Goal: Information Seeking & Learning: Check status

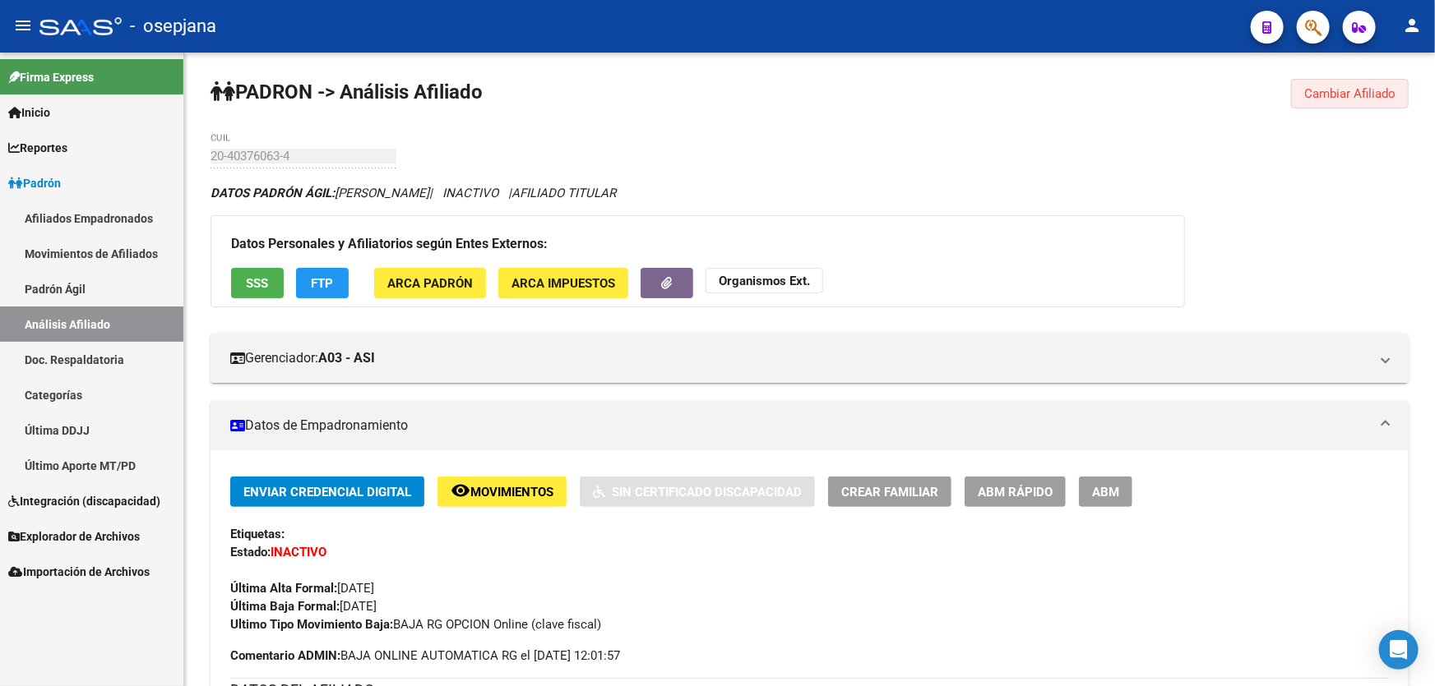
click at [1352, 92] on span "Cambiar Afiliado" at bounding box center [1349, 93] width 91 height 15
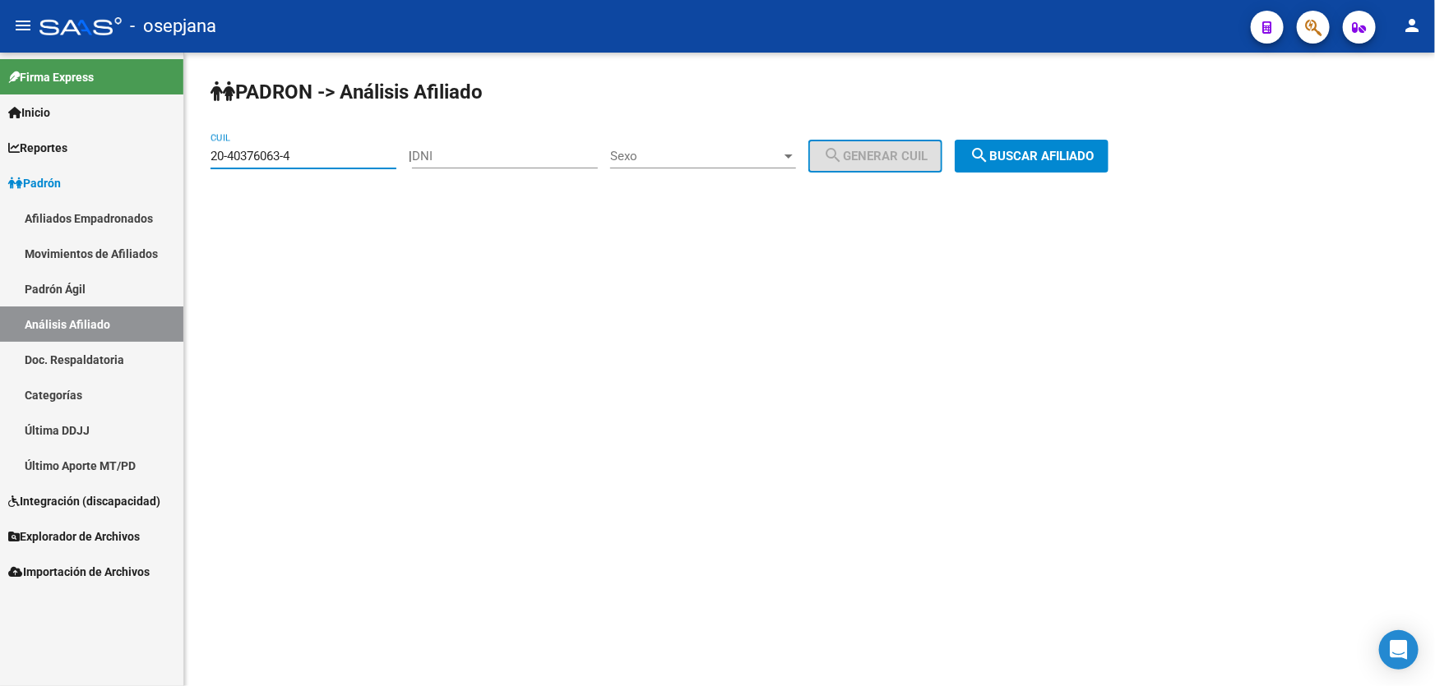
drag, startPoint x: 316, startPoint y: 156, endPoint x: 173, endPoint y: 165, distance: 142.5
click at [173, 165] on mat-sidenav-container "Firma Express Inicio Instructivos Contacto OS Reportes Padrón Traspasos x O.S. …" at bounding box center [717, 370] width 1435 height 634
paste input "3-24760169"
type input "23-24760169-4"
click at [1046, 158] on span "search Buscar afiliado" at bounding box center [1031, 156] width 124 height 15
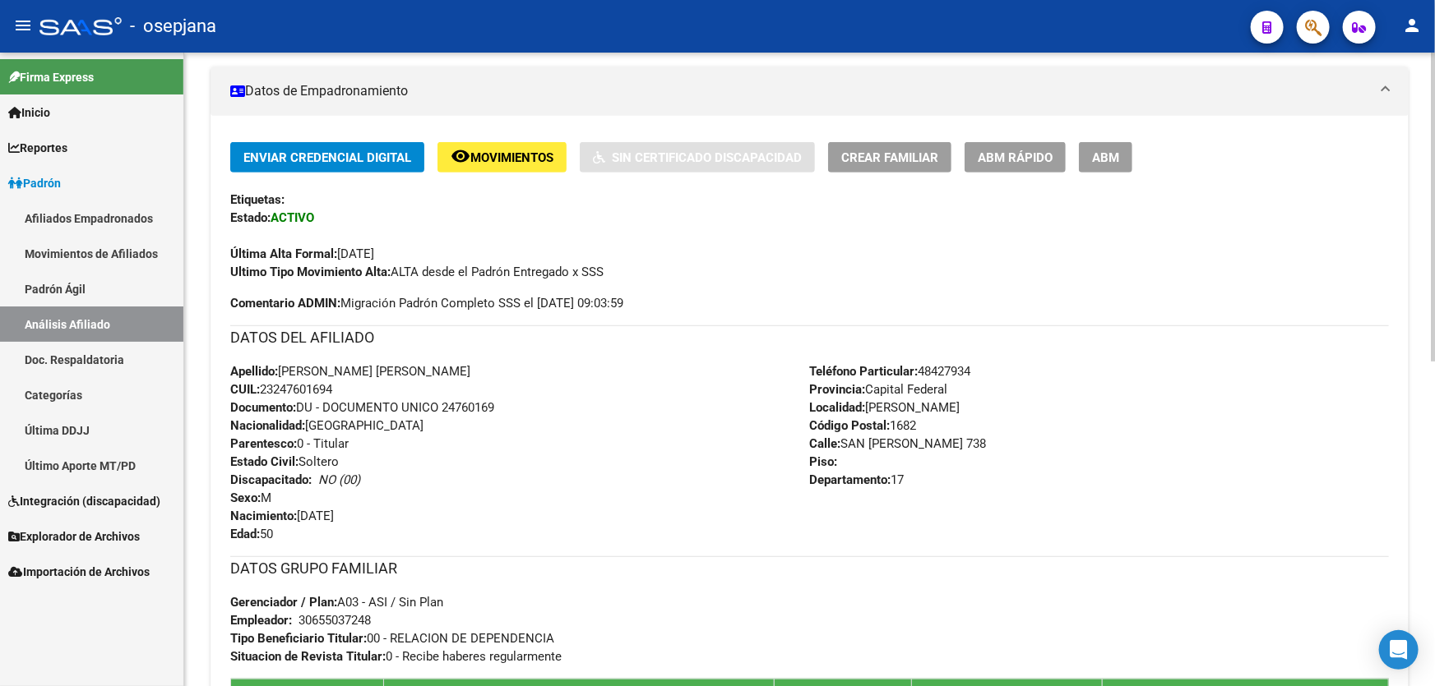
scroll to position [298, 0]
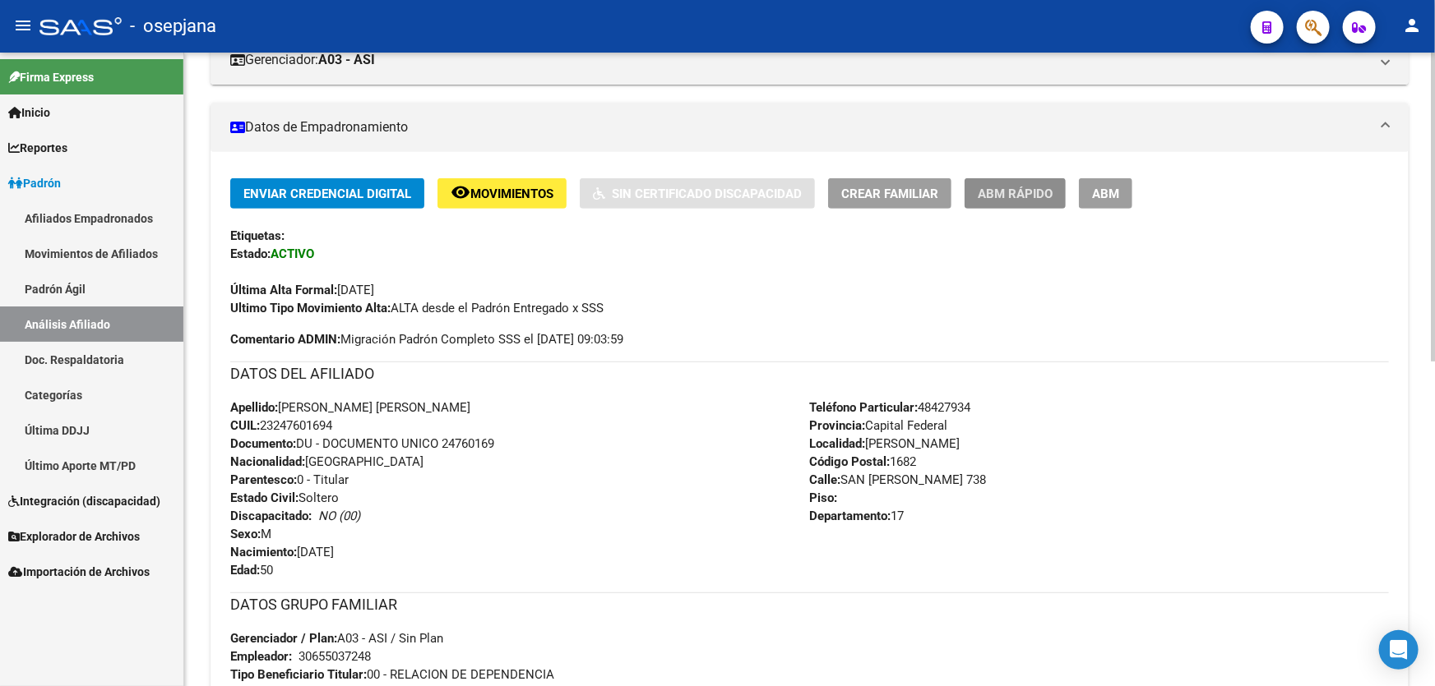
click at [1023, 181] on button "ABM Rápido" at bounding box center [1014, 193] width 101 height 30
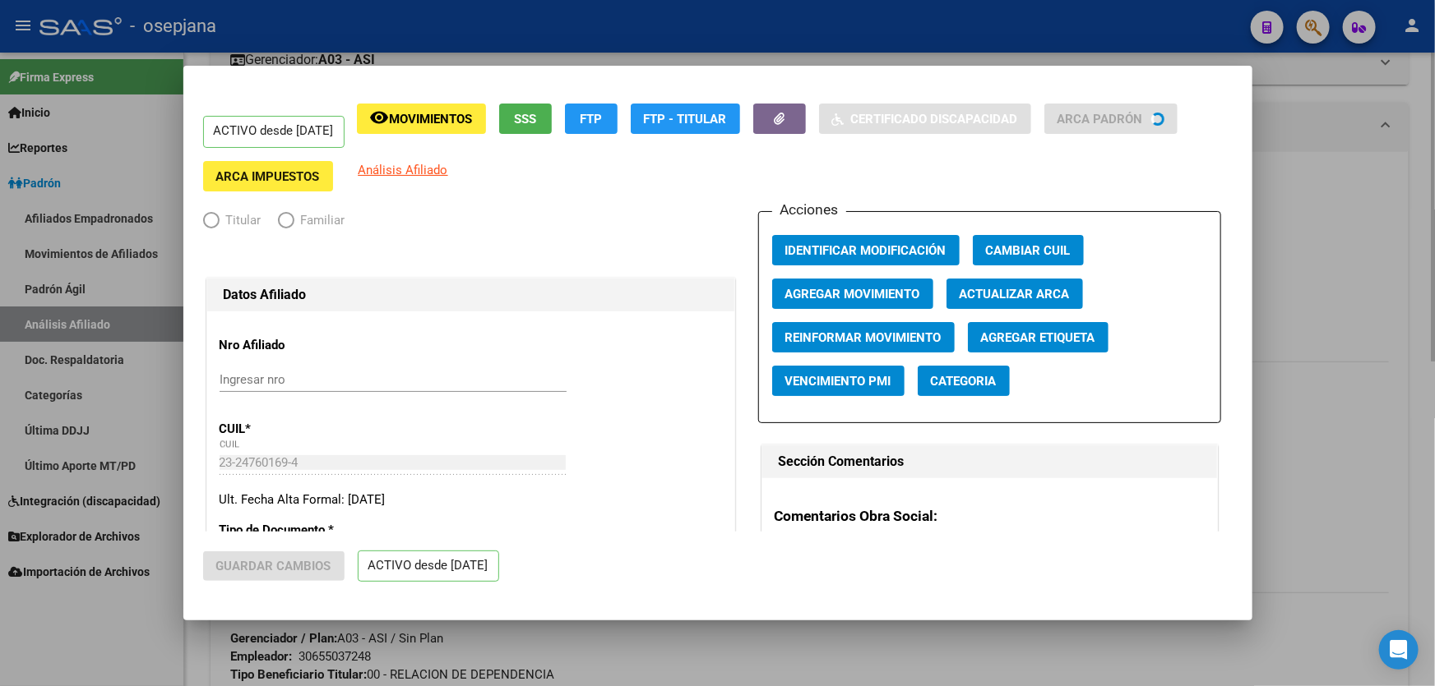
radio input "true"
type input "30-65503724-8"
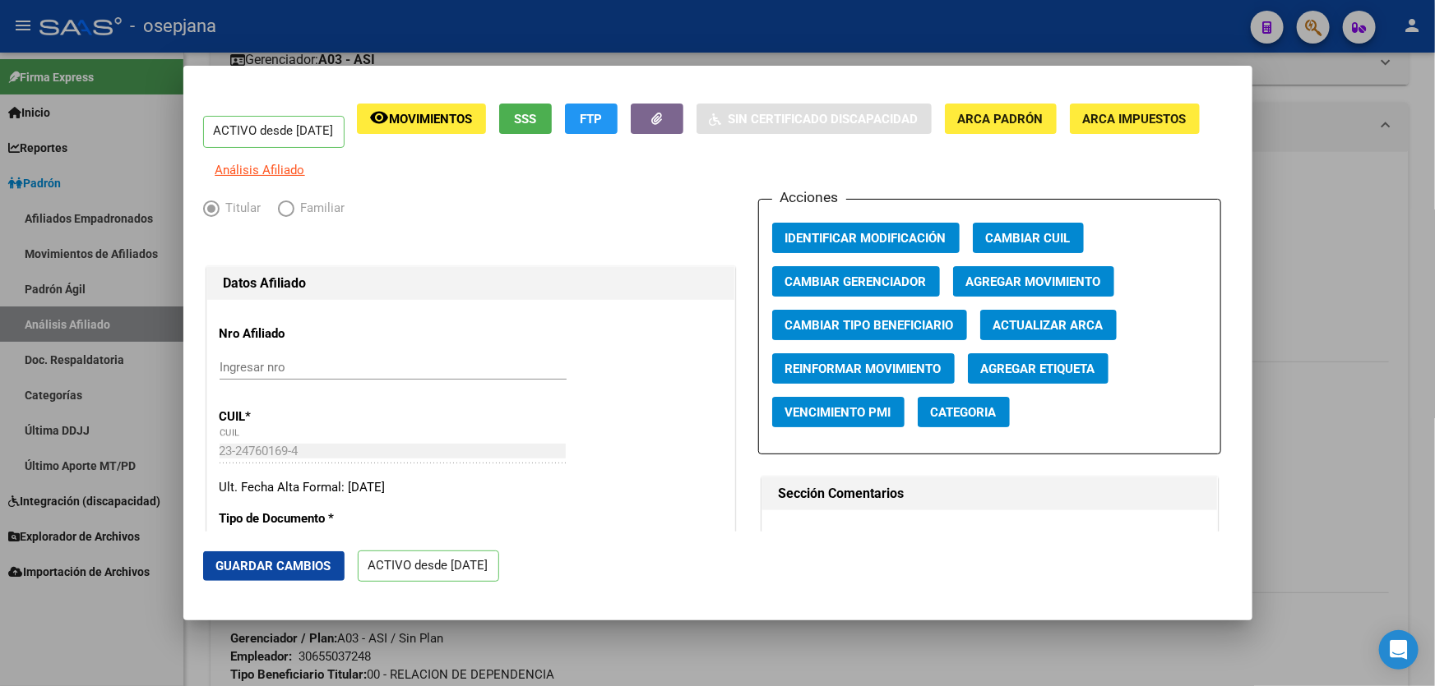
click at [1052, 333] on span "Actualizar ARCA" at bounding box center [1048, 325] width 110 height 15
type input "[PERSON_NAME]"
type input "REMEDIOS DE ESC"
type input "1657"
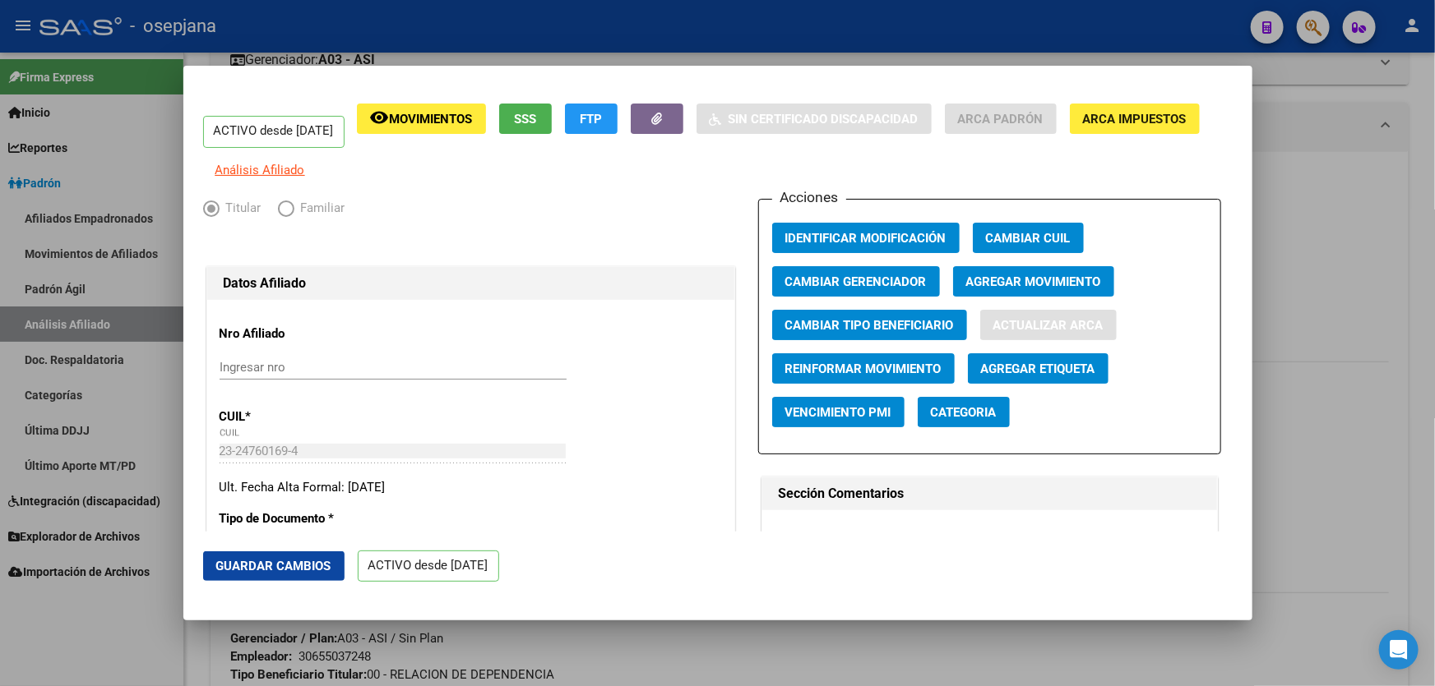
type input "AV [PERSON_NAME]"
type input "9520"
click at [283, 565] on span "Guardar Cambios" at bounding box center [273, 566] width 115 height 15
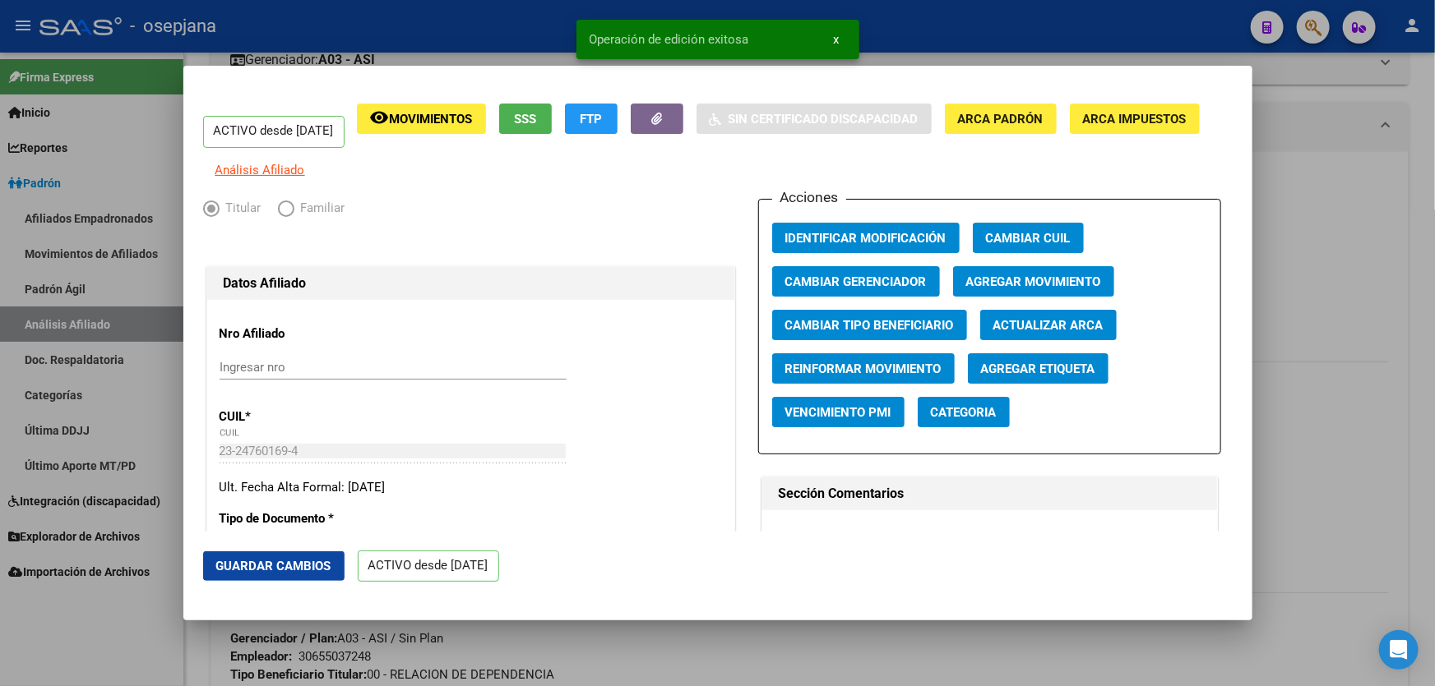
click at [1434, 406] on div at bounding box center [717, 343] width 1435 height 686
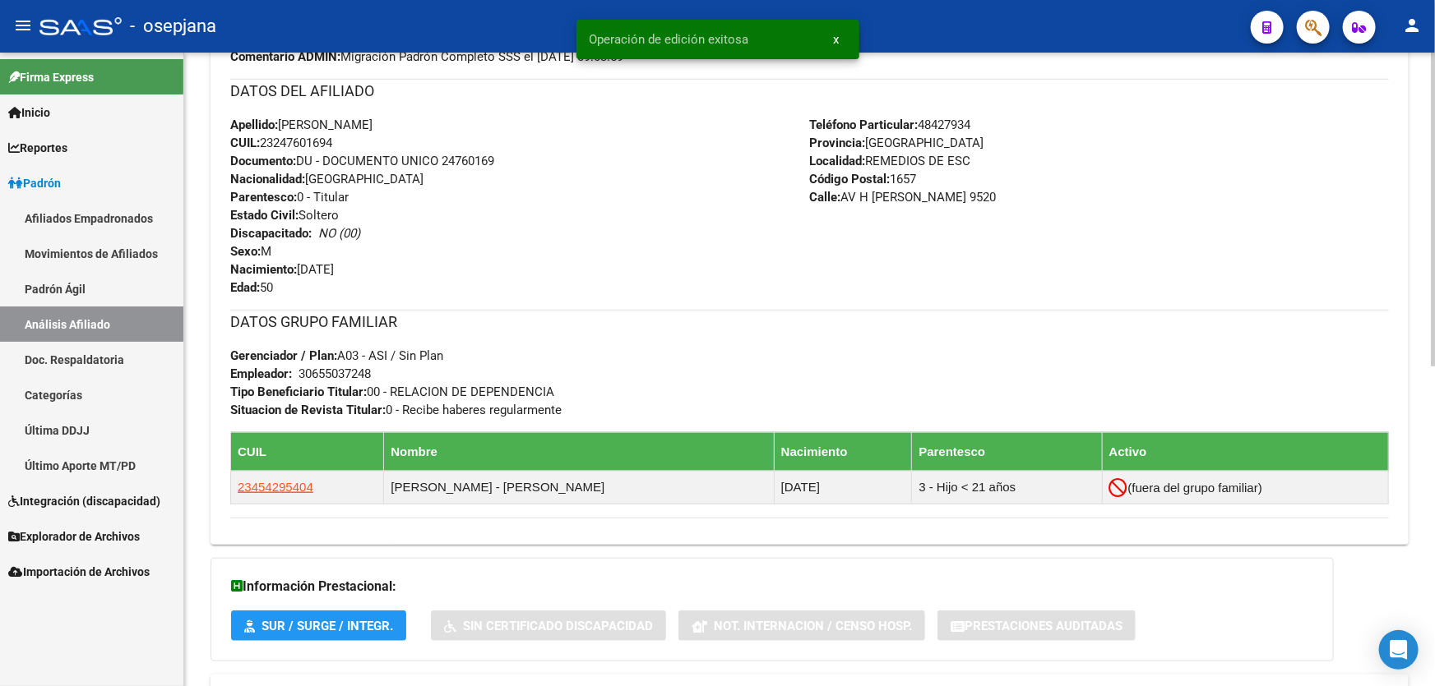
scroll to position [646, 0]
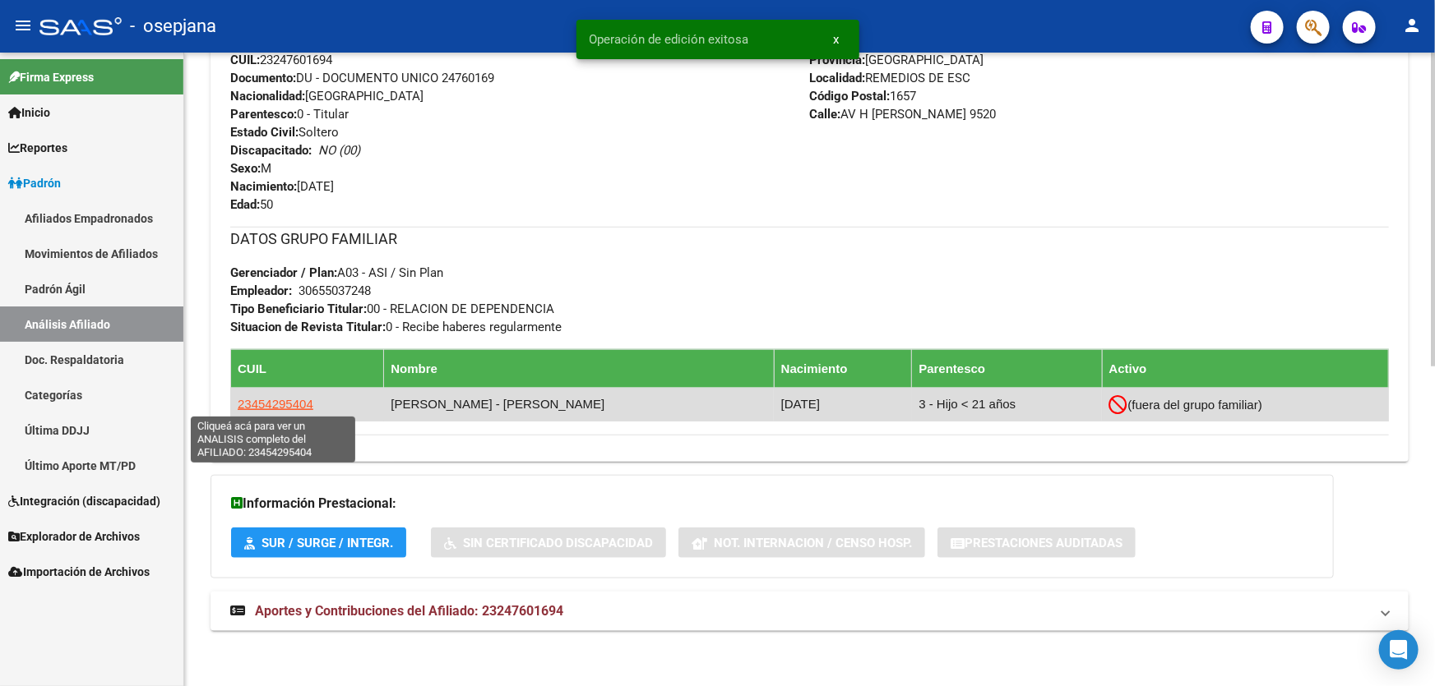
click at [245, 405] on span "23454295404" at bounding box center [276, 404] width 76 height 14
type textarea "23454295404"
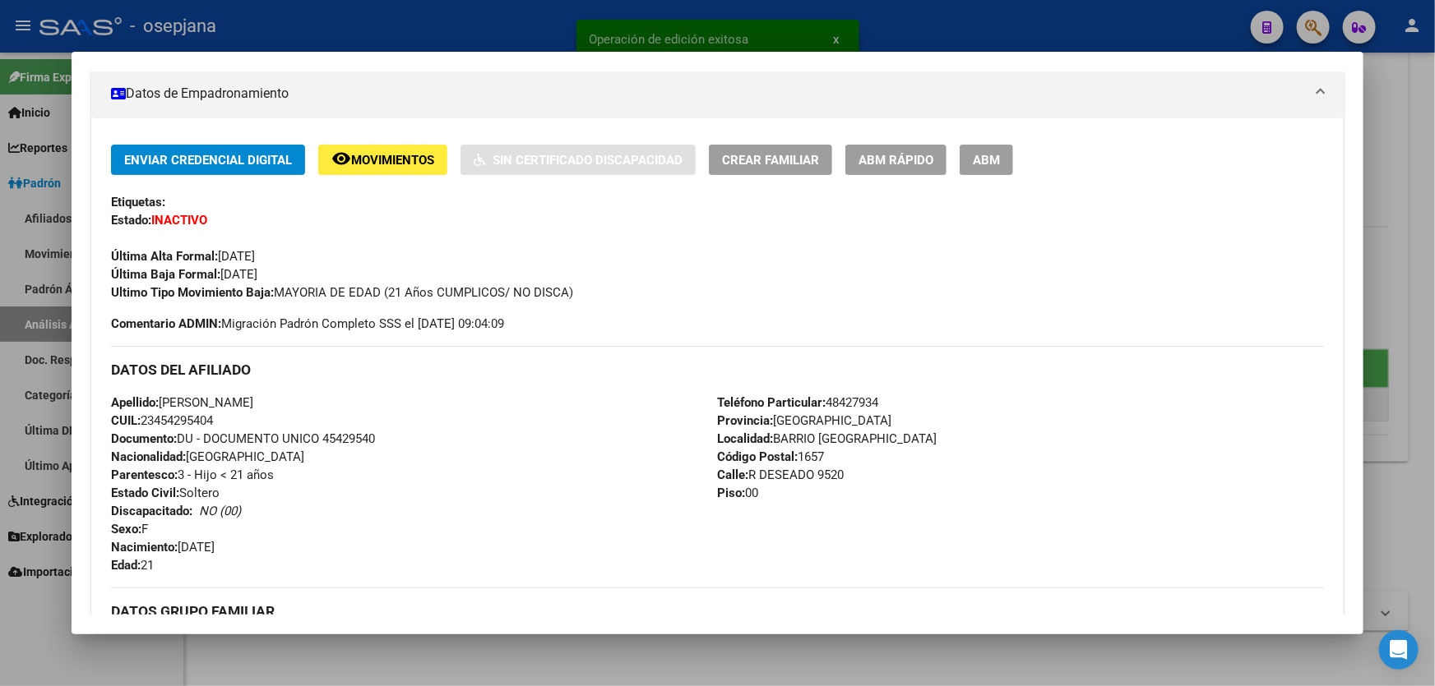
scroll to position [298, 0]
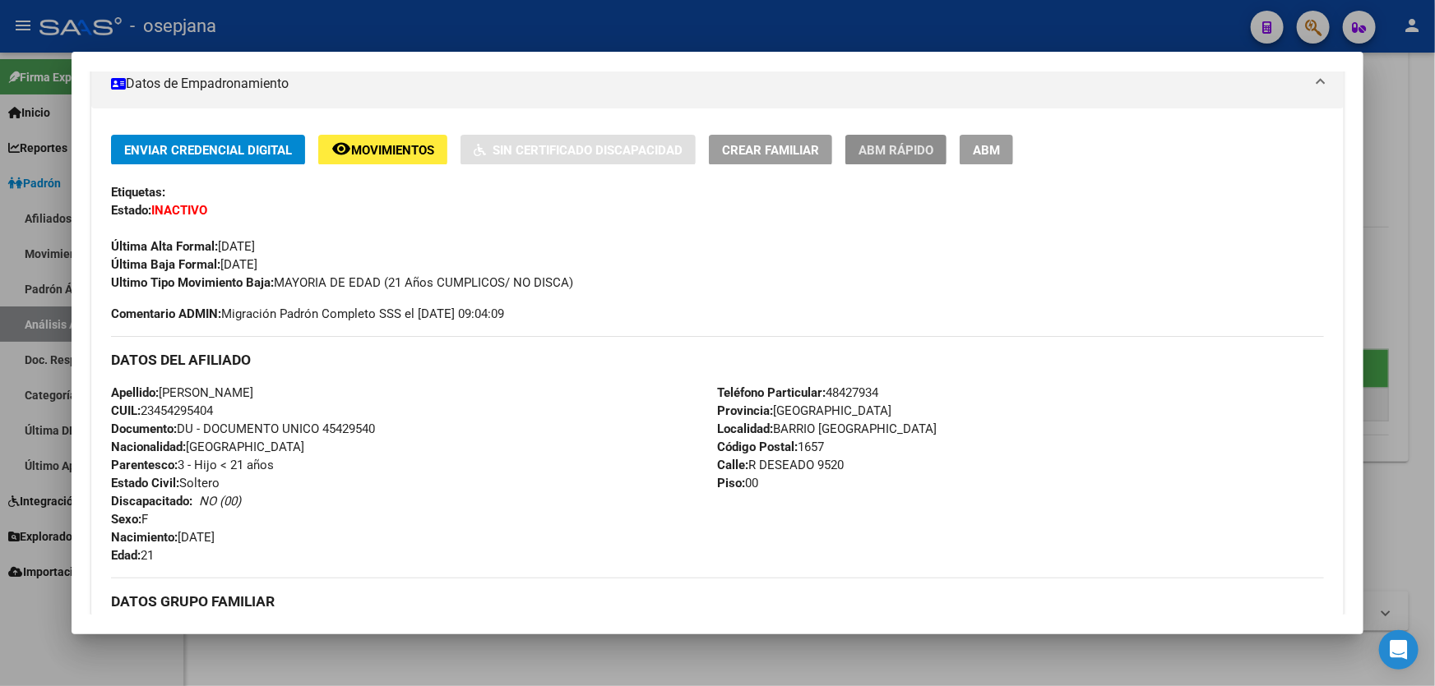
click at [902, 143] on span "ABM Rápido" at bounding box center [895, 150] width 75 height 15
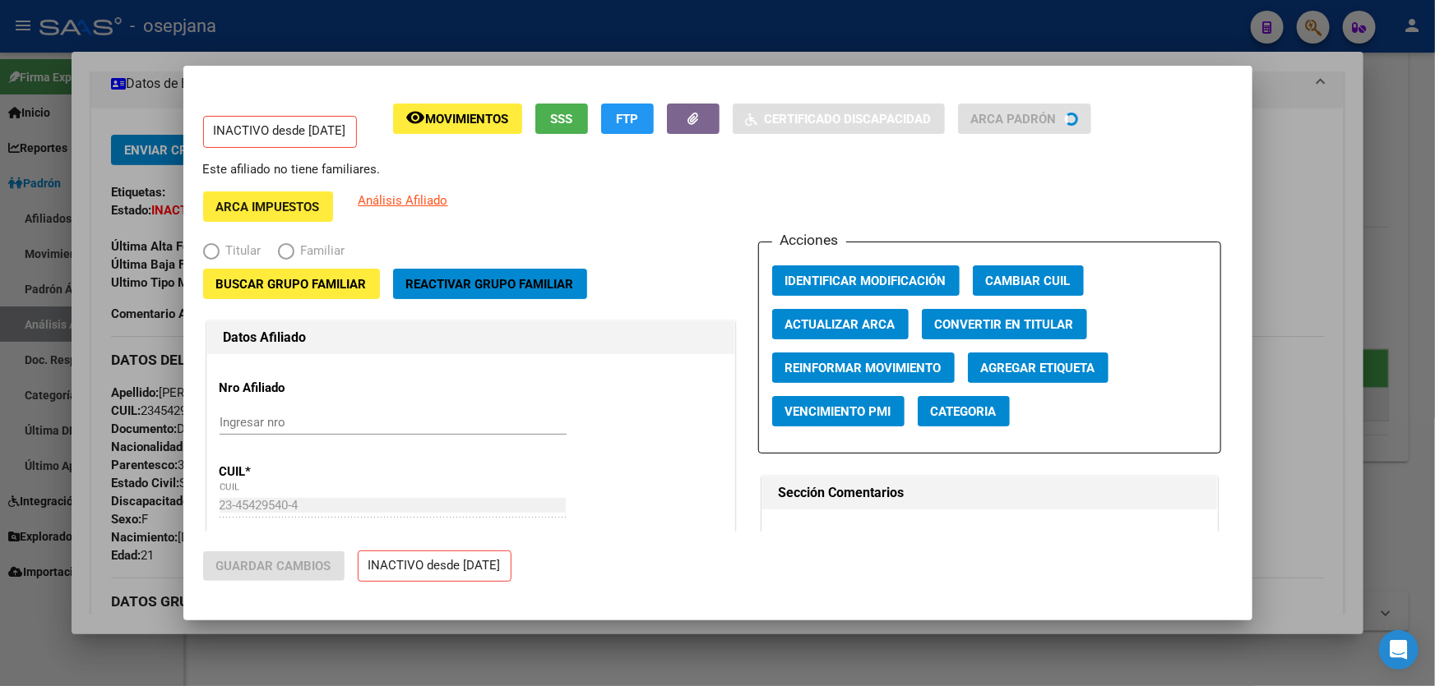
radio input "true"
click at [543, 283] on span "Reactivar Grupo Familiar" at bounding box center [490, 284] width 168 height 15
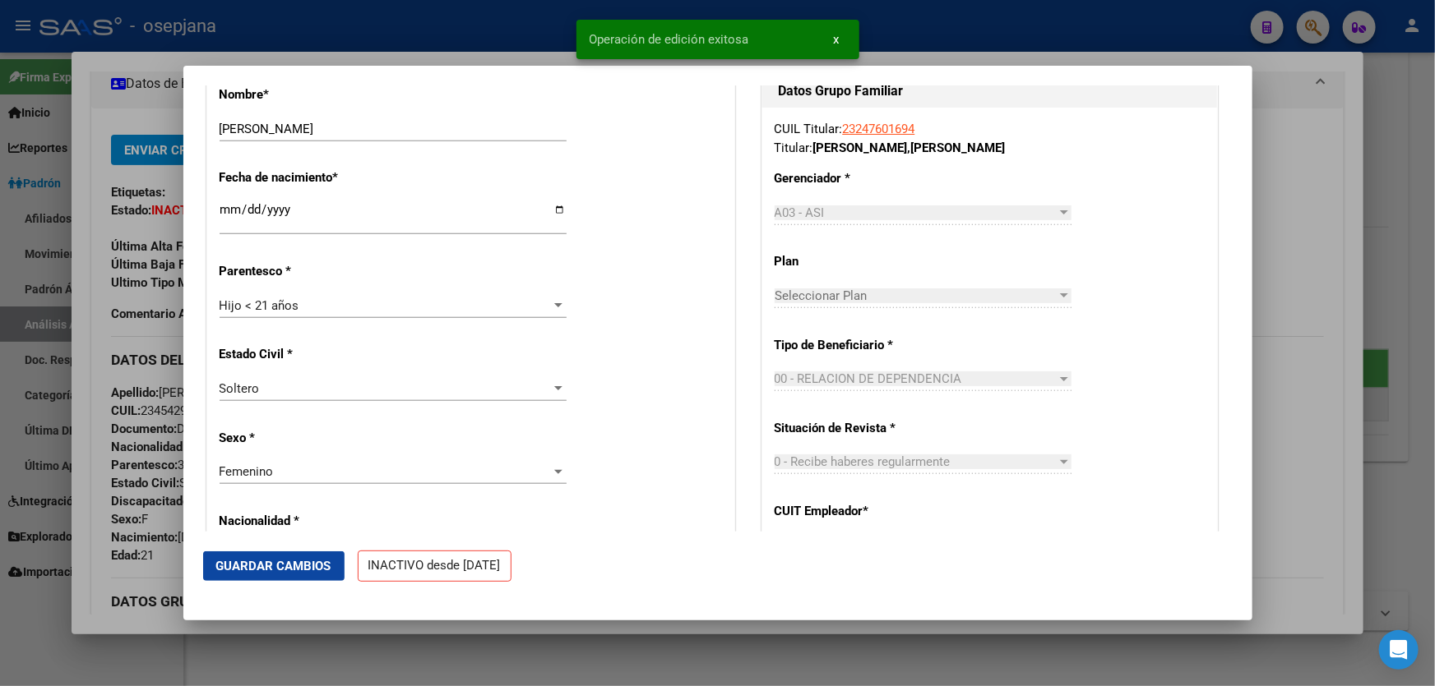
scroll to position [747, 0]
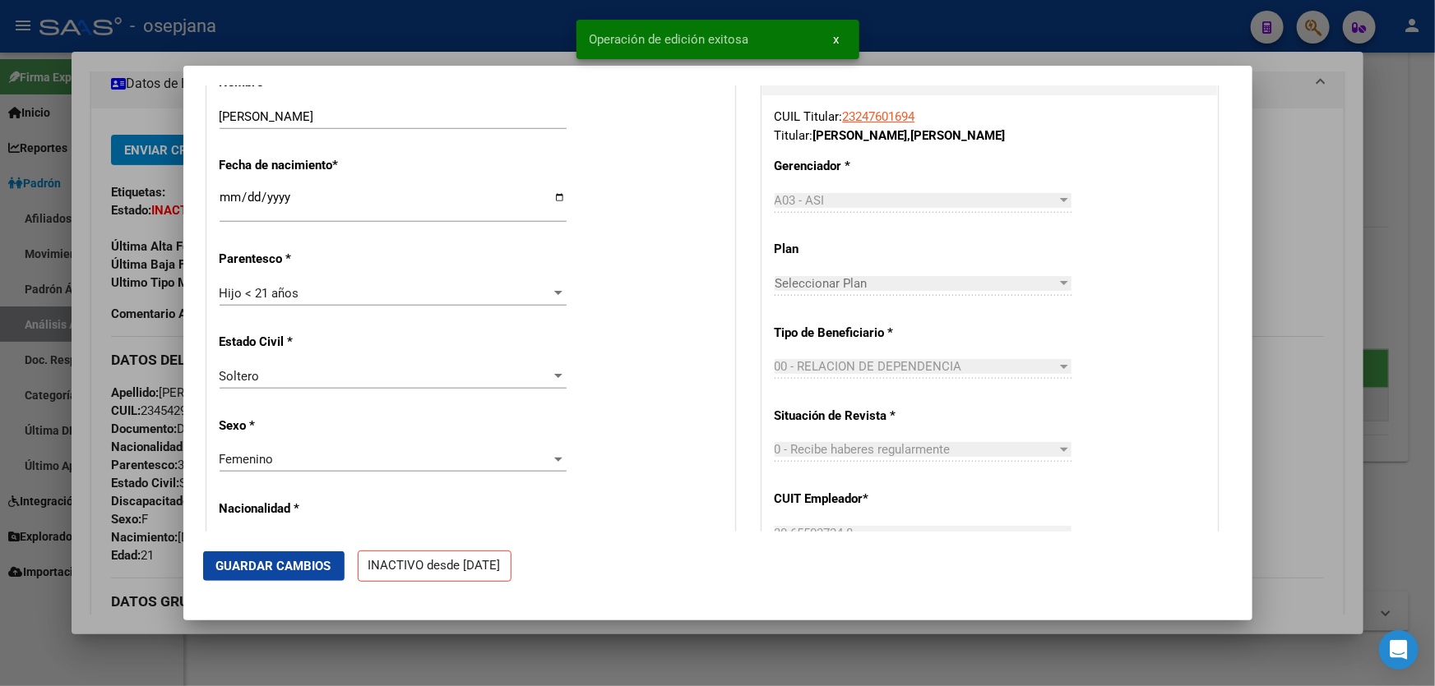
click at [497, 294] on div "Hijo < 21 años" at bounding box center [386, 293] width 332 height 15
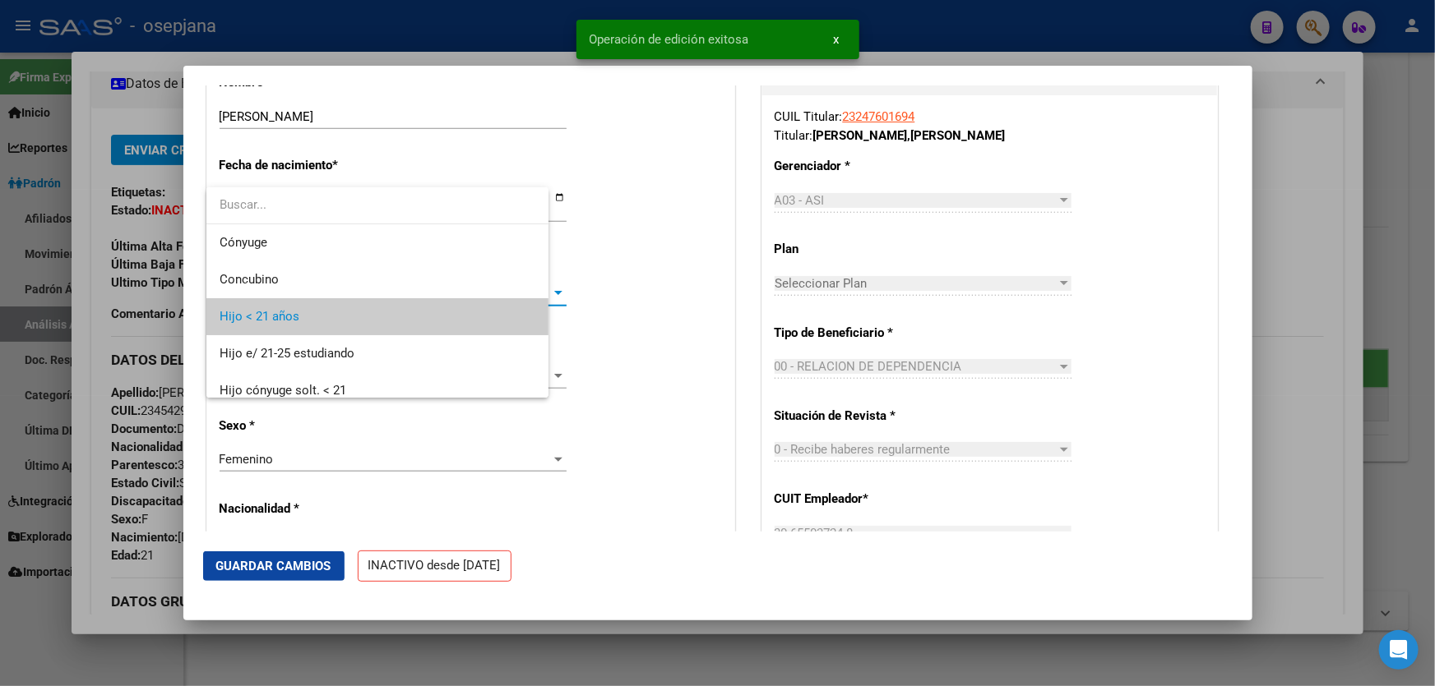
scroll to position [24, 0]
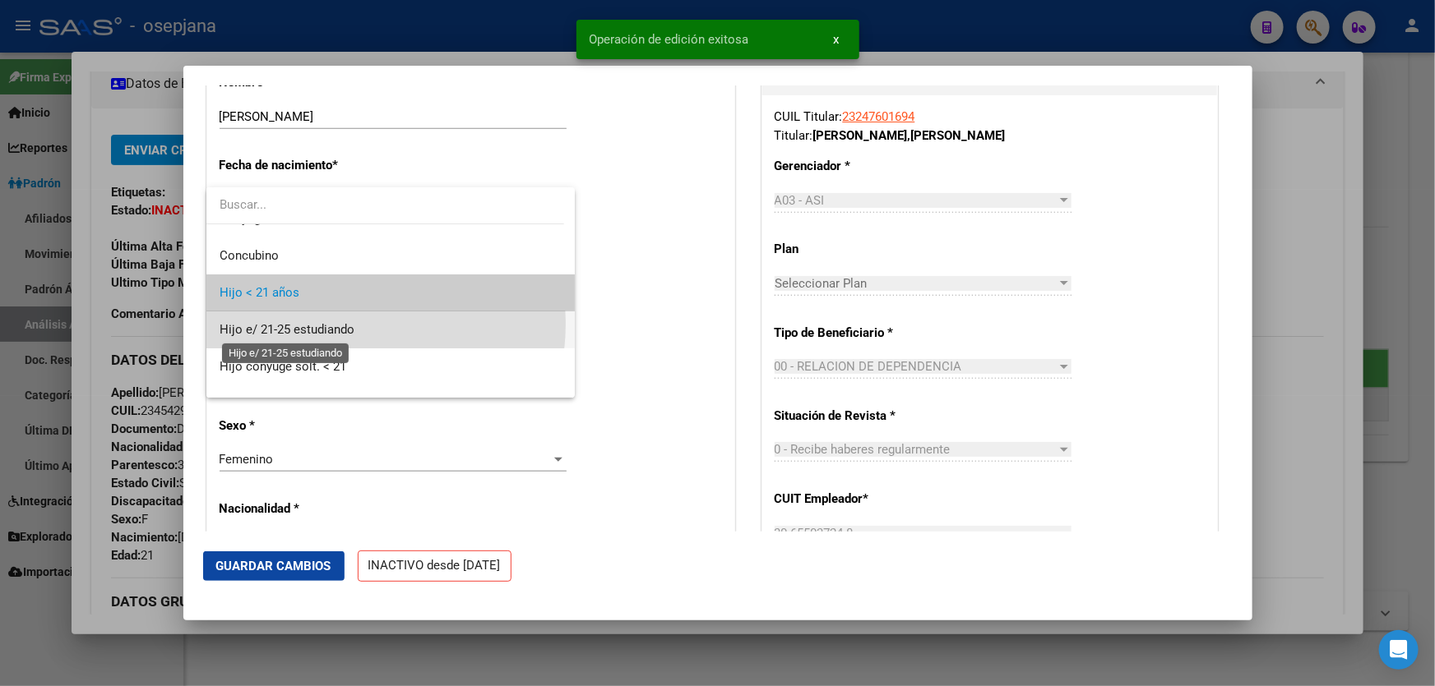
click at [344, 324] on span "Hijo e/ 21-25 estudiando" at bounding box center [287, 329] width 135 height 15
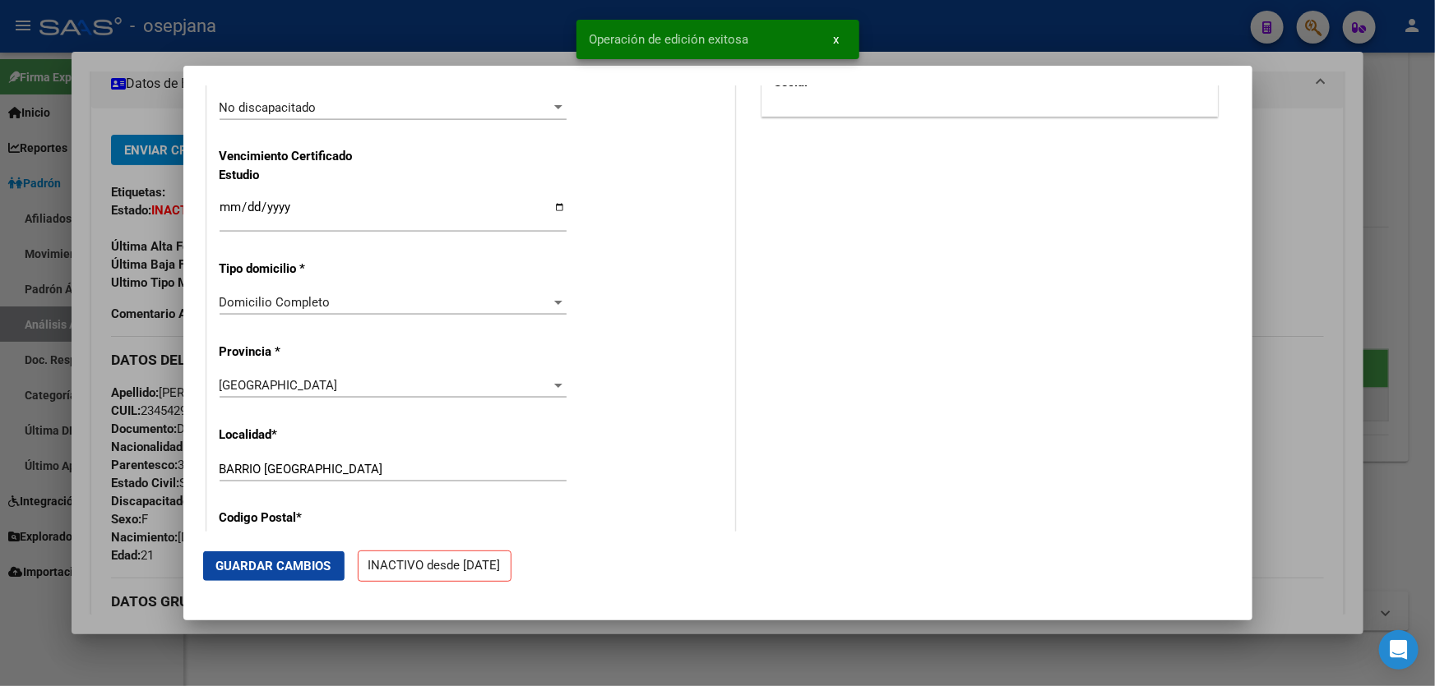
scroll to position [1270, 0]
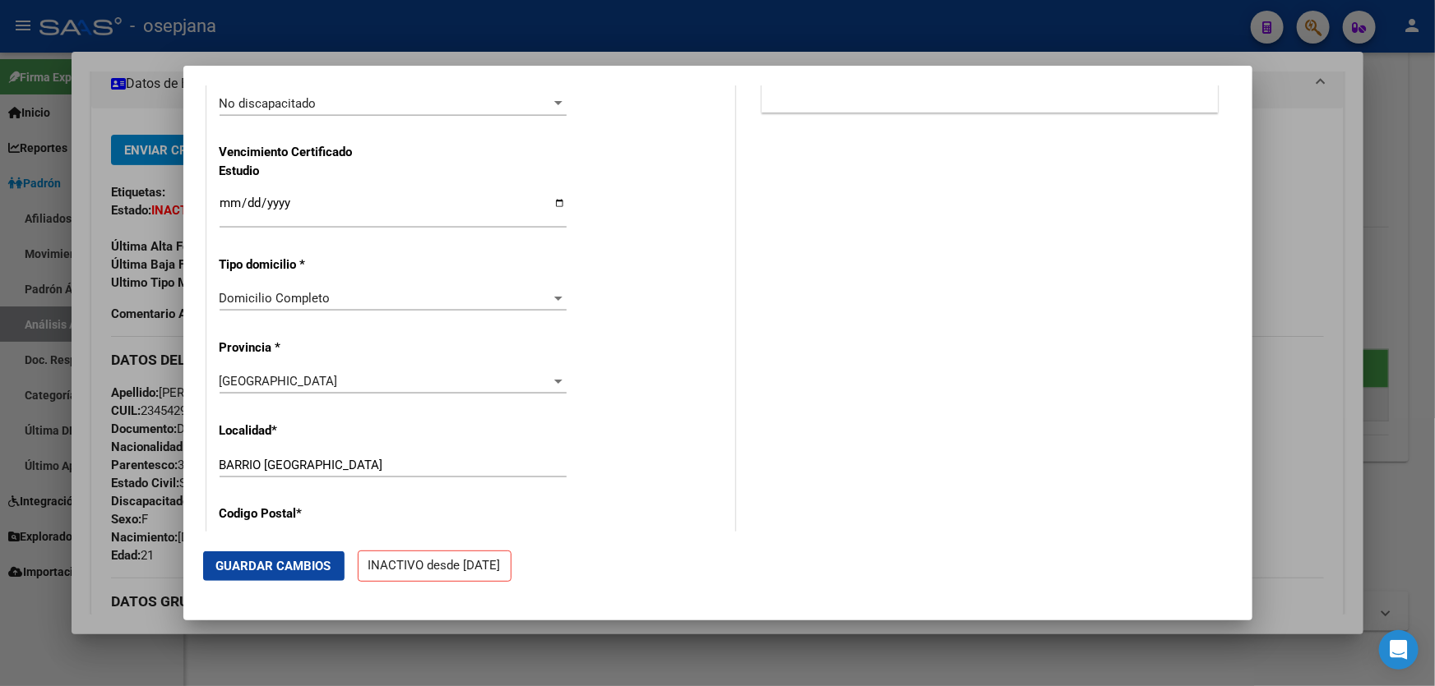
click at [229, 201] on input "Ingresar fecha" at bounding box center [393, 209] width 347 height 26
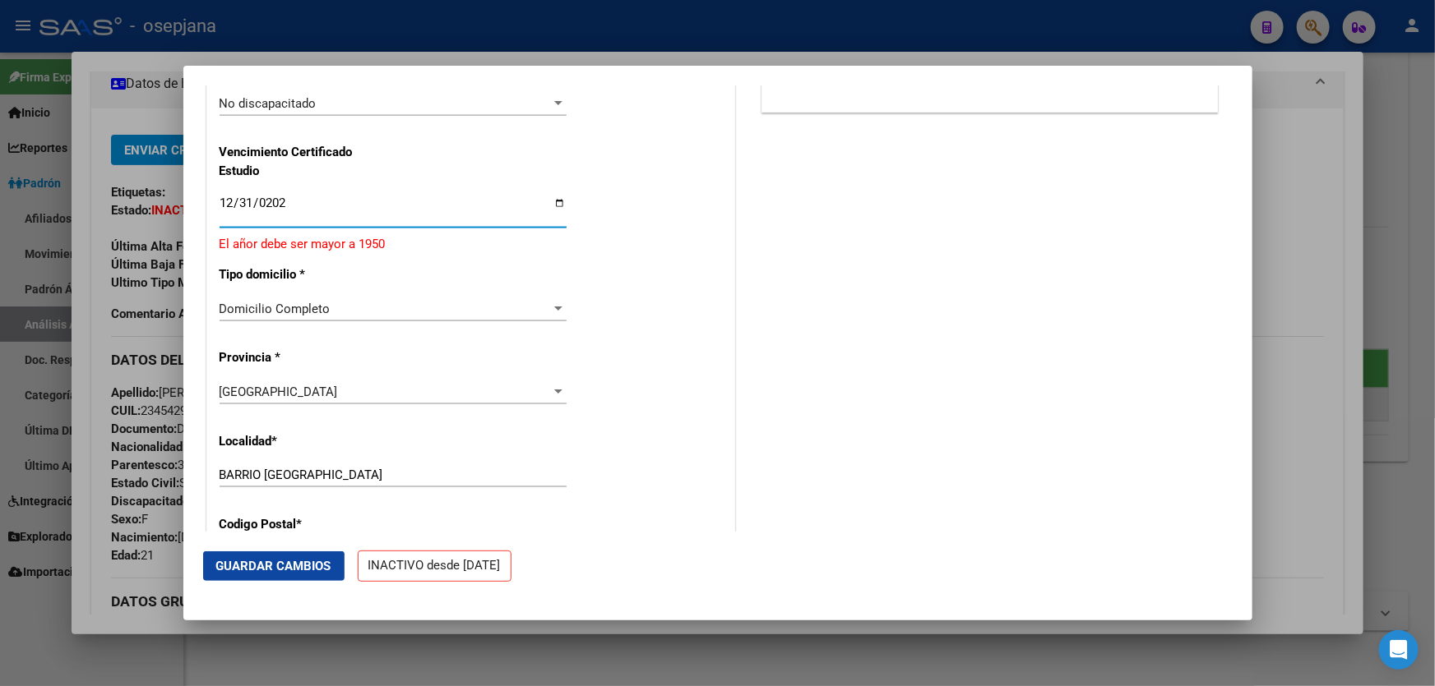
type input "[DATE]"
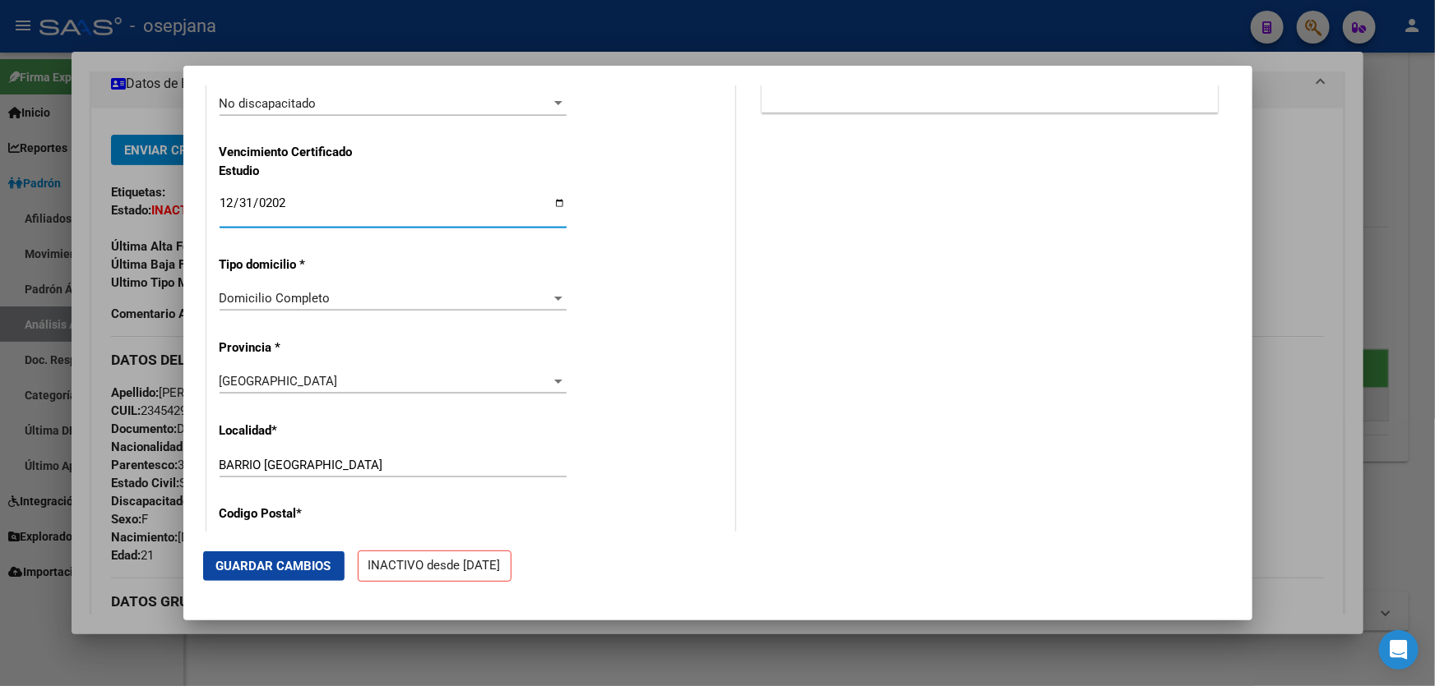
click at [276, 560] on span "Guardar Cambios" at bounding box center [273, 566] width 115 height 15
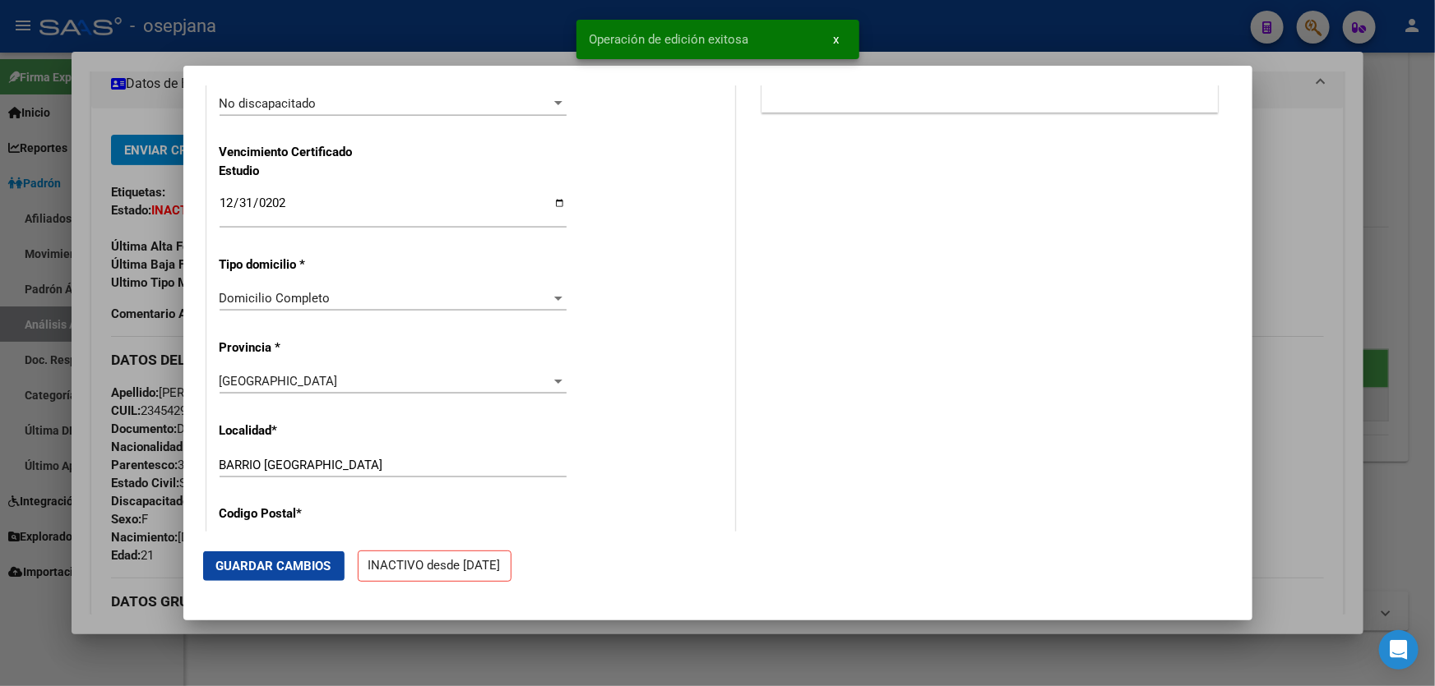
click at [1380, 279] on div at bounding box center [717, 343] width 1435 height 686
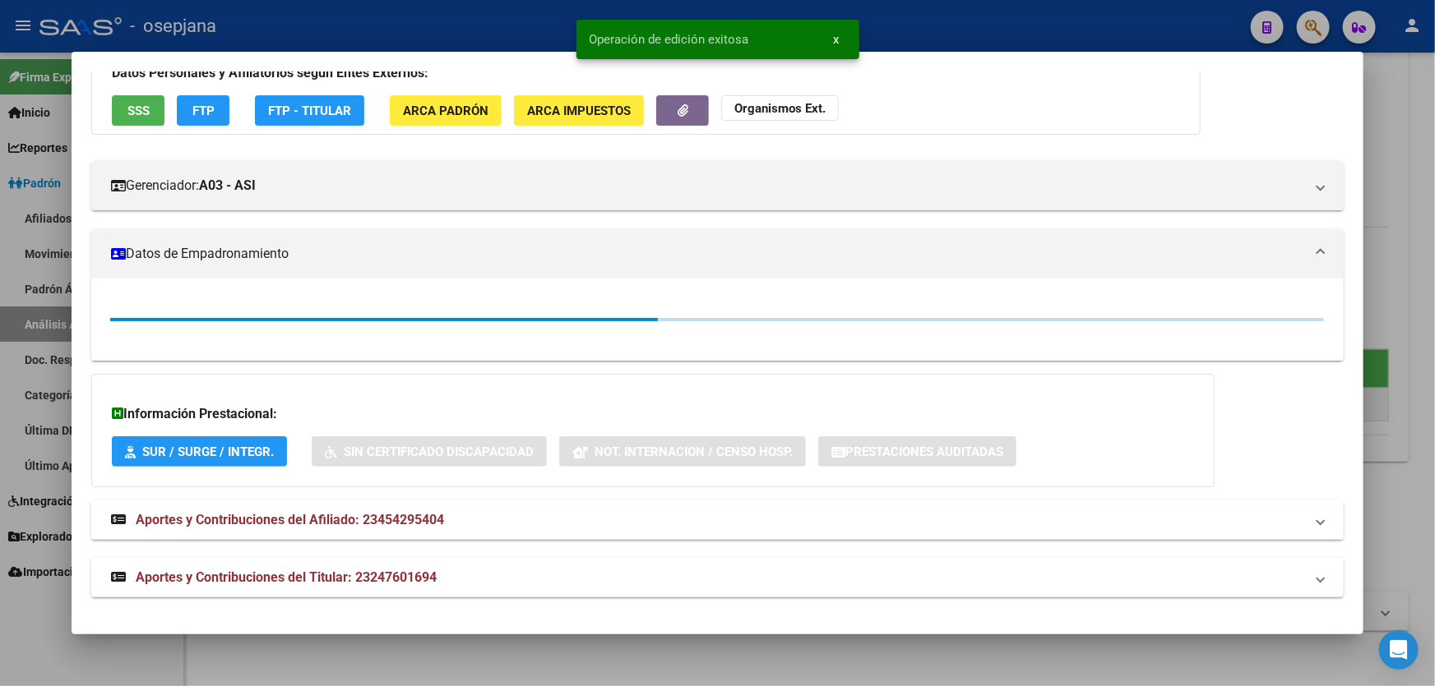
scroll to position [298, 0]
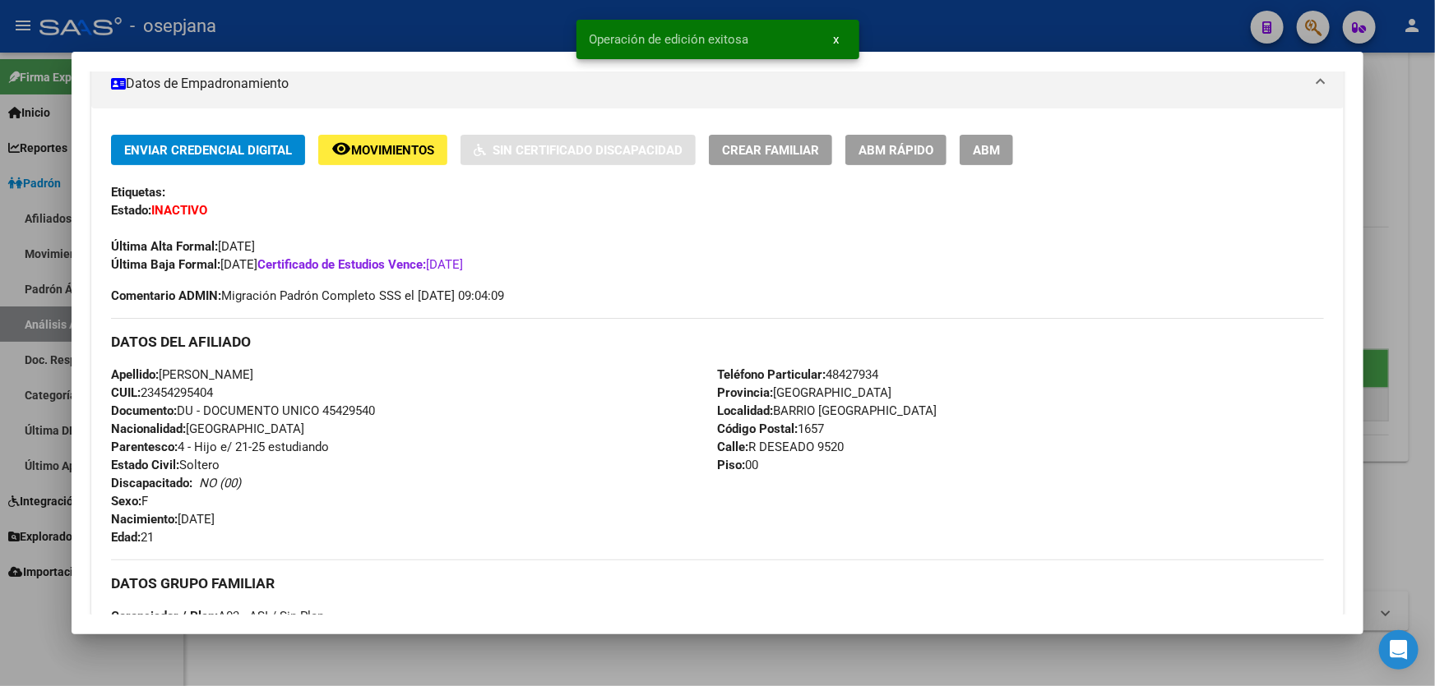
click at [1380, 279] on div at bounding box center [717, 343] width 1435 height 686
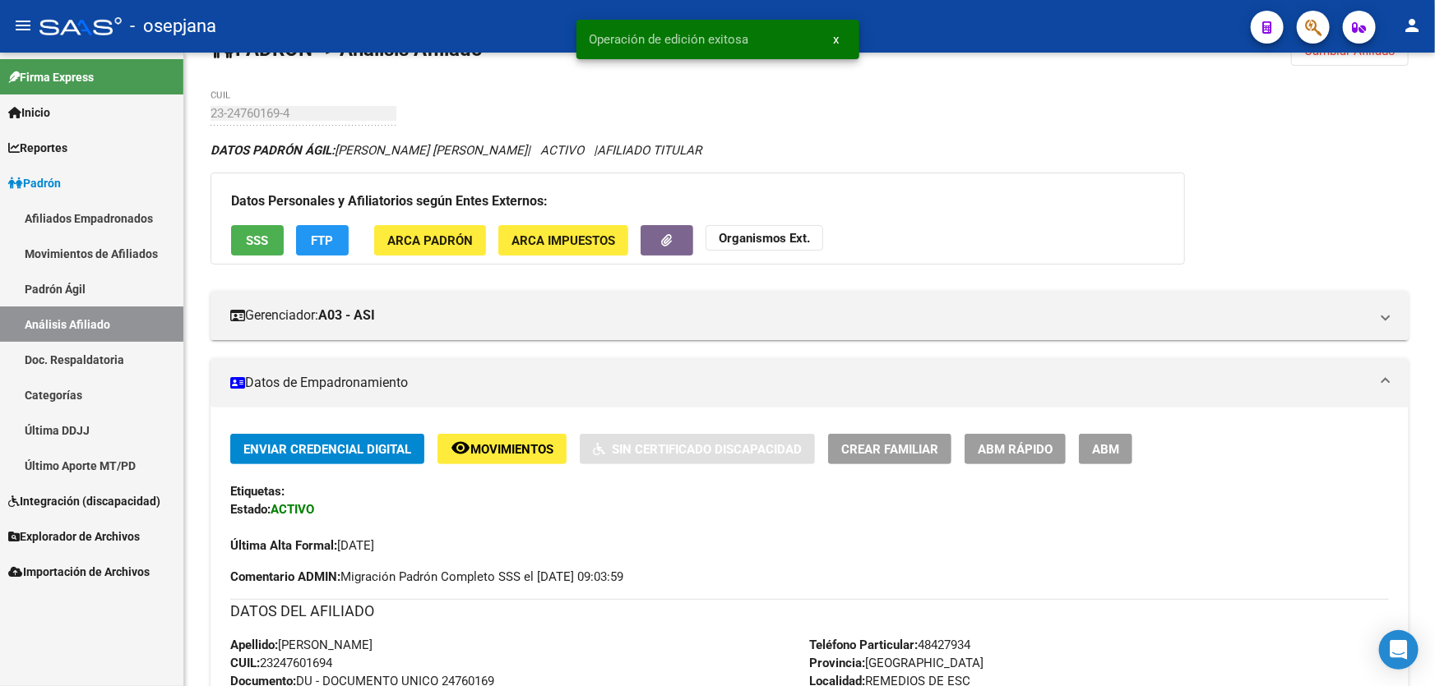
scroll to position [0, 0]
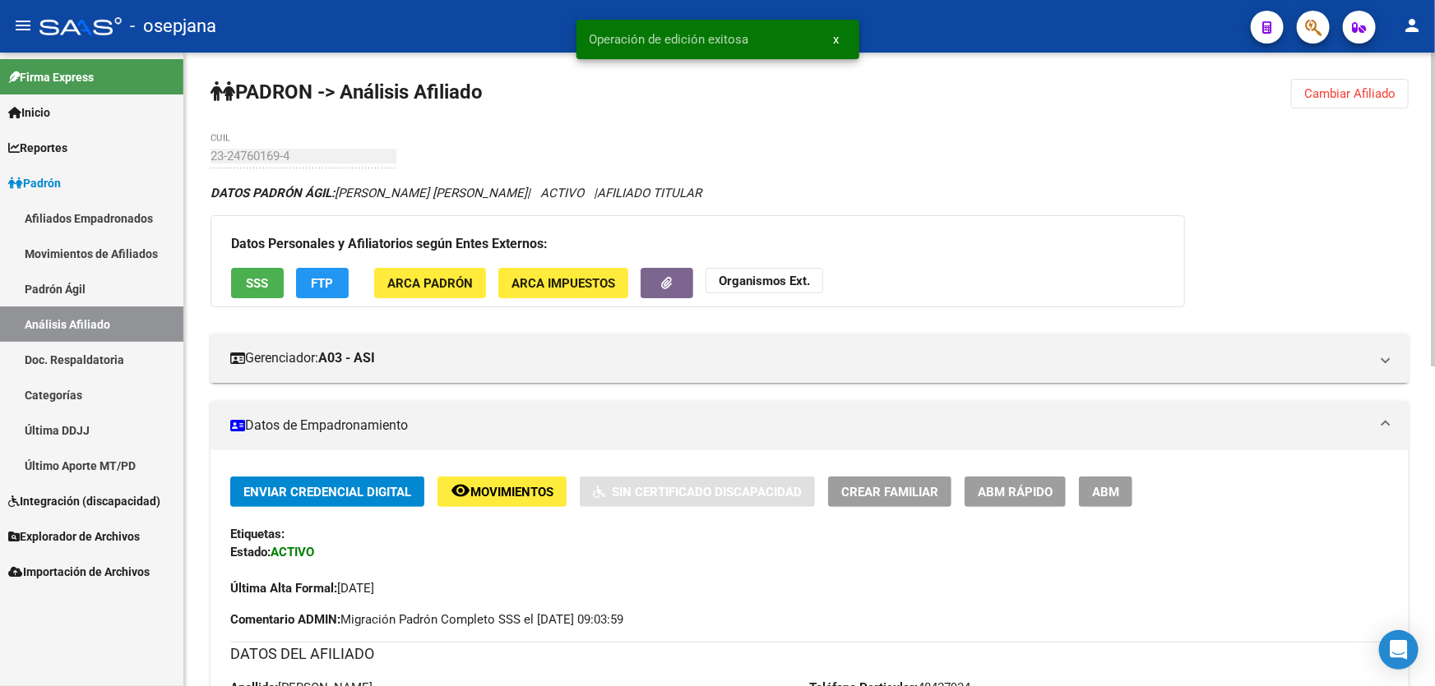
click at [1337, 82] on button "Cambiar Afiliado" at bounding box center [1350, 94] width 118 height 30
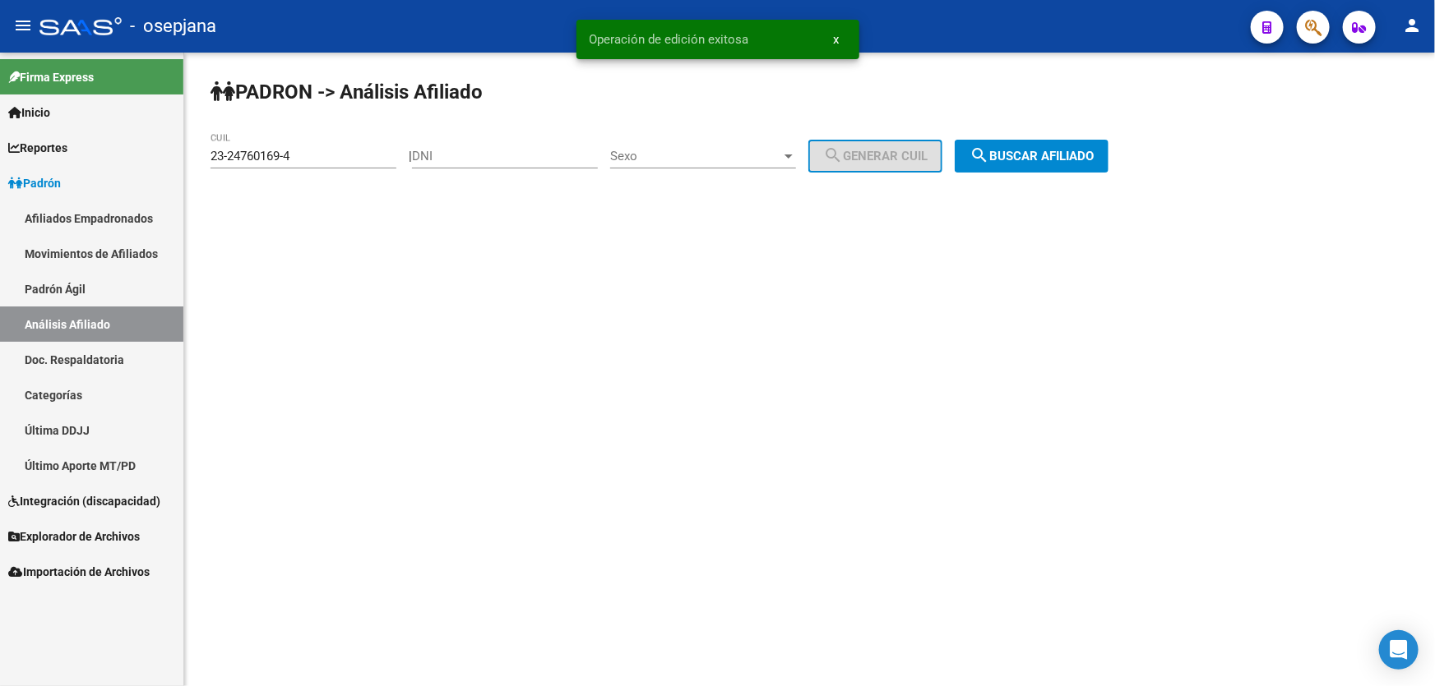
click at [1079, 155] on span "search Buscar afiliado" at bounding box center [1031, 156] width 124 height 15
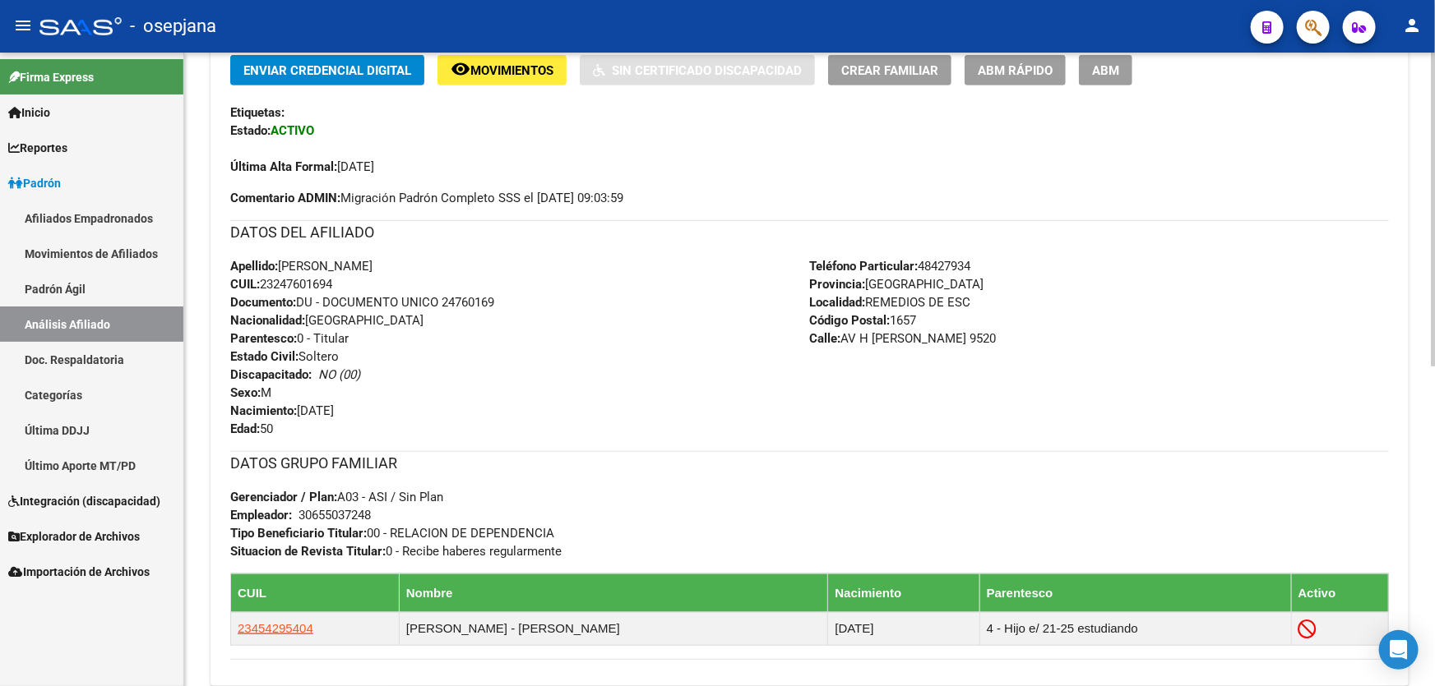
scroll to position [448, 0]
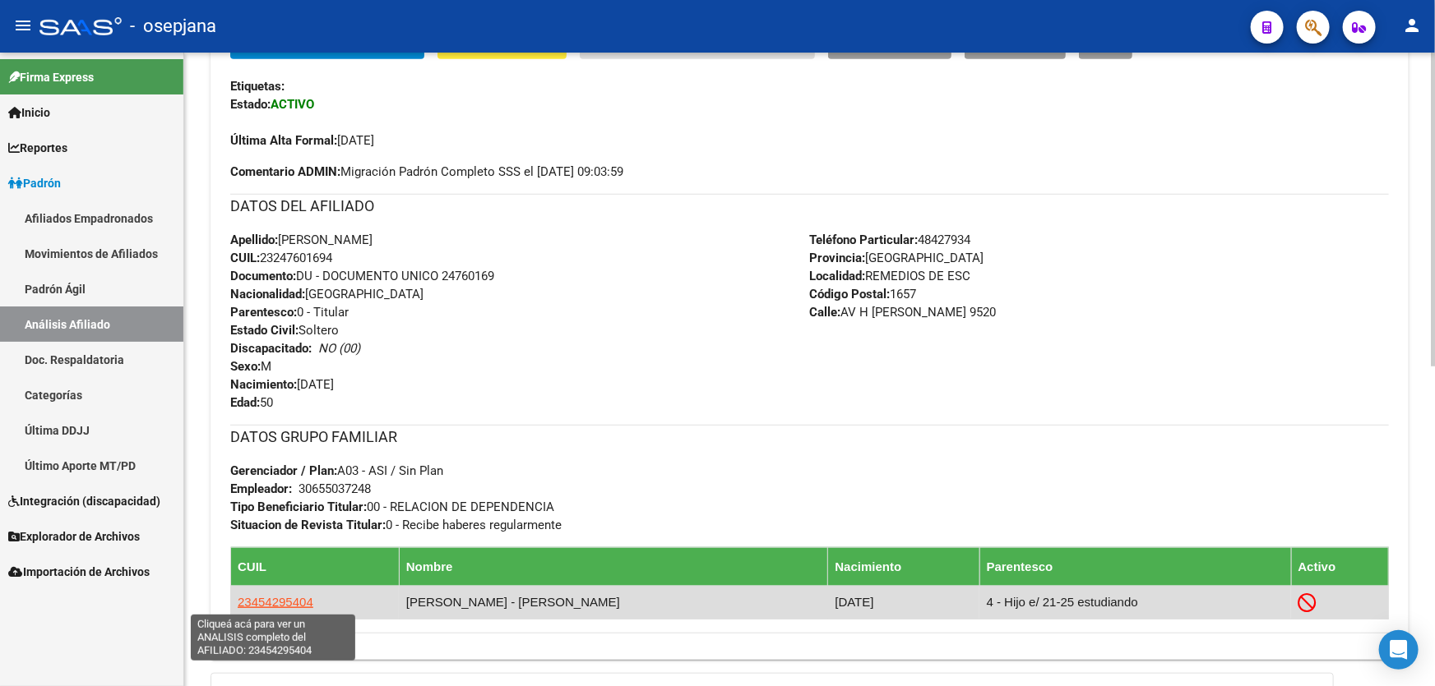
click at [279, 595] on span "23454295404" at bounding box center [276, 602] width 76 height 14
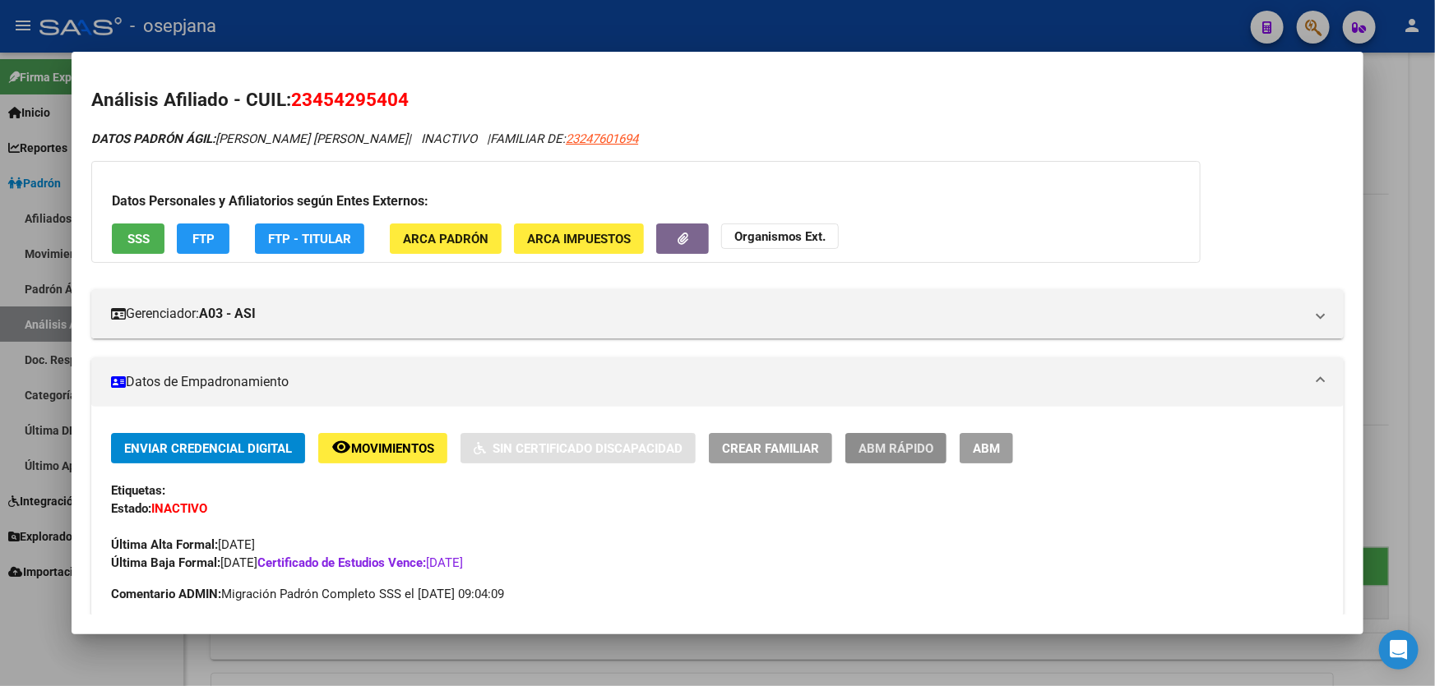
click at [888, 451] on span "ABM Rápido" at bounding box center [895, 448] width 75 height 15
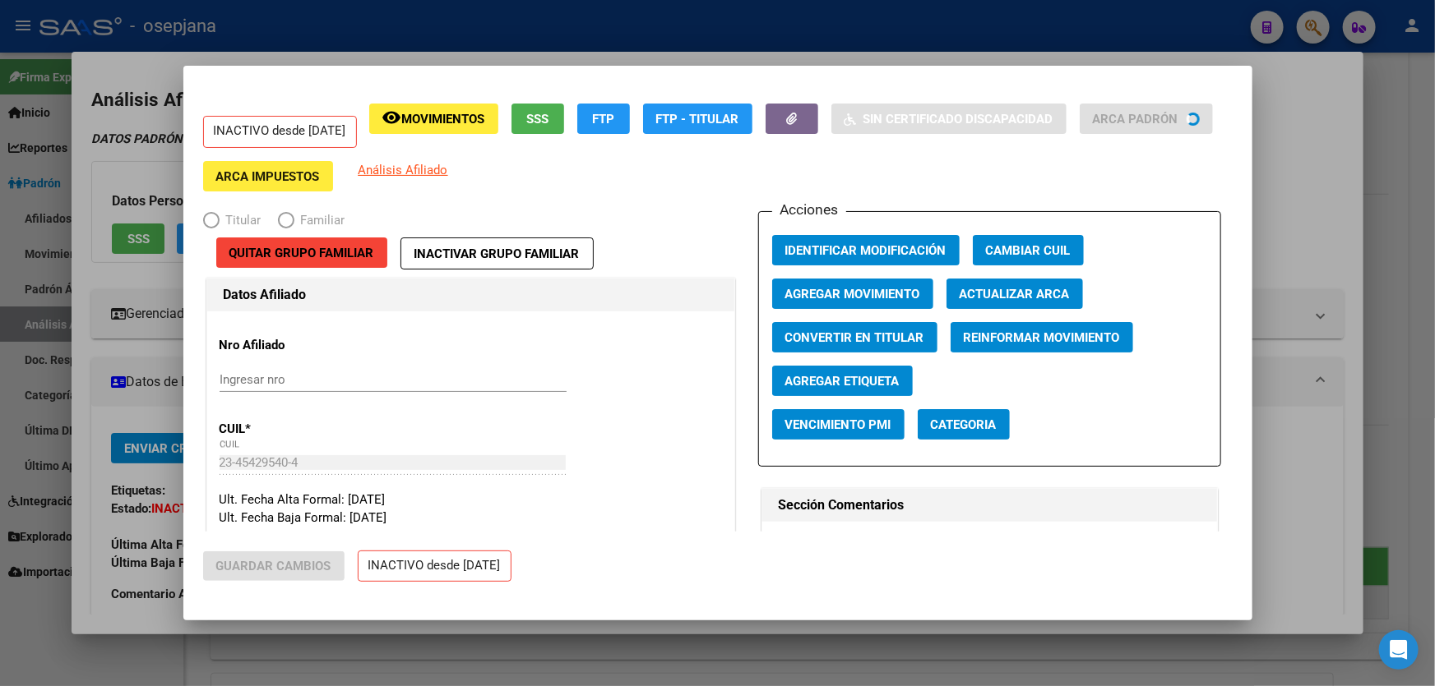
radio input "true"
type input "30-65503724-8"
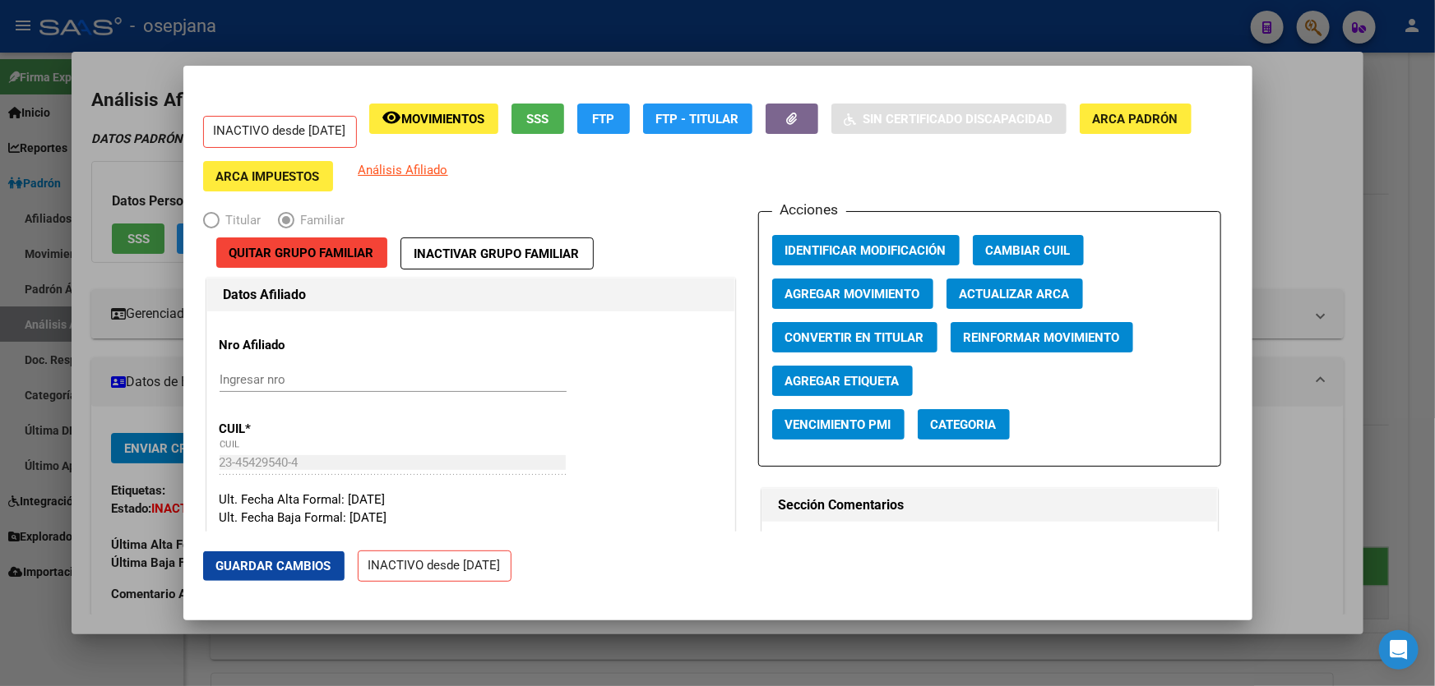
click at [872, 287] on span "Agregar Movimiento" at bounding box center [852, 294] width 135 height 15
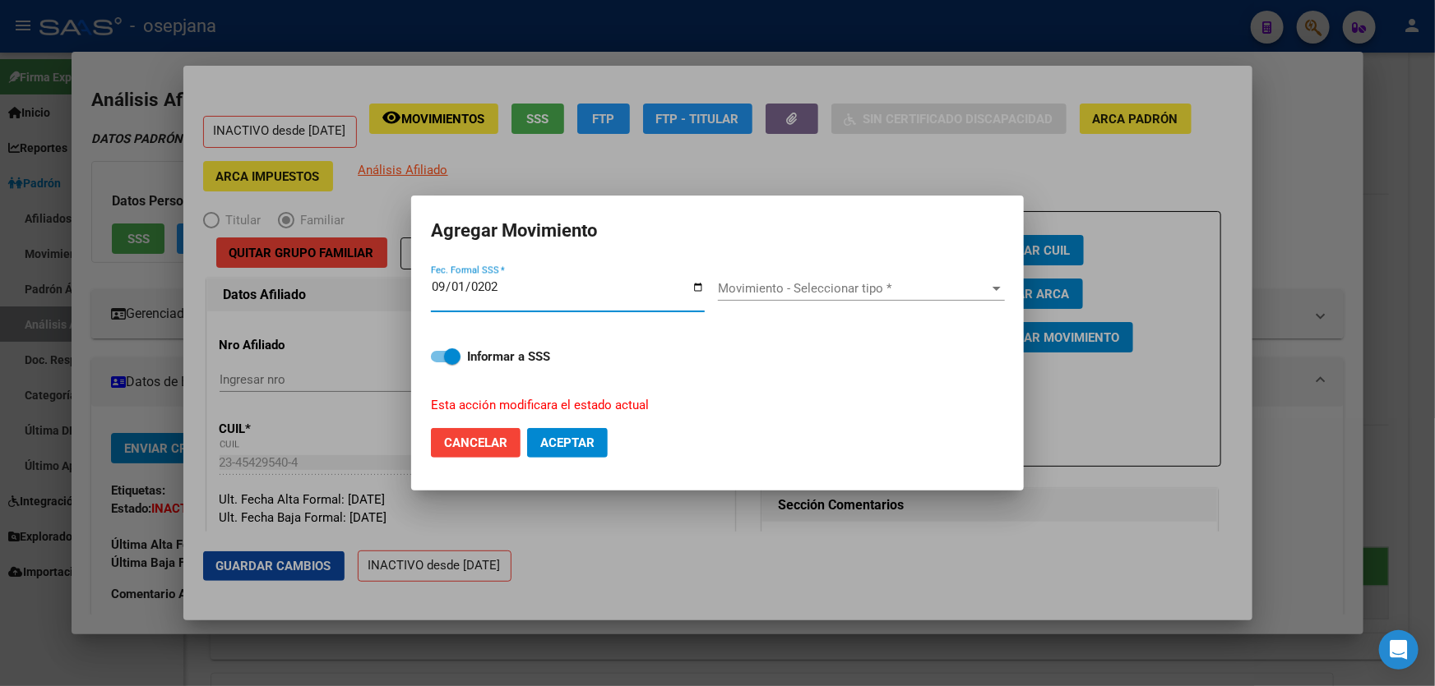
type input "[DATE]"
click at [863, 289] on span "Movimiento - Seleccionar tipo *" at bounding box center [854, 288] width 272 height 15
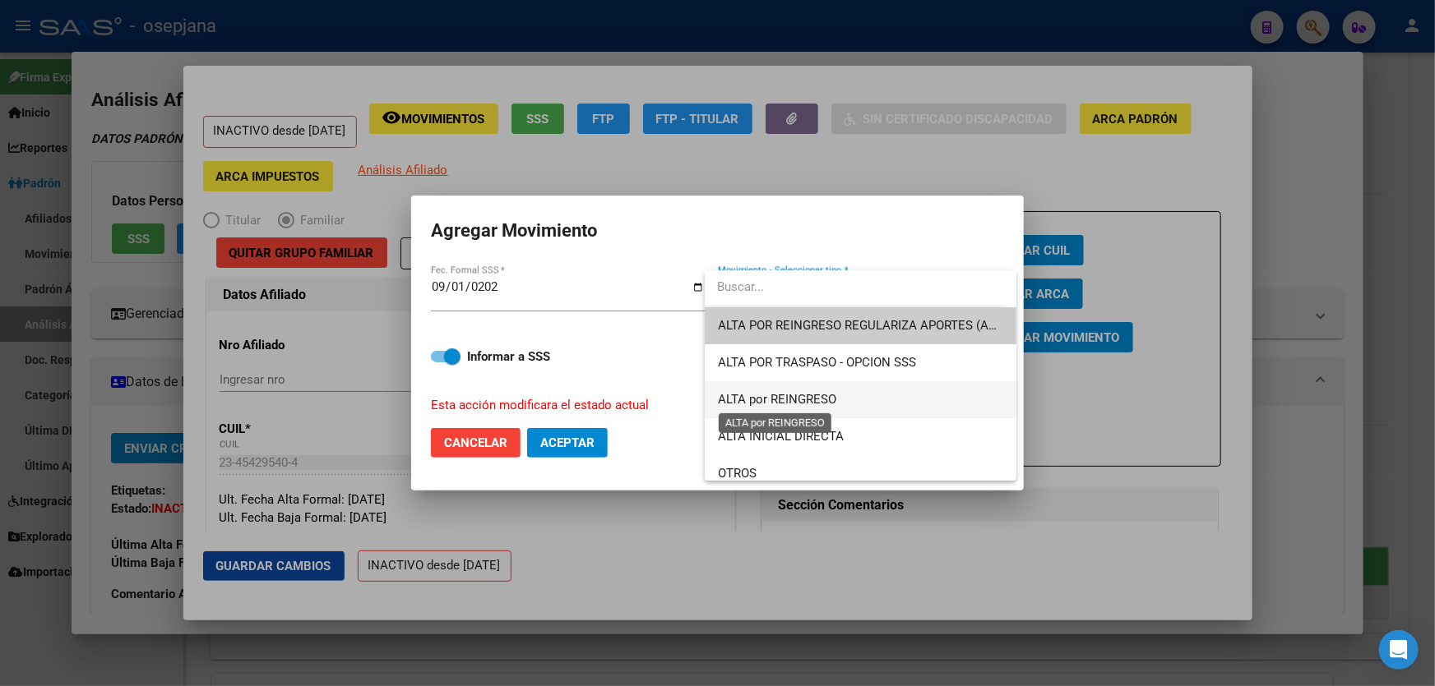
click at [797, 395] on span "ALTA por REINGRESO" at bounding box center [777, 399] width 118 height 15
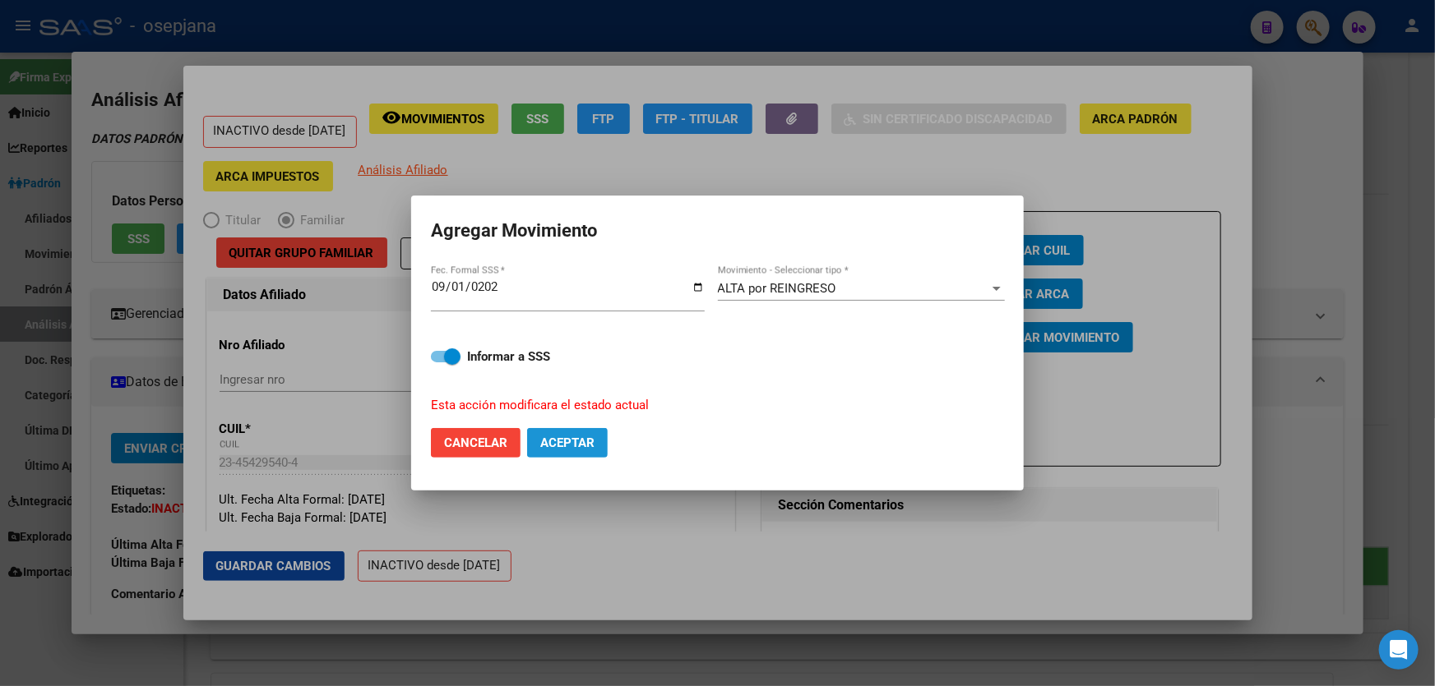
click at [576, 436] on span "Aceptar" at bounding box center [567, 443] width 54 height 15
checkbox input "false"
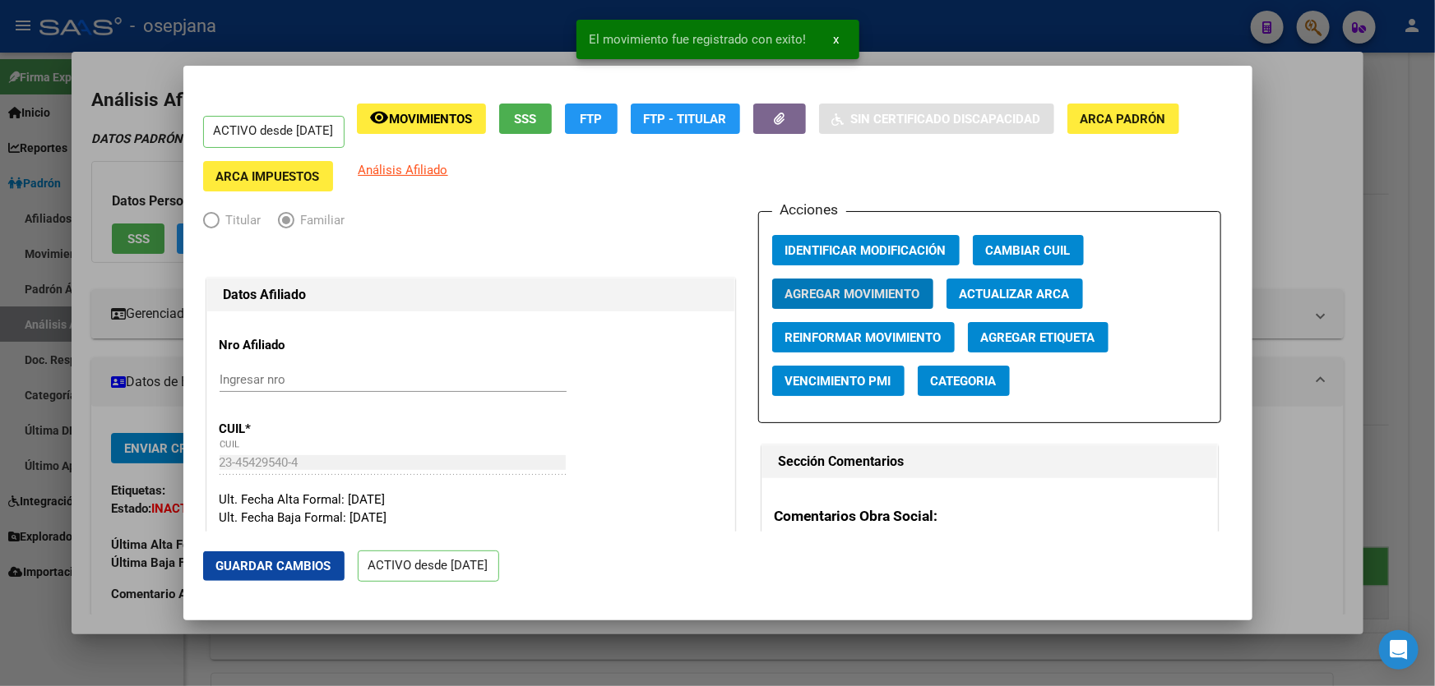
click at [272, 567] on span "Guardar Cambios" at bounding box center [273, 566] width 115 height 15
click at [1434, 310] on div at bounding box center [717, 343] width 1435 height 686
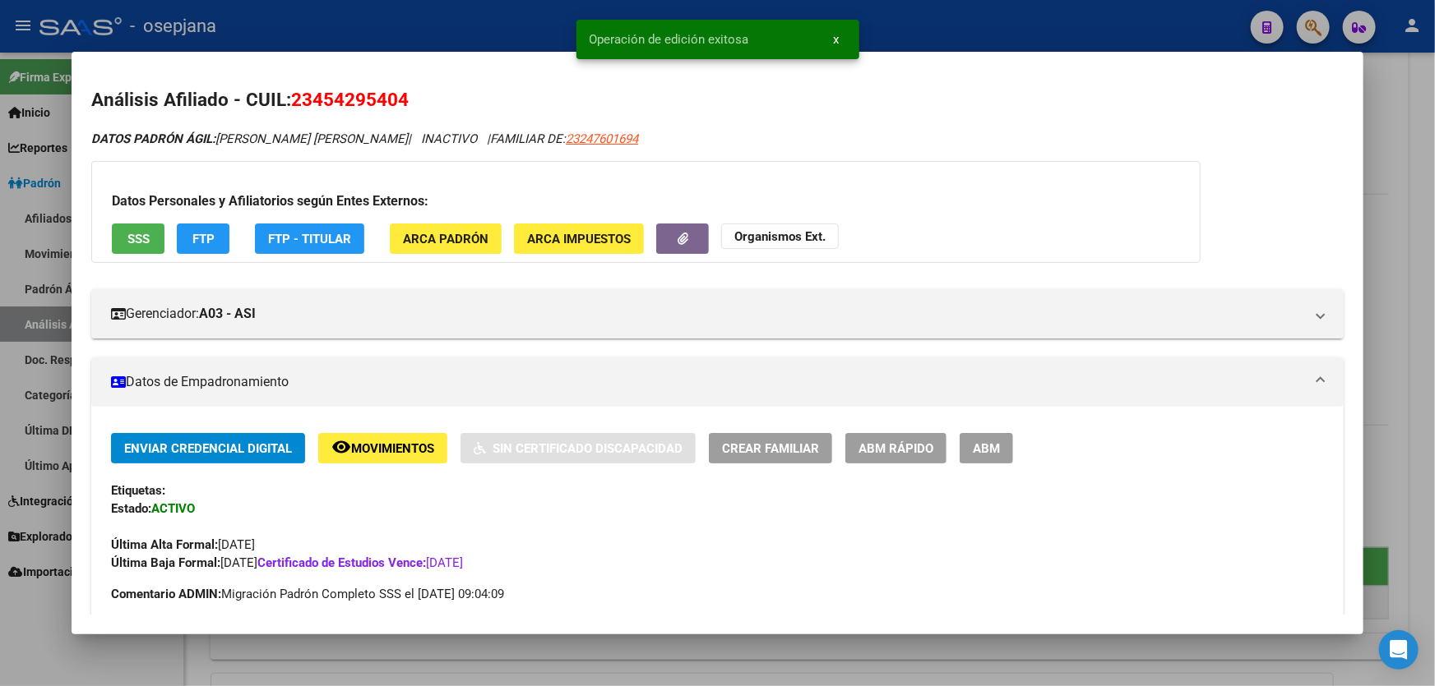
click at [1434, 310] on div at bounding box center [717, 343] width 1435 height 686
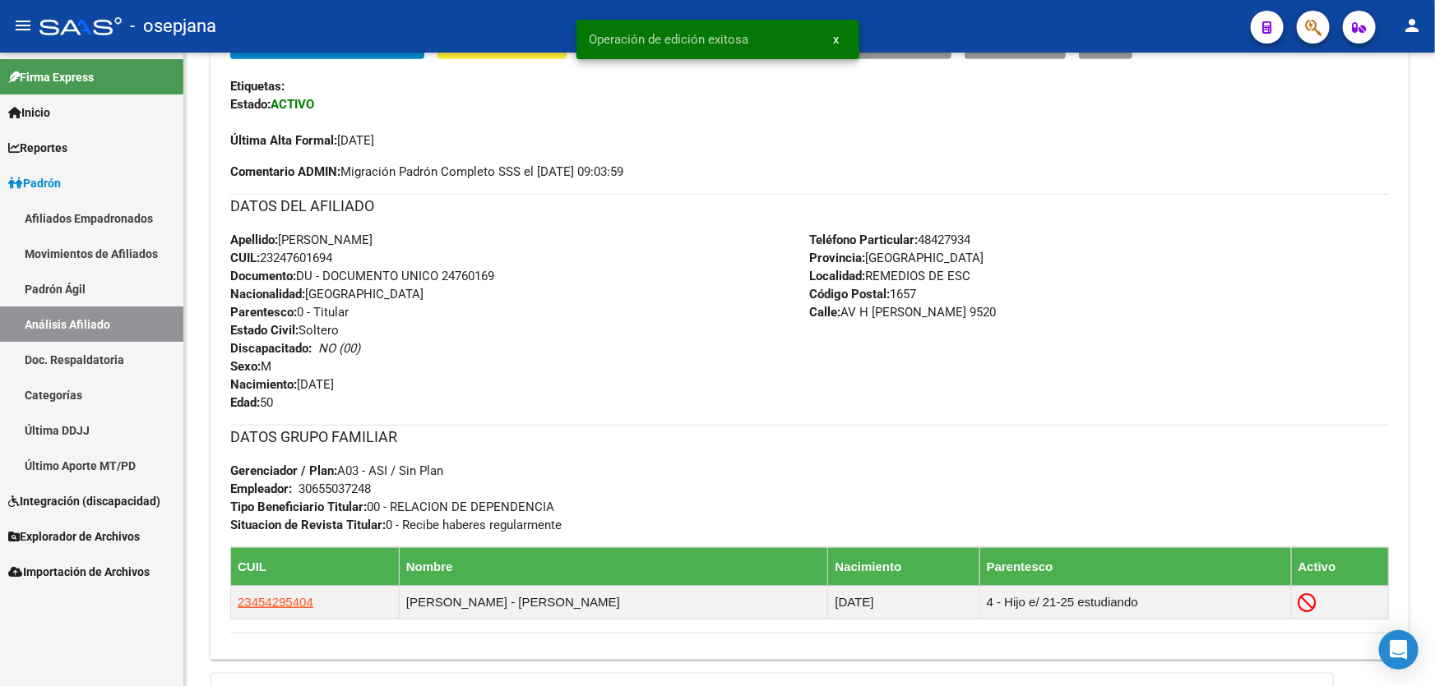
scroll to position [0, 0]
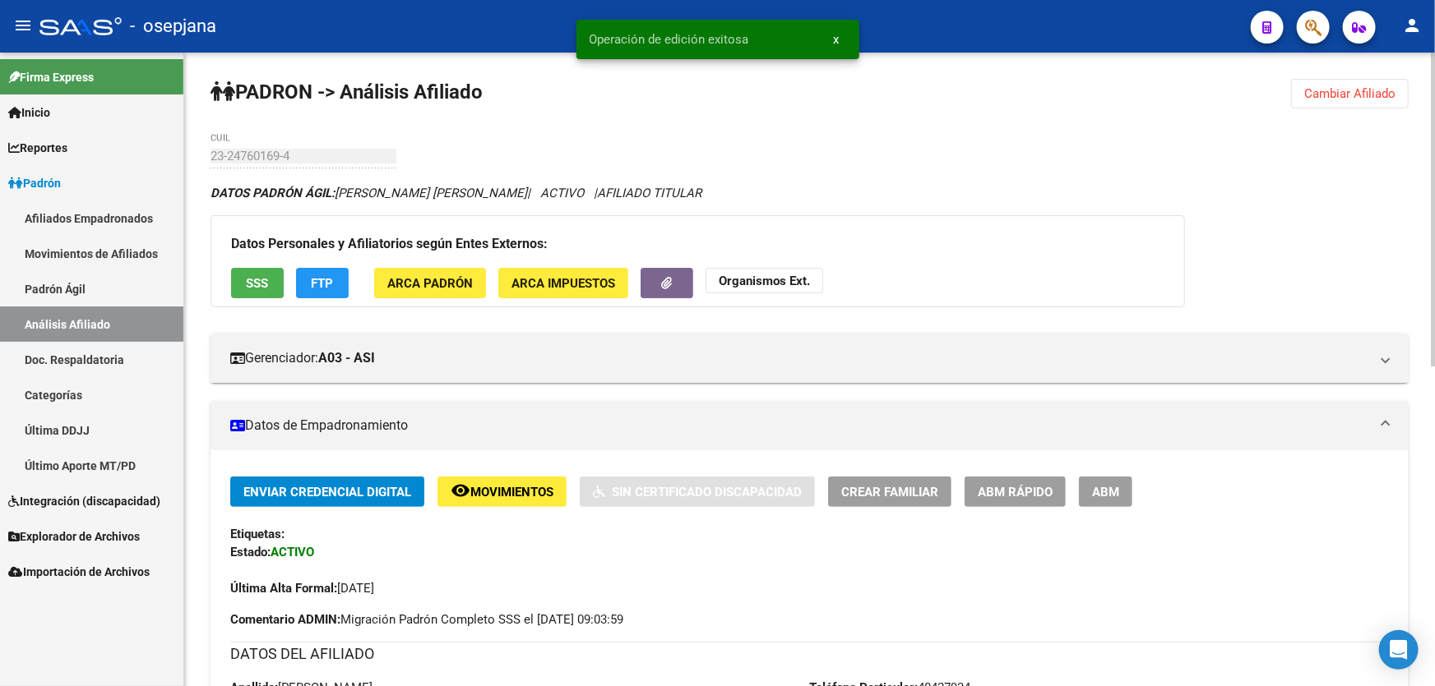
click at [1380, 91] on span "Cambiar Afiliado" at bounding box center [1349, 93] width 91 height 15
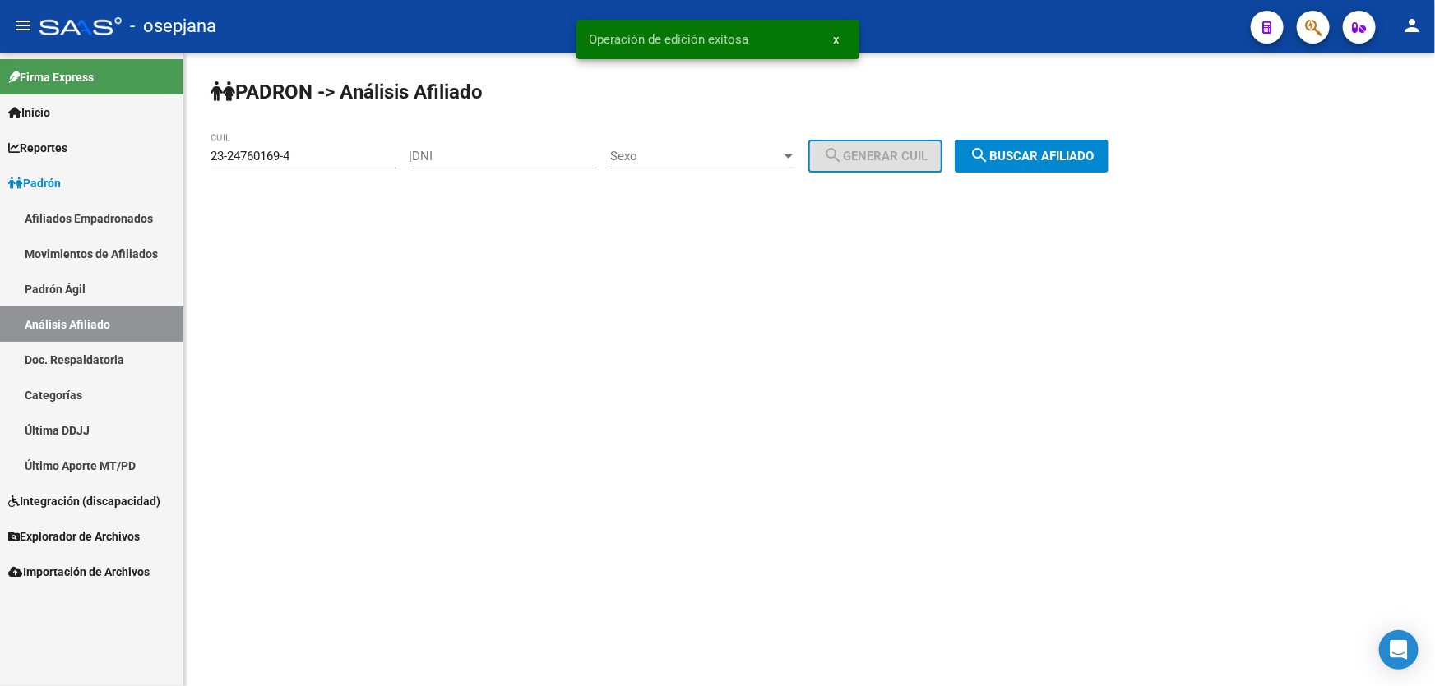
click at [1056, 146] on button "search Buscar afiliado" at bounding box center [1031, 156] width 154 height 33
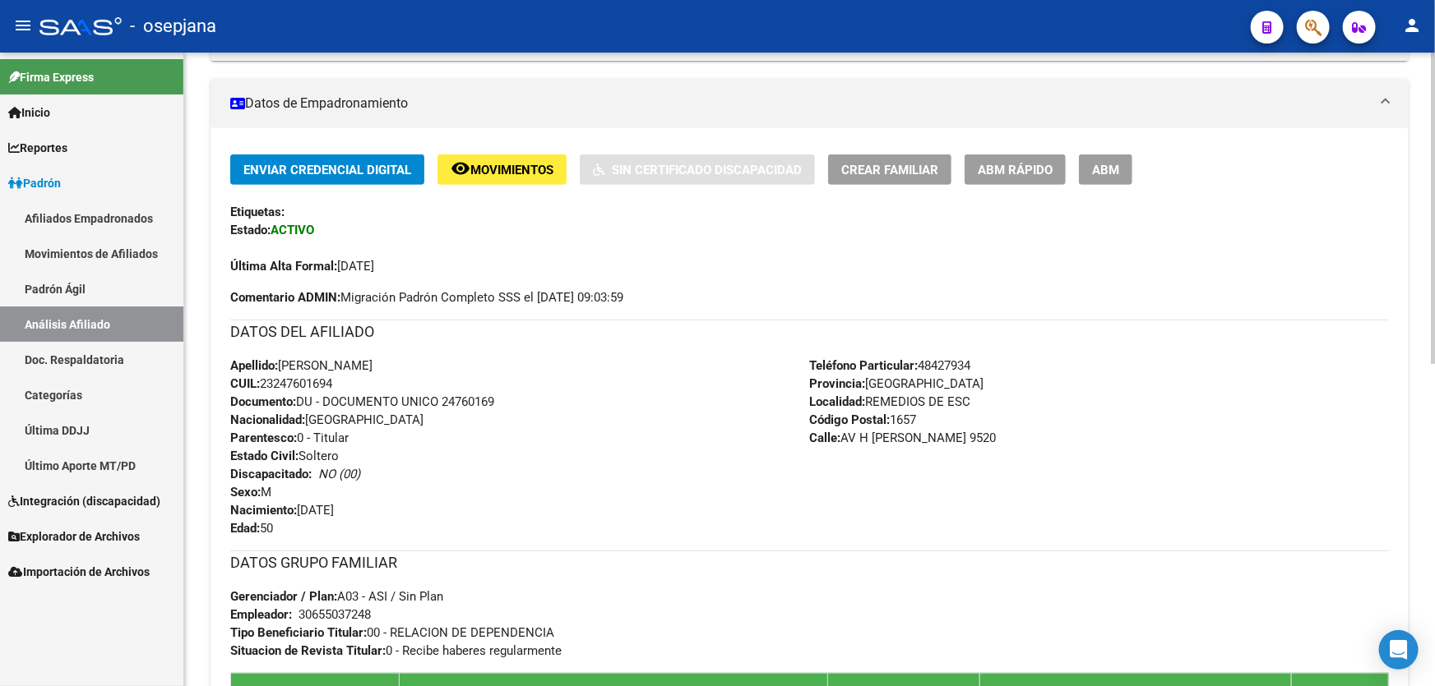
scroll to position [448, 0]
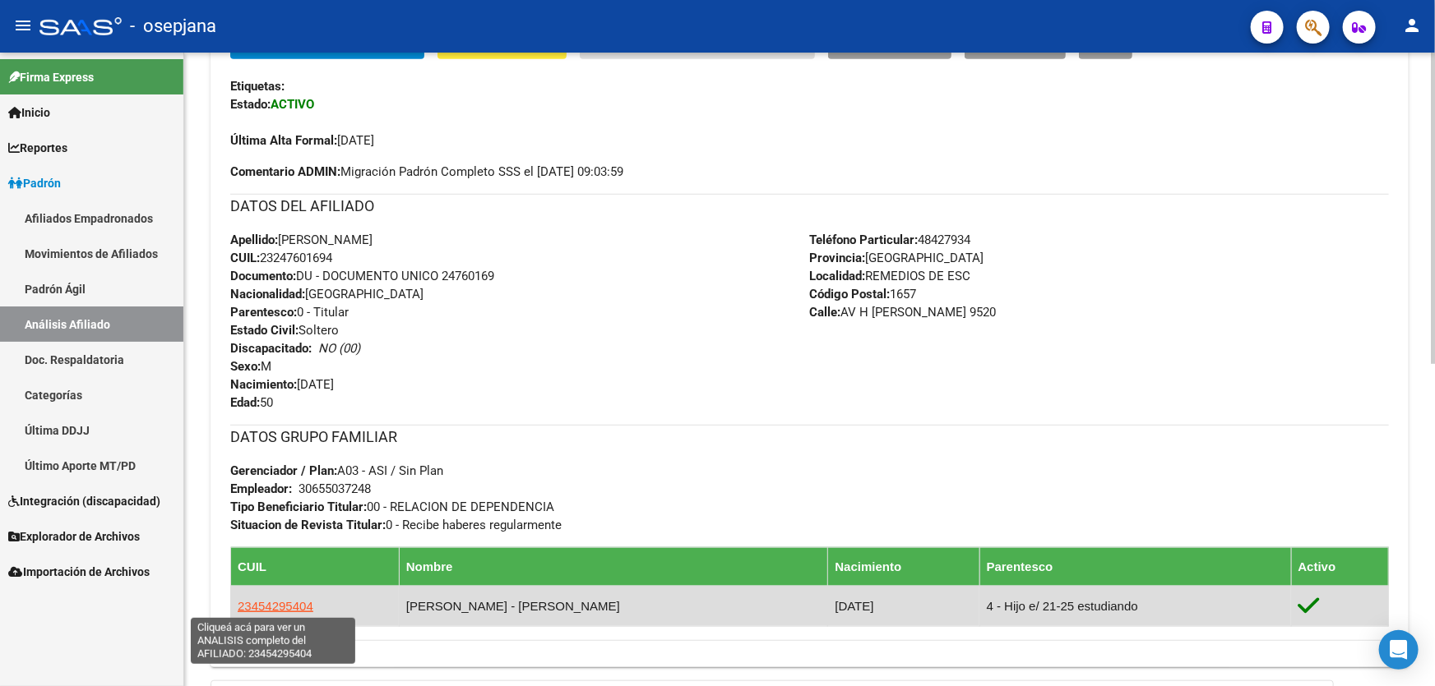
click at [274, 609] on span "23454295404" at bounding box center [276, 606] width 76 height 14
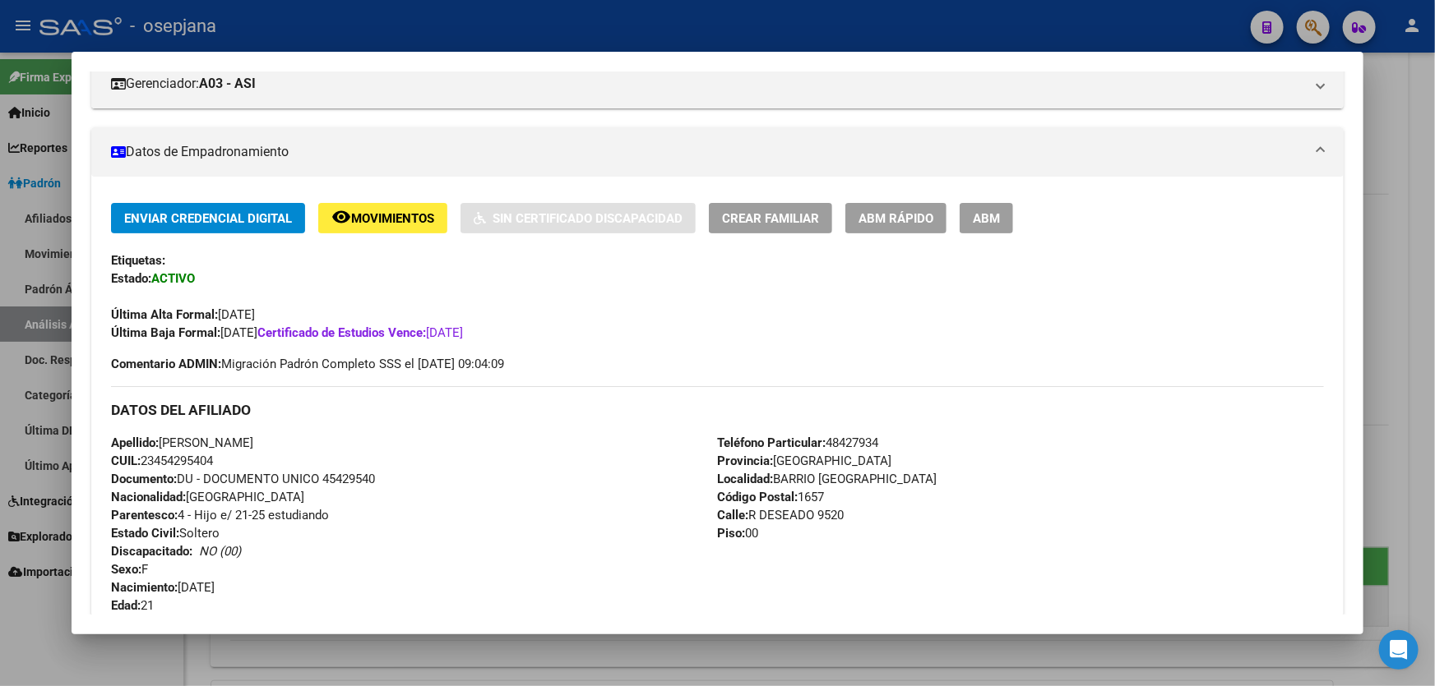
scroll to position [298, 0]
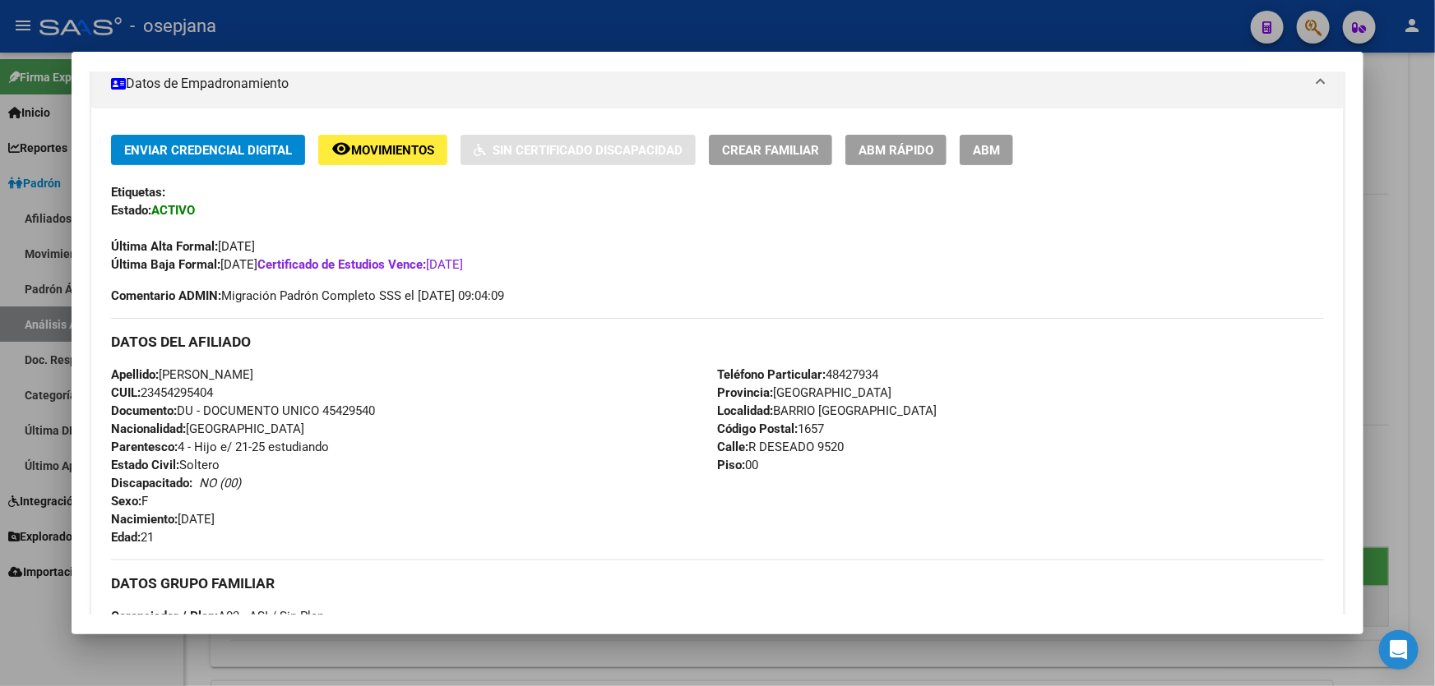
click at [1434, 284] on div at bounding box center [717, 343] width 1435 height 686
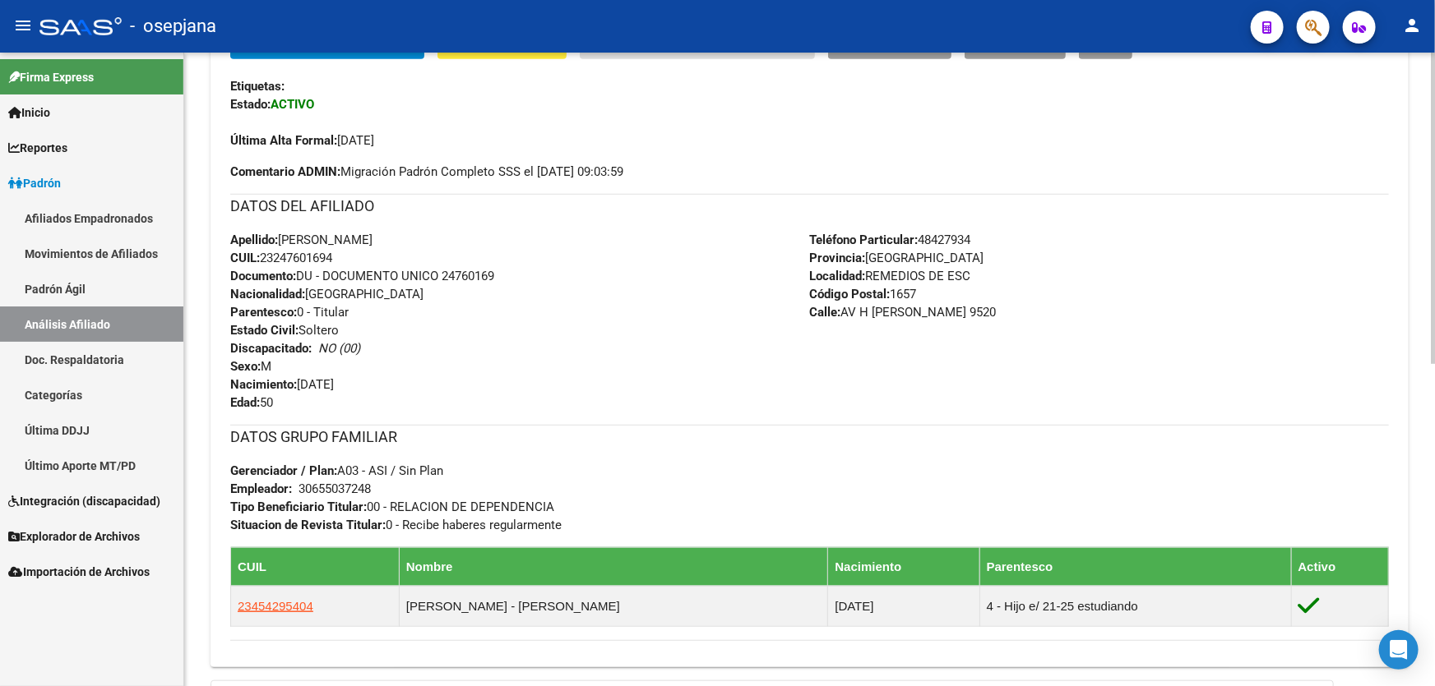
scroll to position [0, 0]
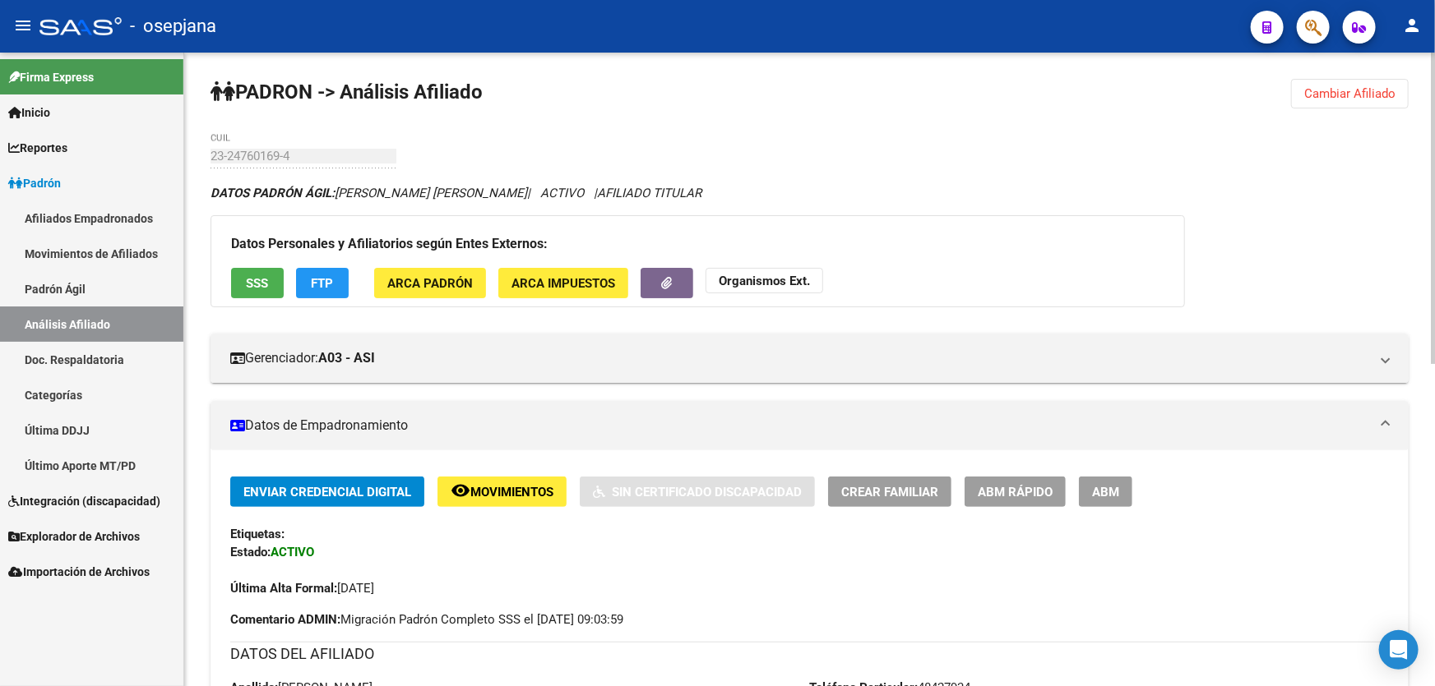
click at [1342, 90] on span "Cambiar Afiliado" at bounding box center [1349, 93] width 91 height 15
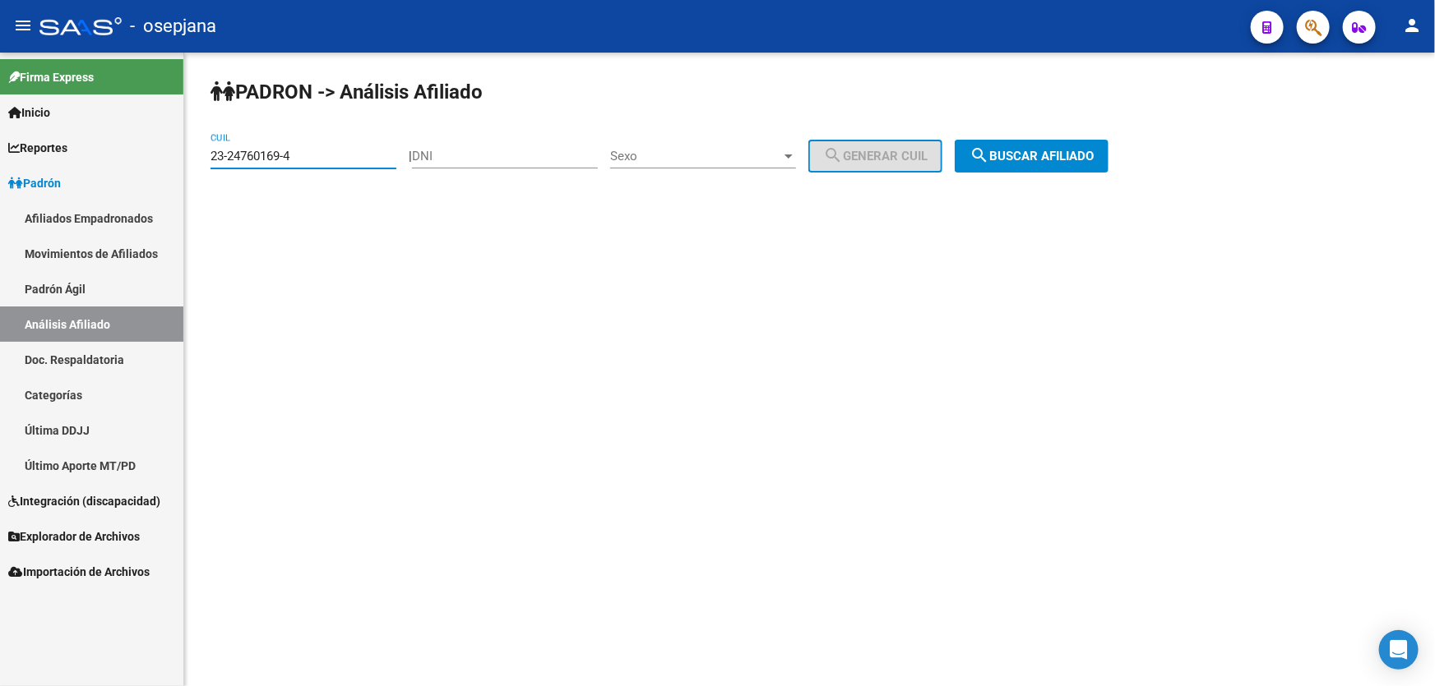
drag, startPoint x: 309, startPoint y: 153, endPoint x: 49, endPoint y: 166, distance: 260.9
click at [49, 166] on mat-sidenav-container "Firma Express Inicio Instructivos Contacto OS Reportes Padrón Traspasos x O.S. …" at bounding box center [717, 370] width 1435 height 634
paste input "20-40376063-4"
click at [1052, 157] on span "search Buscar afiliado" at bounding box center [1031, 156] width 124 height 15
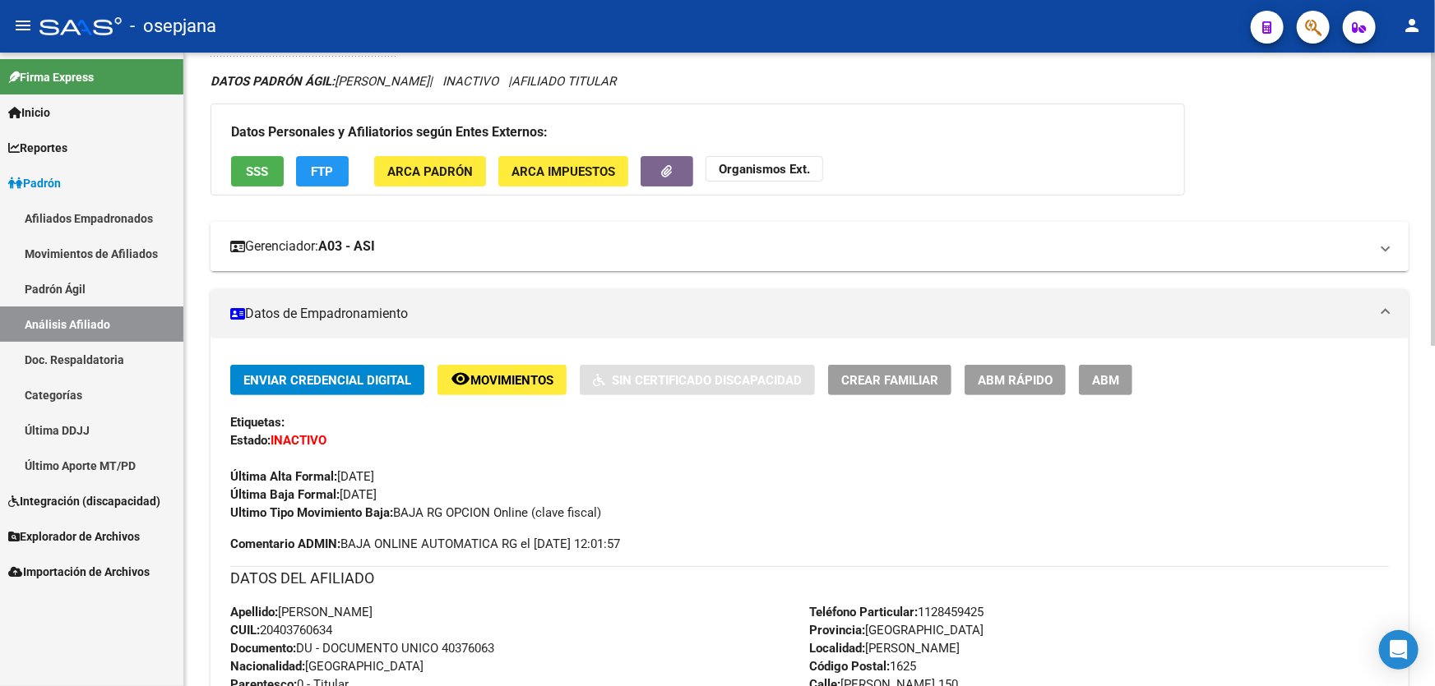
scroll to position [74, 0]
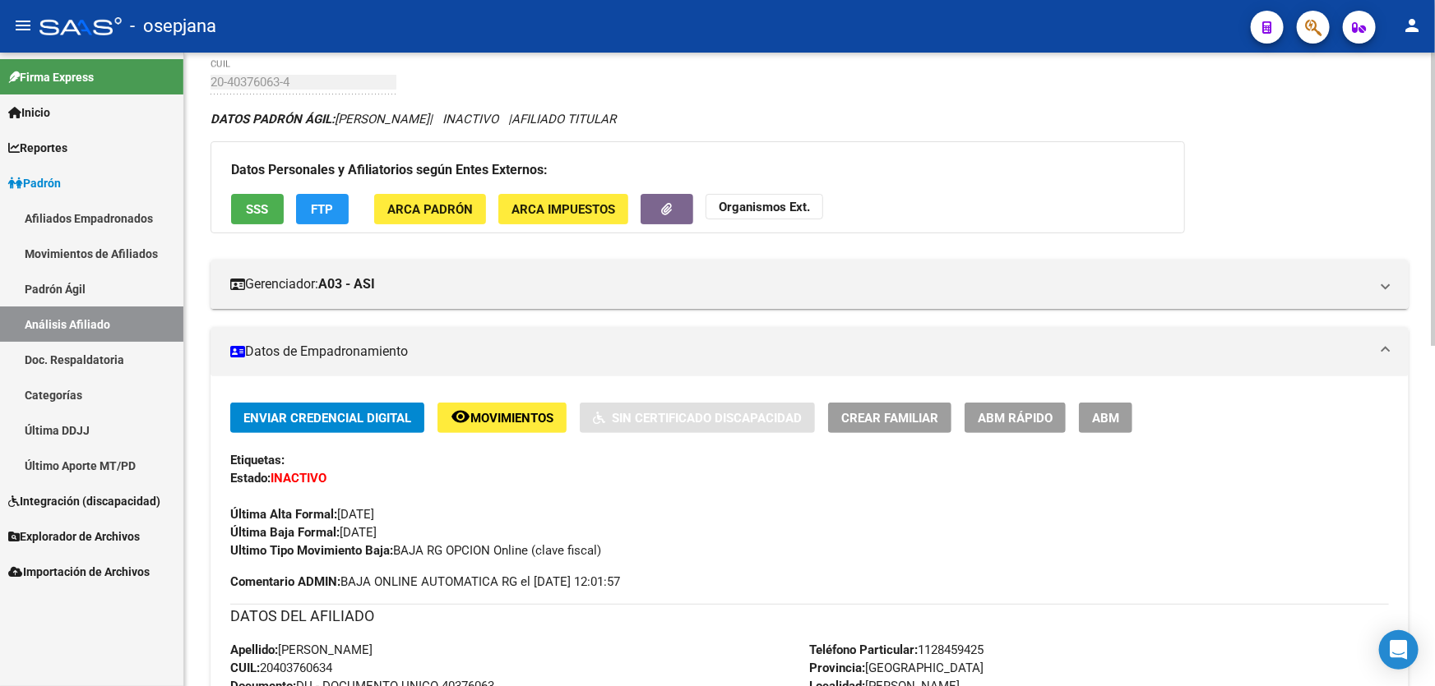
click at [255, 197] on button "SSS" at bounding box center [257, 209] width 53 height 30
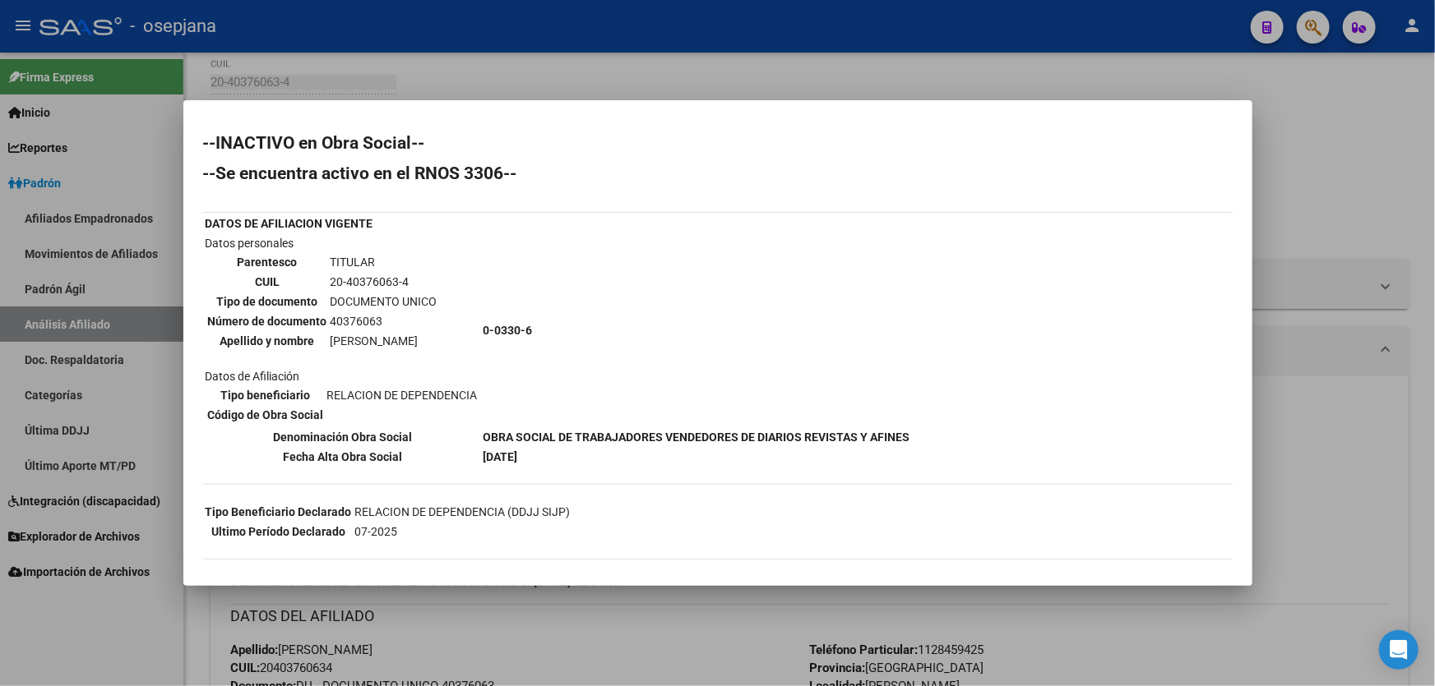
scroll to position [0, 0]
click at [1382, 150] on div at bounding box center [717, 343] width 1435 height 686
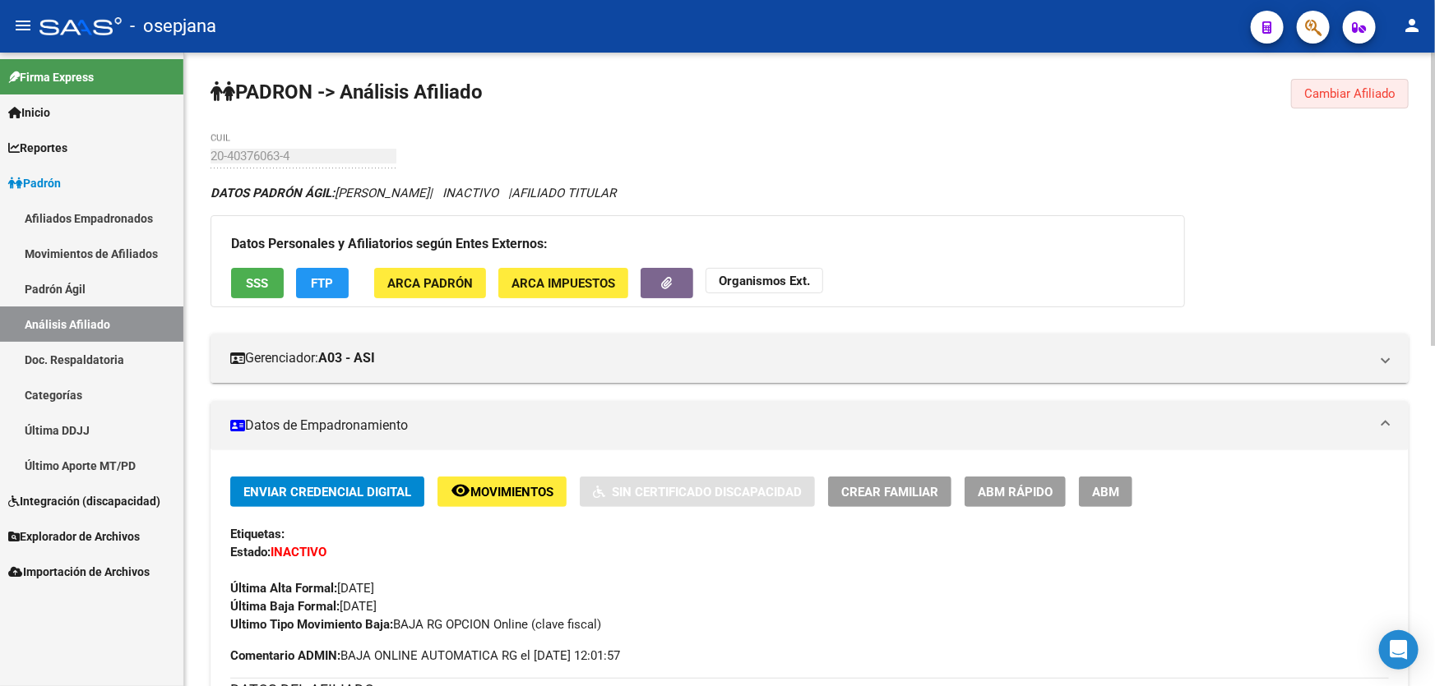
click at [1395, 98] on button "Cambiar Afiliado" at bounding box center [1350, 94] width 118 height 30
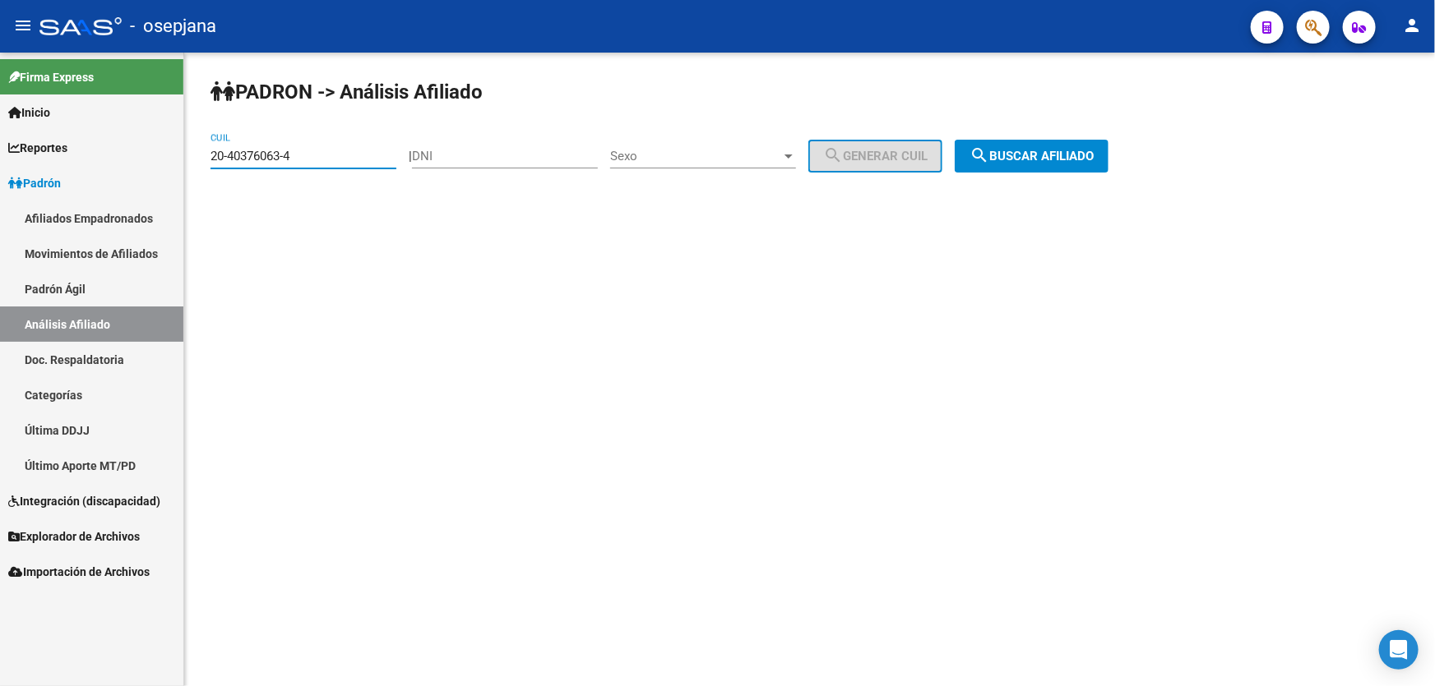
drag, startPoint x: 321, startPoint y: 154, endPoint x: 189, endPoint y: 154, distance: 131.5
click at [189, 154] on div "PADRON -> Análisis Afiliado 20-40376063-4 CUIL | DNI Sexo Sexo search Generar C…" at bounding box center [809, 139] width 1250 height 173
paste input "474335-0"
click at [1052, 141] on button "search Buscar afiliado" at bounding box center [1031, 156] width 154 height 33
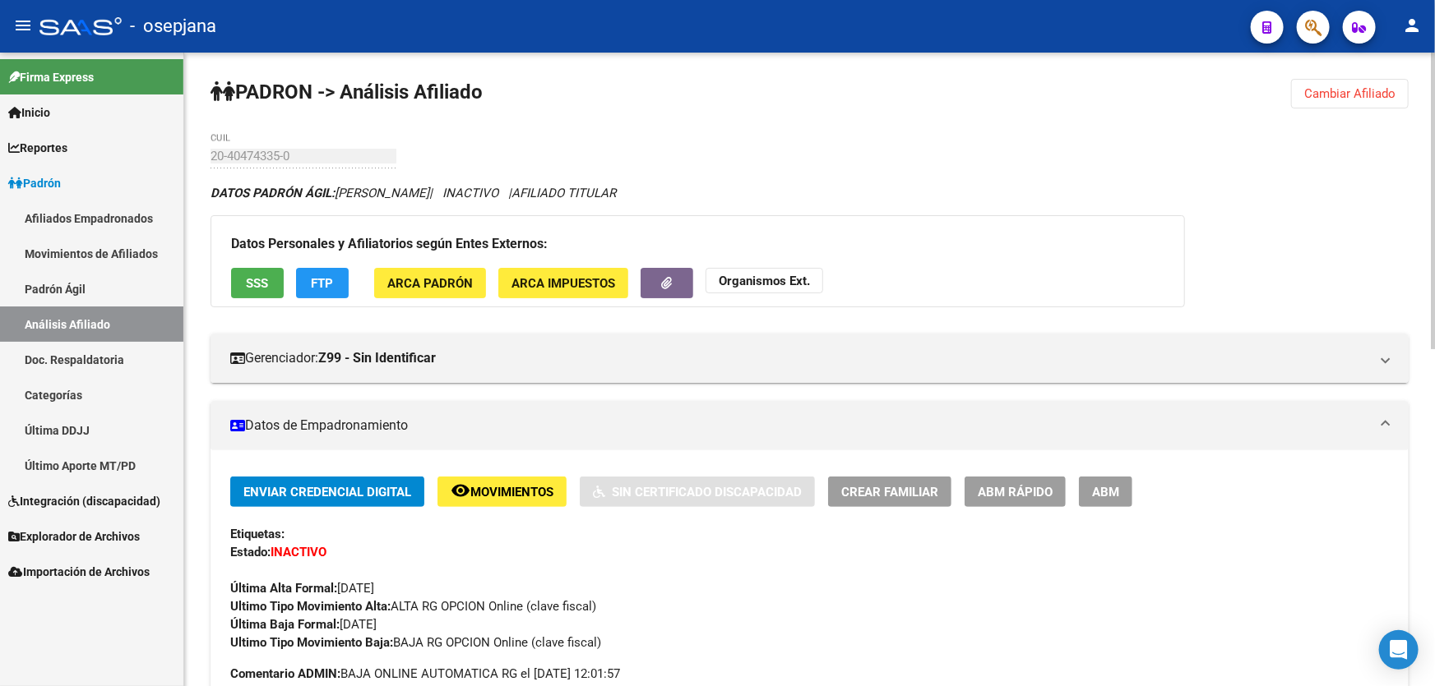
click at [266, 280] on span "SSS" at bounding box center [258, 283] width 22 height 15
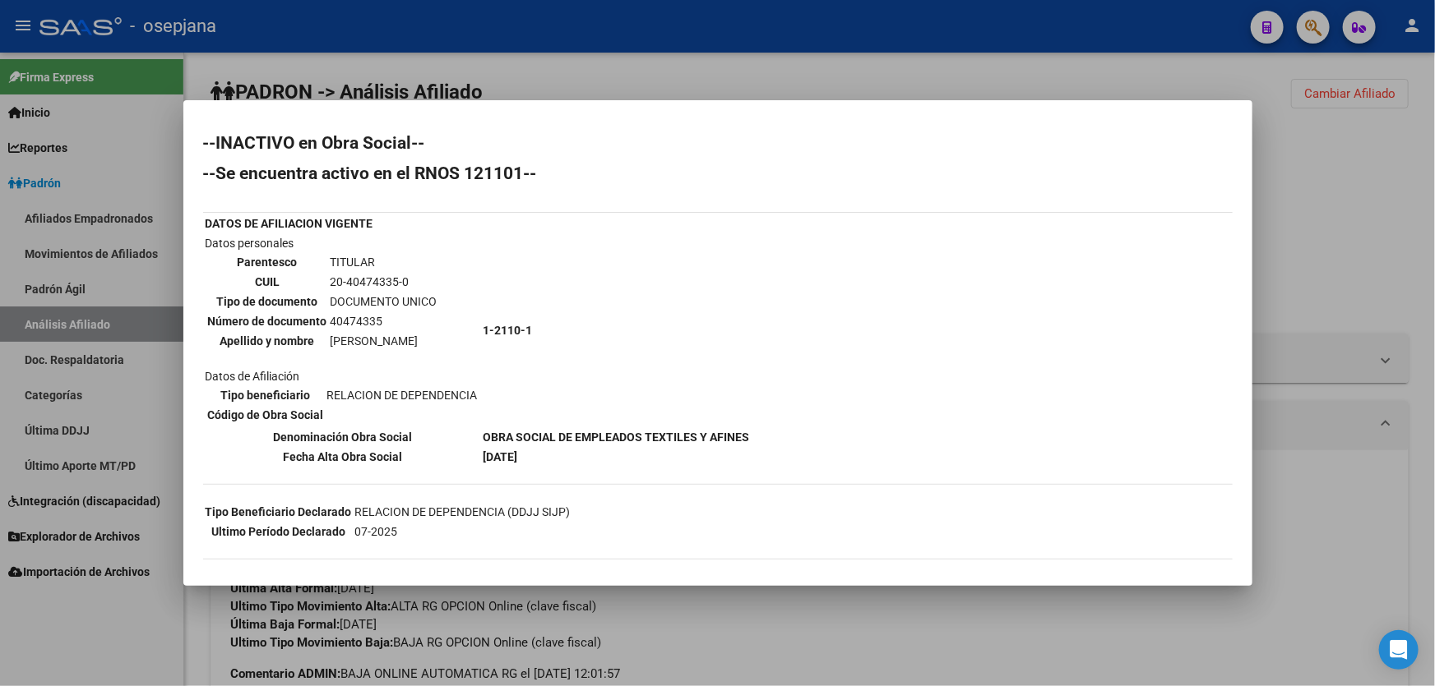
click at [1355, 287] on div at bounding box center [717, 343] width 1435 height 686
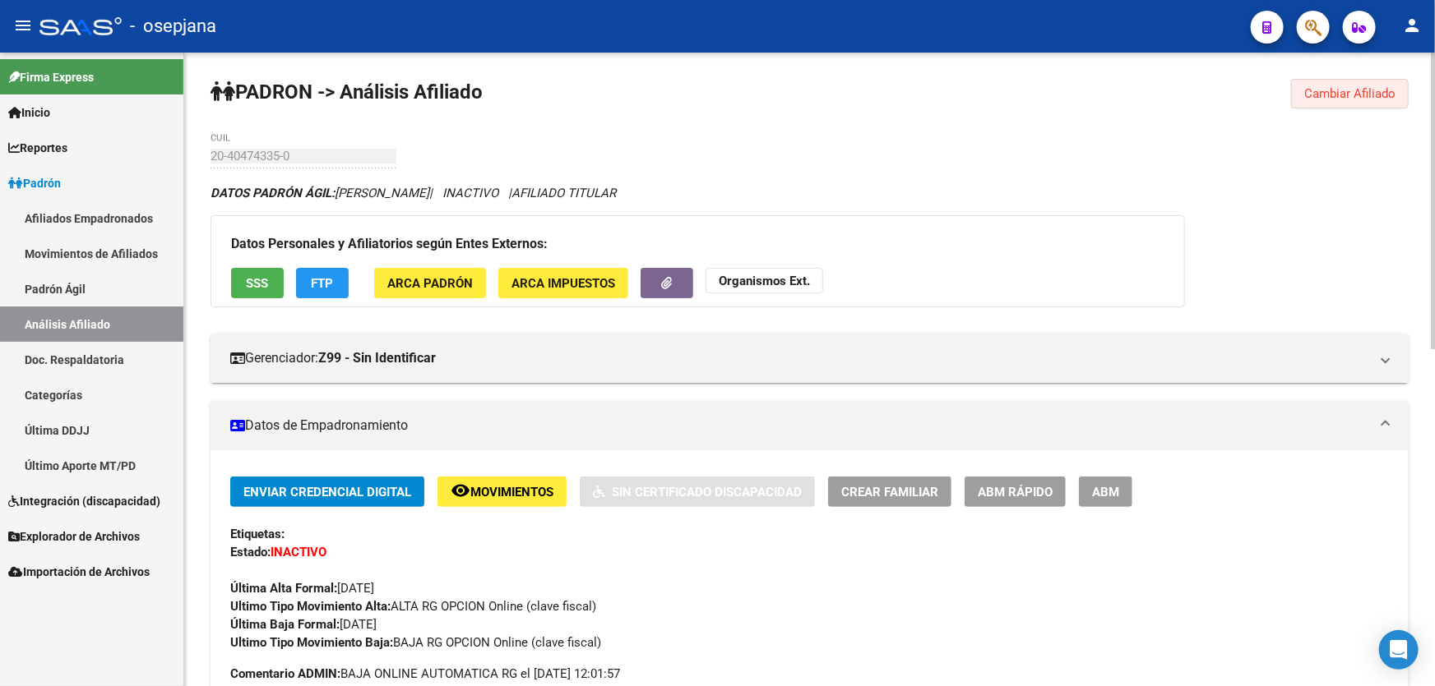
click at [1389, 87] on span "Cambiar Afiliado" at bounding box center [1349, 93] width 91 height 15
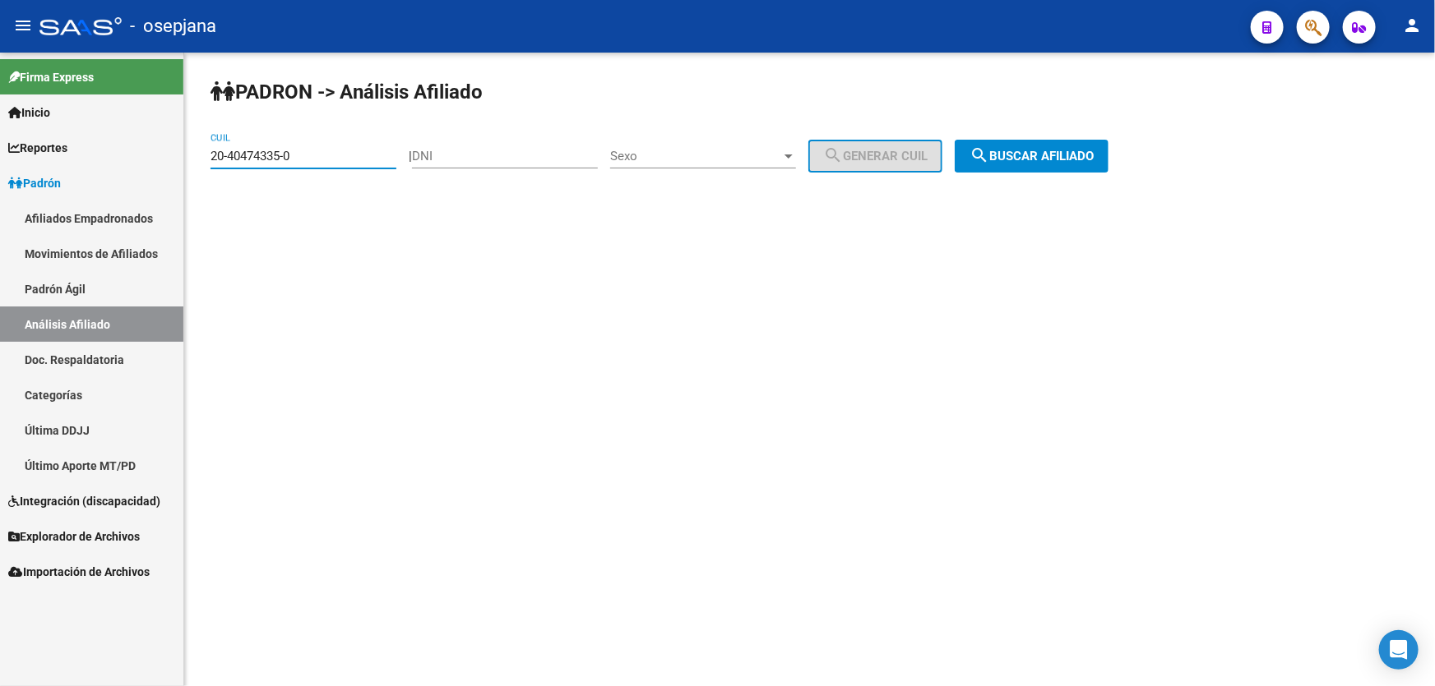
drag, startPoint x: 343, startPoint y: 156, endPoint x: 181, endPoint y: 165, distance: 162.2
click at [181, 165] on mat-sidenav-container "Firma Express Inicio Instructivos Contacto OS Reportes Padrón Traspasos x O.S. …" at bounding box center [717, 370] width 1435 height 634
paste input "8114-7"
click at [1084, 156] on span "search Buscar afiliado" at bounding box center [1031, 156] width 124 height 15
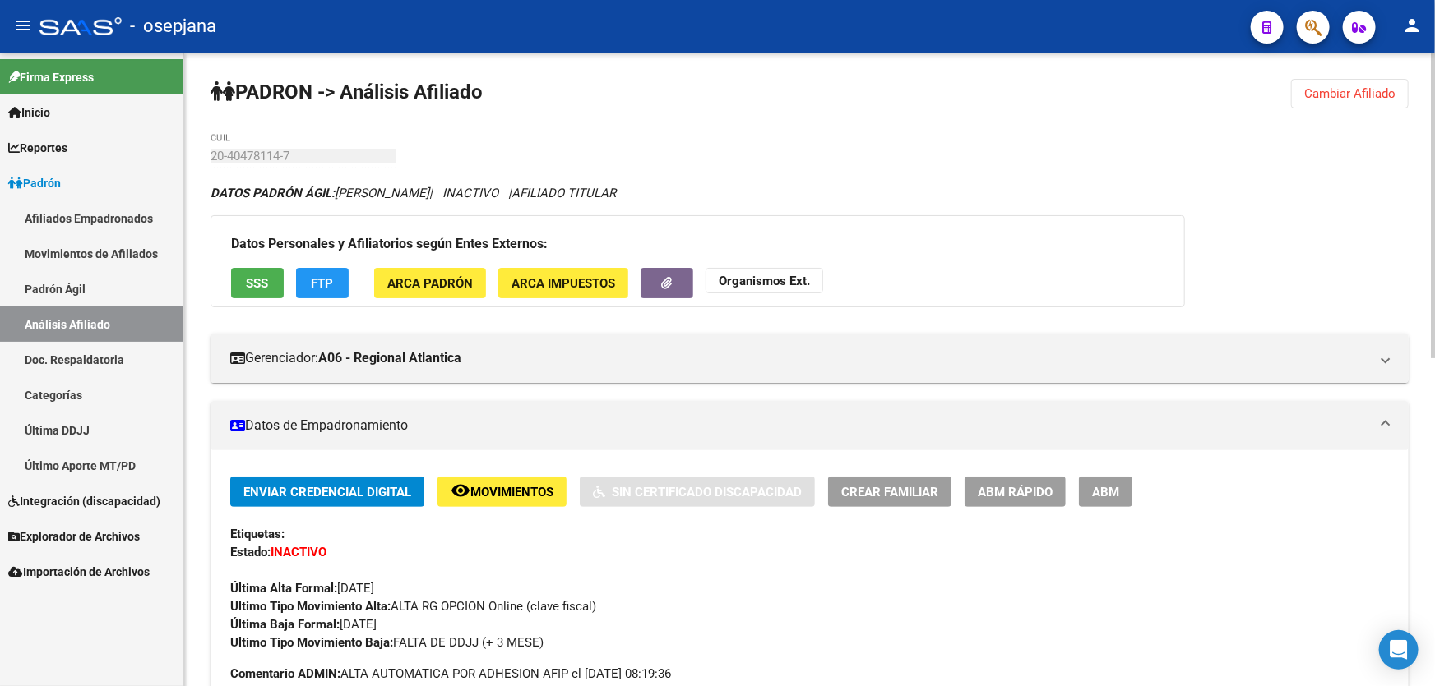
click at [1338, 83] on button "Cambiar Afiliado" at bounding box center [1350, 94] width 118 height 30
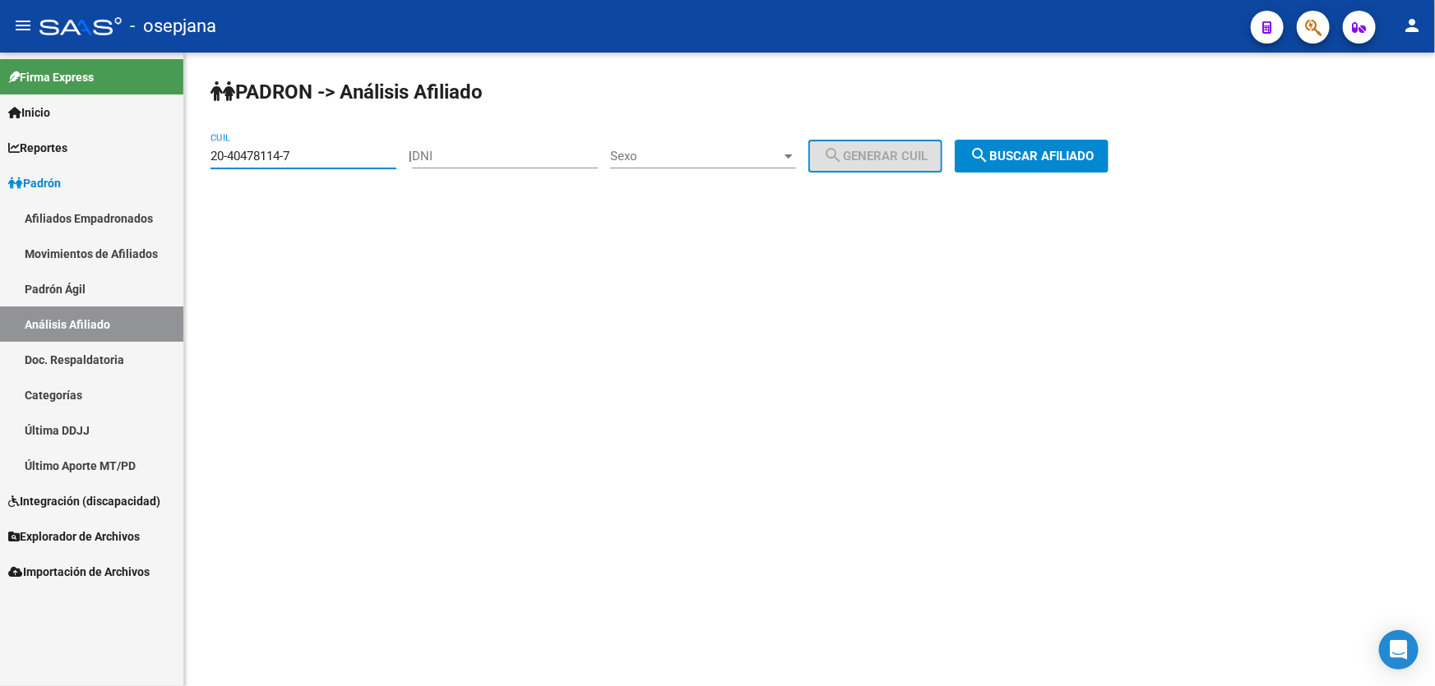
drag, startPoint x: 315, startPoint y: 157, endPoint x: 202, endPoint y: 161, distance: 112.7
click at [202, 161] on div "PADRON -> Análisis Afiliado 20-40478114-7 CUIL | DNI Sexo Sexo search Generar C…" at bounding box center [809, 139] width 1250 height 173
paste input "943654-5"
click at [1068, 168] on button "search Buscar afiliado" at bounding box center [1031, 156] width 154 height 33
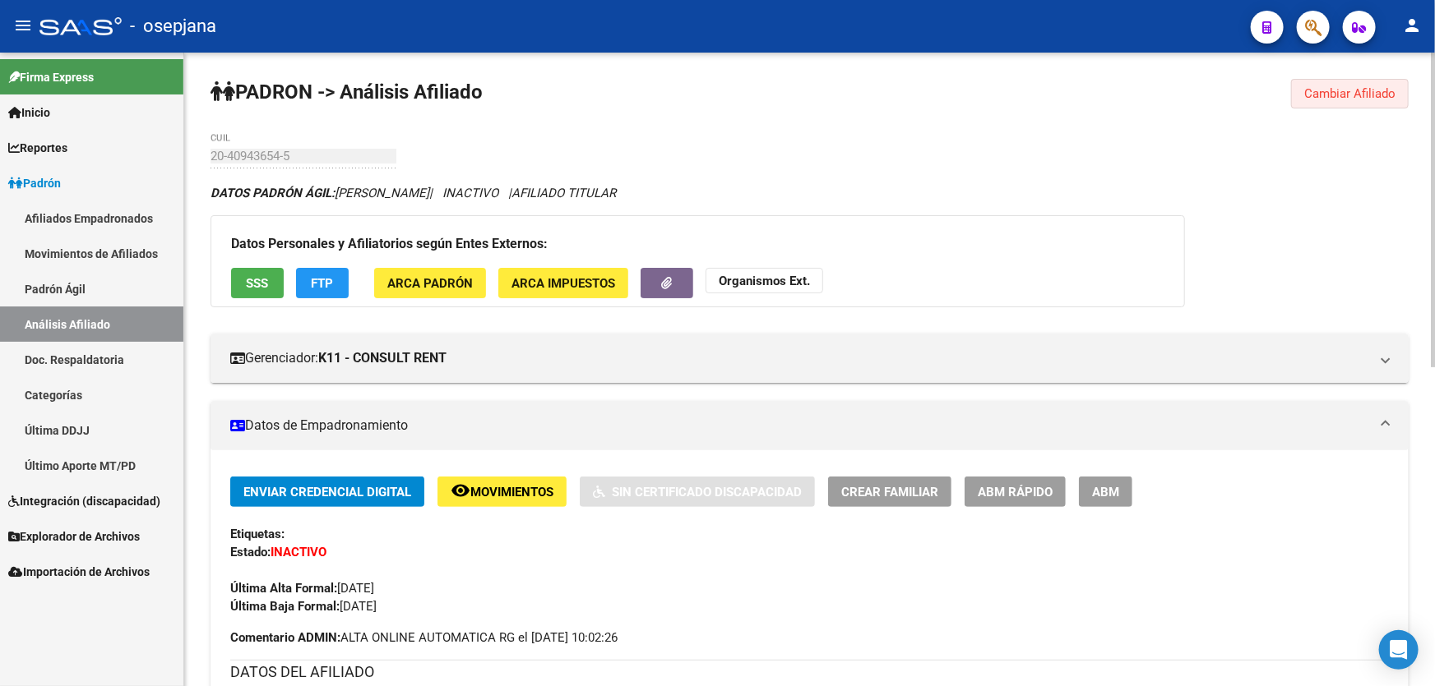
click at [1334, 95] on span "Cambiar Afiliado" at bounding box center [1349, 93] width 91 height 15
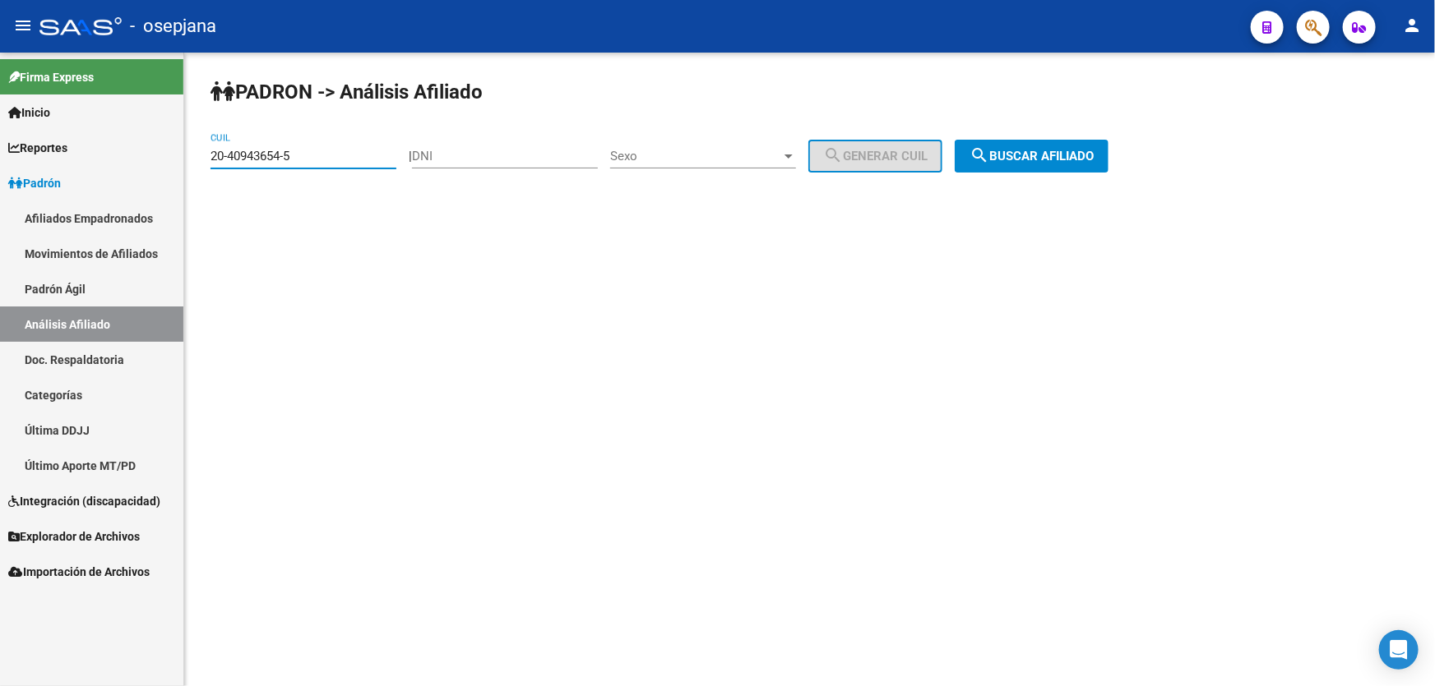
drag, startPoint x: 311, startPoint y: 148, endPoint x: 188, endPoint y: 148, distance: 122.5
click at [188, 148] on div "PADRON -> Análisis Afiliado 20-40943654-5 CUIL | DNI Sexo Sexo search Generar C…" at bounding box center [809, 139] width 1250 height 173
paste input "1676514-7"
click at [1013, 162] on span "search Buscar afiliado" at bounding box center [1031, 156] width 124 height 15
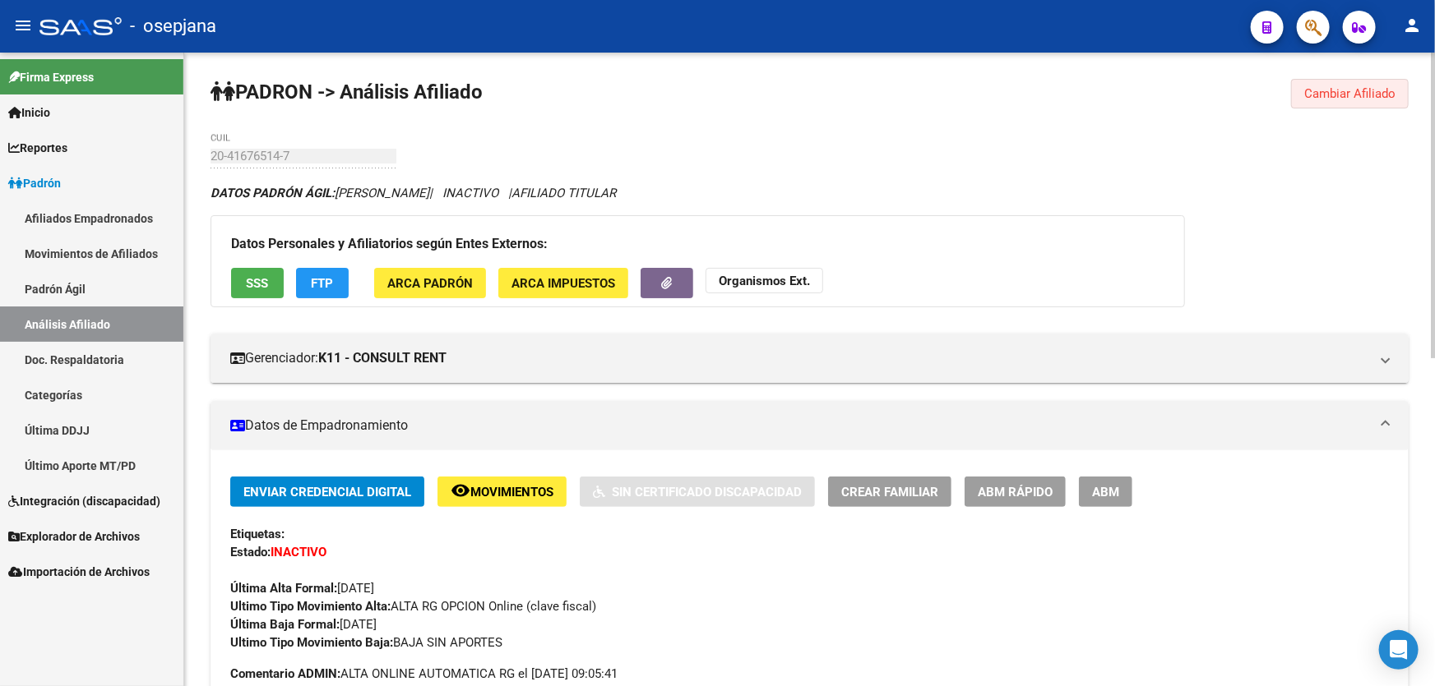
click at [1331, 94] on span "Cambiar Afiliado" at bounding box center [1349, 93] width 91 height 15
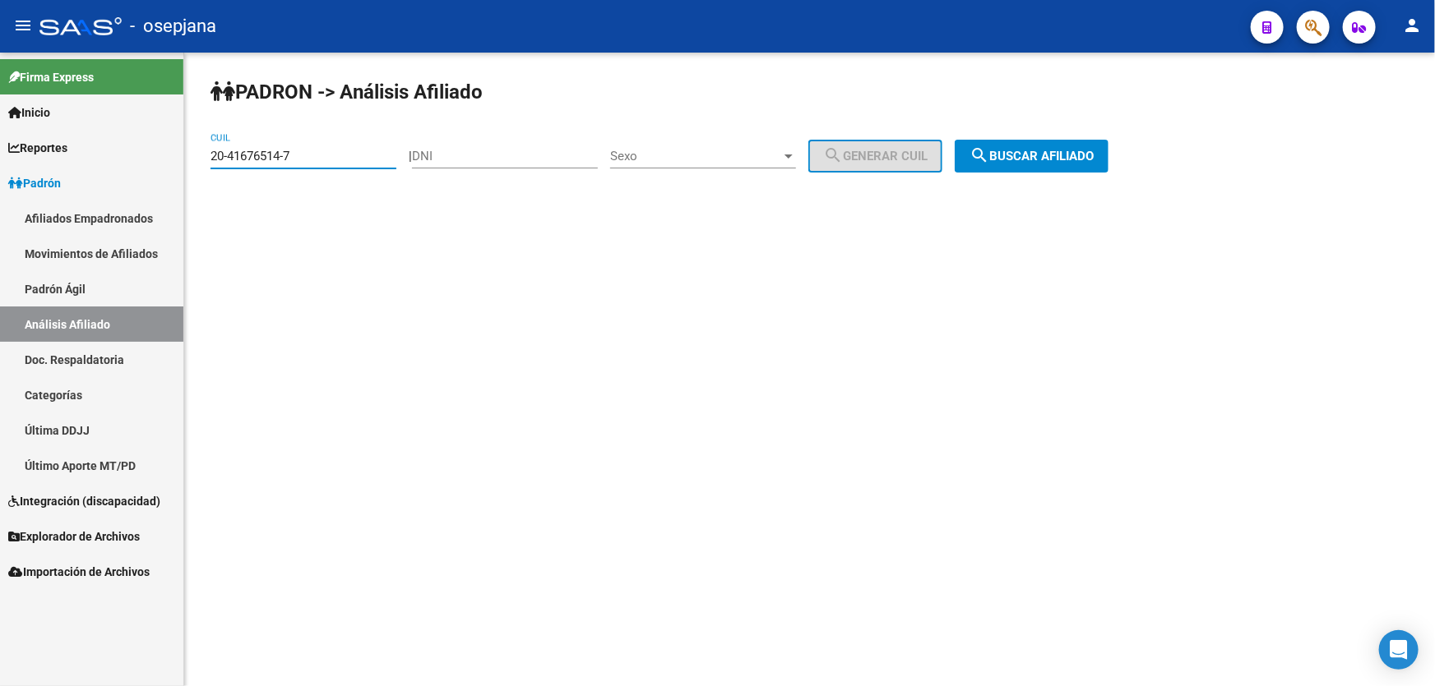
drag, startPoint x: 333, startPoint y: 159, endPoint x: 173, endPoint y: 155, distance: 160.4
click at [173, 155] on mat-sidenav-container "Firma Express Inicio Instructivos Contacto OS Reportes Padrón Traspasos x O.S. …" at bounding box center [717, 370] width 1435 height 634
paste input "768489-2"
click at [1061, 163] on button "search Buscar afiliado" at bounding box center [1031, 156] width 154 height 33
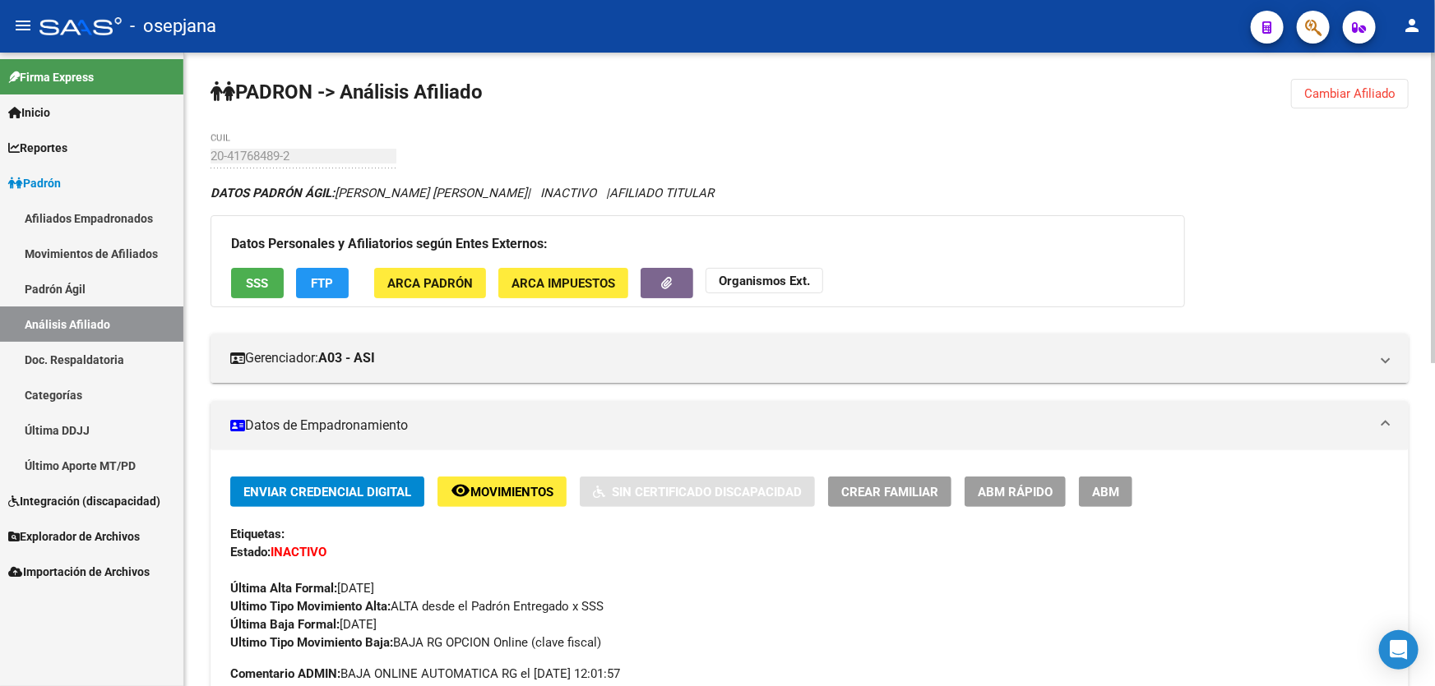
click at [272, 294] on button "SSS" at bounding box center [257, 283] width 53 height 30
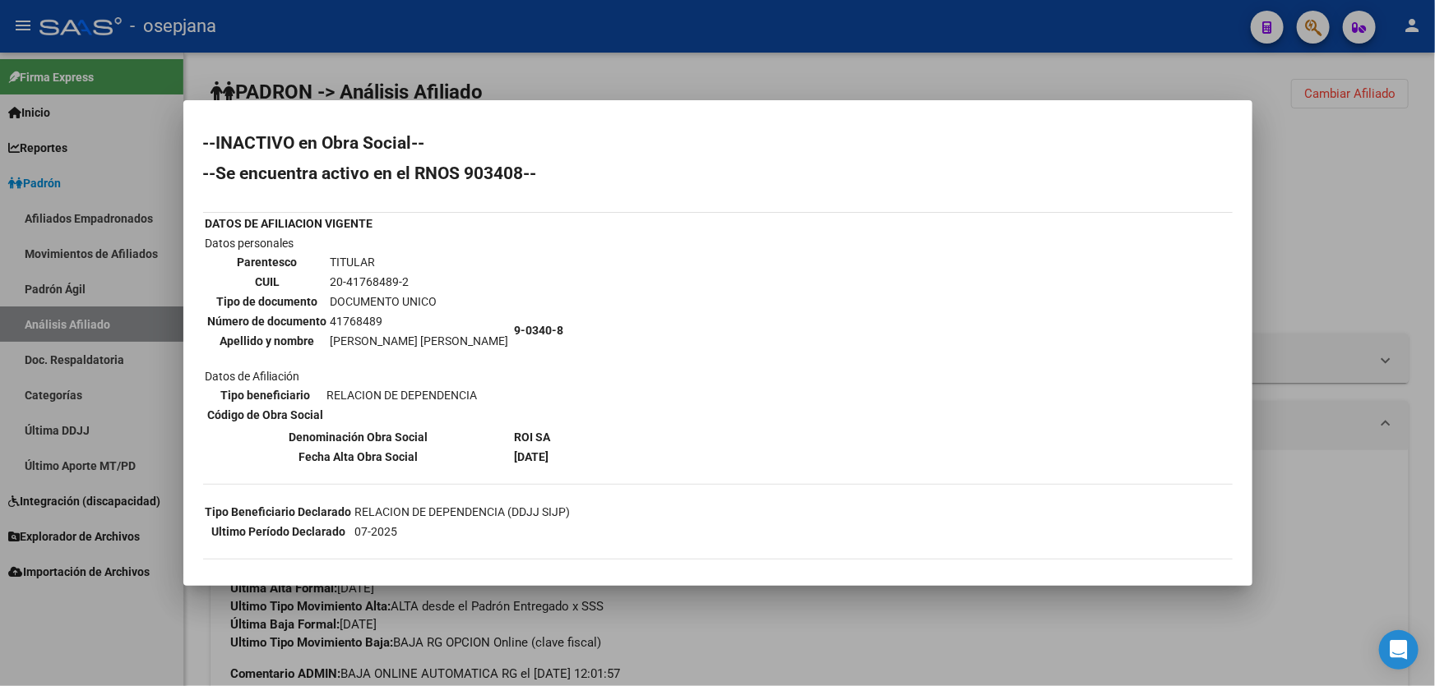
click at [1398, 179] on div at bounding box center [717, 343] width 1435 height 686
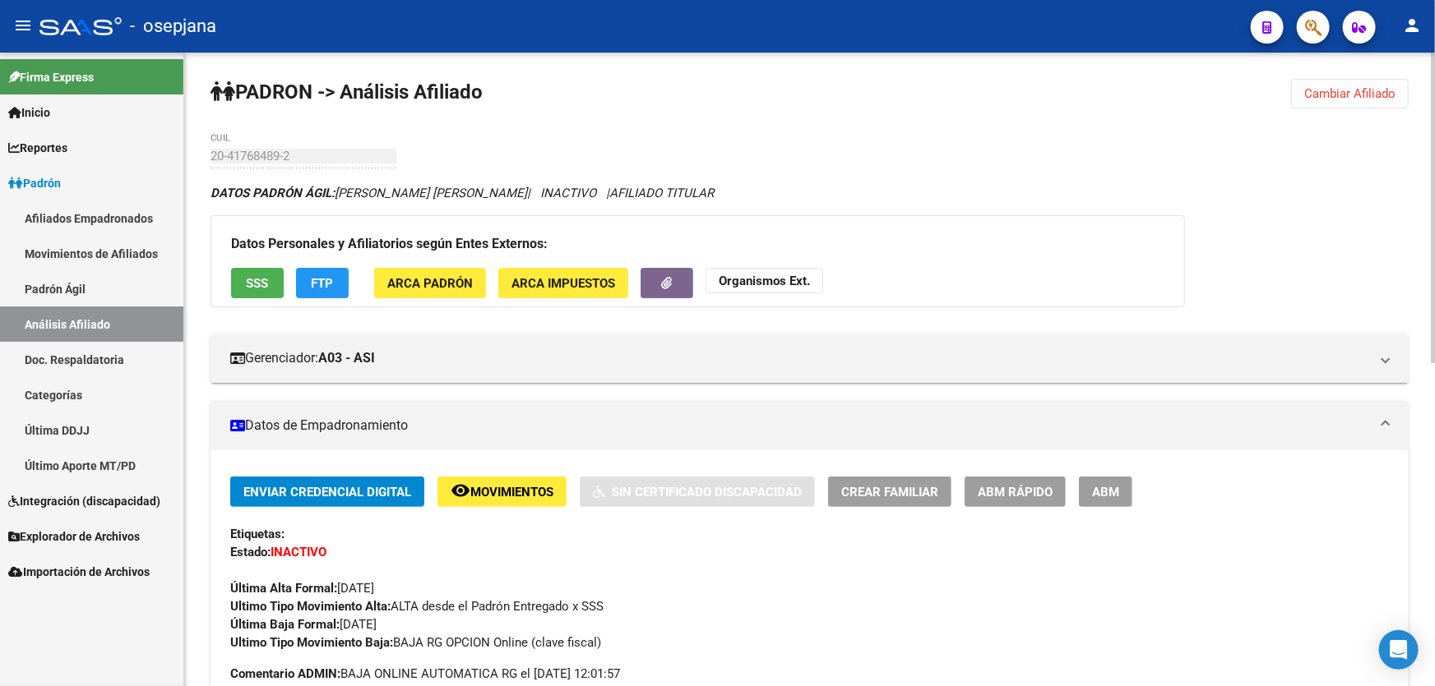
click at [321, 302] on div "Datos Personales y Afiliatorios según Entes Externos: SSS FTP ARCA Padrón ARCA …" at bounding box center [697, 261] width 974 height 92
click at [333, 292] on button "FTP" at bounding box center [322, 283] width 53 height 30
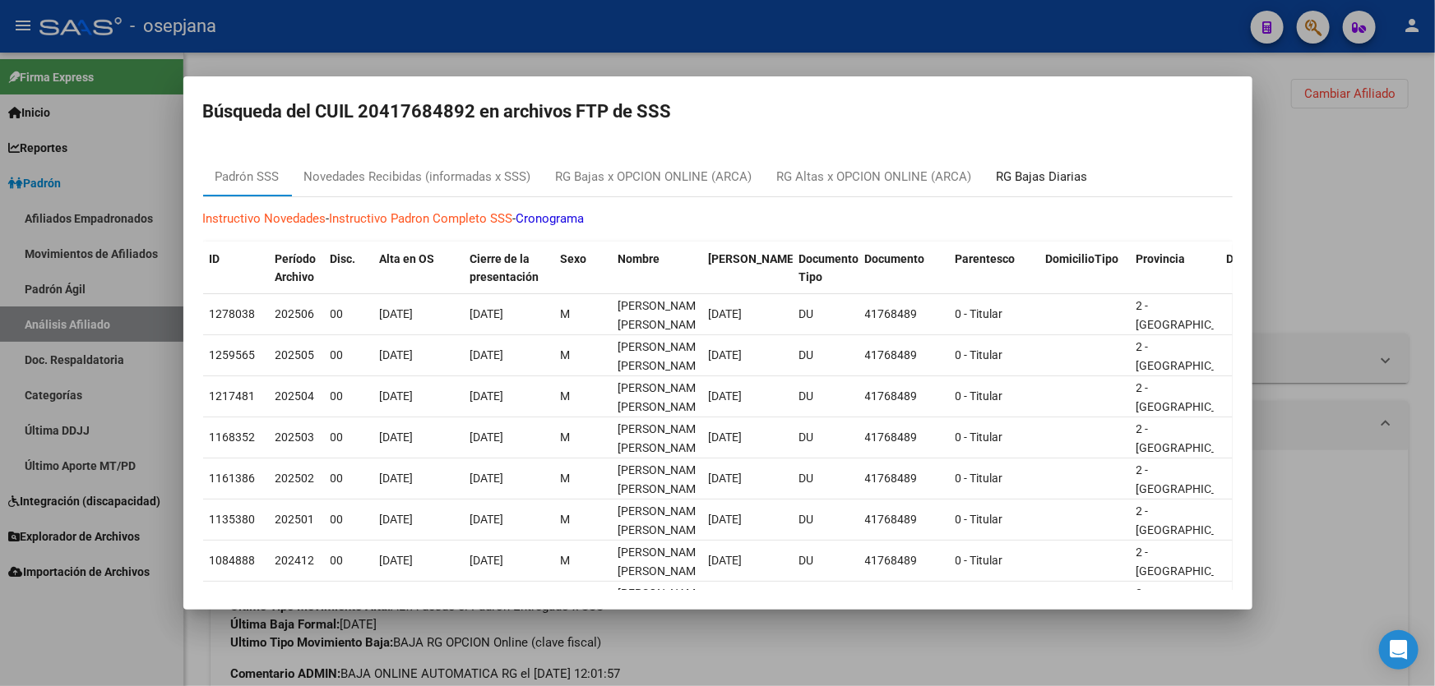
click at [1054, 168] on div "RG Bajas Diarias" at bounding box center [1041, 177] width 91 height 19
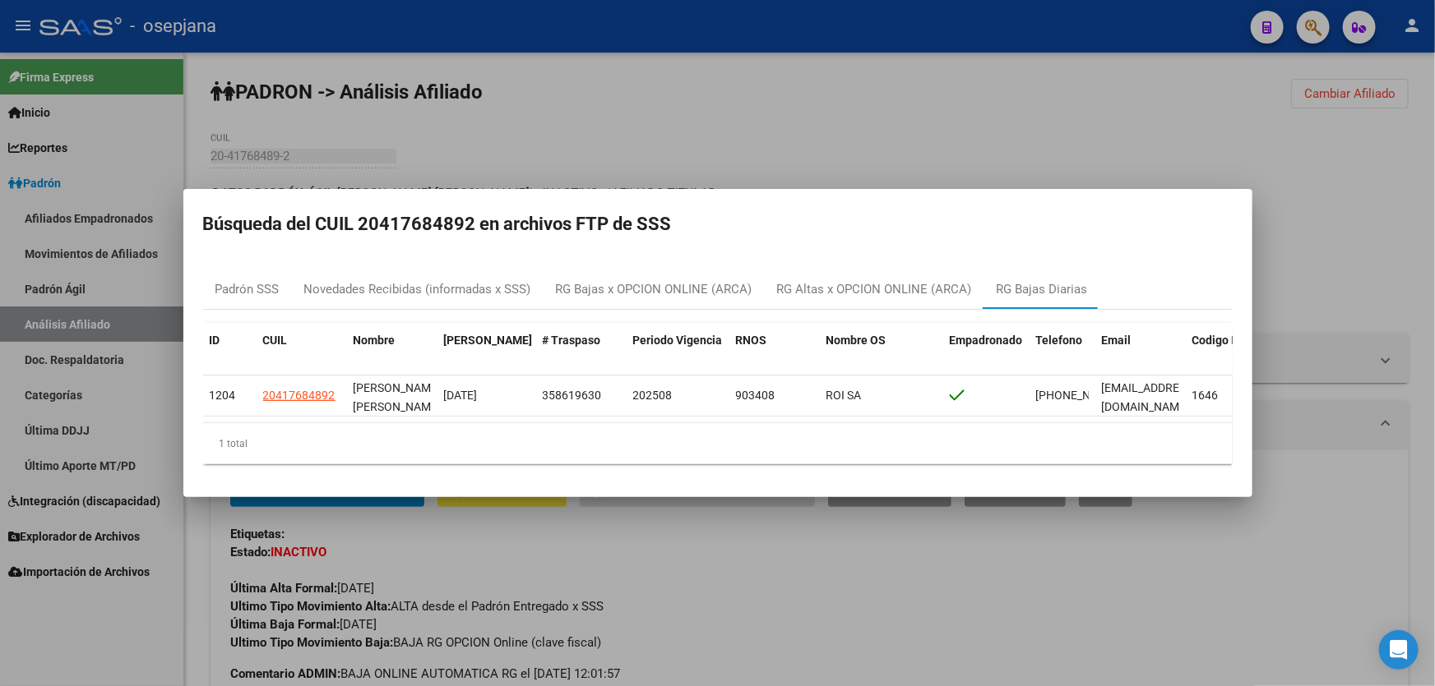
click at [1355, 168] on div at bounding box center [717, 343] width 1435 height 686
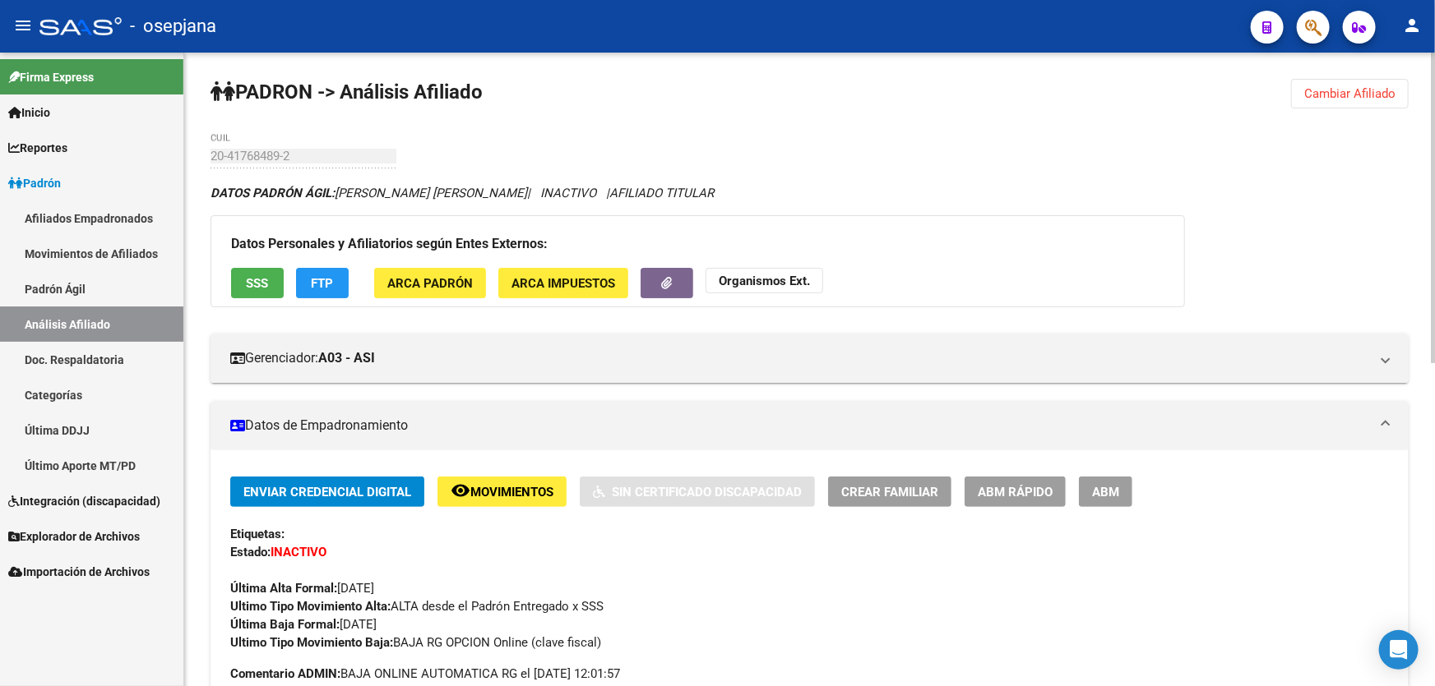
click at [1340, 98] on span "Cambiar Afiliado" at bounding box center [1349, 93] width 91 height 15
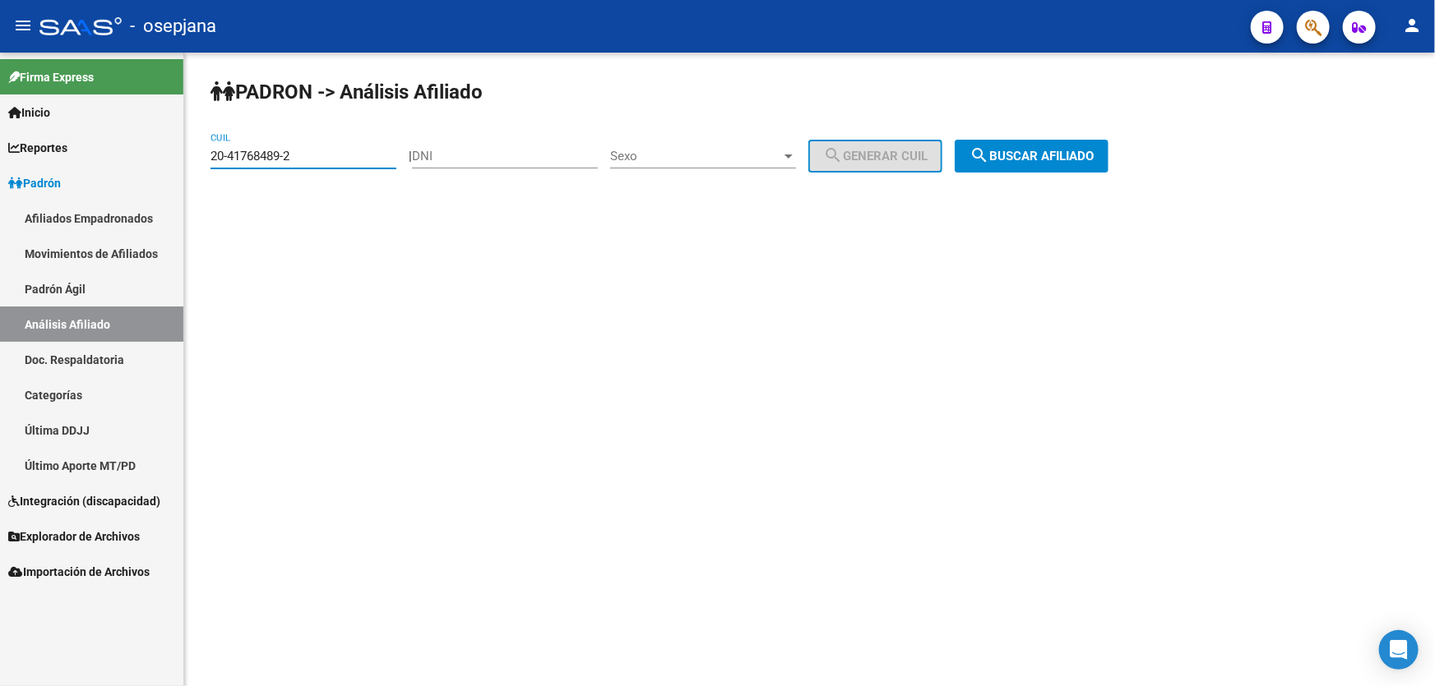
drag, startPoint x: 338, startPoint y: 159, endPoint x: 196, endPoint y: 154, distance: 141.5
click at [196, 154] on div "PADRON -> Análisis Afiliado 20-41768489-2 CUIL | DNI Sexo Sexo search Generar C…" at bounding box center [809, 139] width 1250 height 173
paste input "2411959-9"
click at [1108, 144] on button "search Buscar afiliado" at bounding box center [1031, 156] width 154 height 33
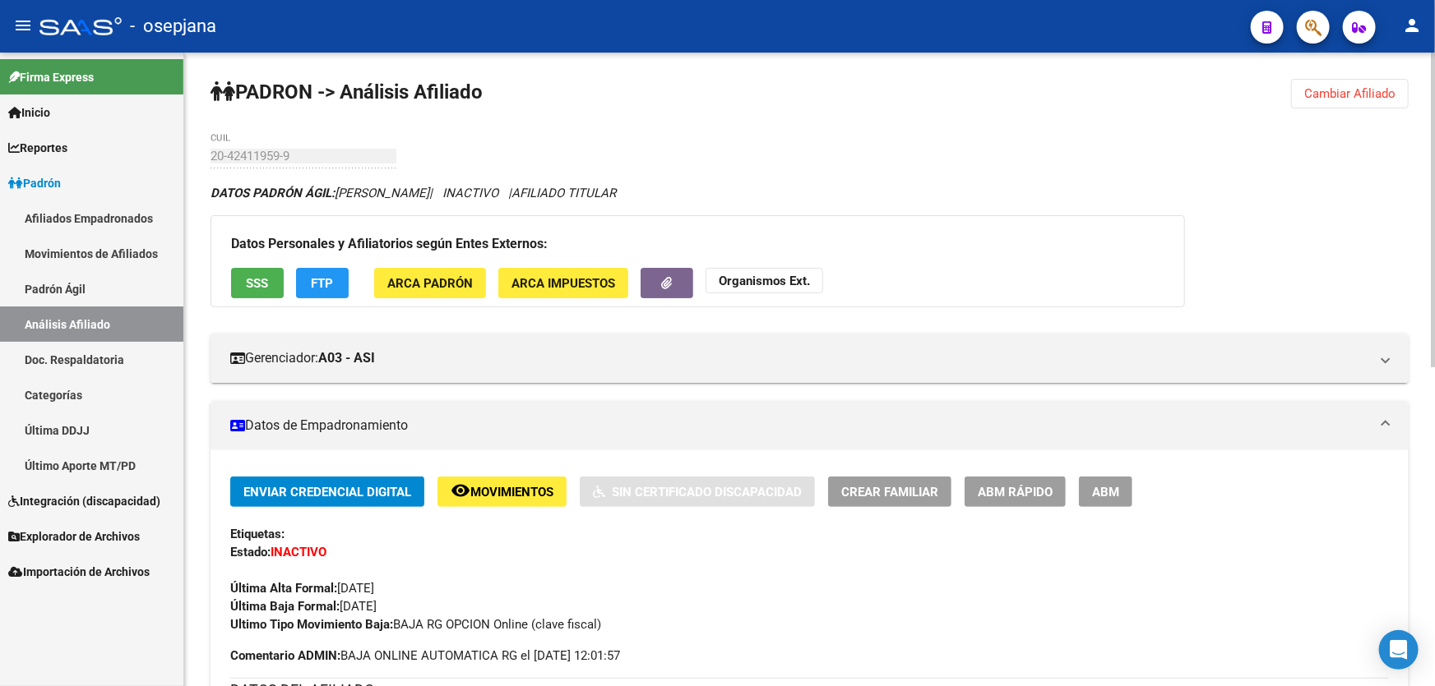
click at [508, 478] on button "remove_red_eye Movimientos" at bounding box center [501, 492] width 129 height 30
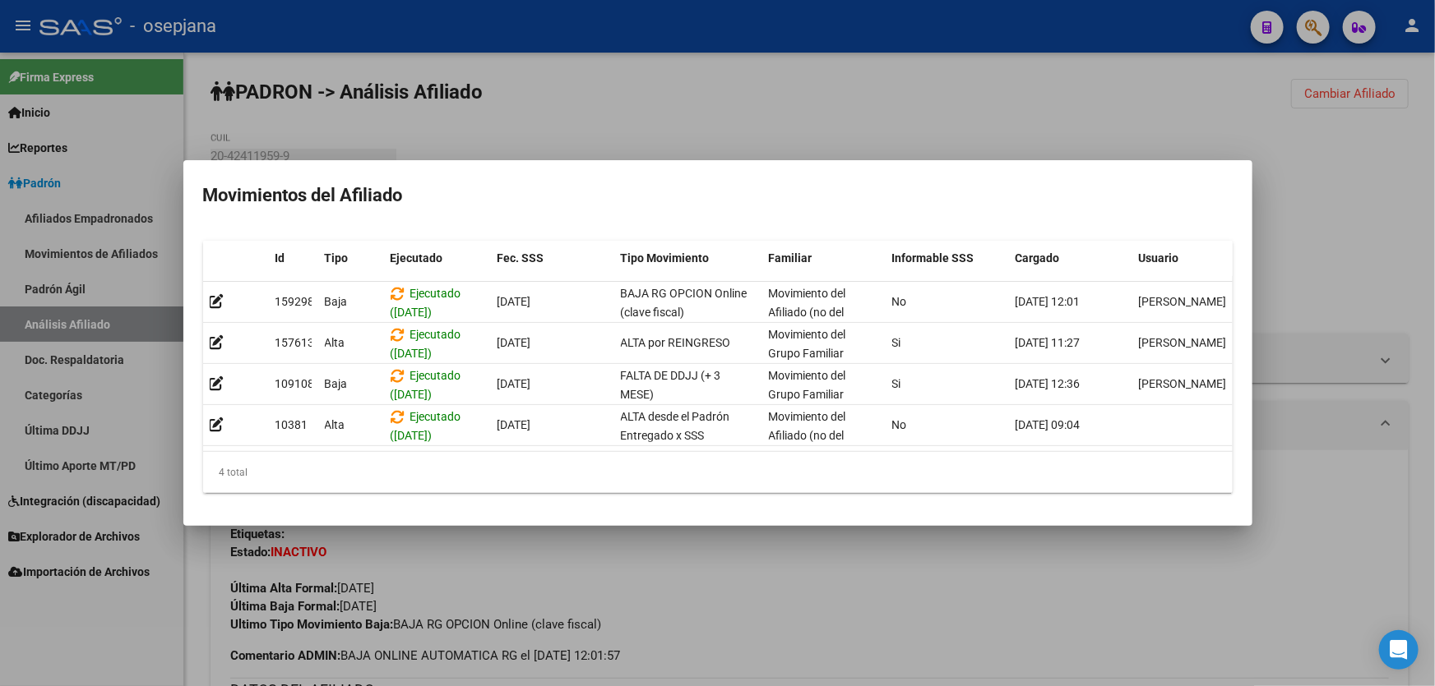
click at [948, 575] on div at bounding box center [717, 343] width 1435 height 686
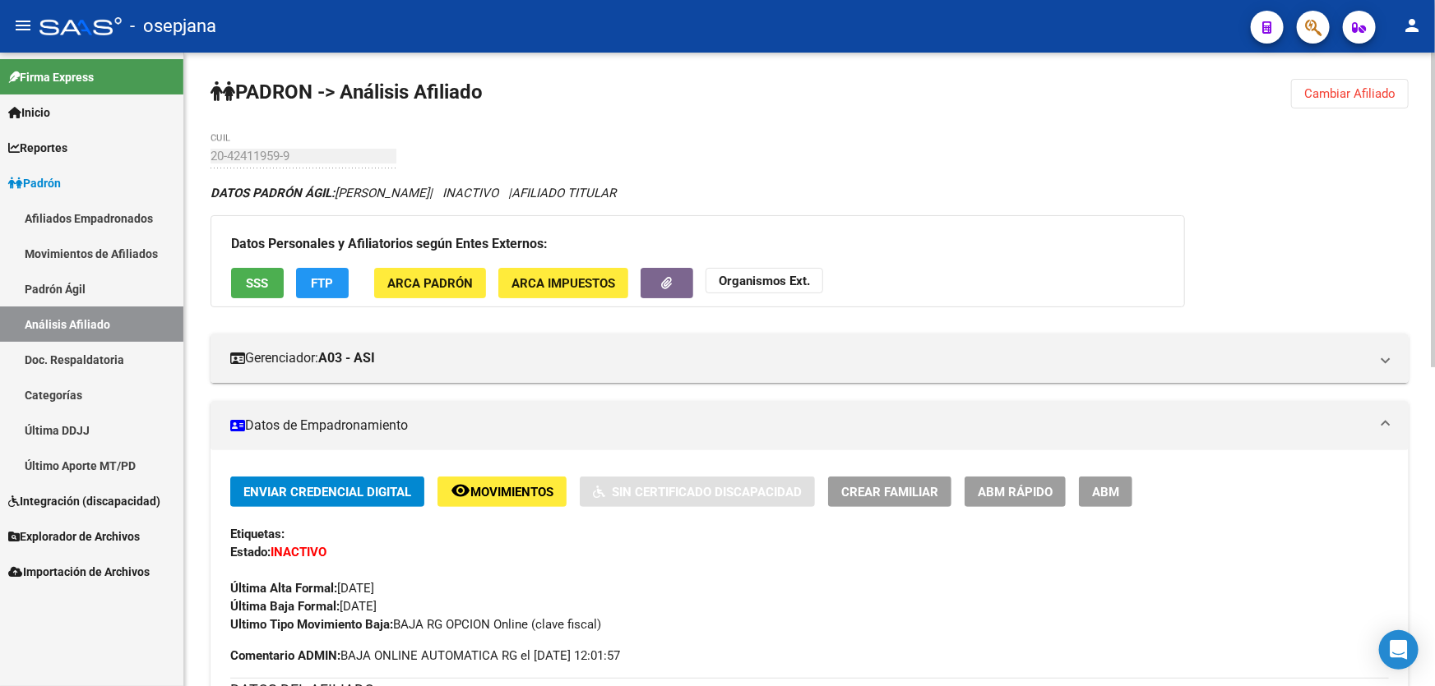
click at [1363, 82] on button "Cambiar Afiliado" at bounding box center [1350, 94] width 118 height 30
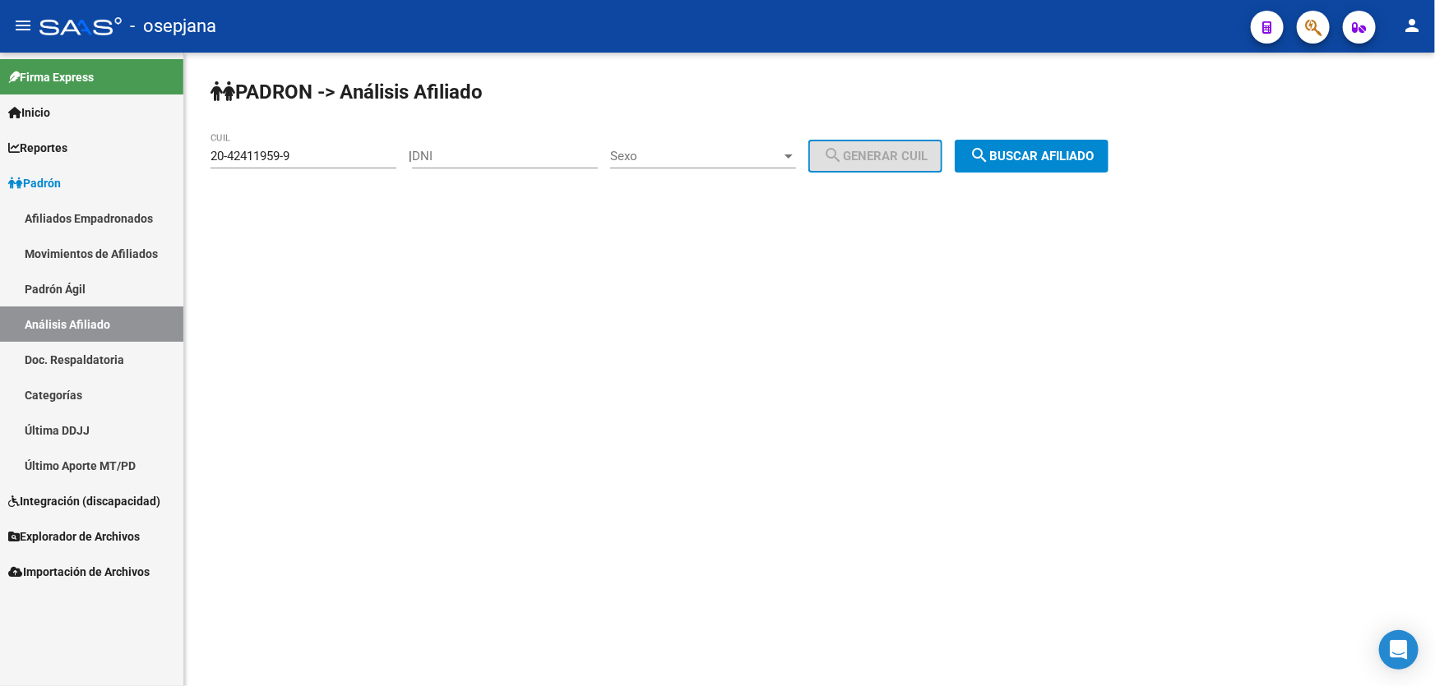
drag, startPoint x: 309, startPoint y: 144, endPoint x: 280, endPoint y: 148, distance: 29.9
click at [280, 148] on div "20-42411959-9 CUIL" at bounding box center [303, 150] width 186 height 35
drag, startPoint x: 327, startPoint y: 155, endPoint x: 193, endPoint y: 156, distance: 134.0
click at [193, 156] on div "PADRON -> Análisis Afiliado 20-42411959-9 CUIL | DNI Sexo Sexo search Generar C…" at bounding box center [809, 139] width 1250 height 173
paste input "3396618-0"
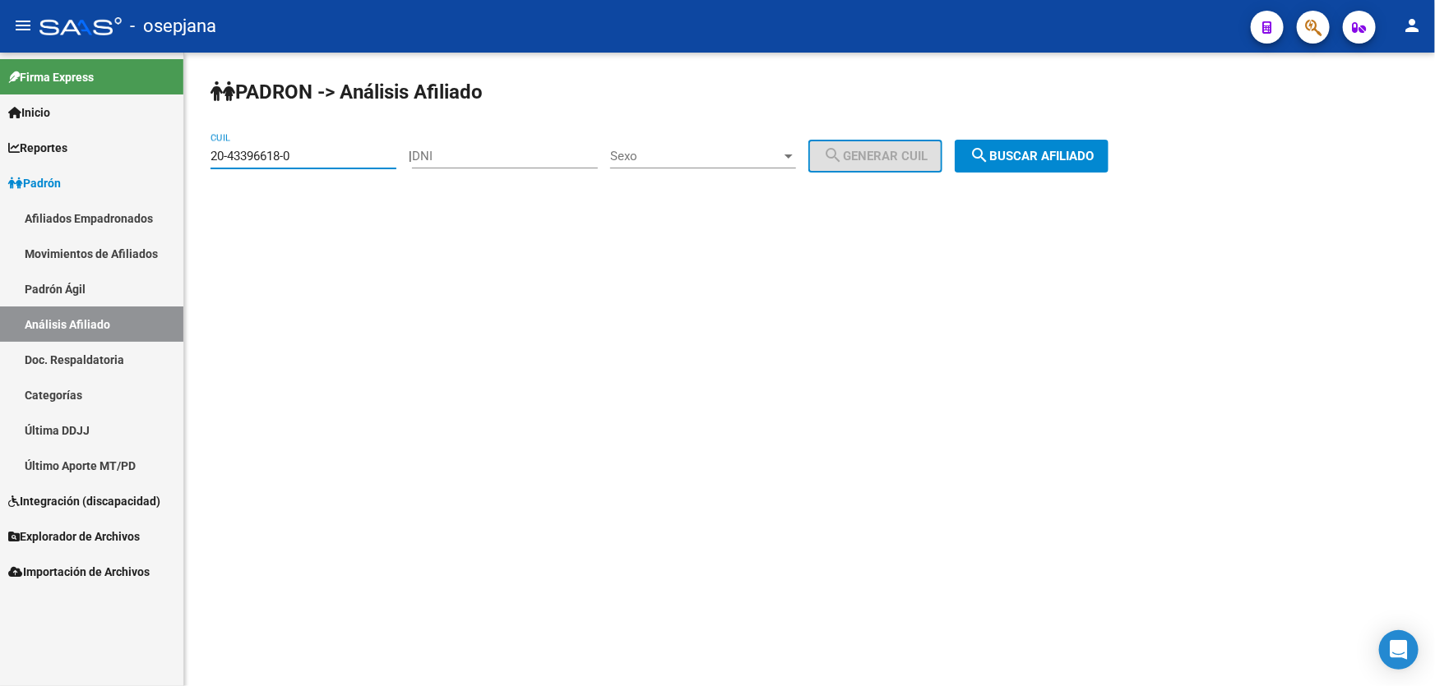
click at [1052, 160] on span "search Buscar afiliado" at bounding box center [1031, 156] width 124 height 15
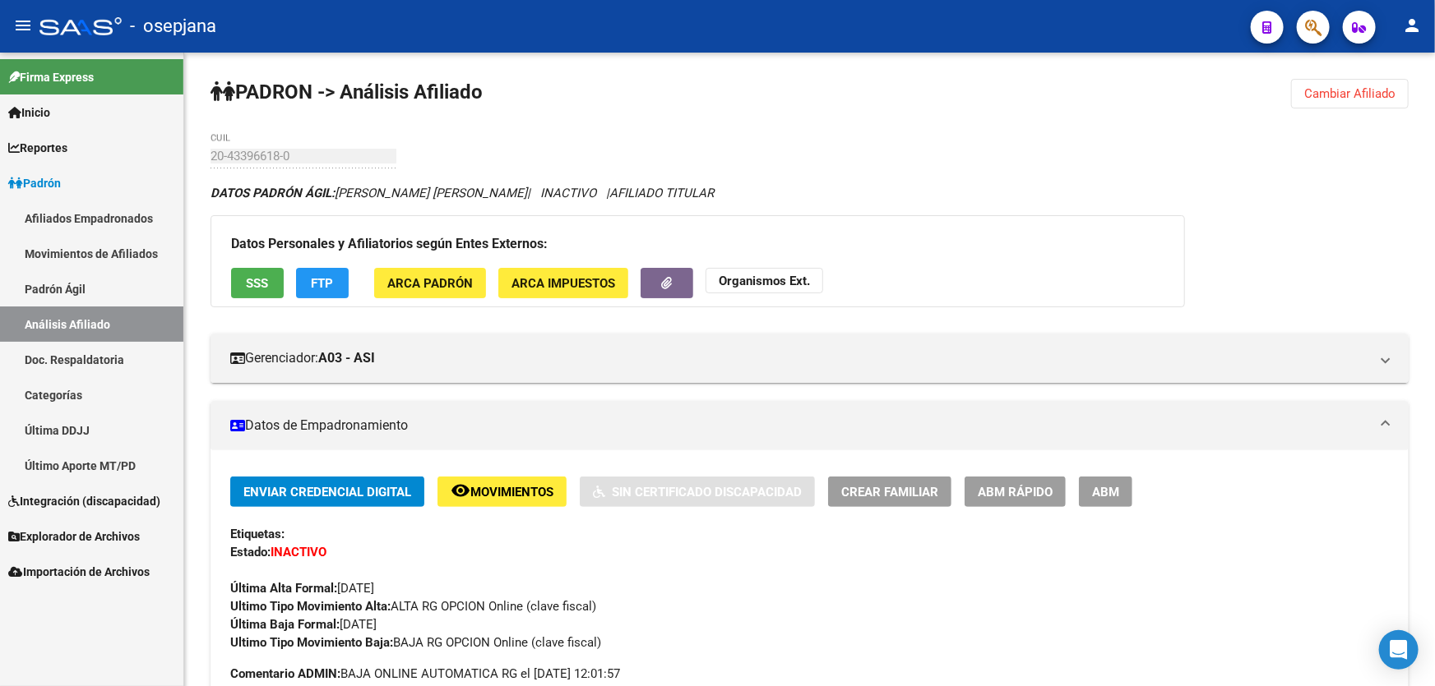
click at [1352, 98] on span "Cambiar Afiliado" at bounding box center [1349, 93] width 91 height 15
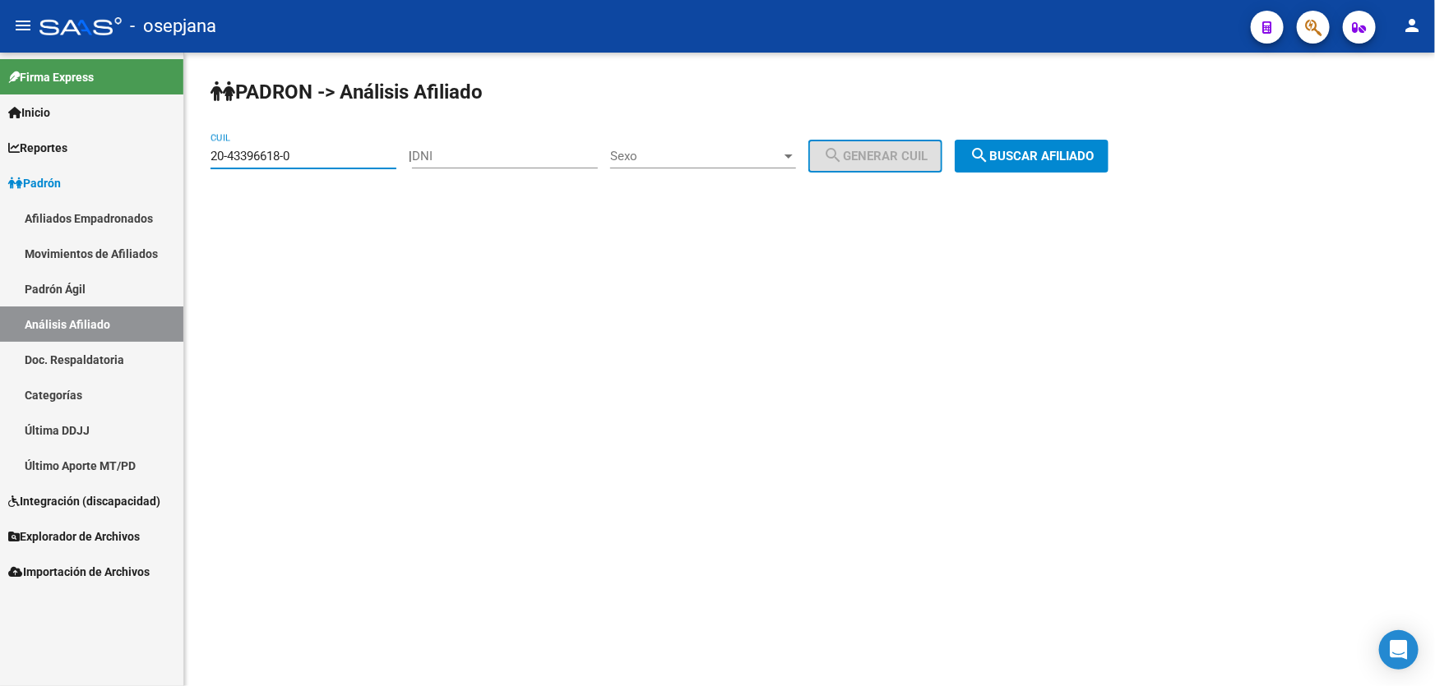
drag, startPoint x: 329, startPoint y: 155, endPoint x: 200, endPoint y: 159, distance: 129.2
click at [200, 159] on div "PADRON -> Análisis Afiliado 20-43396618-0 CUIL | DNI Sexo Sexo search Generar C…" at bounding box center [809, 139] width 1250 height 173
paste input "4299681-5"
type input "20-44299681-5"
click at [1093, 149] on span "search Buscar afiliado" at bounding box center [1031, 156] width 124 height 15
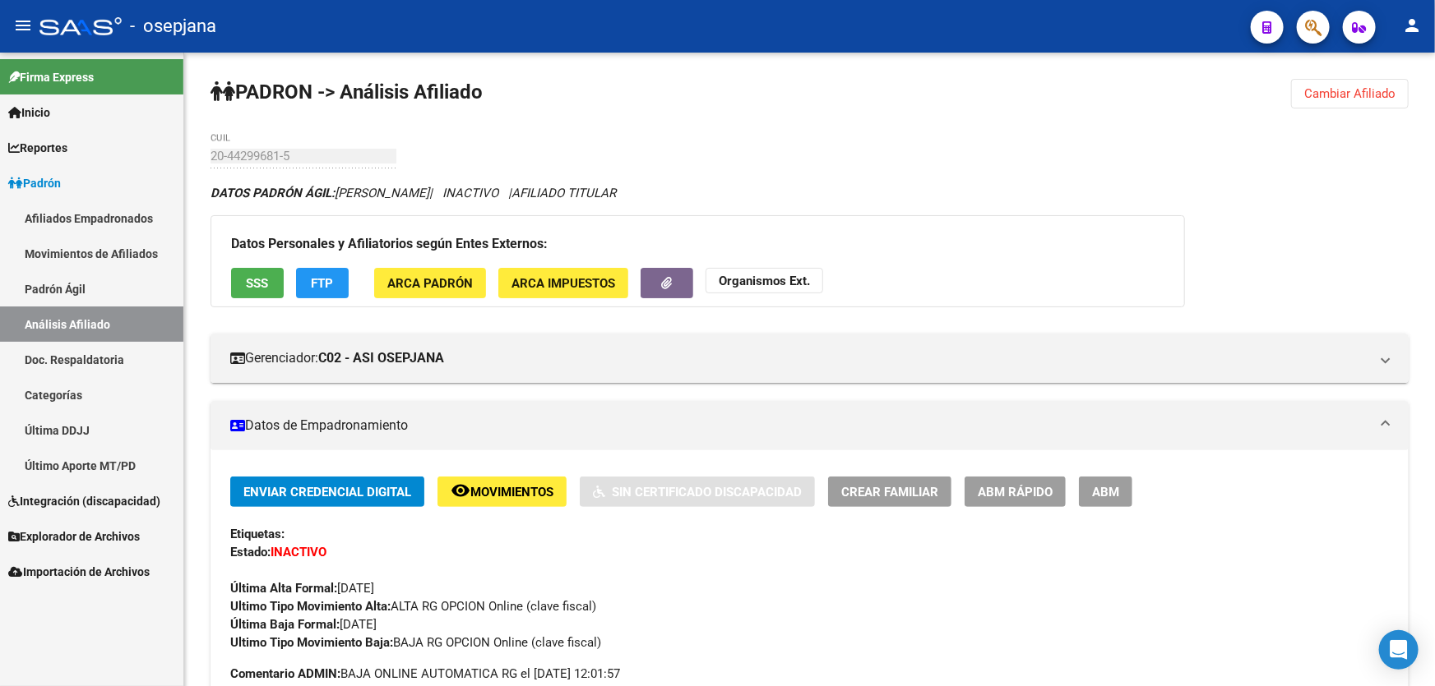
click at [264, 288] on span "SSS" at bounding box center [258, 283] width 22 height 15
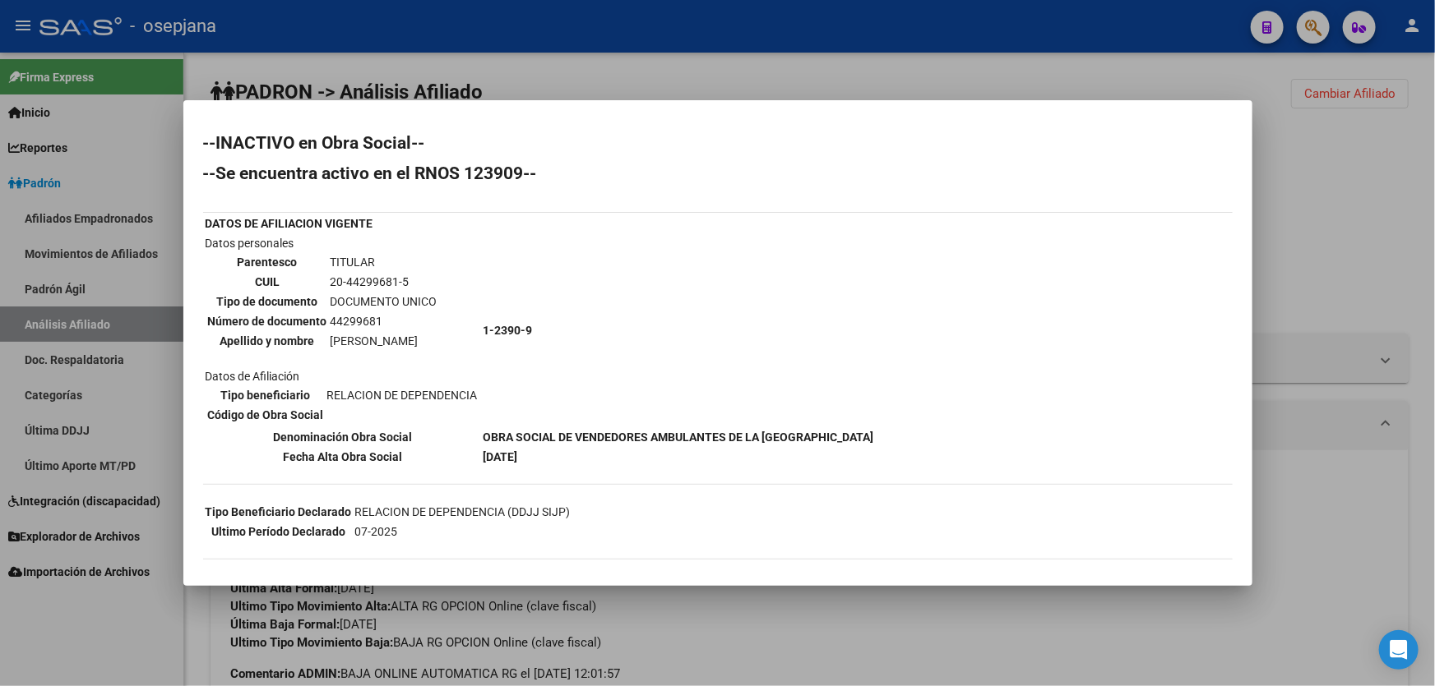
click at [1369, 252] on div at bounding box center [717, 343] width 1435 height 686
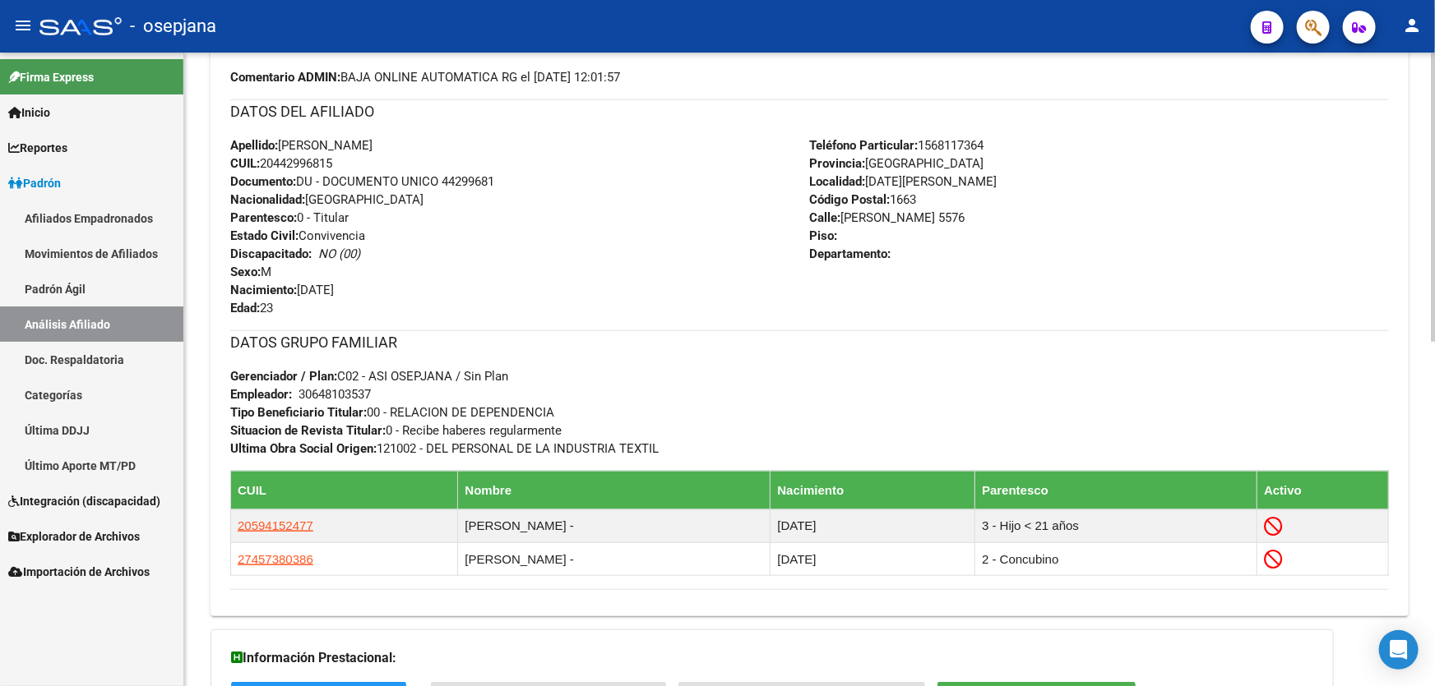
scroll to position [598, 0]
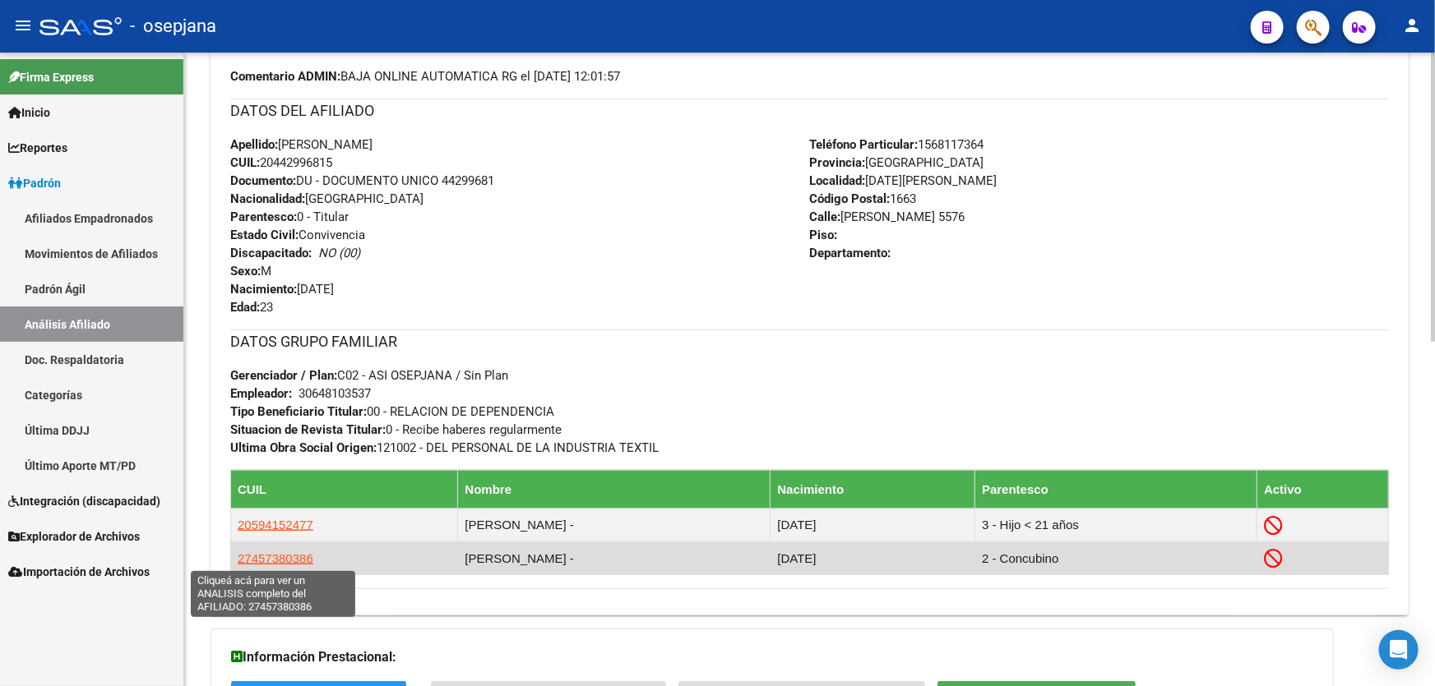
click at [256, 559] on span "27457380386" at bounding box center [276, 559] width 76 height 14
type textarea "27457380386"
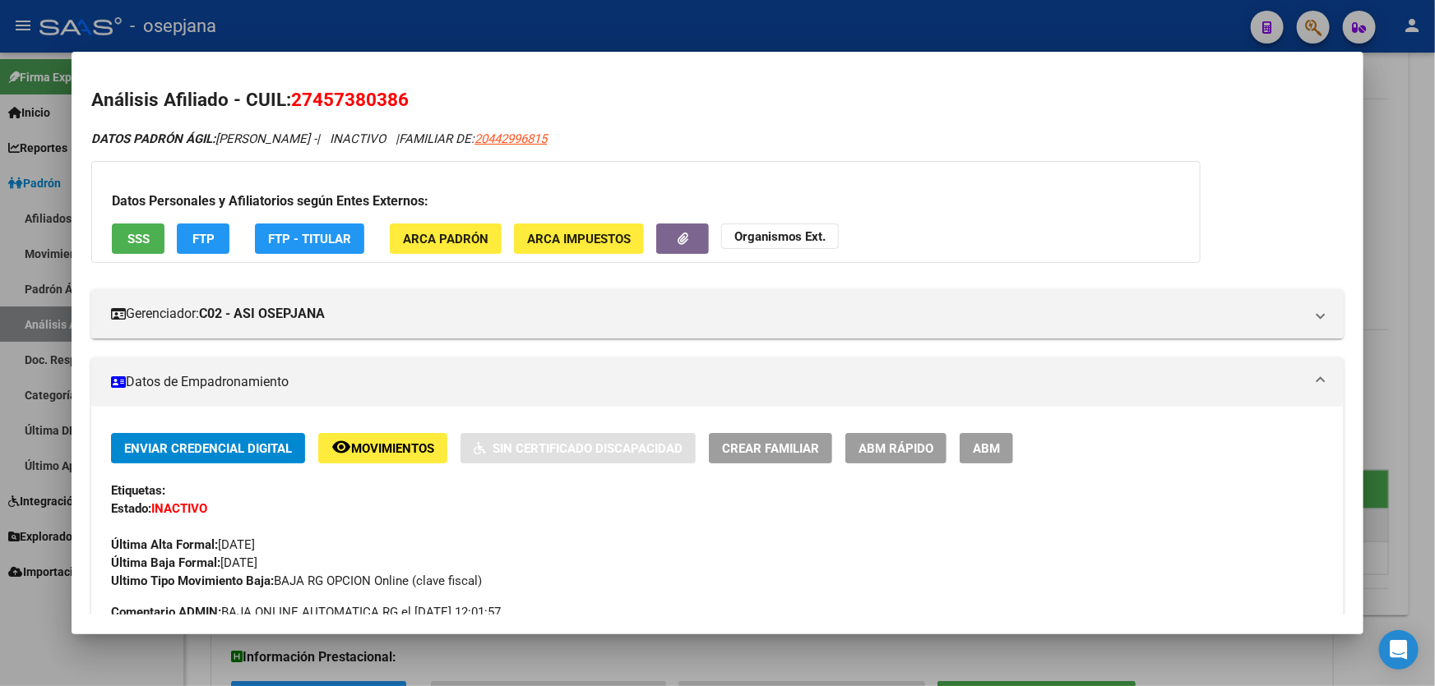
click at [153, 244] on button "SSS" at bounding box center [138, 239] width 53 height 30
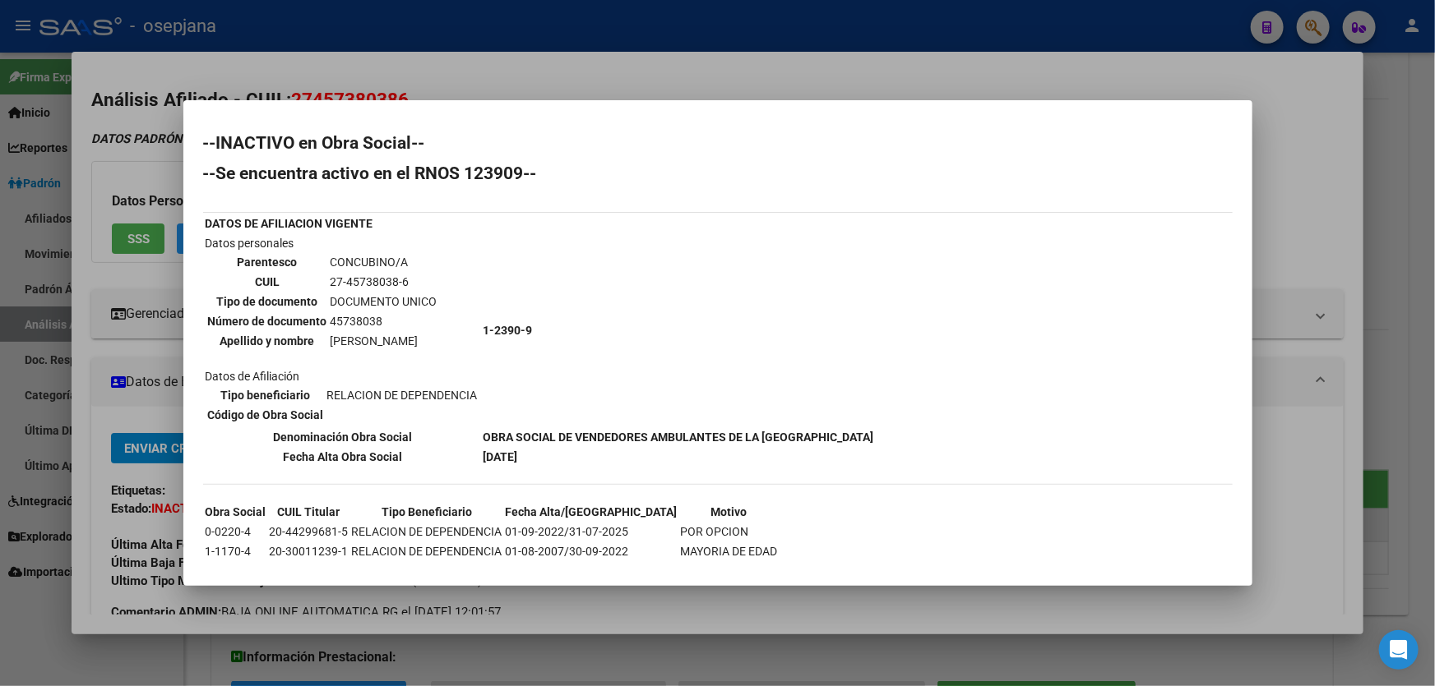
click at [1434, 349] on div at bounding box center [717, 343] width 1435 height 686
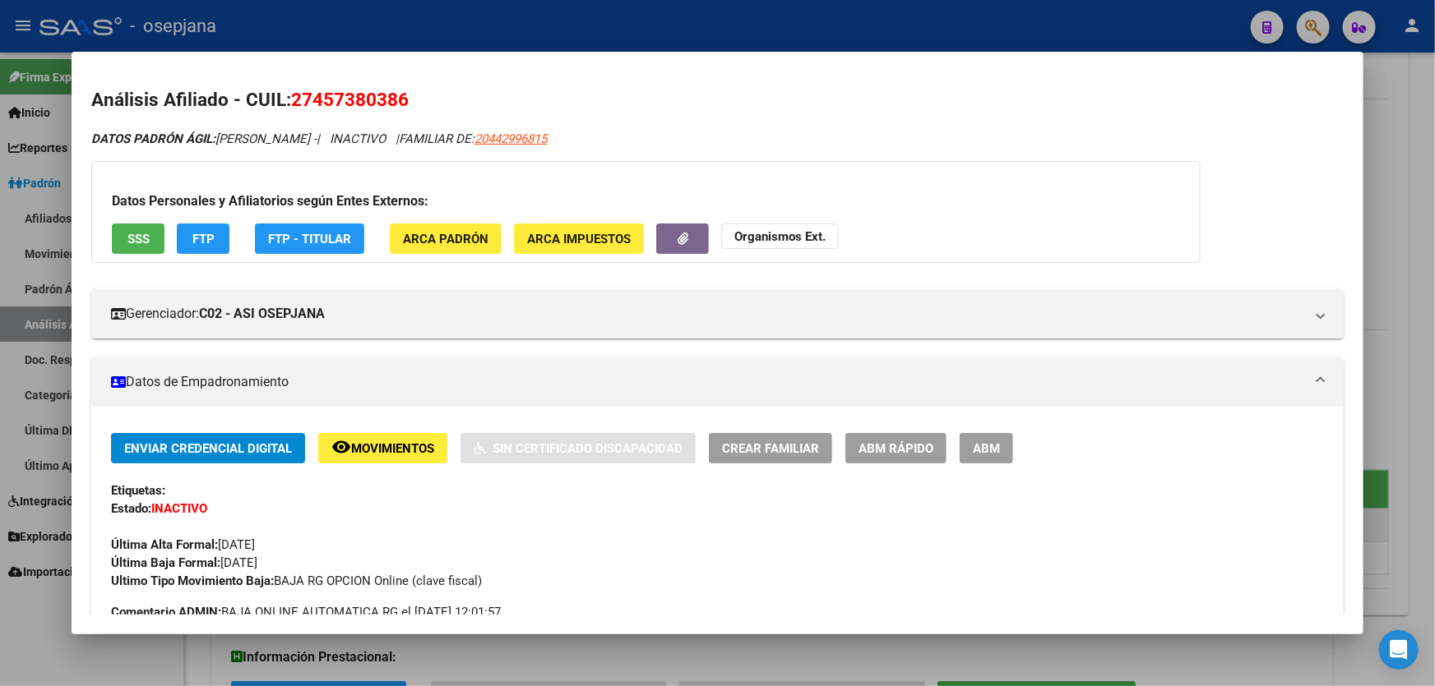
click at [1434, 349] on div at bounding box center [717, 343] width 1435 height 686
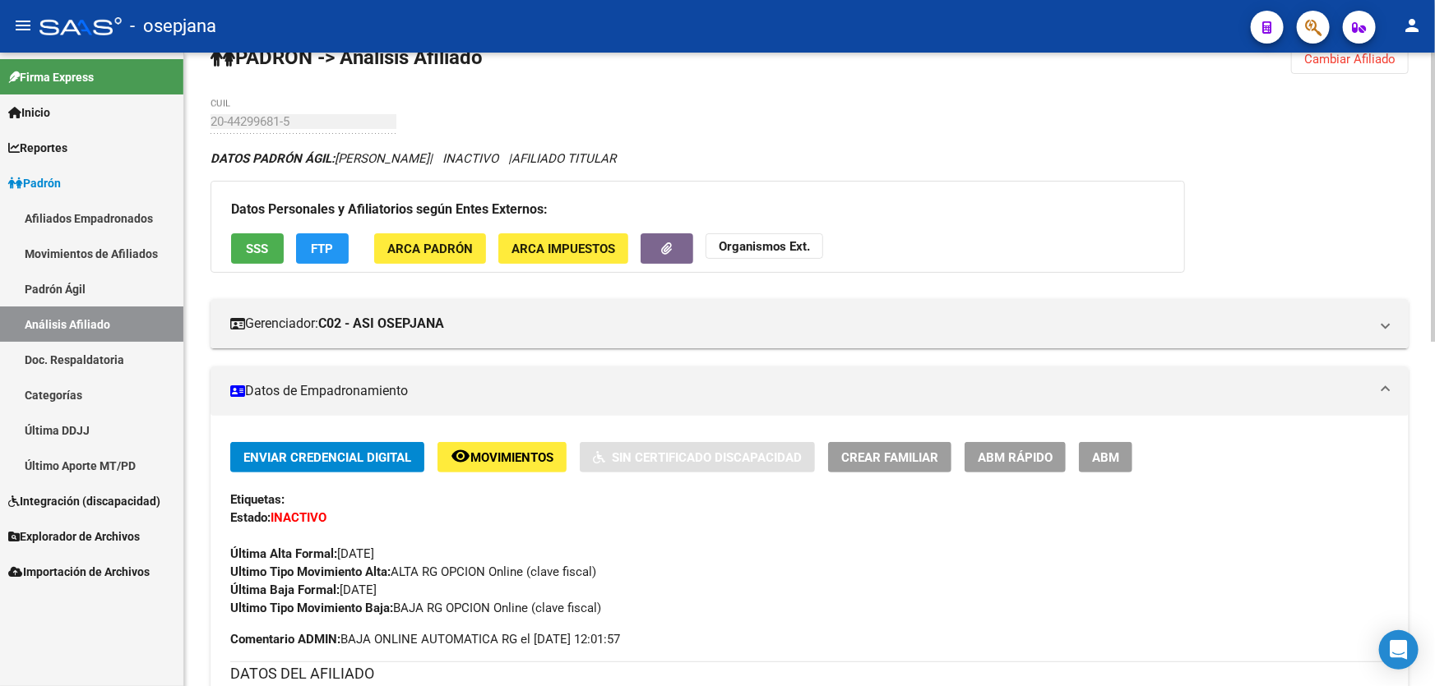
scroll to position [0, 0]
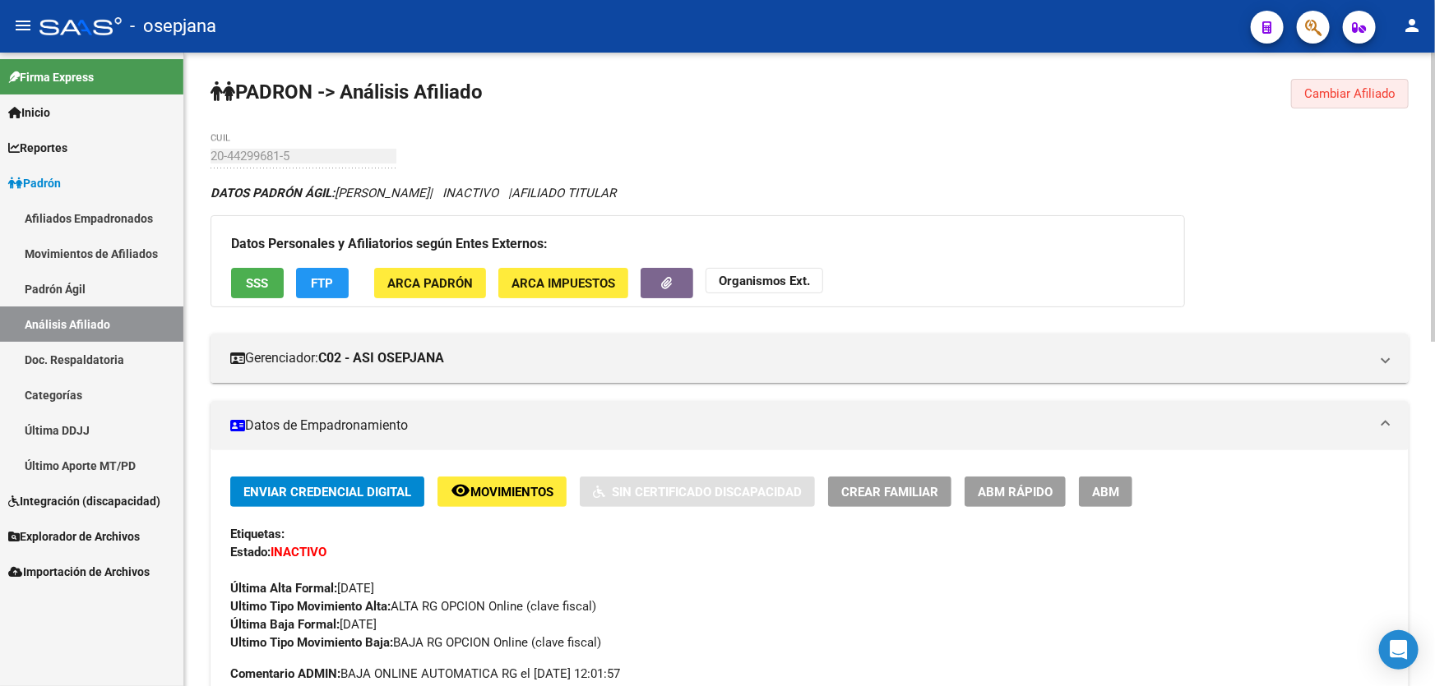
click at [1377, 81] on button "Cambiar Afiliado" at bounding box center [1350, 94] width 118 height 30
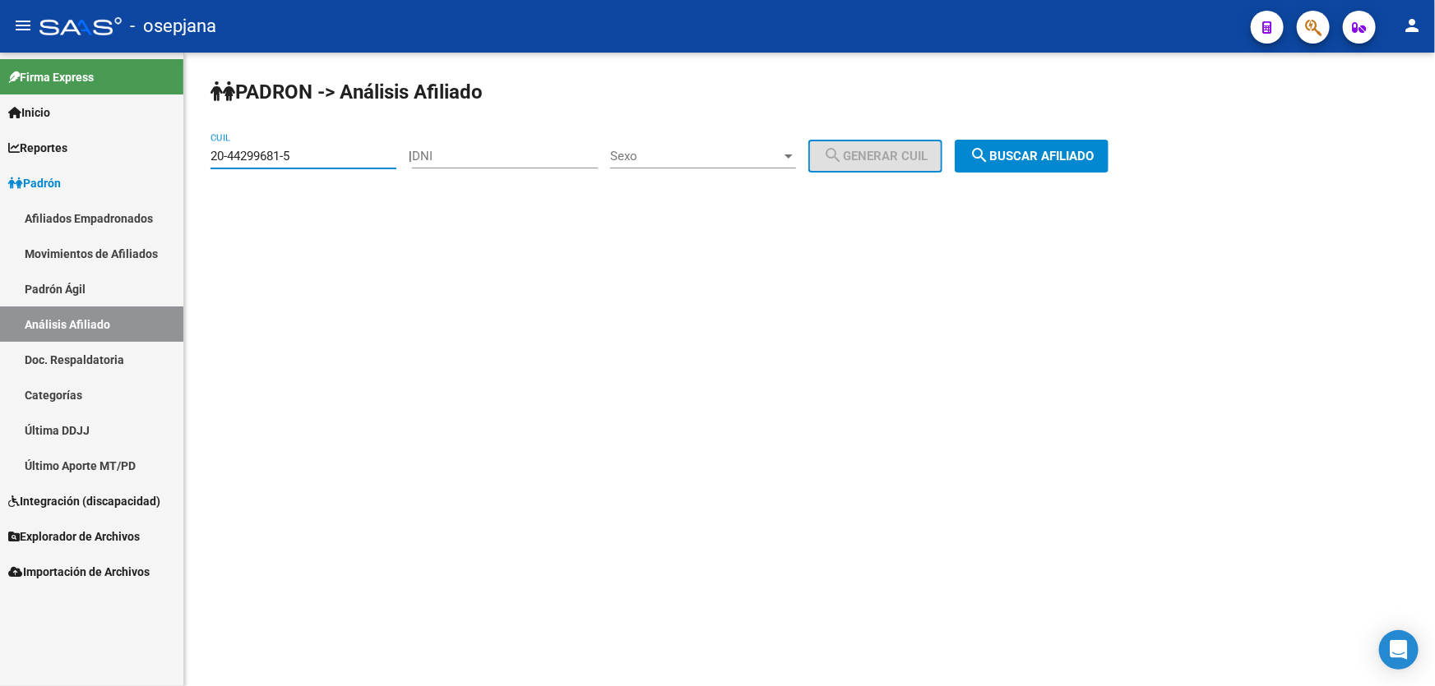
drag, startPoint x: 312, startPoint y: 151, endPoint x: 190, endPoint y: 164, distance: 122.4
click at [190, 164] on div "PADRON -> Análisis Afiliado 20-44299681-5 CUIL | DNI Sexo Sexo search Generar C…" at bounding box center [809, 139] width 1250 height 173
paste input "5002852-6"
click at [1075, 163] on button "search Buscar afiliado" at bounding box center [1031, 156] width 154 height 33
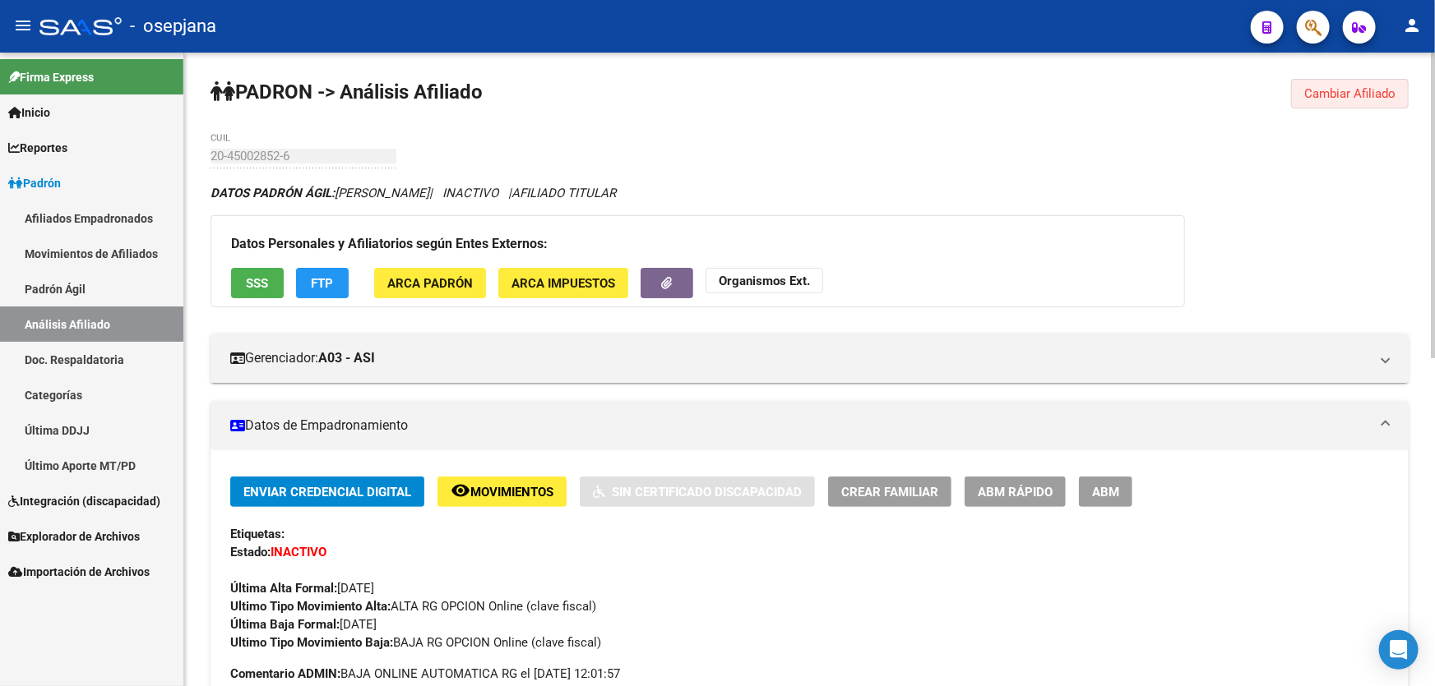
click at [1361, 92] on span "Cambiar Afiliado" at bounding box center [1349, 93] width 91 height 15
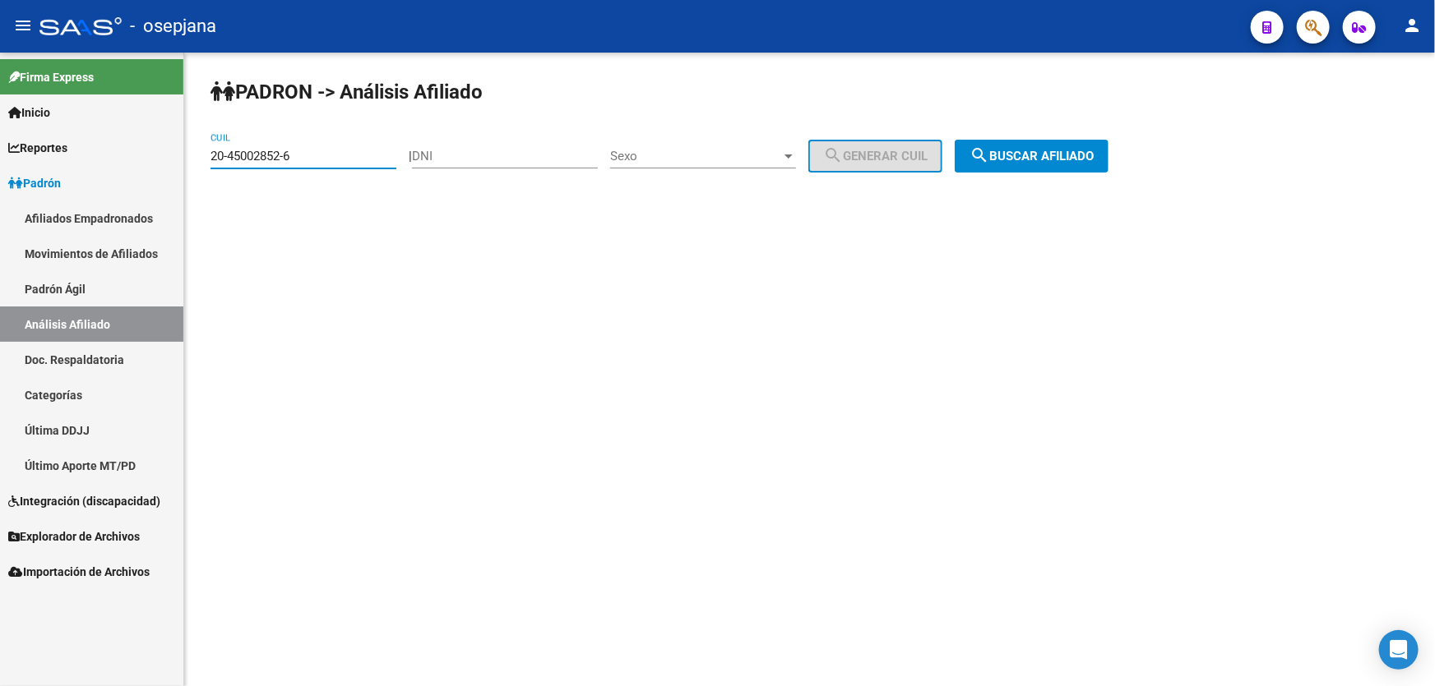
drag, startPoint x: 313, startPoint y: 155, endPoint x: 205, endPoint y: 154, distance: 108.5
click at [205, 154] on div "PADRON -> Análisis Afiliado 20-45002852-6 CUIL | DNI Sexo Sexo search Generar C…" at bounding box center [809, 139] width 1250 height 173
paste input "92782806"
click at [989, 164] on mat-icon "search" at bounding box center [979, 156] width 20 height 20
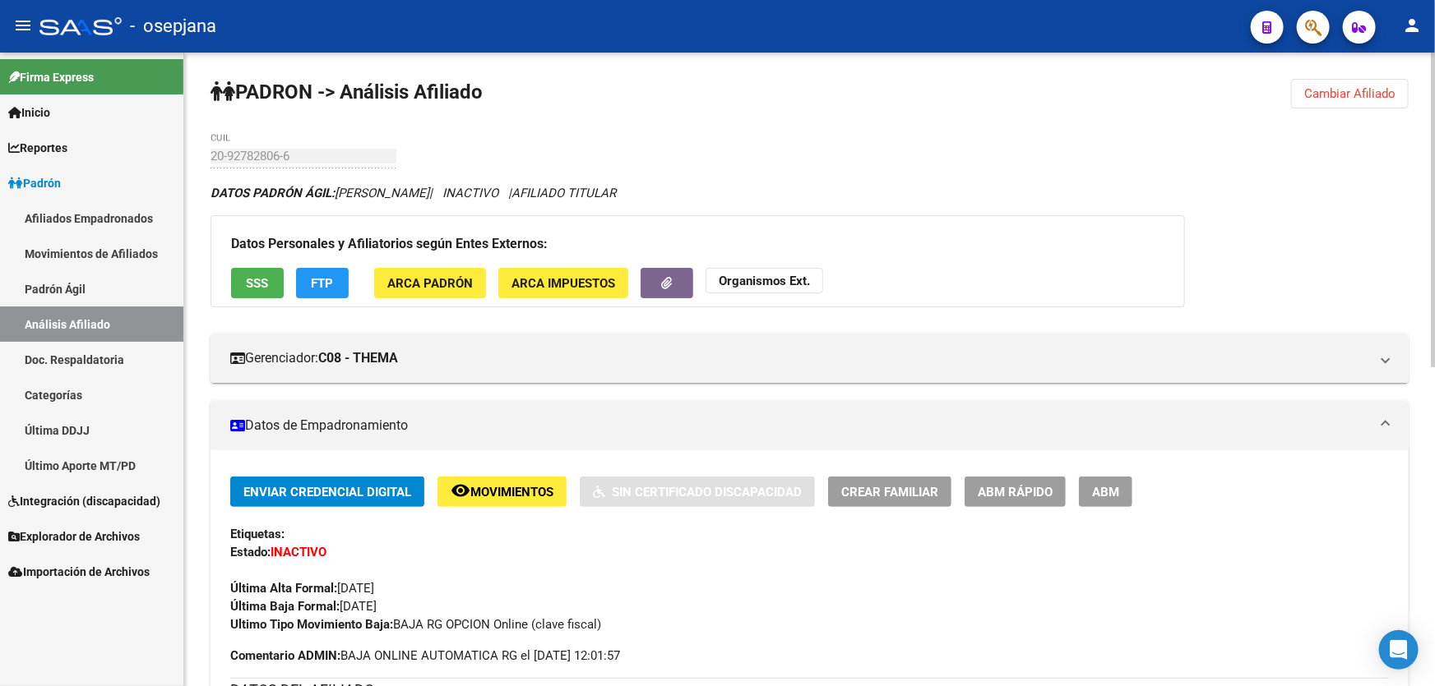
click at [1370, 90] on span "Cambiar Afiliado" at bounding box center [1349, 93] width 91 height 15
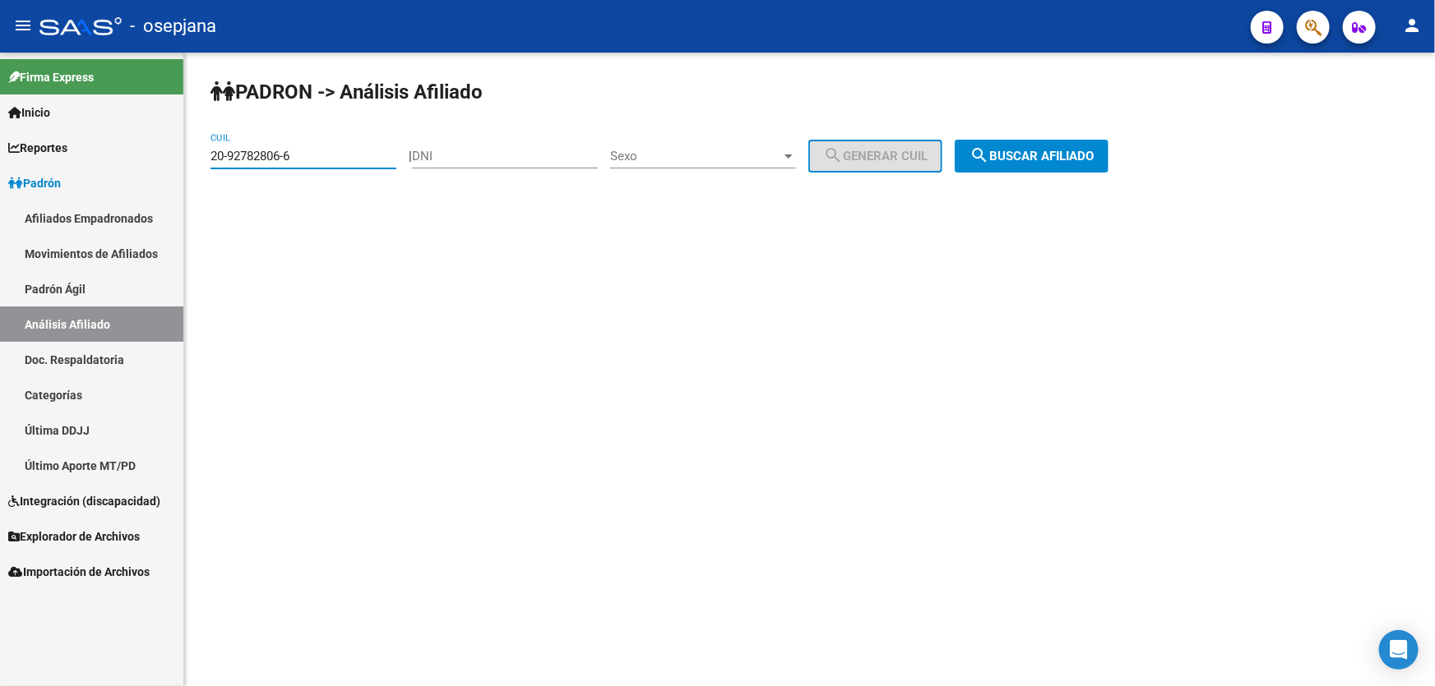
drag, startPoint x: 312, startPoint y: 156, endPoint x: 186, endPoint y: 157, distance: 125.8
click at [186, 157] on div "PADRON -> Análisis Afiliado 20-92782806-6 CUIL | DNI Sexo Sexo search Generar C…" at bounding box center [809, 139] width 1250 height 173
paste input "3866187-2"
click at [1069, 164] on button "search Buscar afiliado" at bounding box center [1031, 156] width 154 height 33
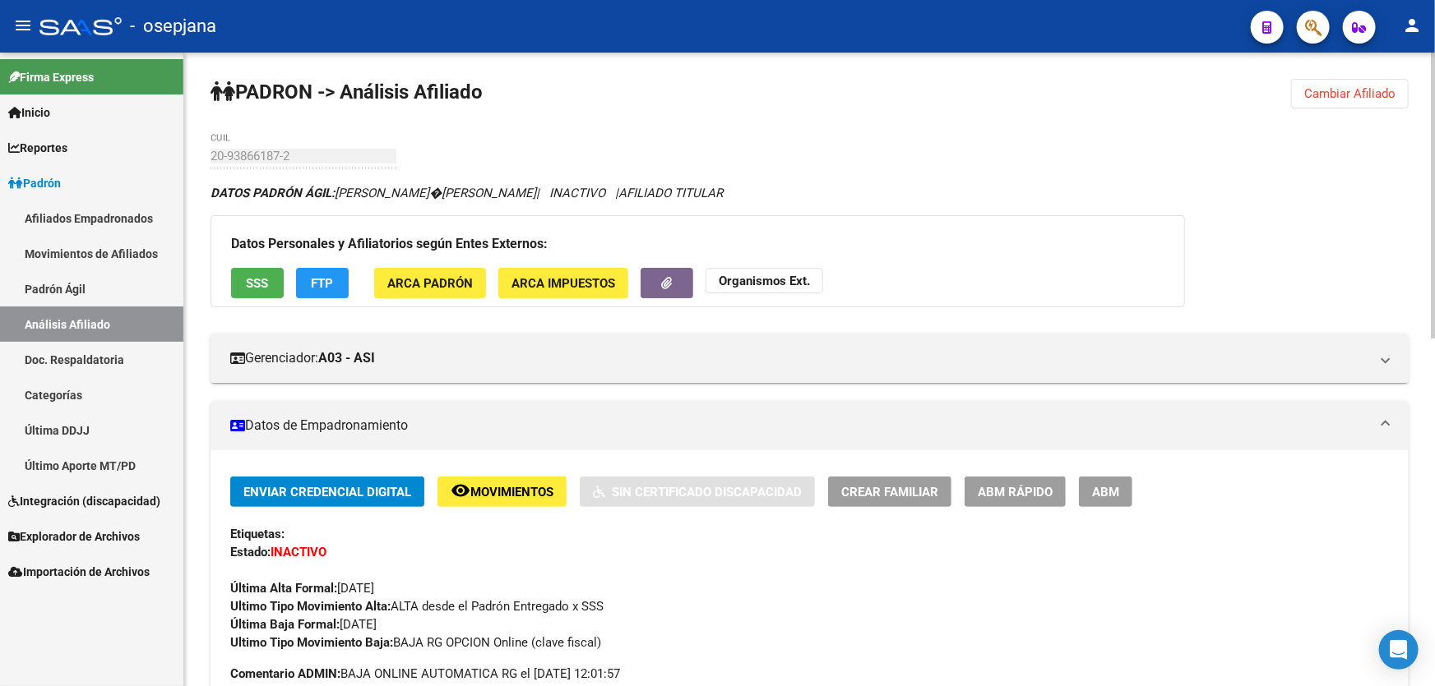
click at [252, 268] on button "SSS" at bounding box center [257, 283] width 53 height 30
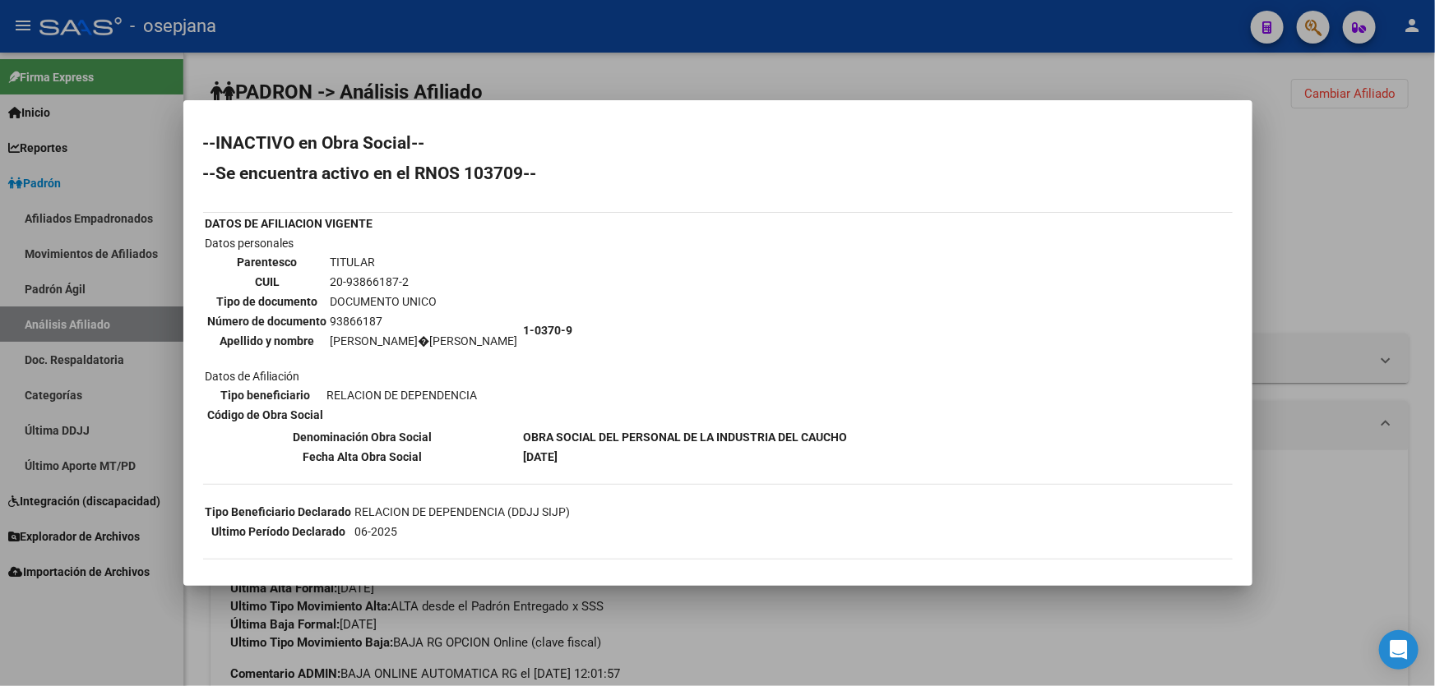
click at [1326, 330] on div at bounding box center [717, 343] width 1435 height 686
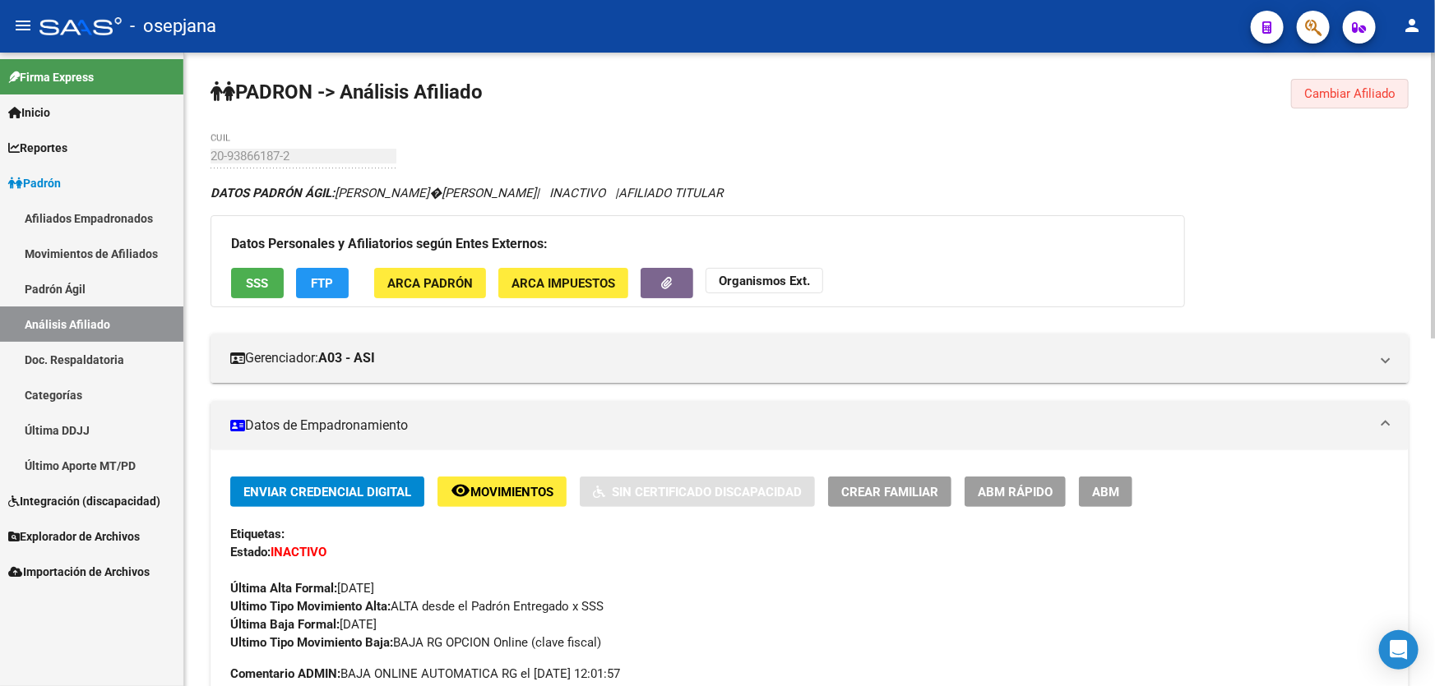
click at [1336, 100] on button "Cambiar Afiliado" at bounding box center [1350, 94] width 118 height 30
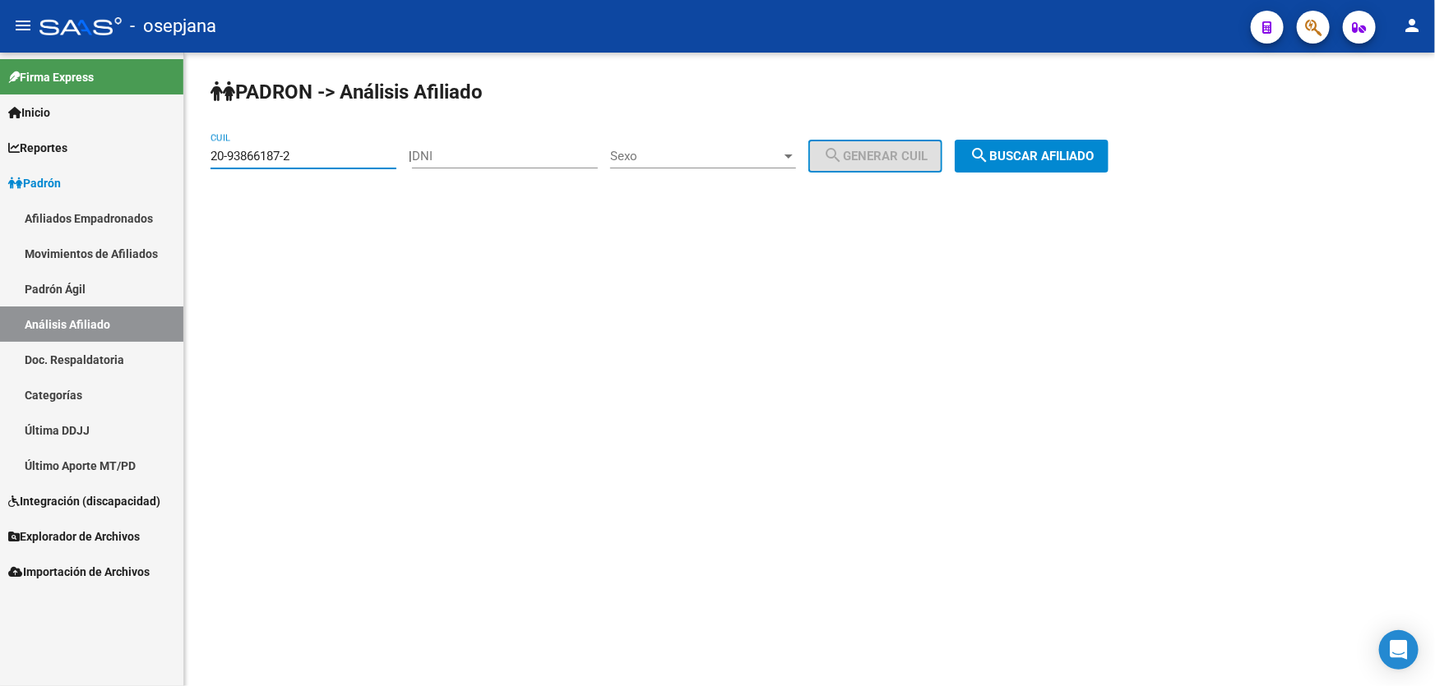
drag, startPoint x: 324, startPoint y: 155, endPoint x: 185, endPoint y: 155, distance: 138.9
click at [185, 155] on div "PADRON -> Análisis Afiliado 20-93866187-2 CUIL | DNI Sexo Sexo search Generar C…" at bounding box center [809, 139] width 1250 height 173
paste input "4183766-3"
click at [1108, 155] on button "search Buscar afiliado" at bounding box center [1031, 156] width 154 height 33
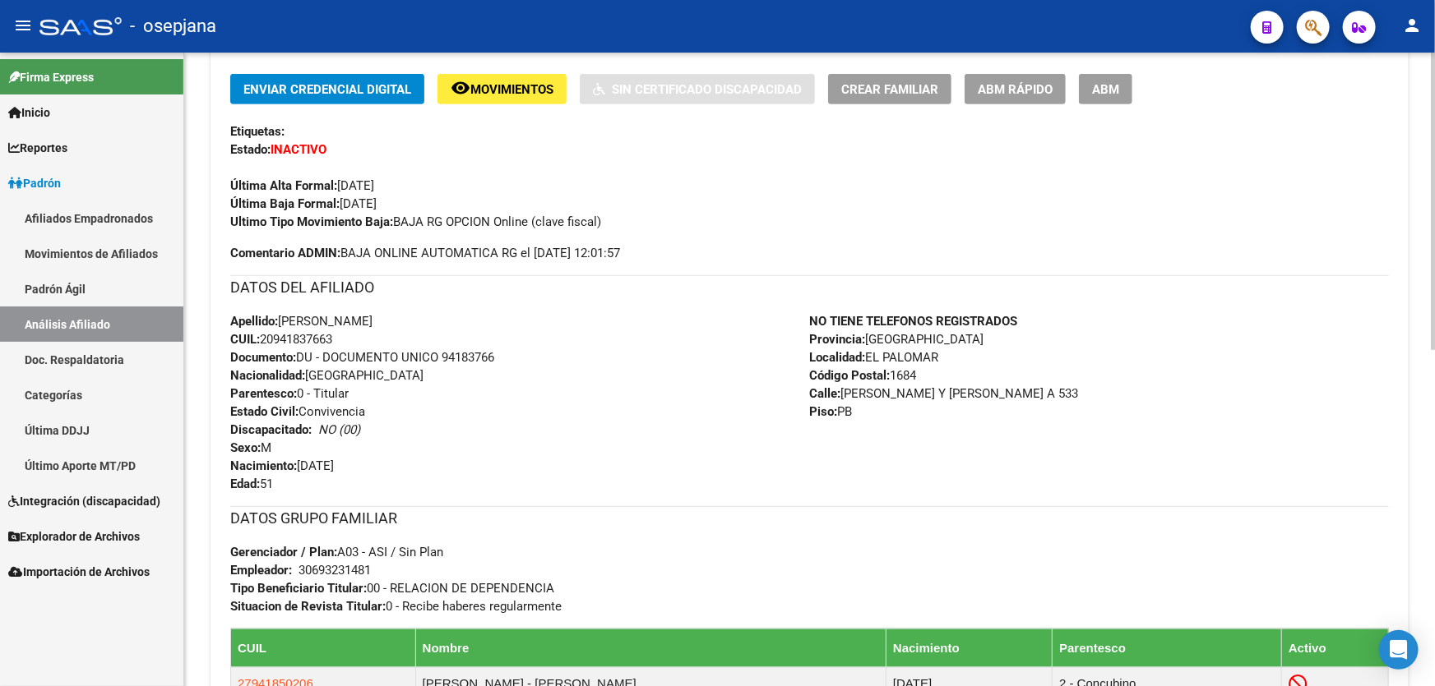
scroll to position [448, 0]
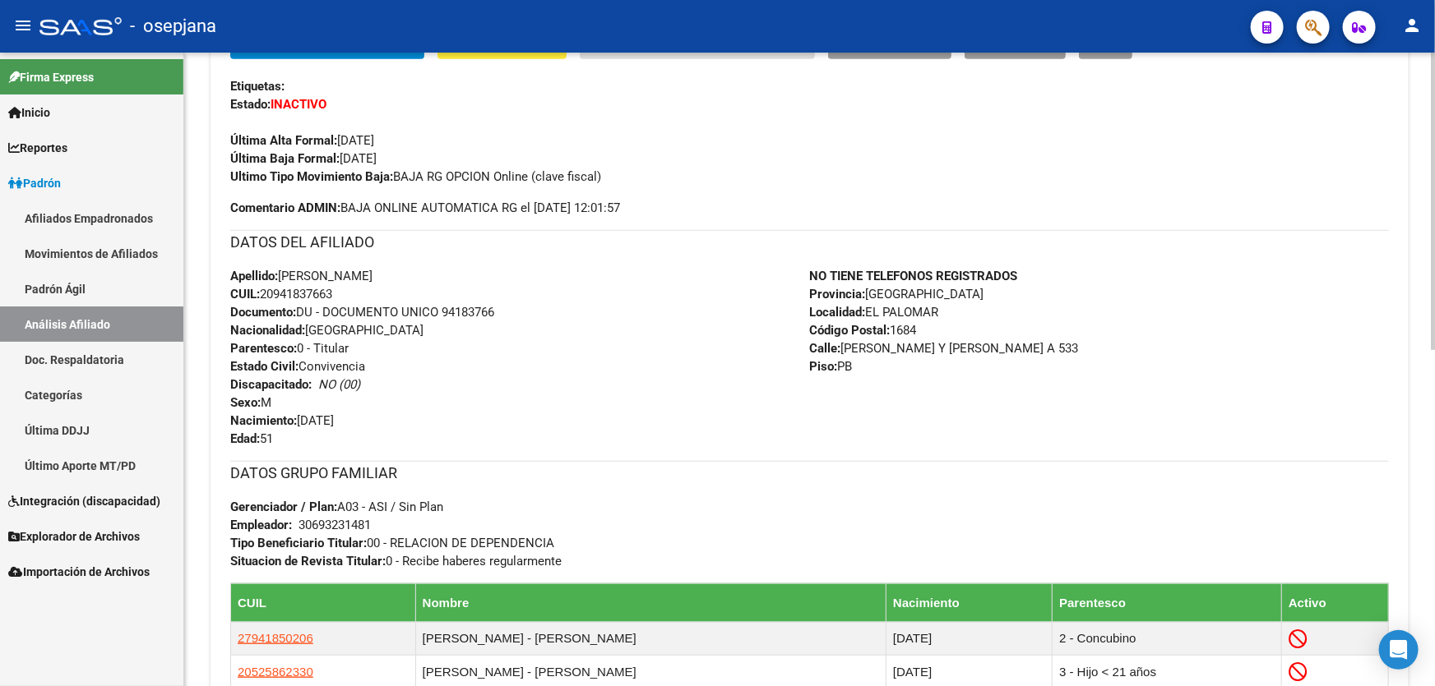
drag, startPoint x: 358, startPoint y: 284, endPoint x: 261, endPoint y: 296, distance: 98.5
click at [261, 296] on div "Apellido: [PERSON_NAME] CUIL: 20941837663 Documento: DU - DOCUMENTO UNICO 94183…" at bounding box center [520, 357] width 580 height 181
copy span "20941837663"
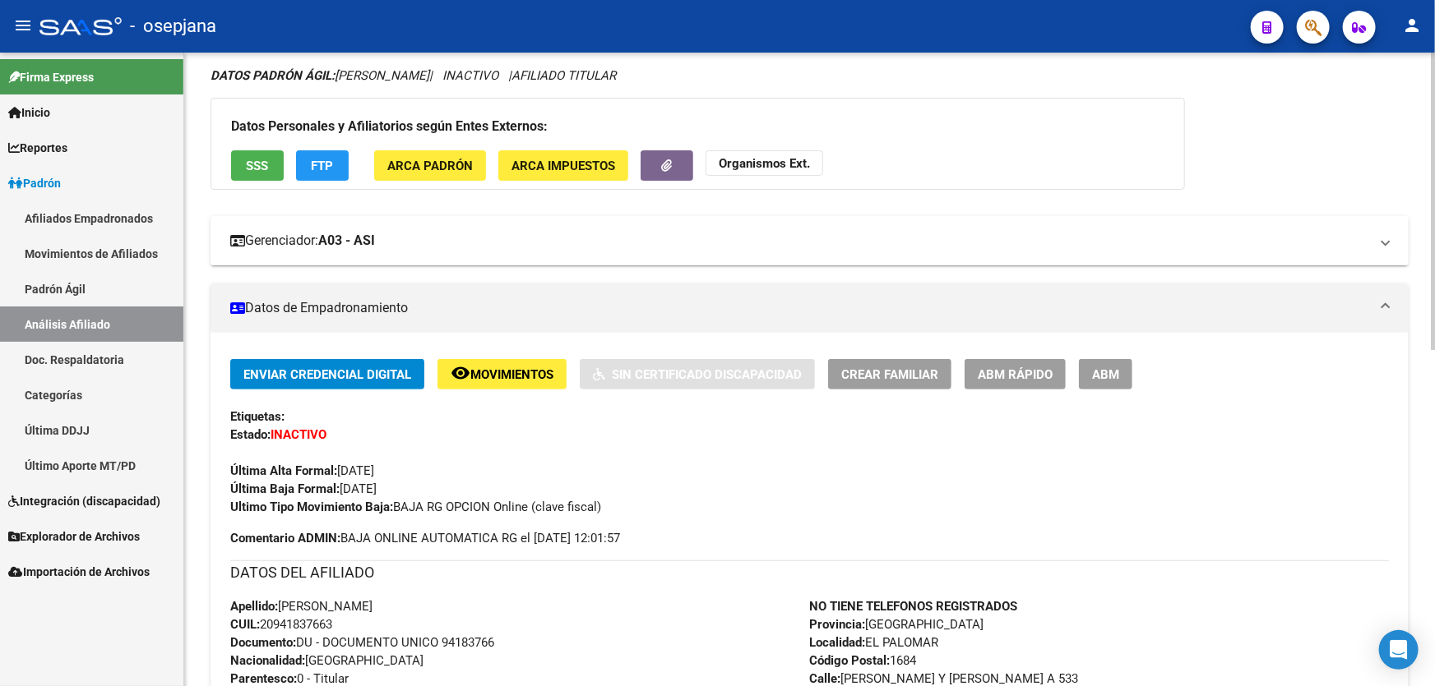
scroll to position [0, 0]
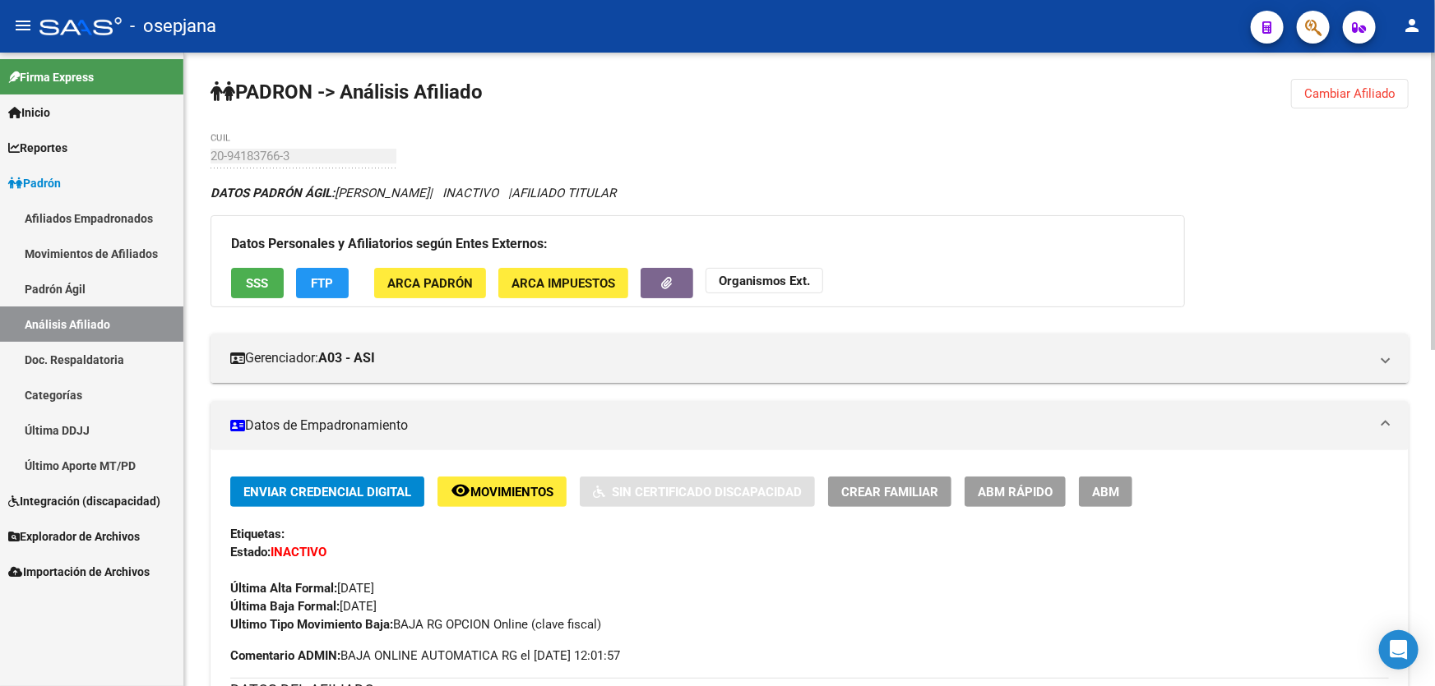
click at [258, 287] on span "SSS" at bounding box center [258, 283] width 22 height 15
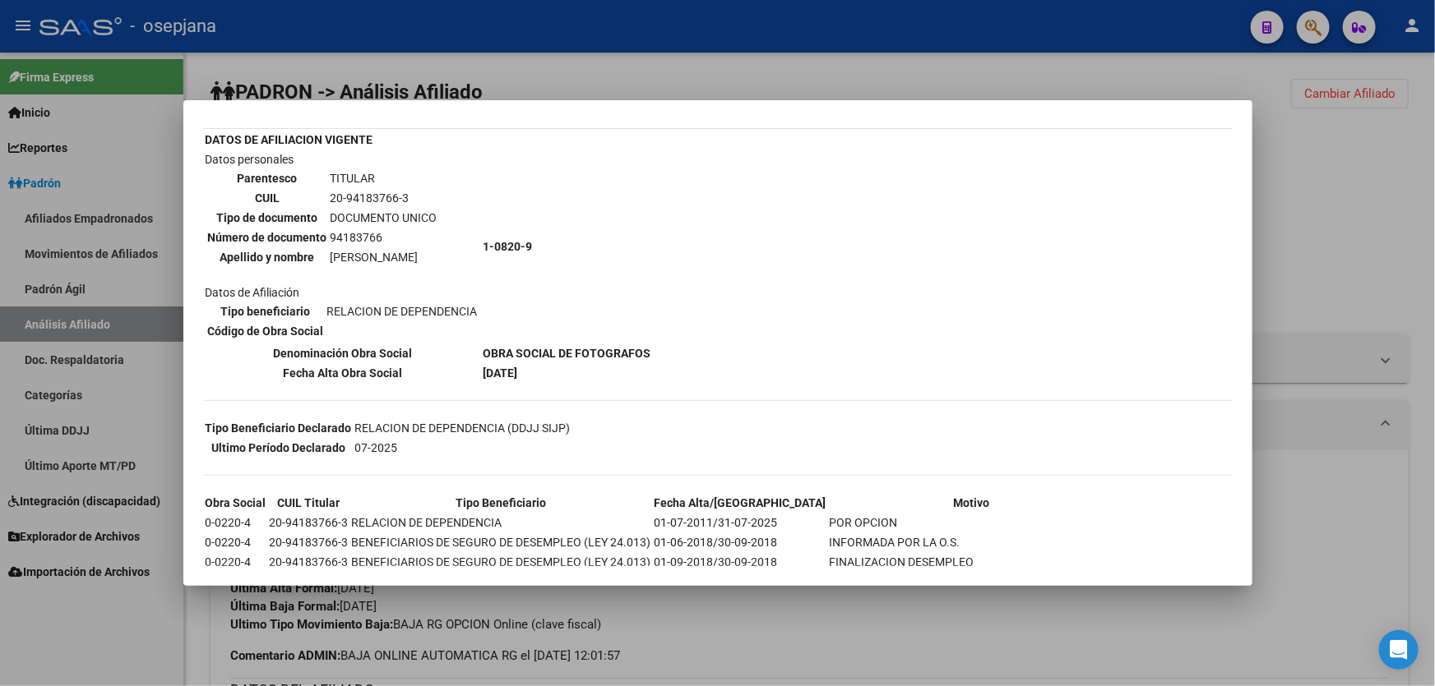
scroll to position [179, 0]
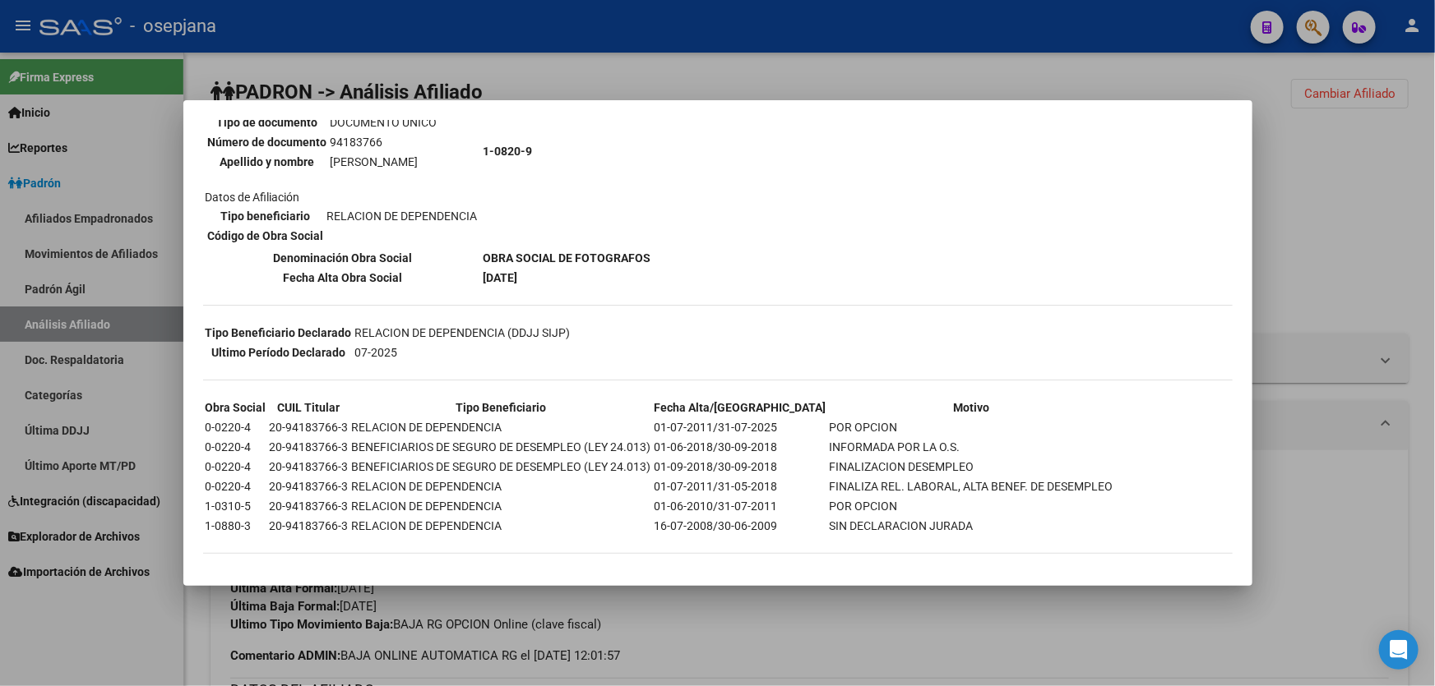
click at [1394, 272] on div at bounding box center [717, 343] width 1435 height 686
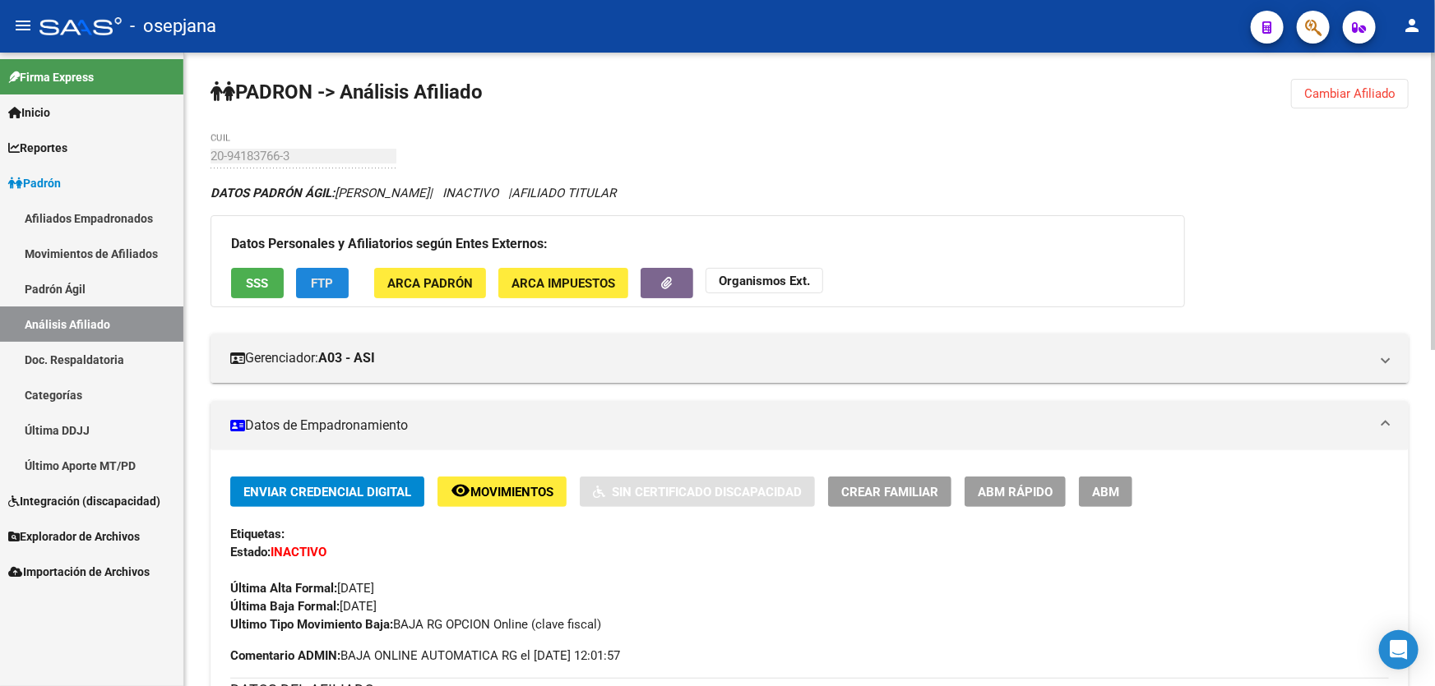
click at [344, 287] on button "FTP" at bounding box center [322, 283] width 53 height 30
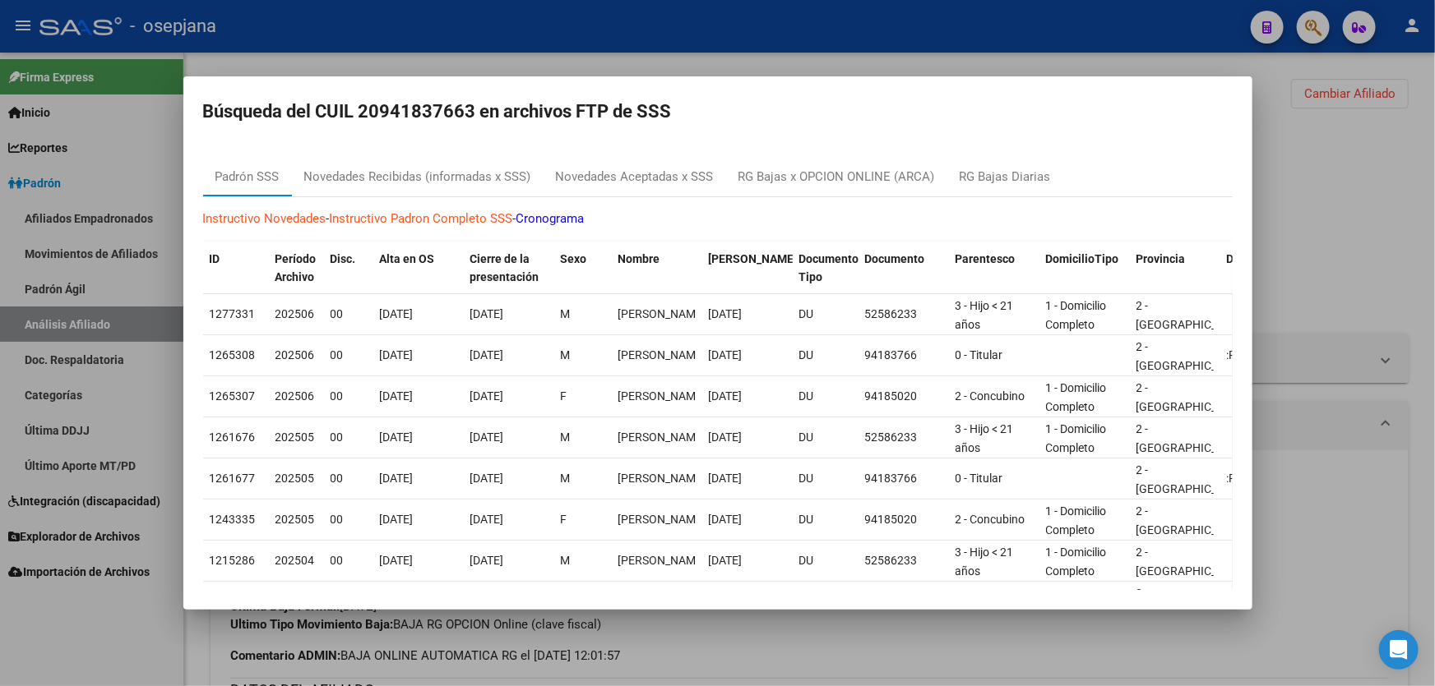
click at [1334, 282] on div at bounding box center [717, 343] width 1435 height 686
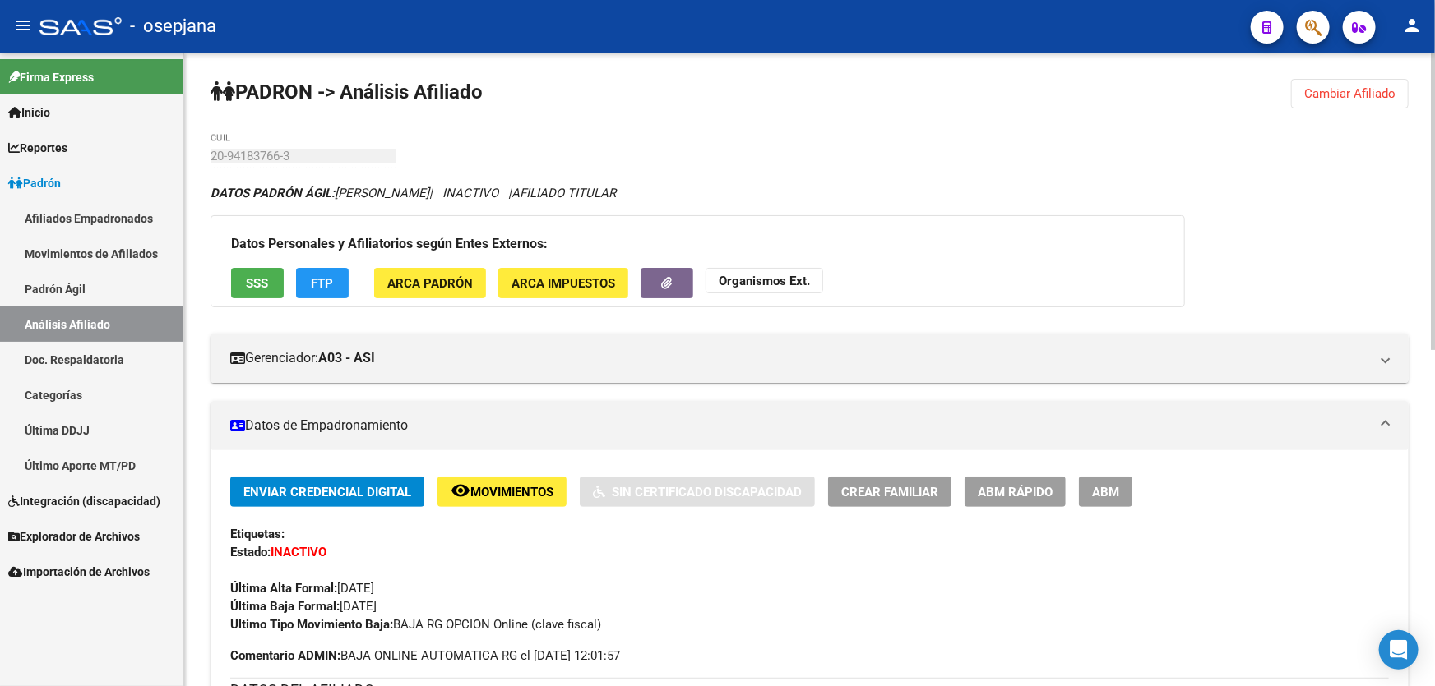
click at [466, 490] on mat-icon "remove_red_eye" at bounding box center [461, 491] width 20 height 20
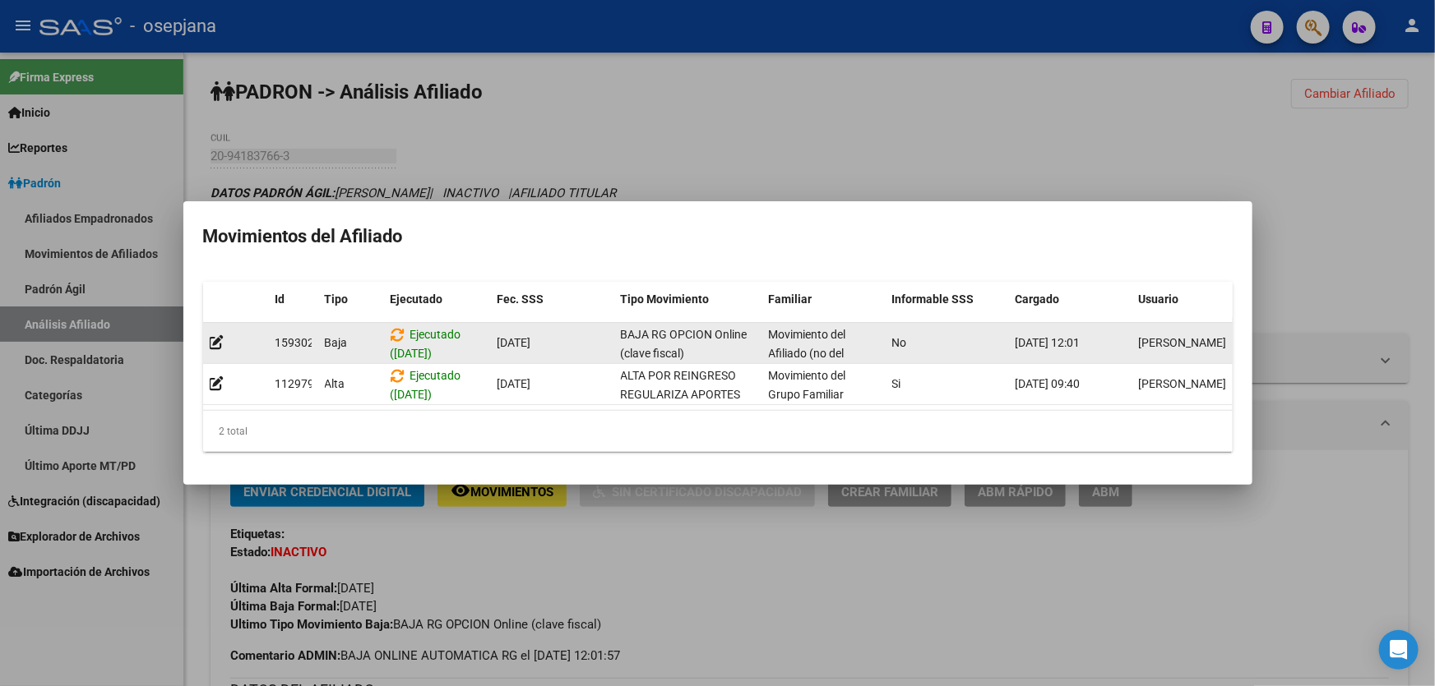
click at [1135, 337] on datatable-body-cell "[PERSON_NAME]" at bounding box center [1193, 343] width 123 height 40
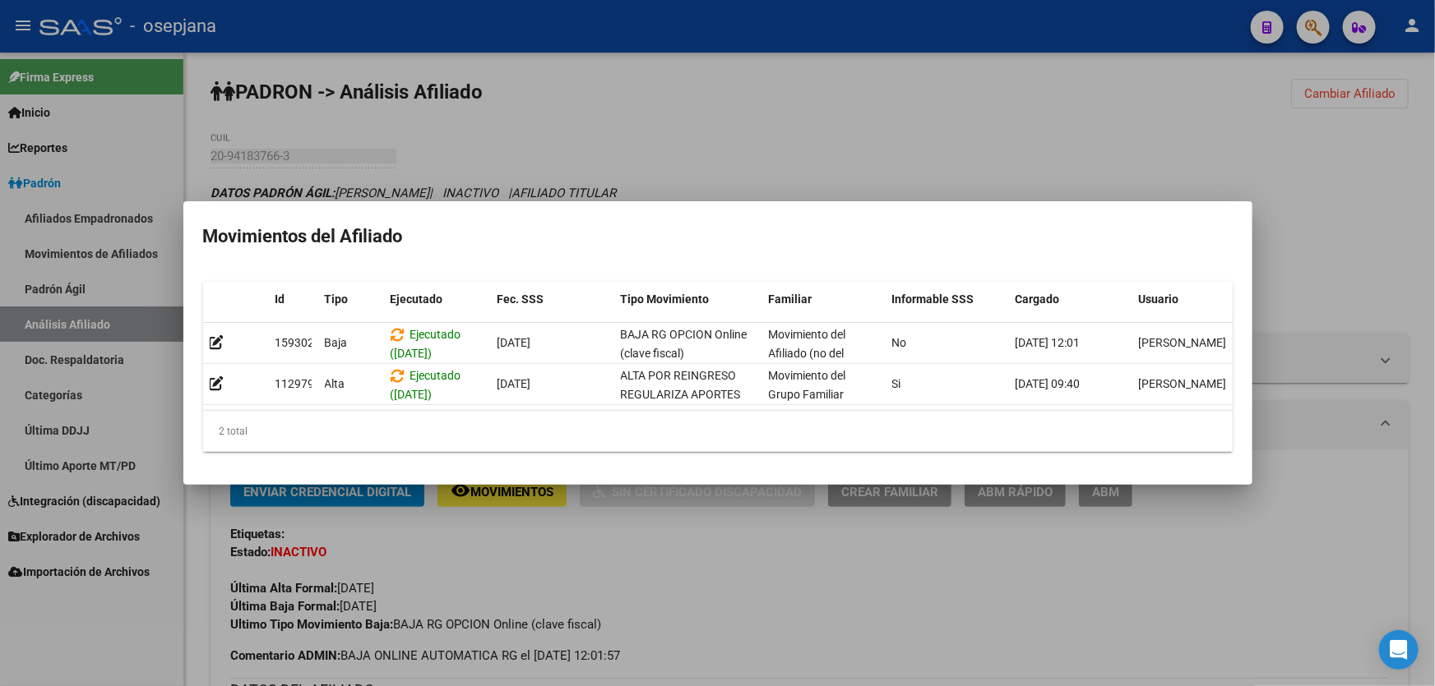
click at [641, 180] on div at bounding box center [717, 343] width 1435 height 686
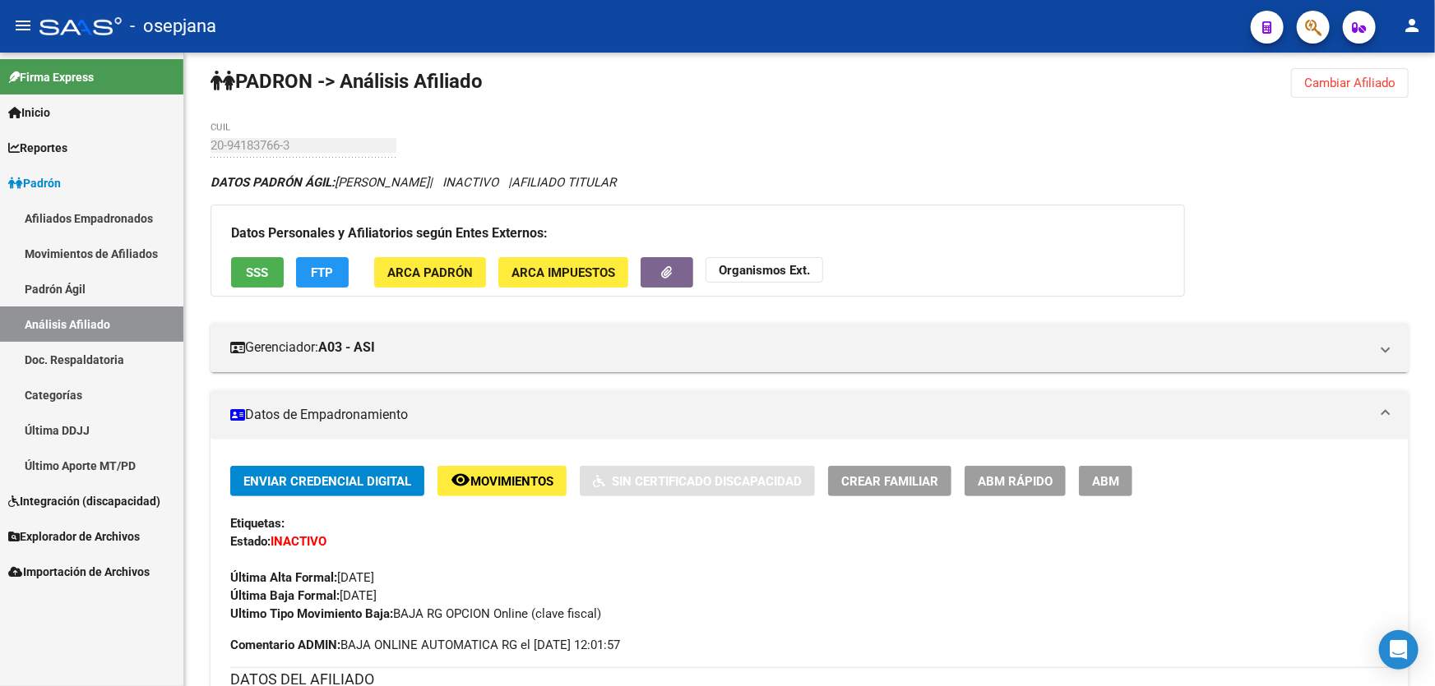
scroll to position [0, 0]
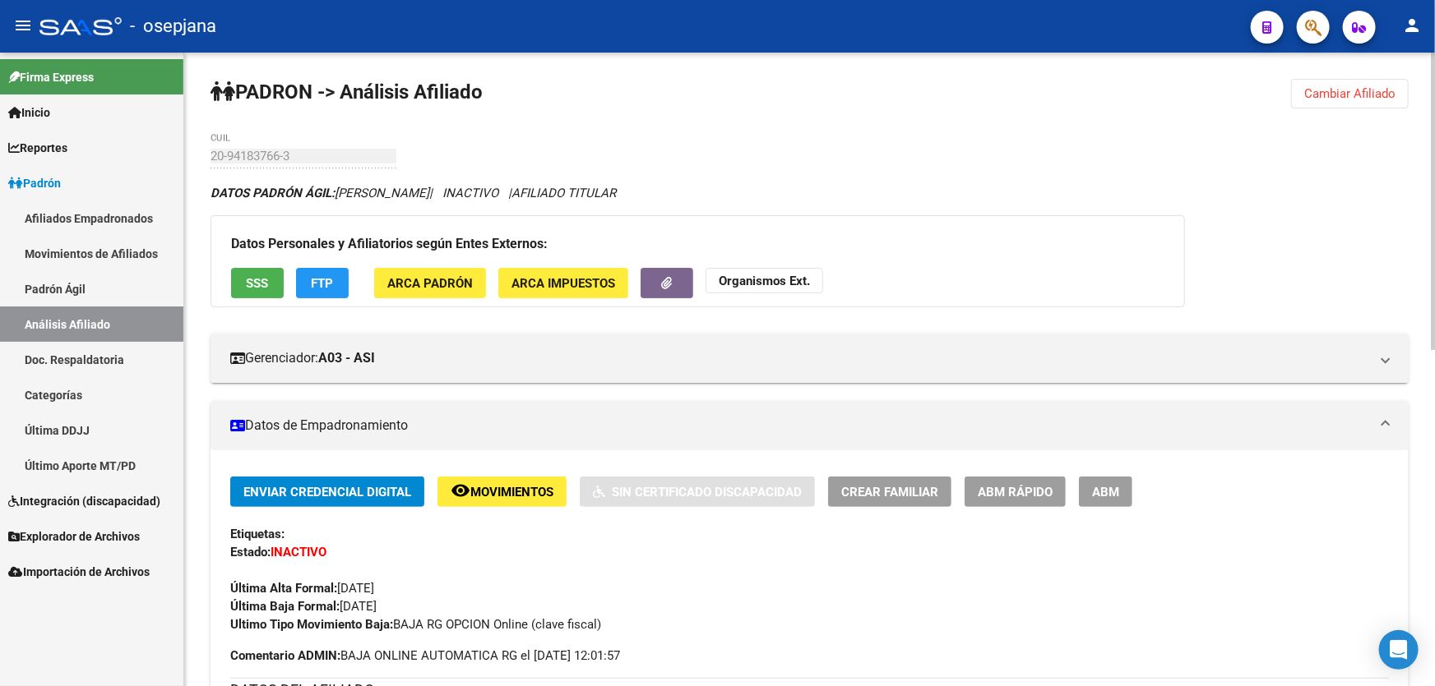
click at [1358, 82] on button "Cambiar Afiliado" at bounding box center [1350, 94] width 118 height 30
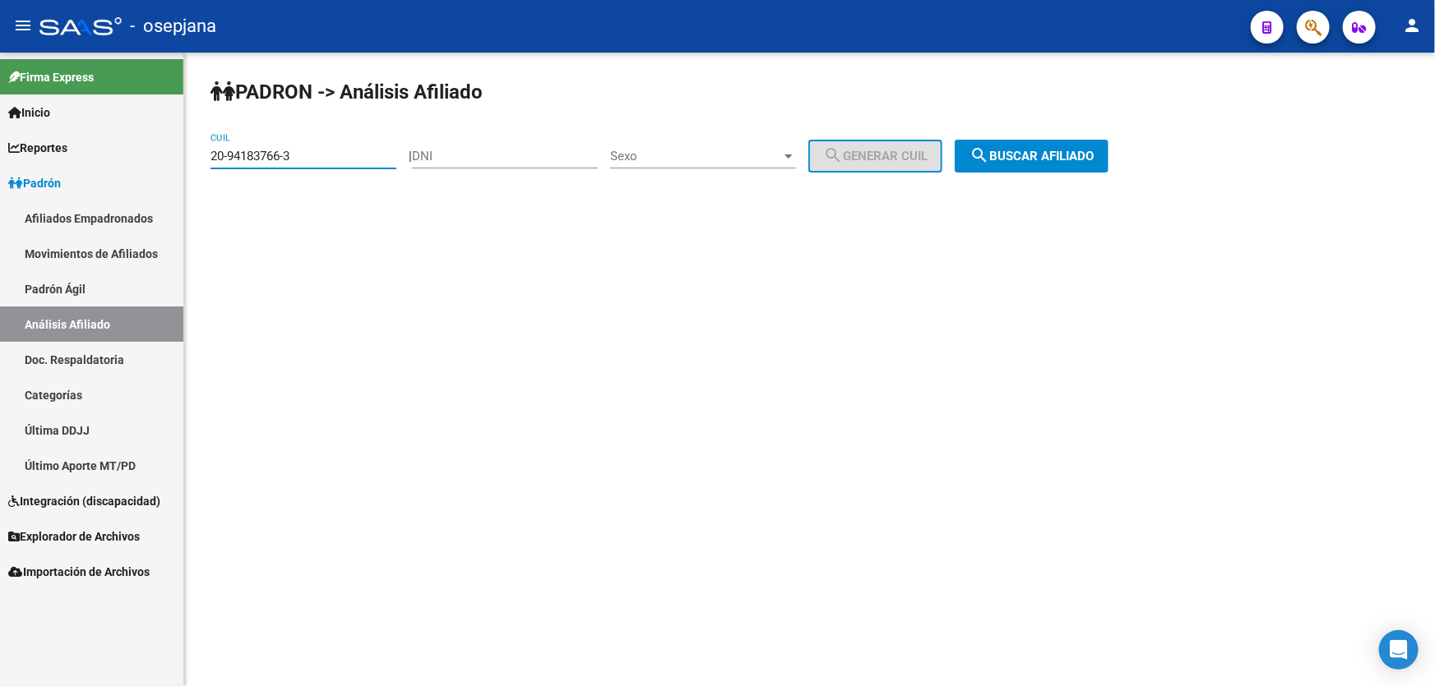
drag, startPoint x: 318, startPoint y: 152, endPoint x: 152, endPoint y: 166, distance: 166.7
click at [152, 166] on mat-sidenav-container "Firma Express Inicio Instructivos Contacto OS Reportes Padrón Traspasos x O.S. …" at bounding box center [717, 370] width 1435 height 634
paste input "306860-8"
click at [871, 184] on div "PADRON -> Análisis Afiliado 20-94306860-8 CUIL | DNI Sexo Sexo search Generar C…" at bounding box center [809, 139] width 1250 height 173
click at [1035, 146] on button "search Buscar afiliado" at bounding box center [1031, 156] width 154 height 33
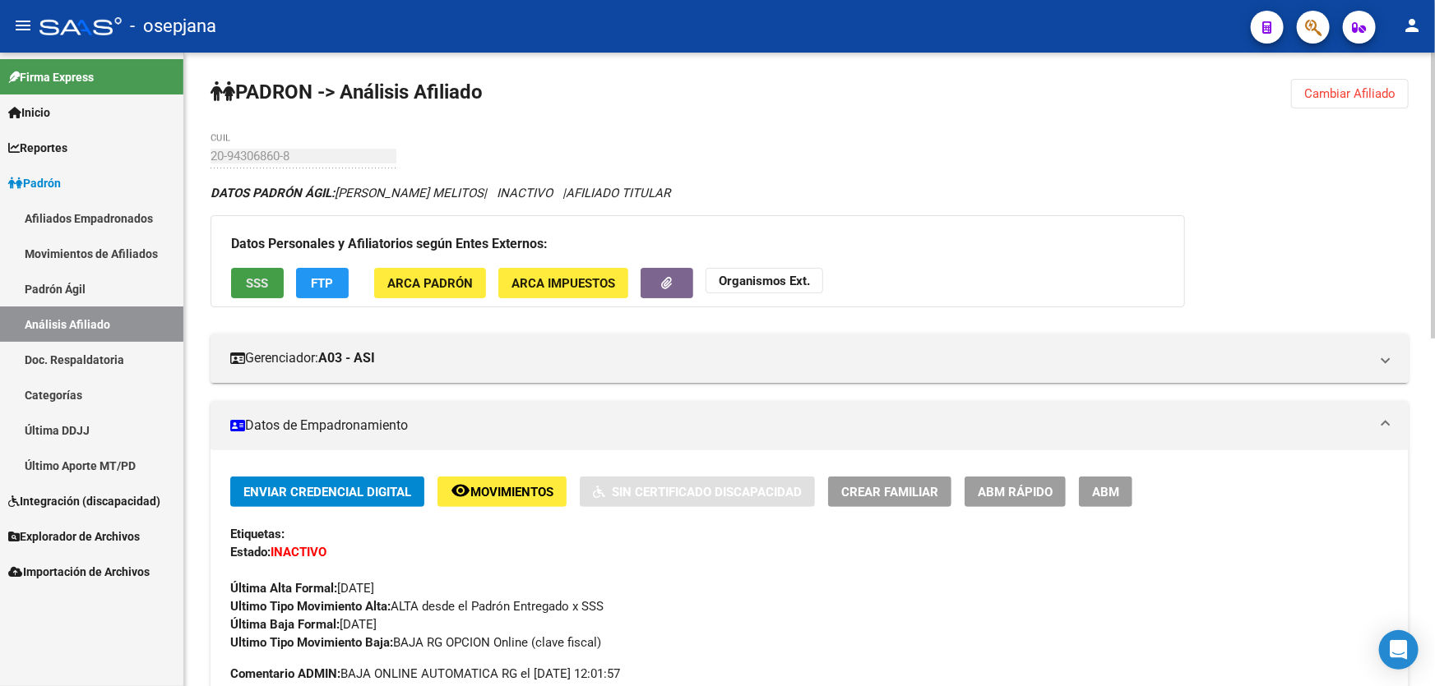
click at [252, 288] on span "SSS" at bounding box center [258, 283] width 22 height 15
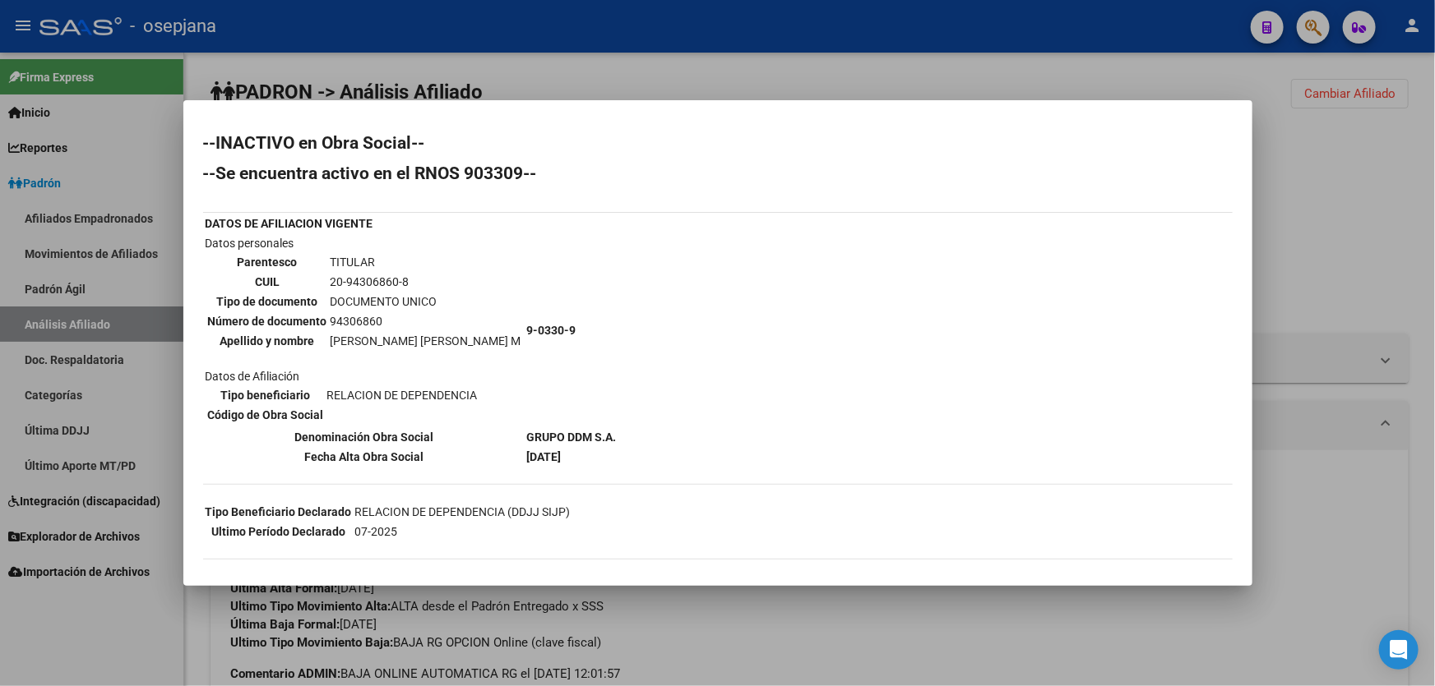
click at [1331, 265] on div at bounding box center [717, 343] width 1435 height 686
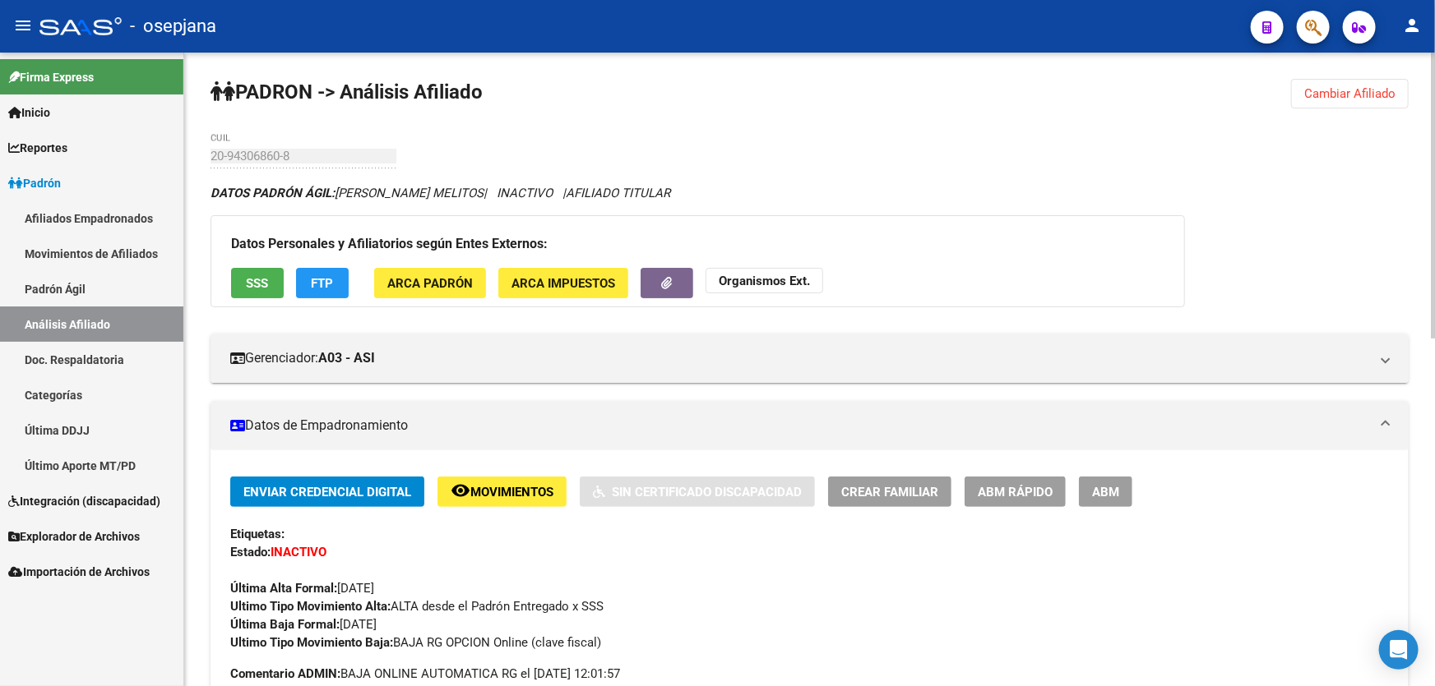
click at [1366, 96] on span "Cambiar Afiliado" at bounding box center [1349, 93] width 91 height 15
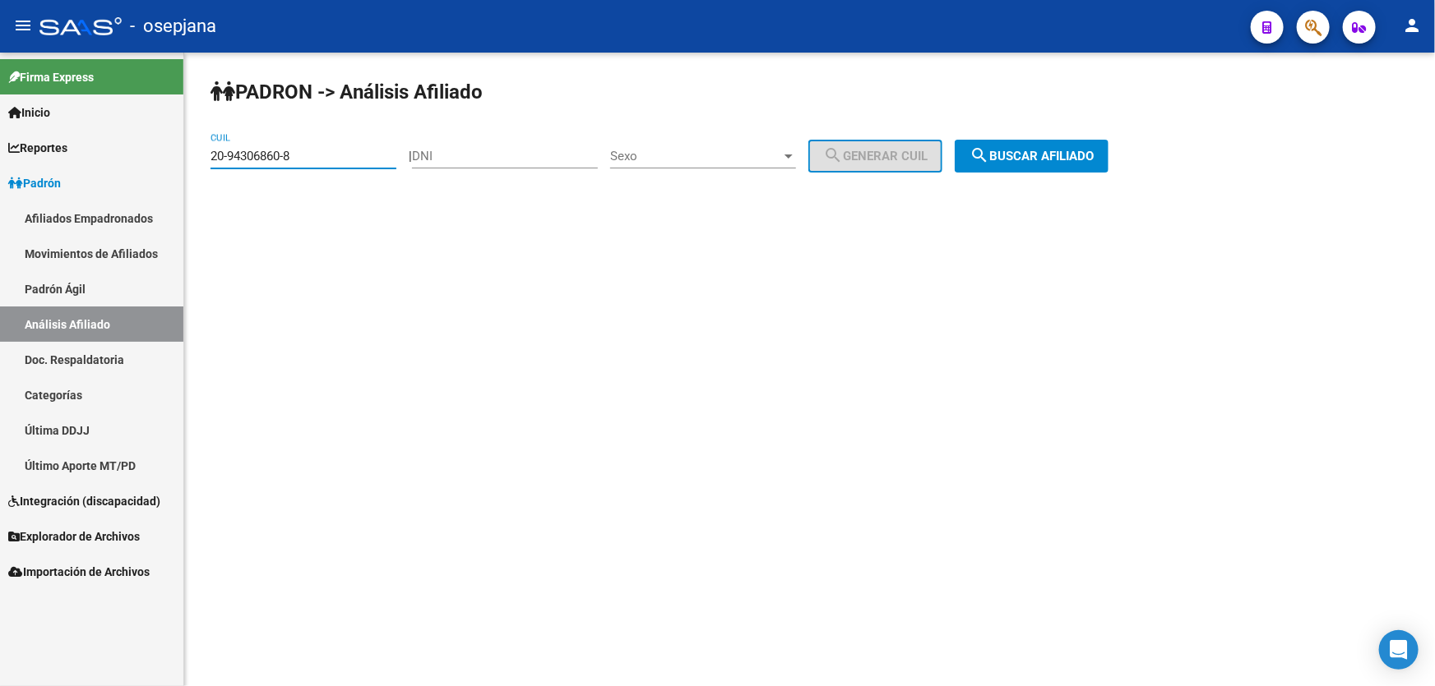
drag, startPoint x: 310, startPoint y: 158, endPoint x: 118, endPoint y: 158, distance: 192.4
click at [118, 158] on mat-sidenav-container "Firma Express Inicio Instructivos Contacto OS Reportes Padrón Traspasos x O.S. …" at bounding box center [717, 370] width 1435 height 634
paste input "495625-6"
type input "20-94495625-6"
click at [1064, 140] on button "search Buscar afiliado" at bounding box center [1031, 156] width 154 height 33
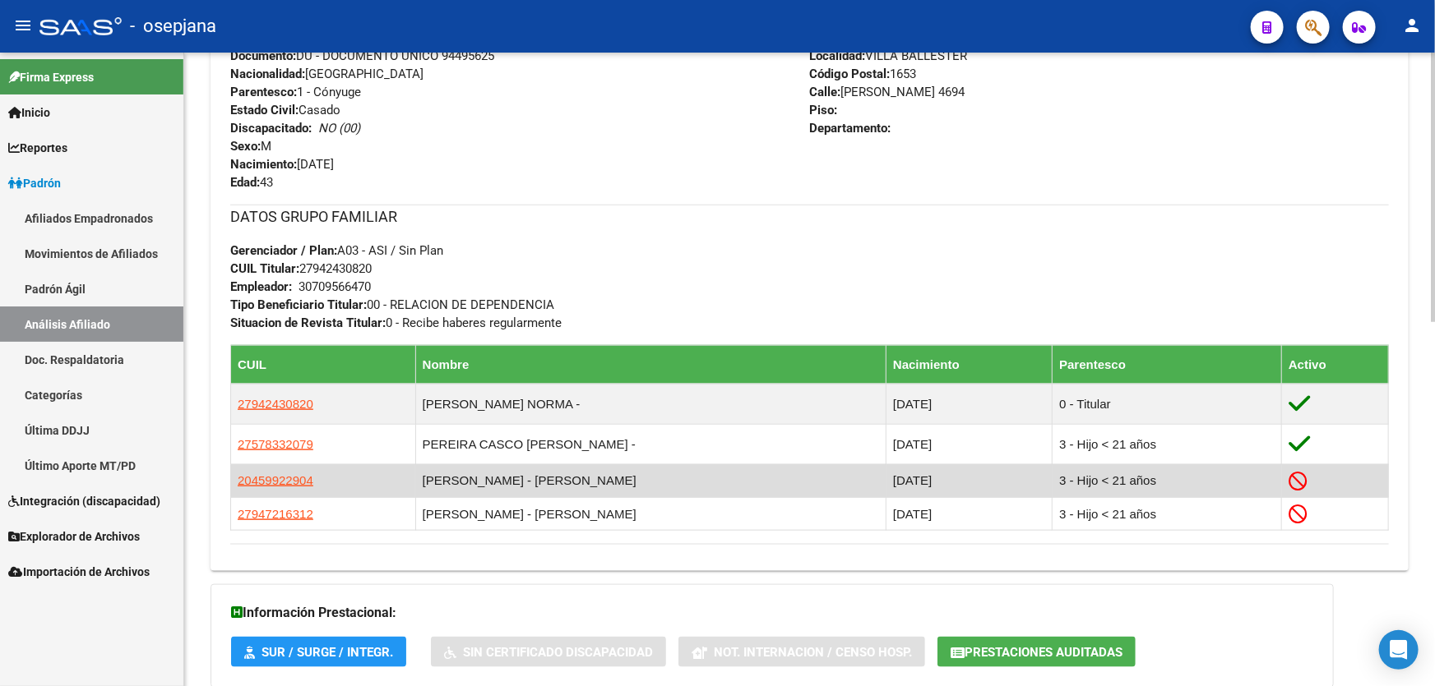
scroll to position [706, 0]
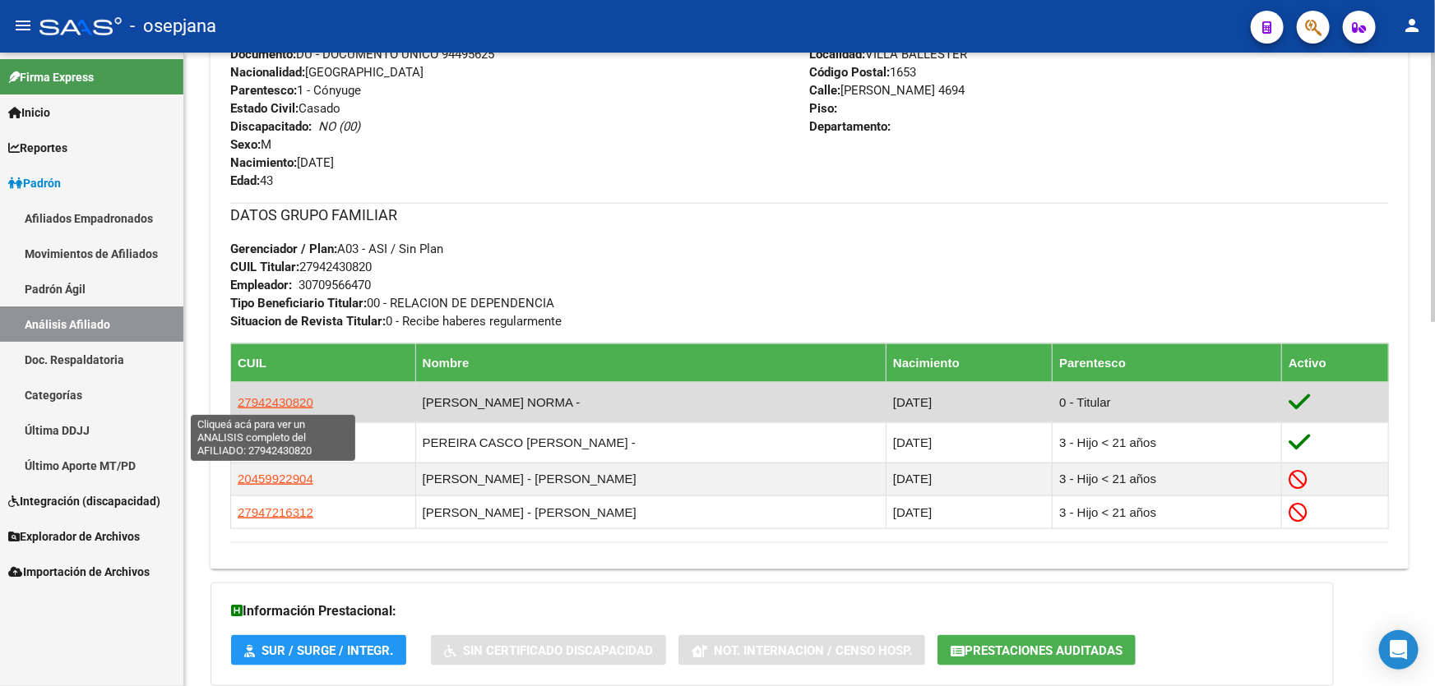
click at [268, 401] on span "27942430820" at bounding box center [276, 402] width 76 height 14
type textarea "27942430820"
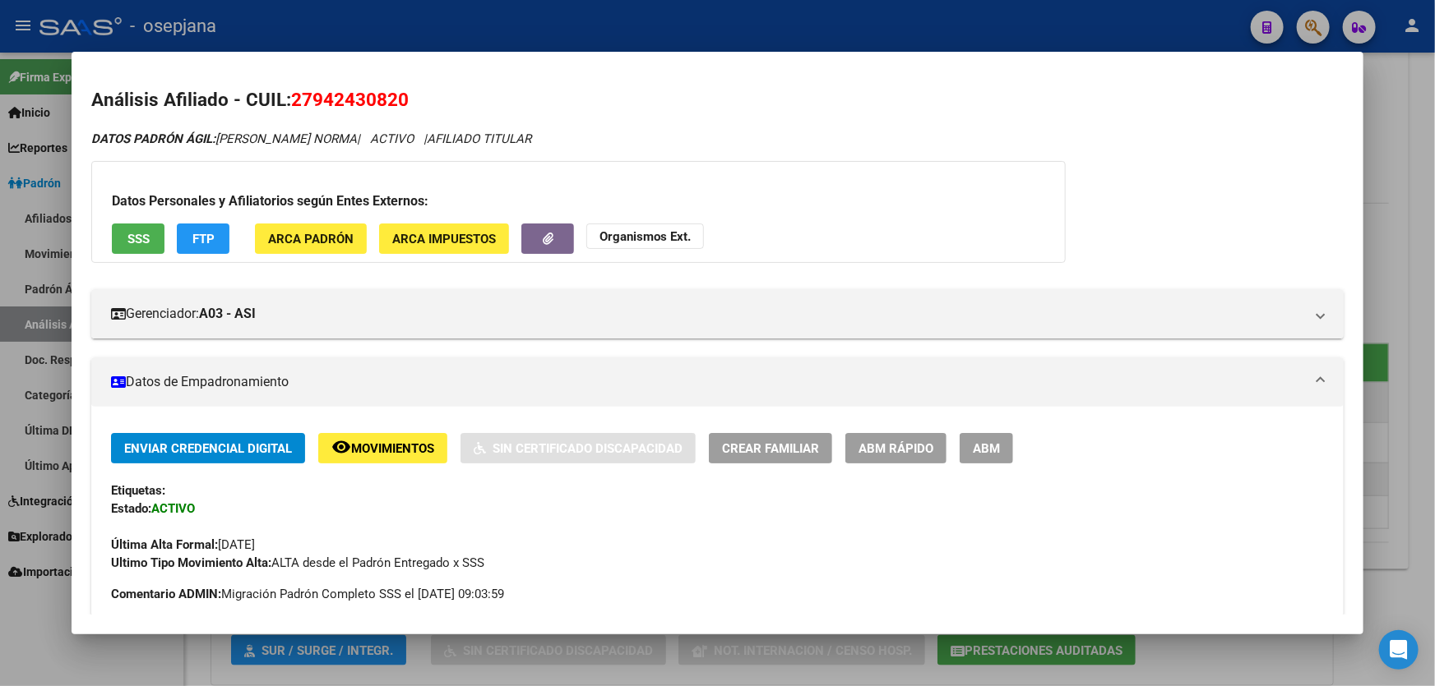
click at [124, 232] on button "SSS" at bounding box center [138, 239] width 53 height 30
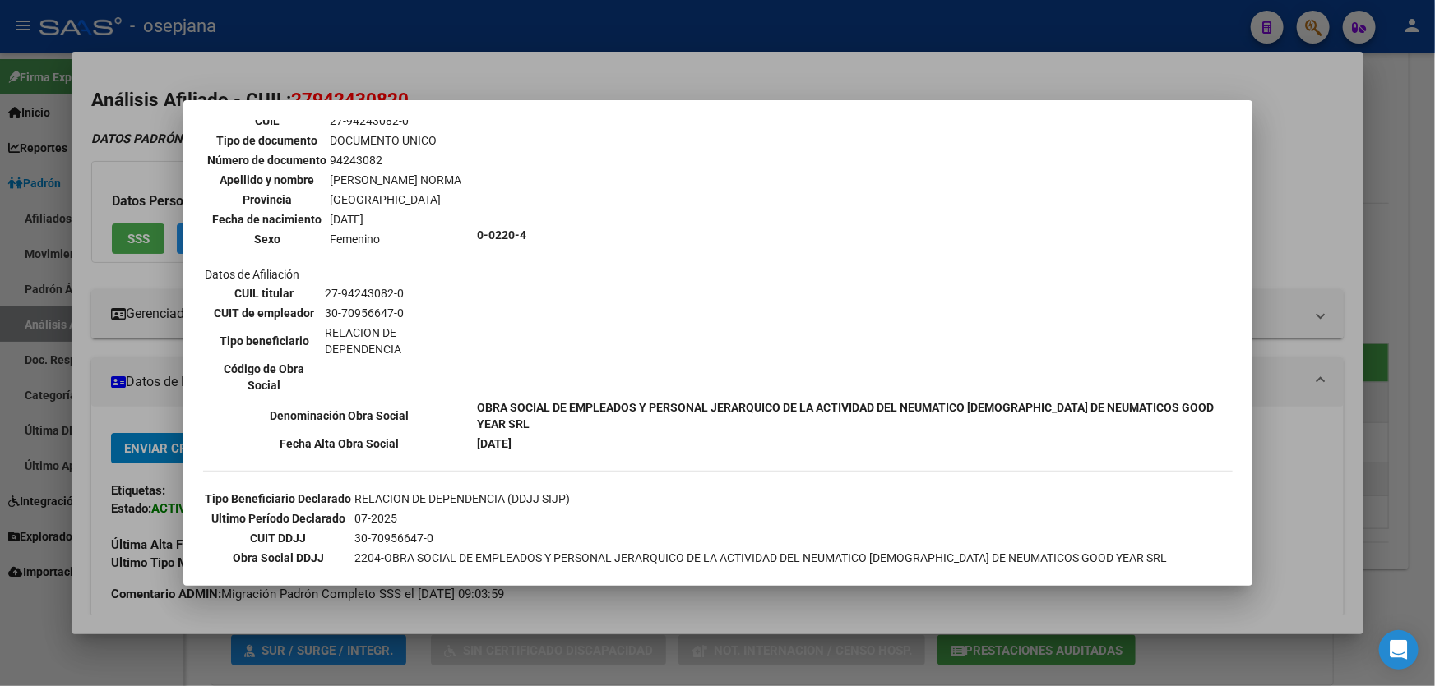
scroll to position [132, 0]
drag, startPoint x: 1273, startPoint y: 209, endPoint x: 1278, endPoint y: 170, distance: 39.0
click at [1278, 170] on div at bounding box center [717, 343] width 1435 height 686
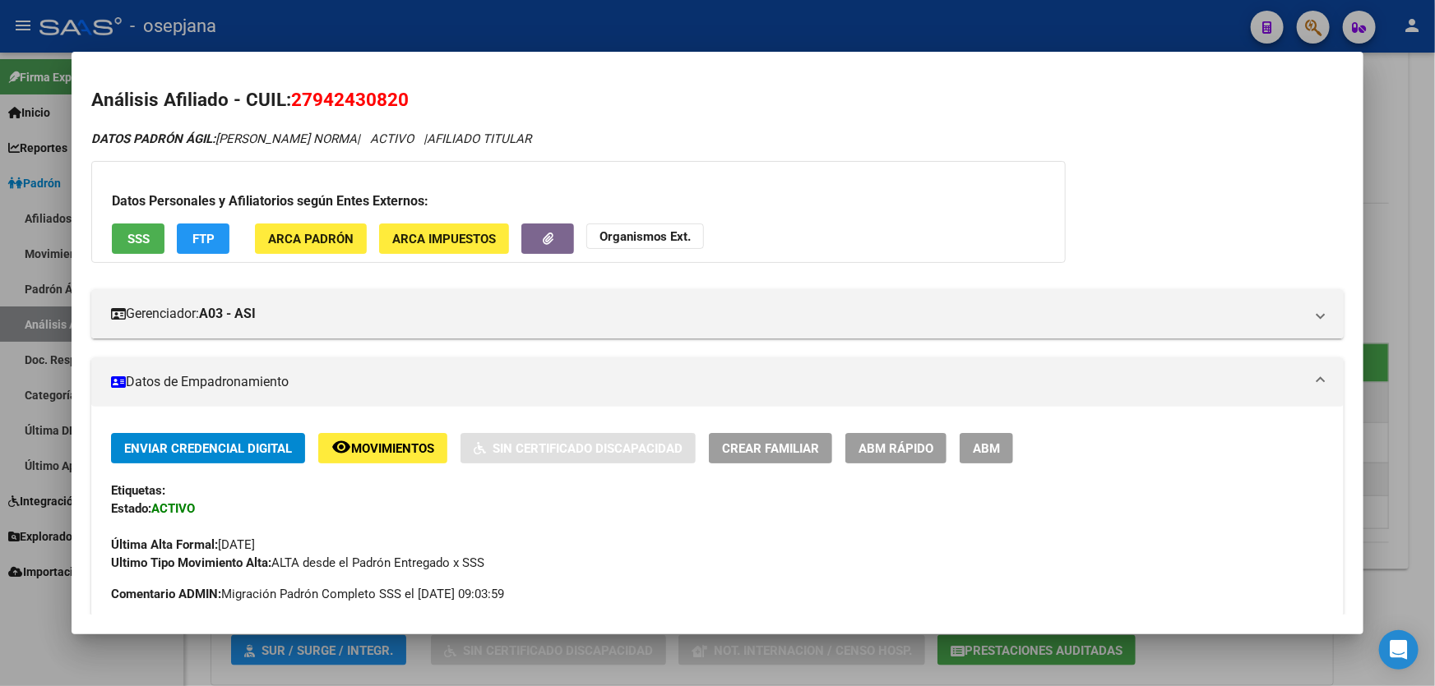
click at [116, 238] on button "SSS" at bounding box center [138, 239] width 53 height 30
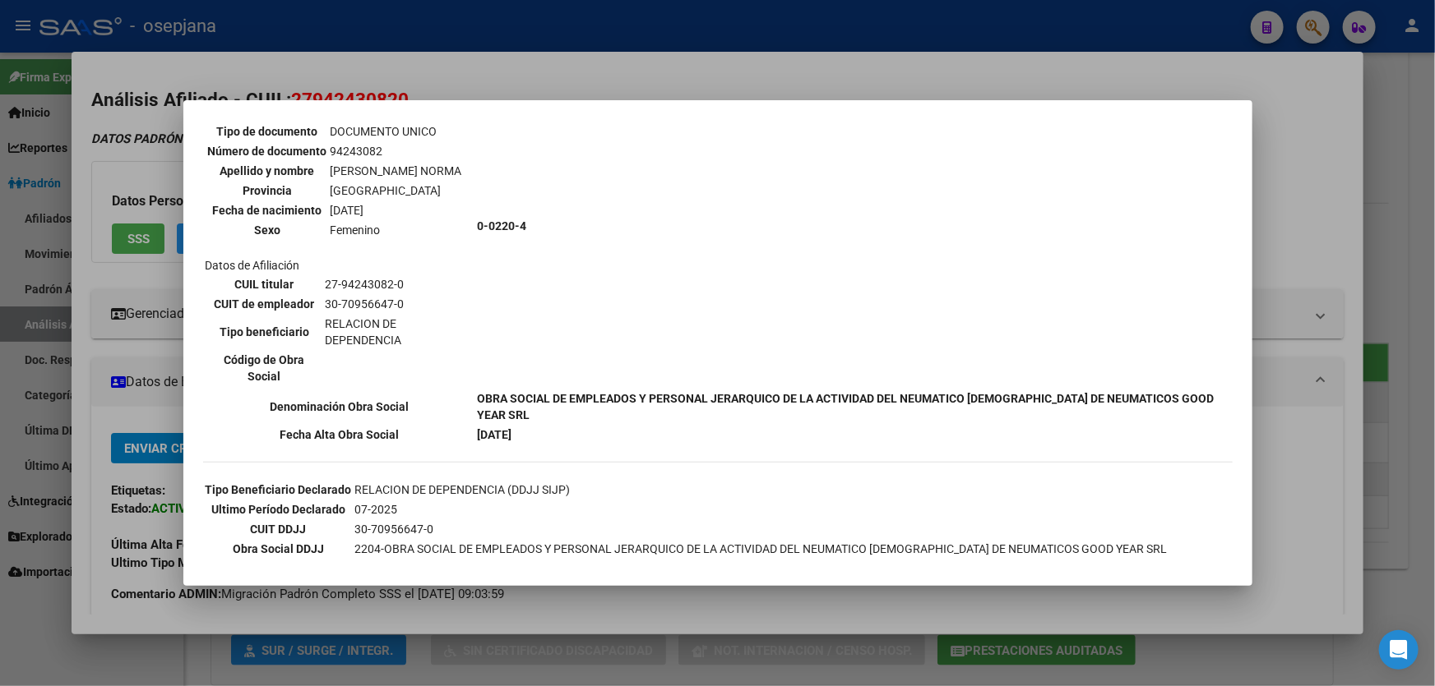
scroll to position [142, 0]
click at [1340, 276] on div at bounding box center [717, 343] width 1435 height 686
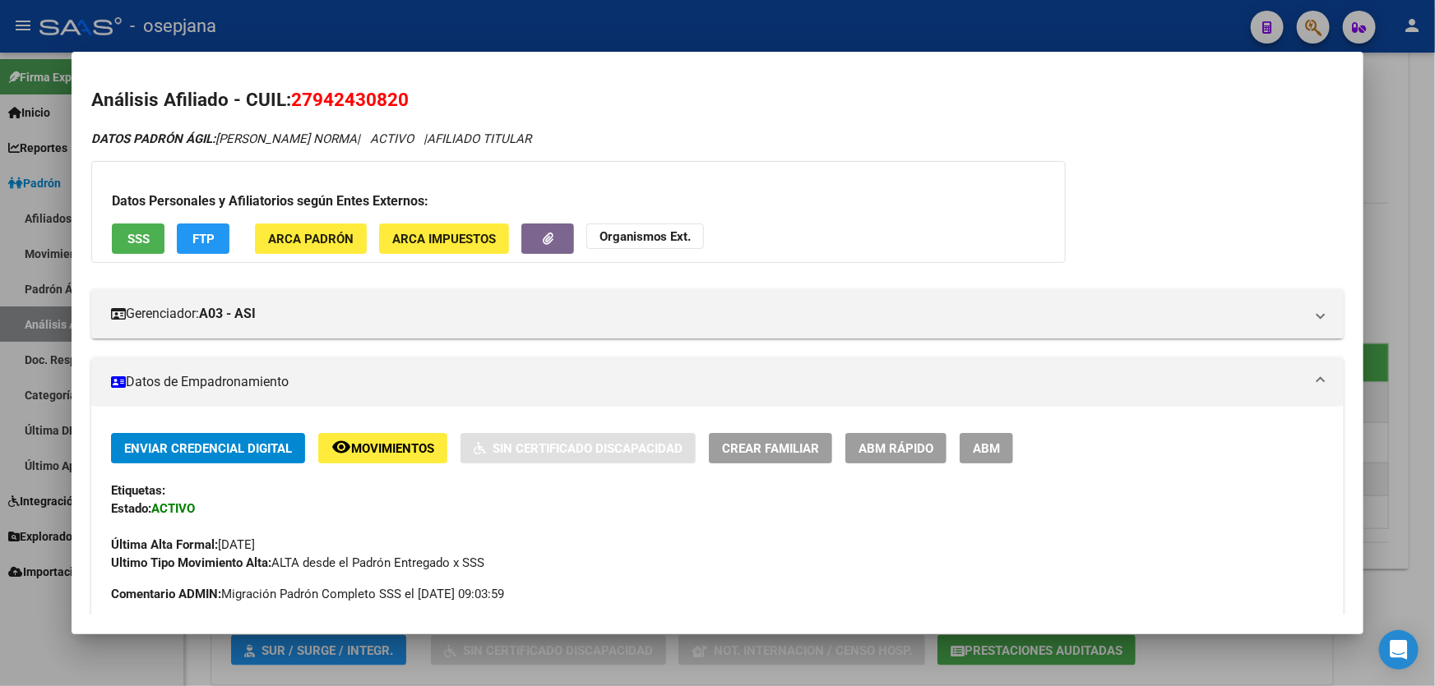
click at [1434, 266] on div at bounding box center [717, 343] width 1435 height 686
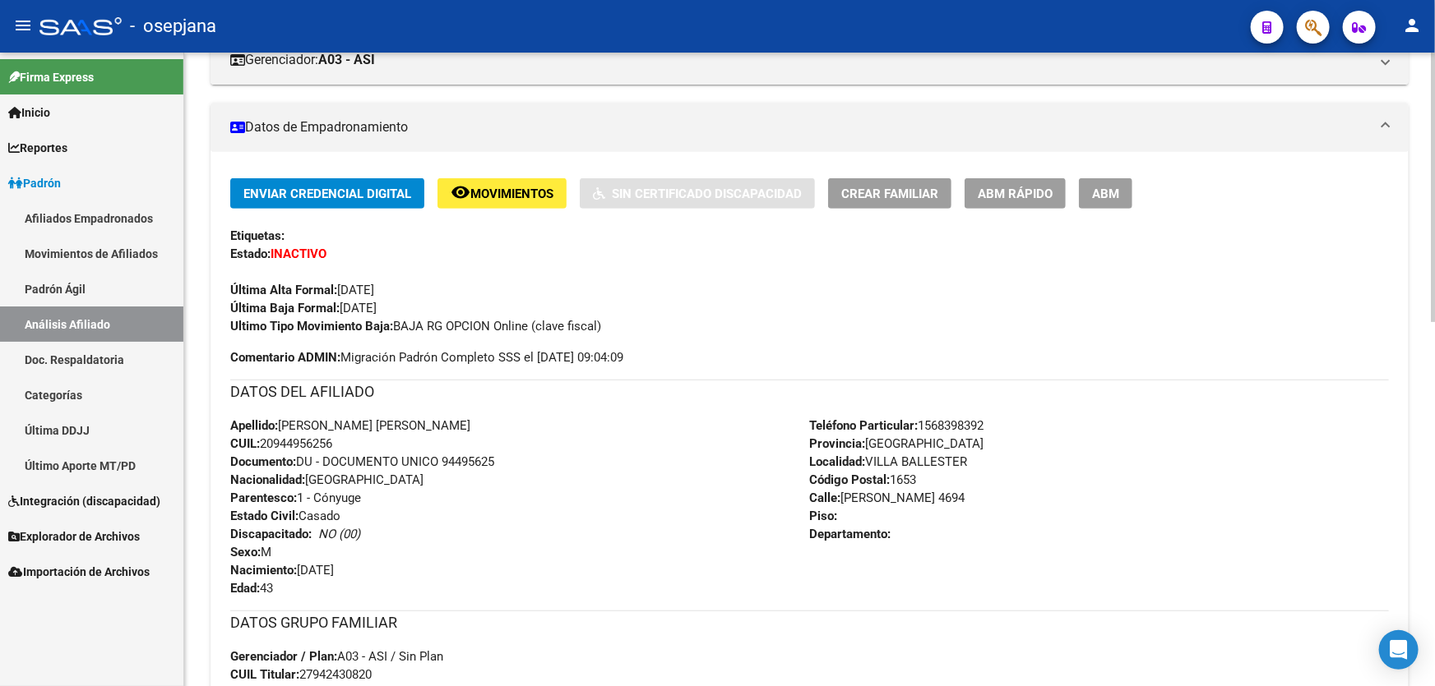
scroll to position [0, 0]
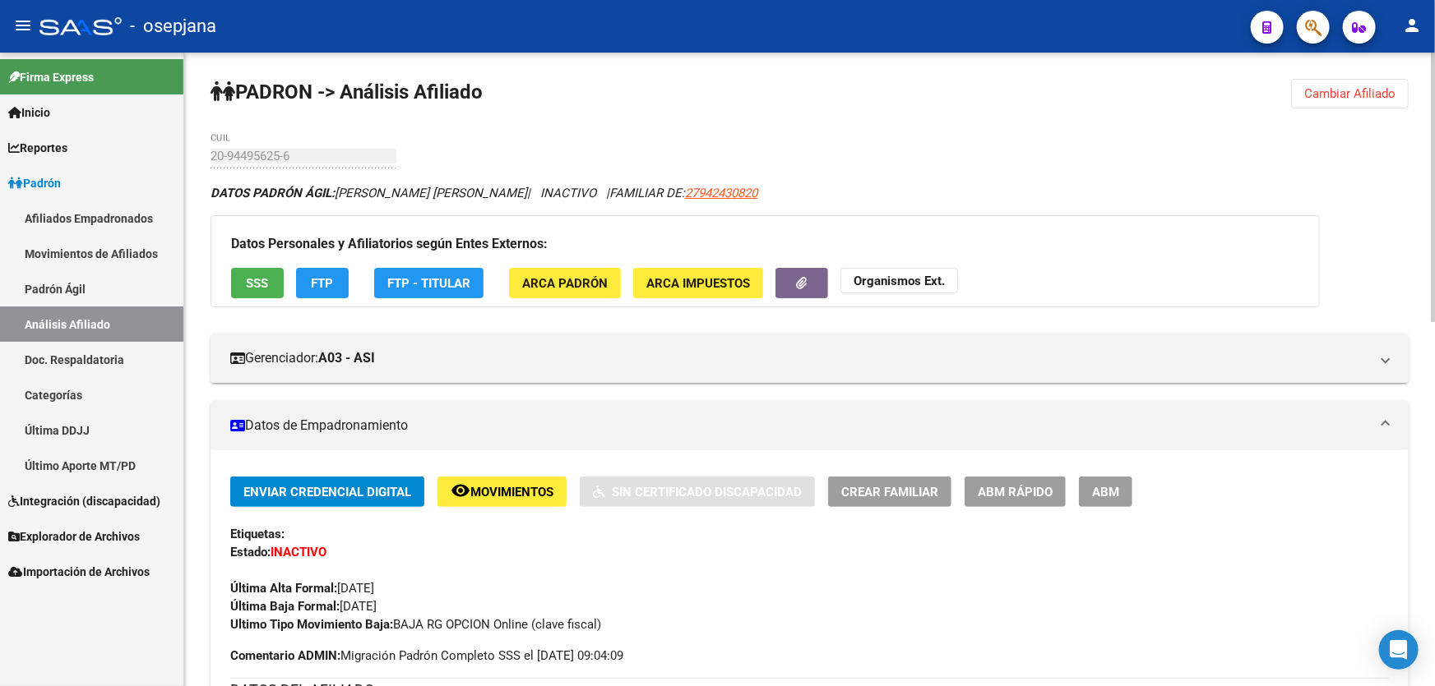
click at [251, 276] on span "SSS" at bounding box center [258, 283] width 22 height 15
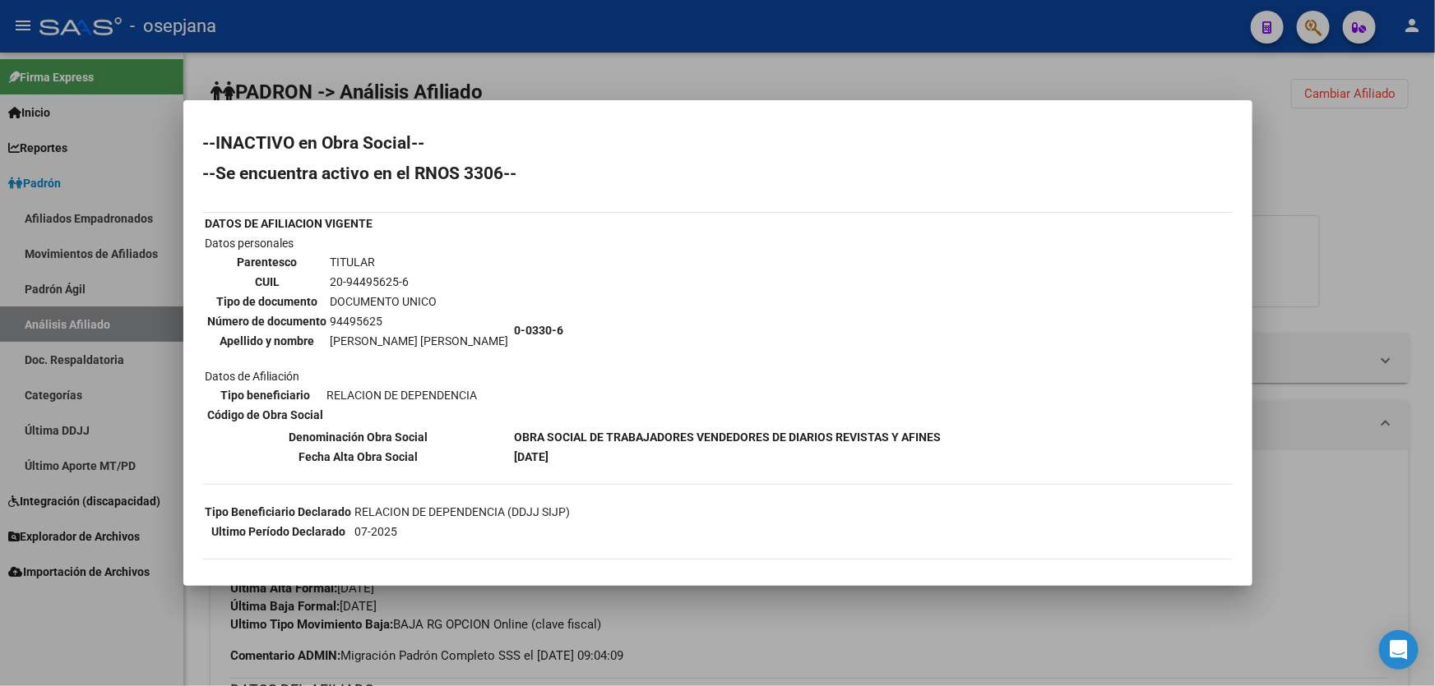
click at [1260, 369] on div at bounding box center [717, 343] width 1435 height 686
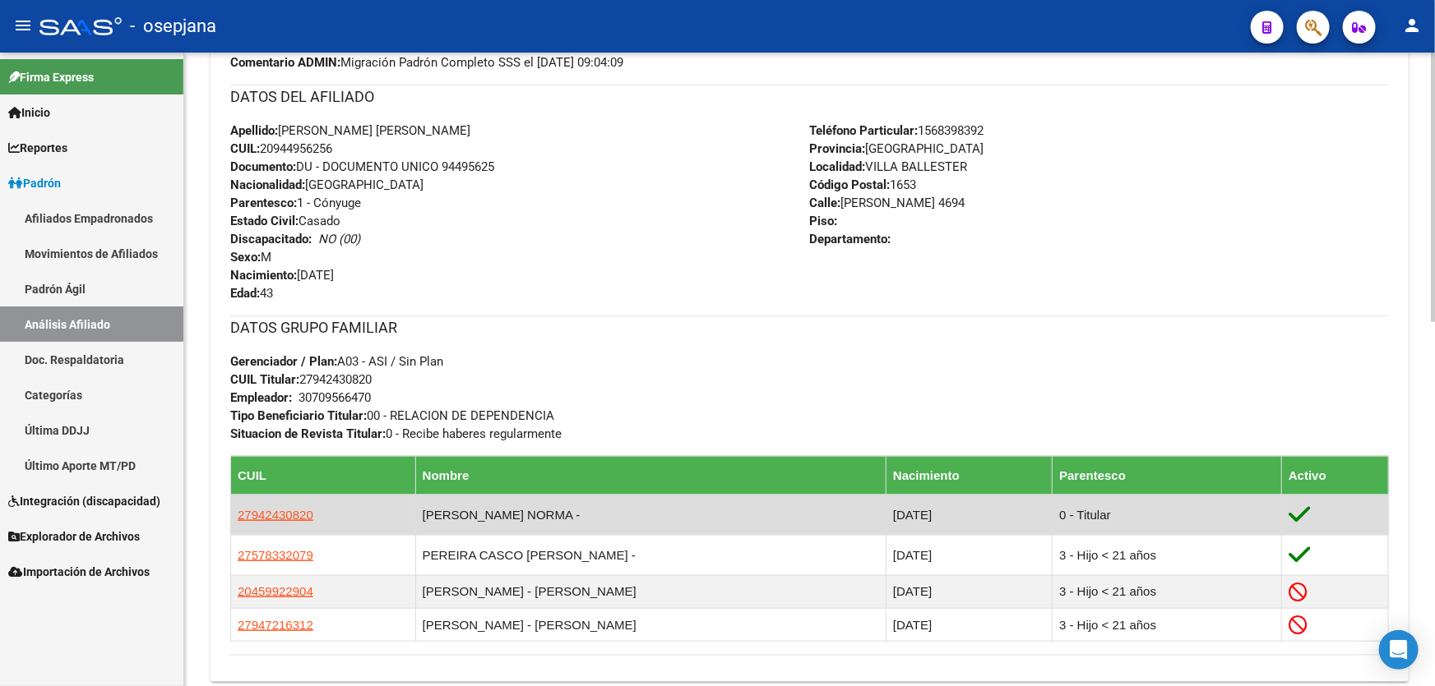
scroll to position [598, 0]
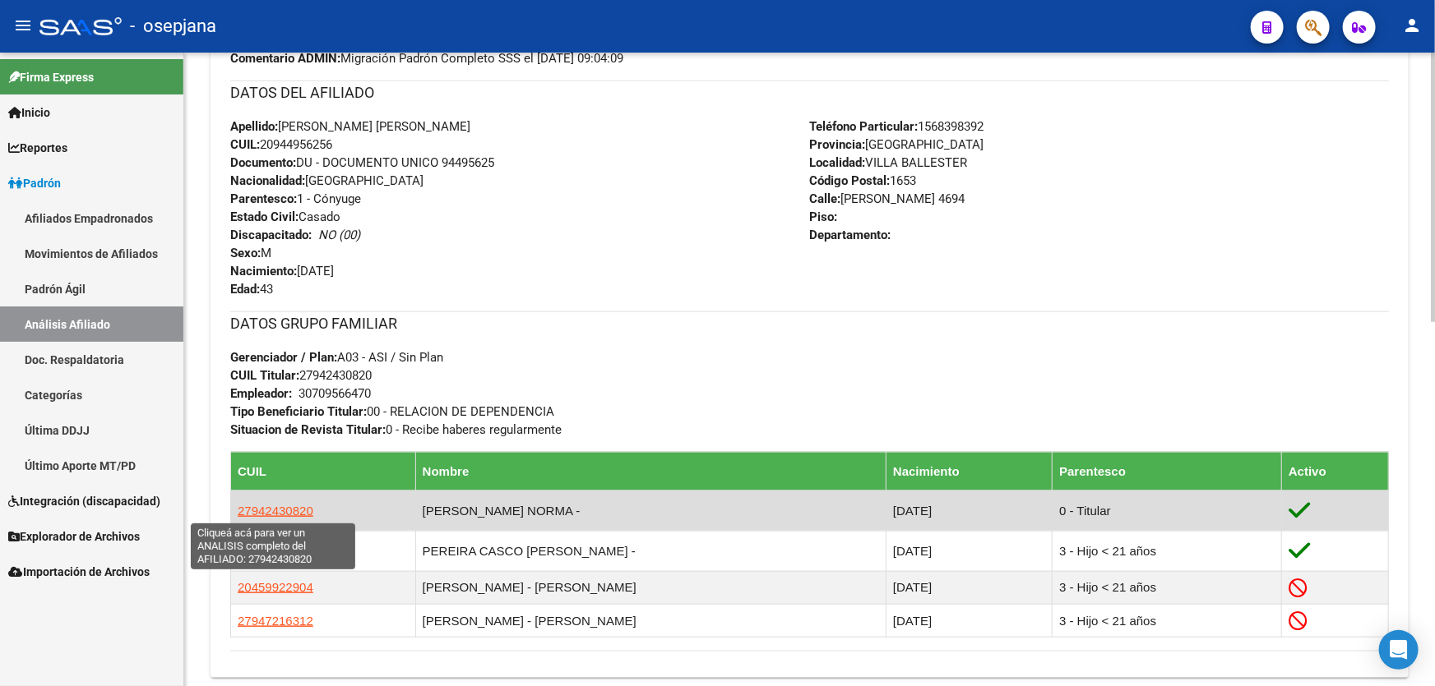
click at [285, 504] on span "27942430820" at bounding box center [276, 511] width 76 height 14
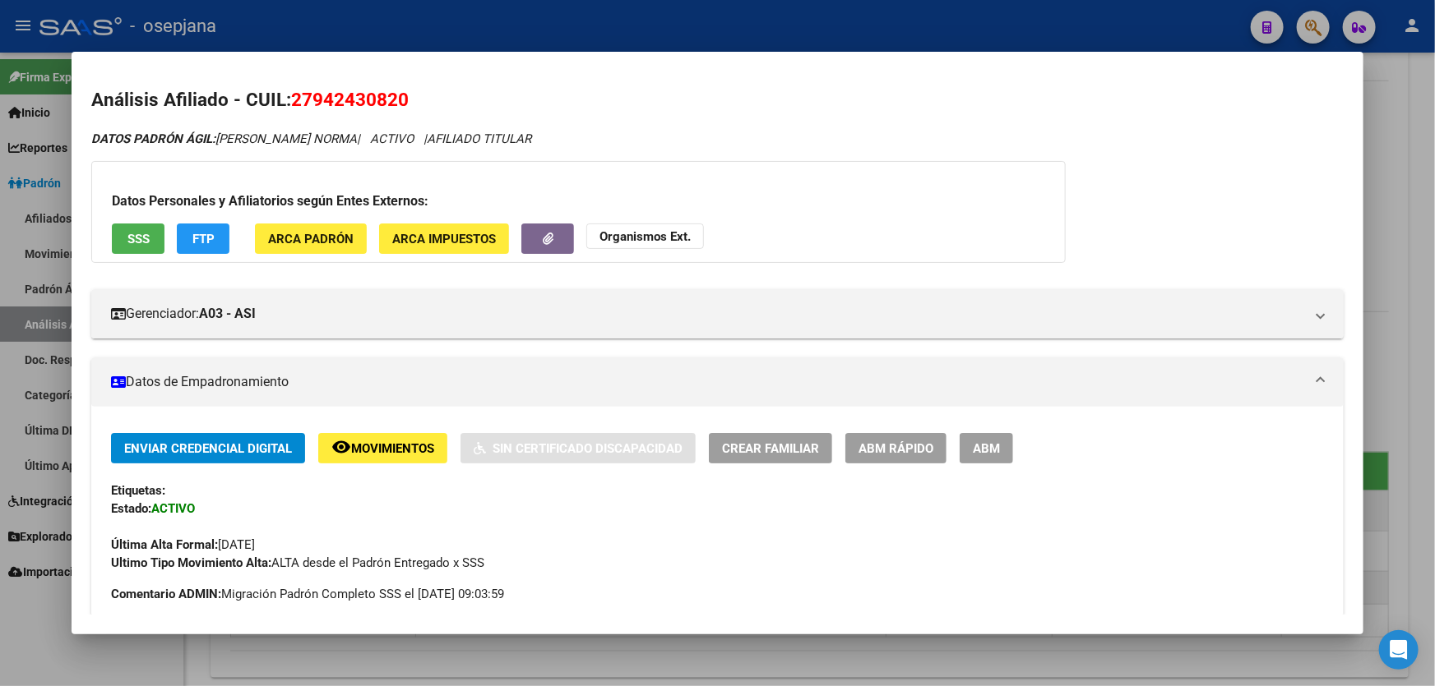
click at [132, 229] on button "SSS" at bounding box center [138, 239] width 53 height 30
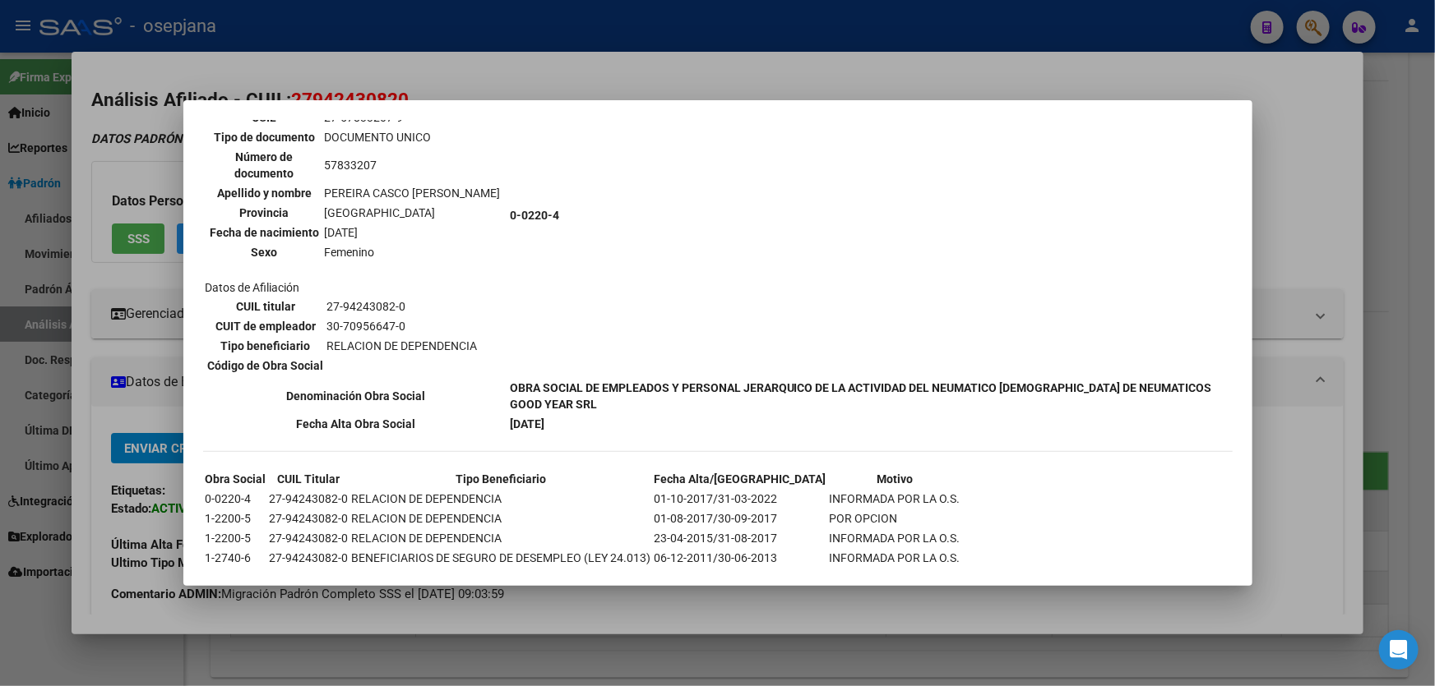
scroll to position [729, 0]
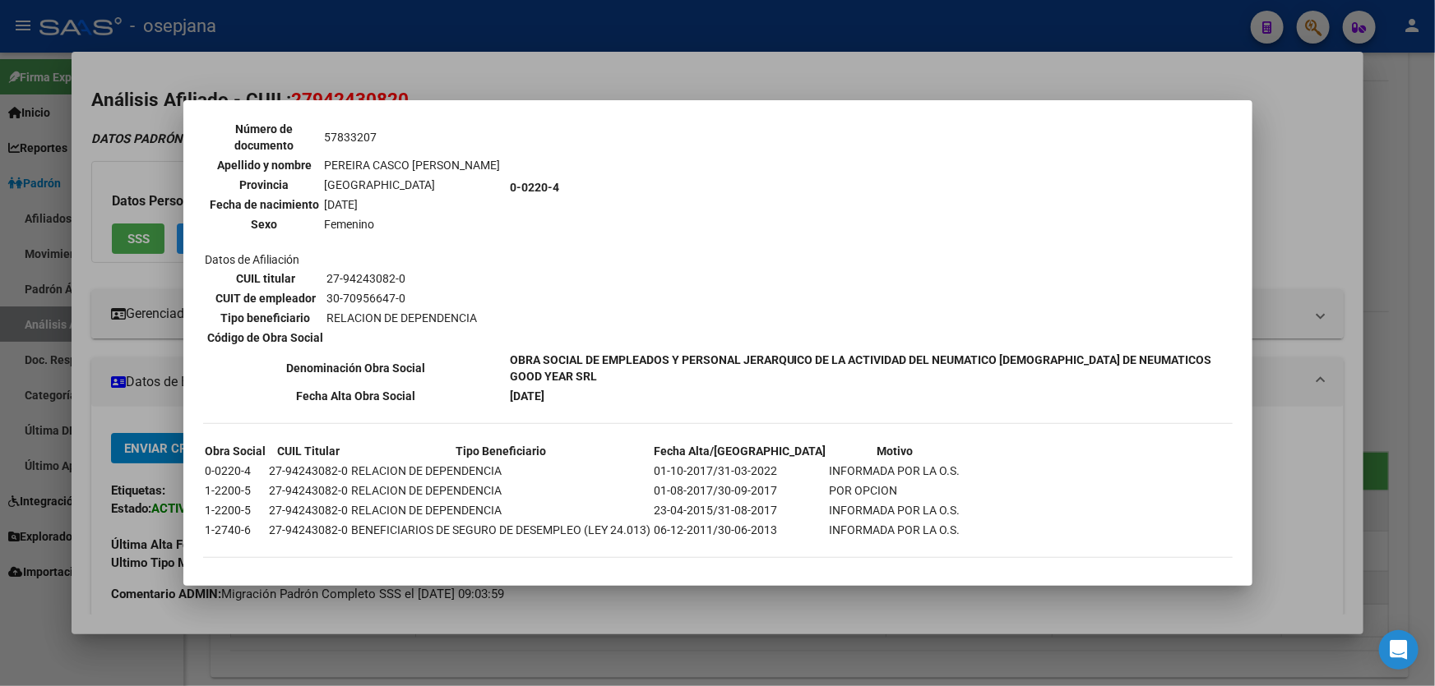
click at [1434, 287] on div at bounding box center [717, 343] width 1435 height 686
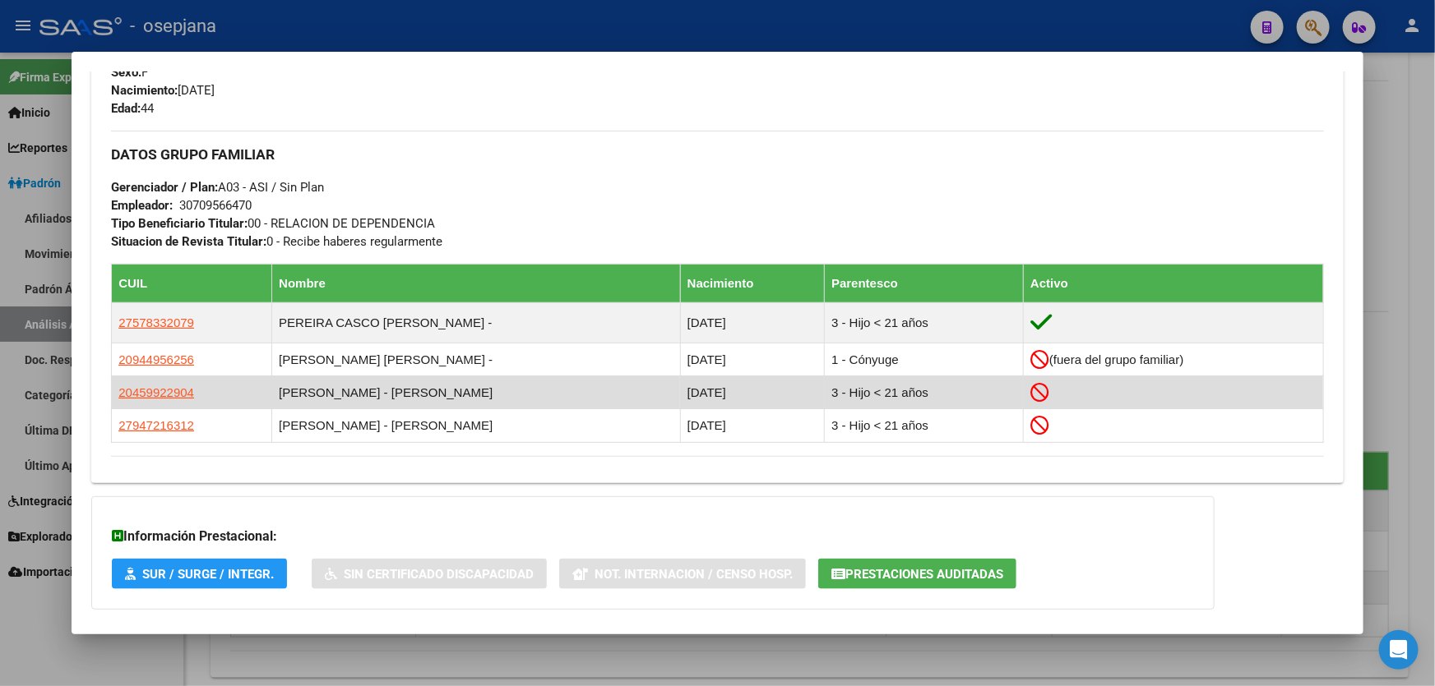
scroll to position [811, 0]
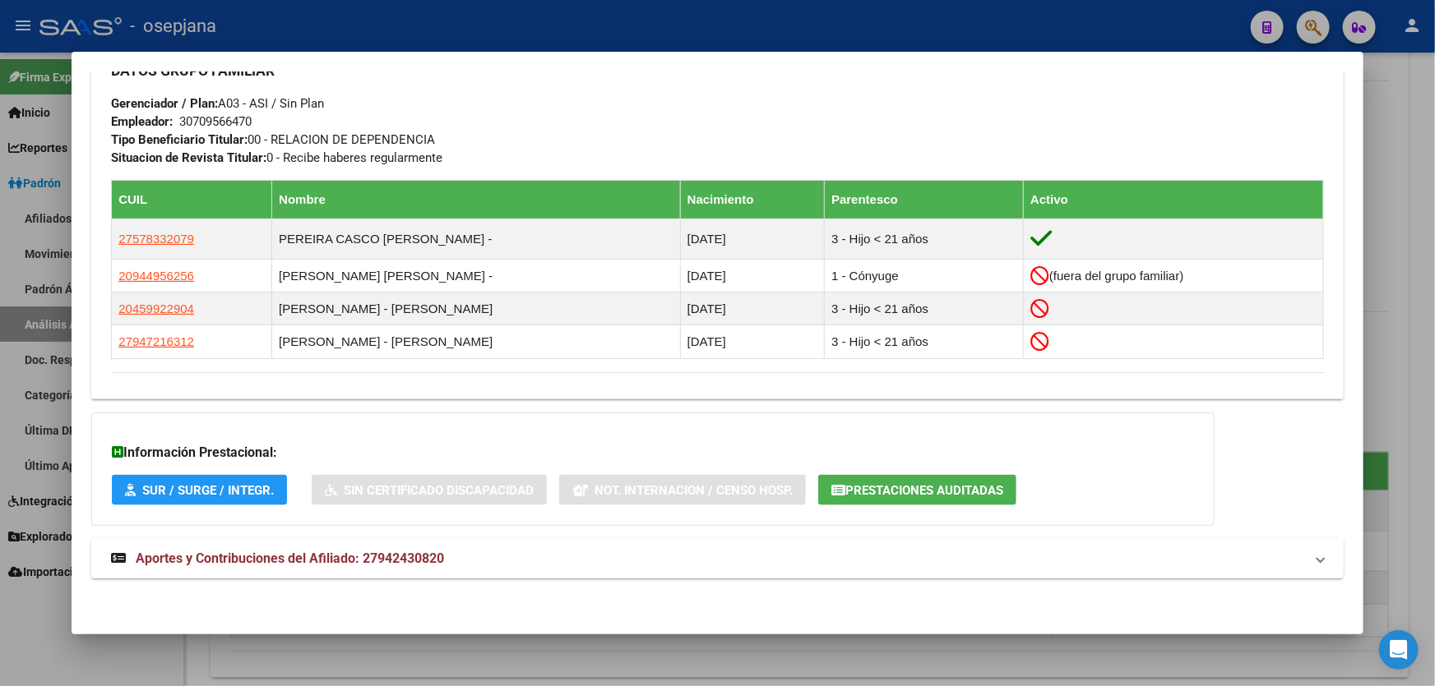
click at [1232, 556] on mat-panel-title "Aportes y Contribuciones del Afiliado: 27942430820" at bounding box center [707, 559] width 1193 height 20
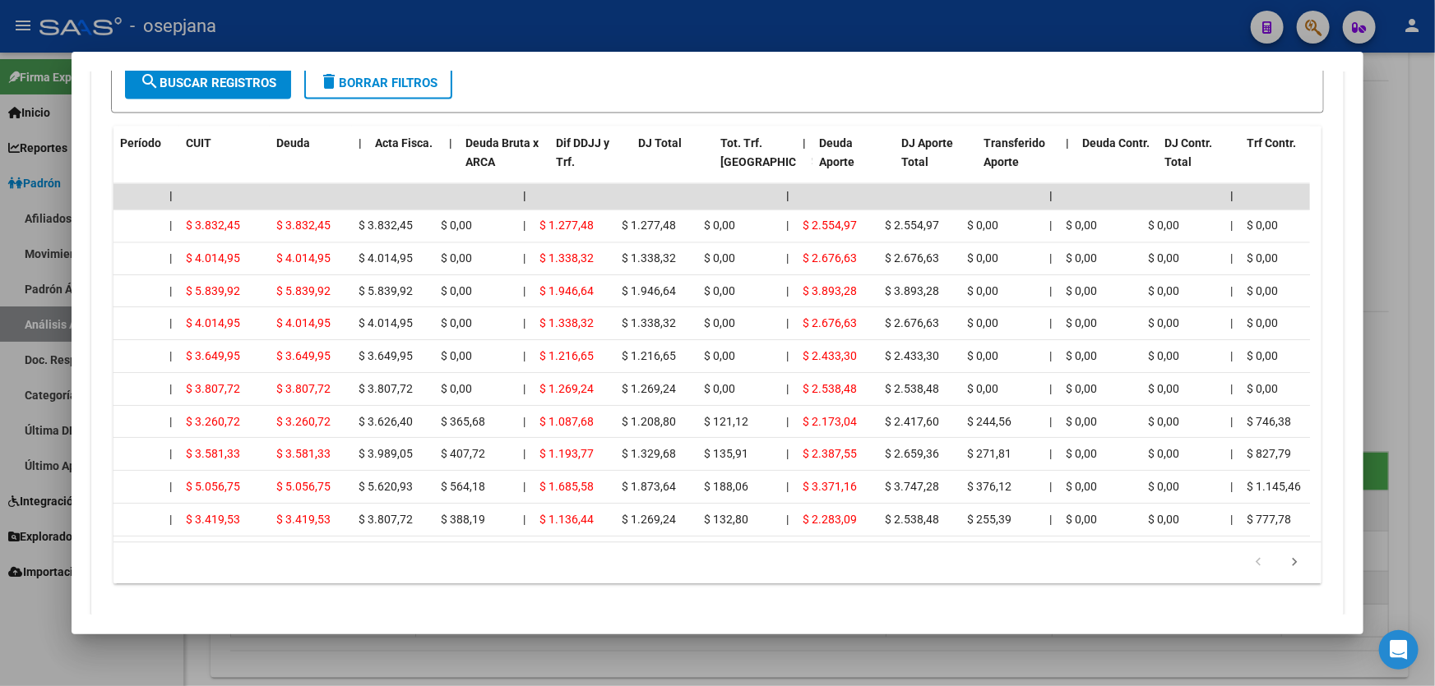
scroll to position [0, 0]
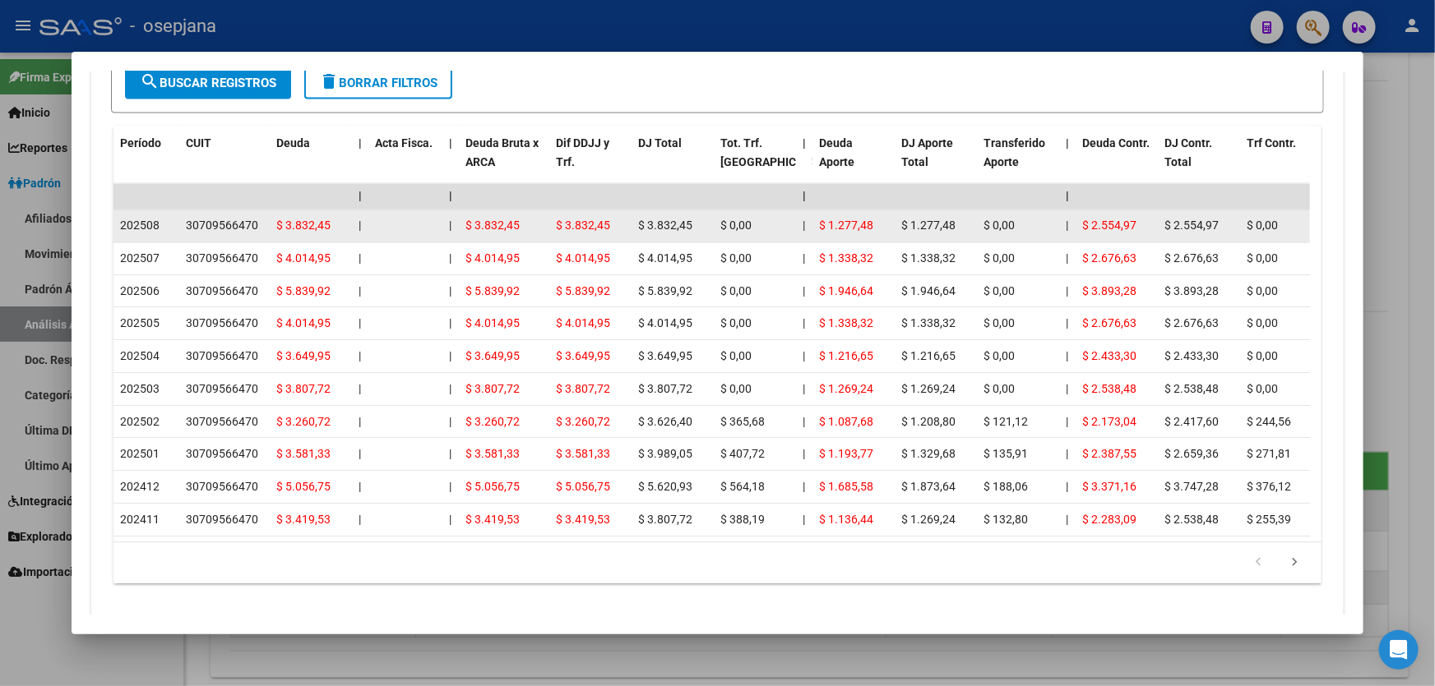
drag, startPoint x: 257, startPoint y: 224, endPoint x: 186, endPoint y: 222, distance: 70.7
click at [186, 222] on div "30709566470" at bounding box center [222, 226] width 72 height 19
drag, startPoint x: 246, startPoint y: 222, endPoint x: 206, endPoint y: 226, distance: 40.5
copy div "30709566470"
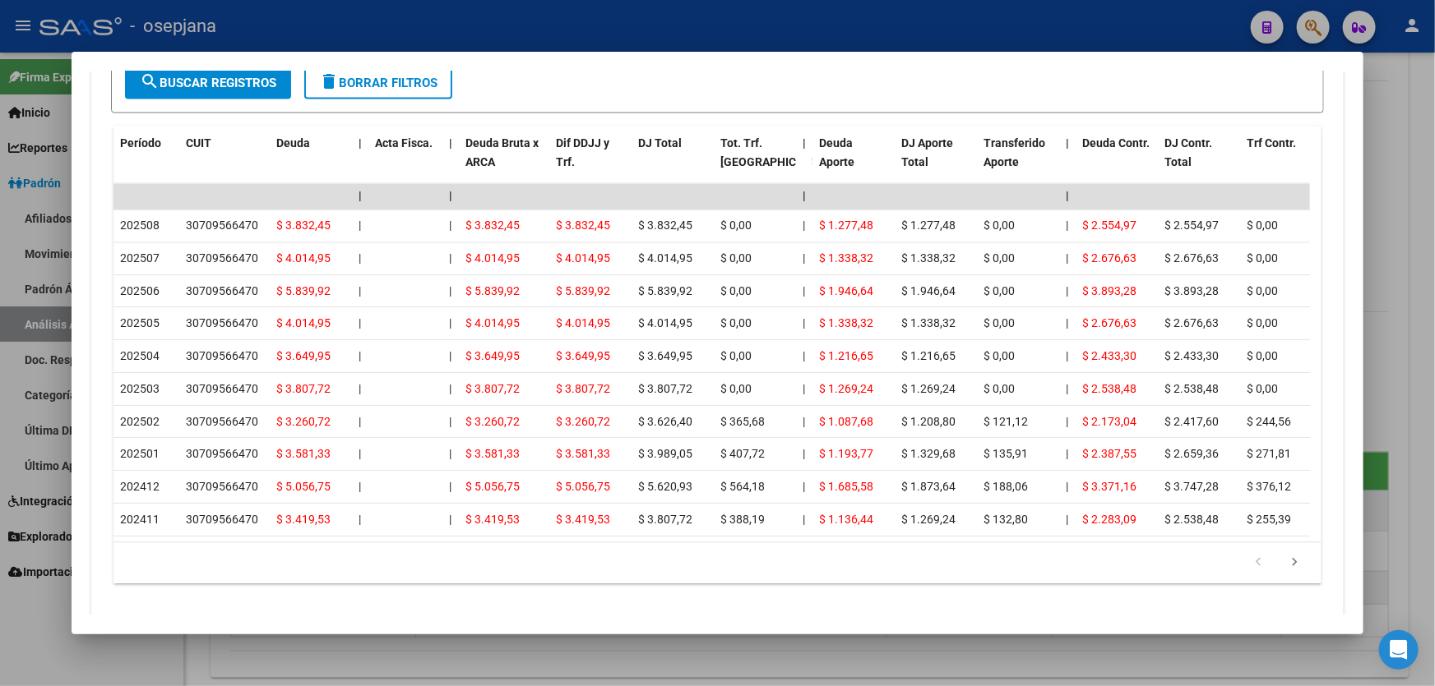
click at [1434, 365] on div at bounding box center [717, 343] width 1435 height 686
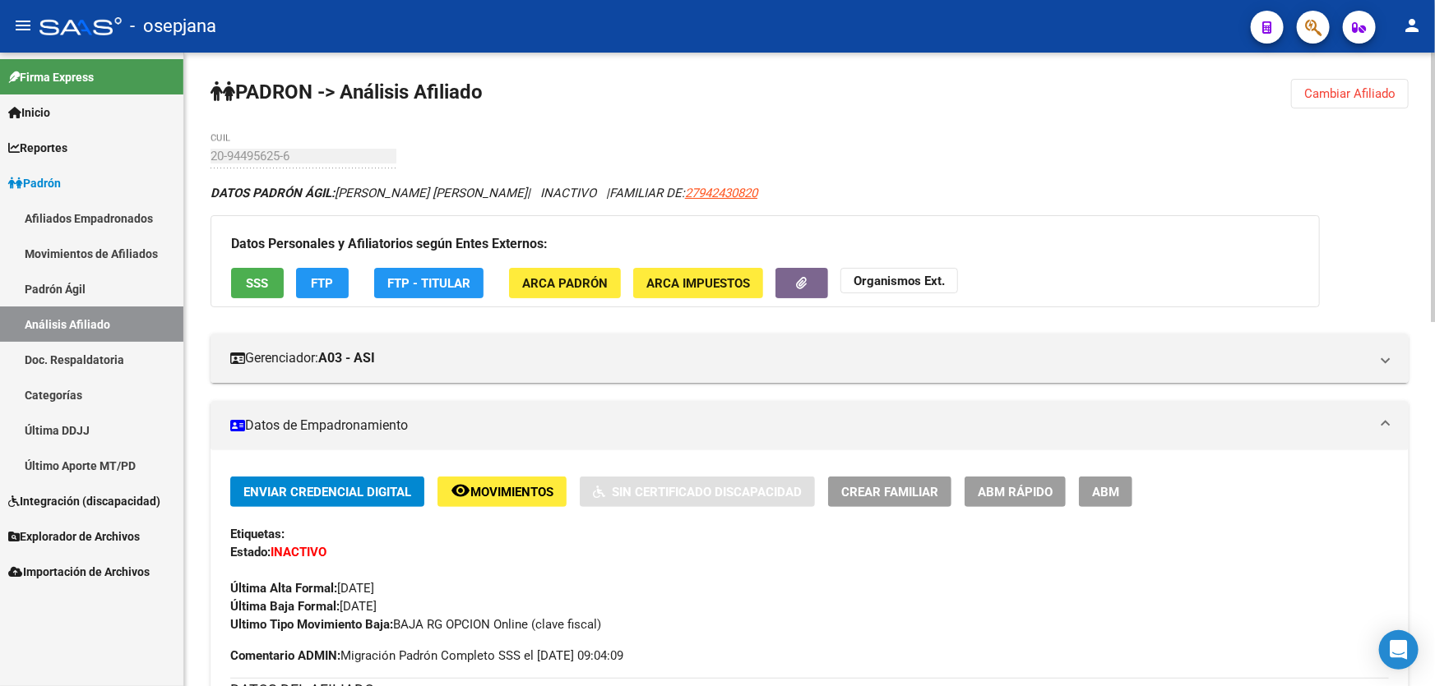
click at [1346, 87] on span "Cambiar Afiliado" at bounding box center [1349, 93] width 91 height 15
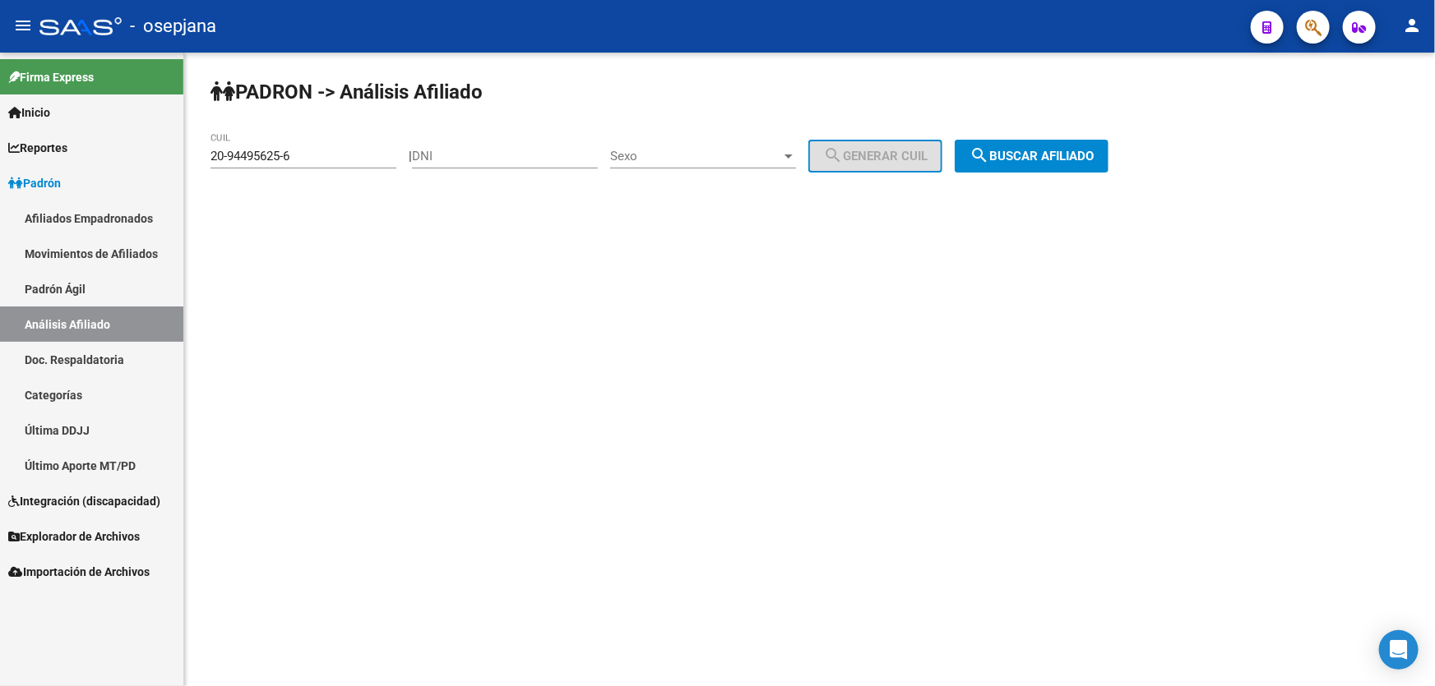
drag, startPoint x: 347, startPoint y: 146, endPoint x: 166, endPoint y: 167, distance: 182.1
click at [166, 167] on mat-sidenav-container "Firma Express Inicio Instructivos Contacto OS Reportes Padrón Traspasos x O.S. …" at bounding box center [717, 370] width 1435 height 634
click at [326, 149] on input "20-94495625-6" at bounding box center [303, 156] width 186 height 15
drag, startPoint x: 318, startPoint y: 155, endPoint x: 215, endPoint y: 155, distance: 102.8
click at [172, 159] on mat-sidenav-container "Firma Express Inicio Instructivos Contacto OS Reportes Padrón Traspasos x O.S. …" at bounding box center [717, 370] width 1435 height 634
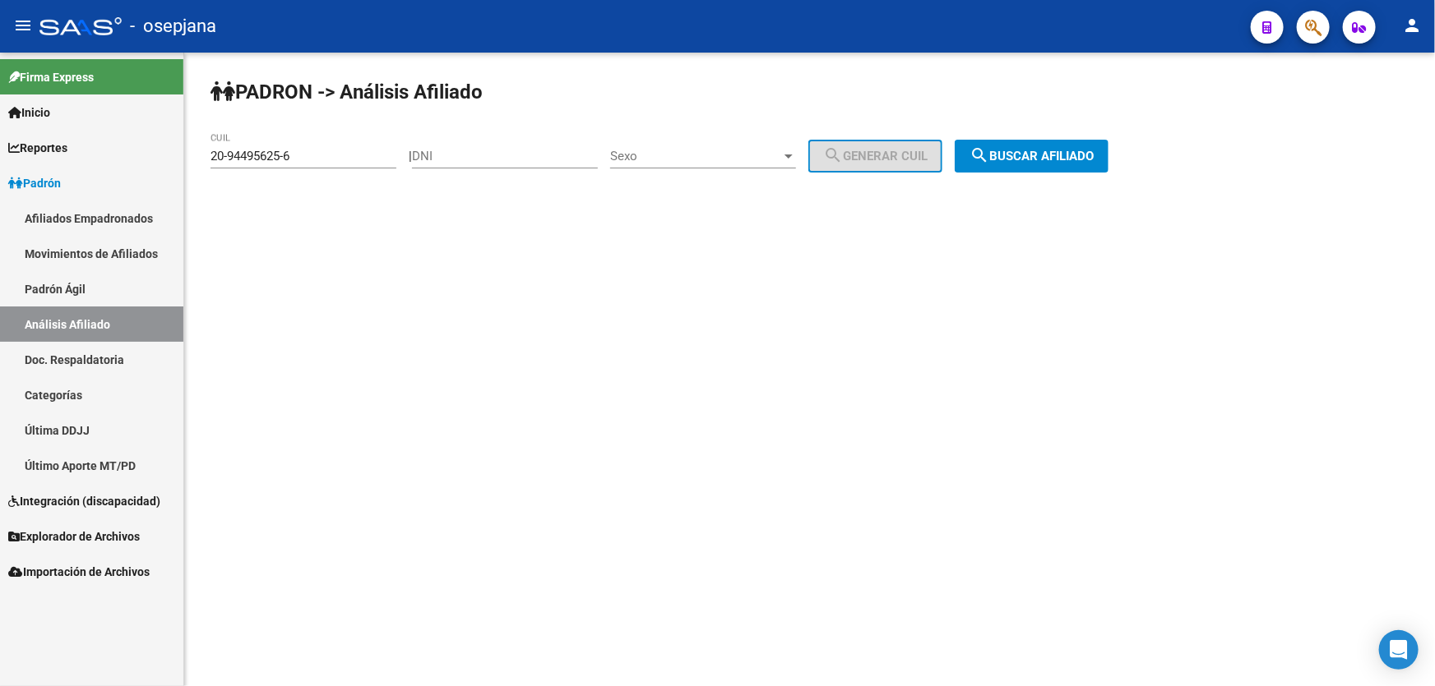
drag, startPoint x: 222, startPoint y: 146, endPoint x: 332, endPoint y: 143, distance: 110.2
click at [332, 143] on div "20-94495625-6 CUIL" at bounding box center [303, 150] width 186 height 35
paste input "770303-0"
click at [989, 157] on mat-icon "search" at bounding box center [979, 156] width 20 height 20
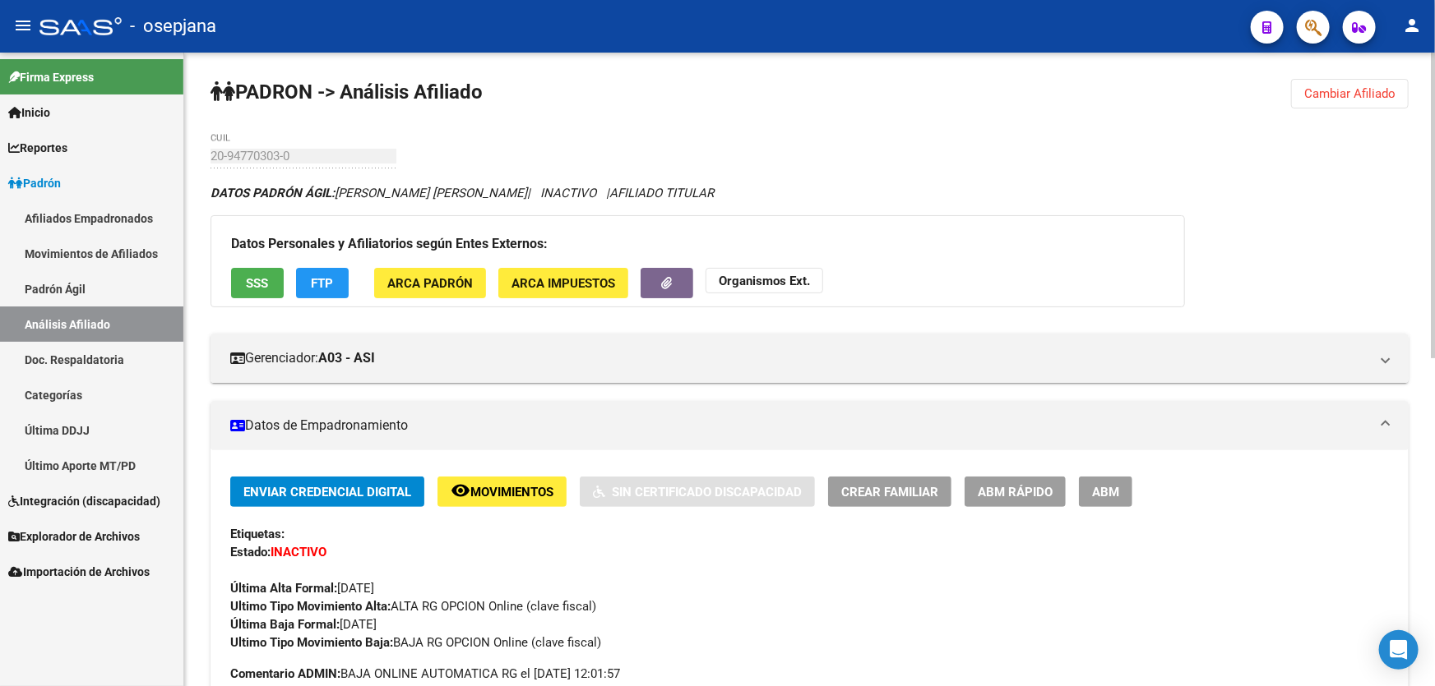
click at [1351, 79] on button "Cambiar Afiliado" at bounding box center [1350, 94] width 118 height 30
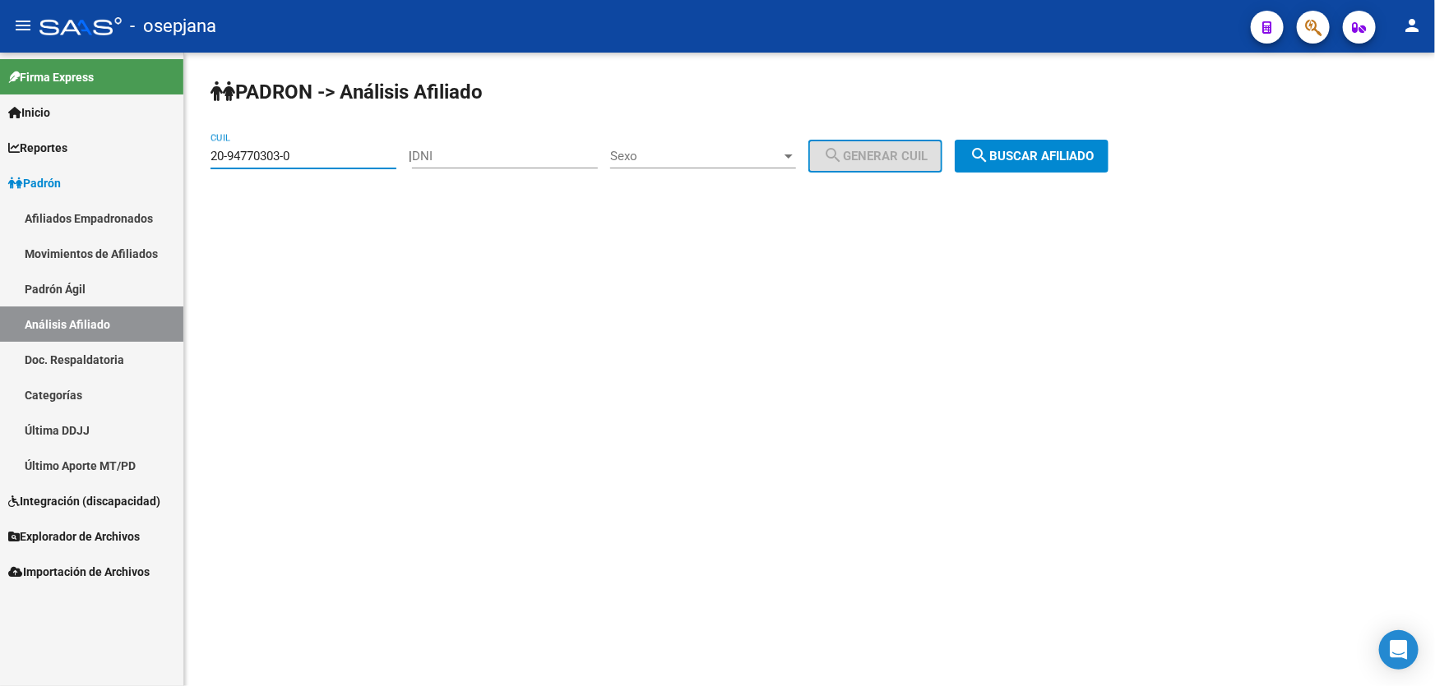
drag, startPoint x: 316, startPoint y: 150, endPoint x: 0, endPoint y: 213, distance: 322.0
click at [0, 211] on mat-sidenav-container "Firma Express Inicio Instructivos Contacto OS Reportes Padrón Traspasos x O.S. …" at bounding box center [717, 370] width 1435 height 634
paste input "35930456-1"
type input "20-35930456-1"
click at [1089, 155] on span "search Buscar afiliado" at bounding box center [1031, 156] width 124 height 15
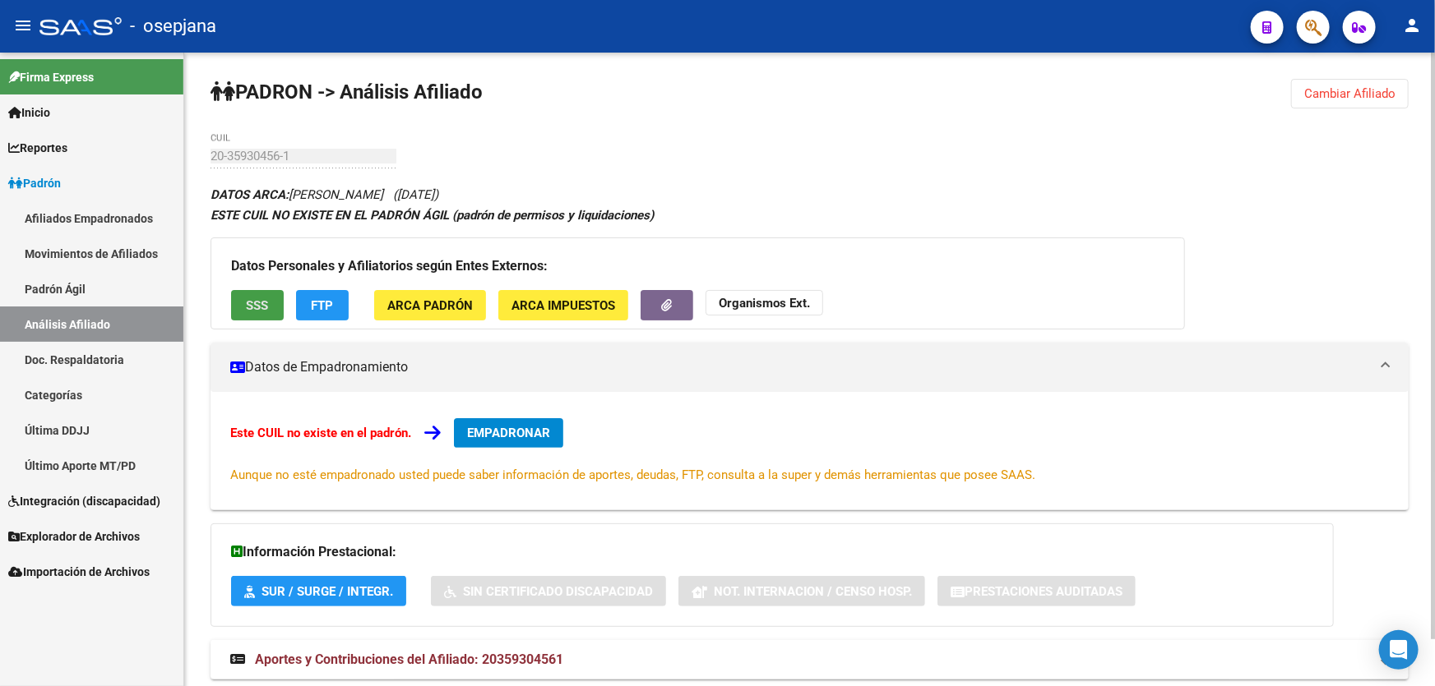
click at [231, 300] on button "SSS" at bounding box center [257, 305] width 53 height 30
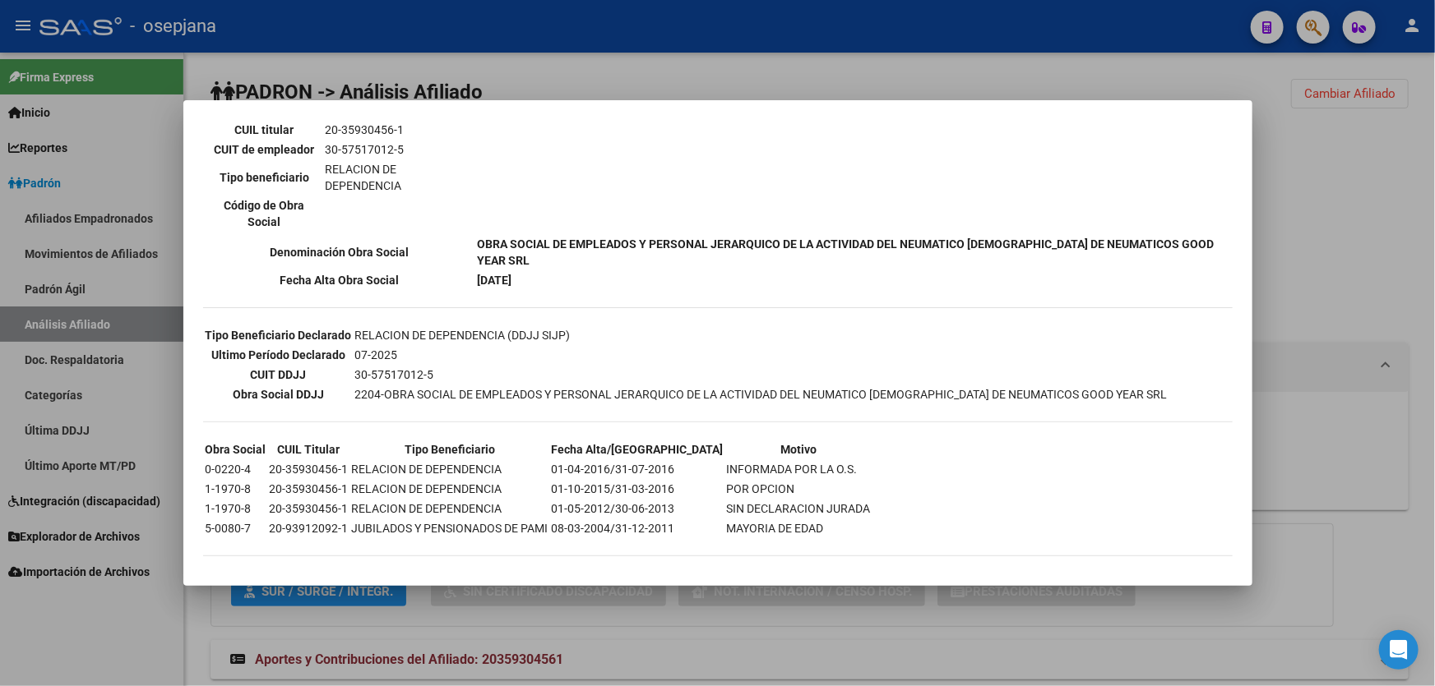
scroll to position [296, 0]
click at [1405, 164] on div at bounding box center [717, 343] width 1435 height 686
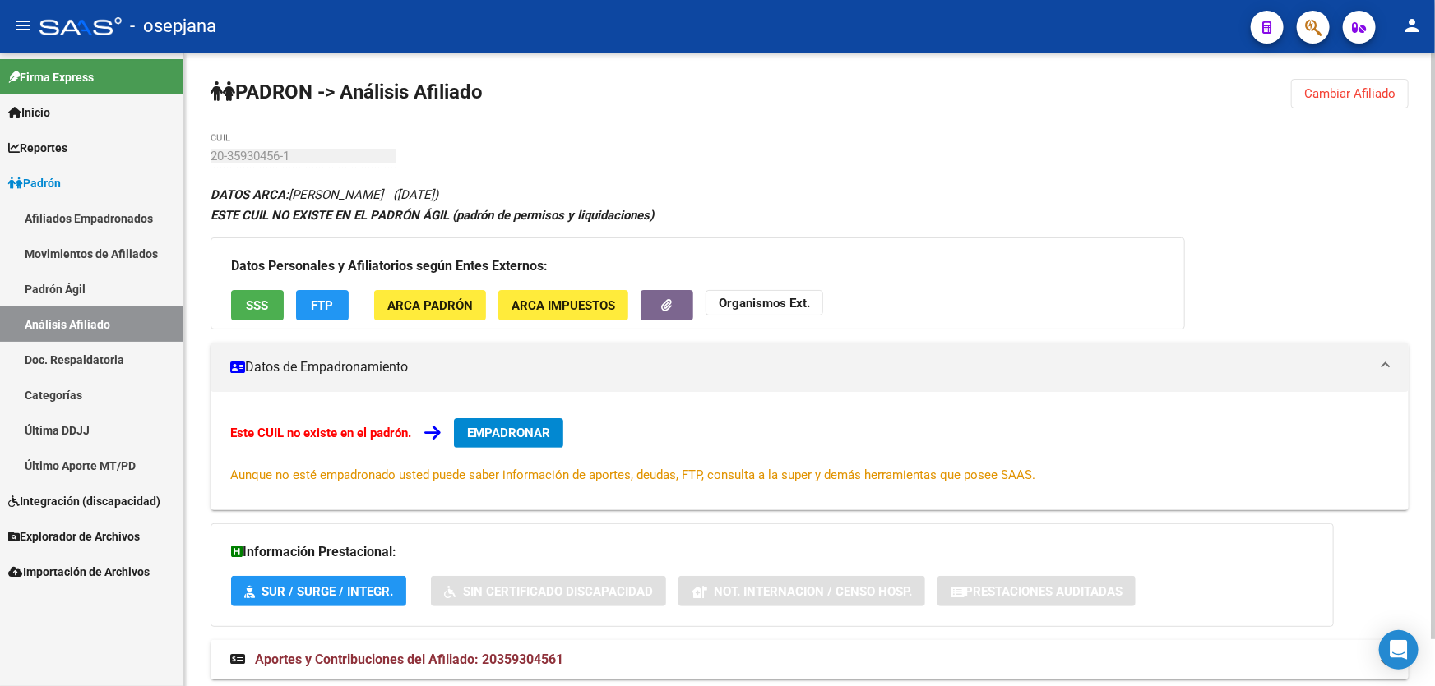
click at [323, 308] on span "FTP" at bounding box center [323, 305] width 22 height 15
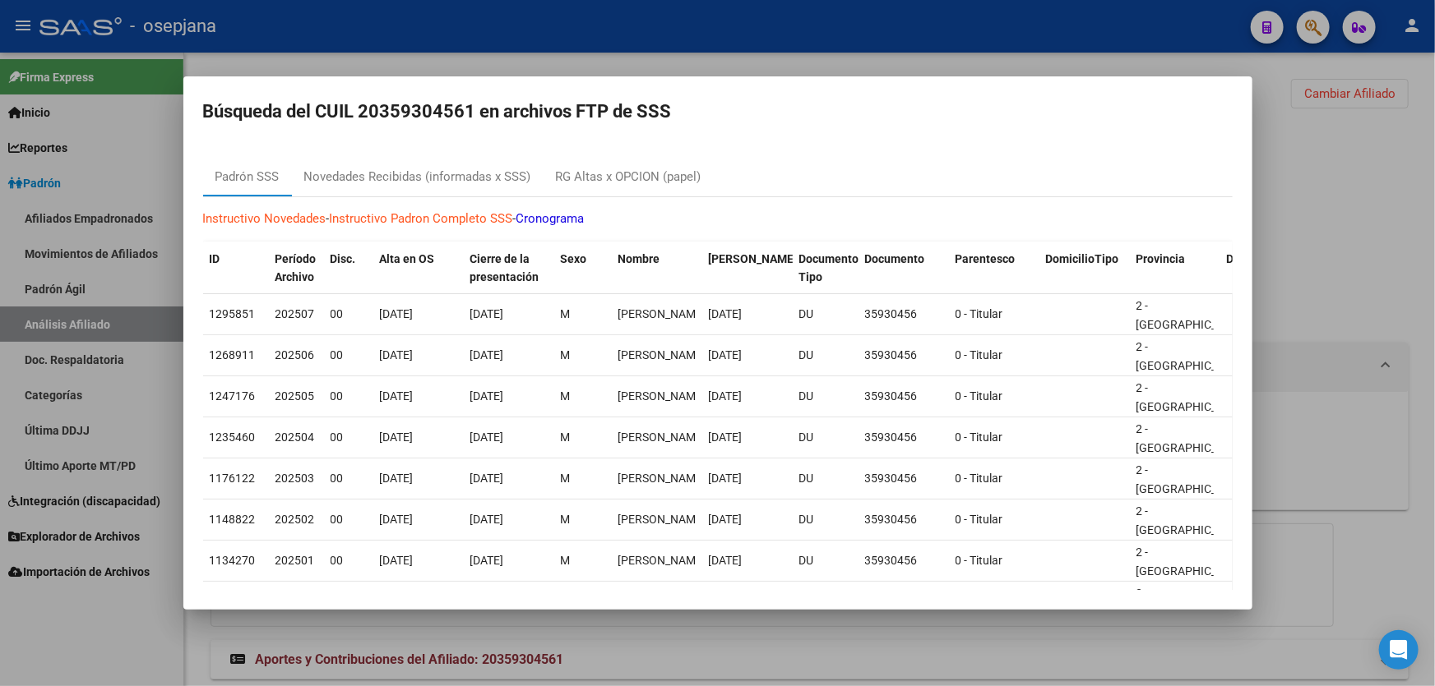
click at [1434, 225] on div at bounding box center [717, 343] width 1435 height 686
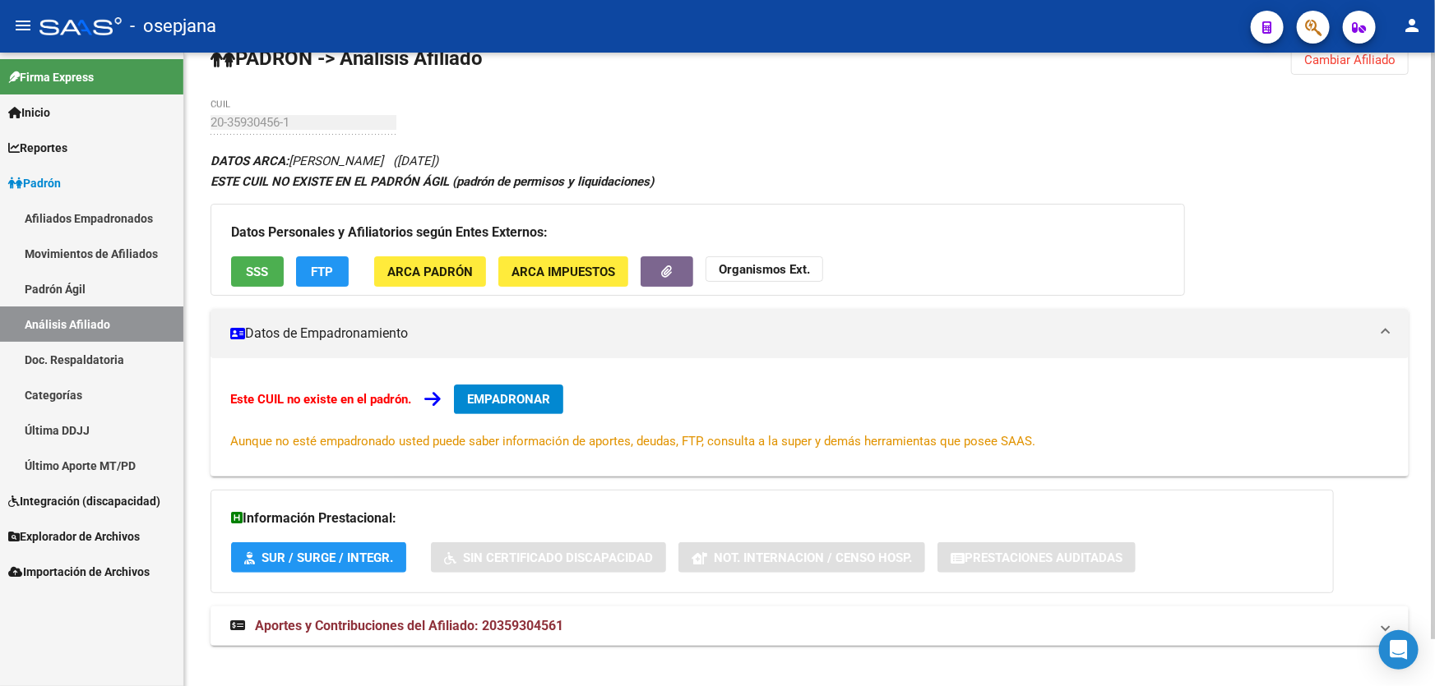
scroll to position [49, 0]
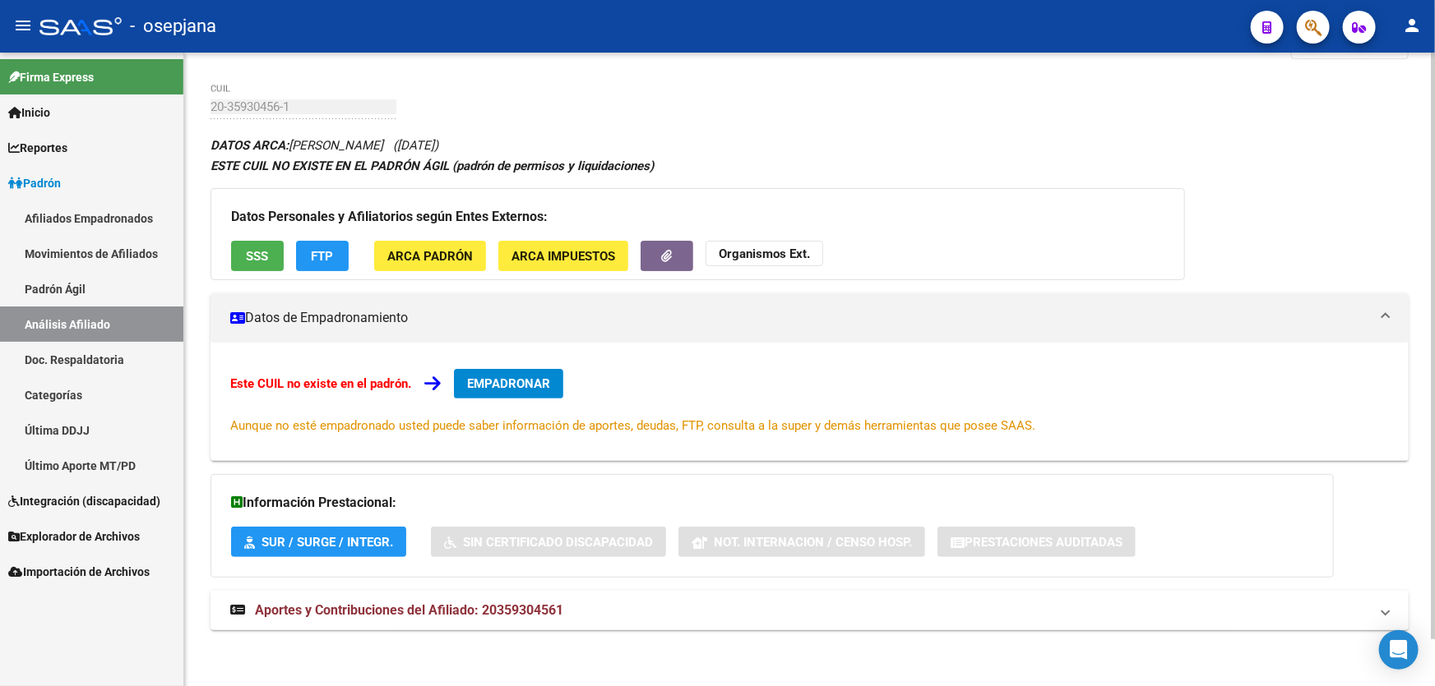
click at [675, 626] on mat-expansion-panel-header "Aportes y Contribuciones del Afiliado: 20359304561" at bounding box center [809, 610] width 1198 height 39
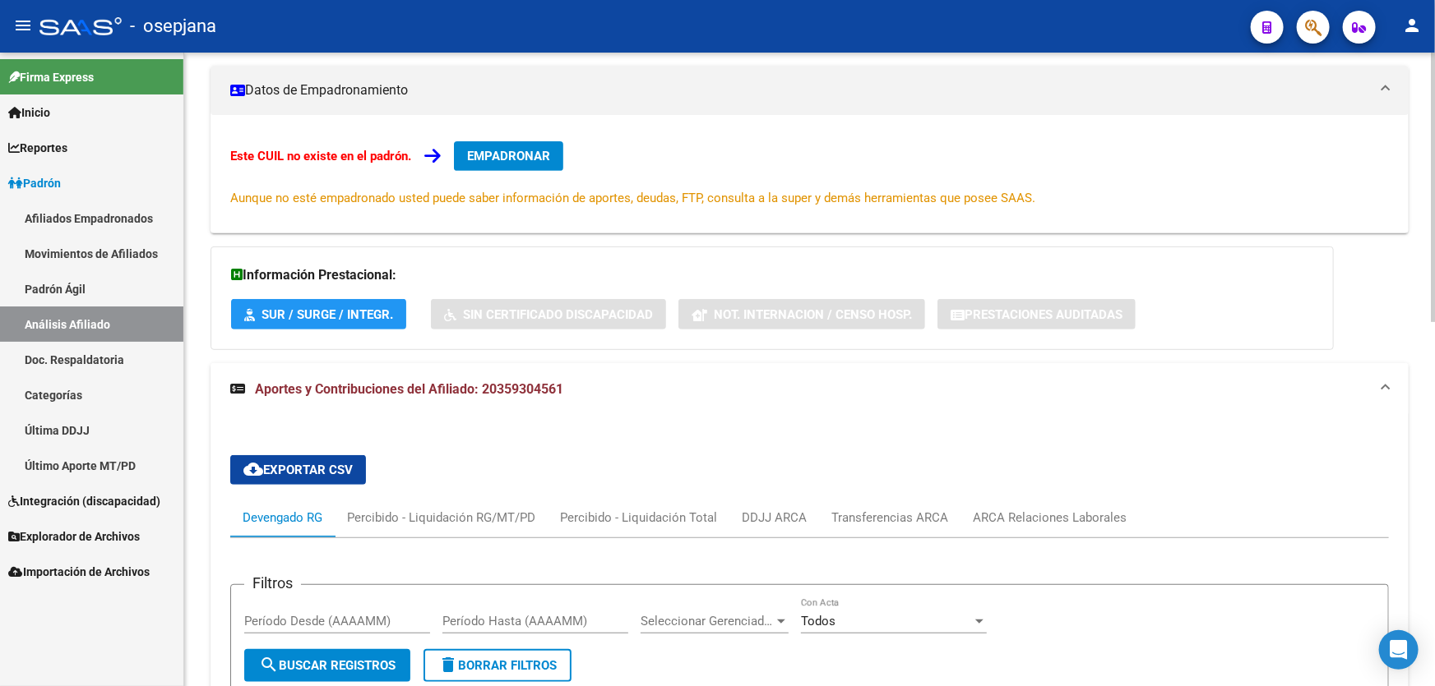
scroll to position [423, 0]
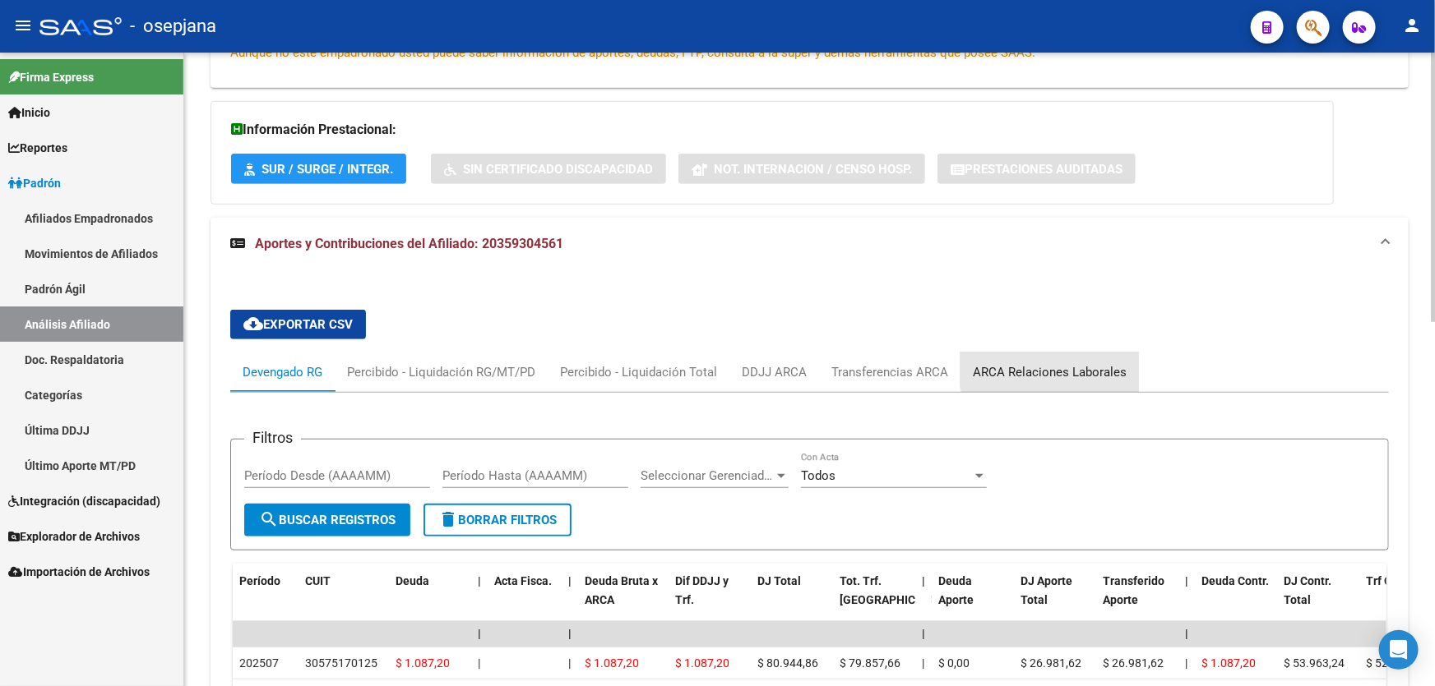
click at [1069, 363] on div "ARCA Relaciones Laborales" at bounding box center [1050, 372] width 154 height 18
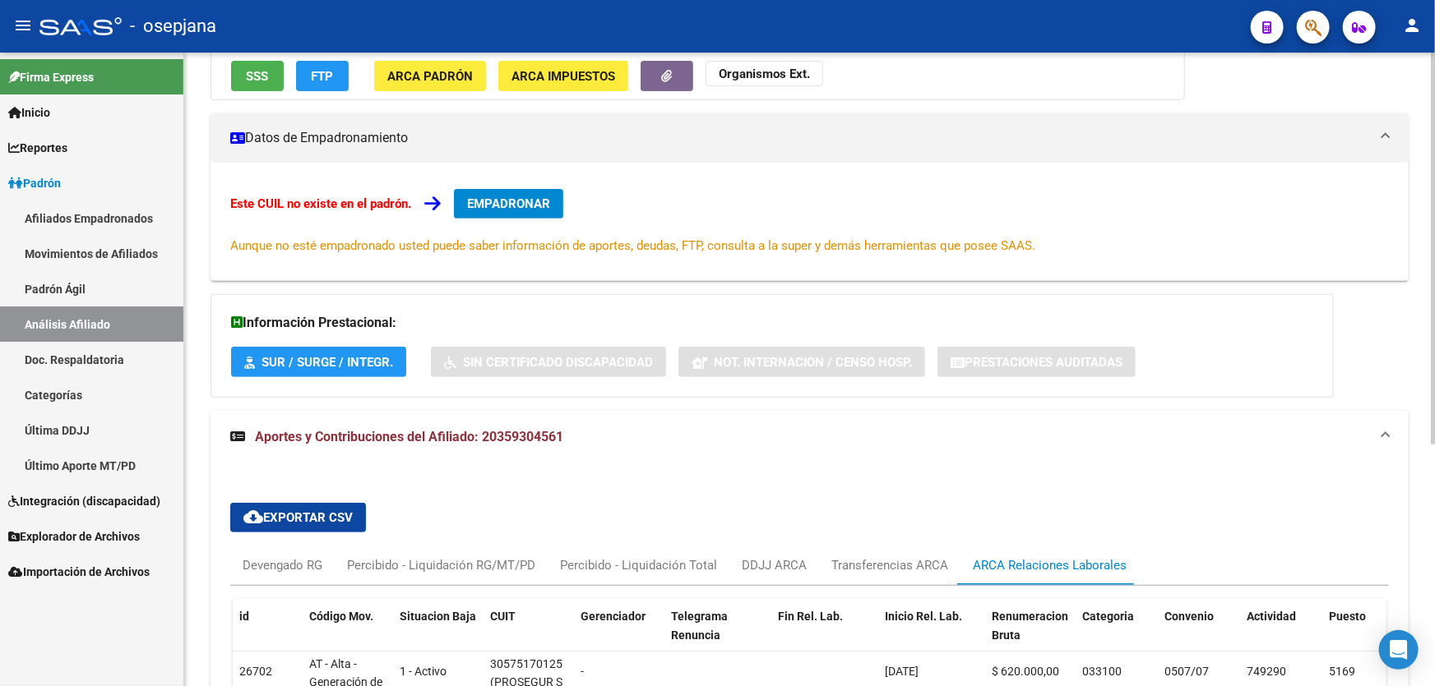
scroll to position [0, 0]
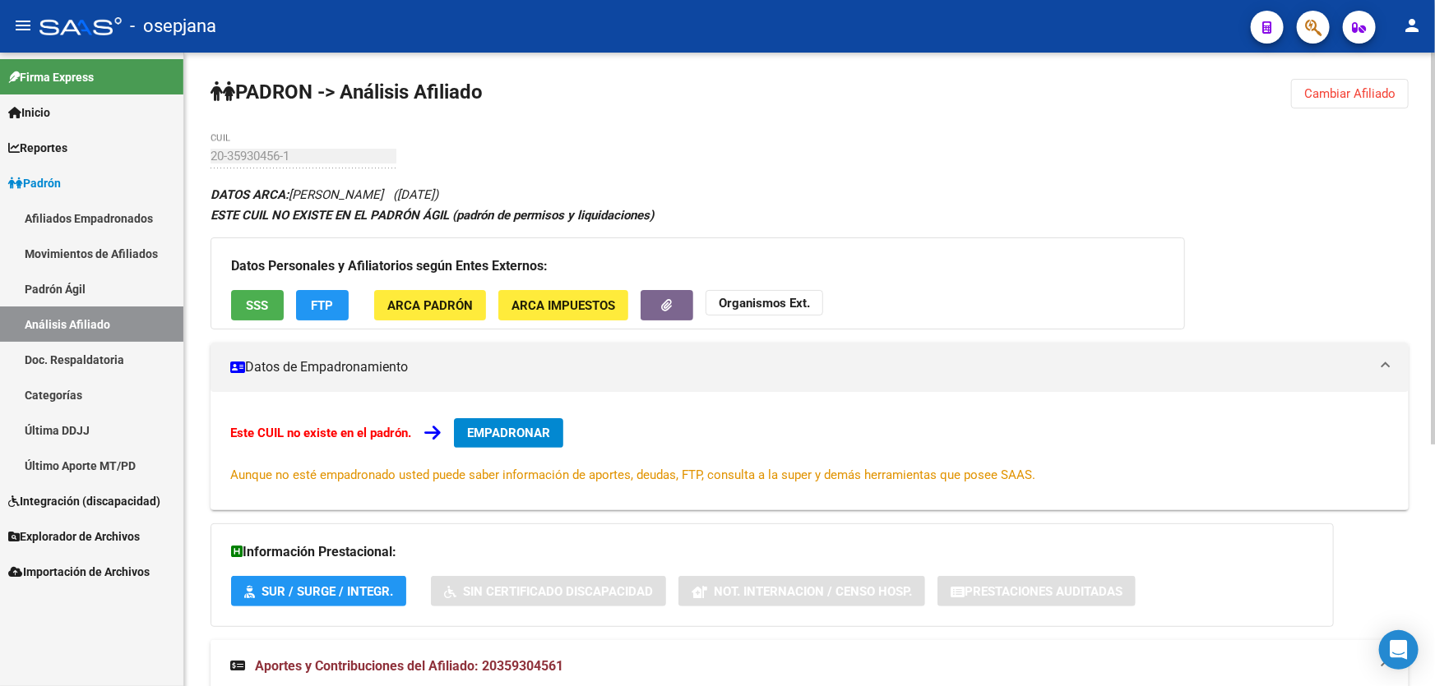
click at [340, 302] on button "FTP" at bounding box center [322, 305] width 53 height 30
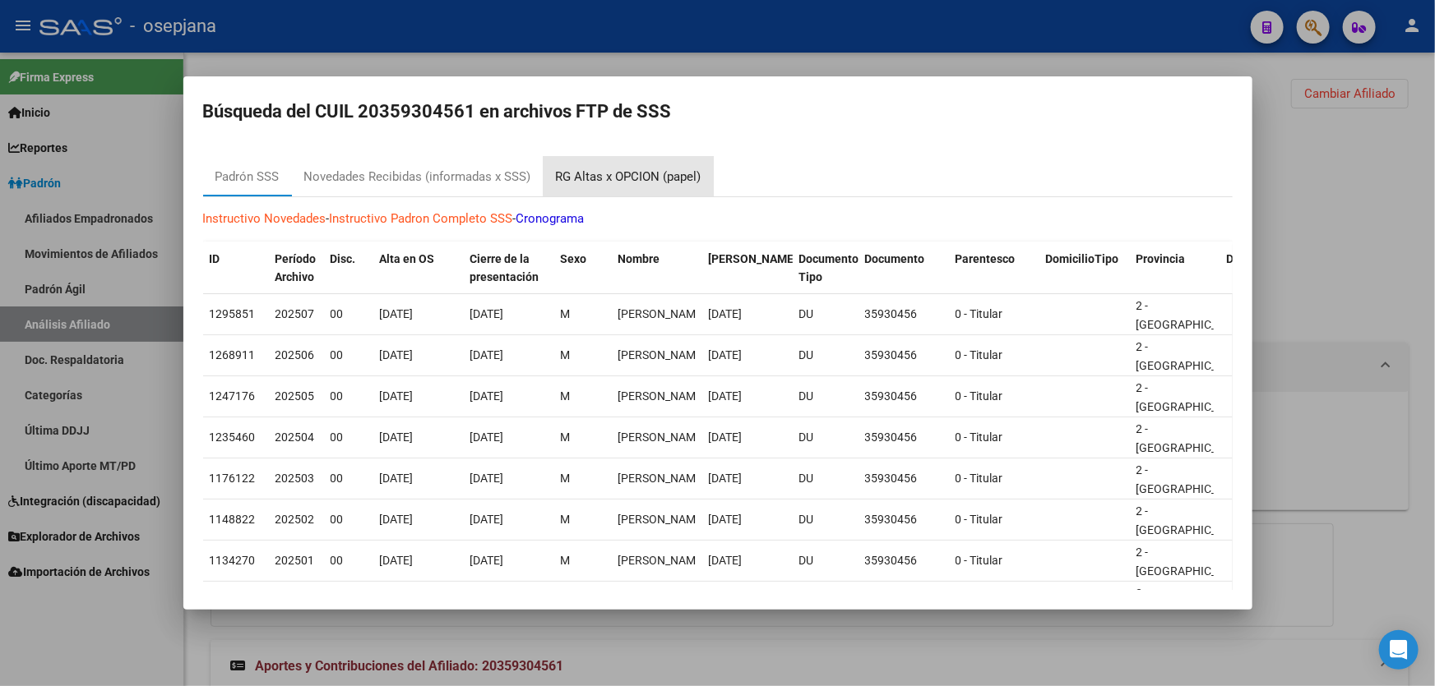
click at [638, 174] on div "RG Altas x OPCION (papel)" at bounding box center [629, 177] width 146 height 19
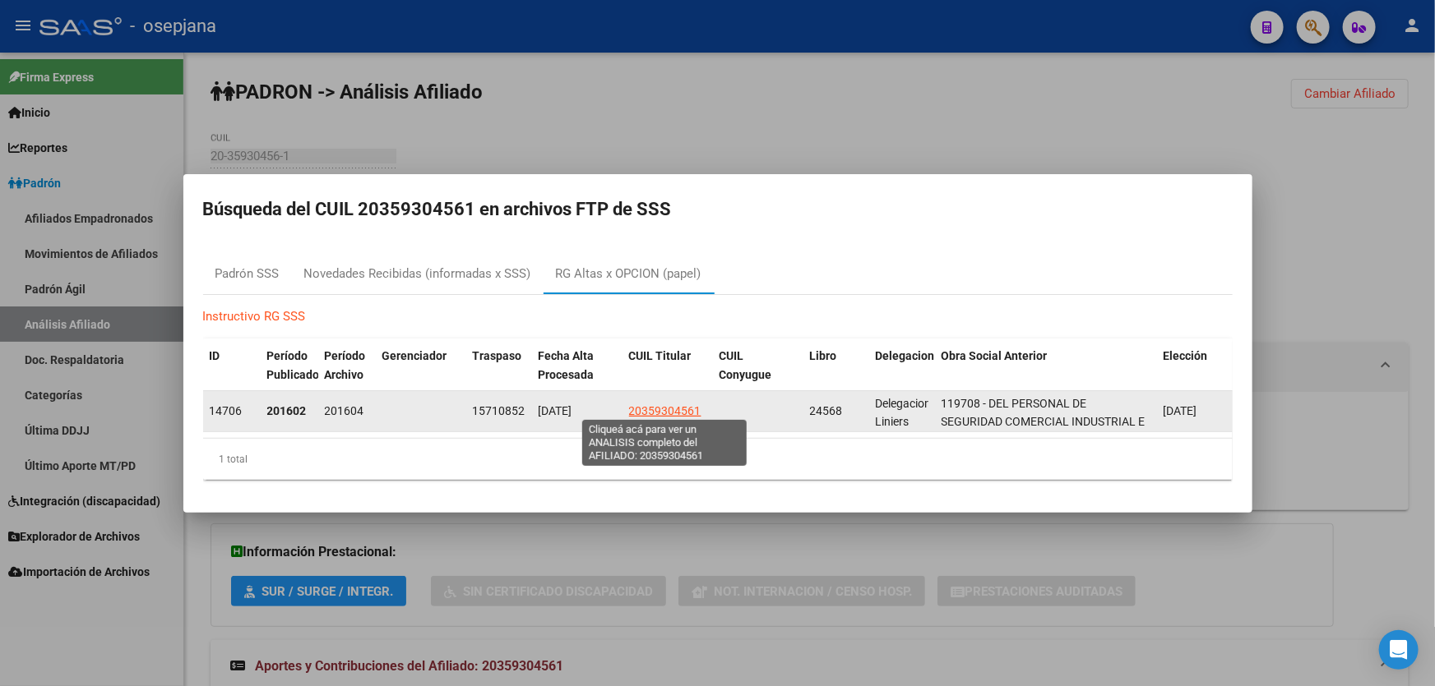
click at [680, 412] on span "20359304561" at bounding box center [665, 410] width 72 height 13
type textarea "20359304561"
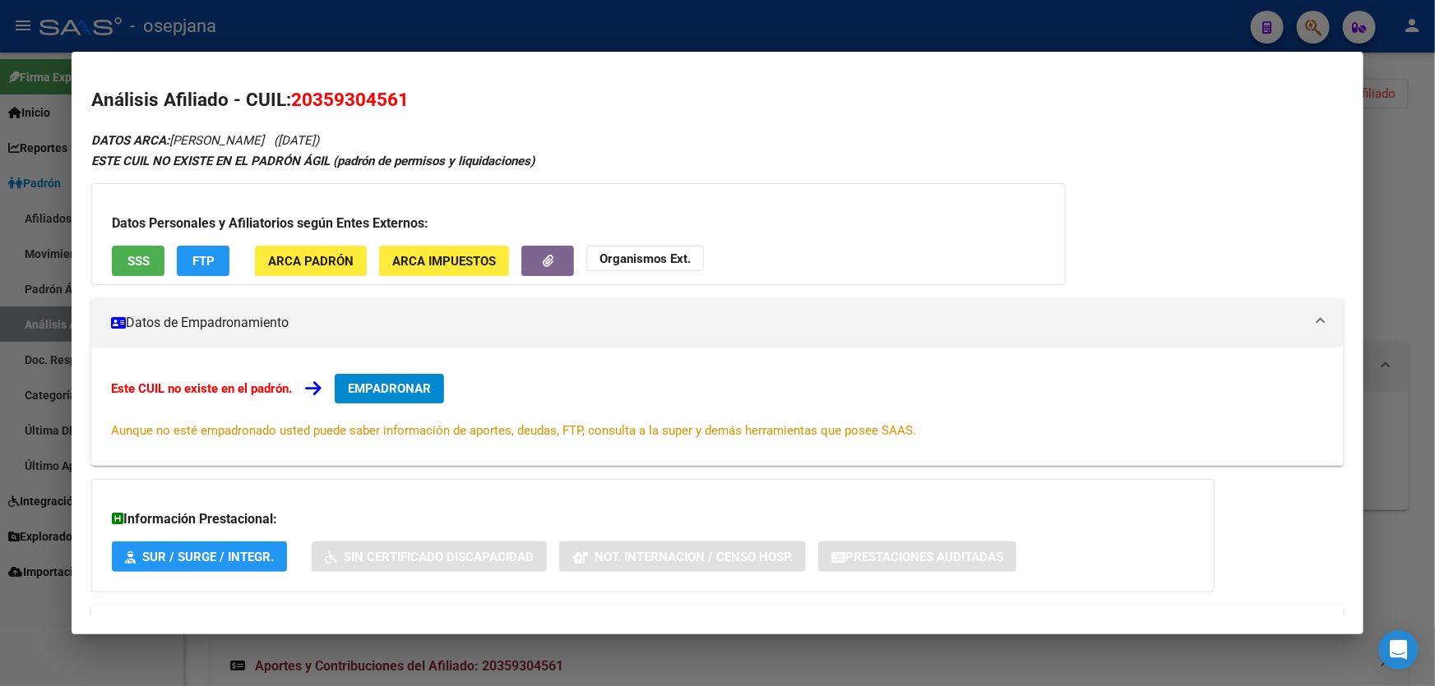
drag, startPoint x: 417, startPoint y: 98, endPoint x: 295, endPoint y: 105, distance: 121.9
click at [295, 105] on h2 "Análisis Afiliado - CUIL: 20359304561" at bounding box center [717, 100] width 1252 height 28
copy span "20359304561"
click at [561, 35] on div at bounding box center [717, 343] width 1435 height 686
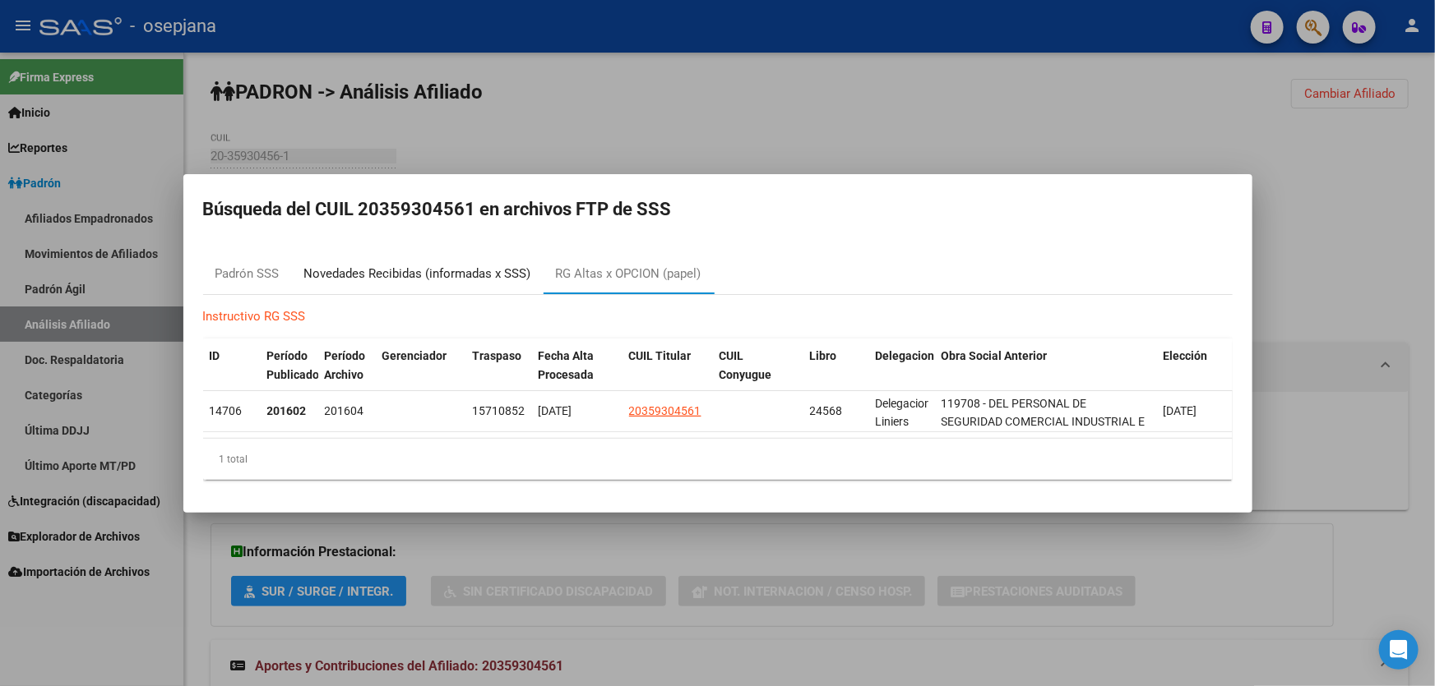
click at [386, 272] on div "Novedades Recibidas (informadas x SSS)" at bounding box center [417, 274] width 227 height 19
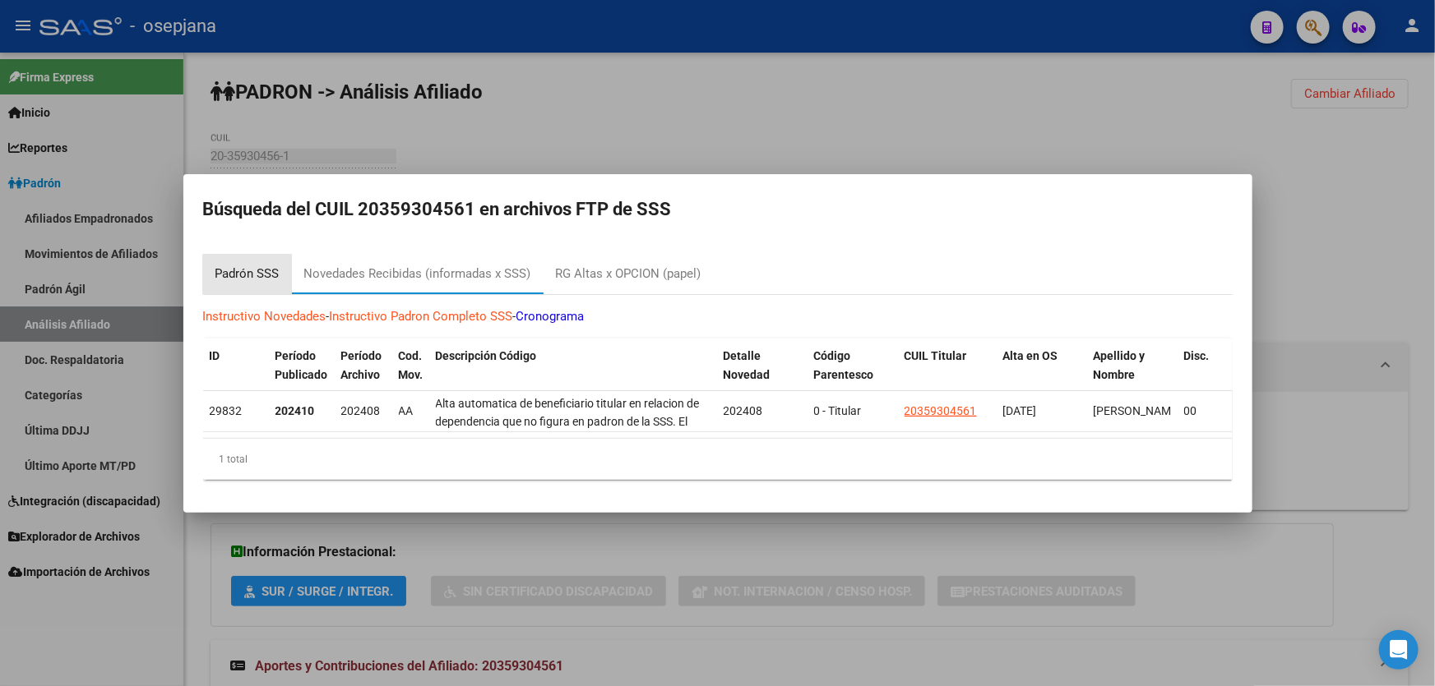
click at [250, 270] on div "Padrón SSS" at bounding box center [247, 274] width 64 height 19
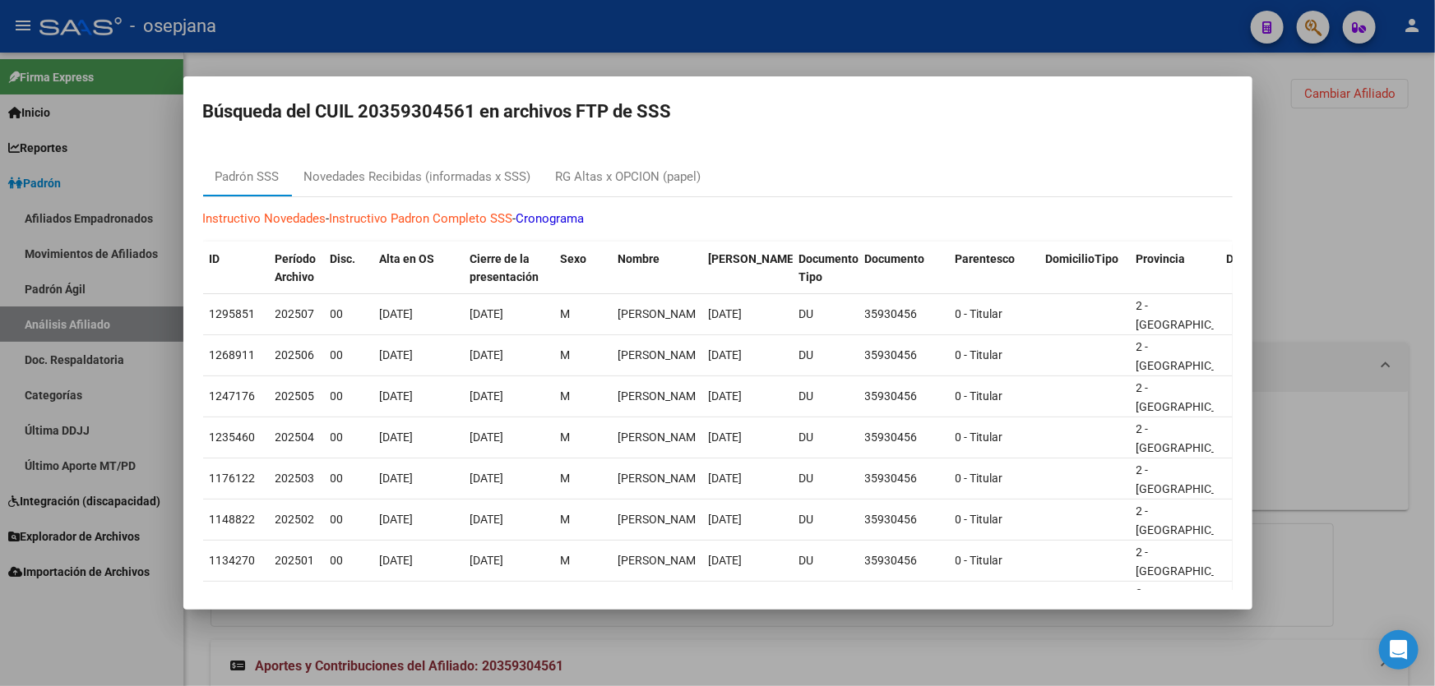
click at [1343, 252] on div at bounding box center [717, 343] width 1435 height 686
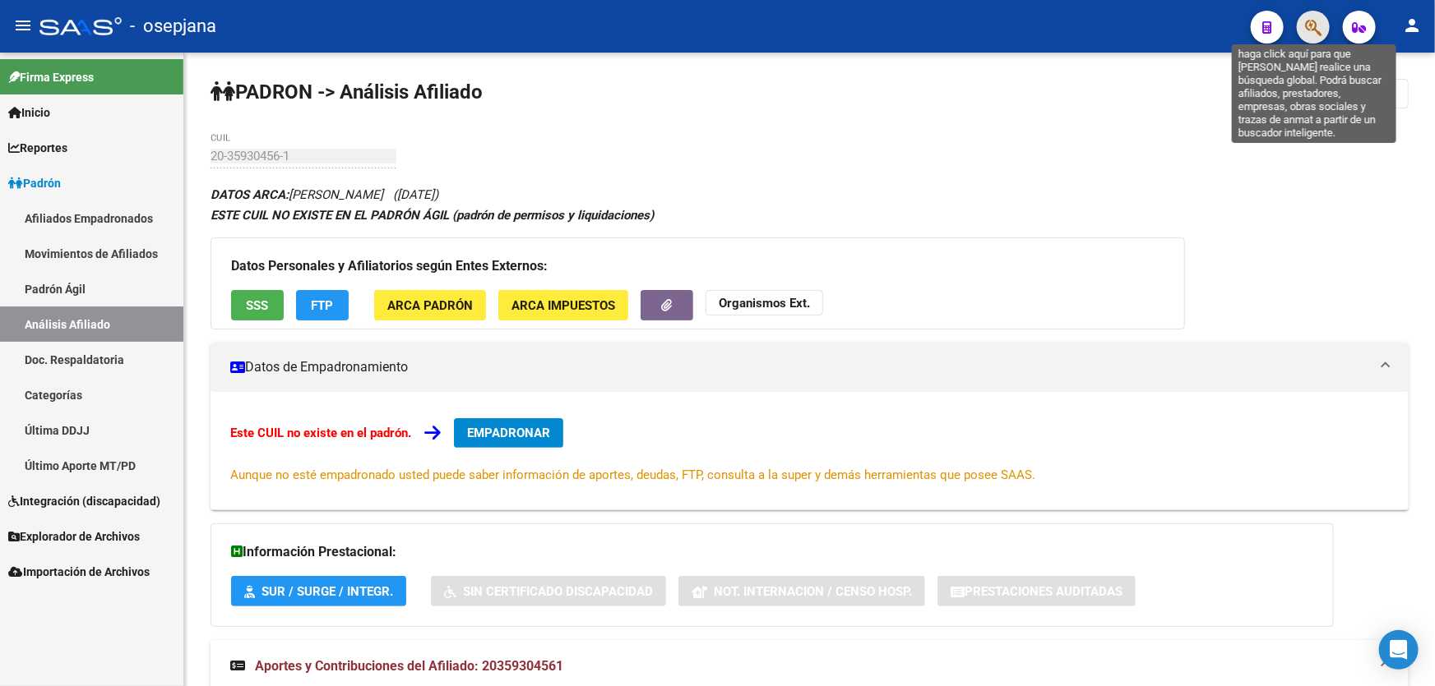
click at [1305, 29] on icon "button" at bounding box center [1313, 27] width 16 height 19
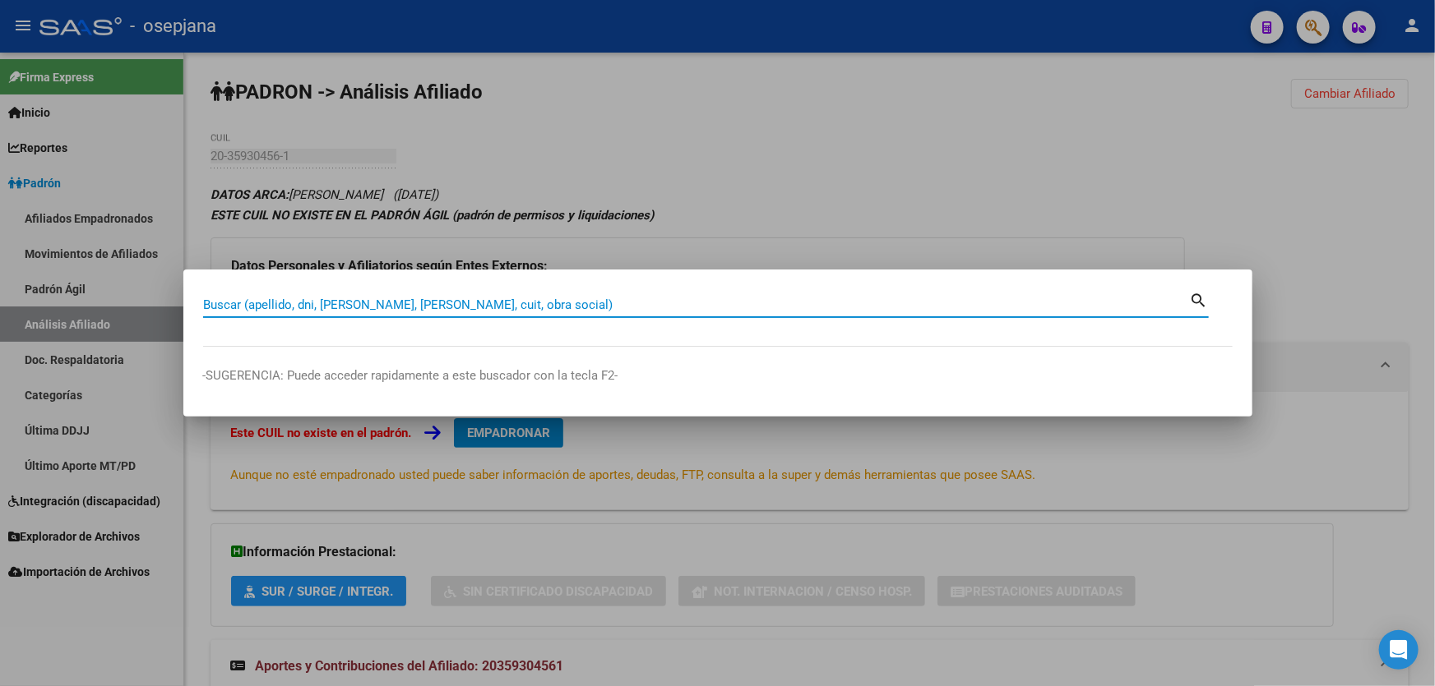
paste input "20359304561"
type input "20359304561"
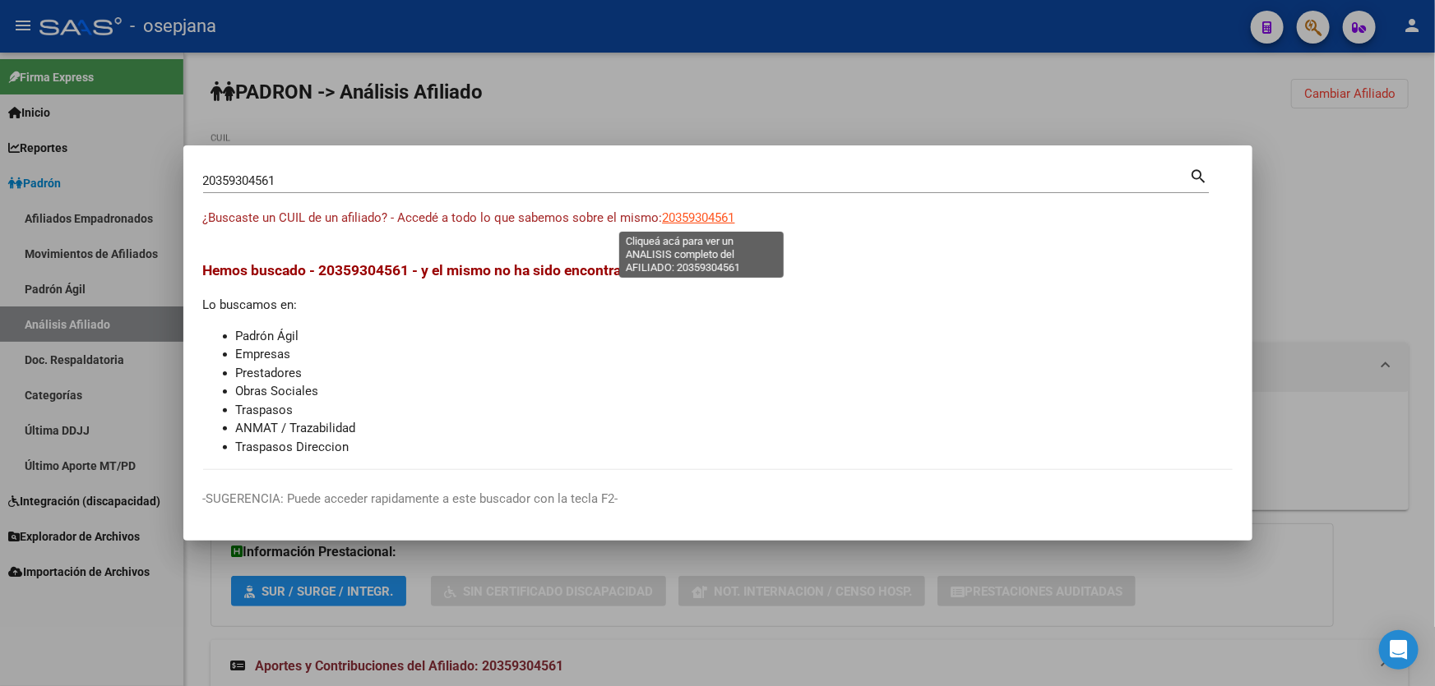
click at [719, 221] on span "20359304561" at bounding box center [699, 217] width 72 height 15
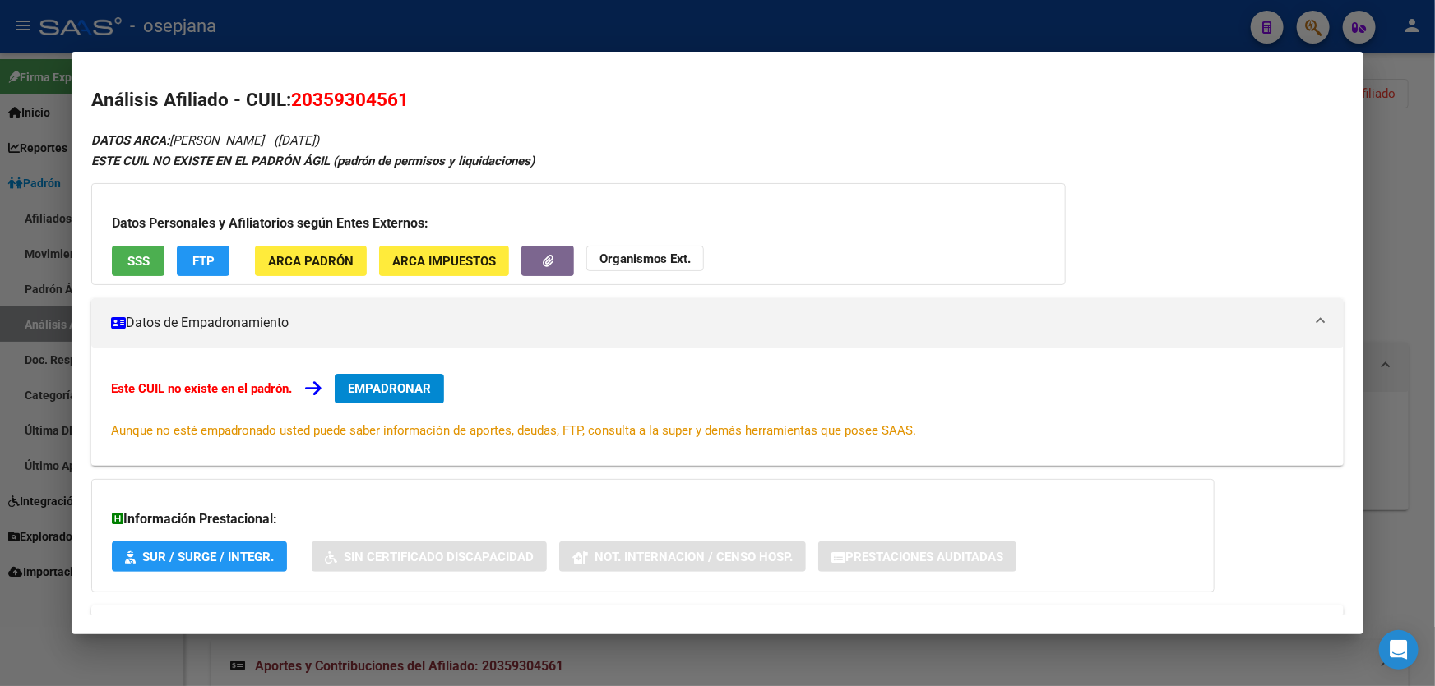
click at [122, 251] on button "SSS" at bounding box center [138, 261] width 53 height 30
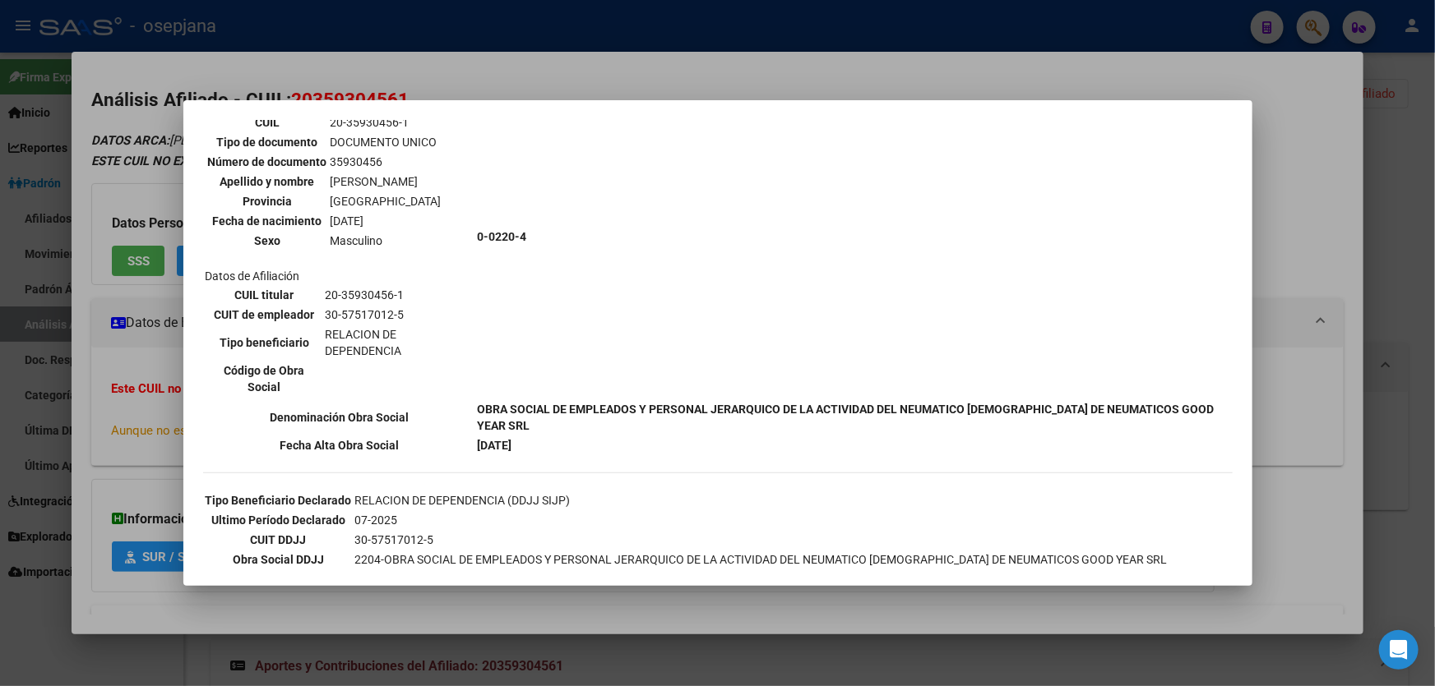
scroll to position [149, 0]
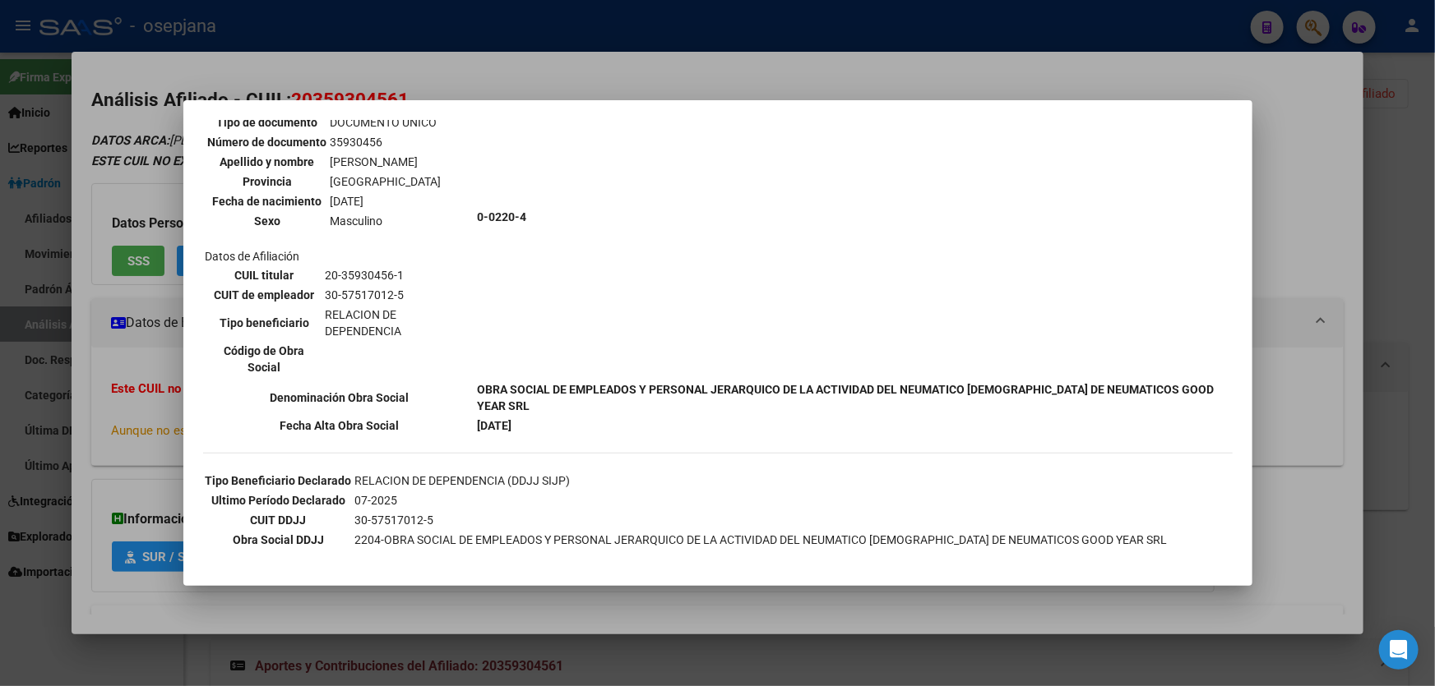
drag, startPoint x: 392, startPoint y: 304, endPoint x: 343, endPoint y: 304, distance: 49.3
click at [343, 284] on td "20-35930456-1" at bounding box center [398, 275] width 149 height 18
copy td "35930456"
click at [599, 58] on div at bounding box center [717, 343] width 1435 height 686
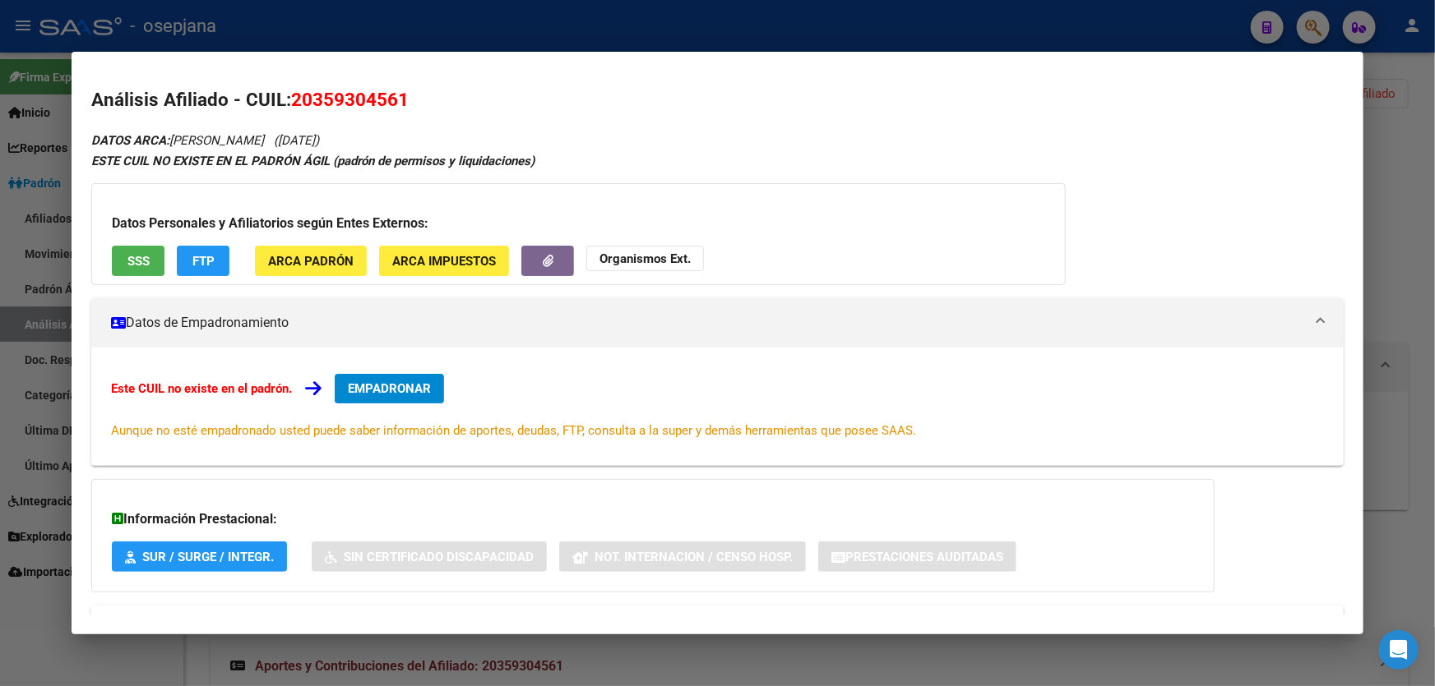
click at [608, 27] on div at bounding box center [717, 343] width 1435 height 686
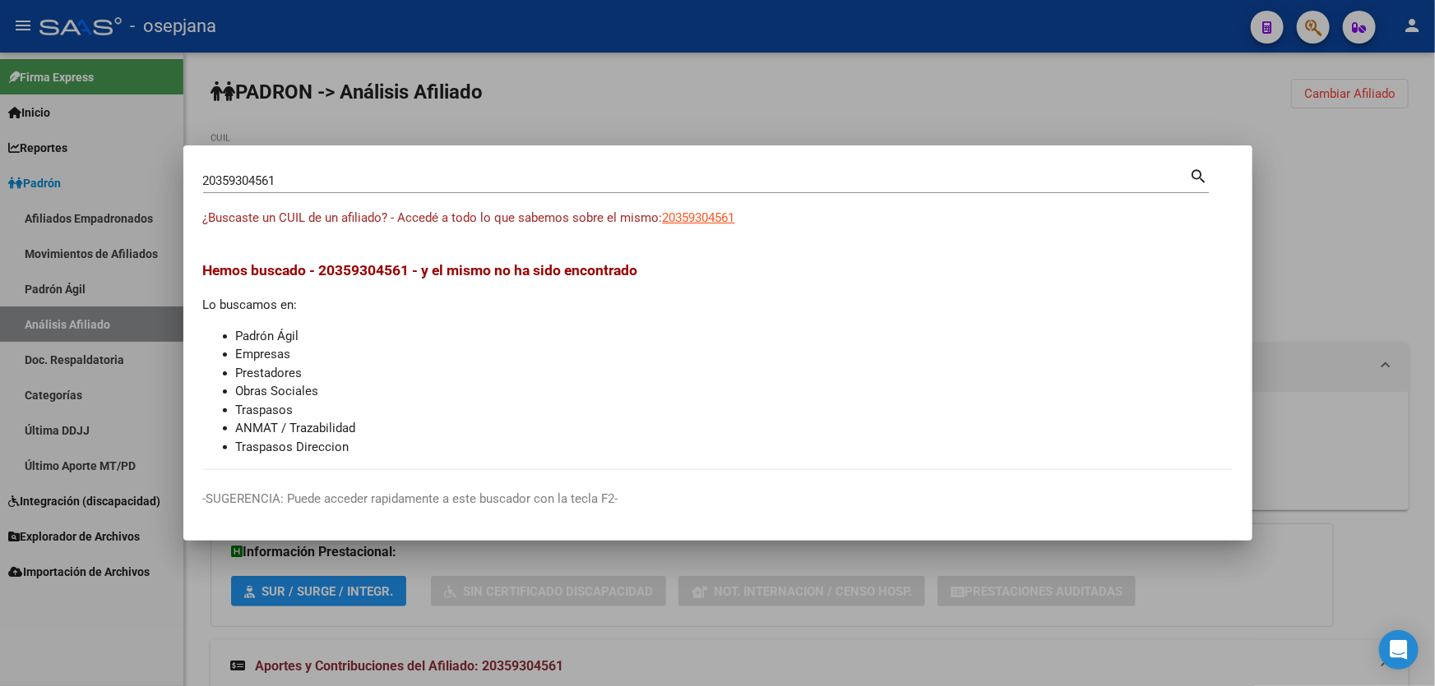
click at [834, 118] on div at bounding box center [717, 343] width 1435 height 686
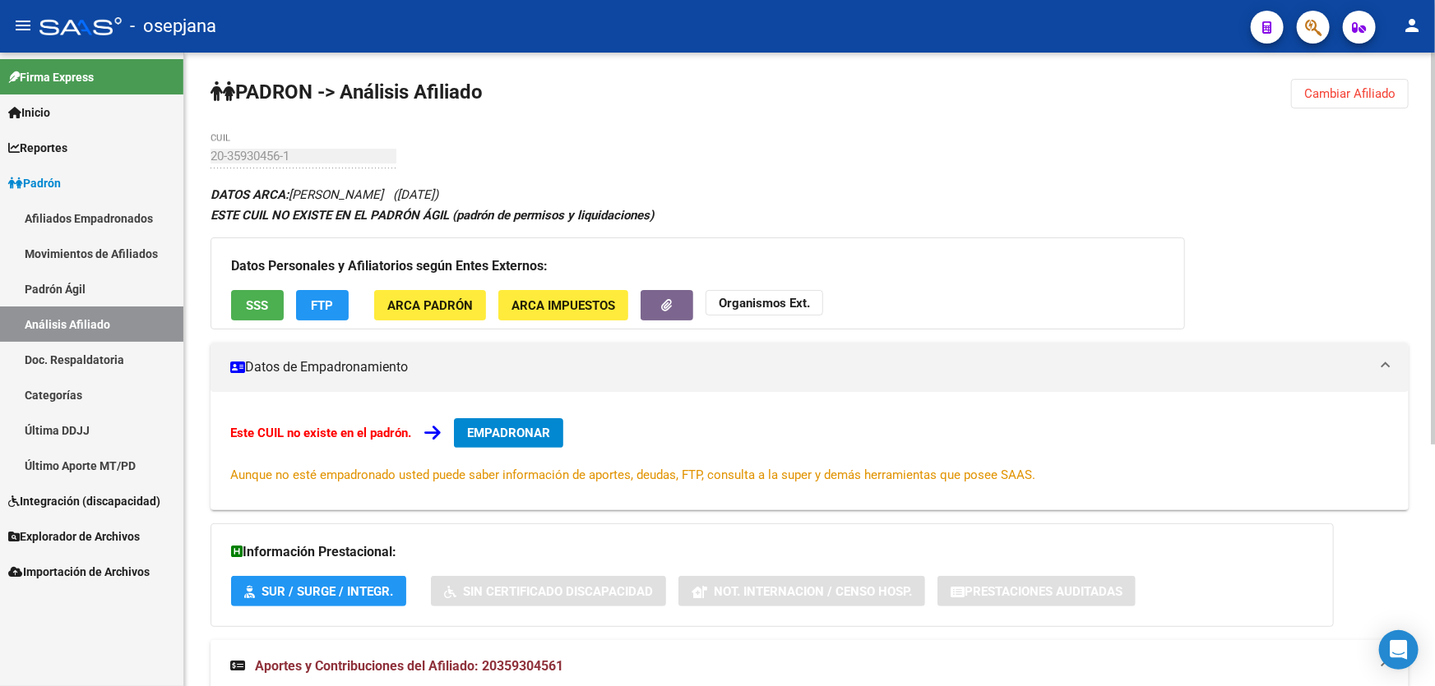
click at [1375, 86] on span "Cambiar Afiliado" at bounding box center [1349, 93] width 91 height 15
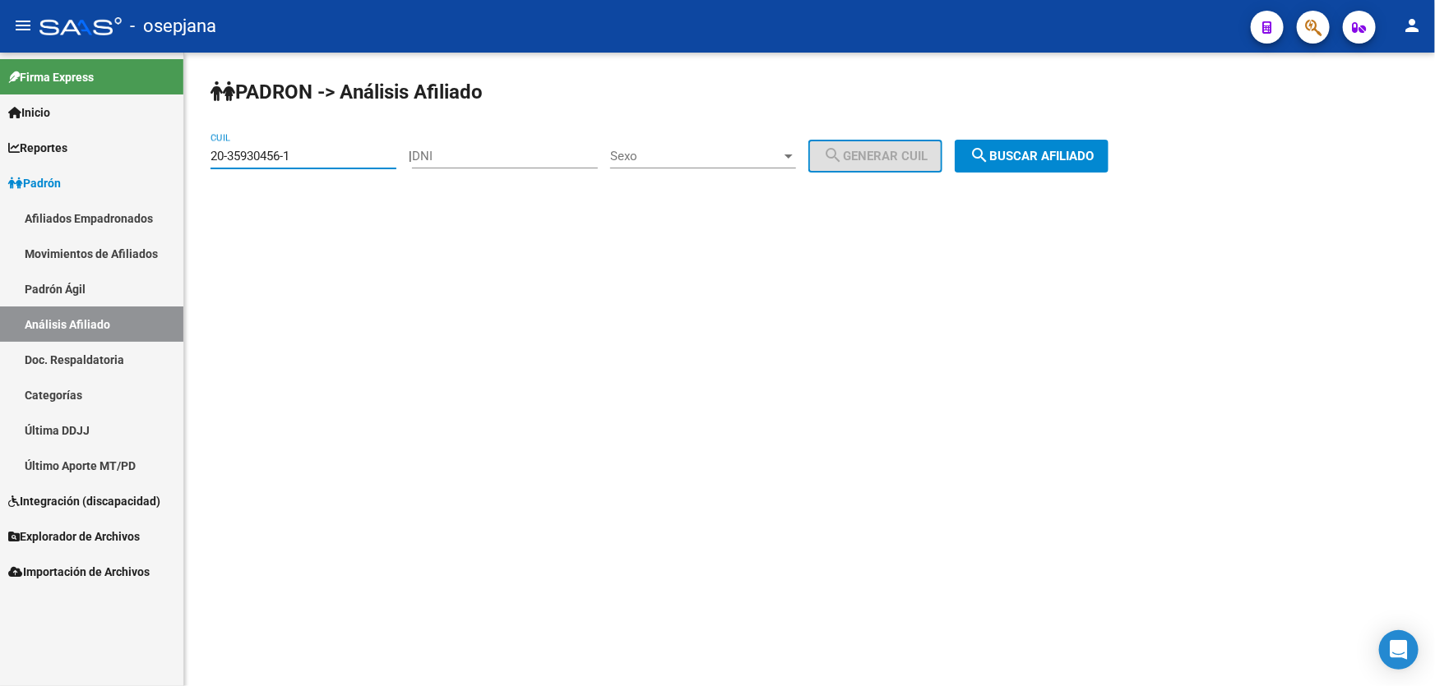
drag, startPoint x: 364, startPoint y: 156, endPoint x: 140, endPoint y: 164, distance: 224.6
click at [140, 164] on mat-sidenav-container "Firma Express Inicio Instructivos Contacto OS Reportes Padrón Traspasos x O.S. …" at bounding box center [717, 370] width 1435 height 634
paste input "94770303-0"
click at [1067, 160] on span "search Buscar afiliado" at bounding box center [1031, 156] width 124 height 15
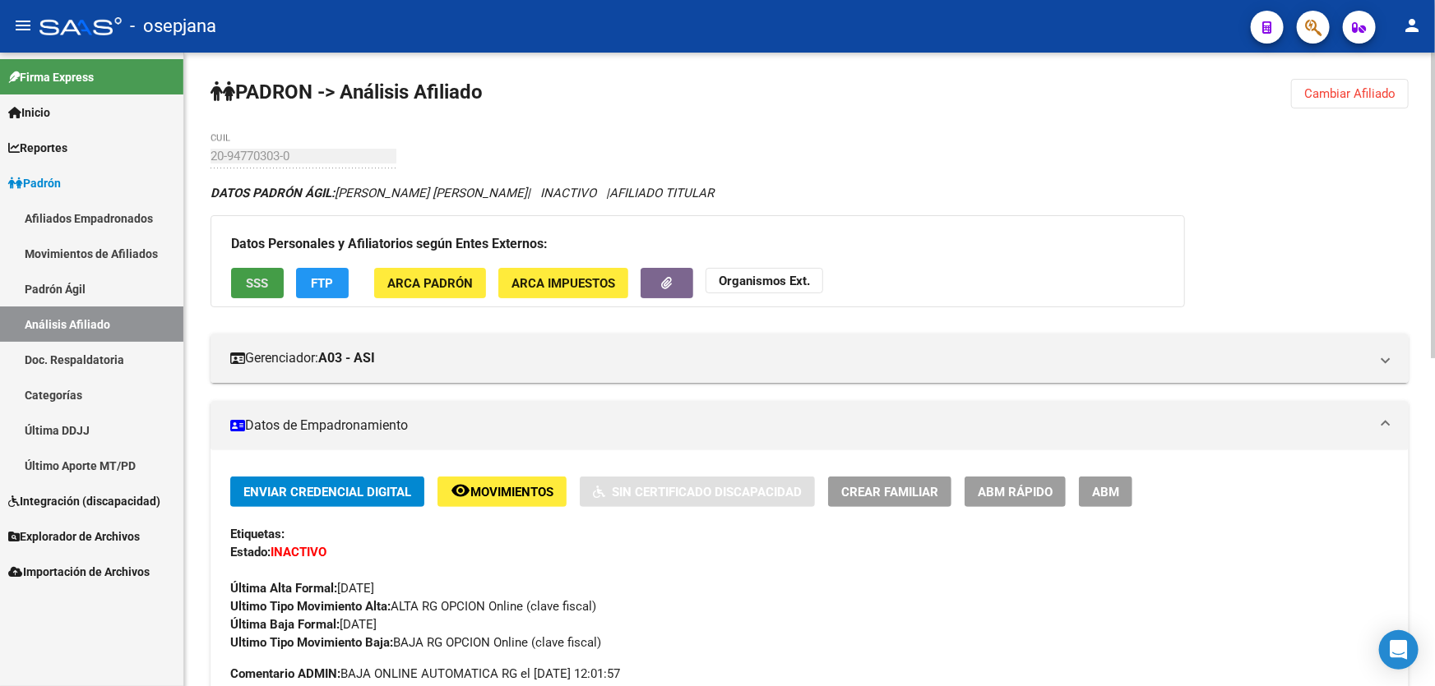
click at [232, 284] on button "SSS" at bounding box center [257, 283] width 53 height 30
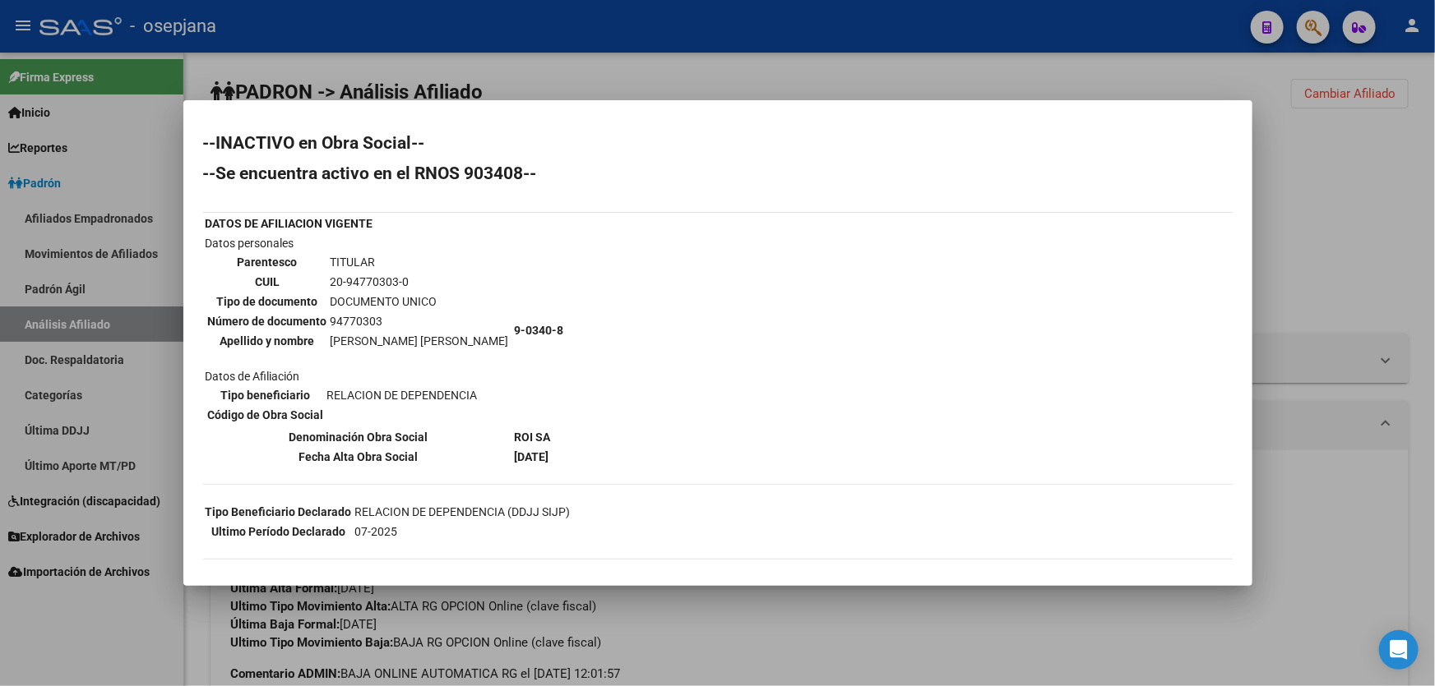
click at [603, 69] on div at bounding box center [717, 343] width 1435 height 686
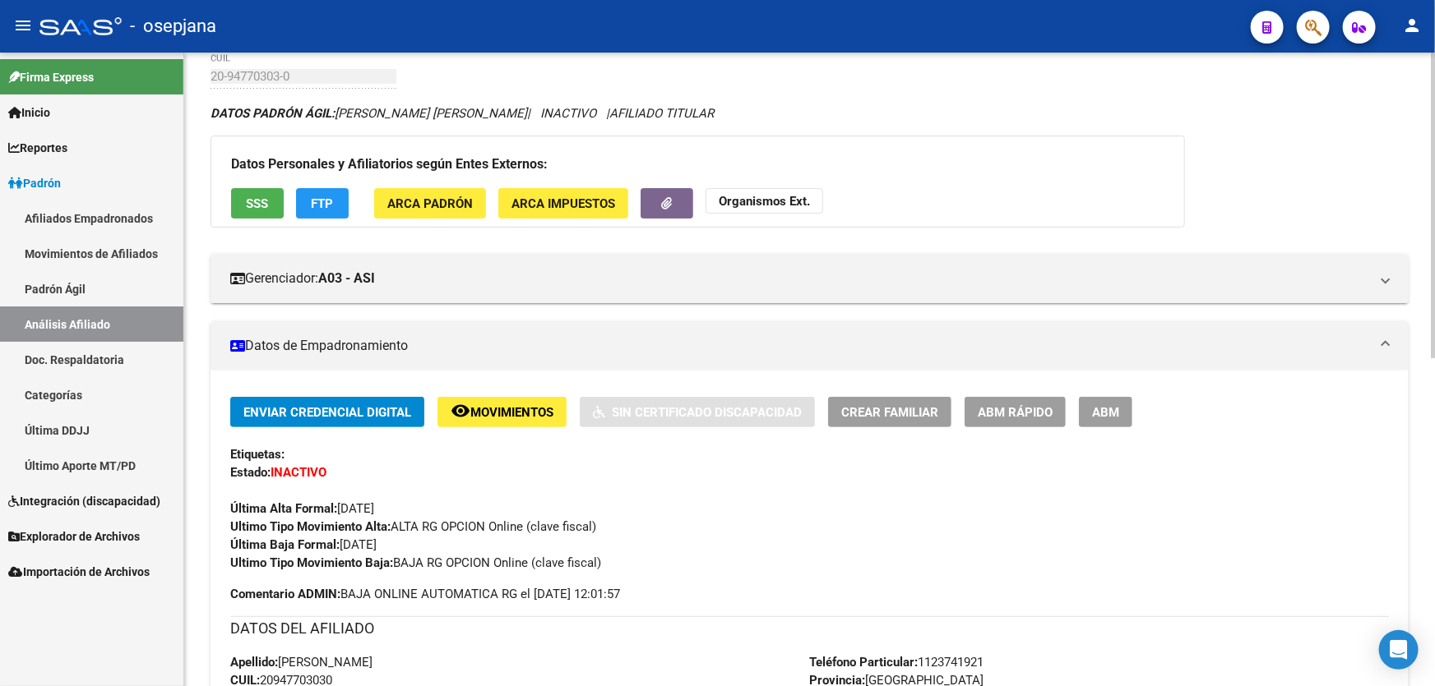
scroll to position [74, 0]
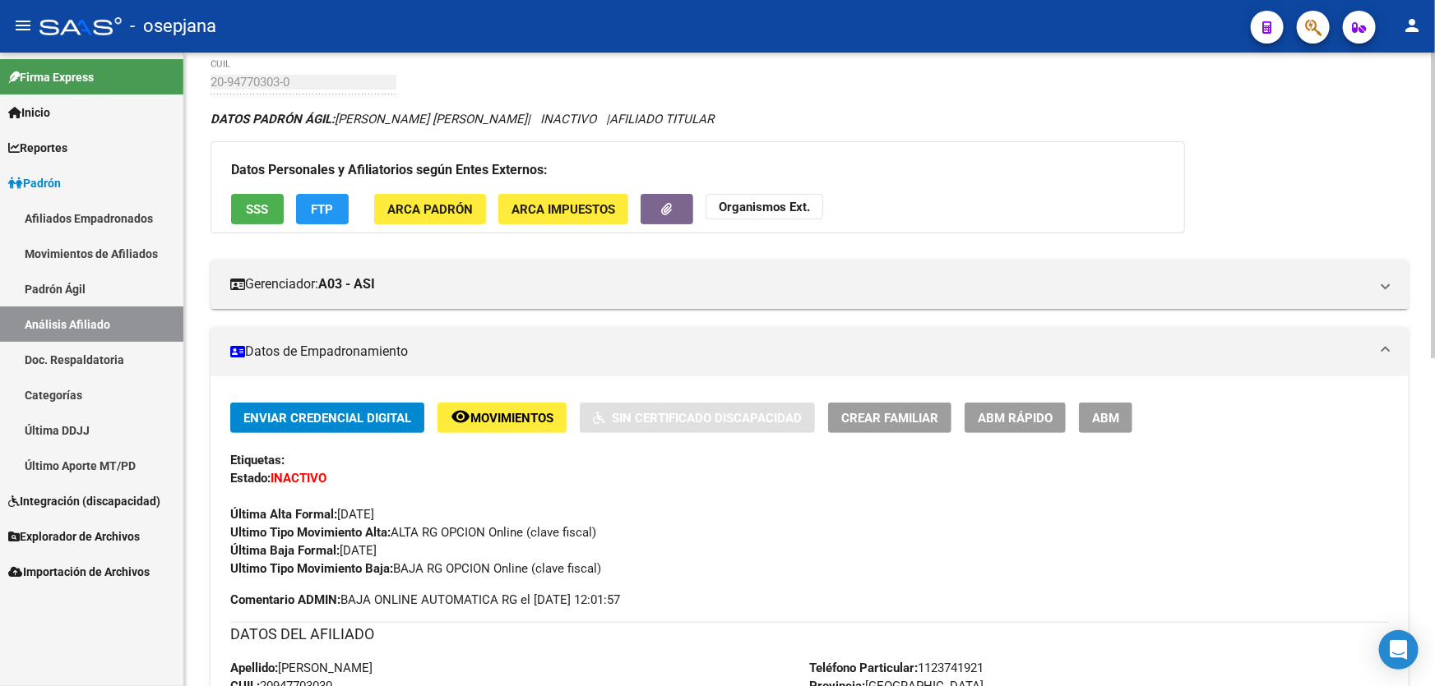
click at [256, 205] on span "SSS" at bounding box center [258, 209] width 22 height 15
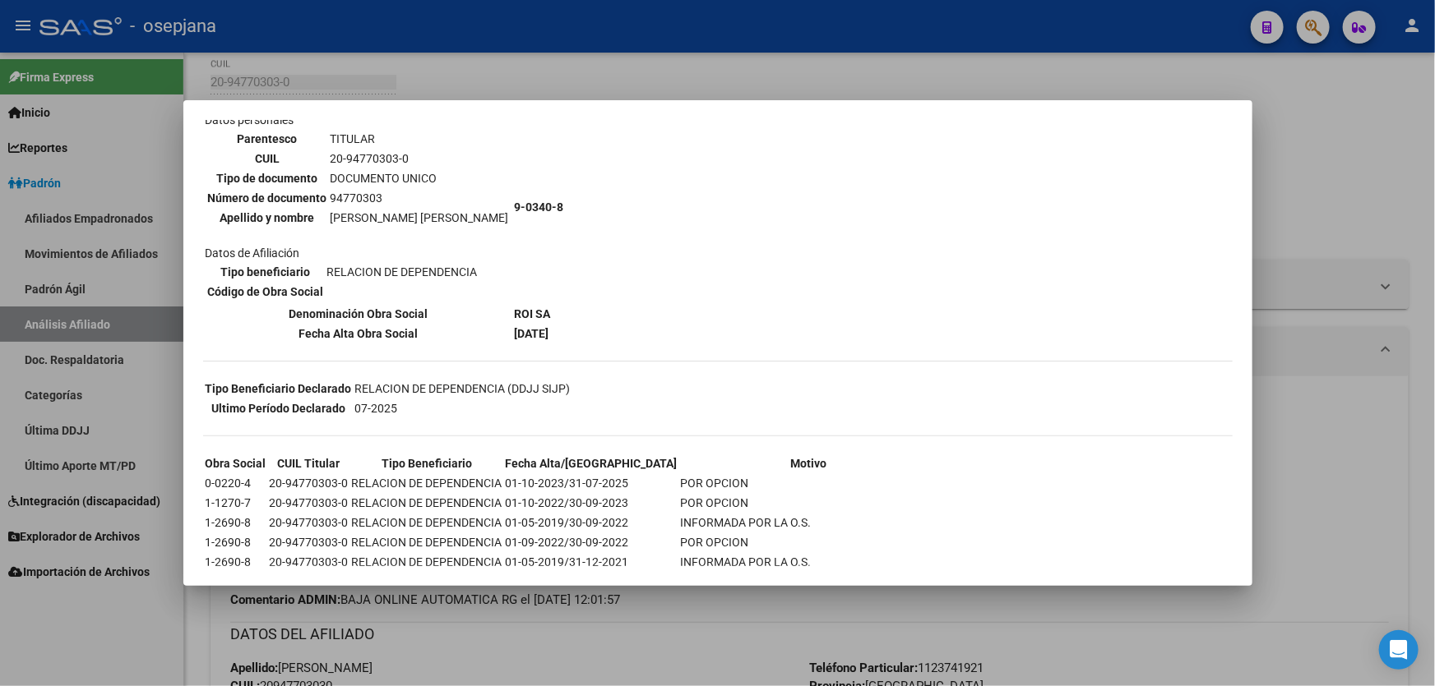
scroll to position [238, 0]
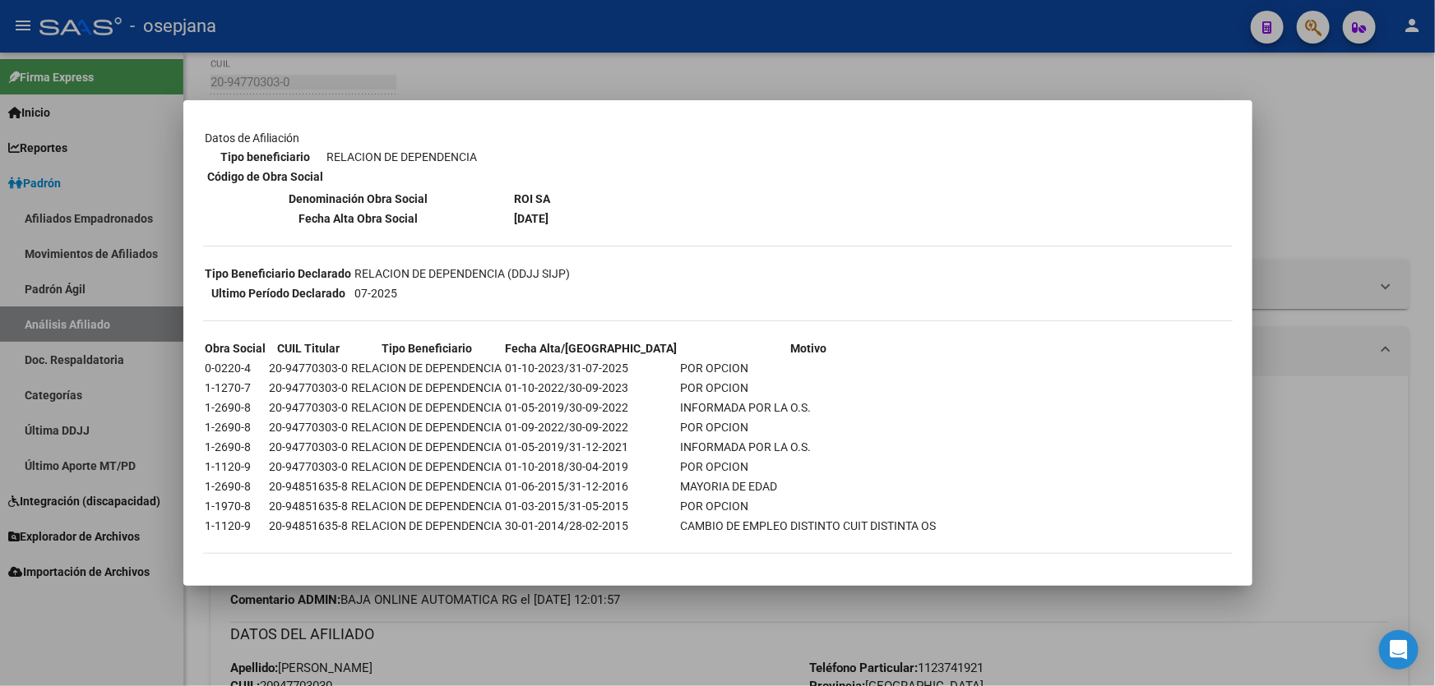
click at [1358, 165] on div at bounding box center [717, 343] width 1435 height 686
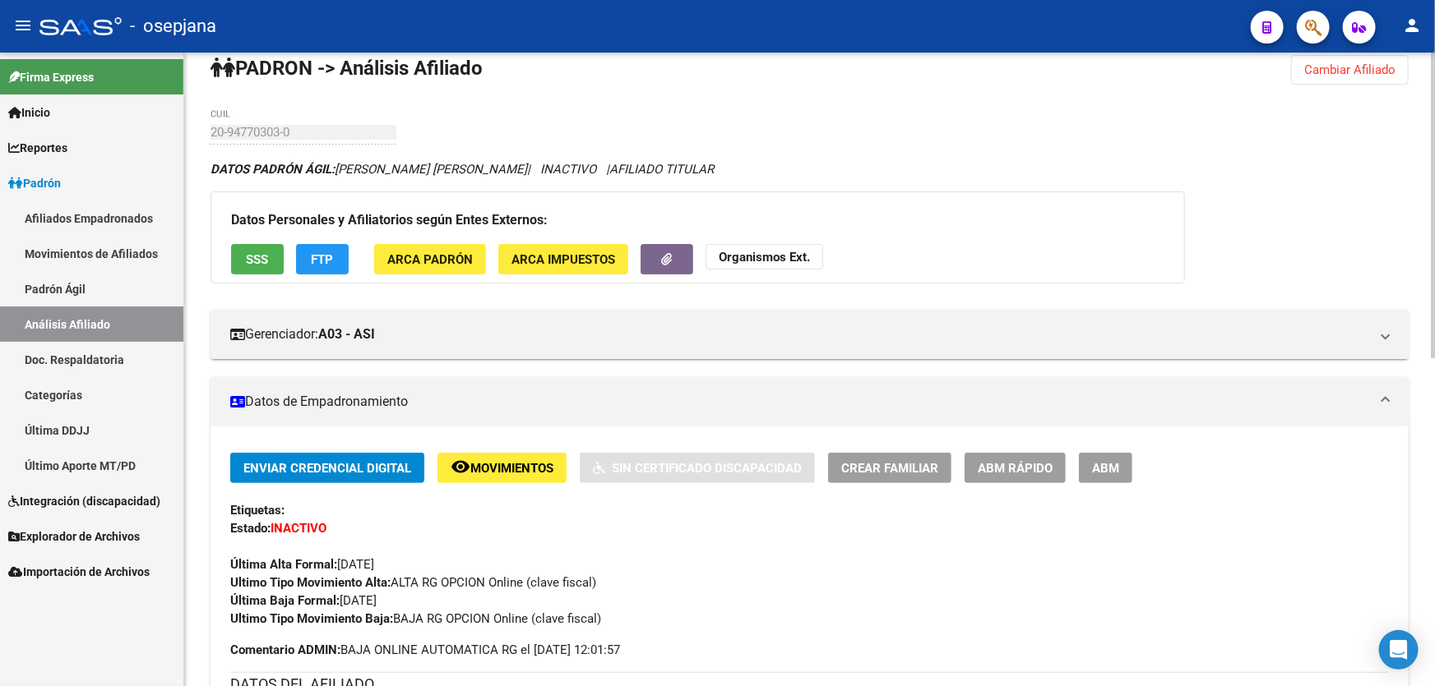
scroll to position [0, 0]
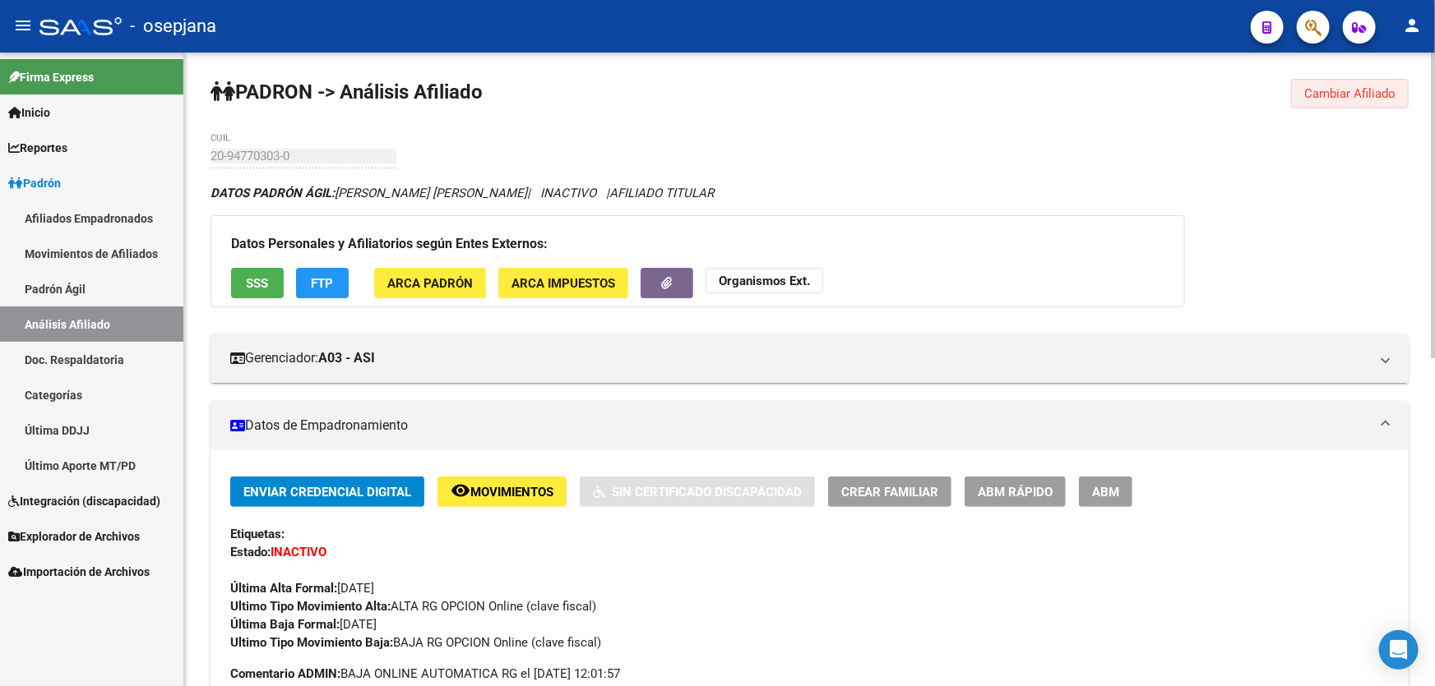
click at [1361, 95] on span "Cambiar Afiliado" at bounding box center [1349, 93] width 91 height 15
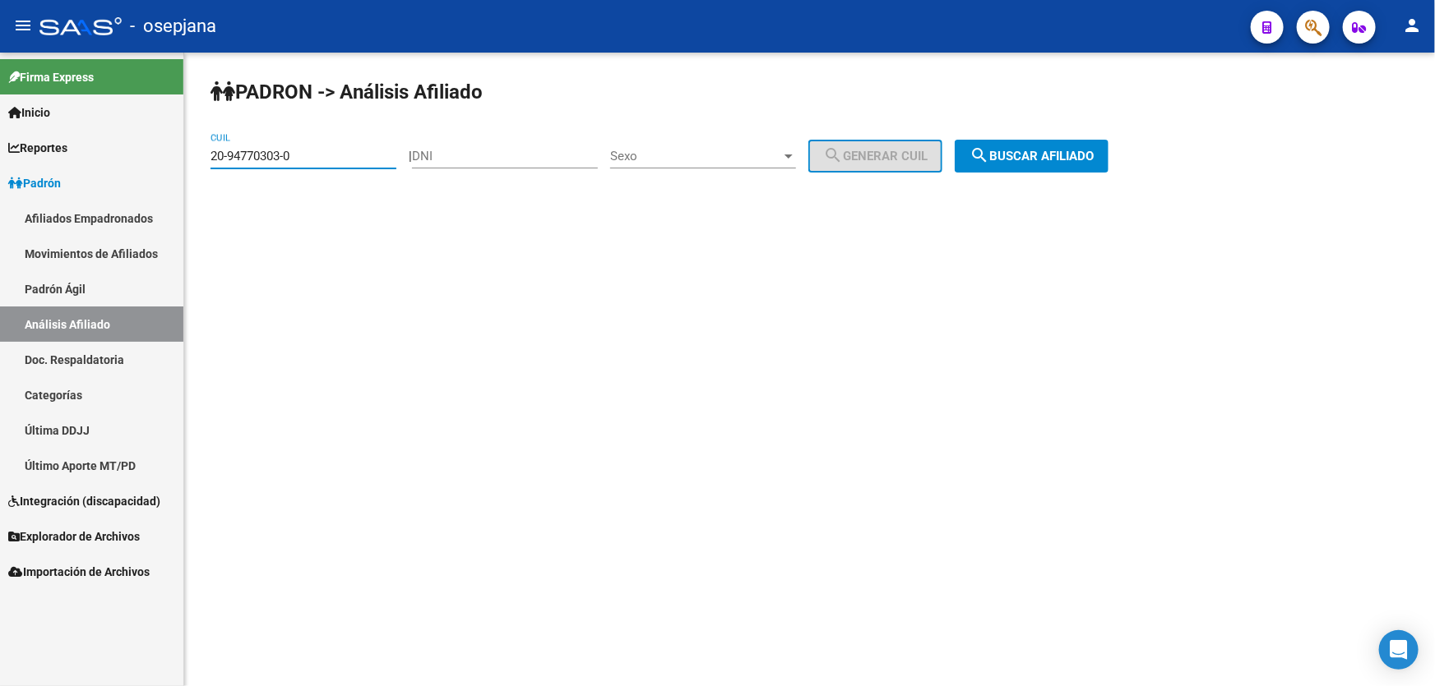
drag, startPoint x: 329, startPoint y: 153, endPoint x: 187, endPoint y: 152, distance: 142.2
click at [187, 152] on div "PADRON -> Análisis Afiliado 20-94770303-0 CUIL | DNI Sexo Sexo search Generar C…" at bounding box center [809, 139] width 1250 height 173
paste input "5755637"
type input "20-95755637-0"
click at [1107, 166] on button "search Buscar afiliado" at bounding box center [1031, 156] width 154 height 33
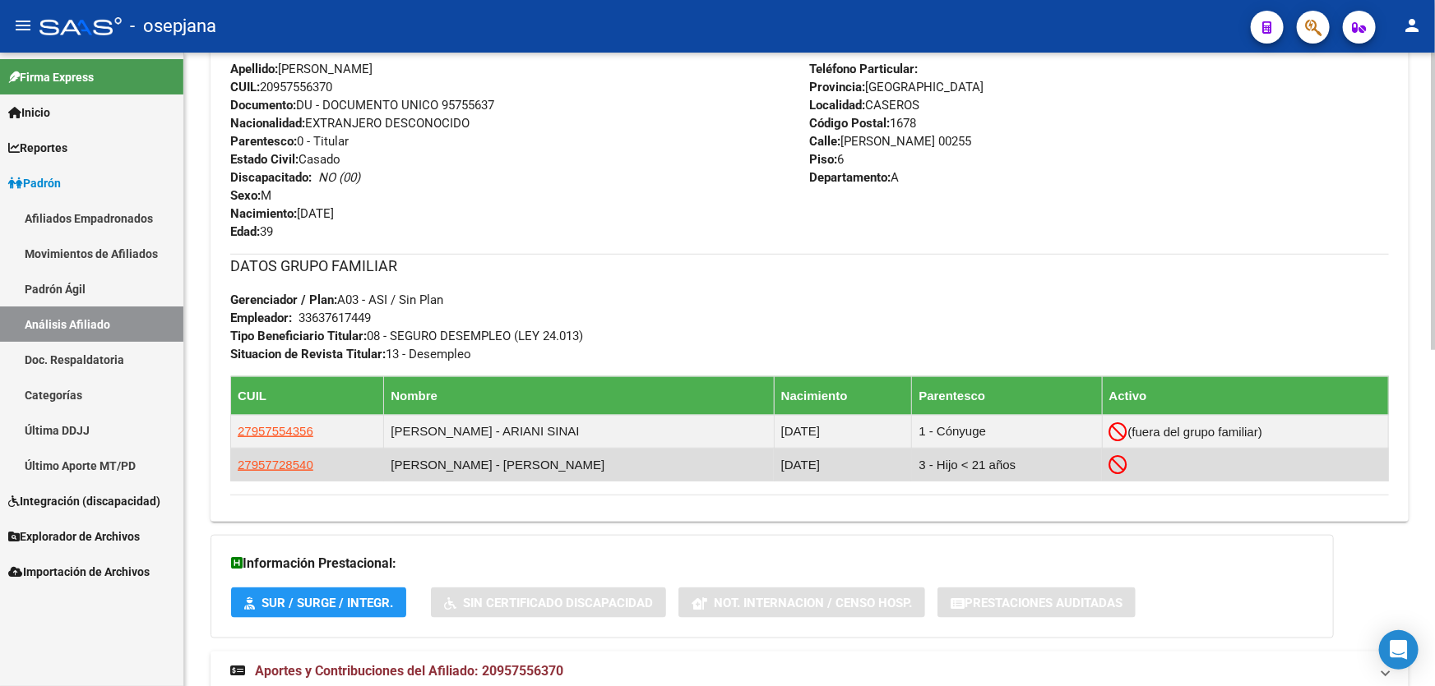
scroll to position [673, 0]
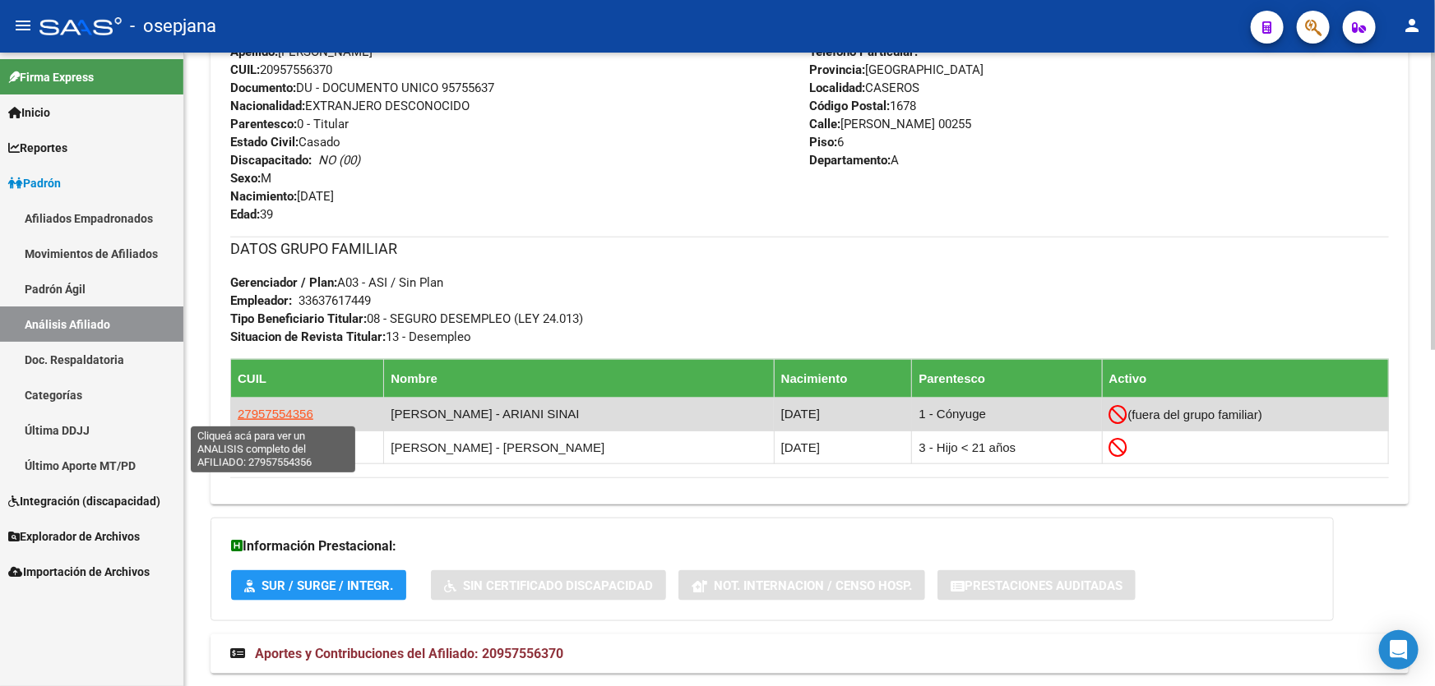
click at [292, 414] on span "27957554356" at bounding box center [276, 414] width 76 height 14
type textarea "27957554356"
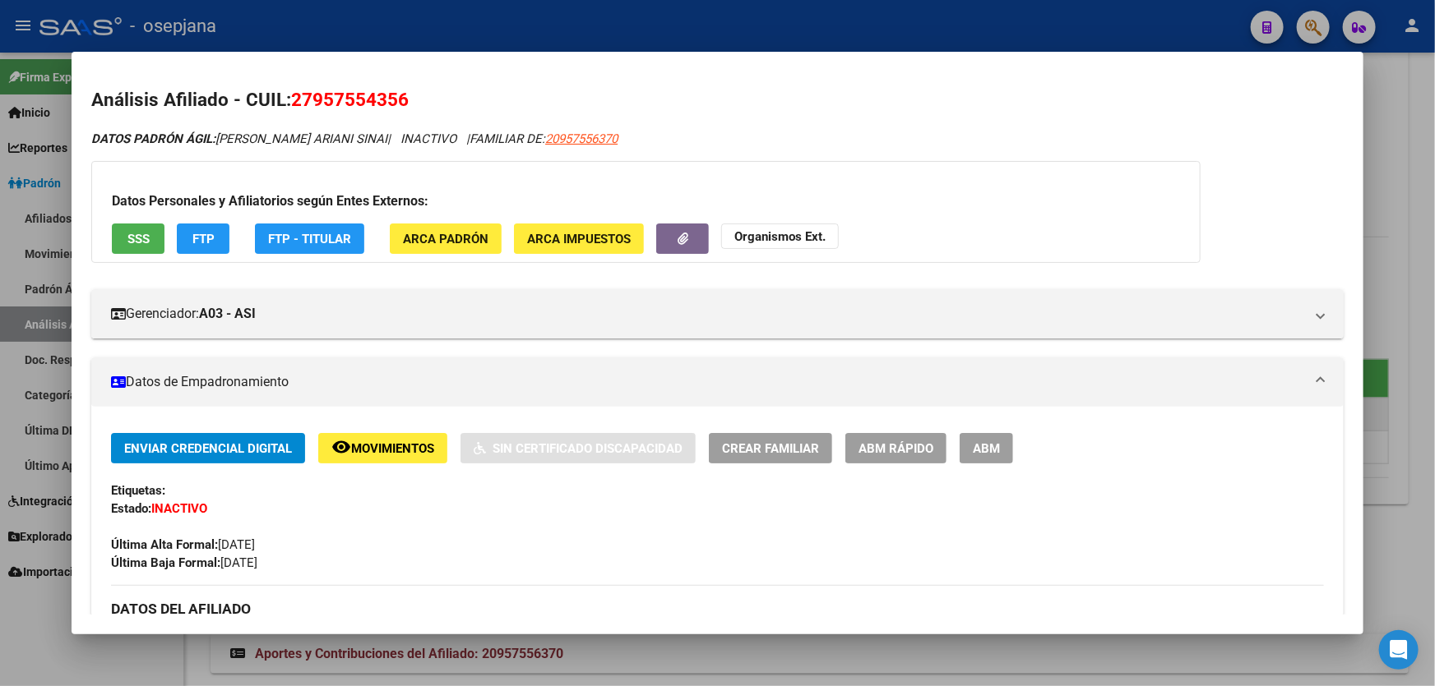
click at [141, 240] on span "SSS" at bounding box center [138, 239] width 22 height 15
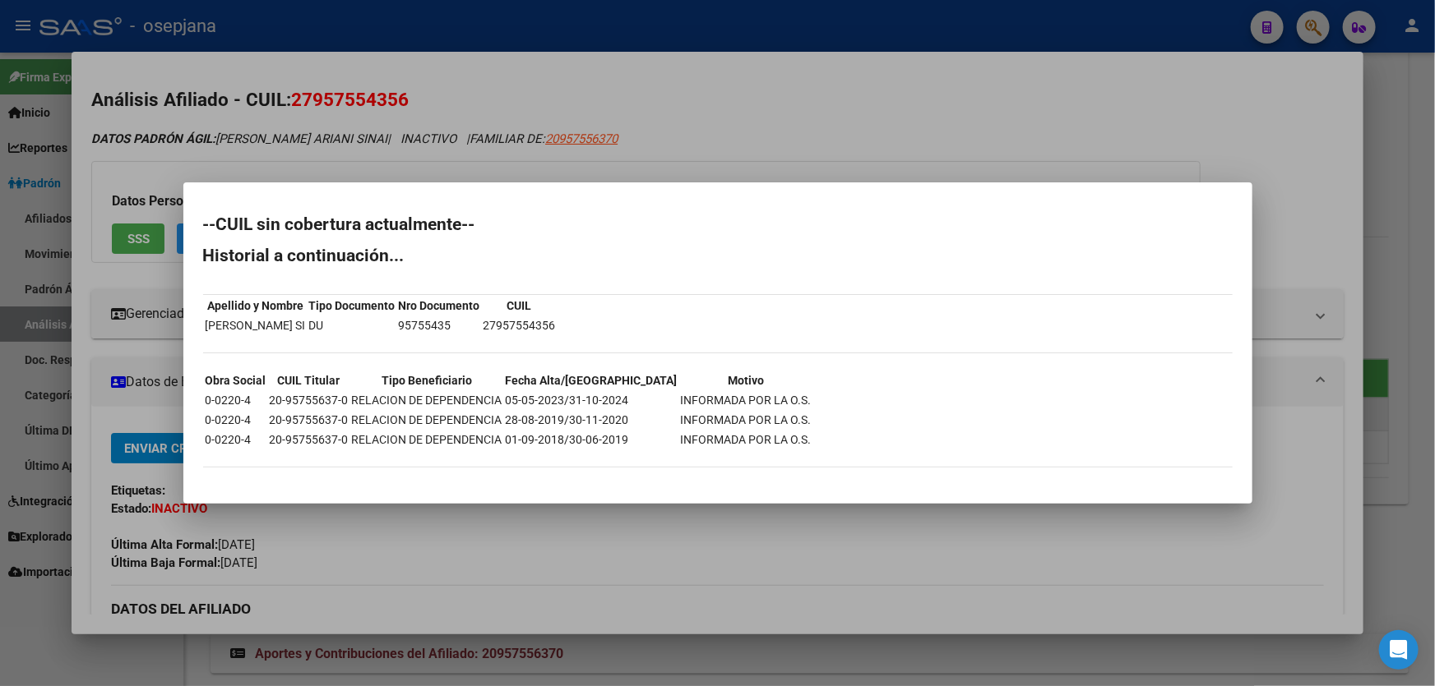
click at [1434, 296] on div at bounding box center [717, 343] width 1435 height 686
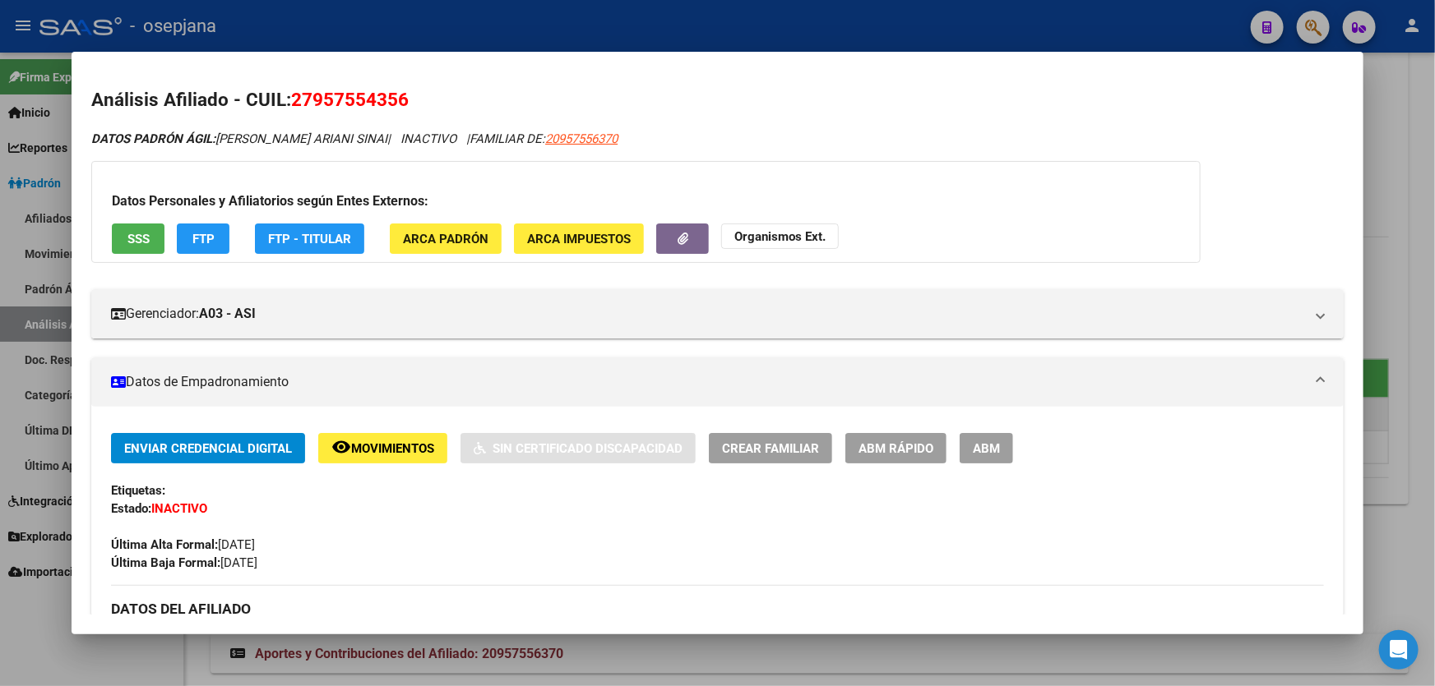
click at [1434, 296] on div at bounding box center [717, 343] width 1435 height 686
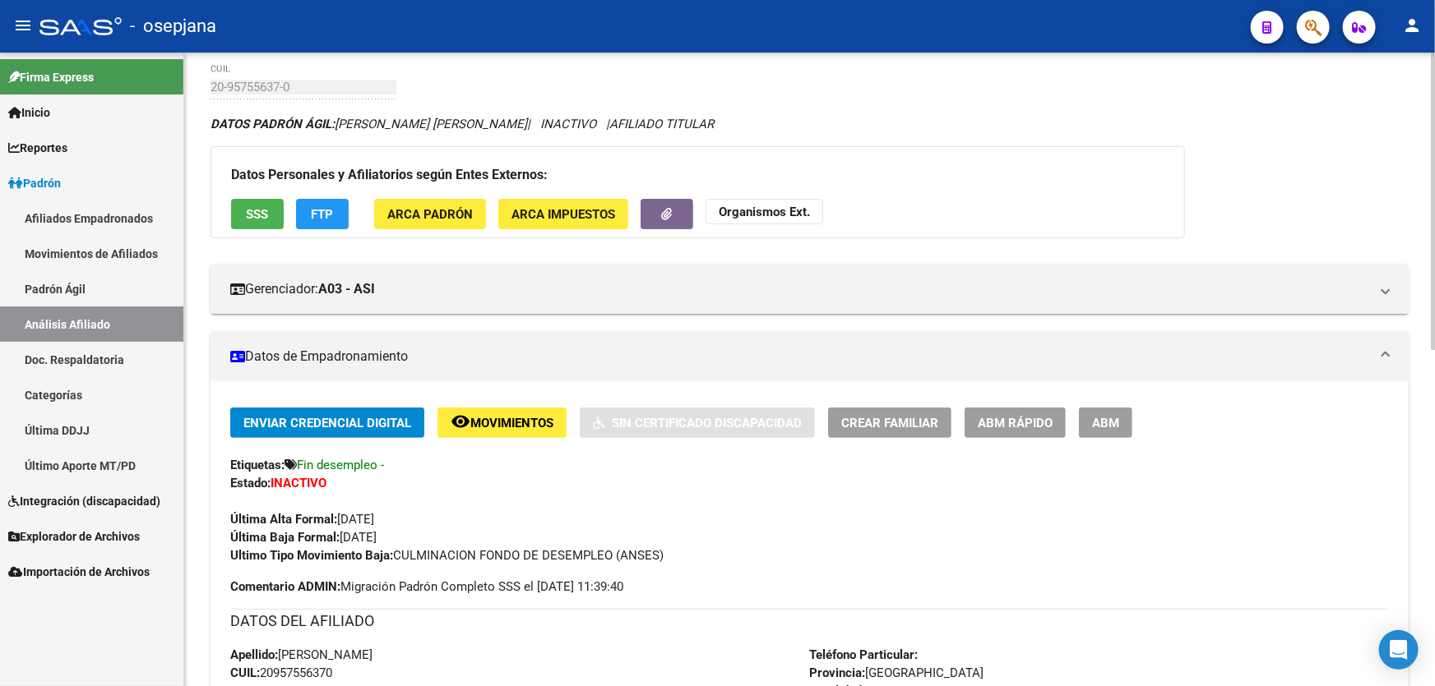
scroll to position [0, 0]
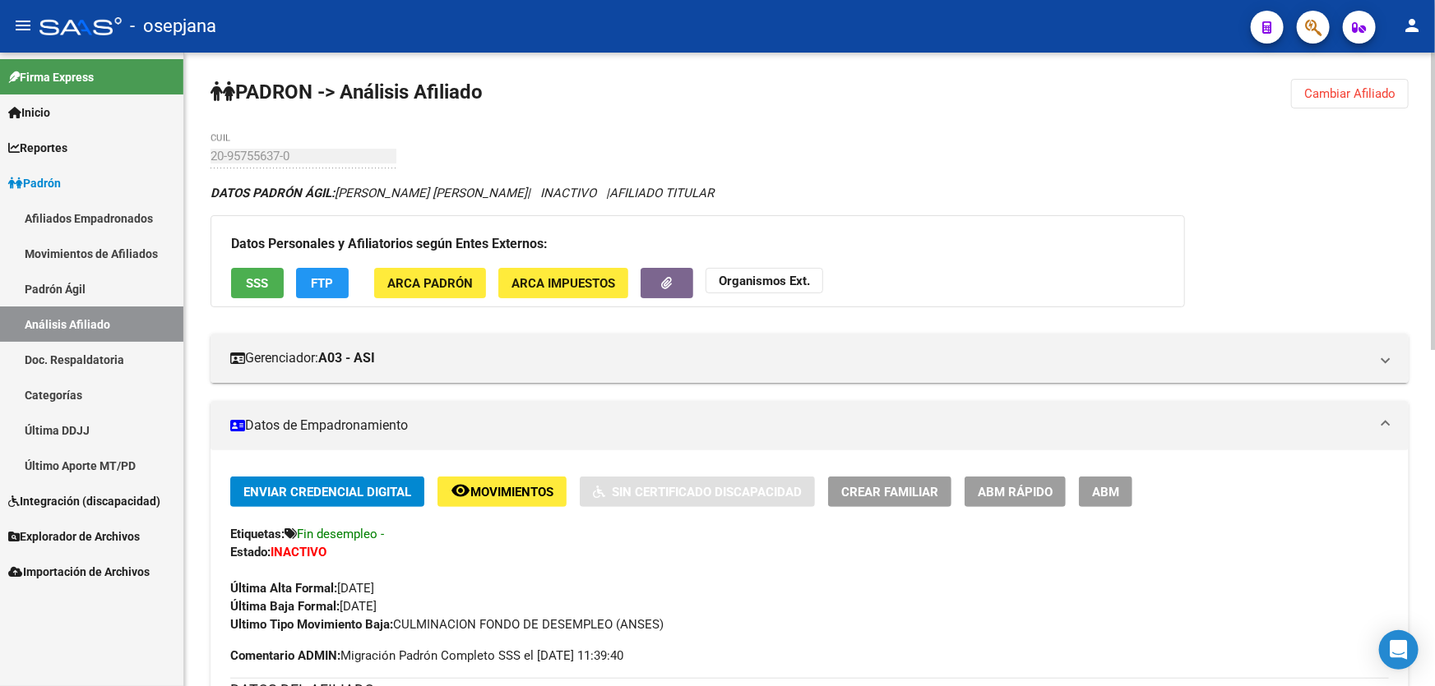
click at [236, 283] on button "SSS" at bounding box center [257, 283] width 53 height 30
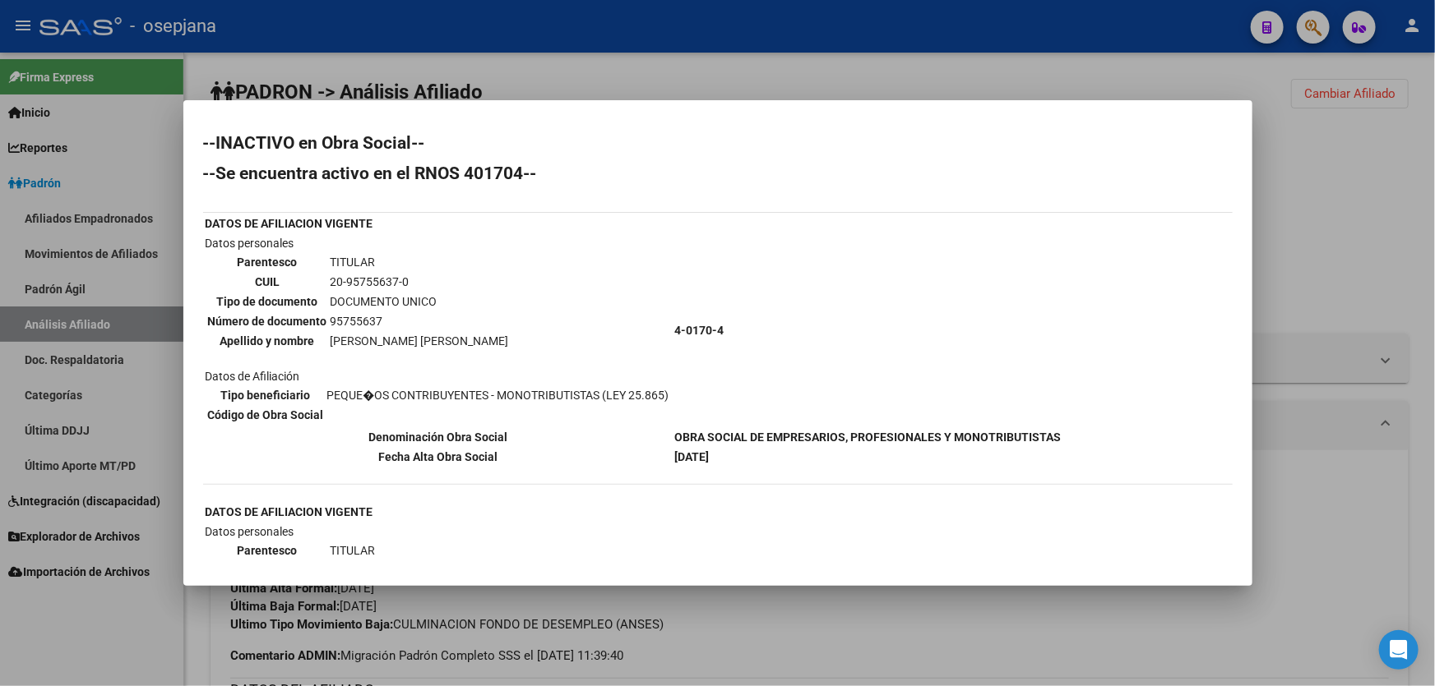
click at [1434, 403] on div at bounding box center [717, 343] width 1435 height 686
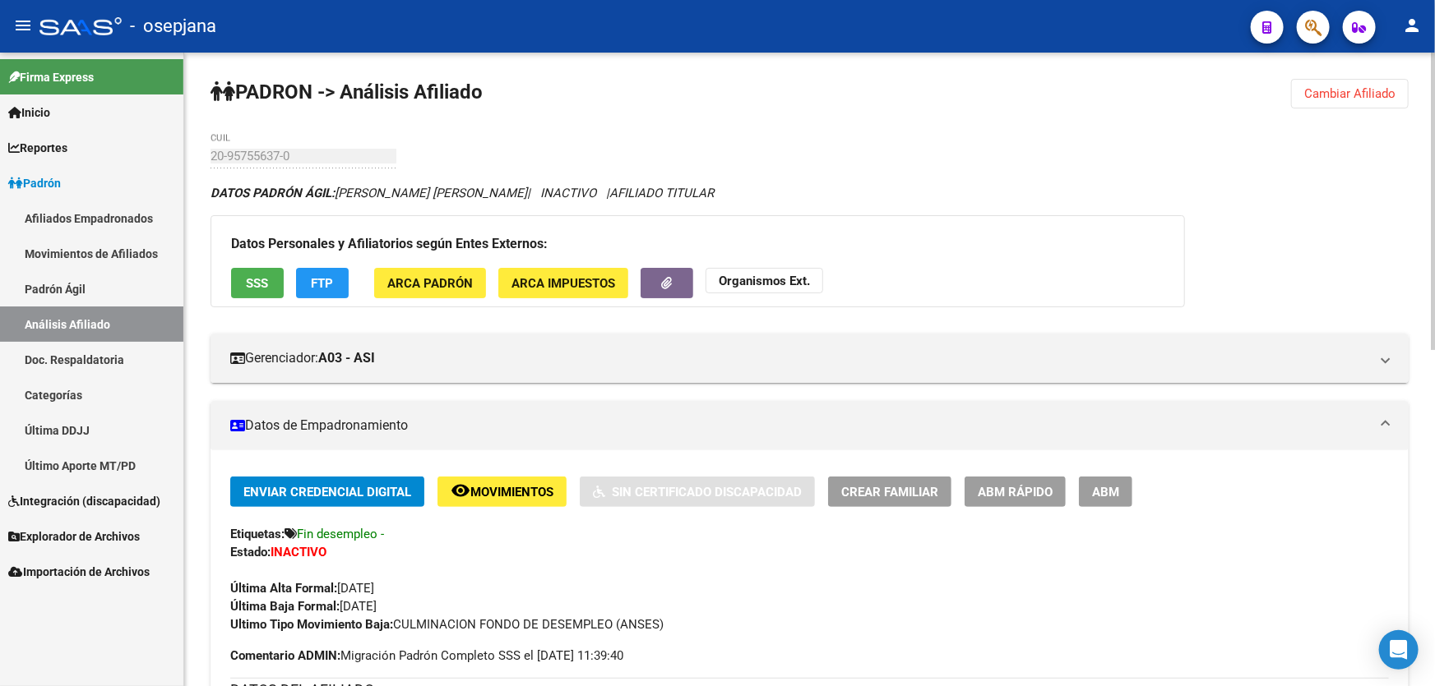
click at [1375, 86] on span "Cambiar Afiliado" at bounding box center [1349, 93] width 91 height 15
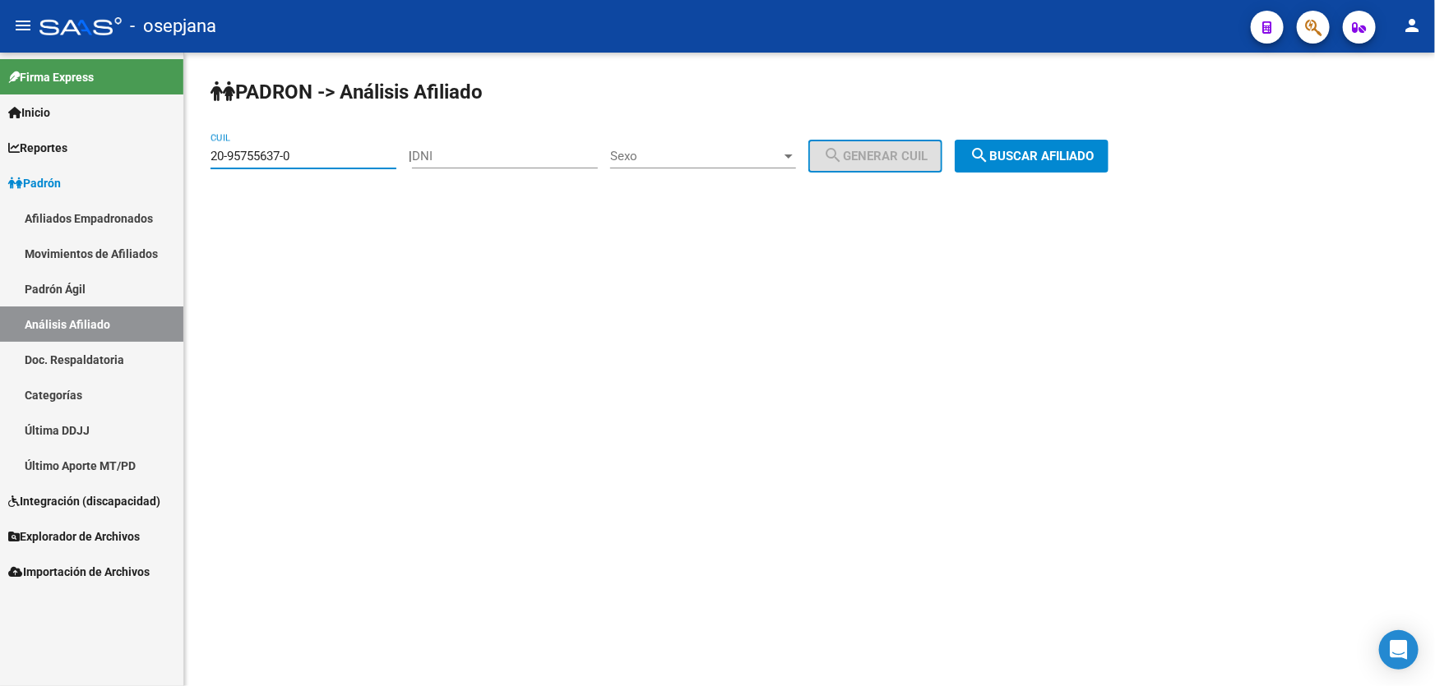
drag, startPoint x: 305, startPoint y: 156, endPoint x: 164, endPoint y: 159, distance: 140.6
click at [169, 157] on mat-sidenav-container "Firma Express Inicio Instructivos Contacto OS Reportes Padrón Traspasos x O.S. …" at bounding box center [717, 370] width 1435 height 634
paste input "3-20957207-9"
click at [1053, 156] on span "search Buscar afiliado" at bounding box center [1031, 156] width 124 height 15
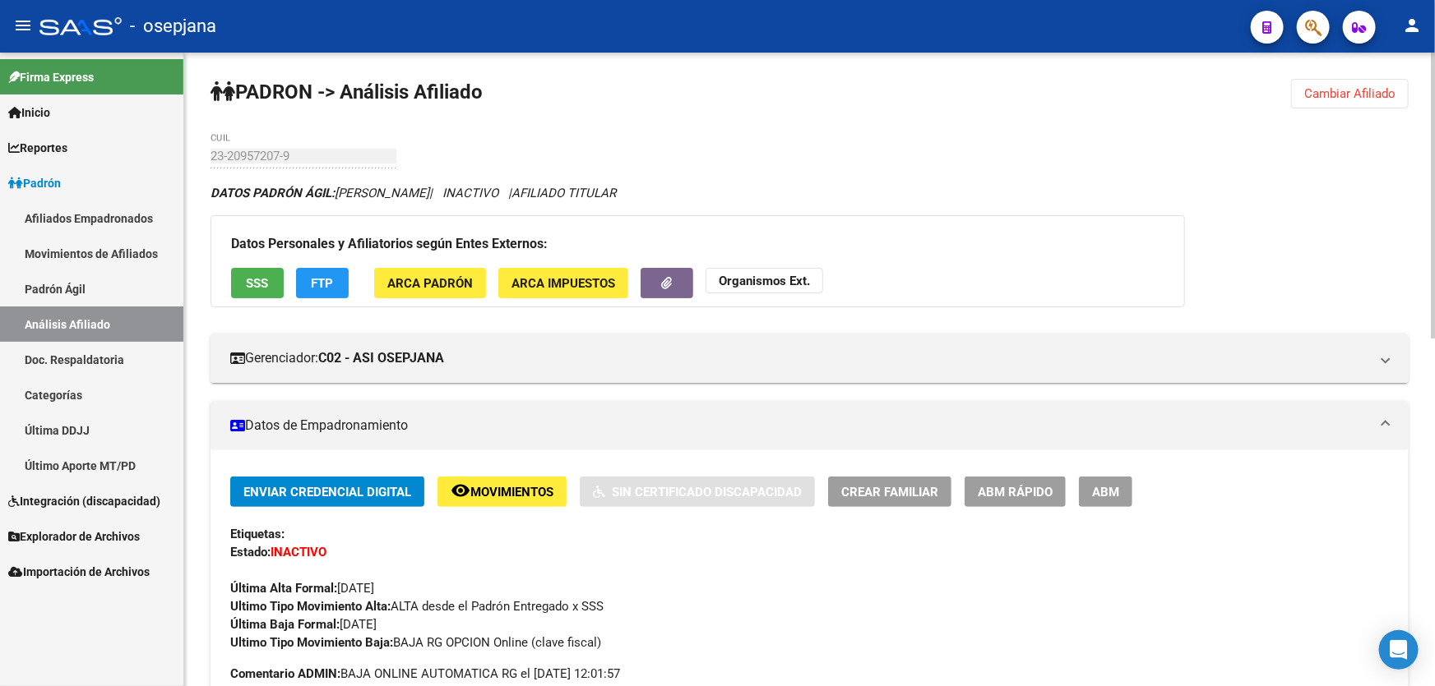
click at [255, 292] on button "SSS" at bounding box center [257, 283] width 53 height 30
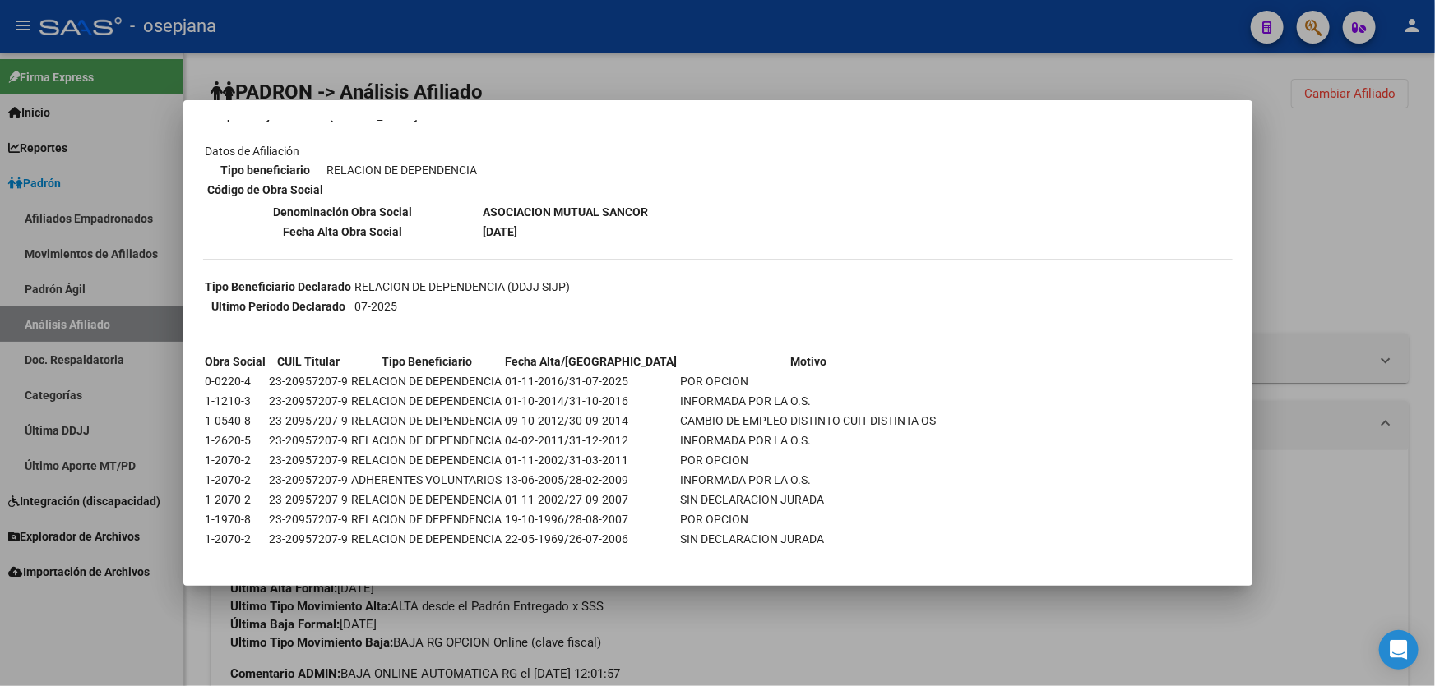
scroll to position [238, 0]
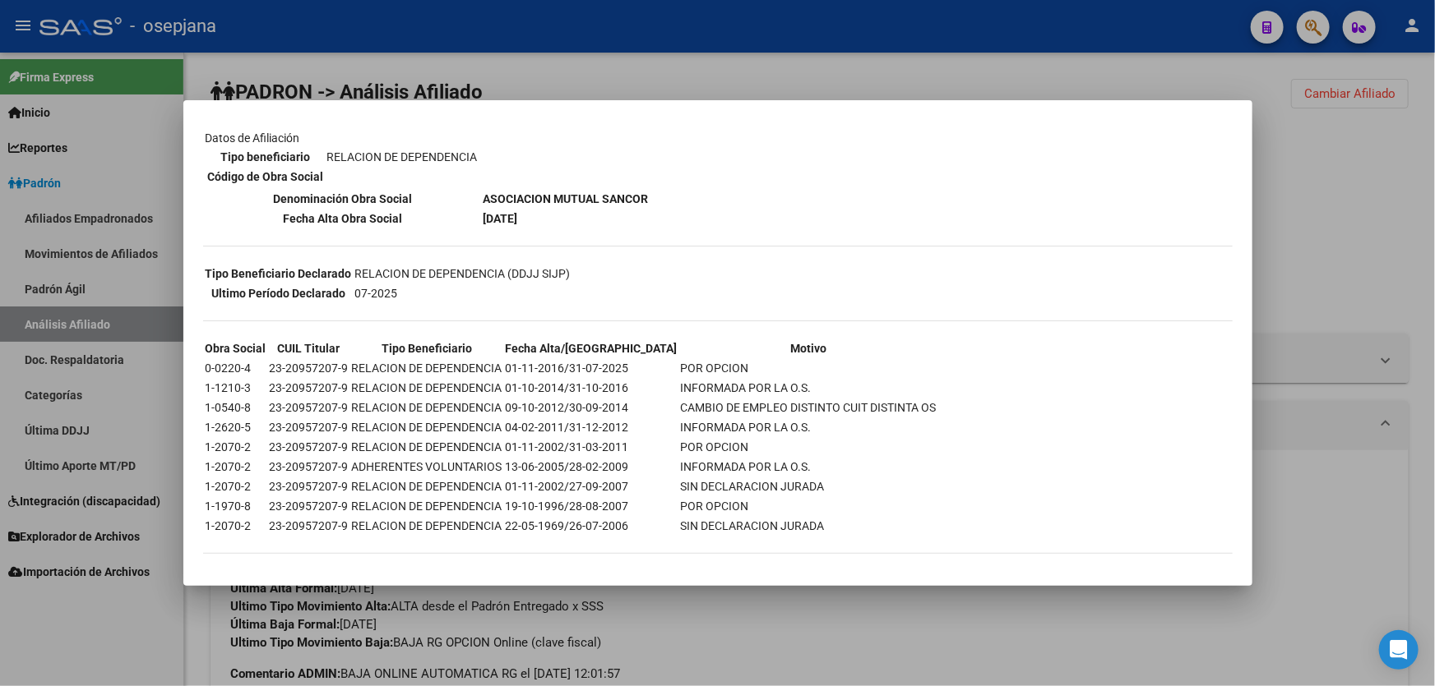
click at [1434, 203] on div at bounding box center [717, 343] width 1435 height 686
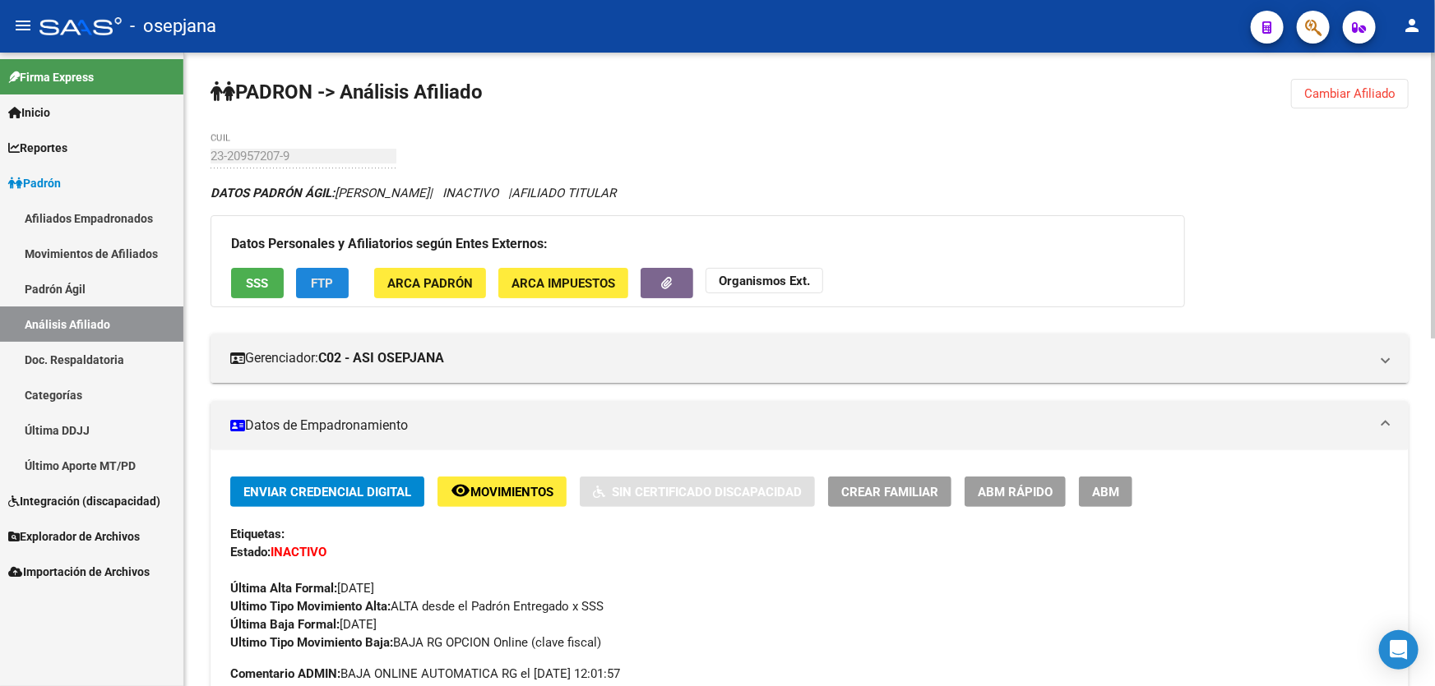
click at [337, 288] on button "FTP" at bounding box center [322, 283] width 53 height 30
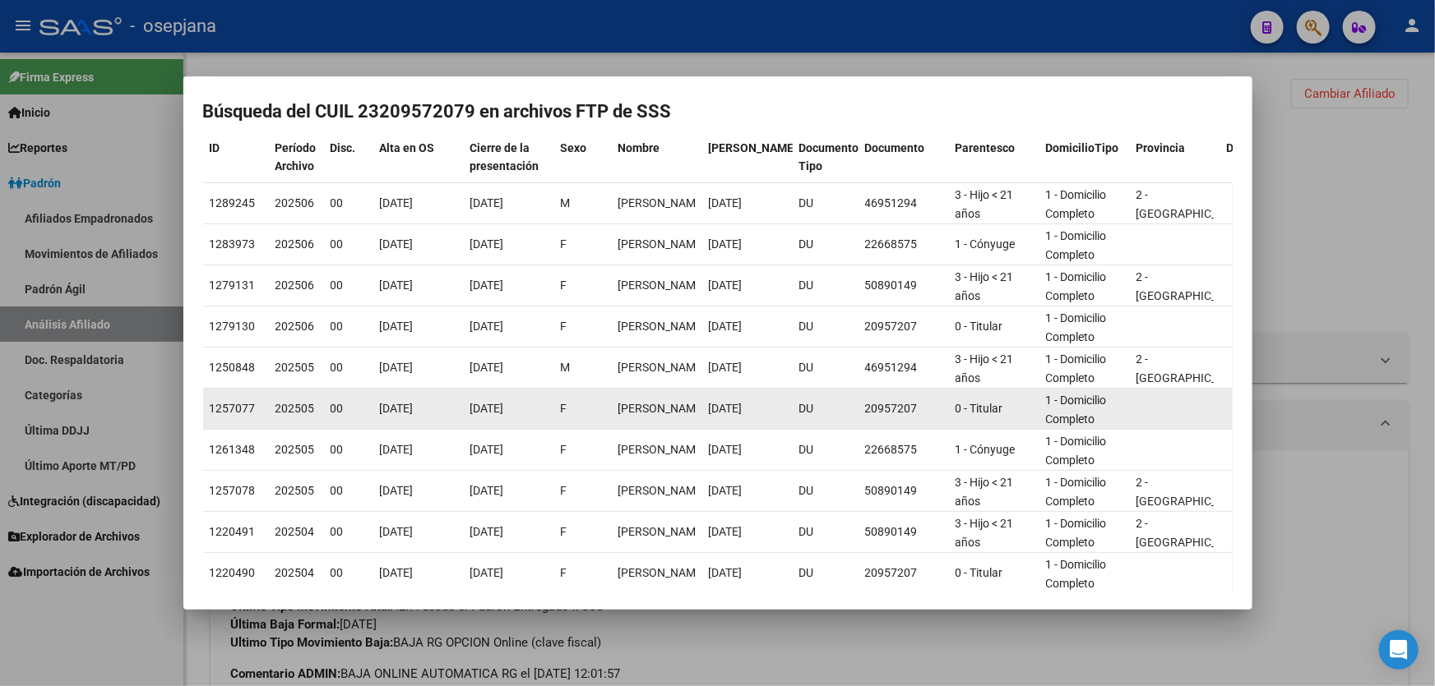
scroll to position [0, 0]
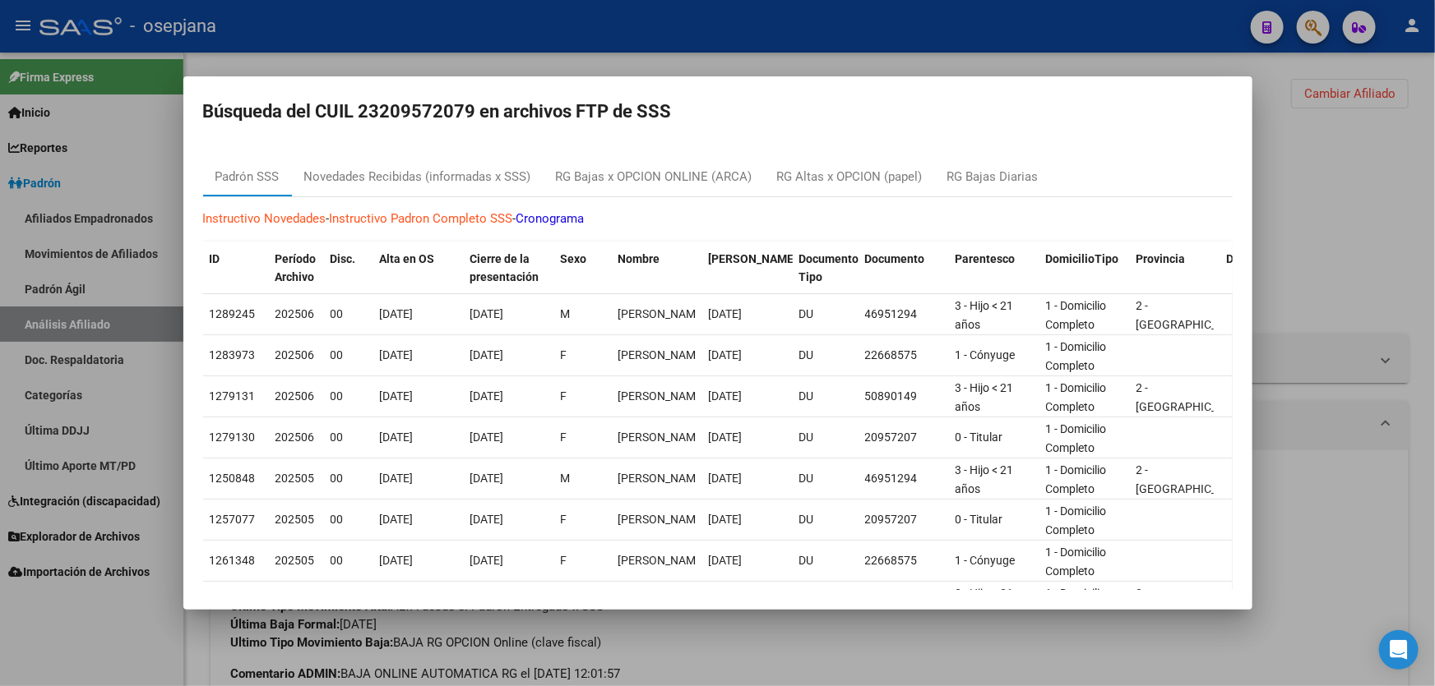
click at [1338, 297] on div at bounding box center [717, 343] width 1435 height 686
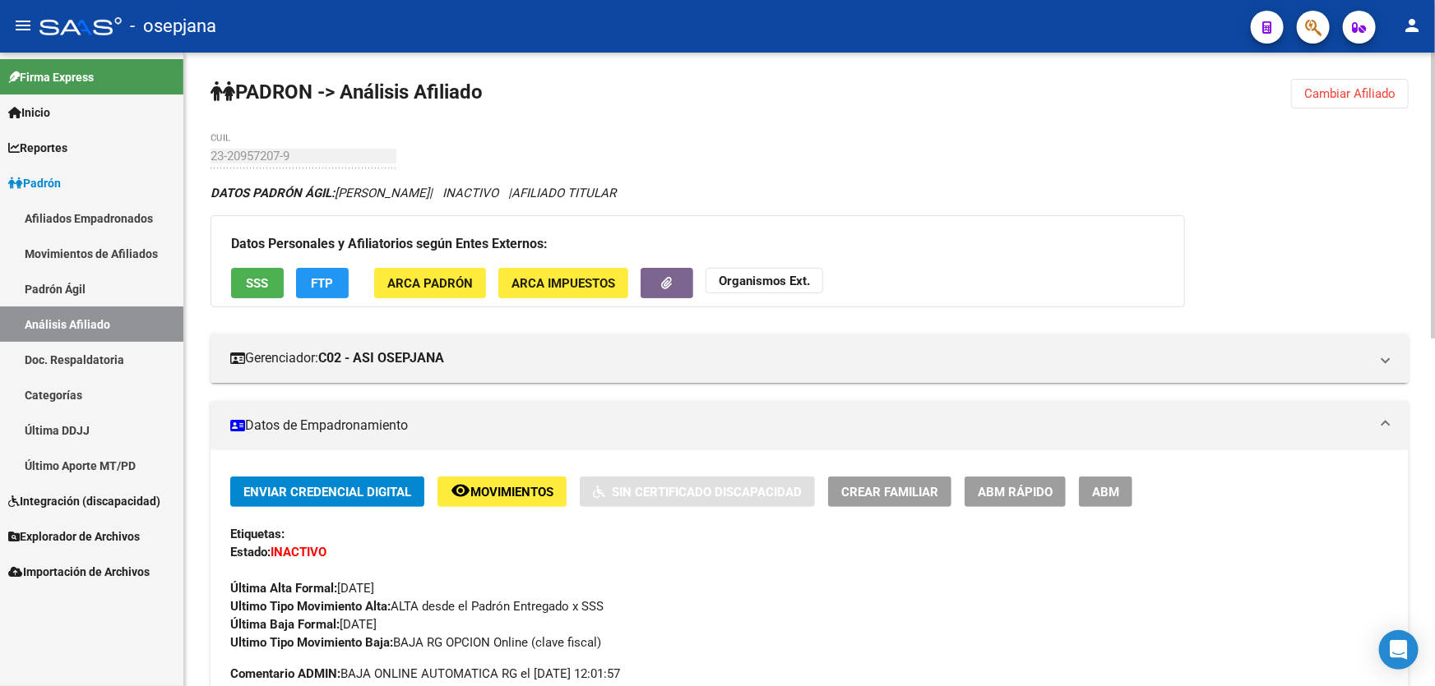
click at [1322, 96] on span "Cambiar Afiliado" at bounding box center [1349, 93] width 91 height 15
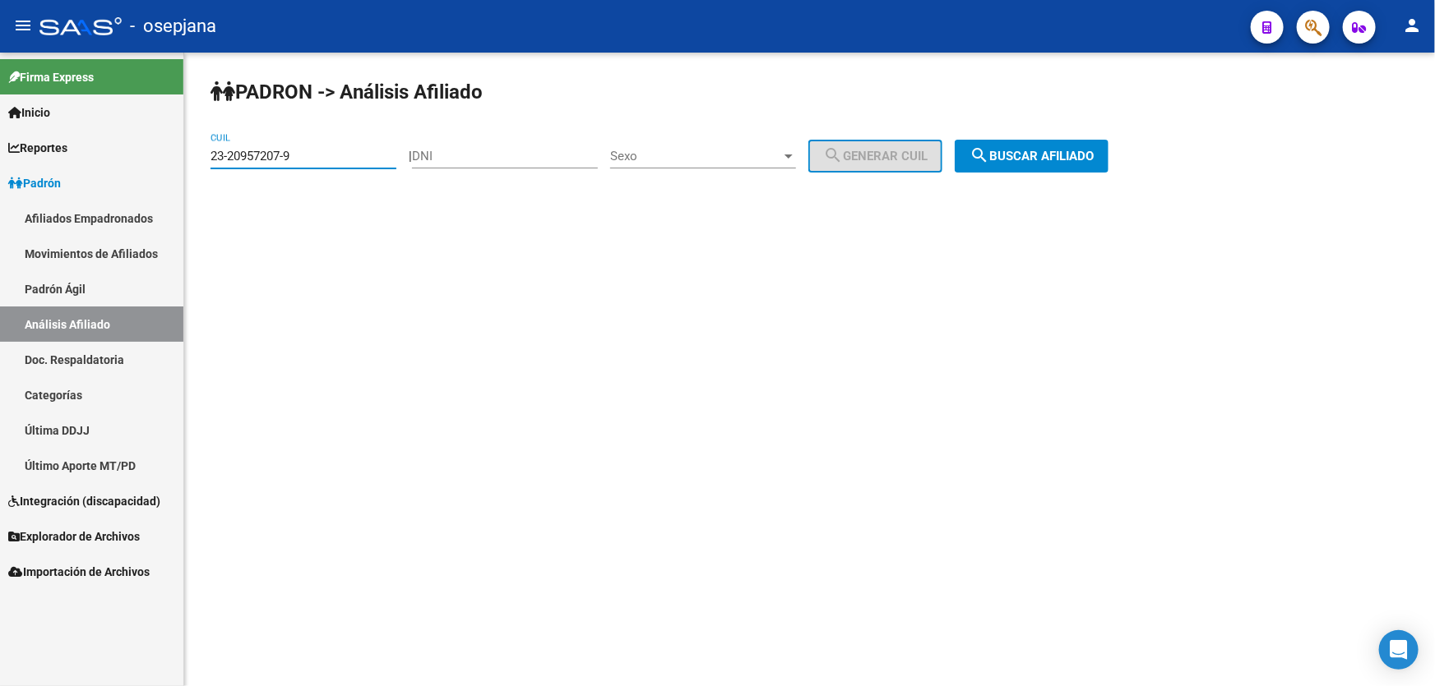
drag, startPoint x: 317, startPoint y: 151, endPoint x: 191, endPoint y: 164, distance: 127.2
click at [191, 164] on div "PADRON -> Análisis Afiliado 23-20957207-9 CUIL | DNI Sexo Sexo search Generar C…" at bounding box center [809, 139] width 1250 height 173
paste input "55779"
click at [1084, 156] on span "search Buscar afiliado" at bounding box center [1031, 156] width 124 height 15
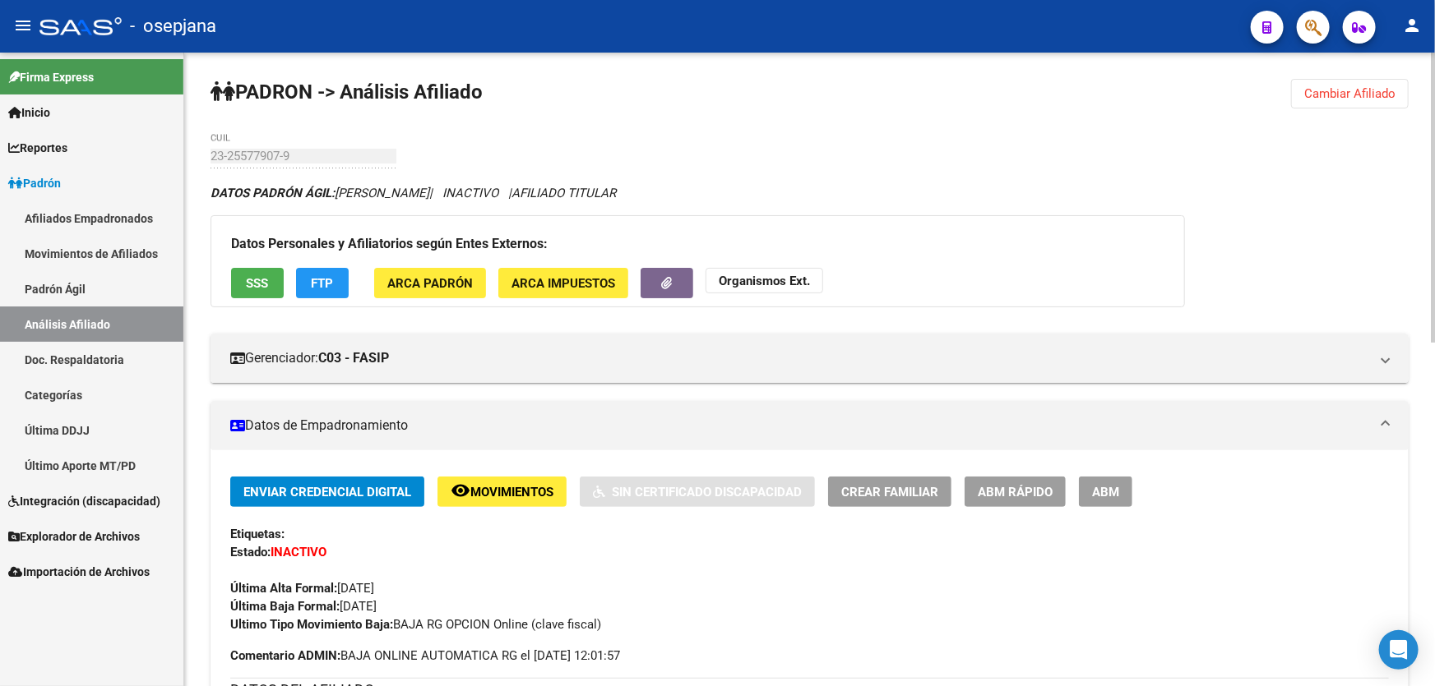
click at [1347, 92] on span "Cambiar Afiliado" at bounding box center [1349, 93] width 91 height 15
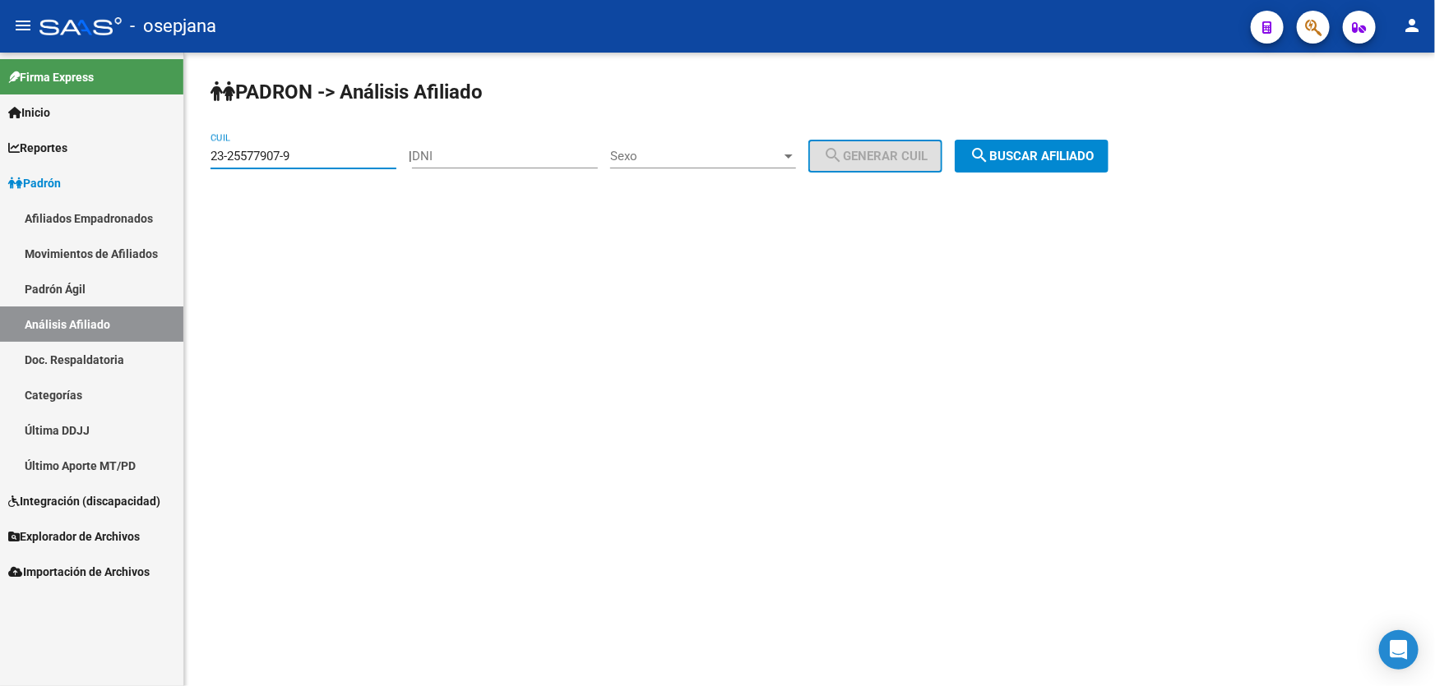
drag, startPoint x: 314, startPoint y: 153, endPoint x: 41, endPoint y: 176, distance: 273.9
click at [41, 176] on mat-sidenav-container "Firma Express Inicio Instructivos Contacto OS Reportes Padrón Traspasos x O.S. …" at bounding box center [717, 370] width 1435 height 634
paste input "8-294130"
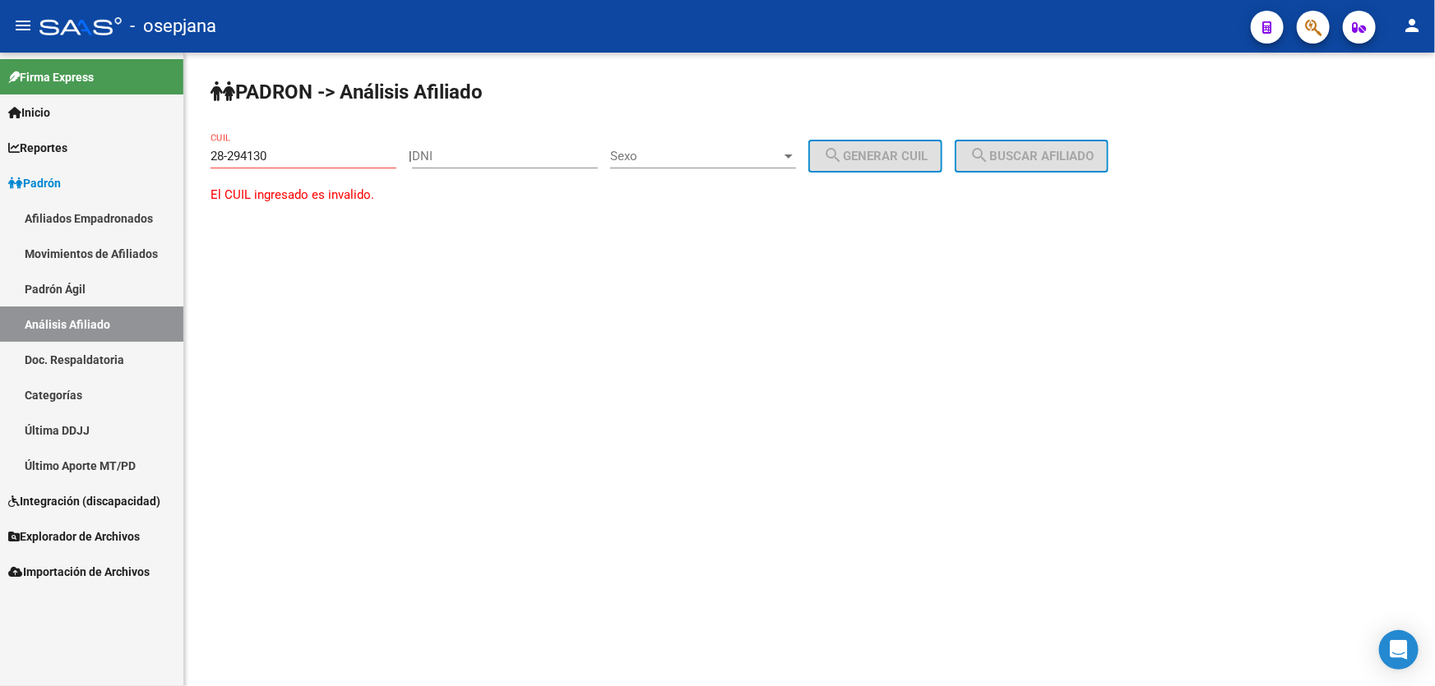
drag, startPoint x: 307, startPoint y: 144, endPoint x: 291, endPoint y: 147, distance: 16.8
click at [293, 146] on div "28-294130 CUIL" at bounding box center [303, 150] width 186 height 35
type input "2"
paste input "23-28294130-9"
drag, startPoint x: 1070, startPoint y: 131, endPoint x: 1072, endPoint y: 156, distance: 25.5
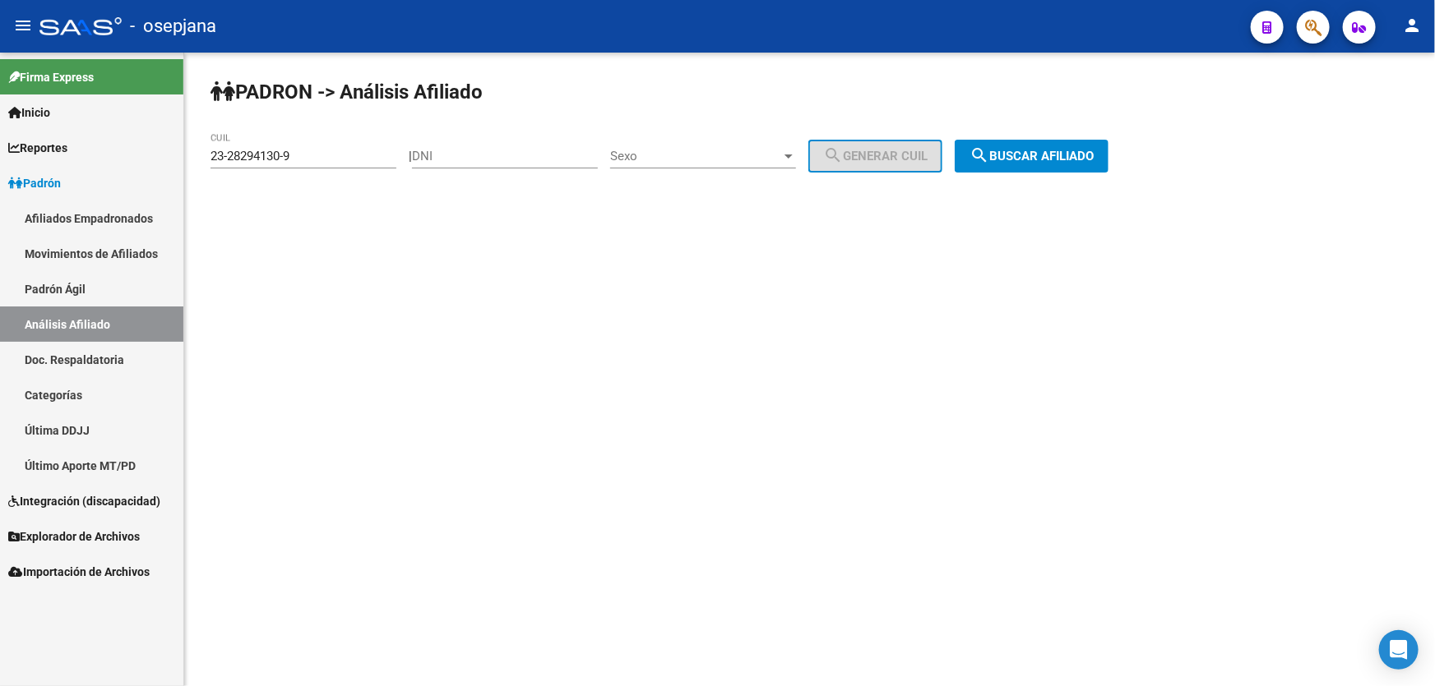
click at [1072, 155] on div "PADRON -> Análisis Afiliado 23-28294130-9 CUIL | DNI Sexo Sexo search Generar C…" at bounding box center [809, 139] width 1250 height 173
click at [1072, 156] on span "search Buscar afiliado" at bounding box center [1031, 156] width 124 height 15
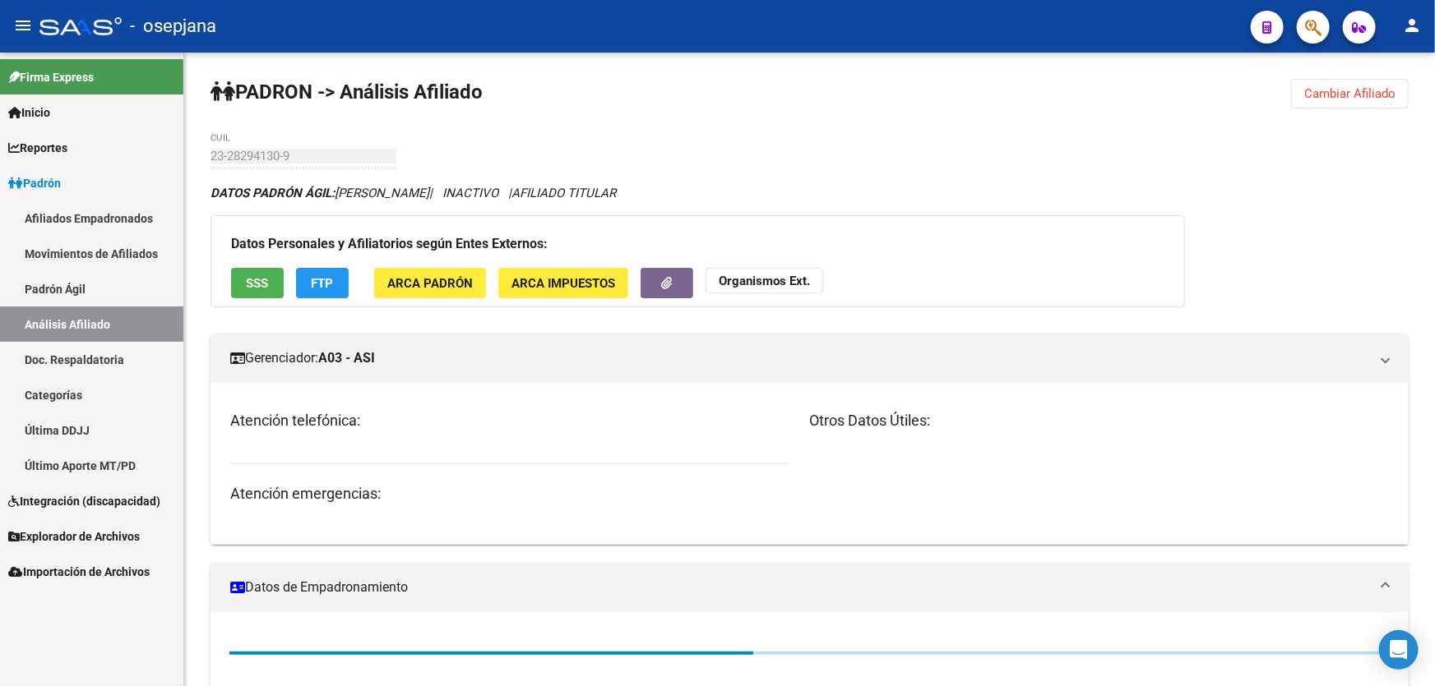
click at [941, 209] on div "DATOS PADRÓN ÁGIL: [PERSON_NAME] | INACTIVO | AFILIADO TITULAR Datos Personales…" at bounding box center [809, 690] width 1198 height 1012
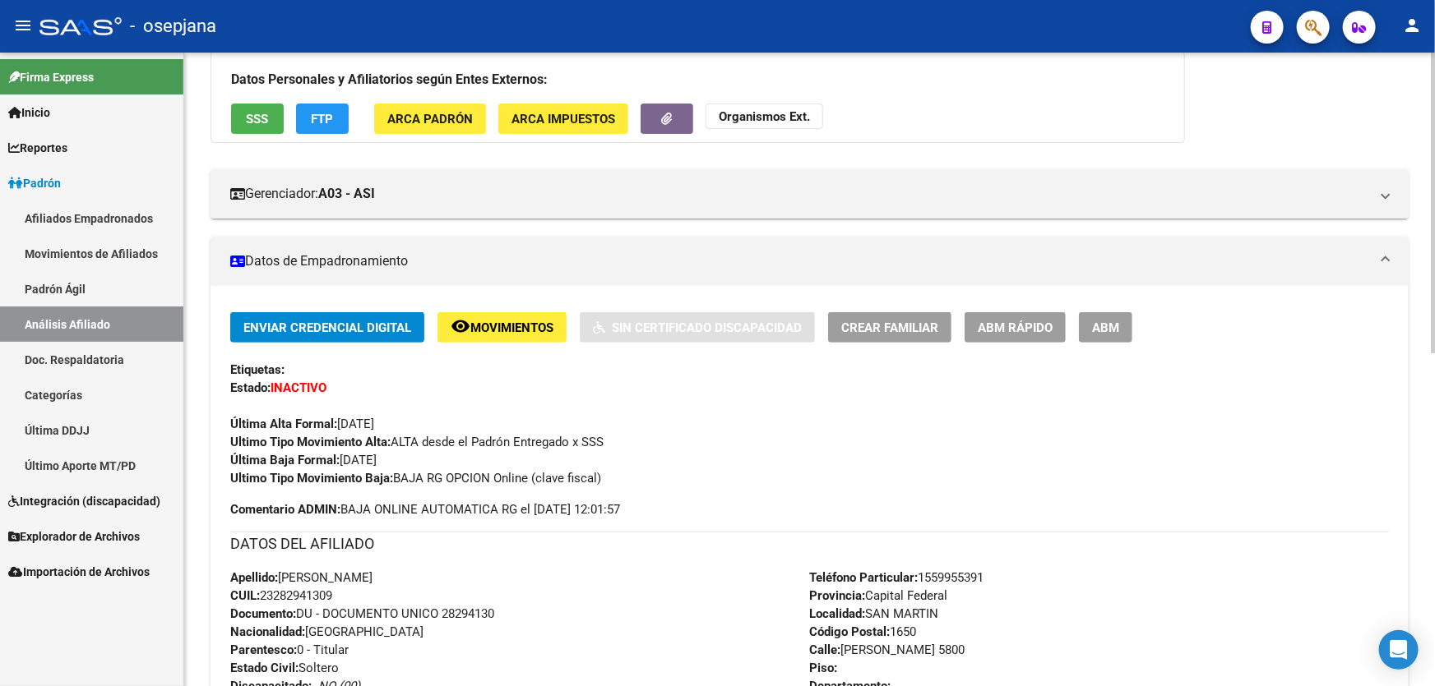
scroll to position [74, 0]
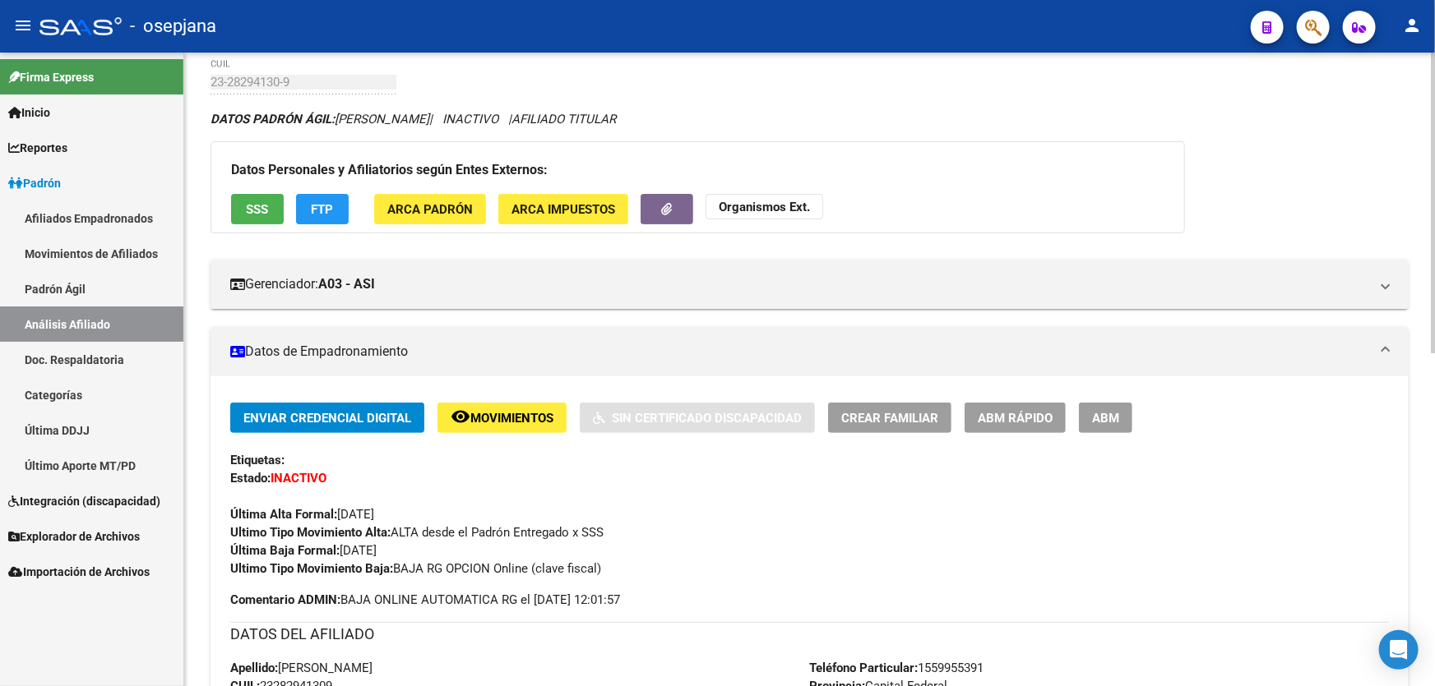
click at [529, 403] on button "remove_red_eye Movimientos" at bounding box center [501, 418] width 129 height 30
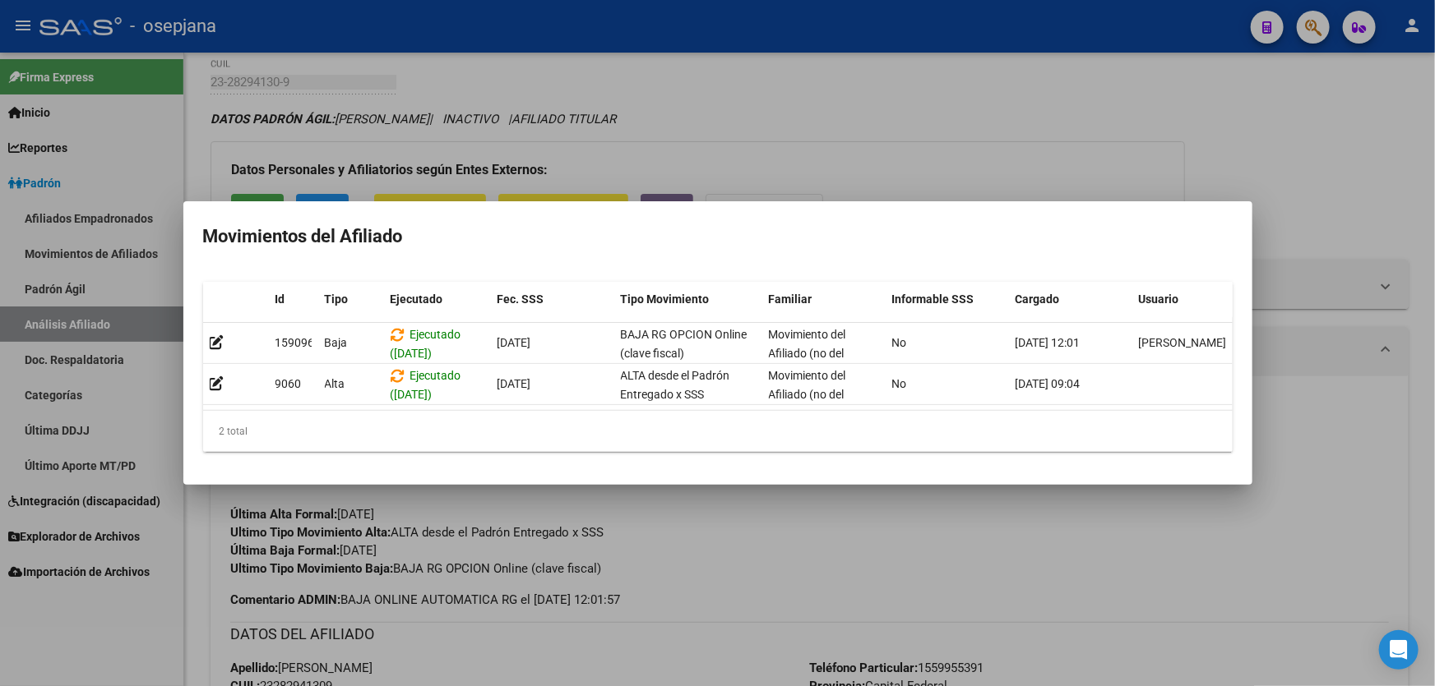
click at [789, 575] on div at bounding box center [717, 343] width 1435 height 686
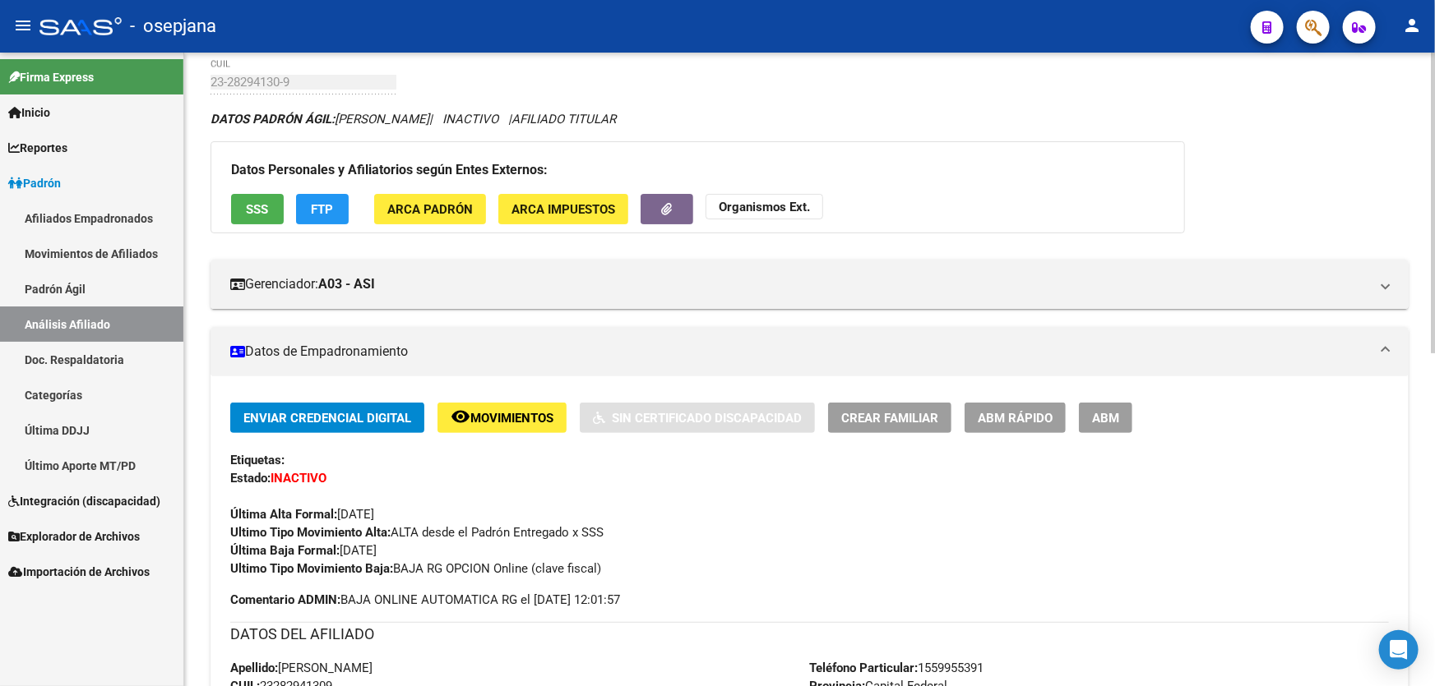
click at [245, 215] on button "SSS" at bounding box center [257, 209] width 53 height 30
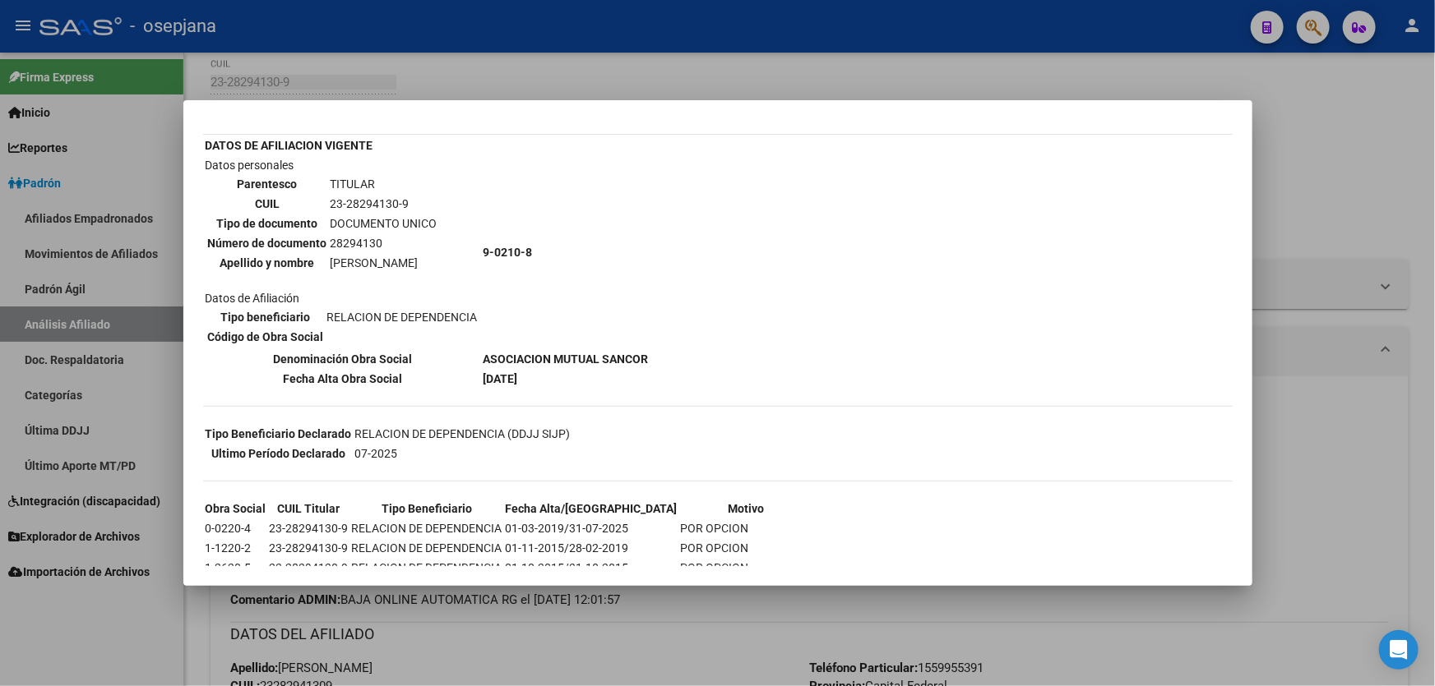
scroll to position [159, 0]
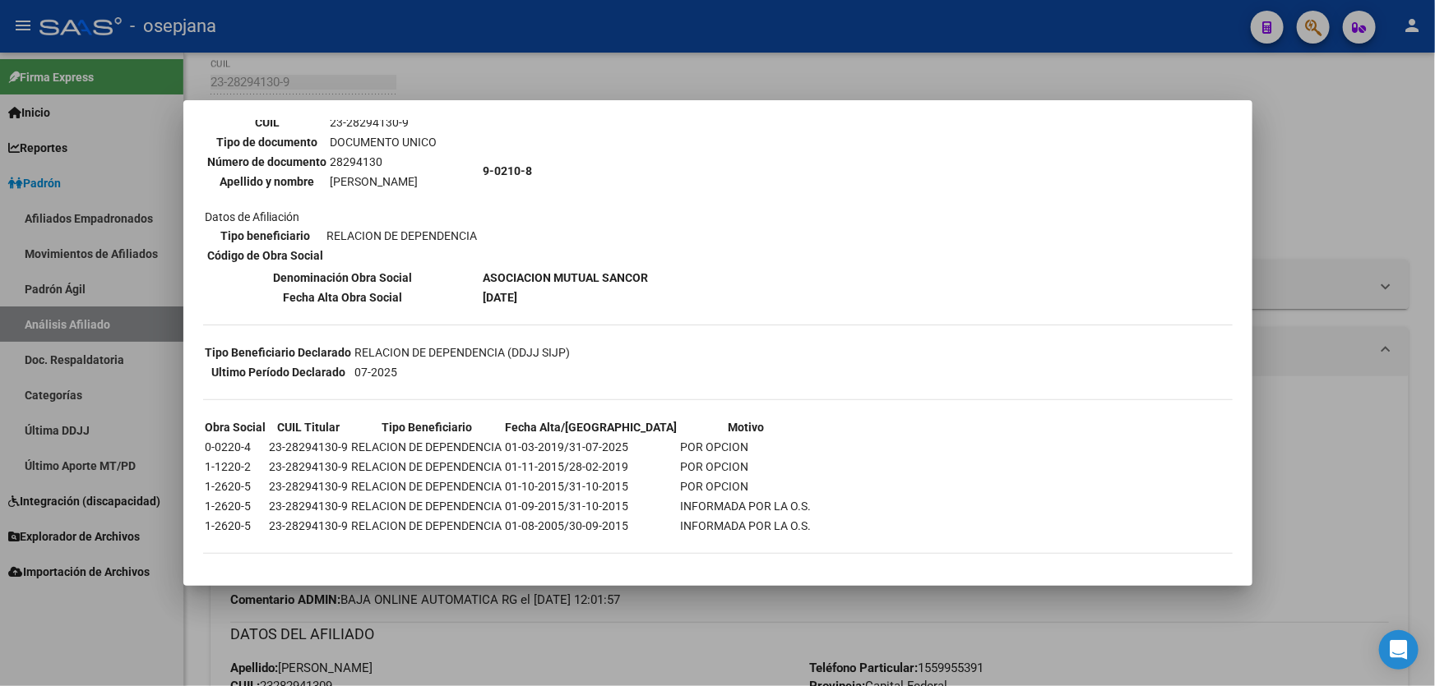
click at [1291, 234] on div at bounding box center [717, 343] width 1435 height 686
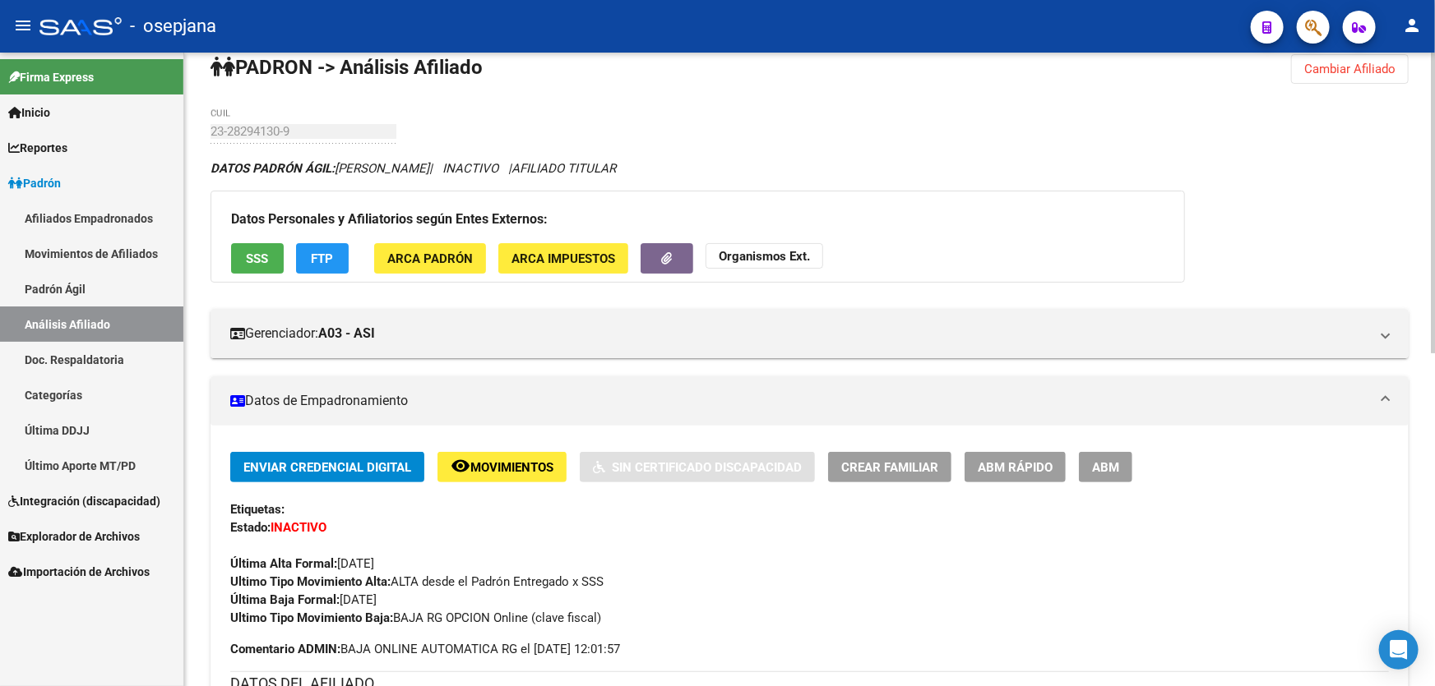
scroll to position [0, 0]
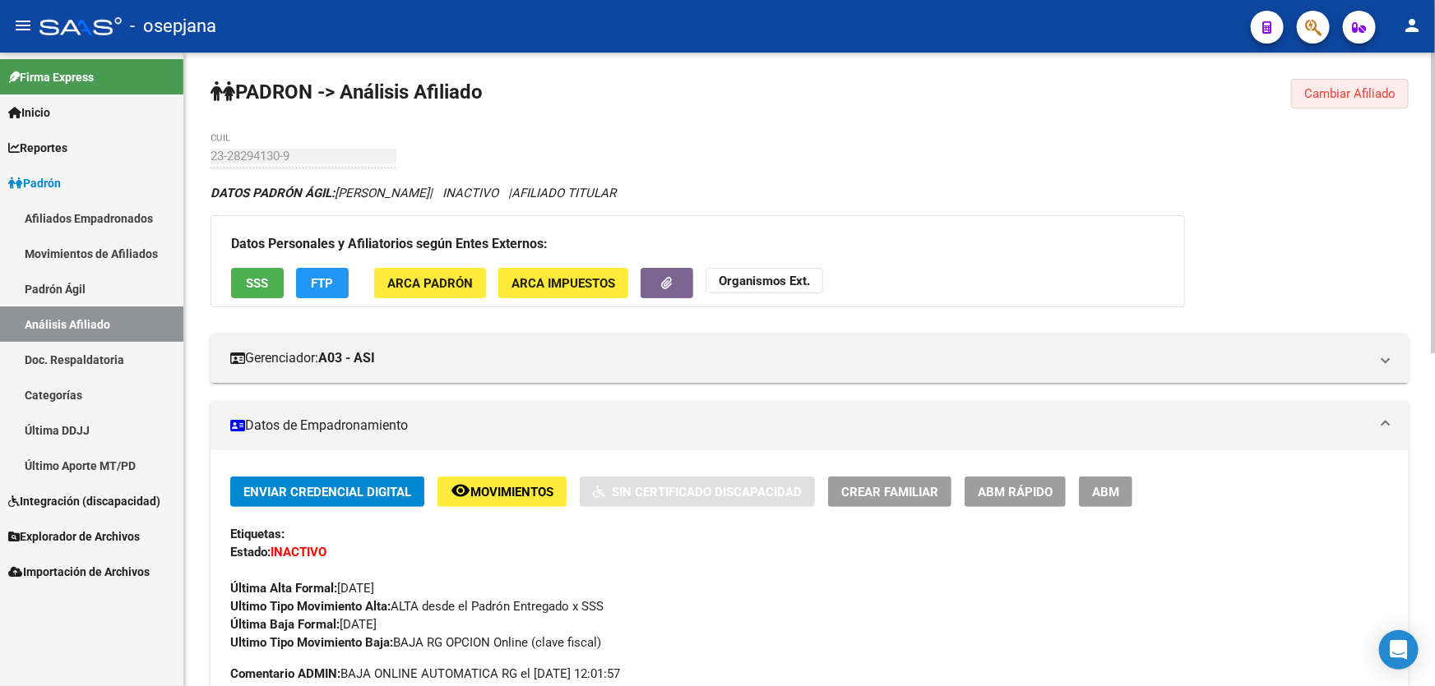
click at [1321, 105] on button "Cambiar Afiliado" at bounding box center [1350, 94] width 118 height 30
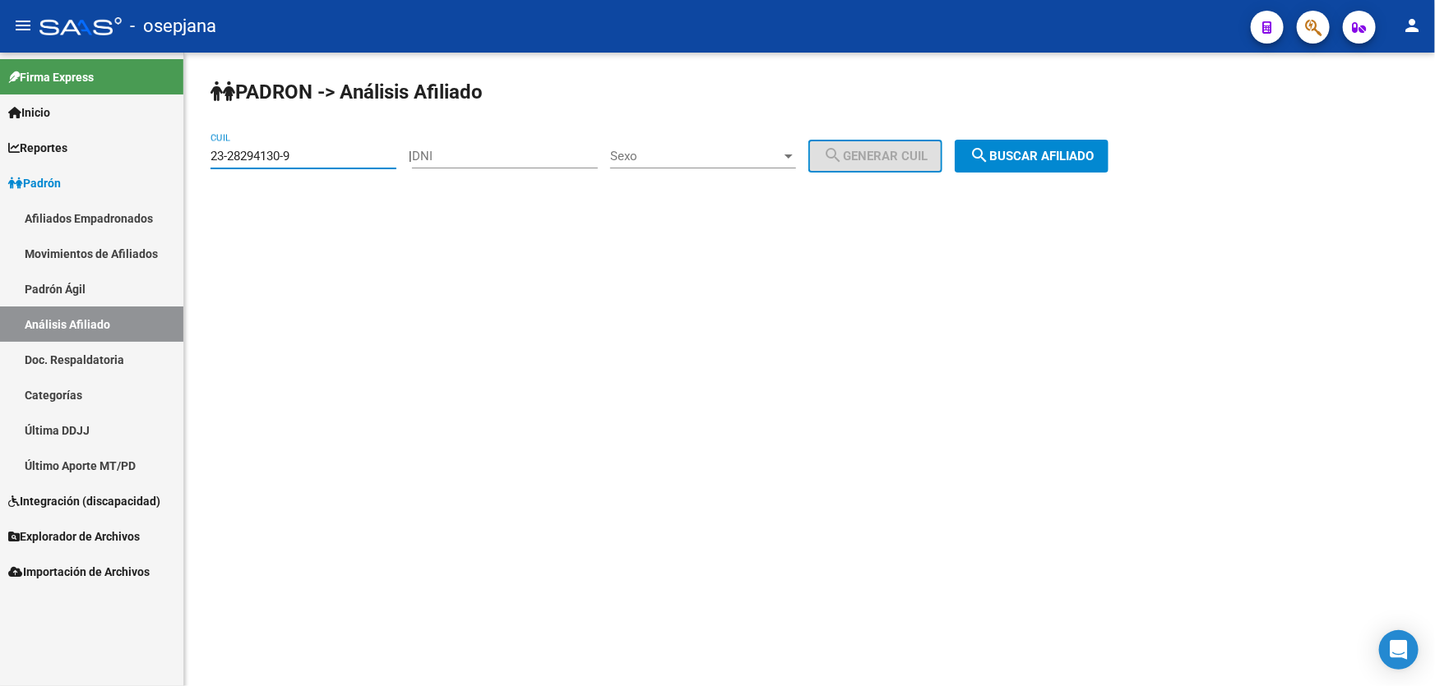
drag, startPoint x: 323, startPoint y: 154, endPoint x: 223, endPoint y: 162, distance: 100.6
click at [223, 162] on input "23-28294130-9" at bounding box center [303, 156] width 186 height 15
click at [216, 156] on input "23-28294130-9" at bounding box center [303, 156] width 186 height 15
drag, startPoint x: 207, startPoint y: 152, endPoint x: 329, endPoint y: 153, distance: 121.7
click at [329, 153] on div "PADRON -> Análisis Afiliado 23-28294130-9 CUIL | DNI Sexo Sexo search Generar C…" at bounding box center [809, 139] width 1250 height 173
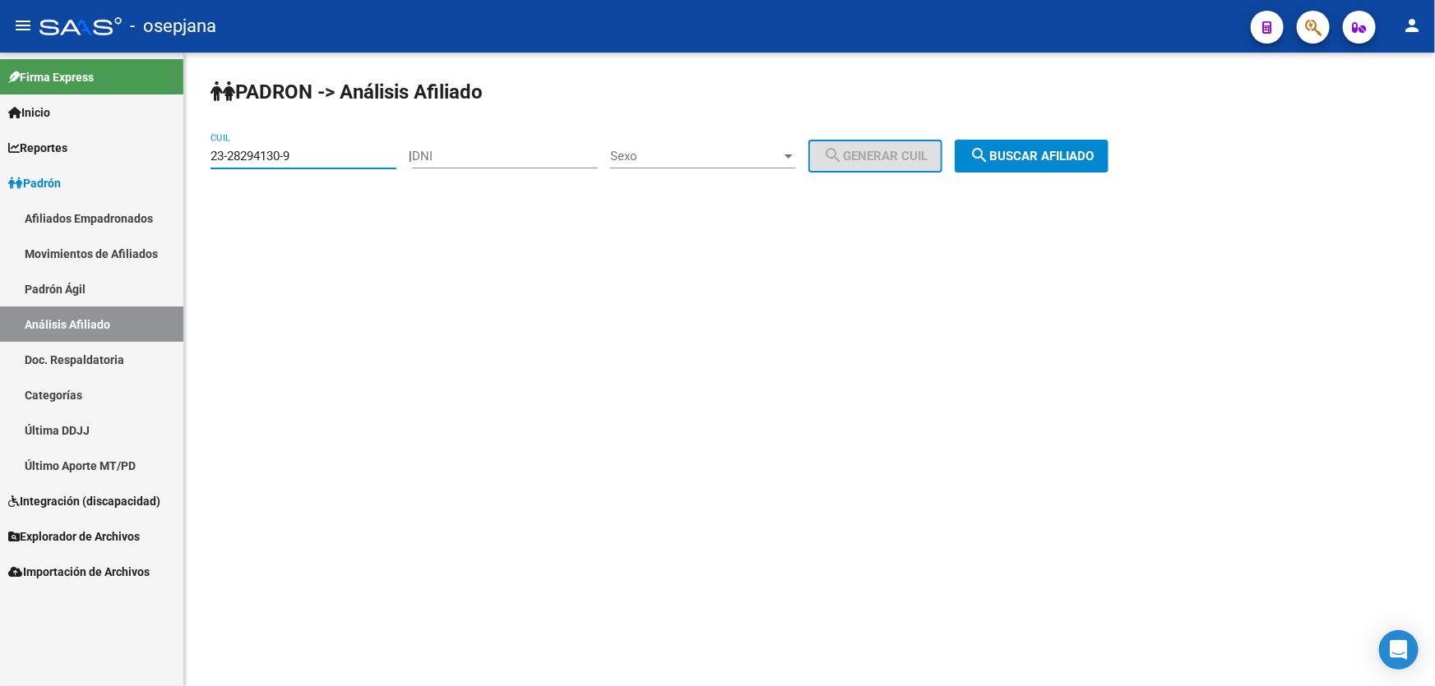
drag, startPoint x: 299, startPoint y: 156, endPoint x: 178, endPoint y: 156, distance: 120.9
click at [178, 156] on mat-sidenav-container "Firma Express Inicio Instructivos Contacto OS Reportes Padrón Traspasos x O.S. …" at bounding box center [717, 370] width 1435 height 634
paste input "506441-4"
click at [1108, 161] on button "search Buscar afiliado" at bounding box center [1031, 156] width 154 height 33
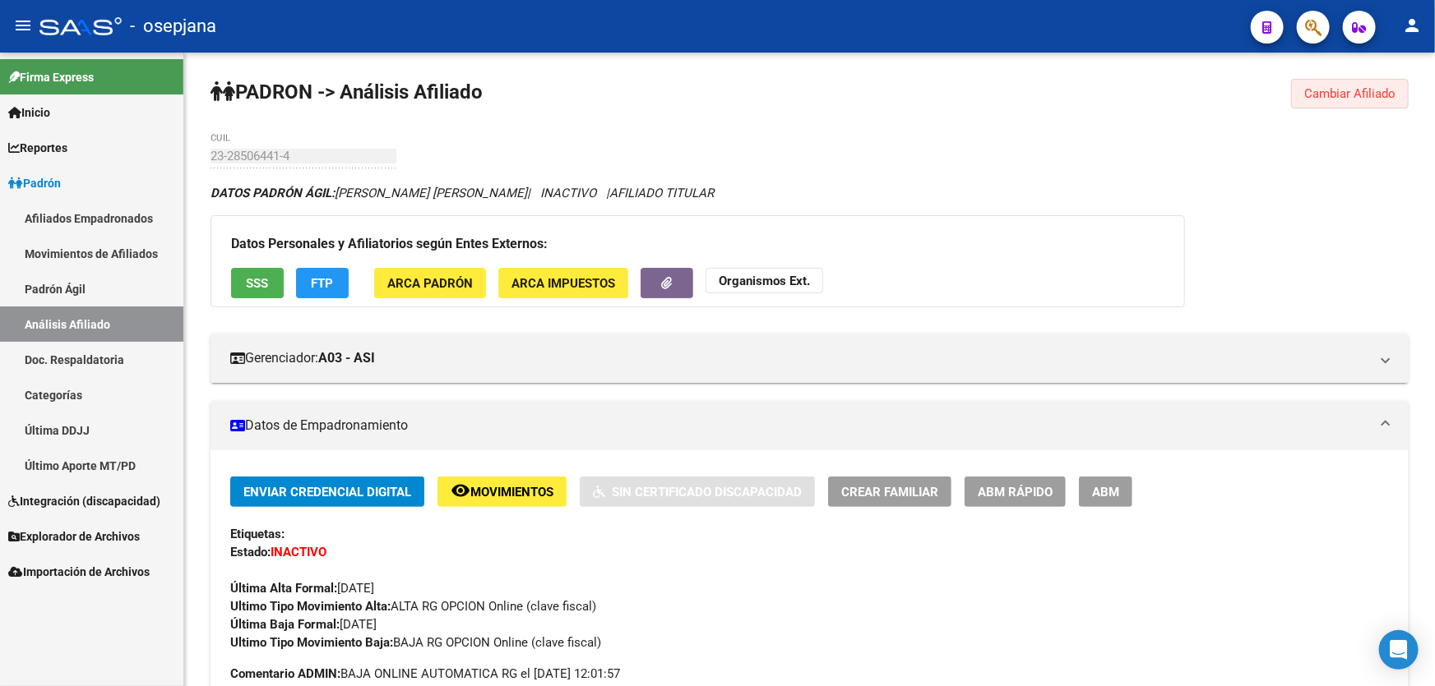
click at [1353, 96] on span "Cambiar Afiliado" at bounding box center [1349, 93] width 91 height 15
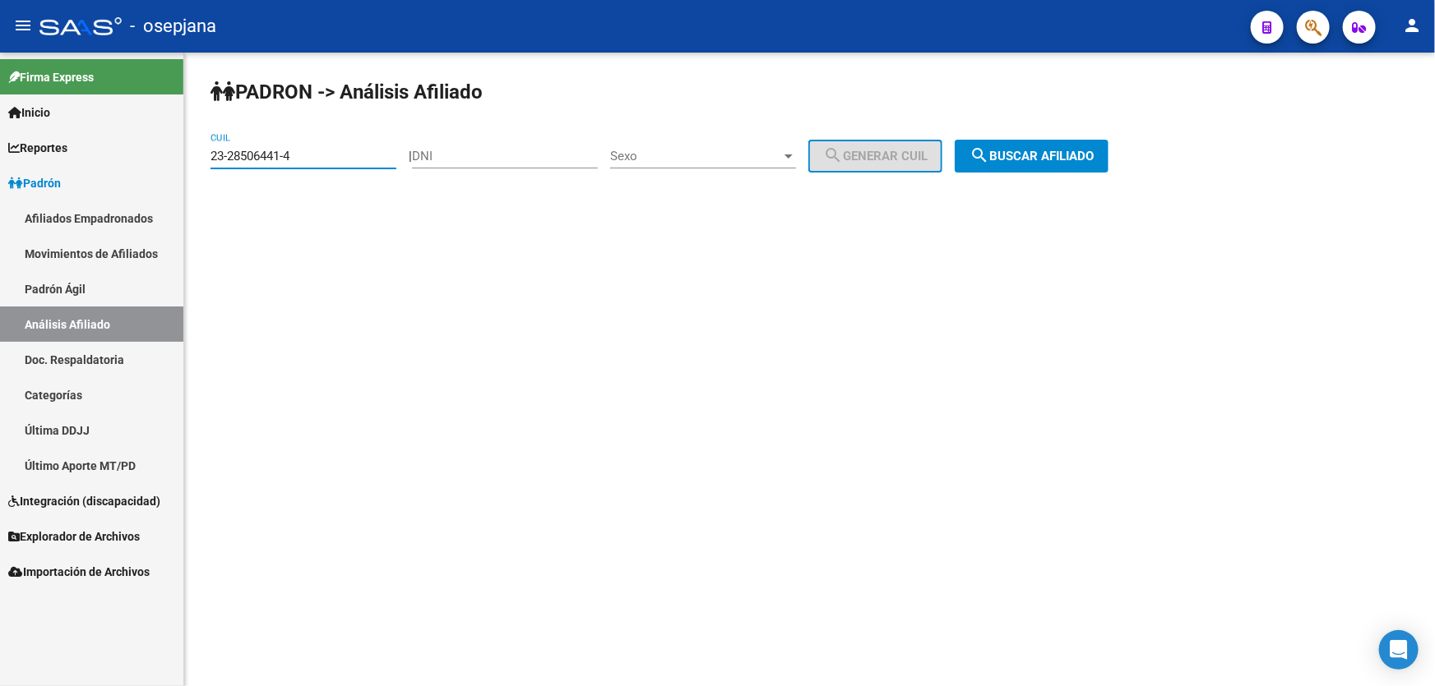
drag, startPoint x: 277, startPoint y: 155, endPoint x: 205, endPoint y: 157, distance: 72.4
click at [205, 157] on div "PADRON -> Análisis Afiliado 23-28506441-4 CUIL | DNI Sexo Sexo search Generar C…" at bounding box center [809, 139] width 1250 height 173
paste input "910697-9"
click at [1090, 153] on span "search Buscar afiliado" at bounding box center [1031, 156] width 124 height 15
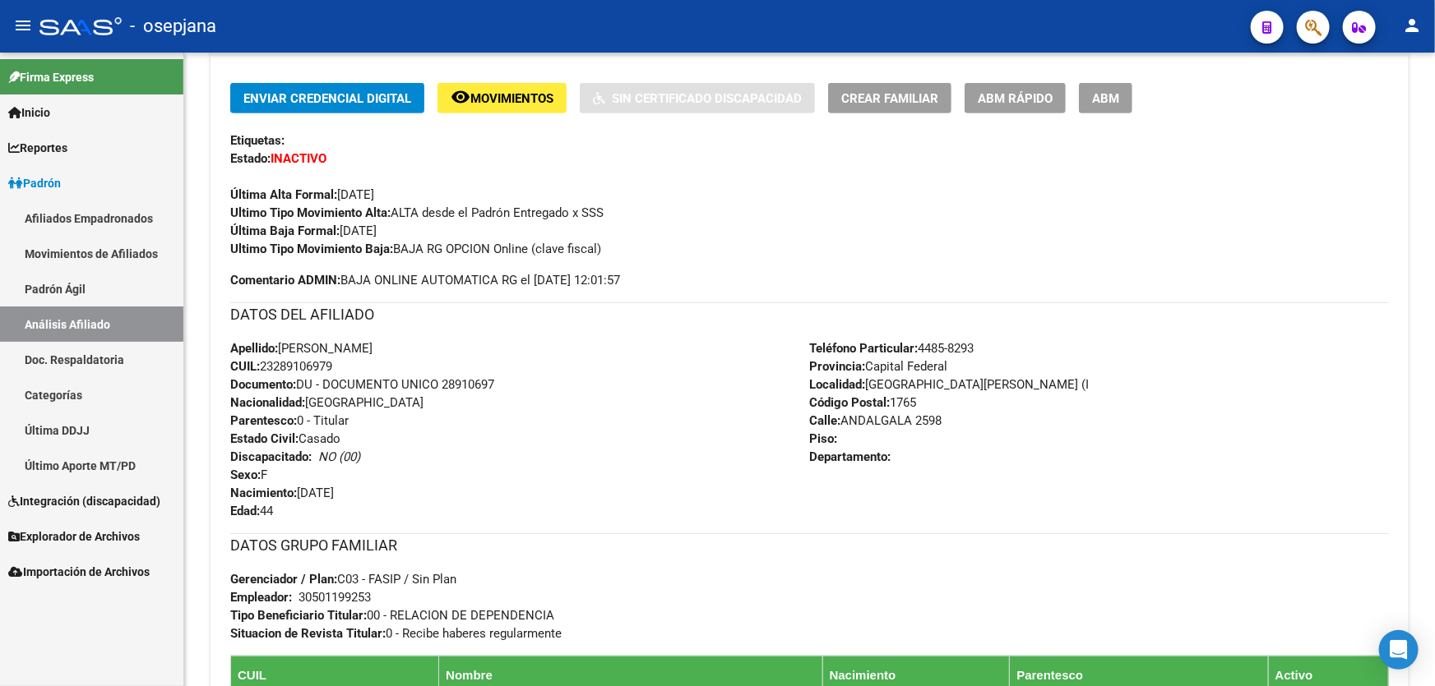
scroll to position [20, 0]
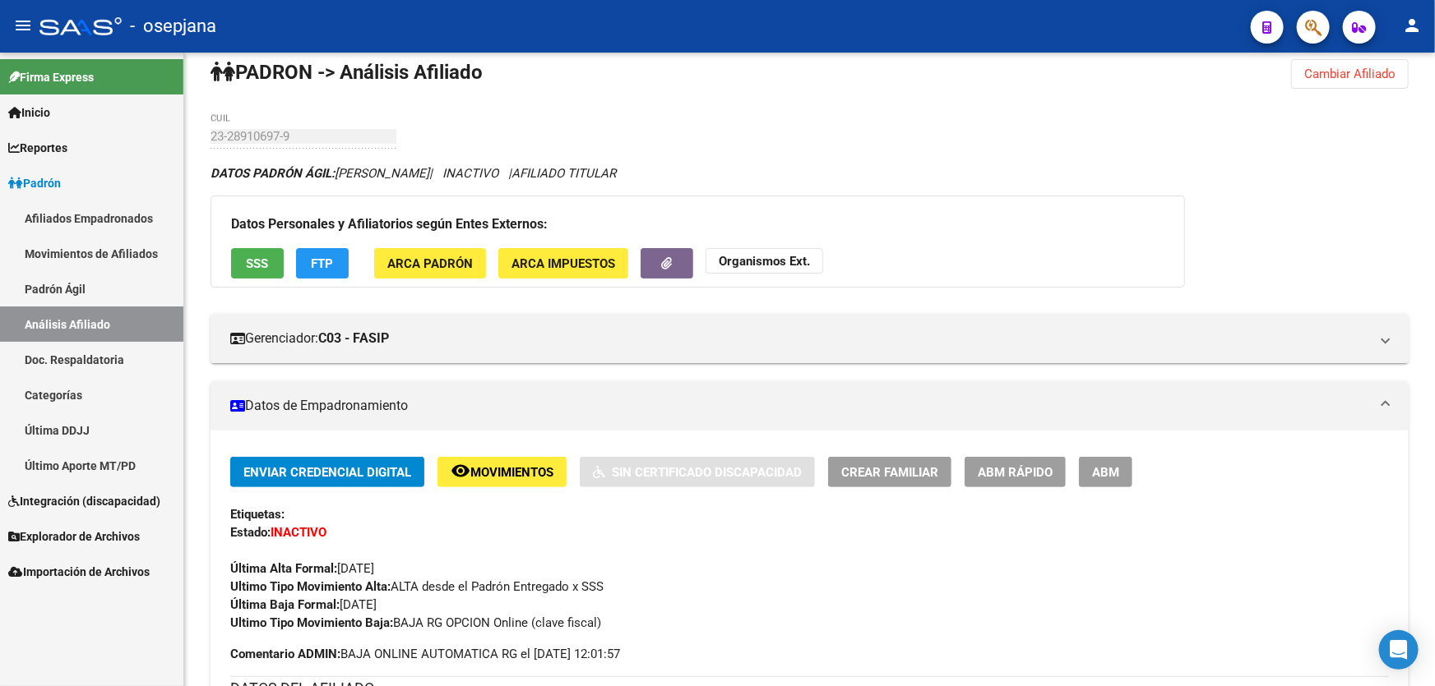
click at [239, 265] on button "SSS" at bounding box center [257, 263] width 53 height 30
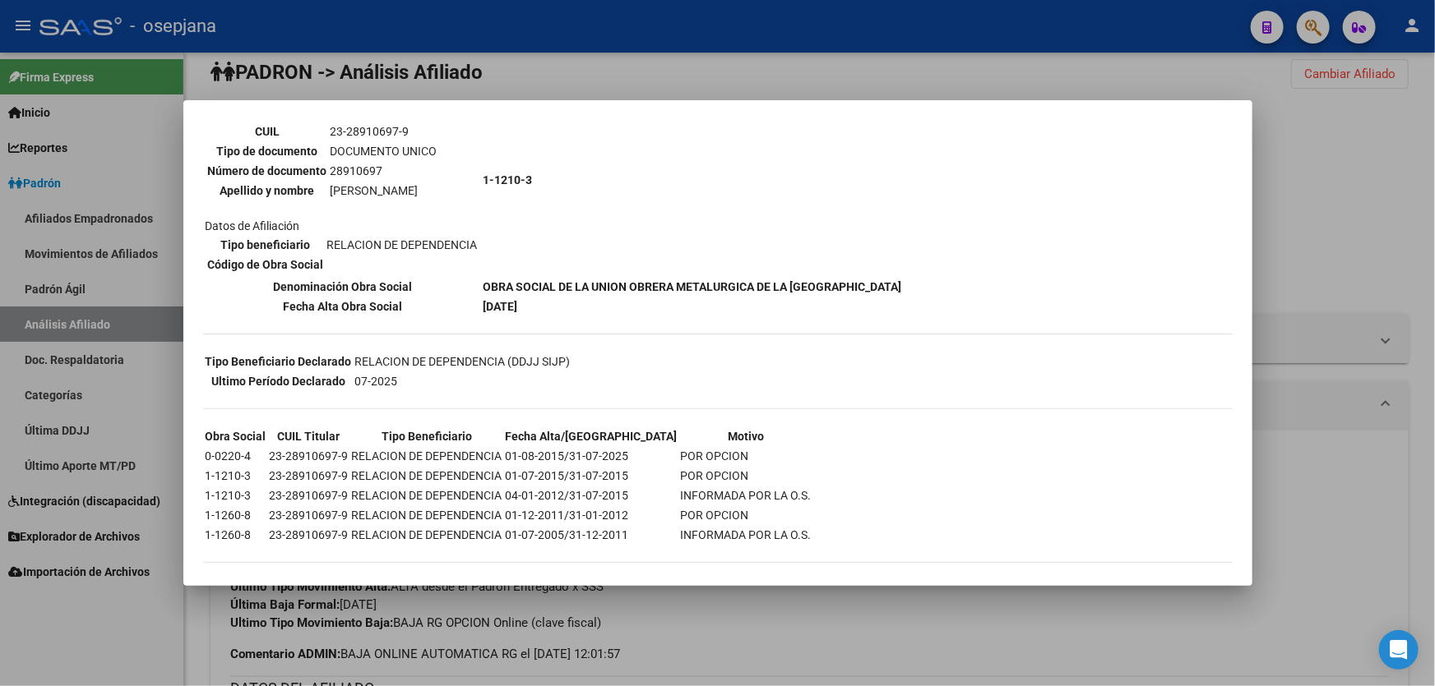
scroll to position [159, 0]
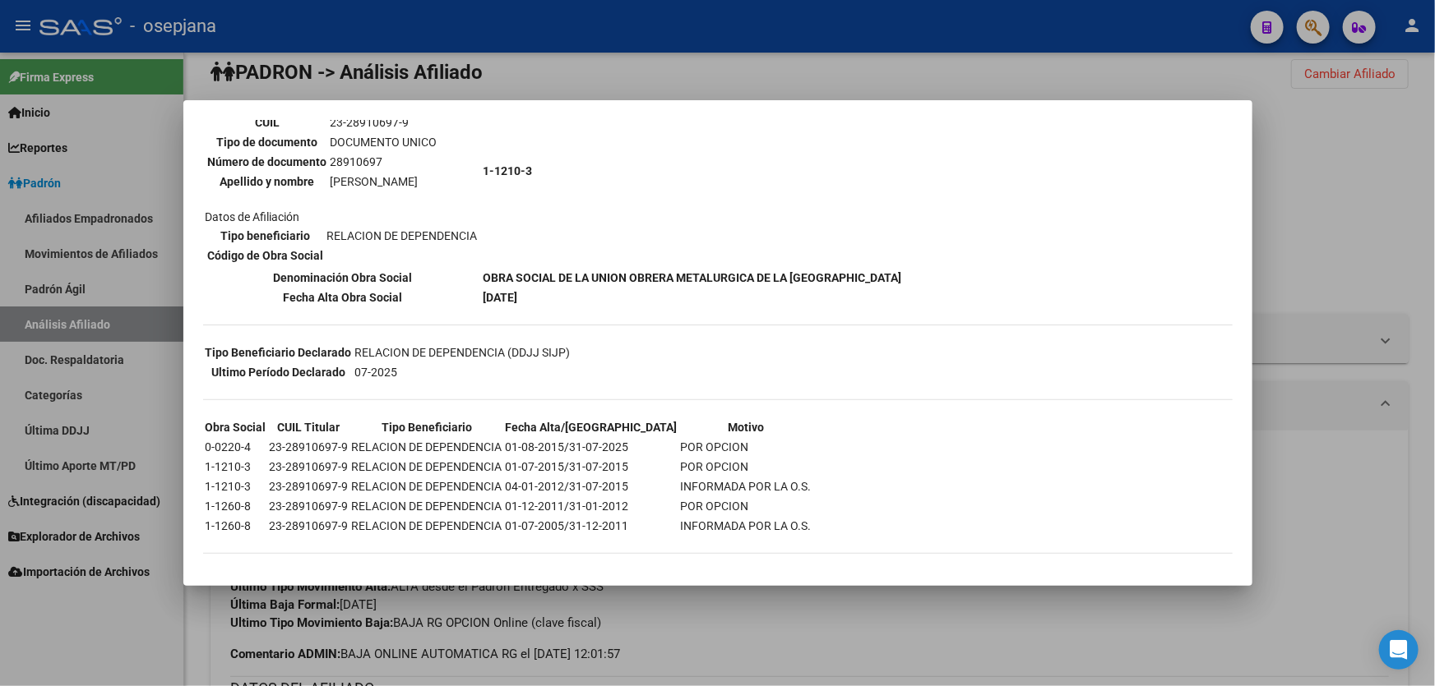
click at [1317, 236] on div at bounding box center [717, 343] width 1435 height 686
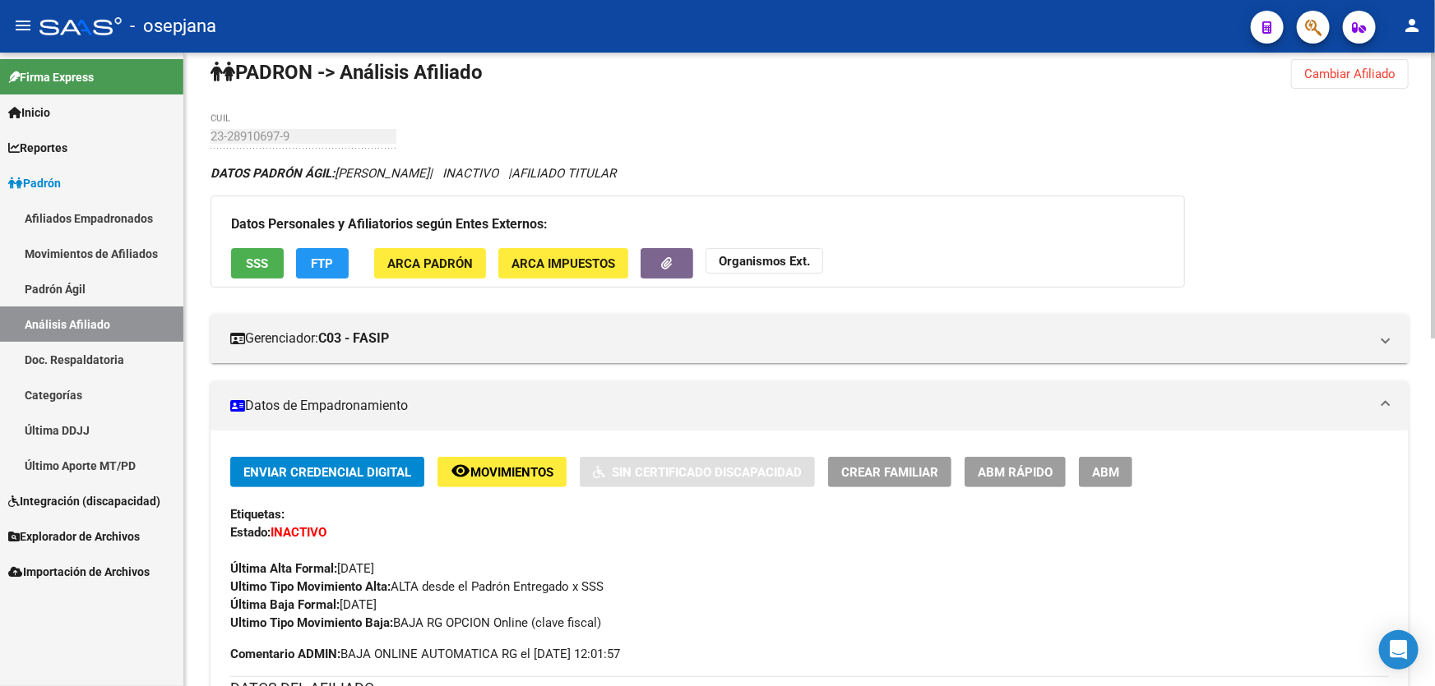
click at [304, 255] on button "FTP" at bounding box center [322, 263] width 53 height 30
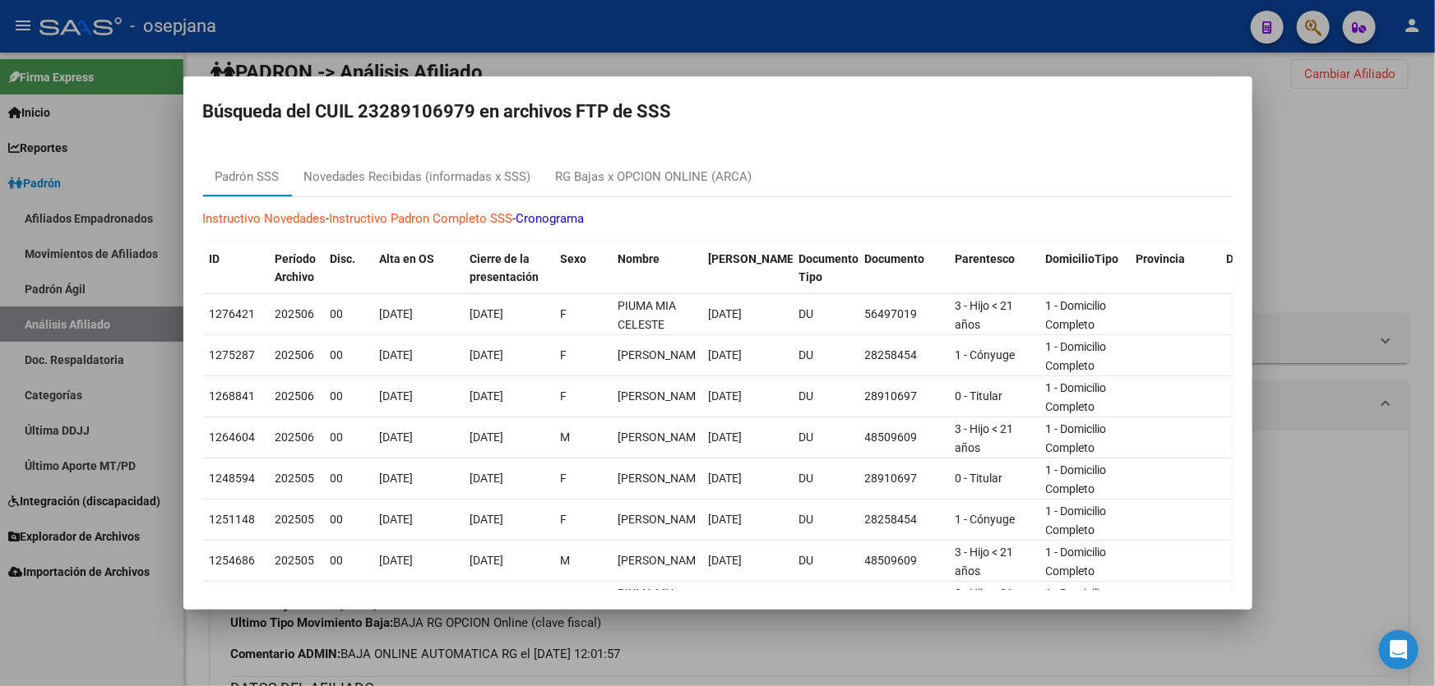
click at [1302, 252] on div at bounding box center [717, 343] width 1435 height 686
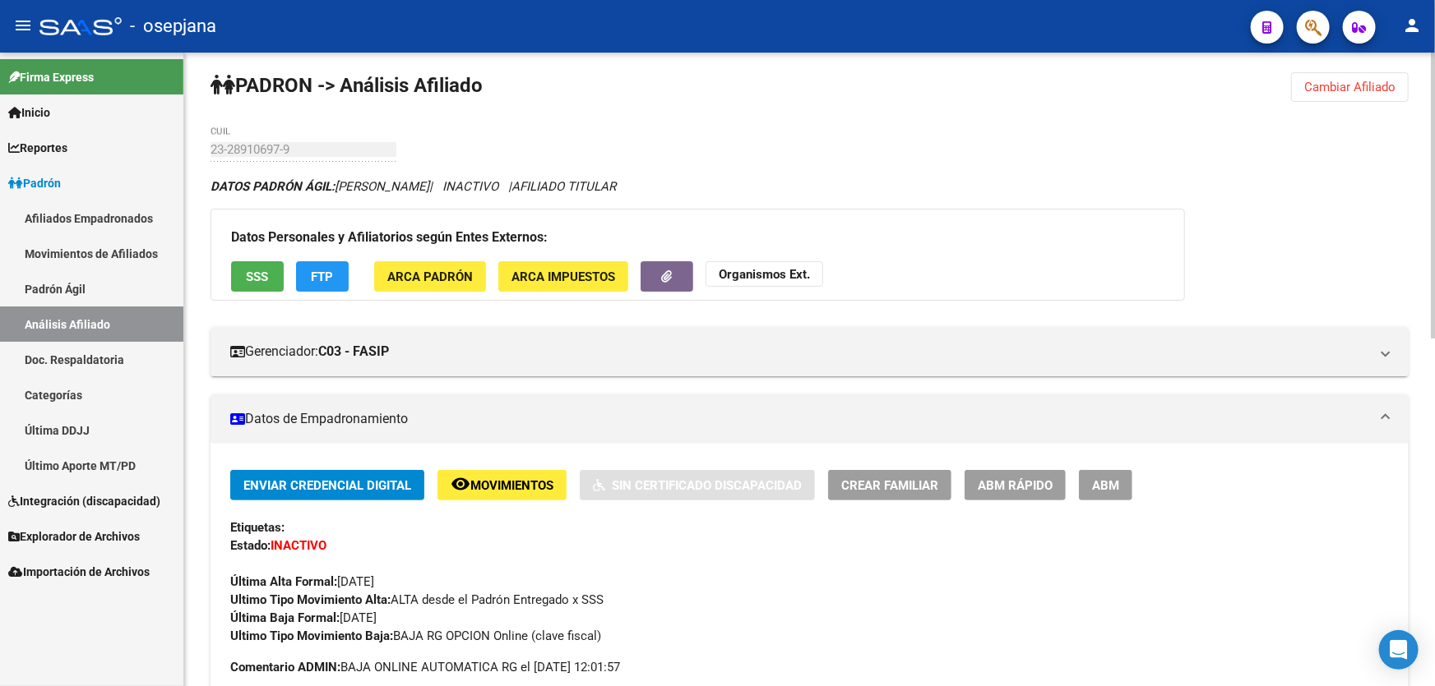
scroll to position [0, 0]
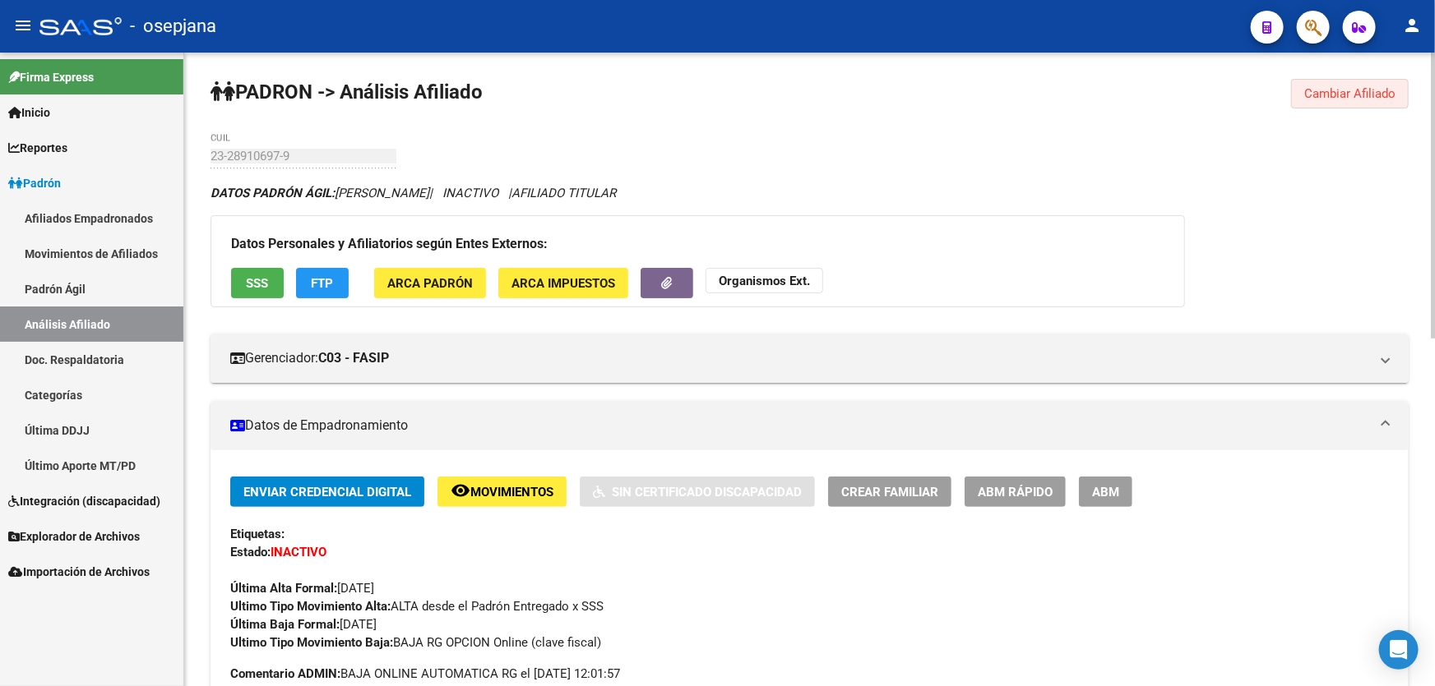
click at [1358, 90] on span "Cambiar Afiliado" at bounding box center [1349, 93] width 91 height 15
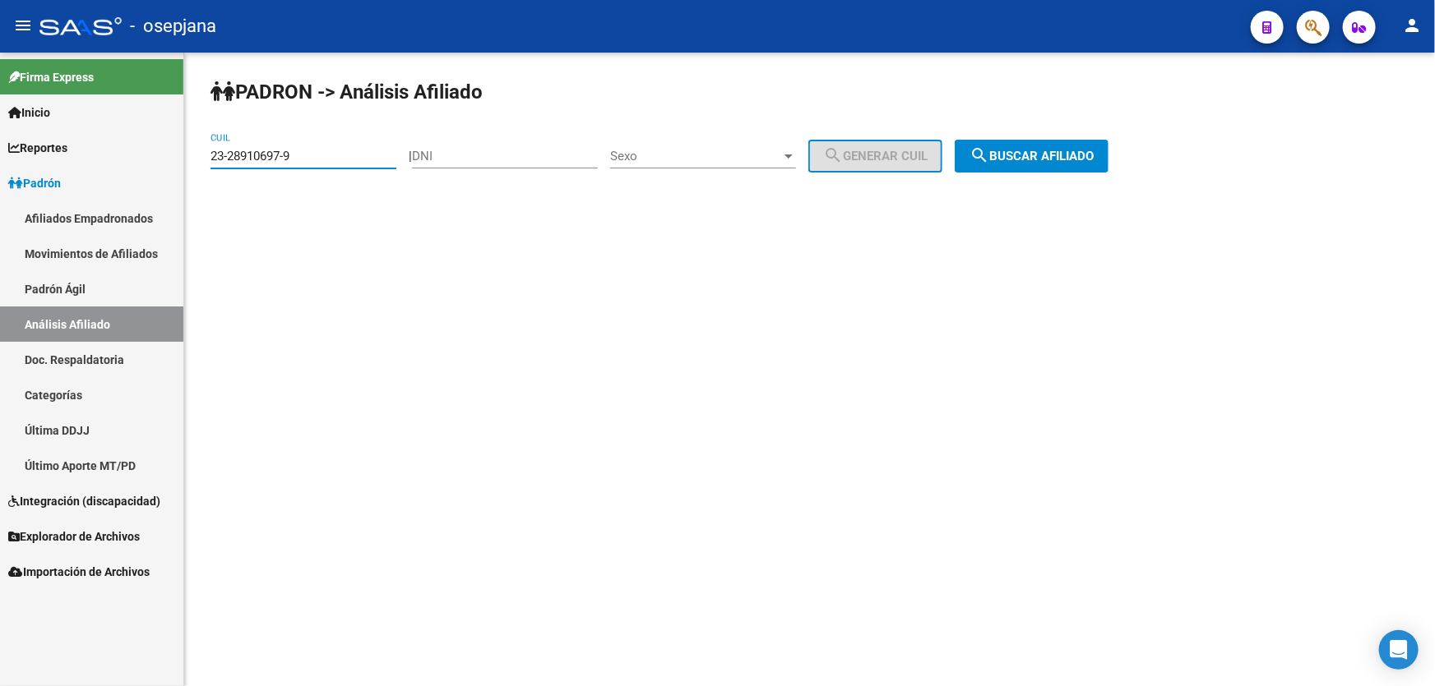
drag, startPoint x: 312, startPoint y: 157, endPoint x: 210, endPoint y: 160, distance: 101.2
click at [208, 164] on div "PADRON -> Análisis Afiliado 23-28910697-9 CUIL | DNI Sexo Sexo search Generar C…" at bounding box center [809, 139] width 1250 height 173
paste input "9327772"
click at [989, 157] on mat-icon "search" at bounding box center [979, 156] width 20 height 20
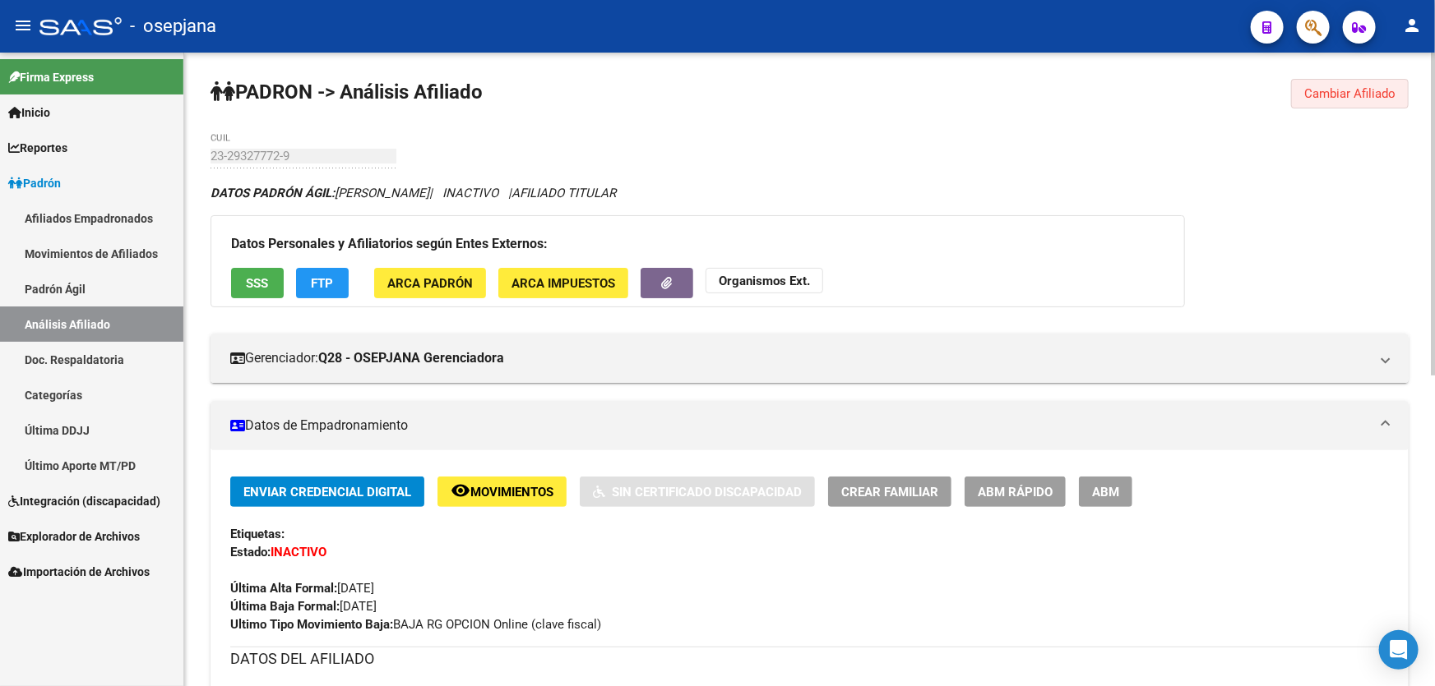
click at [1370, 99] on span "Cambiar Afiliado" at bounding box center [1349, 93] width 91 height 15
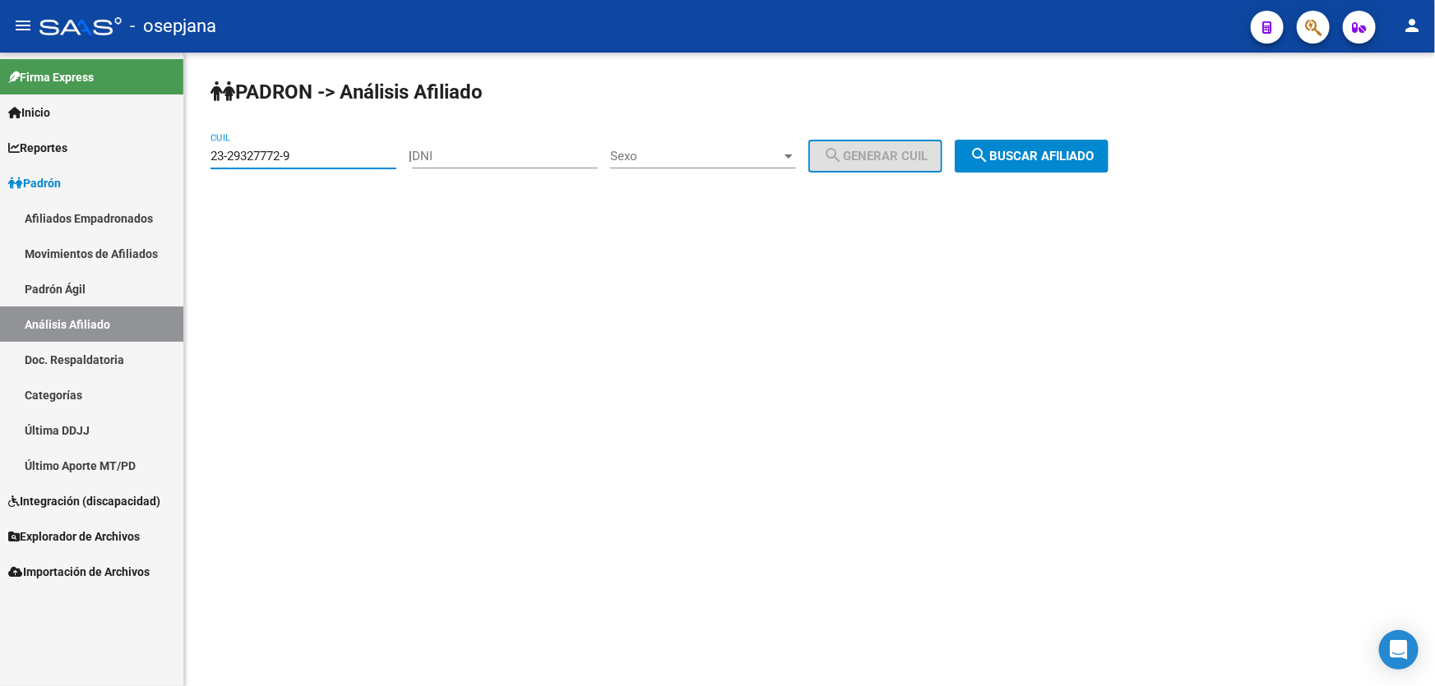
drag, startPoint x: 312, startPoint y: 160, endPoint x: 193, endPoint y: 160, distance: 118.4
click at [193, 160] on div "PADRON -> Análisis Afiliado 23-29327772-9 CUIL | DNI Sexo Sexo search Generar C…" at bounding box center [809, 139] width 1250 height 173
paste input "30953031-4"
click at [1034, 159] on span "search Buscar afiliado" at bounding box center [1031, 156] width 124 height 15
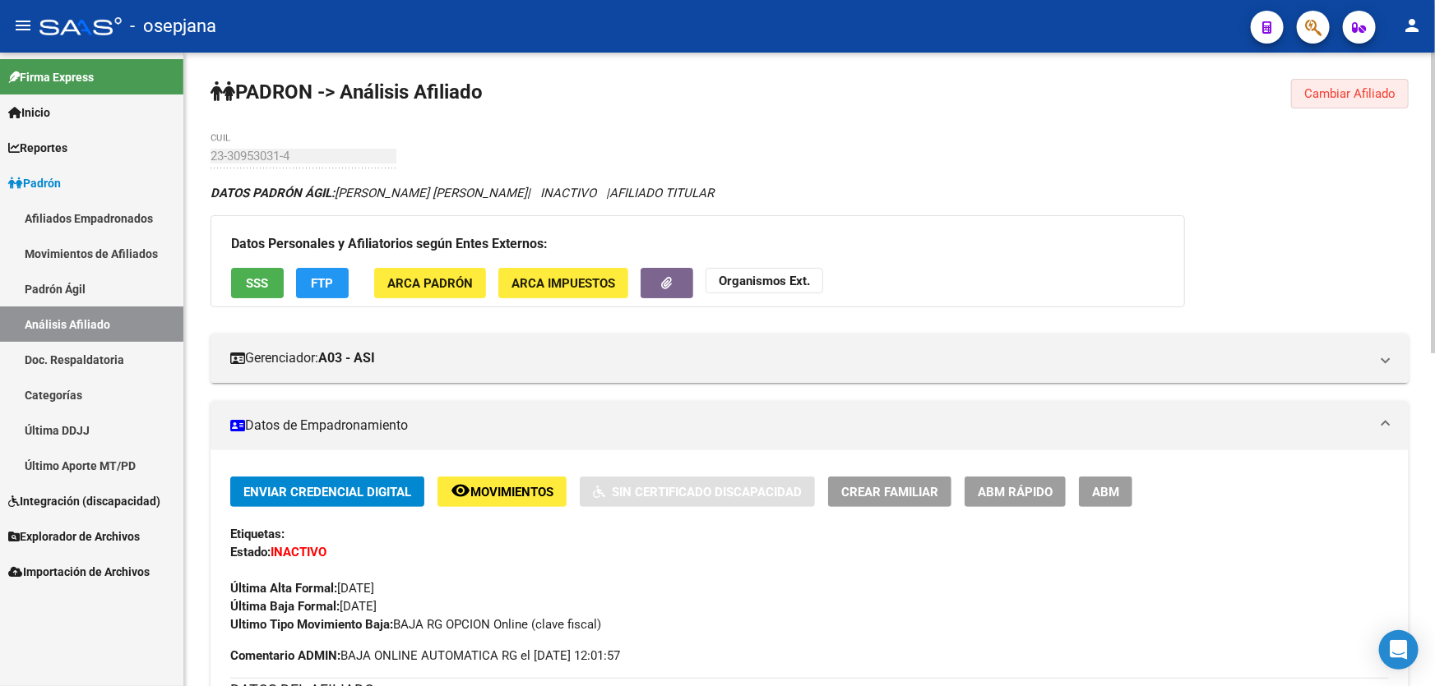
click at [1372, 94] on span "Cambiar Afiliado" at bounding box center [1349, 93] width 91 height 15
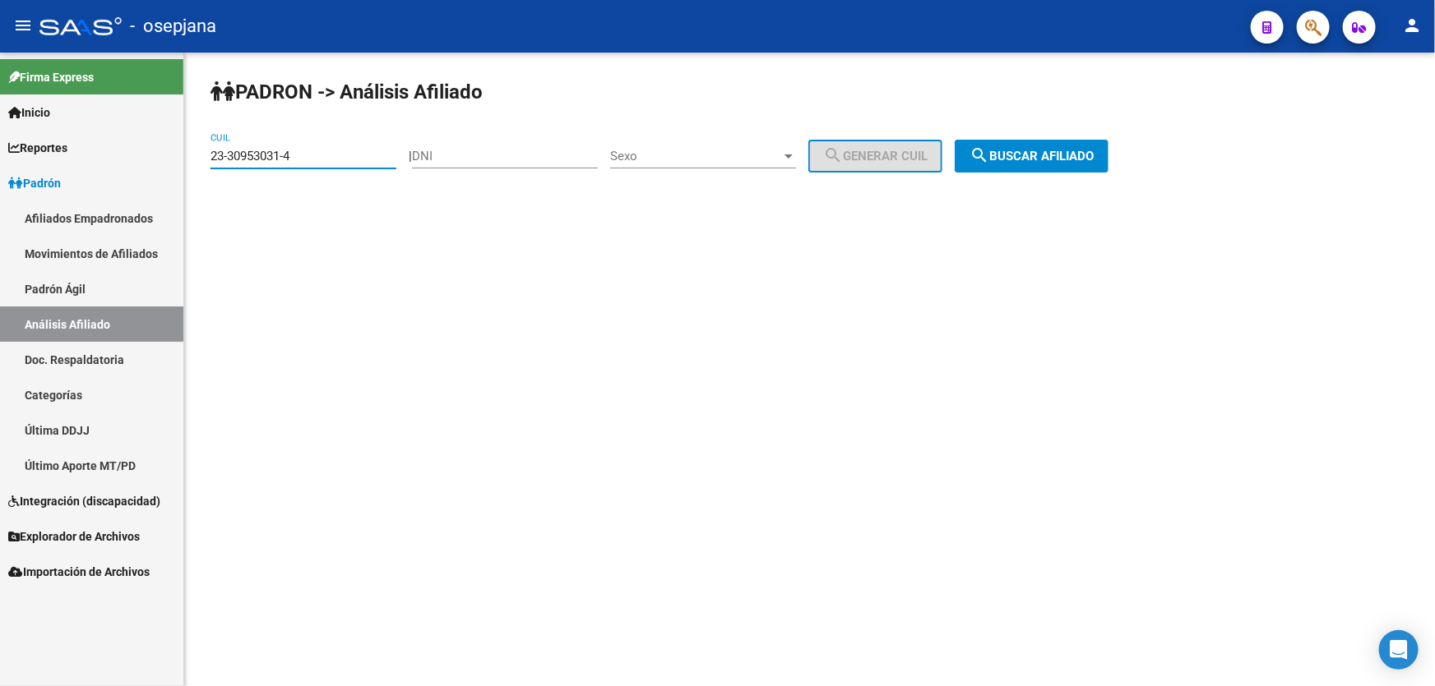
drag, startPoint x: 303, startPoint y: 156, endPoint x: 200, endPoint y: 158, distance: 102.8
click at [200, 158] on div "PADRON -> Análisis Afiliado 23-30953031-4 CUIL | DNI Sexo Sexo search Generar C…" at bounding box center [809, 139] width 1250 height 173
paste input
click at [1038, 150] on span "search Buscar afiliado" at bounding box center [1031, 156] width 124 height 15
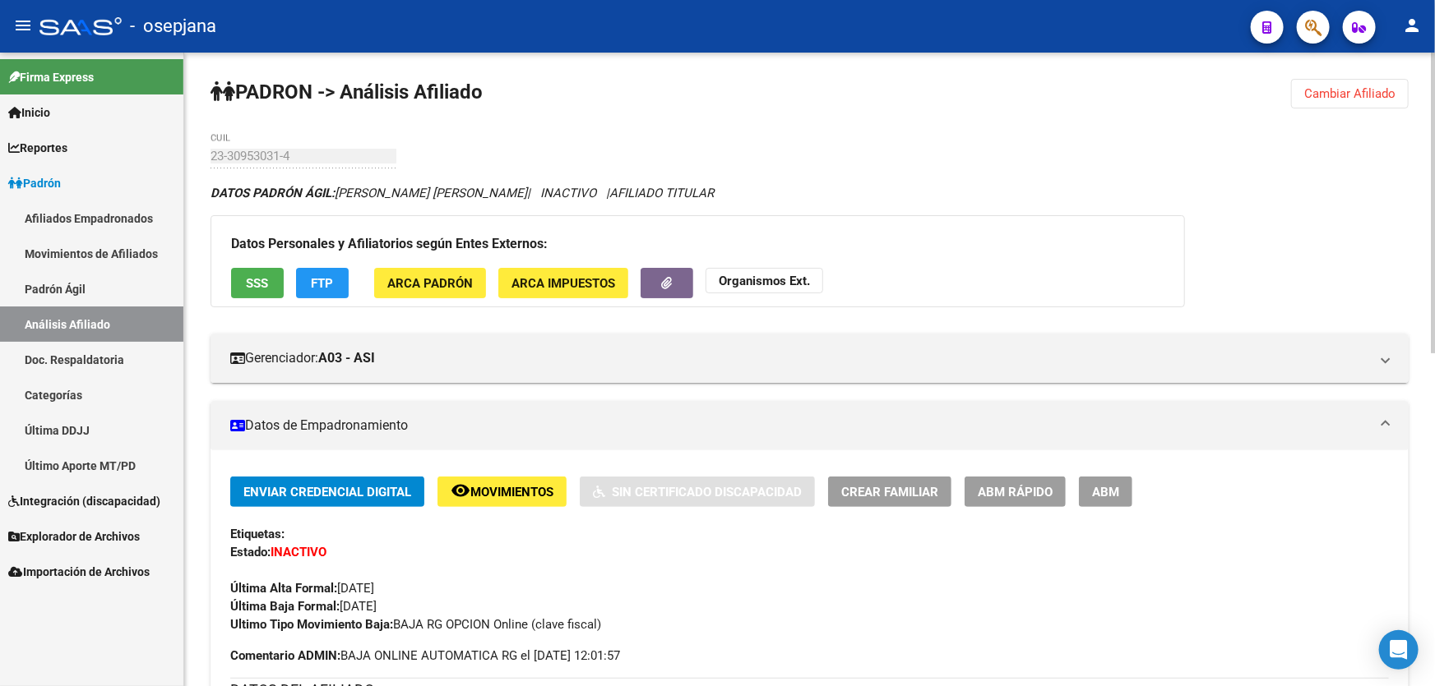
click at [1324, 95] on span "Cambiar Afiliado" at bounding box center [1349, 93] width 91 height 15
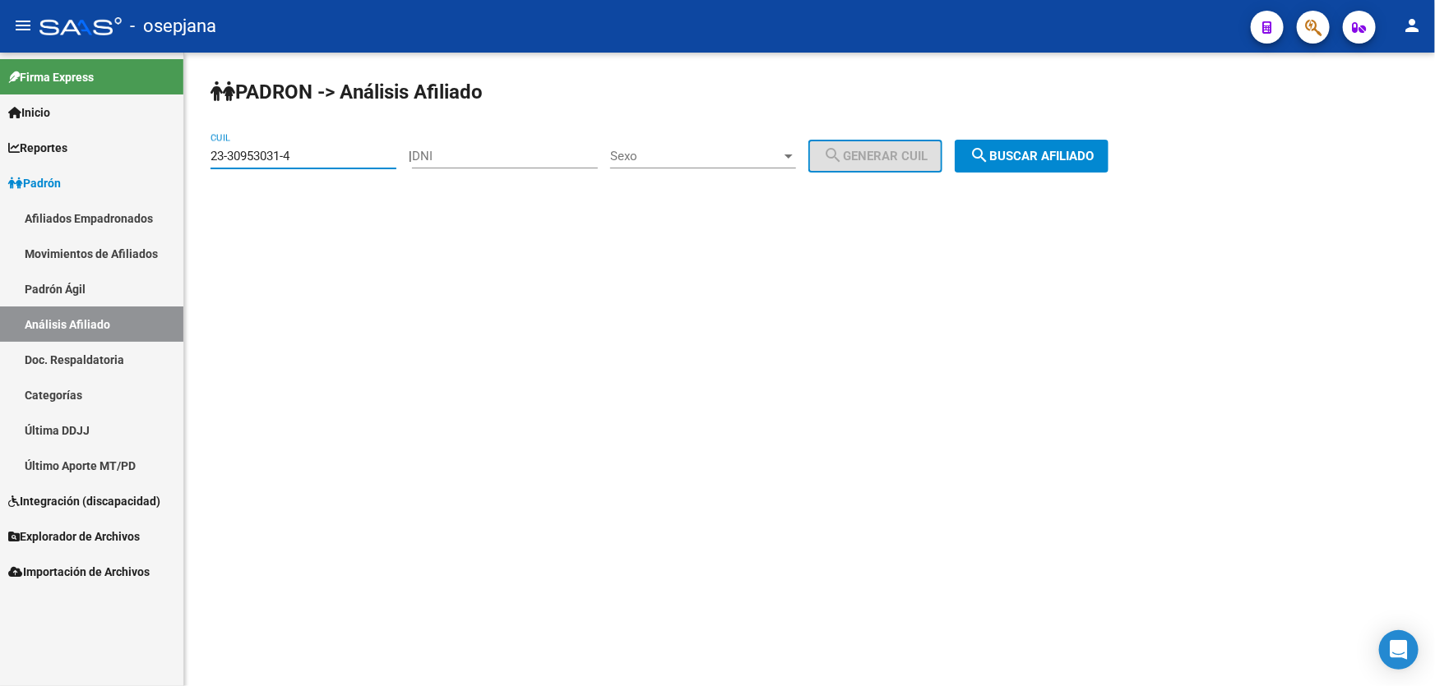
drag, startPoint x: 306, startPoint y: 153, endPoint x: 168, endPoint y: 159, distance: 138.3
click at [168, 159] on mat-sidenav-container "Firma Express Inicio Instructivos Contacto OS Reportes Padrón Traspasos x O.S. …" at bounding box center [717, 370] width 1435 height 634
paste input "2368284"
click at [1052, 150] on span "search Buscar afiliado" at bounding box center [1031, 156] width 124 height 15
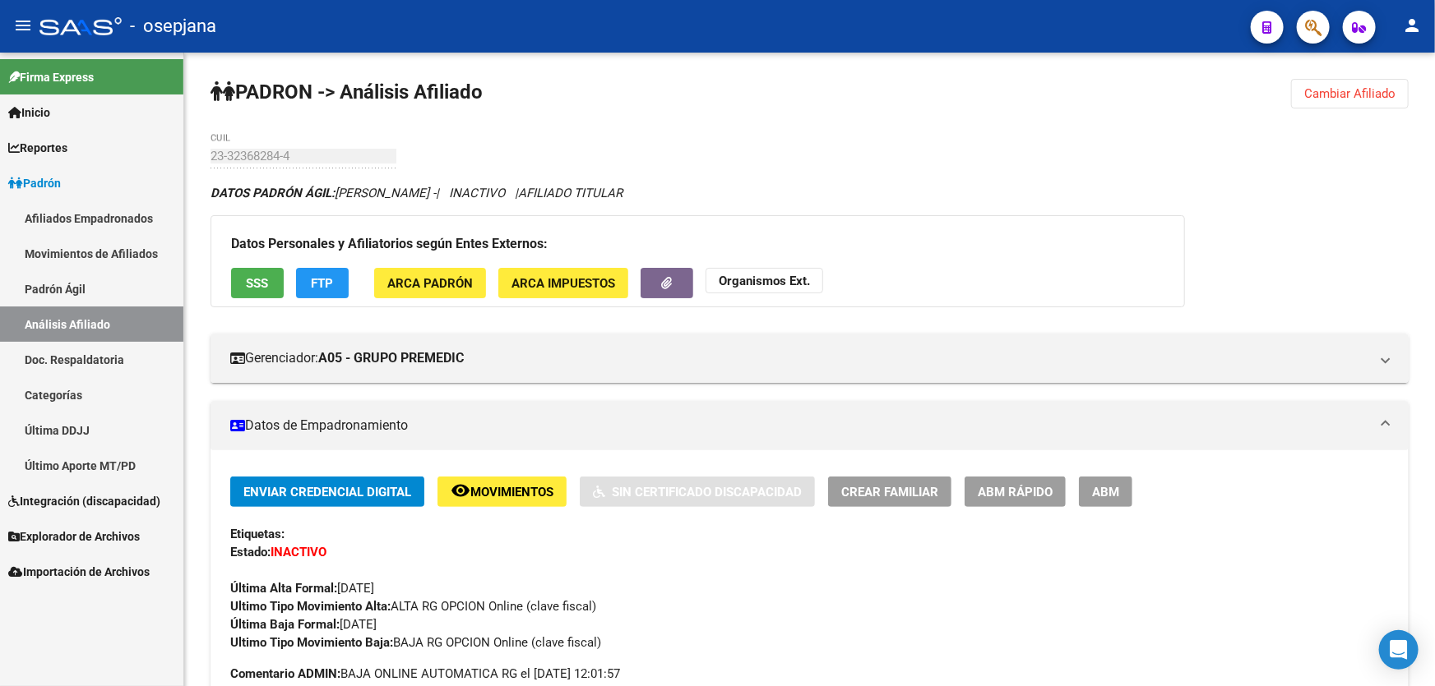
click at [1354, 100] on button "Cambiar Afiliado" at bounding box center [1350, 94] width 118 height 30
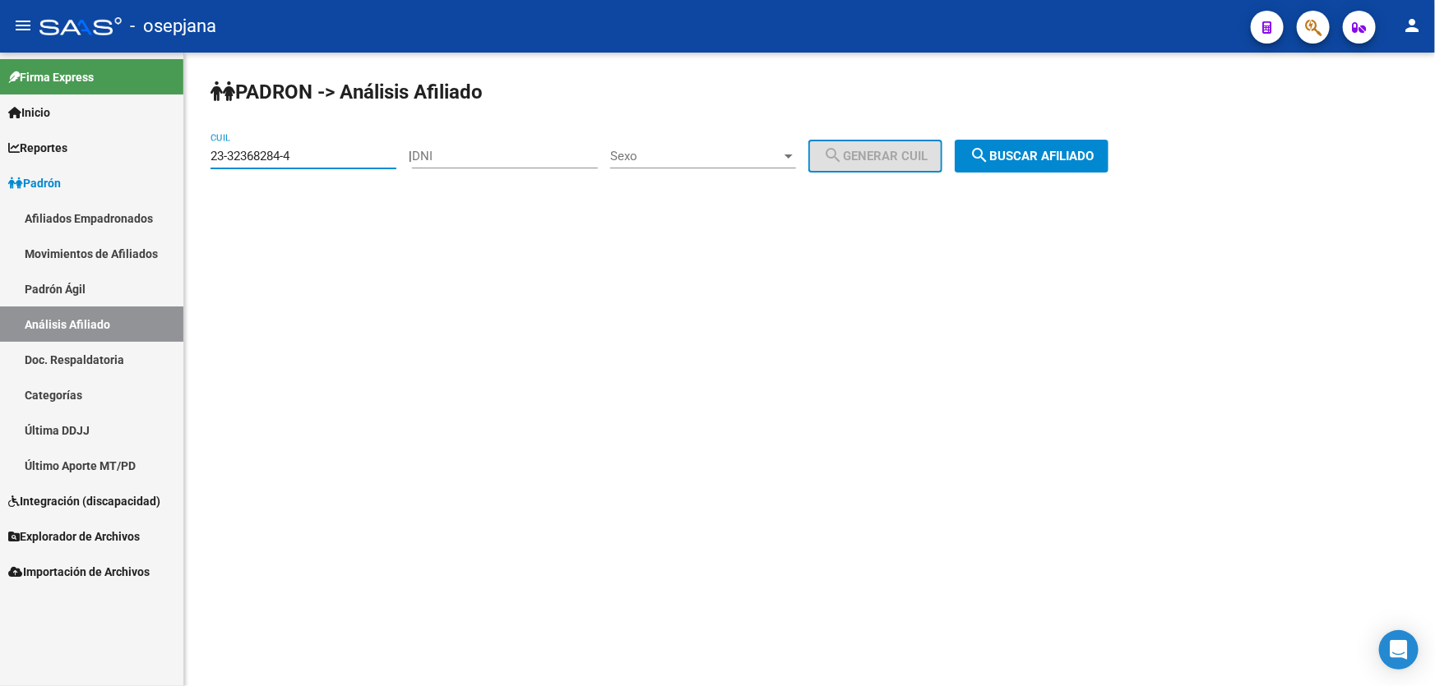
drag, startPoint x: 314, startPoint y: 158, endPoint x: 164, endPoint y: 164, distance: 149.8
click at [164, 164] on mat-sidenav-container "Firma Express Inicio Instructivos Contacto OS Reportes Padrón Traspasos x O.S. …" at bounding box center [717, 370] width 1435 height 634
paste input "3677157-9"
click at [1069, 149] on span "search Buscar afiliado" at bounding box center [1031, 156] width 124 height 15
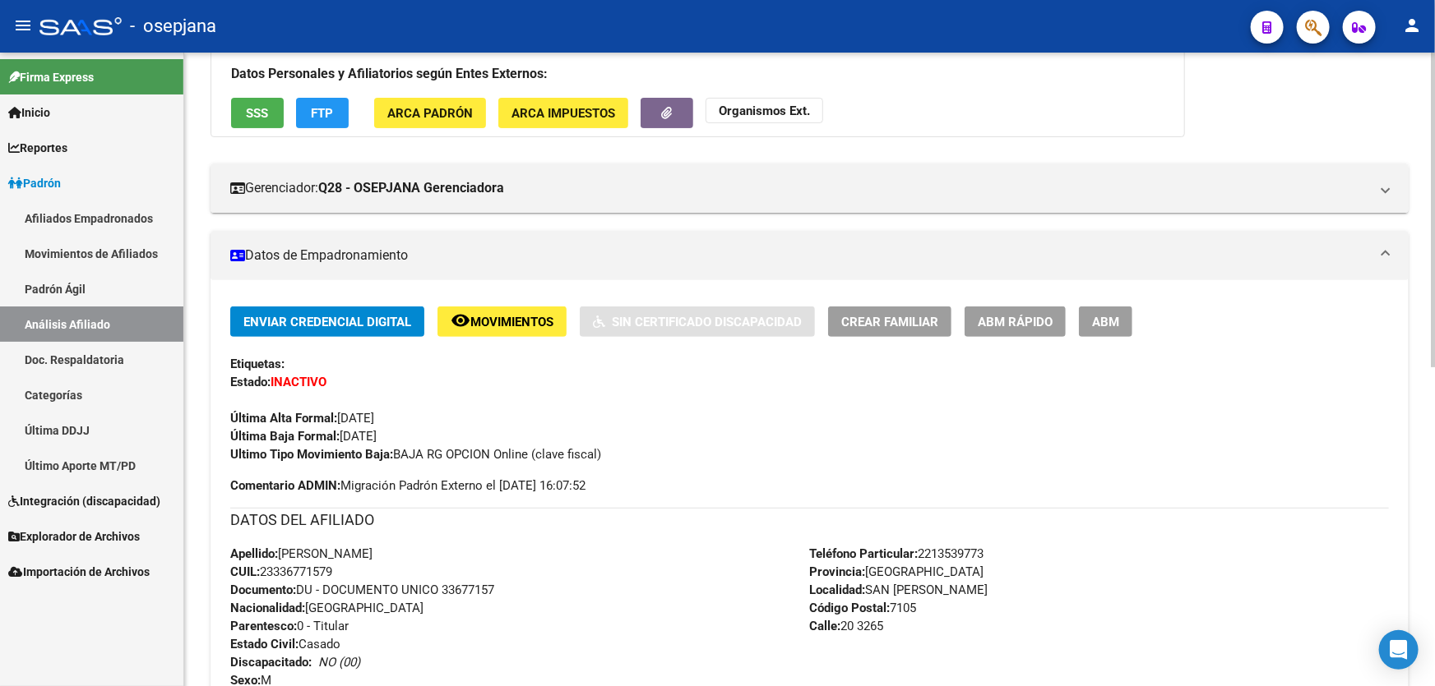
scroll to position [149, 0]
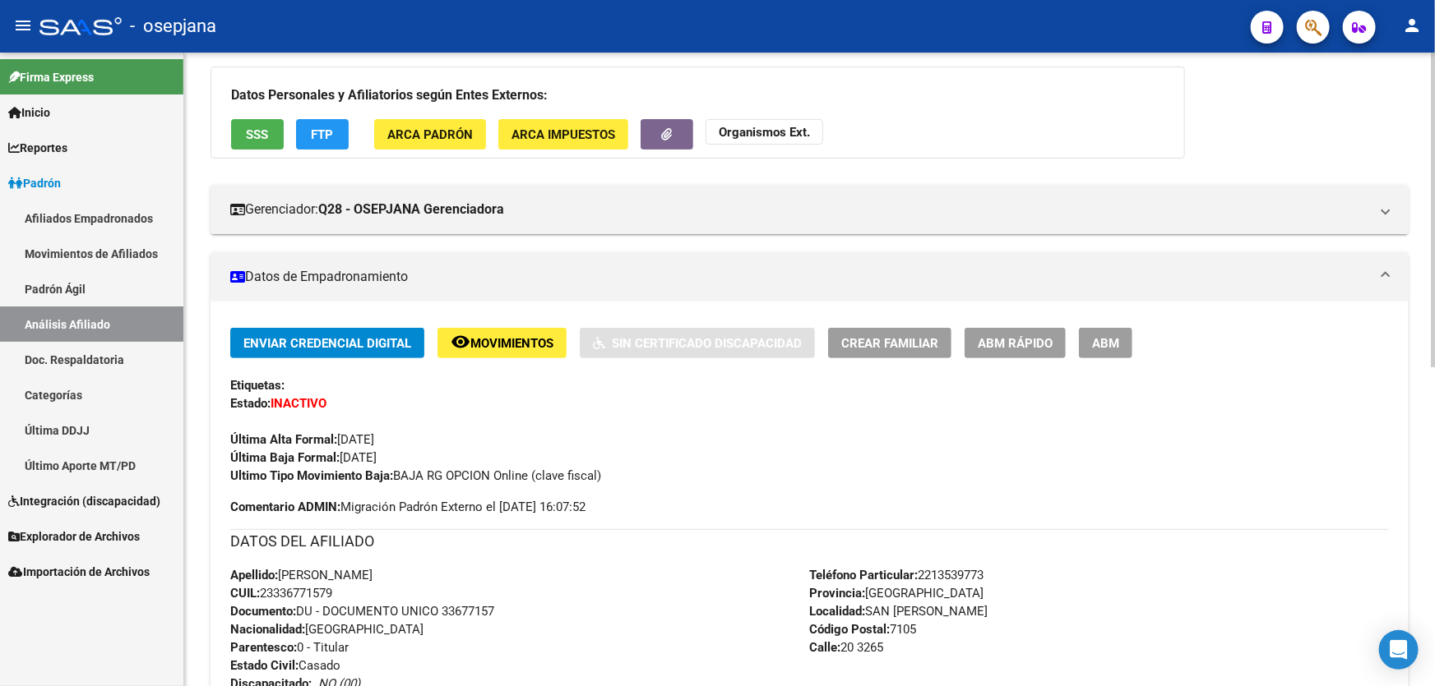
click at [530, 336] on span "Movimientos" at bounding box center [511, 343] width 83 height 15
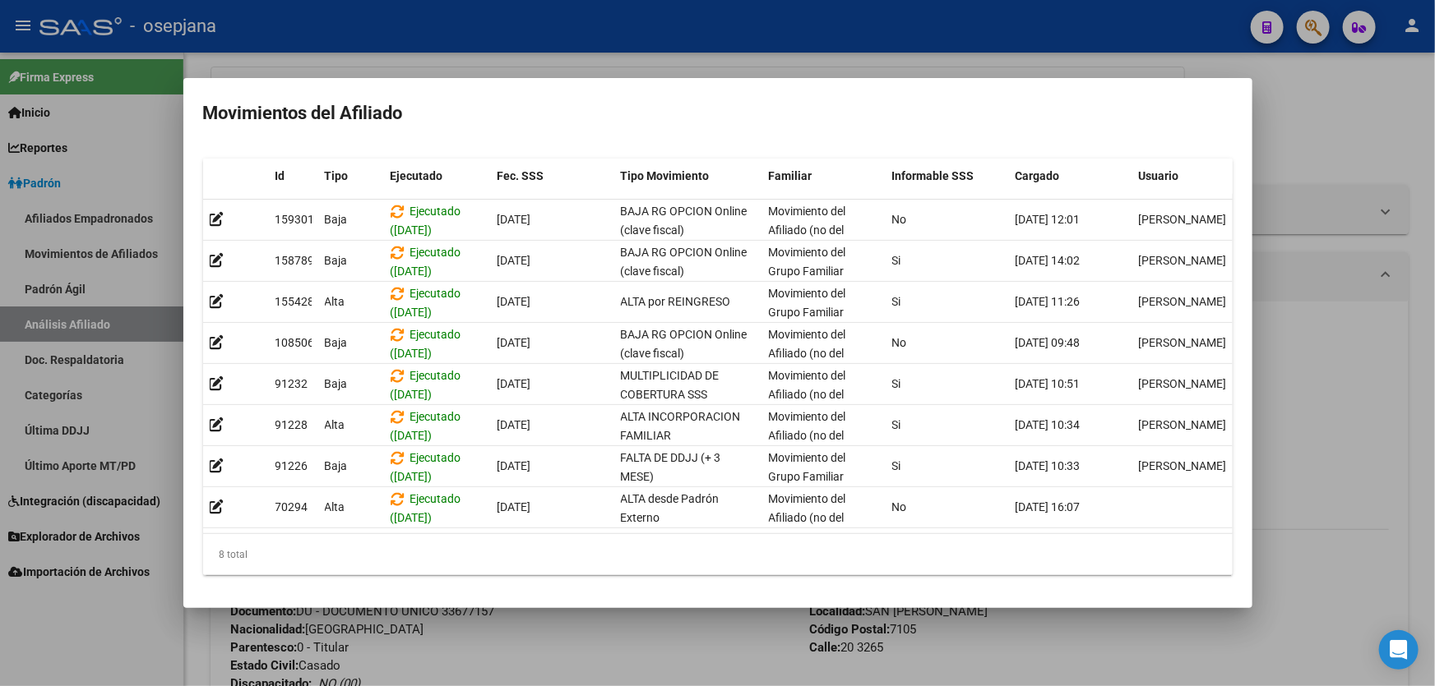
click at [1432, 252] on div at bounding box center [717, 343] width 1435 height 686
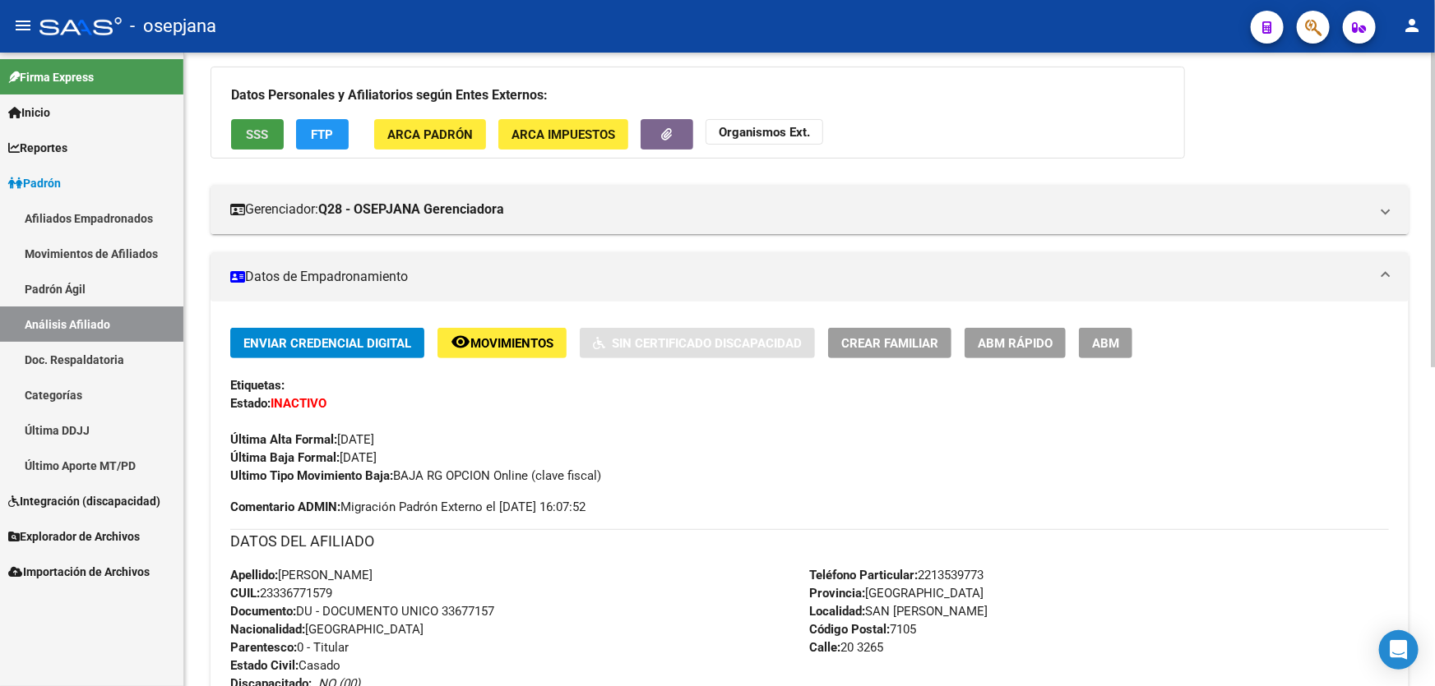
click at [261, 132] on span "SSS" at bounding box center [258, 134] width 22 height 15
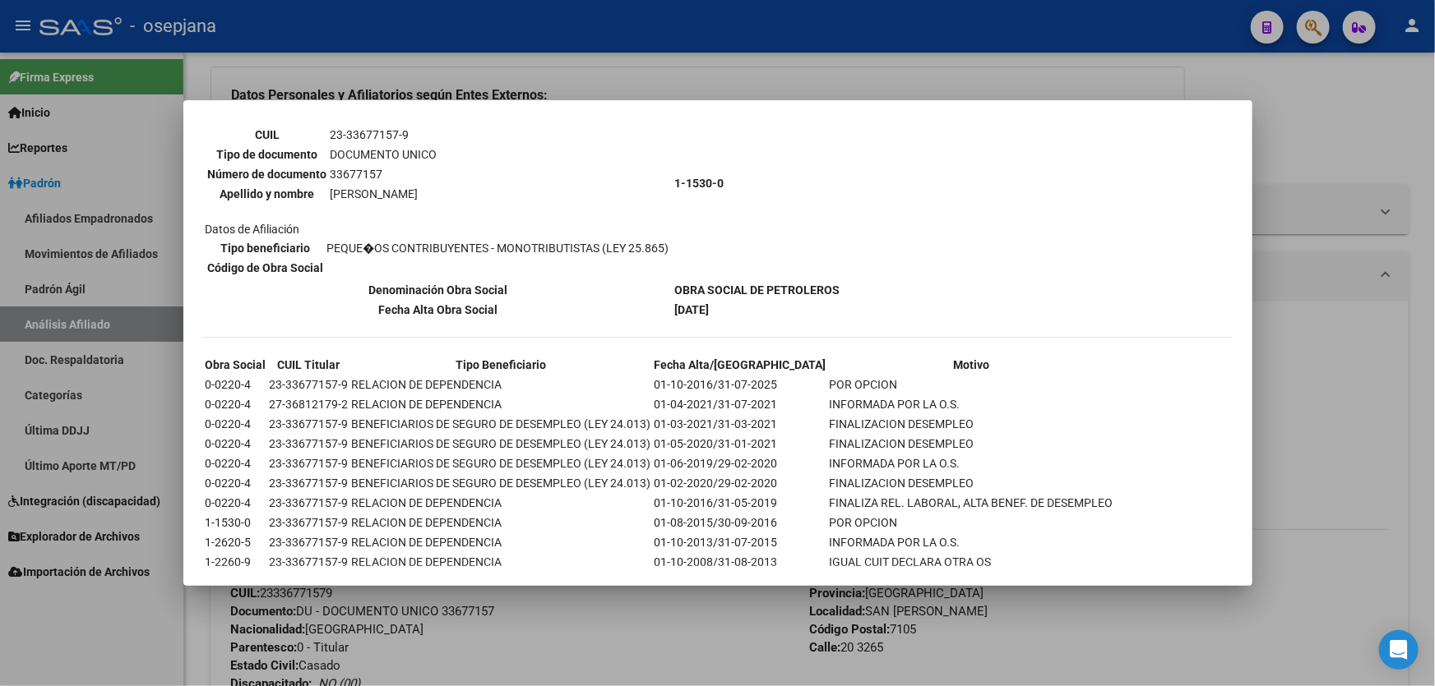
scroll to position [598, 0]
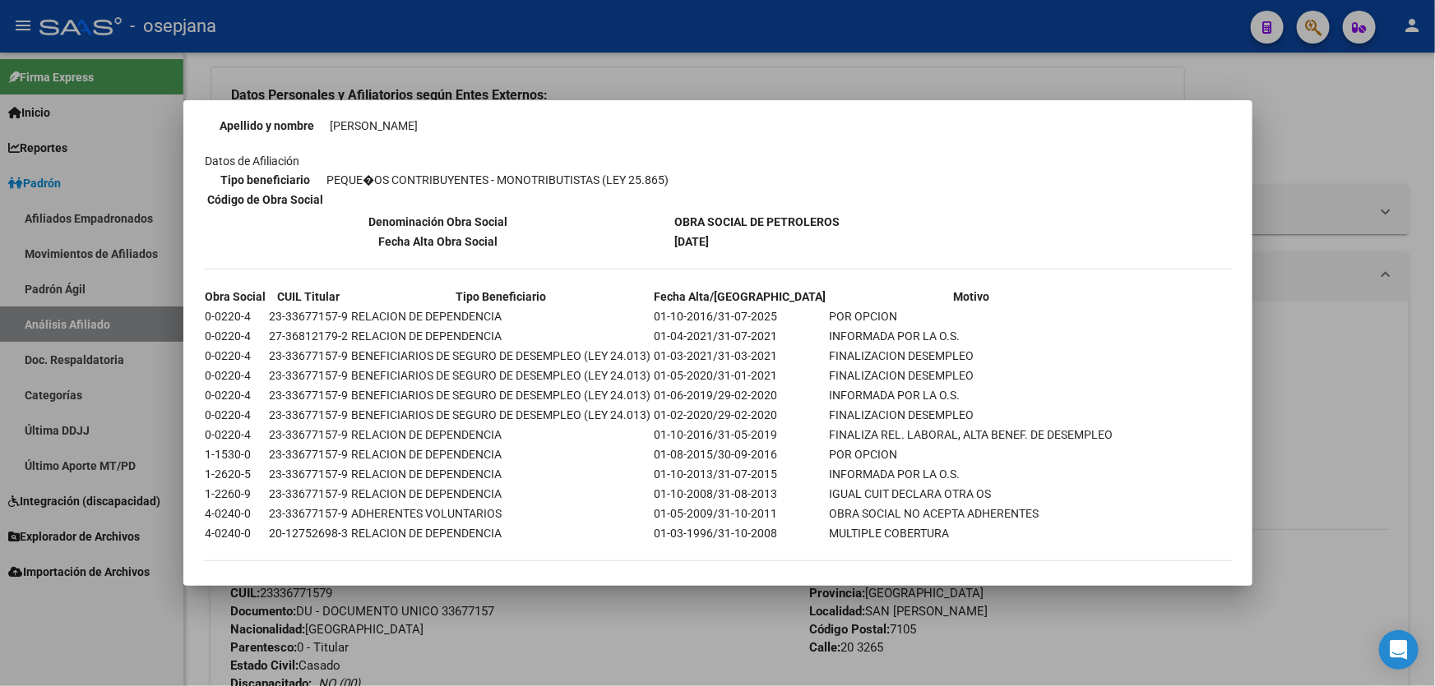
click at [1384, 280] on div at bounding box center [717, 343] width 1435 height 686
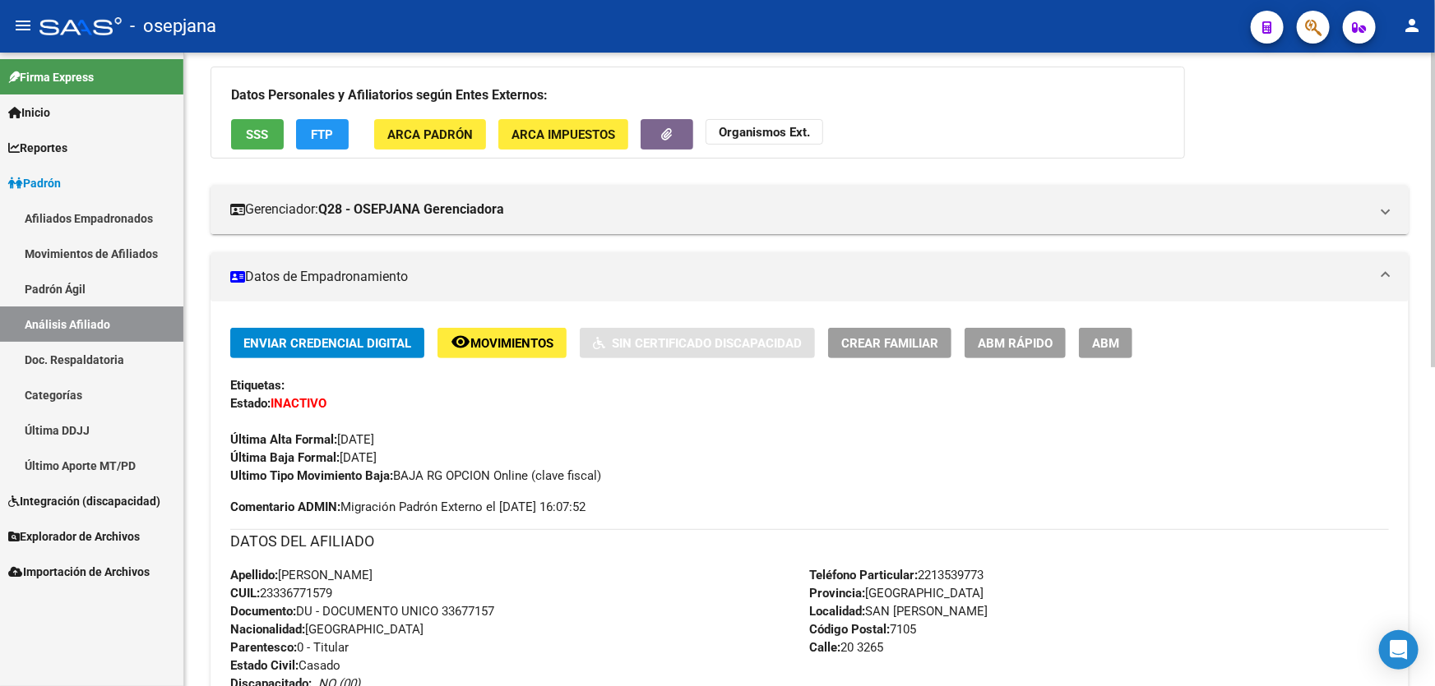
click at [326, 140] on button "FTP" at bounding box center [322, 134] width 53 height 30
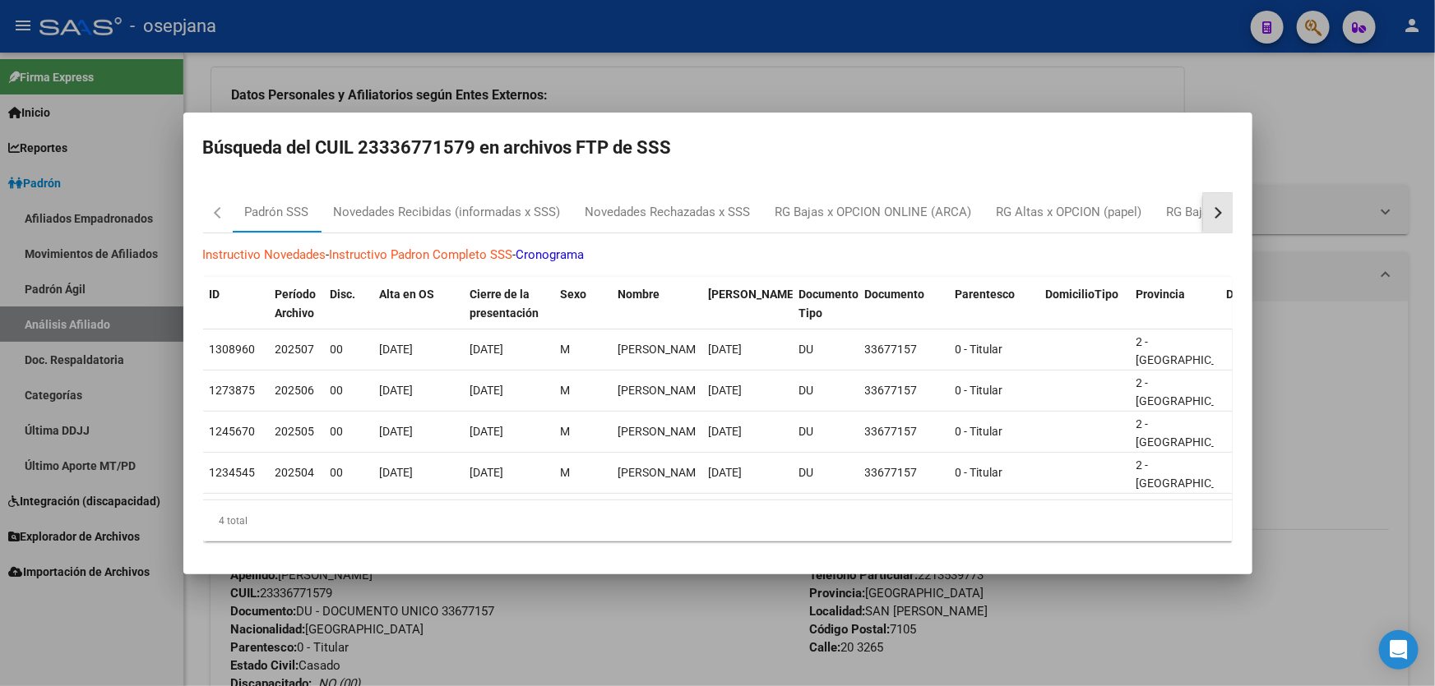
click at [1226, 204] on button "button" at bounding box center [1218, 212] width 30 height 39
click at [1172, 207] on div "RG Bajas Diarias" at bounding box center [1144, 212] width 91 height 19
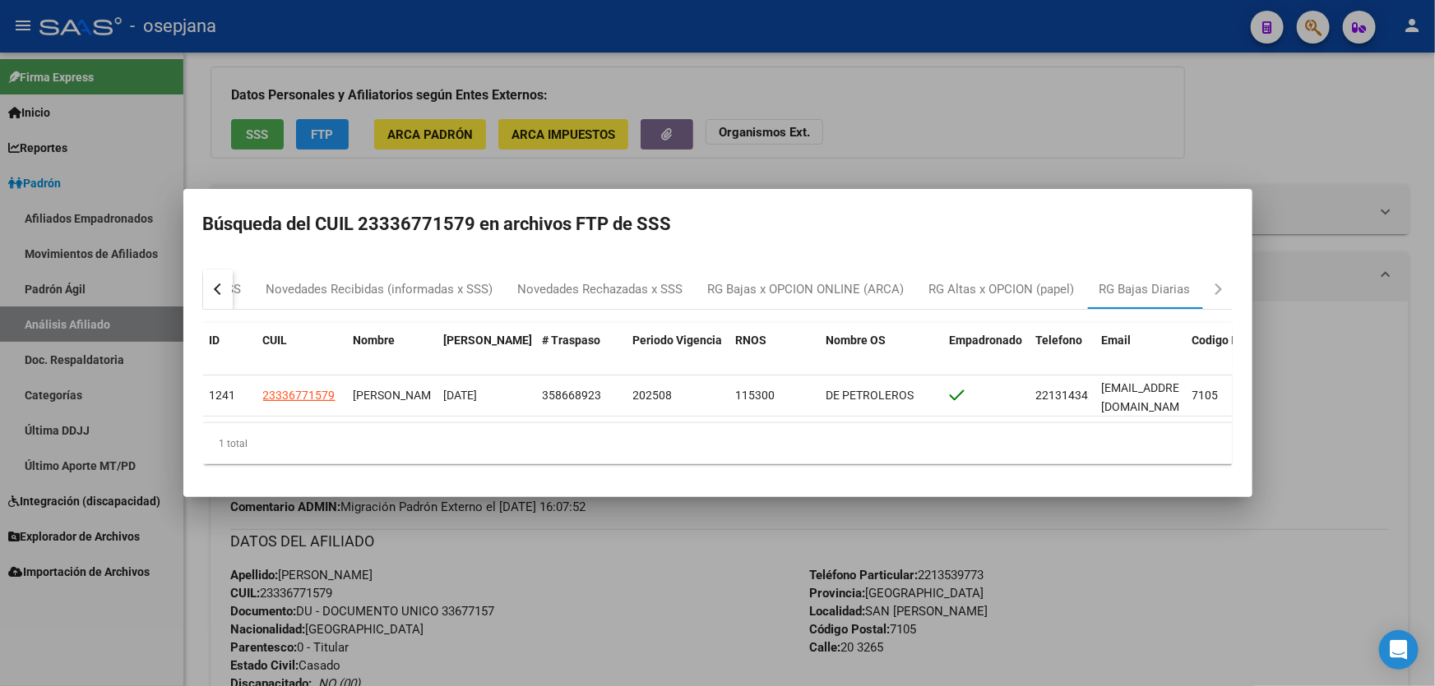
click at [635, 619] on div at bounding box center [717, 343] width 1435 height 686
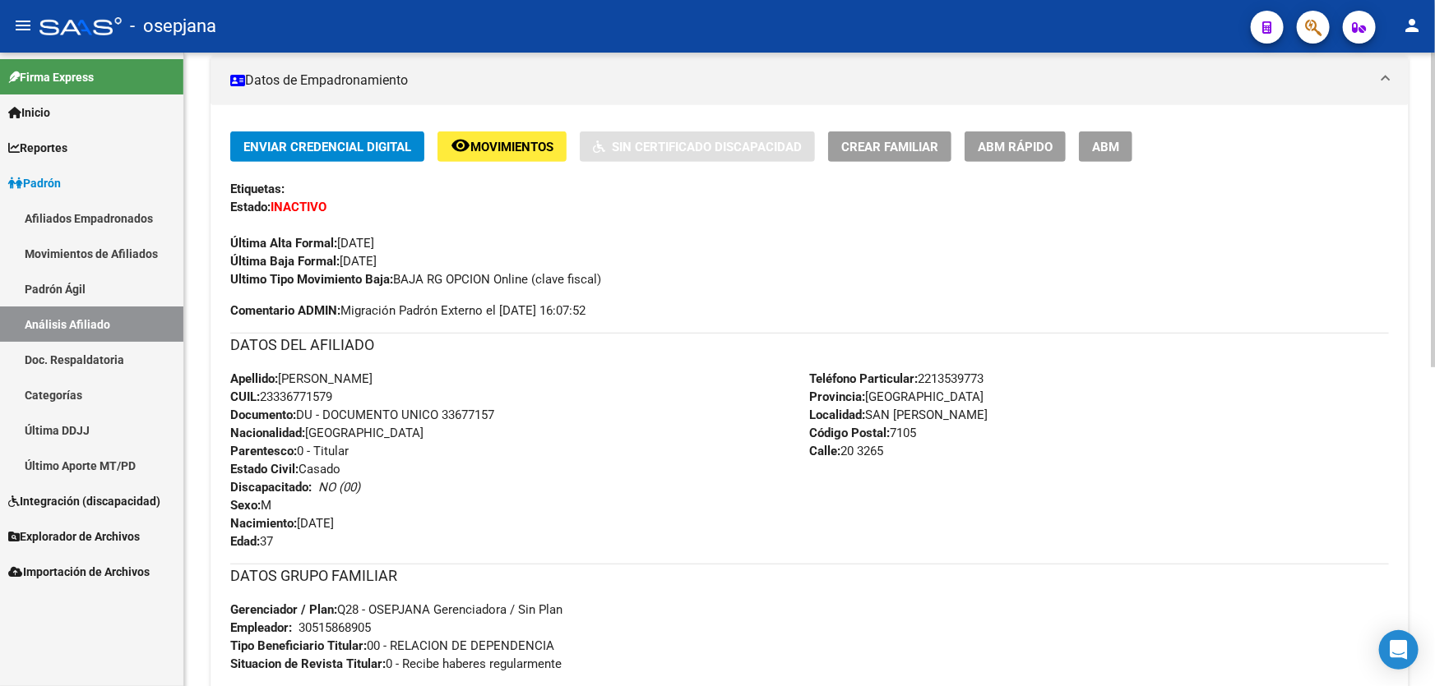
scroll to position [118, 0]
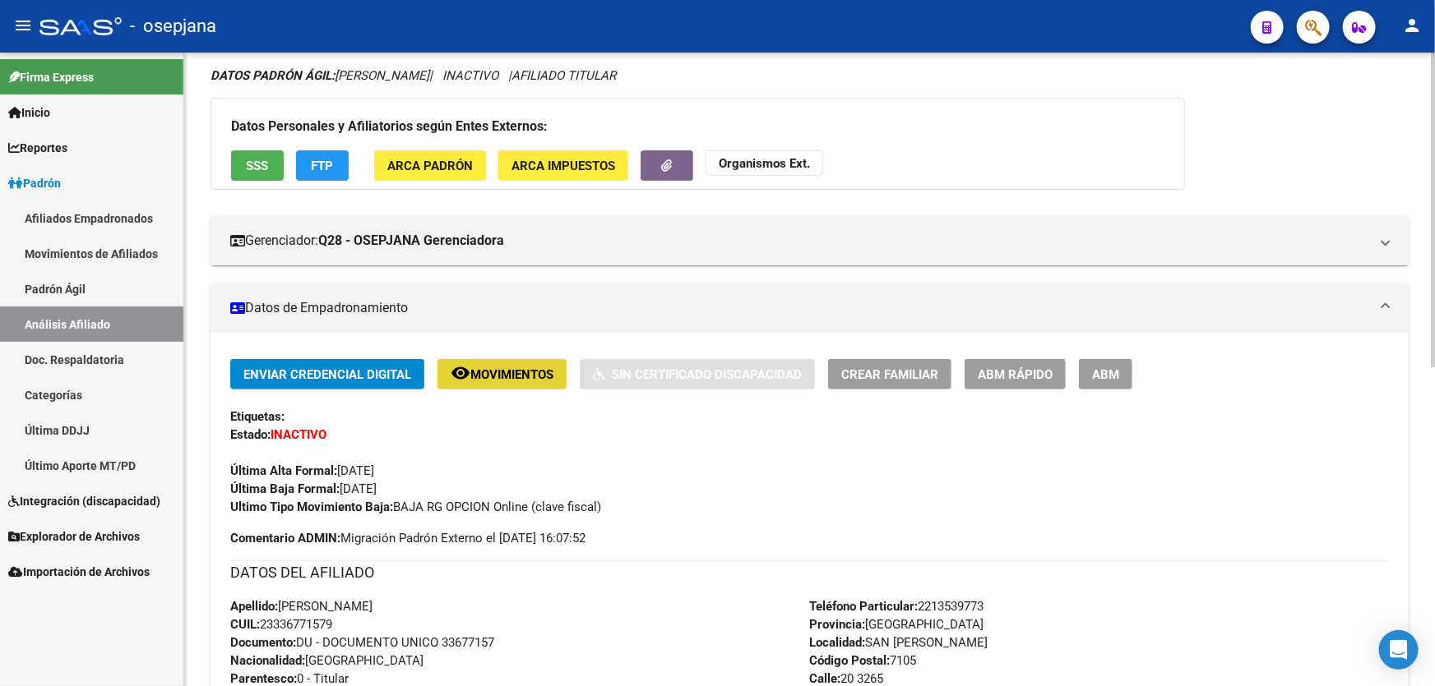
click at [511, 362] on button "remove_red_eye Movimientos" at bounding box center [501, 374] width 129 height 30
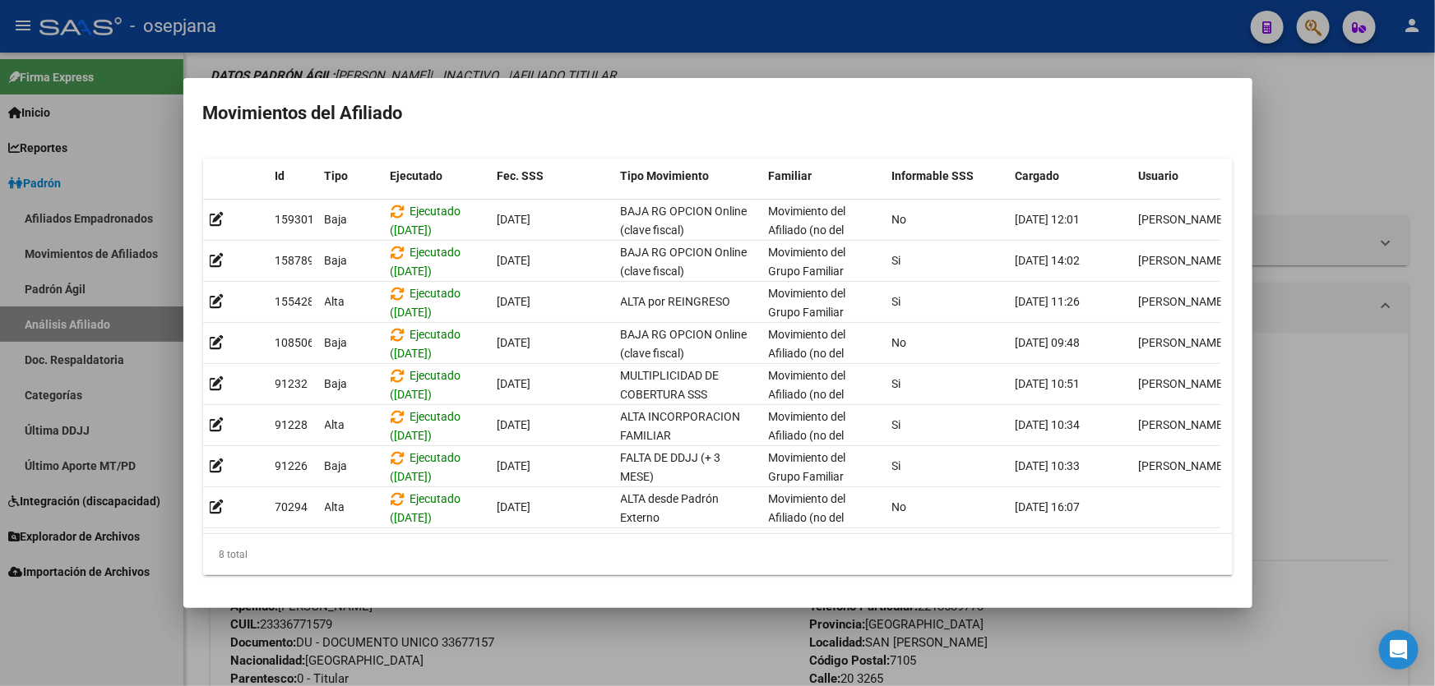
click at [608, 630] on div at bounding box center [717, 343] width 1435 height 686
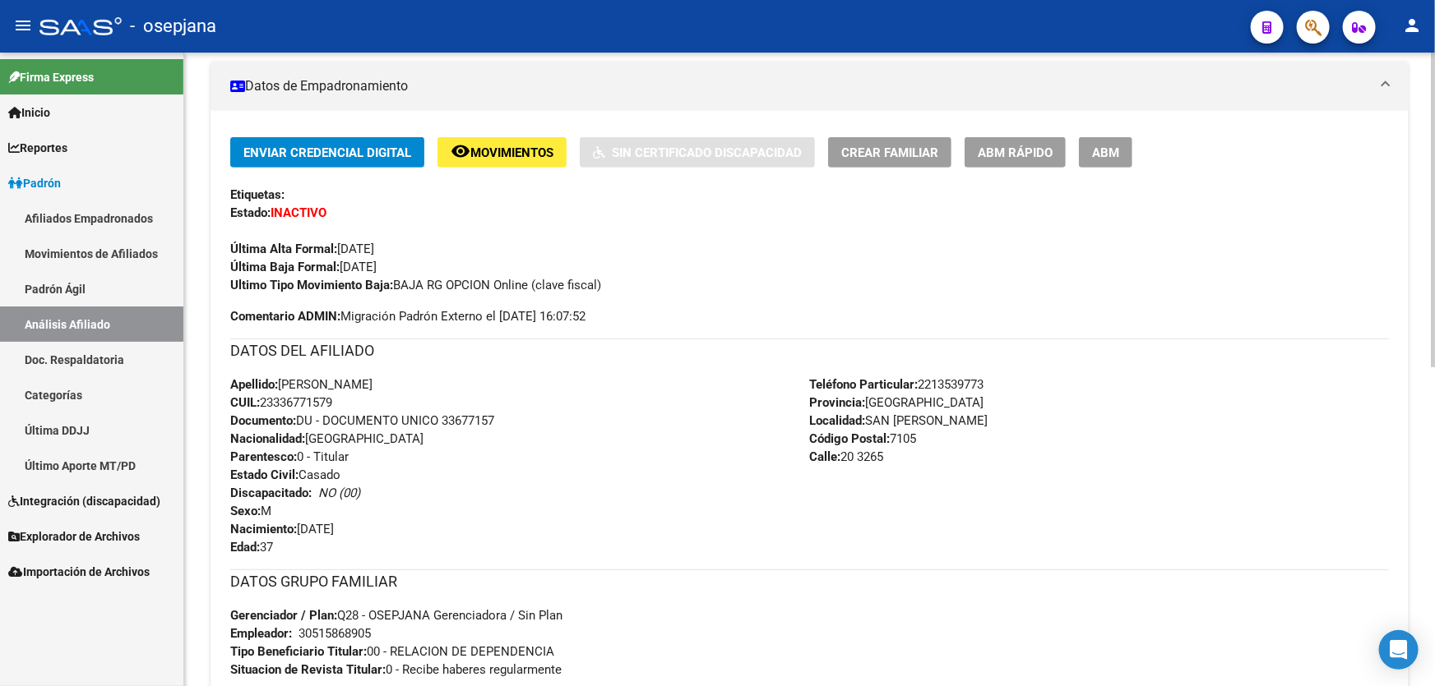
scroll to position [641, 0]
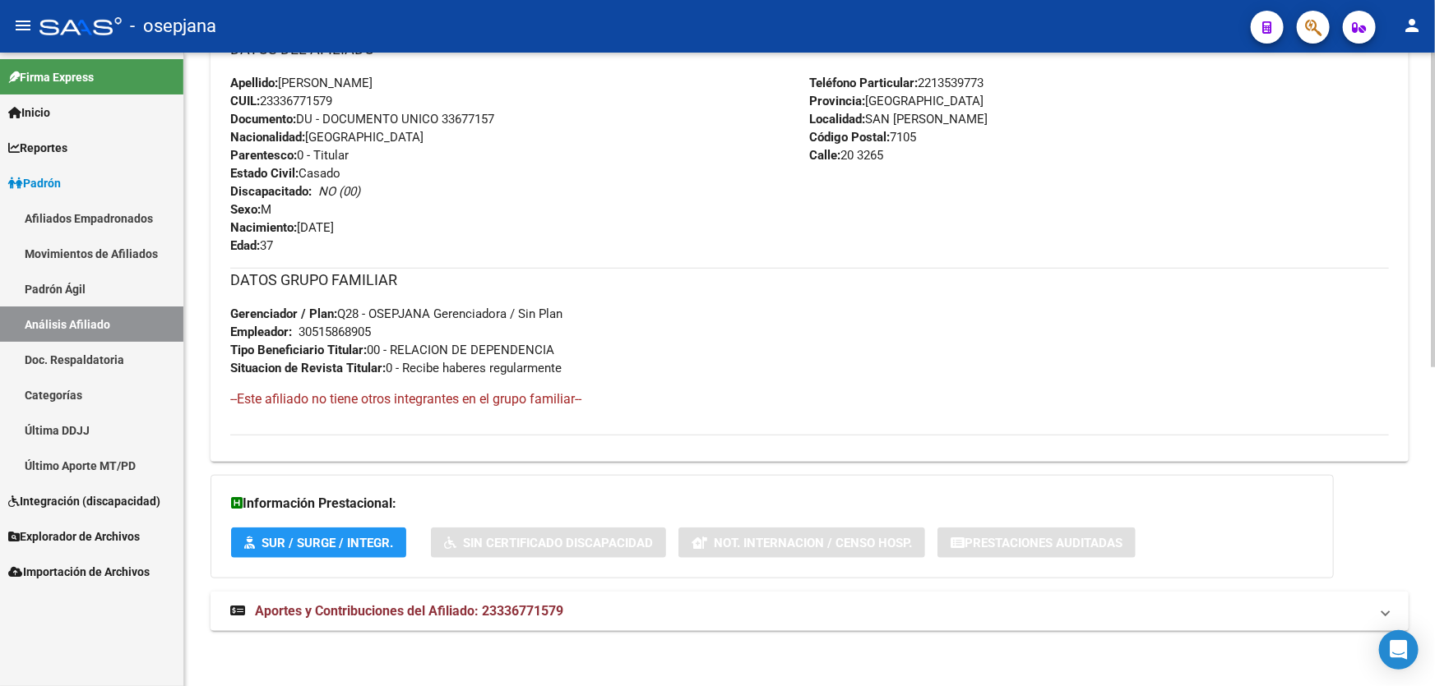
click at [626, 603] on mat-panel-title "Aportes y Contribuciones del Afiliado: 23336771579" at bounding box center [799, 612] width 1139 height 18
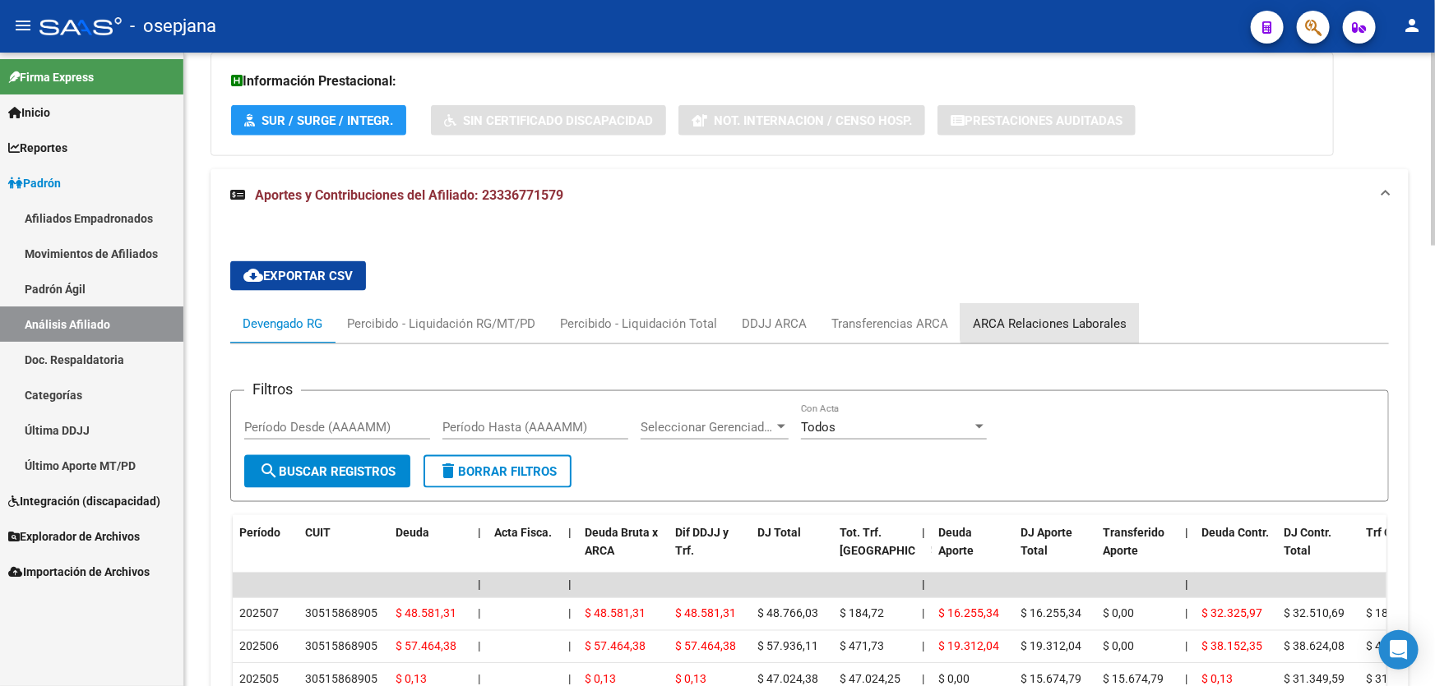
click at [1065, 304] on div "ARCA Relaciones Laborales" at bounding box center [1049, 323] width 178 height 39
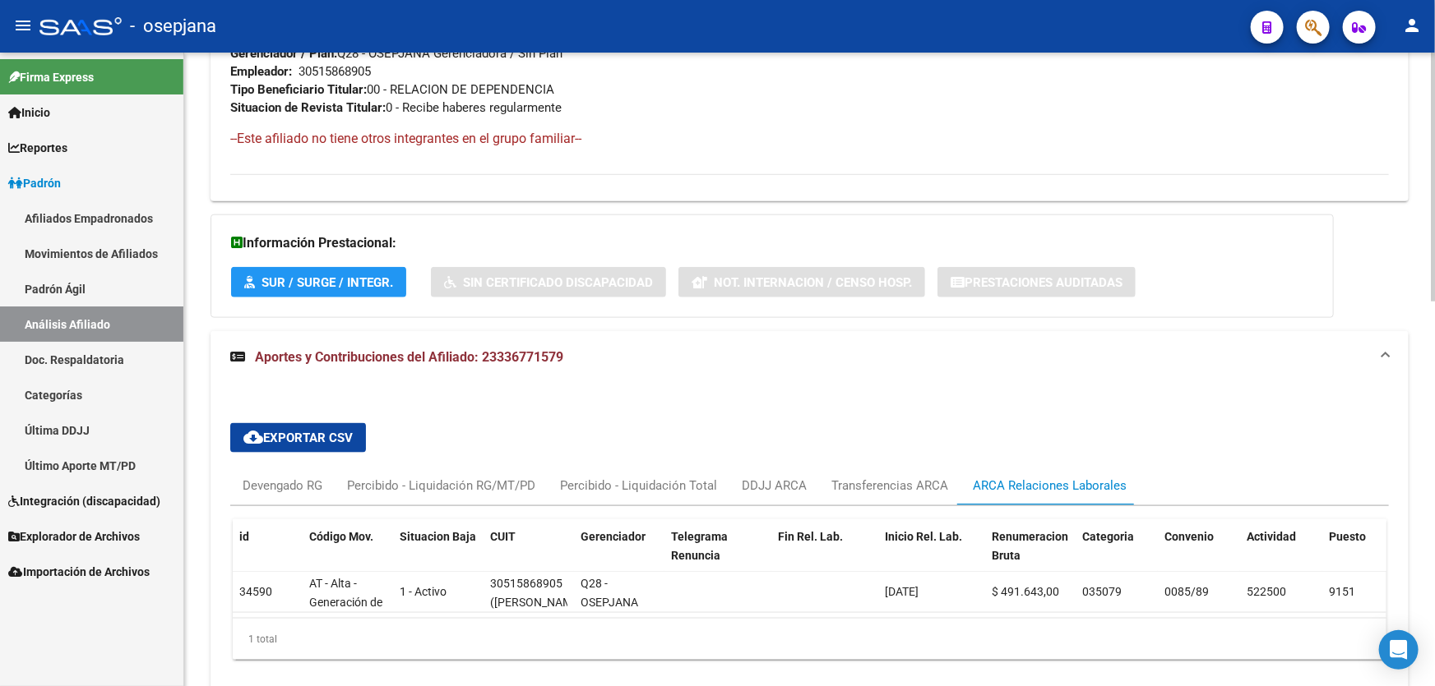
scroll to position [981, 0]
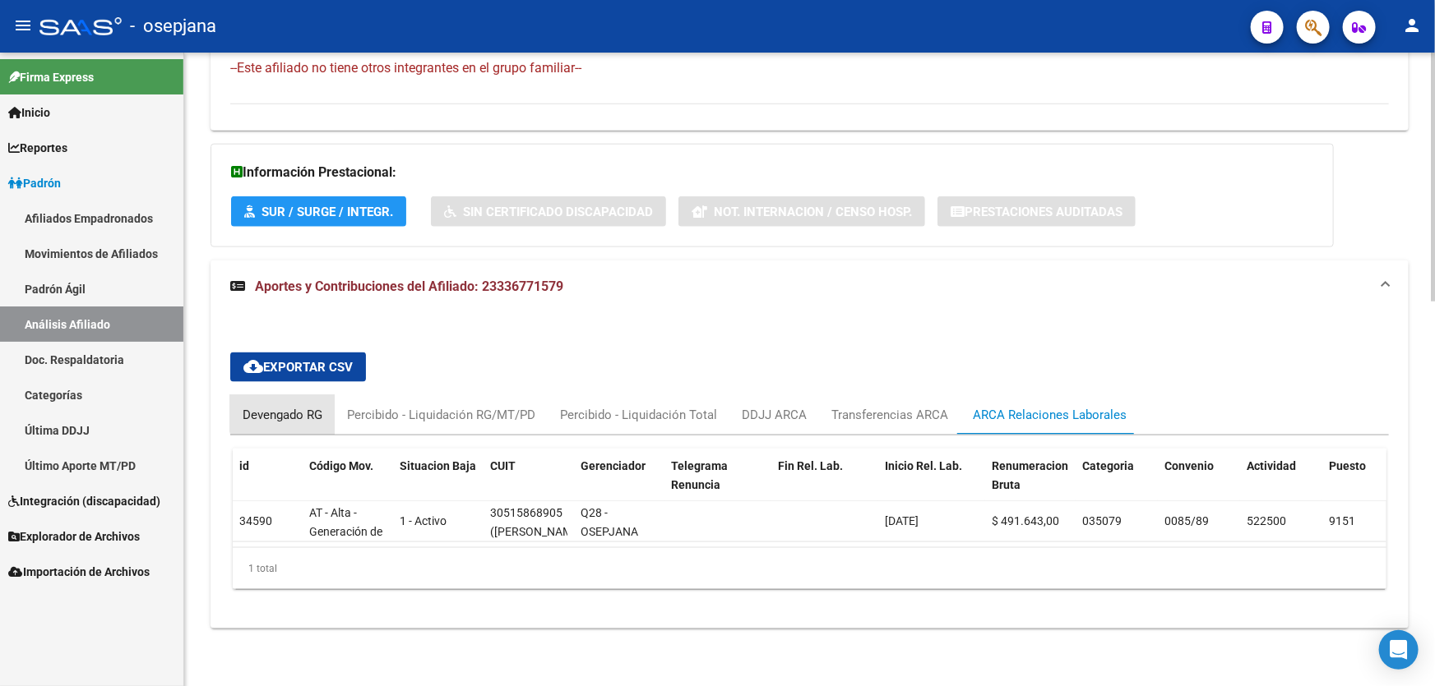
click at [303, 406] on div "Devengado RG" at bounding box center [283, 415] width 80 height 18
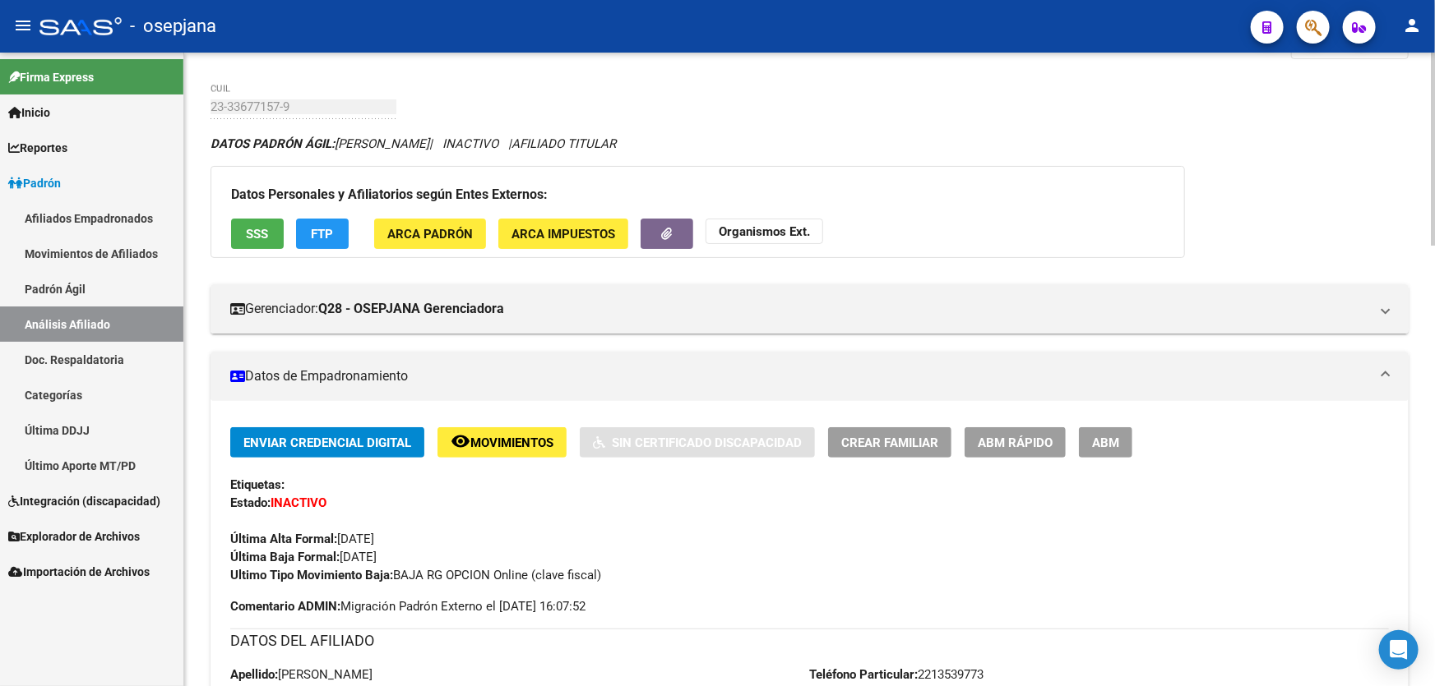
scroll to position [0, 0]
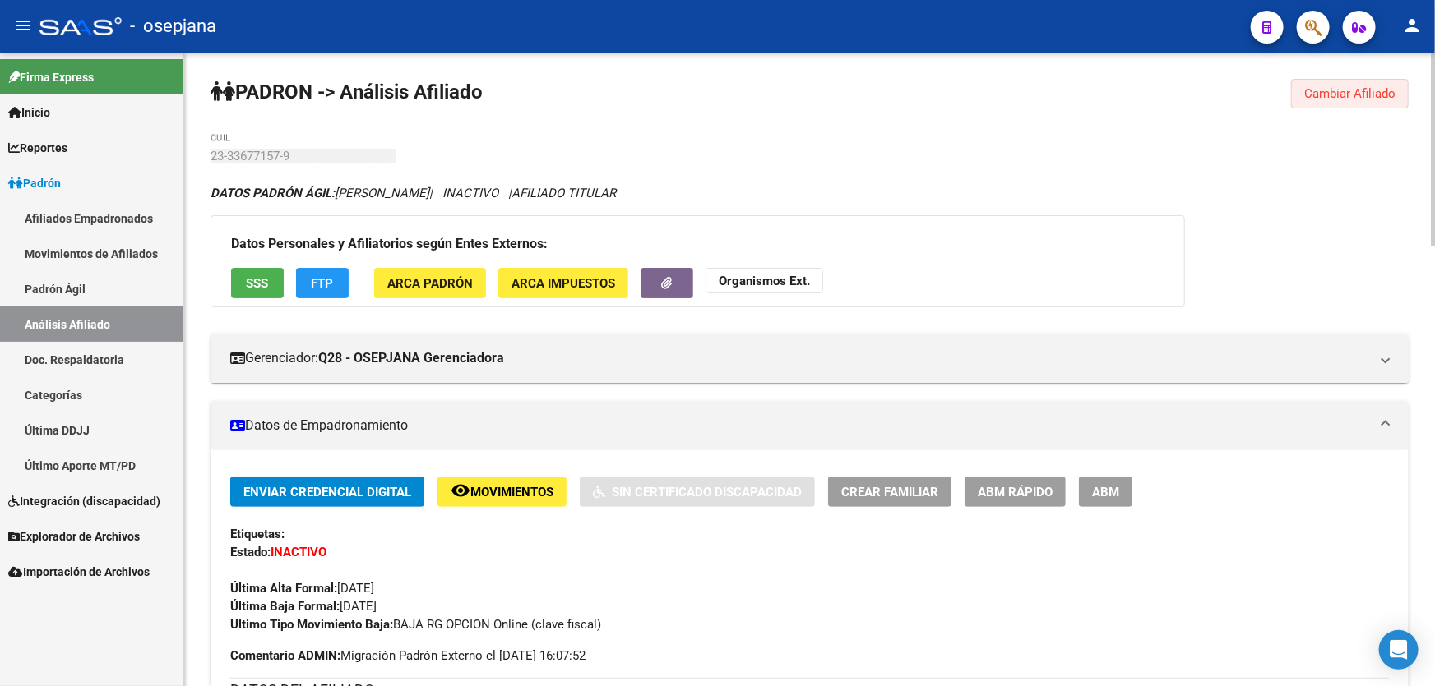
click at [1325, 104] on button "Cambiar Afiliado" at bounding box center [1350, 94] width 118 height 30
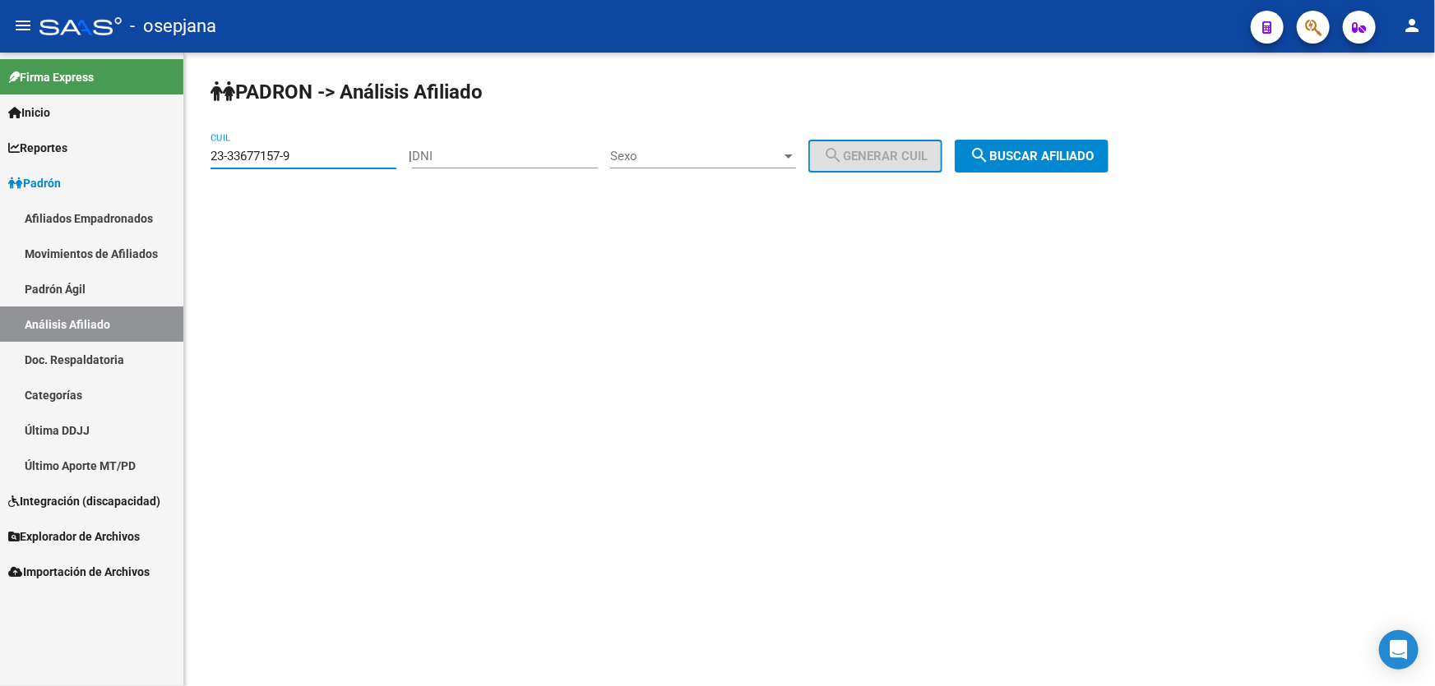
drag, startPoint x: 326, startPoint y: 156, endPoint x: 163, endPoint y: 167, distance: 164.0
click at [163, 167] on mat-sidenav-container "Firma Express Inicio Instructivos Contacto OS Reportes Padrón Traspasos x O.S. …" at bounding box center [717, 370] width 1435 height 634
paste input "4758030"
click at [1051, 154] on span "search Buscar afiliado" at bounding box center [1031, 156] width 124 height 15
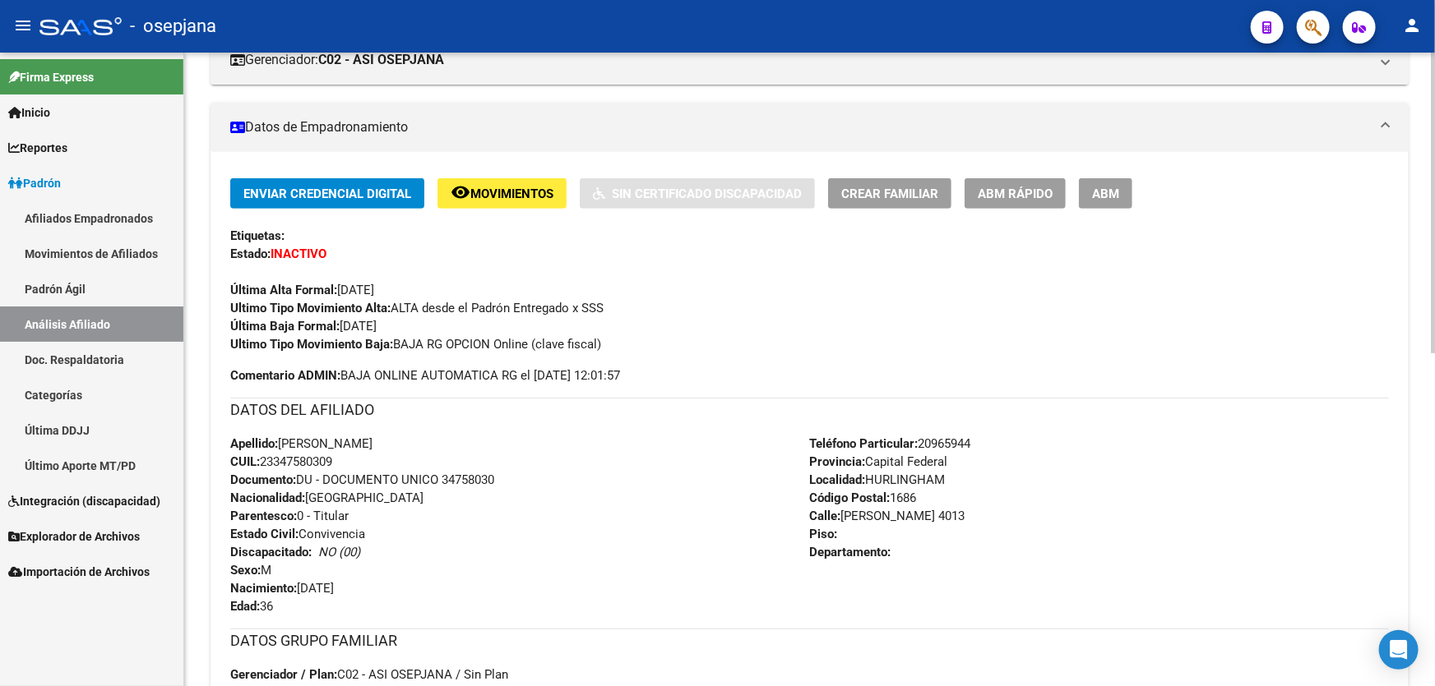
scroll to position [149, 0]
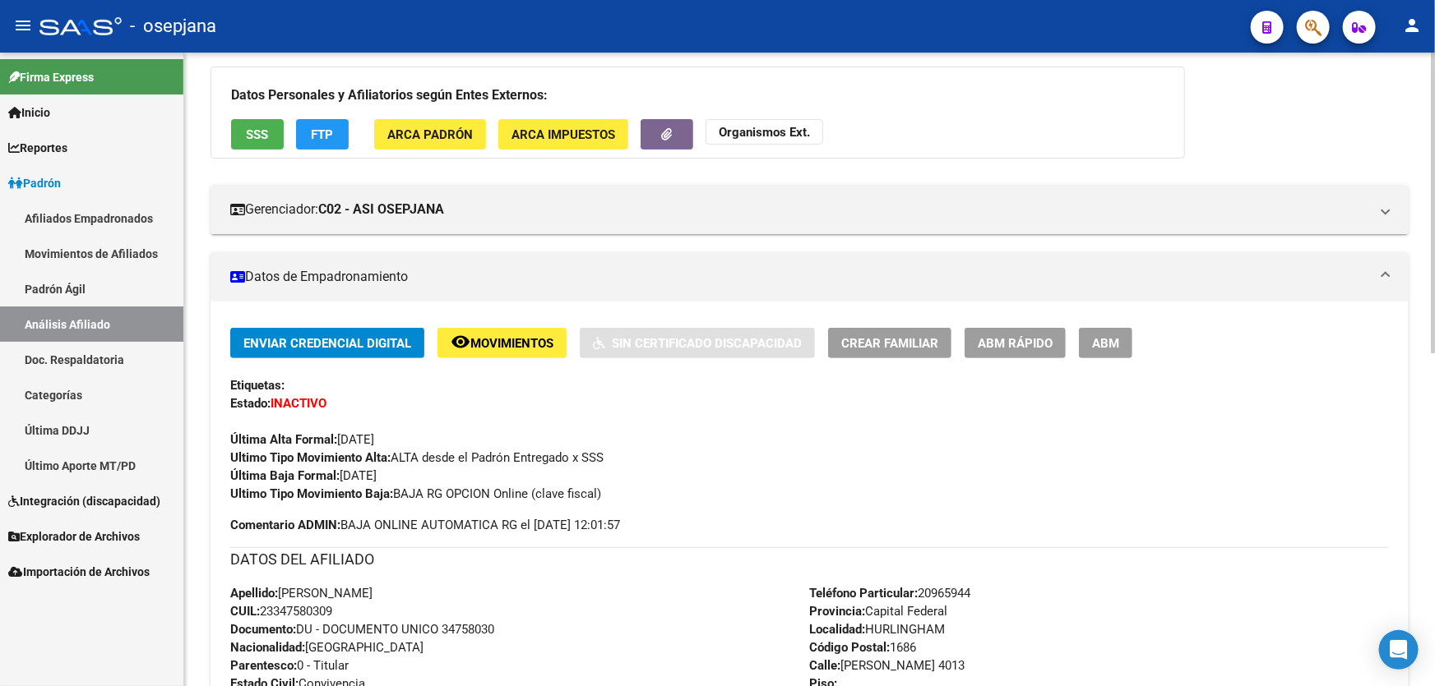
click at [488, 336] on span "Movimientos" at bounding box center [511, 343] width 83 height 15
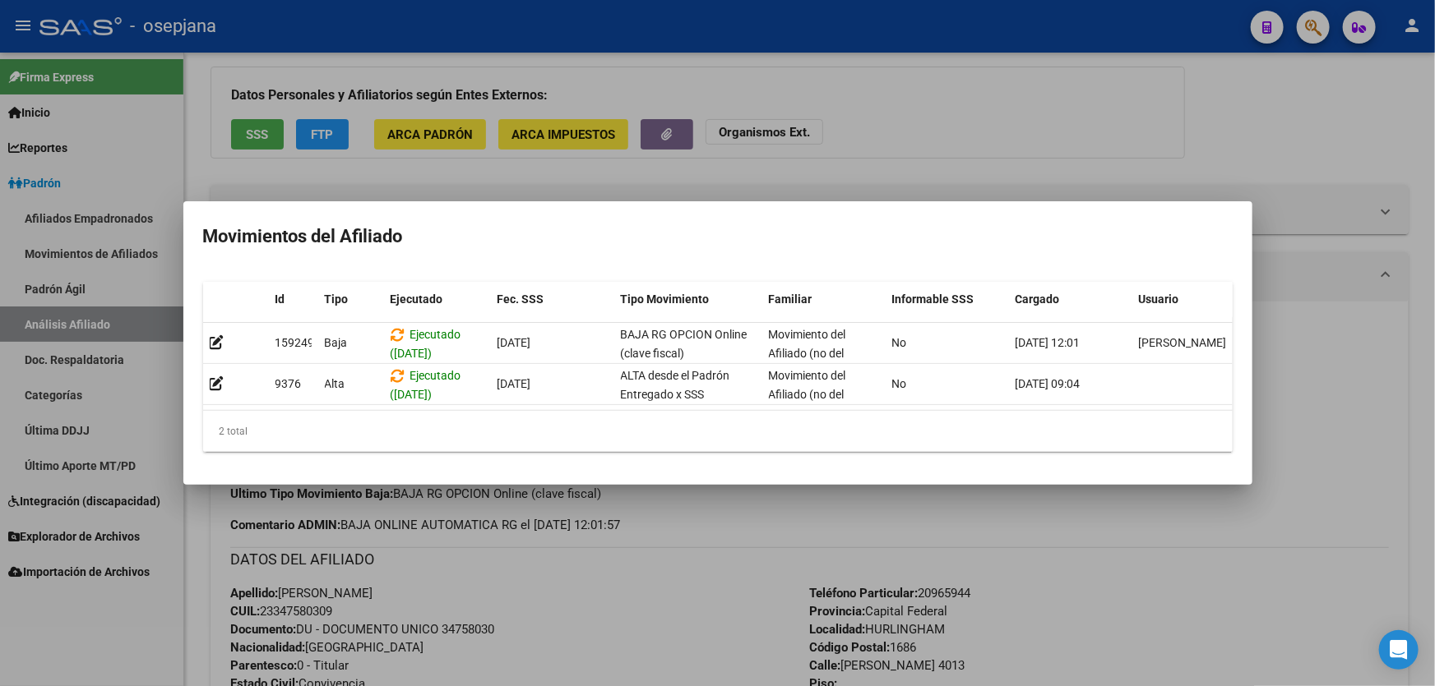
click at [1102, 150] on div at bounding box center [717, 343] width 1435 height 686
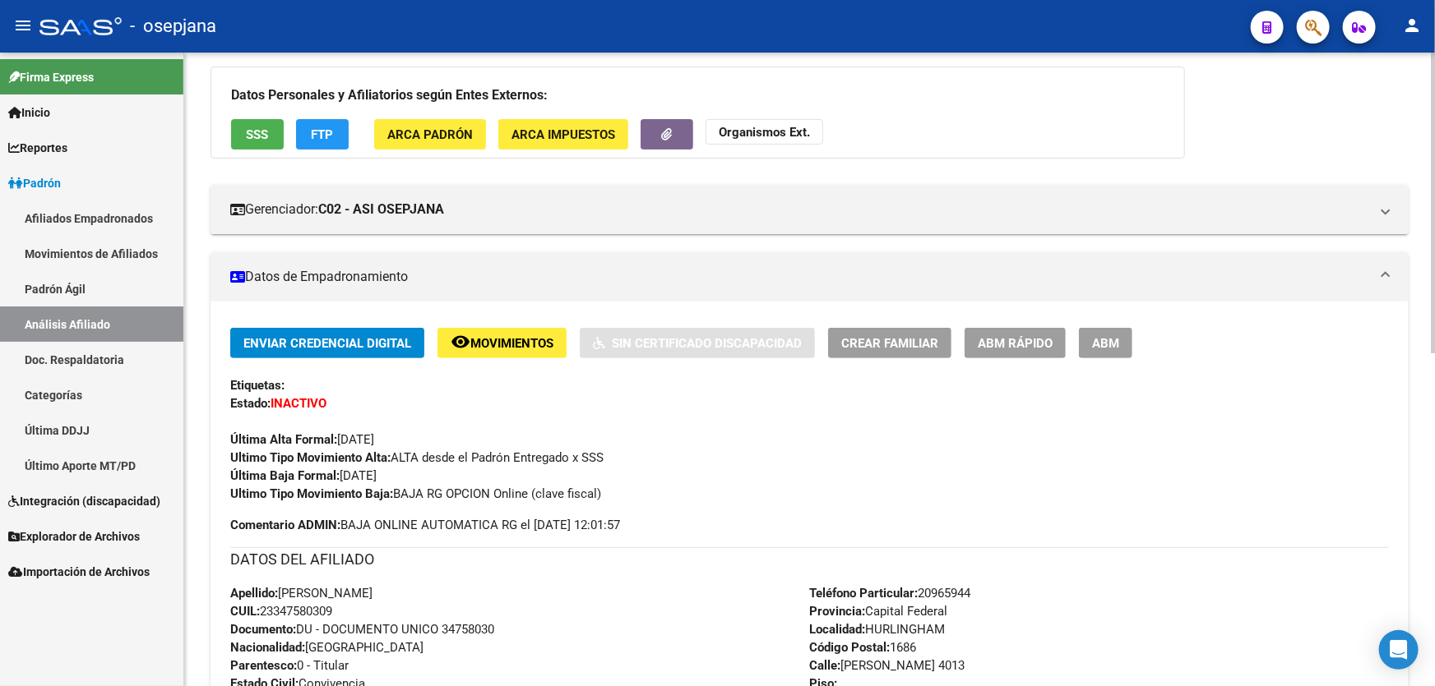
click at [247, 133] on span "SSS" at bounding box center [258, 134] width 22 height 15
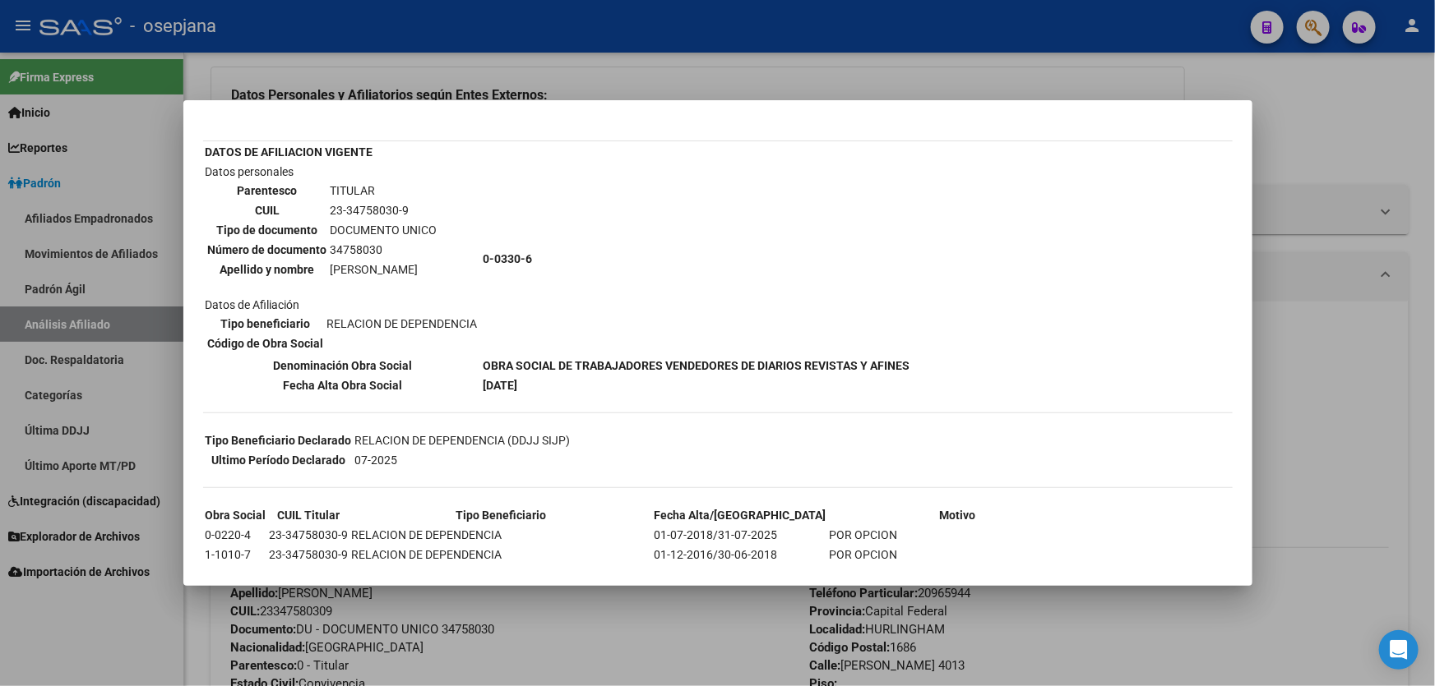
scroll to position [277, 0]
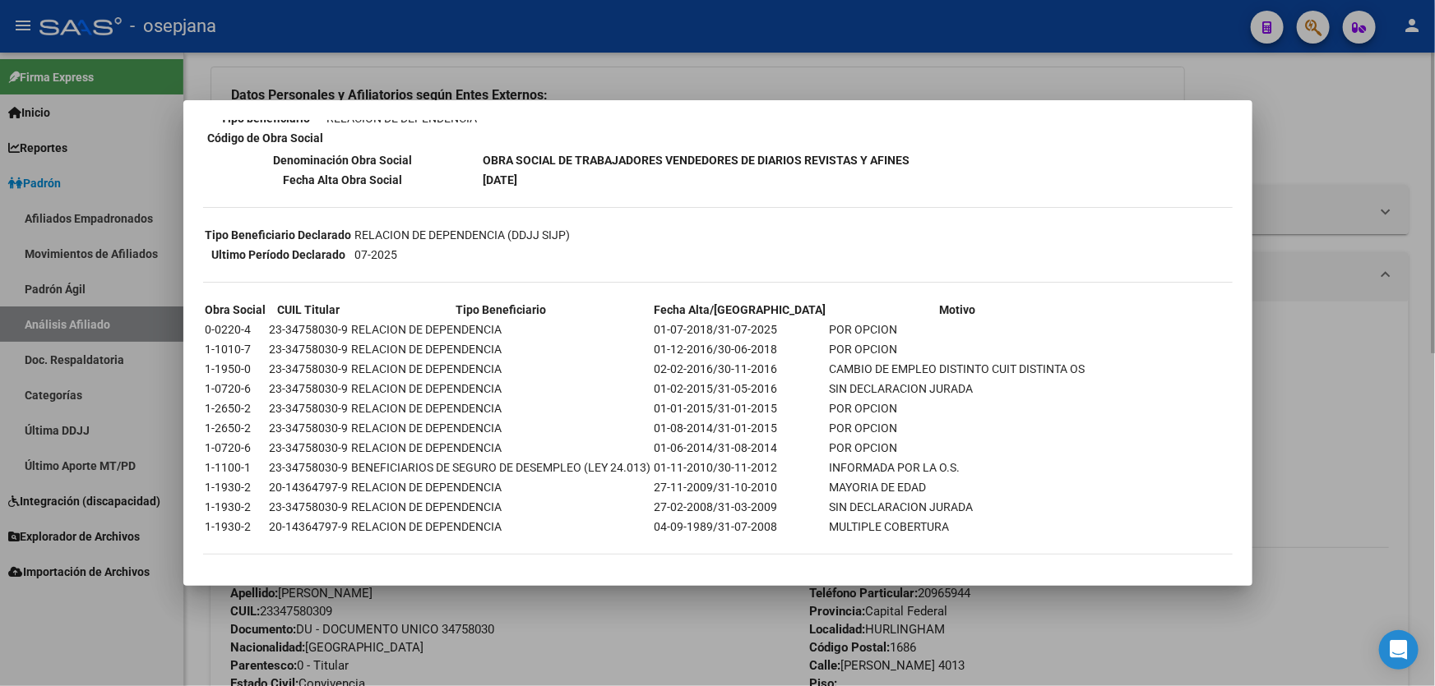
click at [526, 637] on div at bounding box center [717, 343] width 1435 height 686
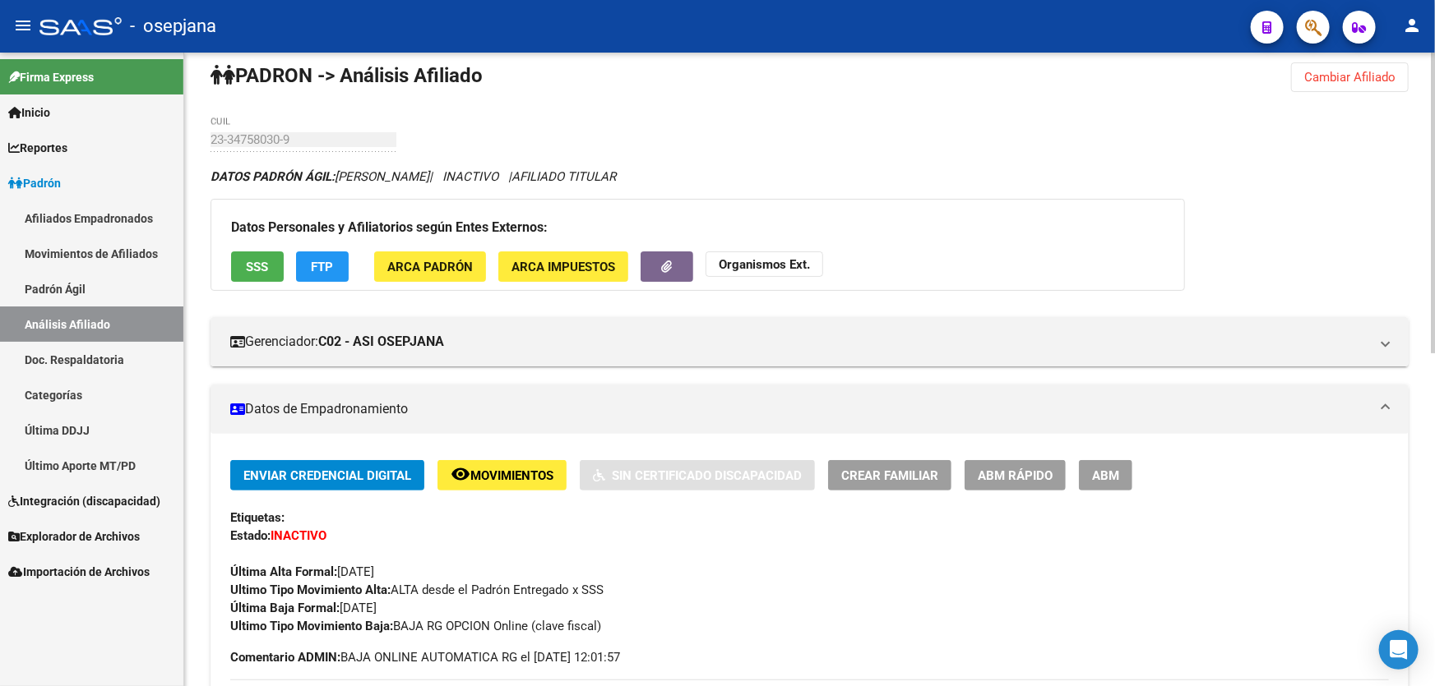
scroll to position [0, 0]
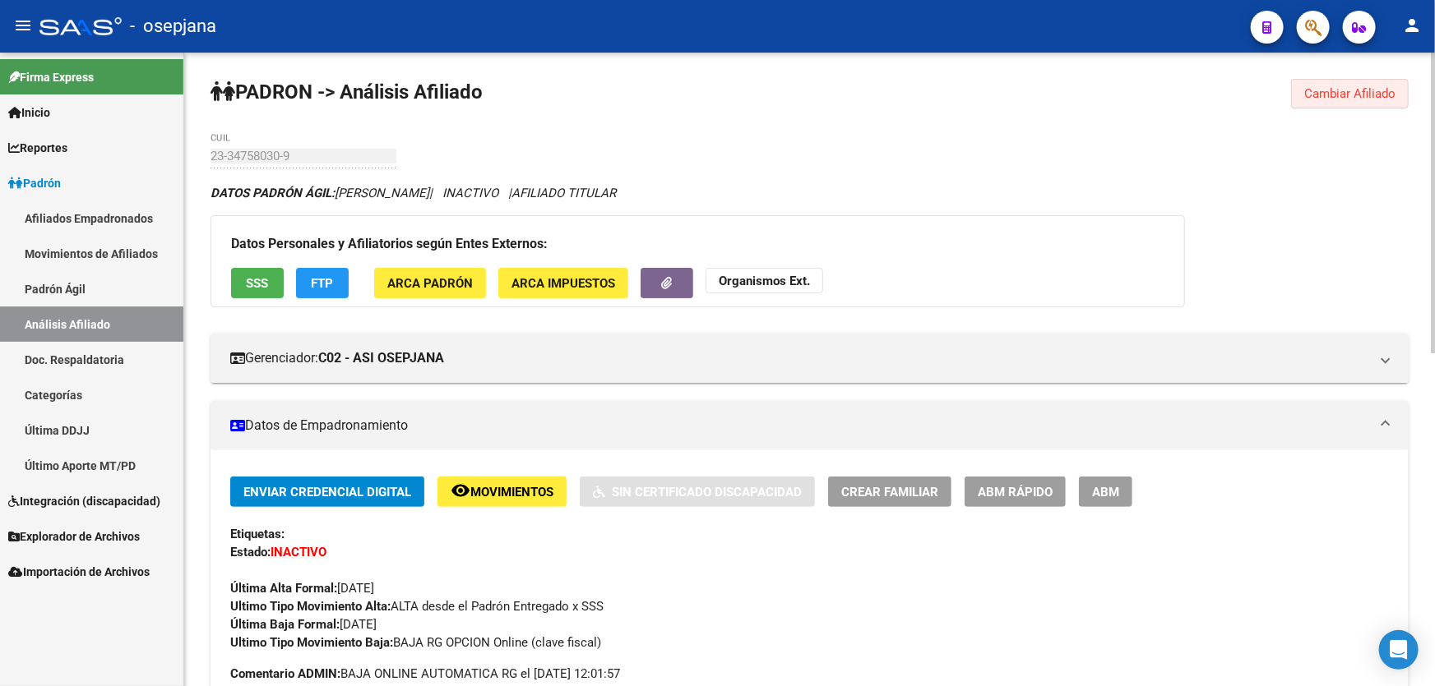
click at [1341, 101] on button "Cambiar Afiliado" at bounding box center [1350, 94] width 118 height 30
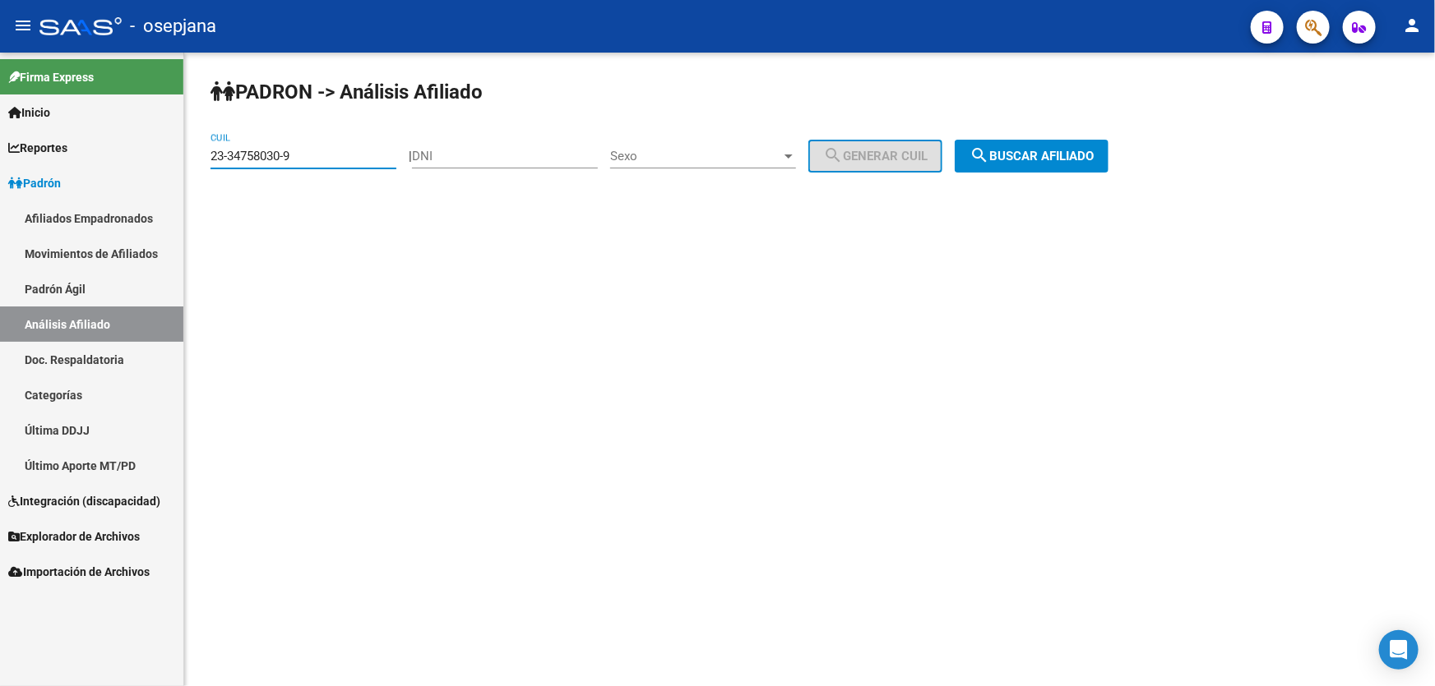
drag, startPoint x: 305, startPoint y: 156, endPoint x: 207, endPoint y: 158, distance: 97.8
click at [207, 158] on div "PADRON -> Análisis Afiliado 23-34758030-9 CUIL | DNI Sexo Sexo search Generar C…" at bounding box center [809, 139] width 1250 height 173
paste input "834328"
click at [1053, 152] on span "search Buscar afiliado" at bounding box center [1031, 156] width 124 height 15
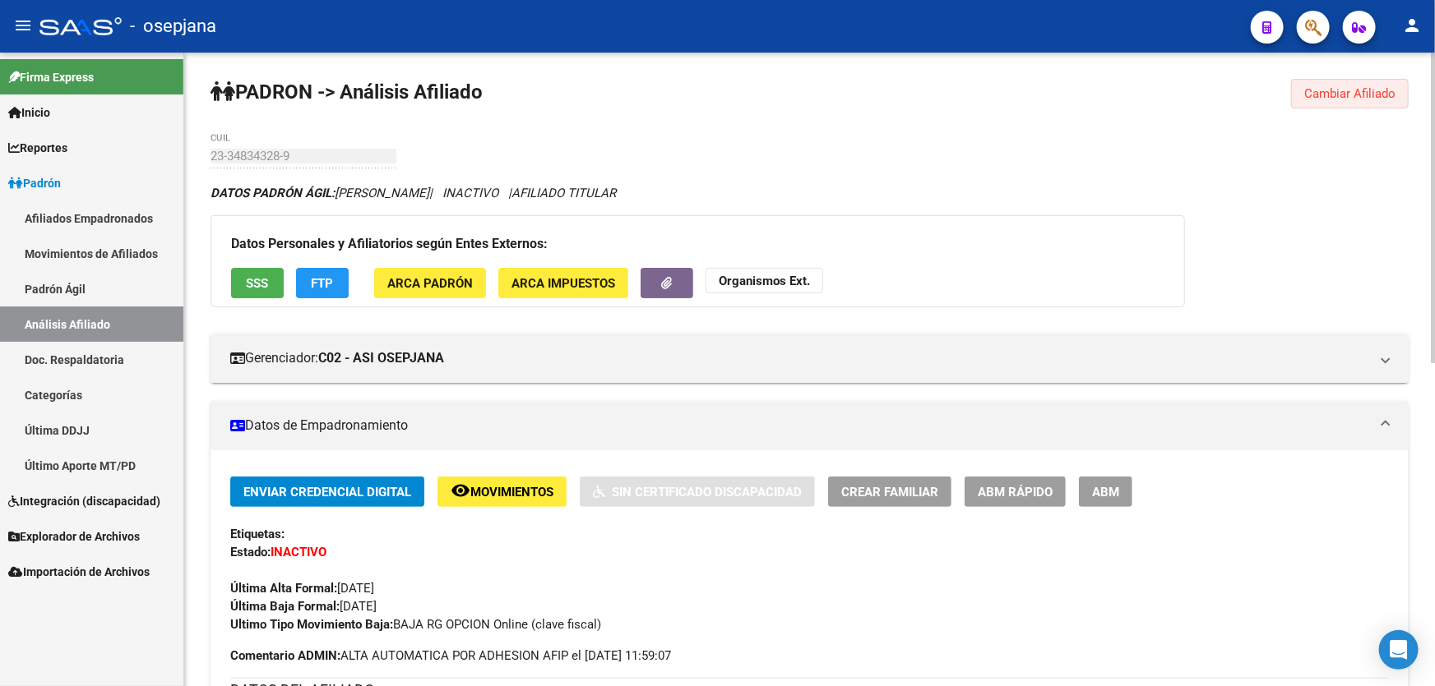
click at [1357, 101] on button "Cambiar Afiliado" at bounding box center [1350, 94] width 118 height 30
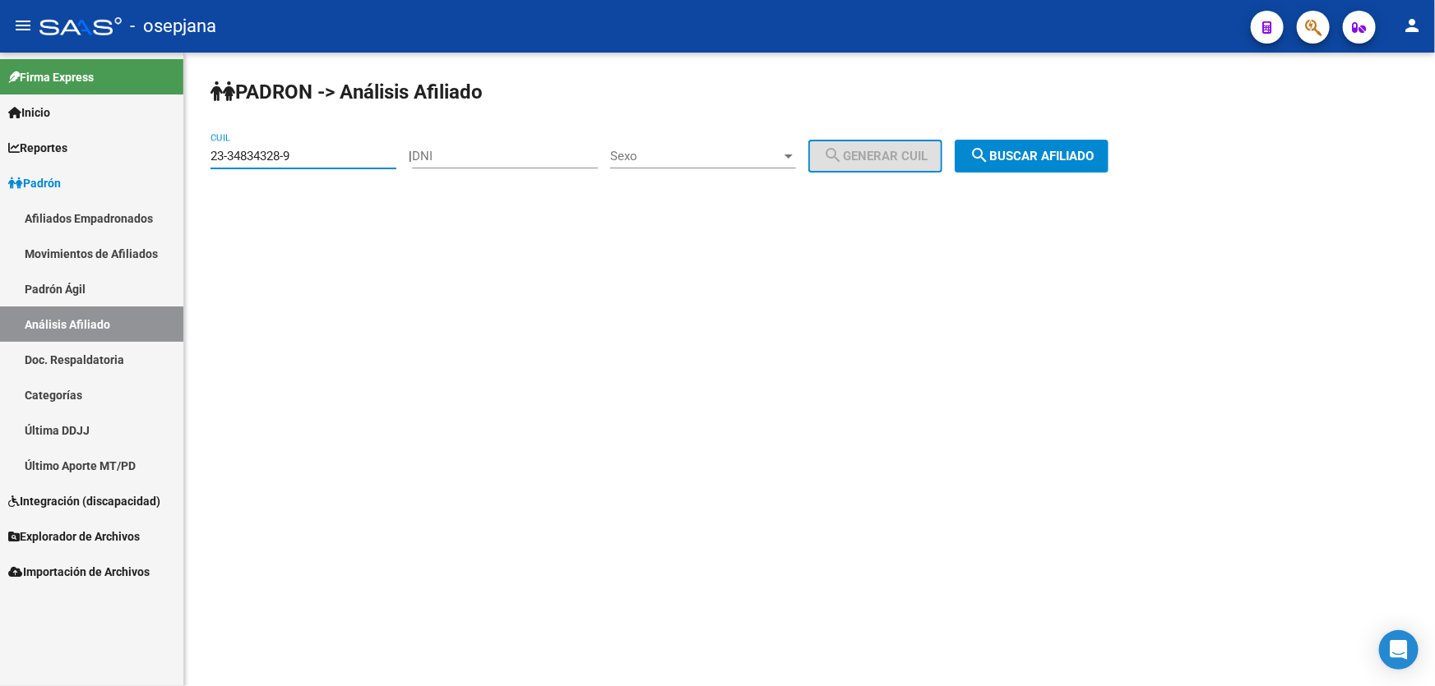
drag, startPoint x: 319, startPoint y: 151, endPoint x: 24, endPoint y: 198, distance: 298.8
click at [24, 197] on mat-sidenav-container "Firma Express Inicio Instructivos Contacto OS Reportes Padrón Traspasos x O.S. …" at bounding box center [717, 370] width 1435 height 634
paste input "702807"
click at [1031, 150] on span "search Buscar afiliado" at bounding box center [1031, 156] width 124 height 15
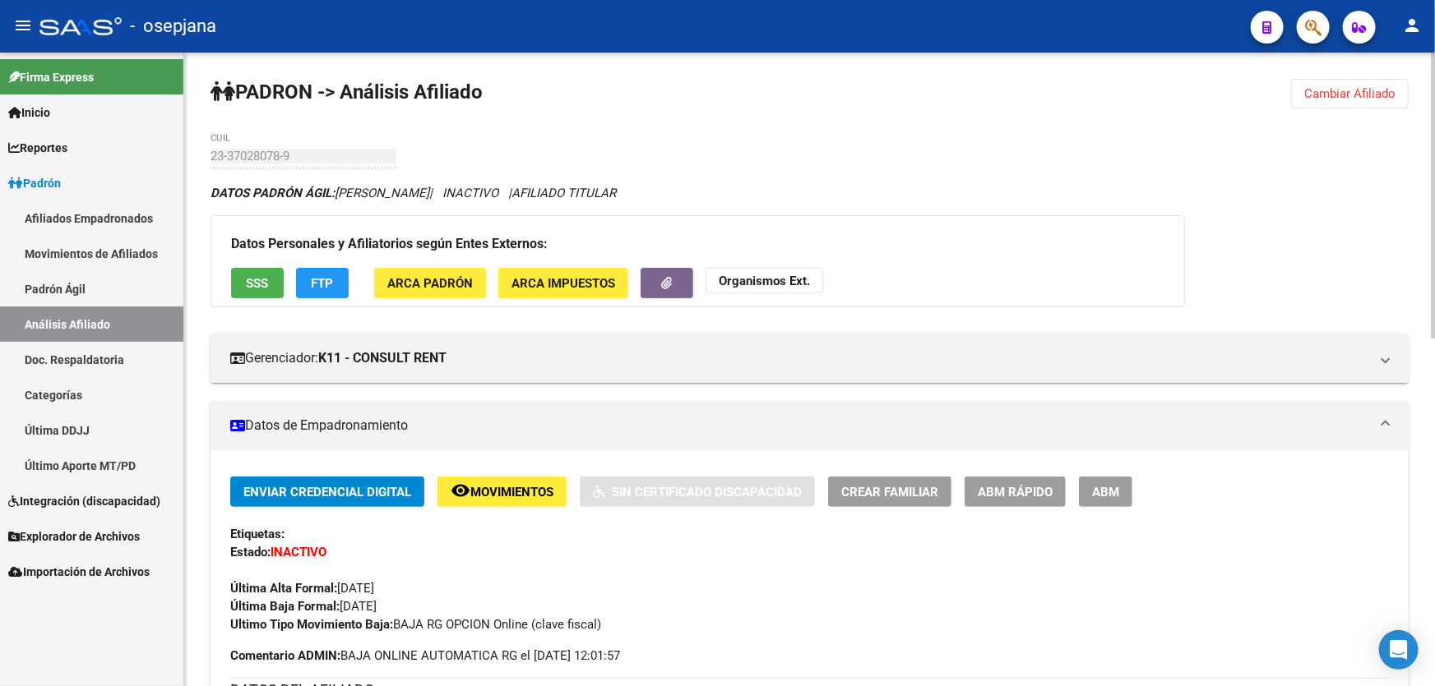
click at [234, 288] on button "SSS" at bounding box center [257, 283] width 53 height 30
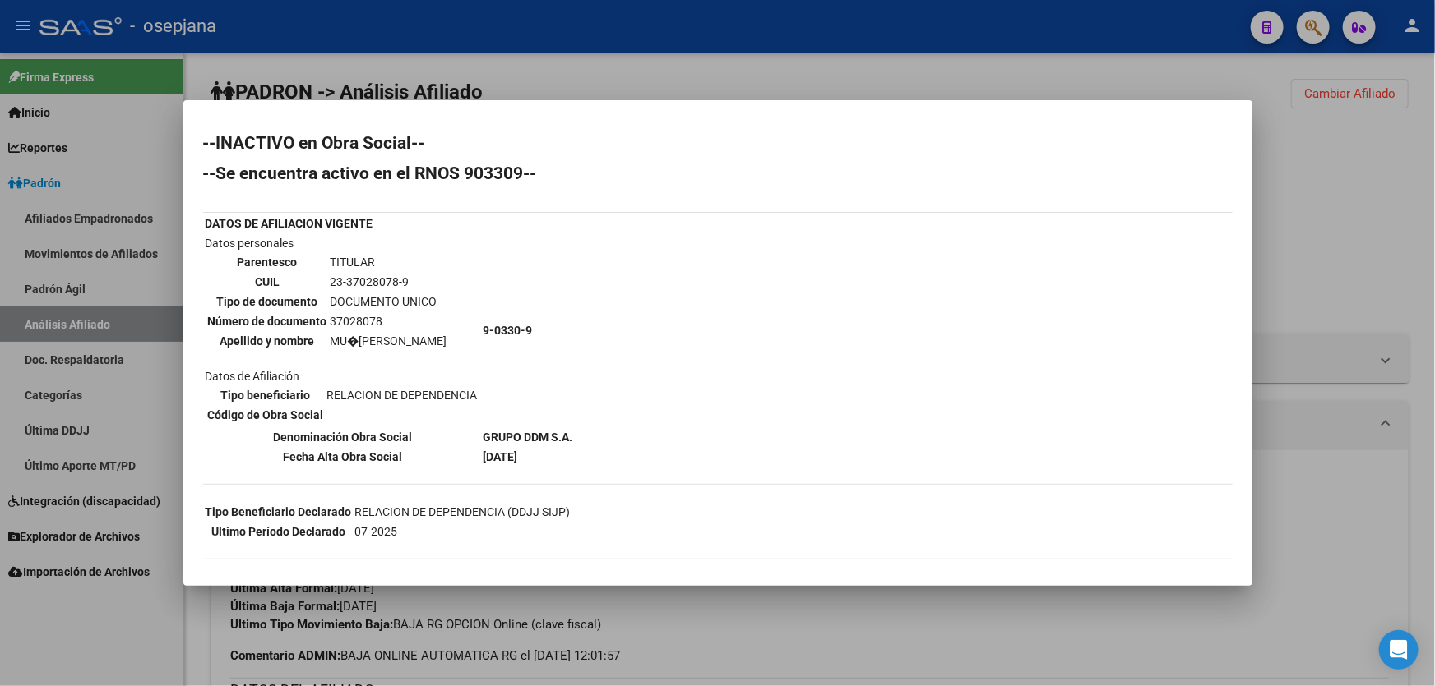
click at [1301, 244] on div at bounding box center [717, 343] width 1435 height 686
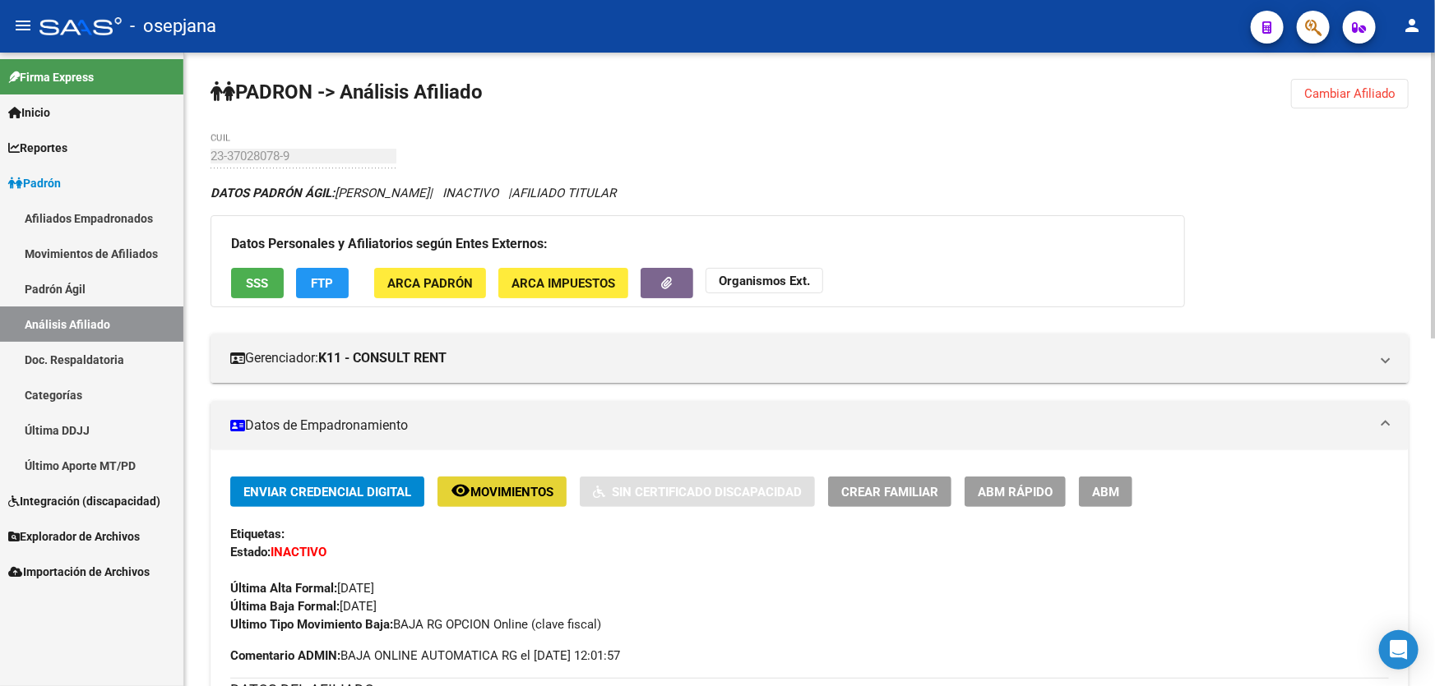
click at [500, 487] on span "Movimientos" at bounding box center [511, 492] width 83 height 15
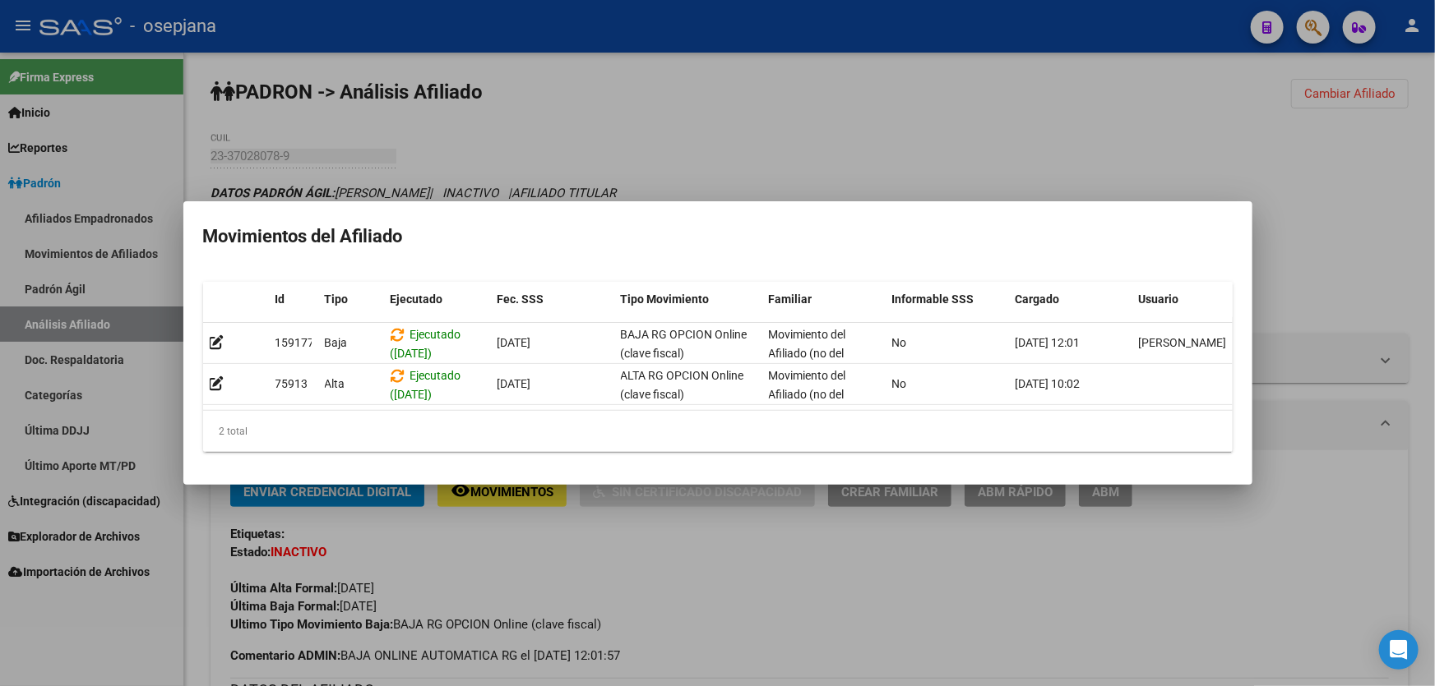
click at [1389, 365] on div at bounding box center [717, 343] width 1435 height 686
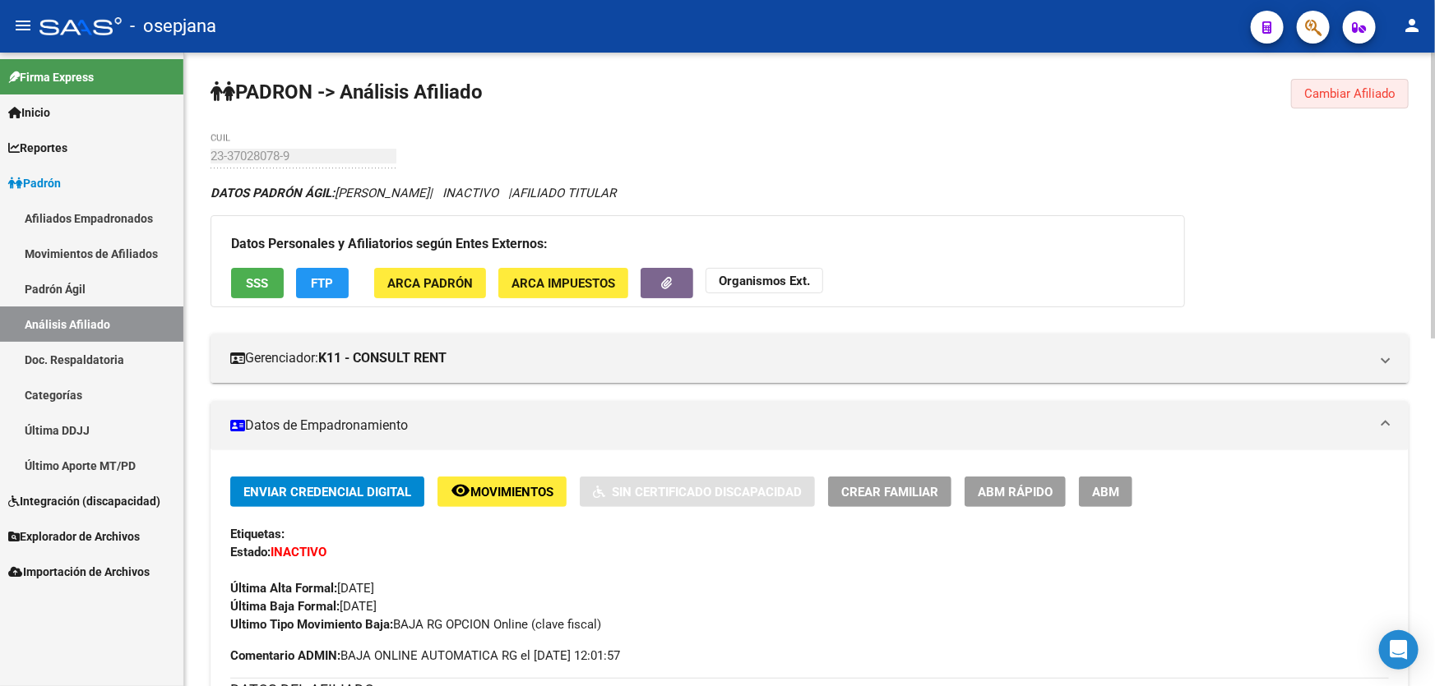
click at [1365, 86] on span "Cambiar Afiliado" at bounding box center [1349, 93] width 91 height 15
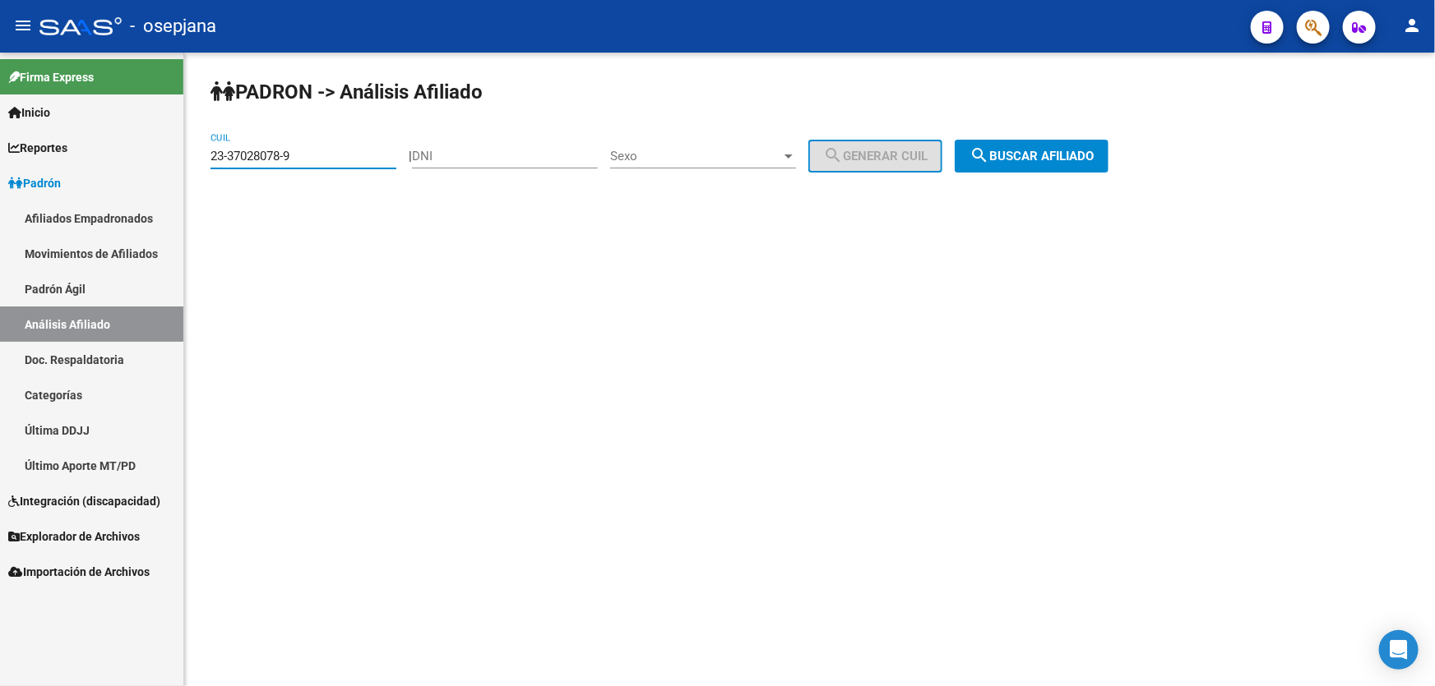
drag, startPoint x: 343, startPoint y: 160, endPoint x: 229, endPoint y: 160, distance: 114.3
click at [229, 160] on input "23-37028078-9" at bounding box center [303, 156] width 186 height 15
drag, startPoint x: 317, startPoint y: 155, endPoint x: 191, endPoint y: 160, distance: 126.7
click at [191, 160] on div "PADRON -> Análisis Afiliado 23-37028078-9 CUIL | DNI Sexo Sexo search Generar C…" at bounding box center [809, 139] width 1250 height 173
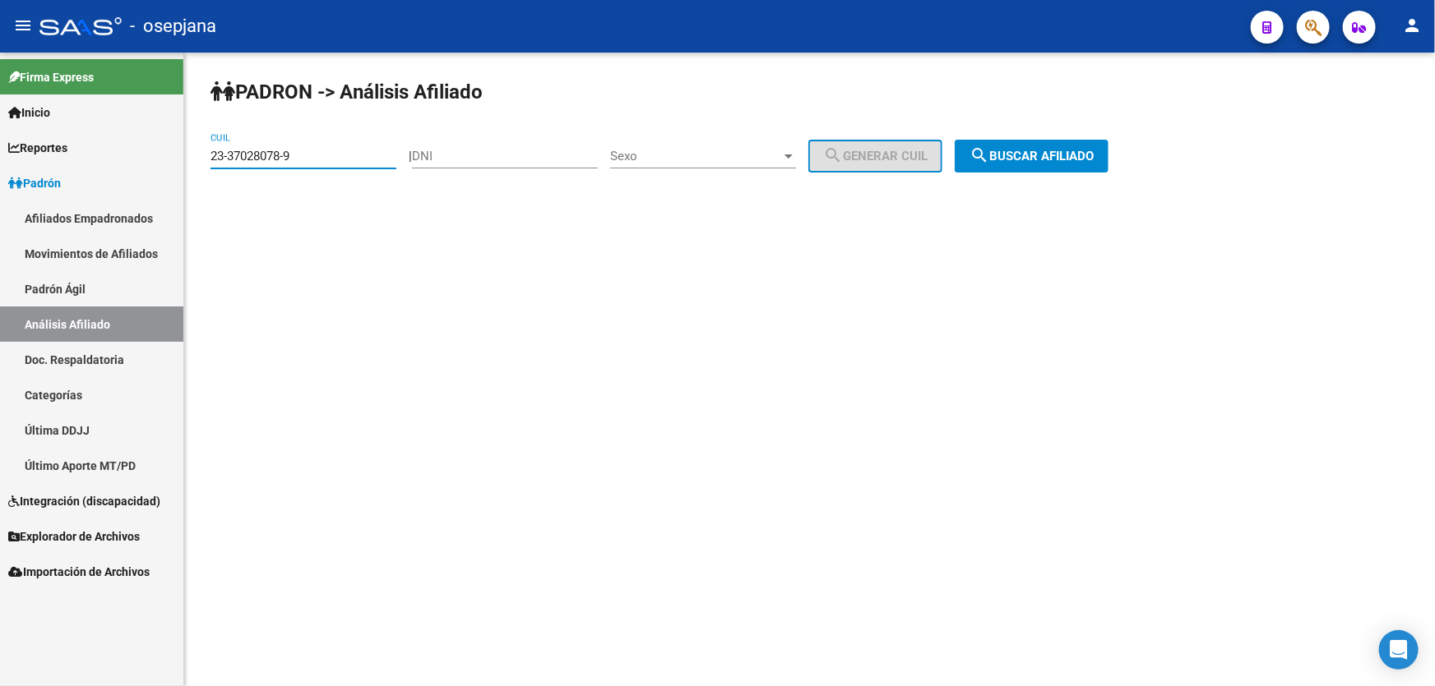
paste input "42930016"
click at [1019, 155] on span "search Buscar afiliado" at bounding box center [1031, 156] width 124 height 15
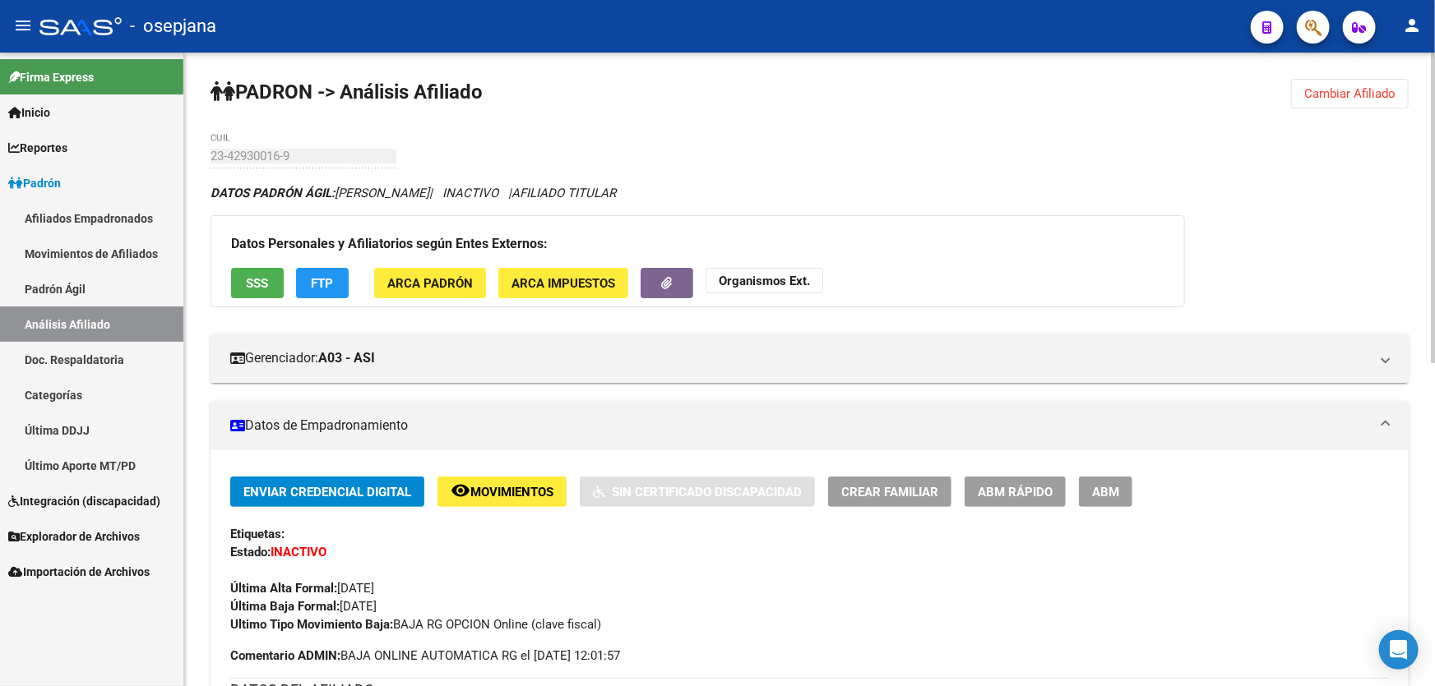
click at [1327, 92] on span "Cambiar Afiliado" at bounding box center [1349, 93] width 91 height 15
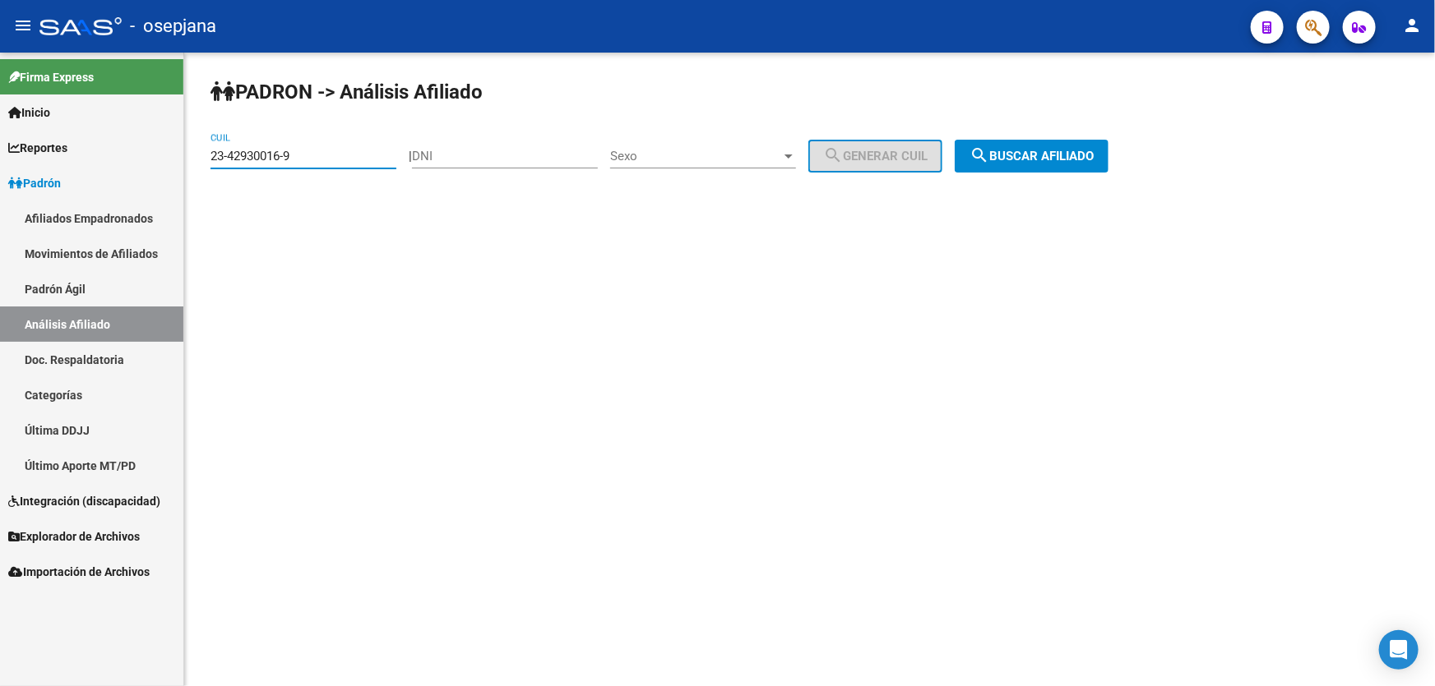
drag, startPoint x: 324, startPoint y: 157, endPoint x: 207, endPoint y: 166, distance: 117.1
click at [207, 166] on div "PADRON -> Análisis Afiliado 23-42930016-9 CUIL | DNI Sexo Sexo search Generar C…" at bounding box center [809, 139] width 1250 height 173
paste input "94764185"
click at [1052, 136] on div "PADRON -> Análisis Afiliado 23-94764185-9 CUIL | DNI Sexo Sexo search Generar C…" at bounding box center [809, 139] width 1250 height 173
click at [1040, 169] on button "search Buscar afiliado" at bounding box center [1031, 156] width 154 height 33
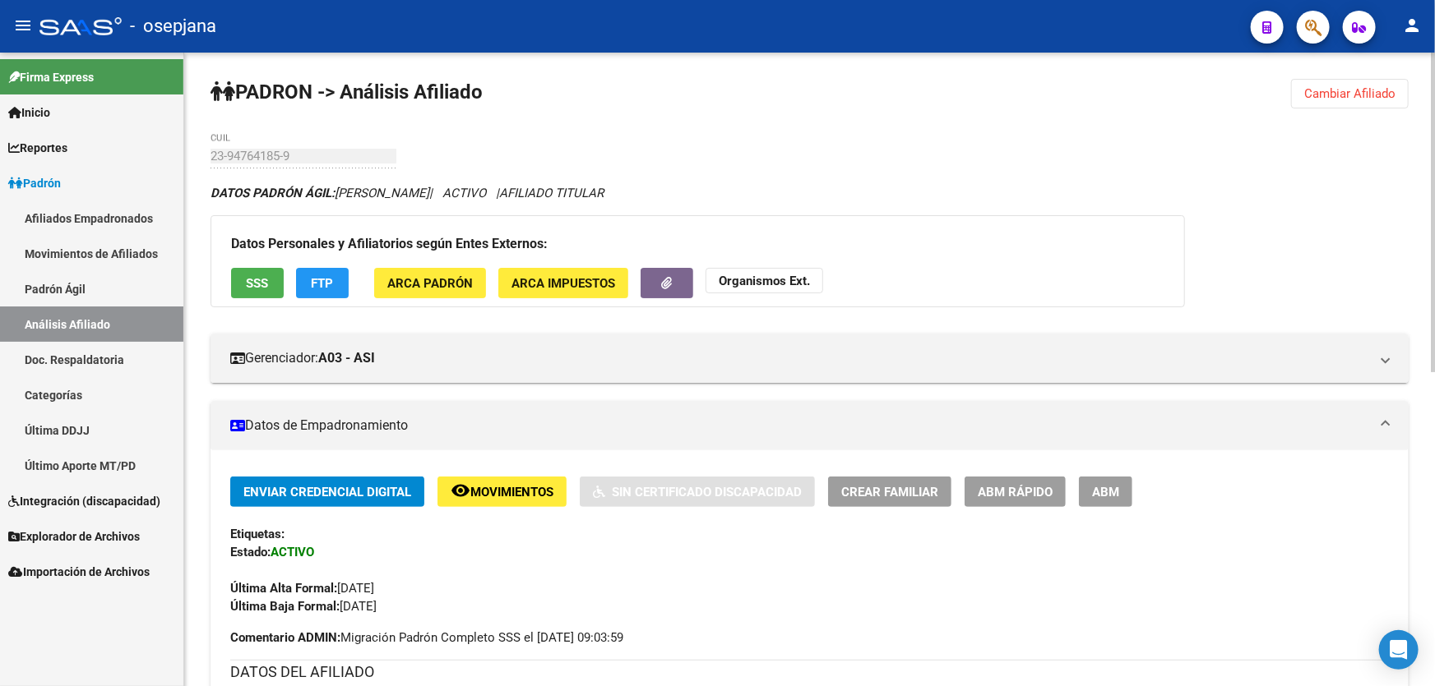
click at [250, 281] on span "SSS" at bounding box center [258, 283] width 22 height 15
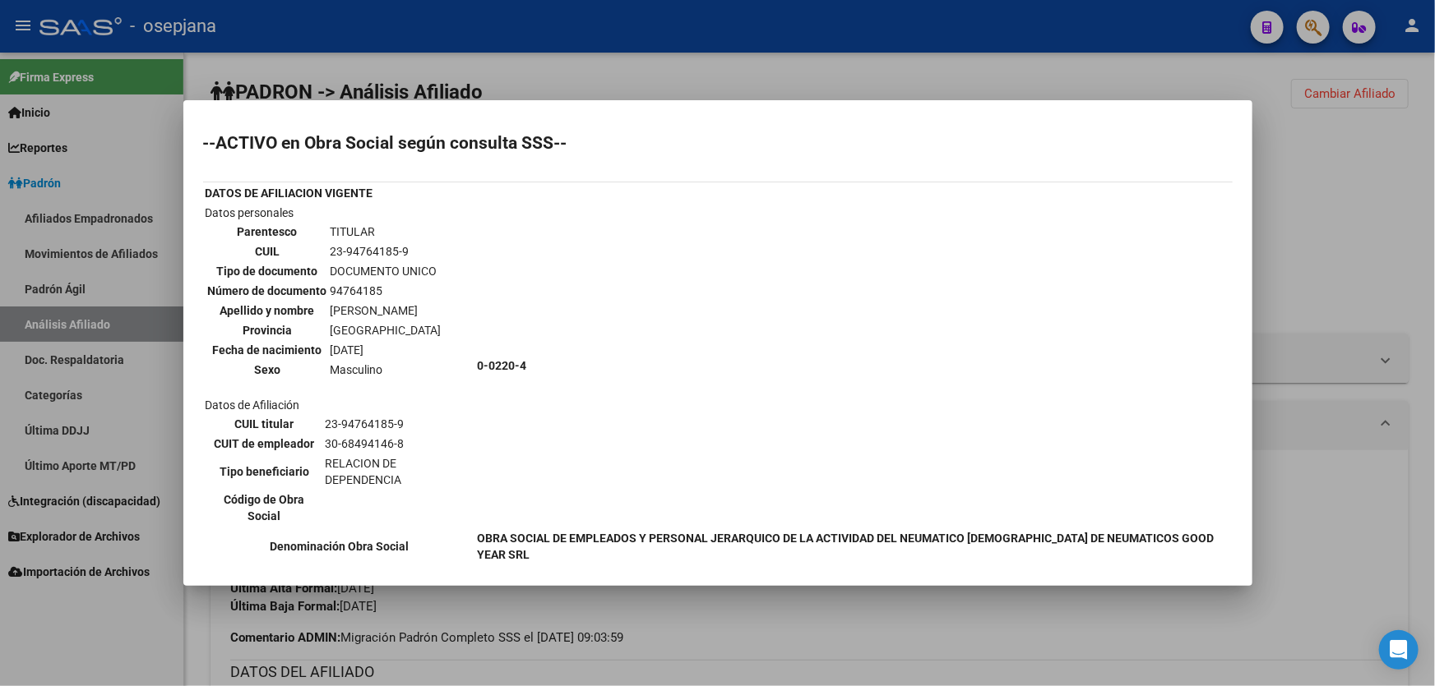
click at [1332, 293] on div at bounding box center [717, 343] width 1435 height 686
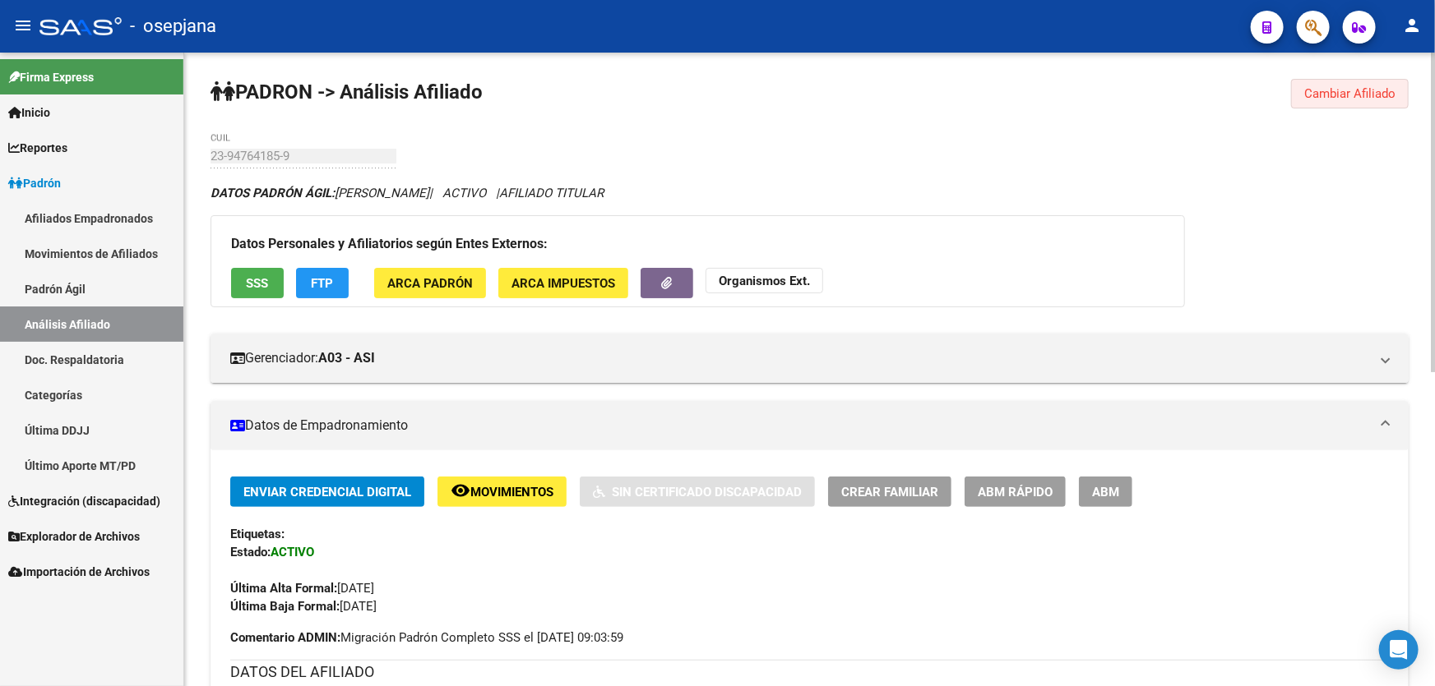
click at [1324, 100] on button "Cambiar Afiliado" at bounding box center [1350, 94] width 118 height 30
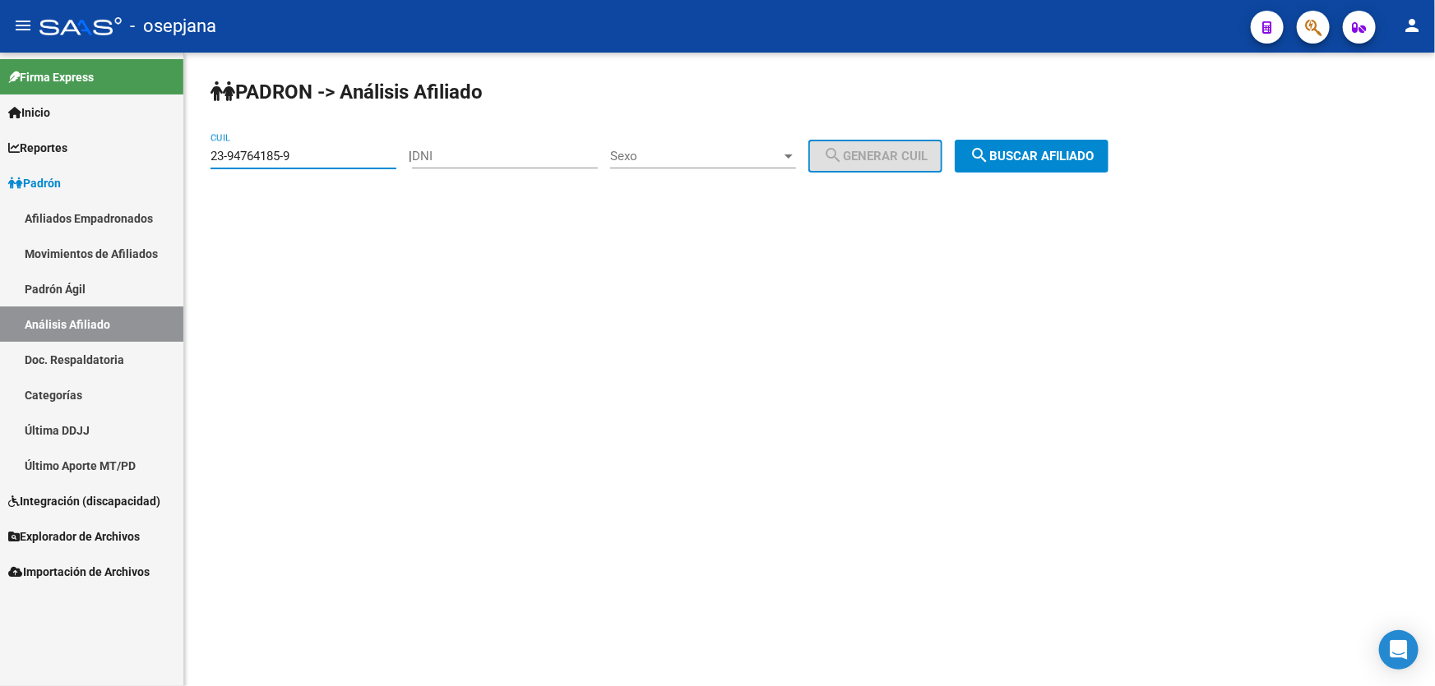
drag, startPoint x: 328, startPoint y: 157, endPoint x: 176, endPoint y: 168, distance: 152.5
click at [176, 168] on mat-sidenav-container "Firma Express Inicio Instructivos Contacto OS Reportes Padrón Traspasos x O.S. …" at bounding box center [717, 370] width 1435 height 634
paste input "4-25716138"
click at [1035, 149] on span "search Buscar afiliado" at bounding box center [1031, 156] width 124 height 15
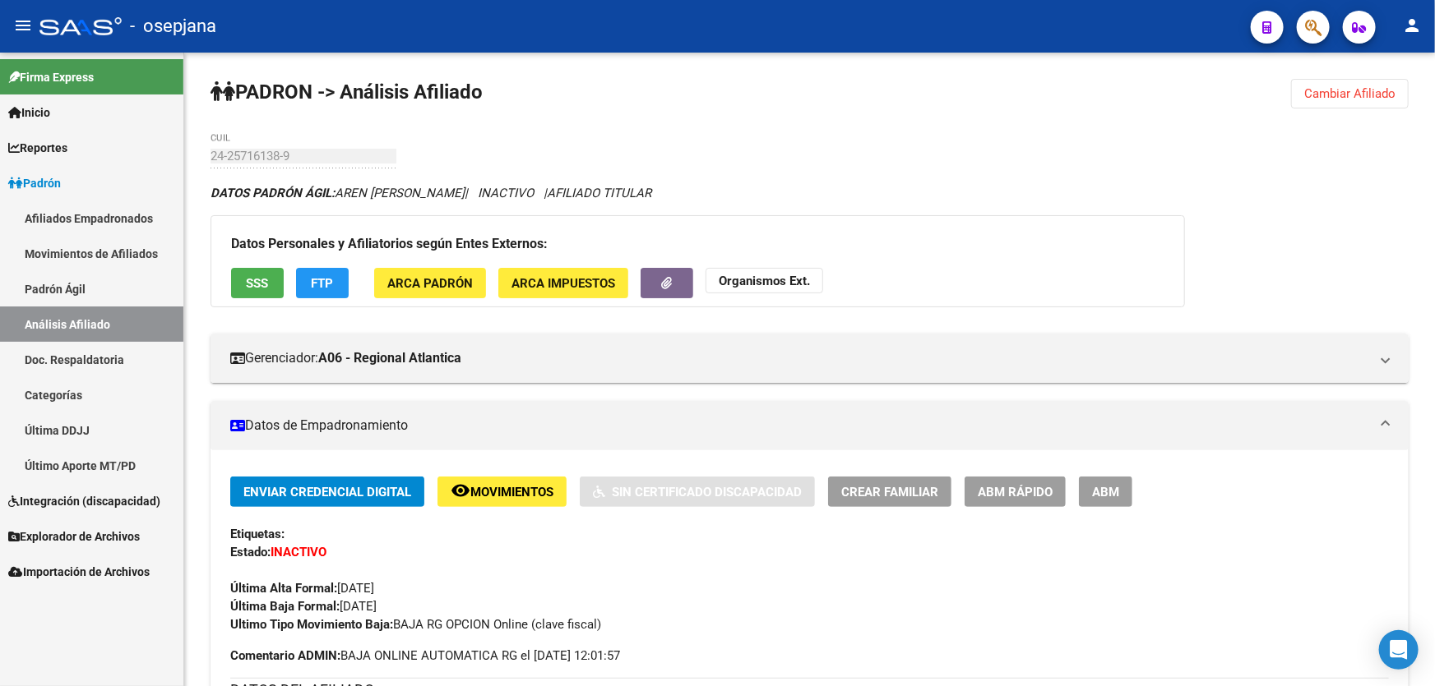
click at [1386, 79] on button "Cambiar Afiliado" at bounding box center [1350, 94] width 118 height 30
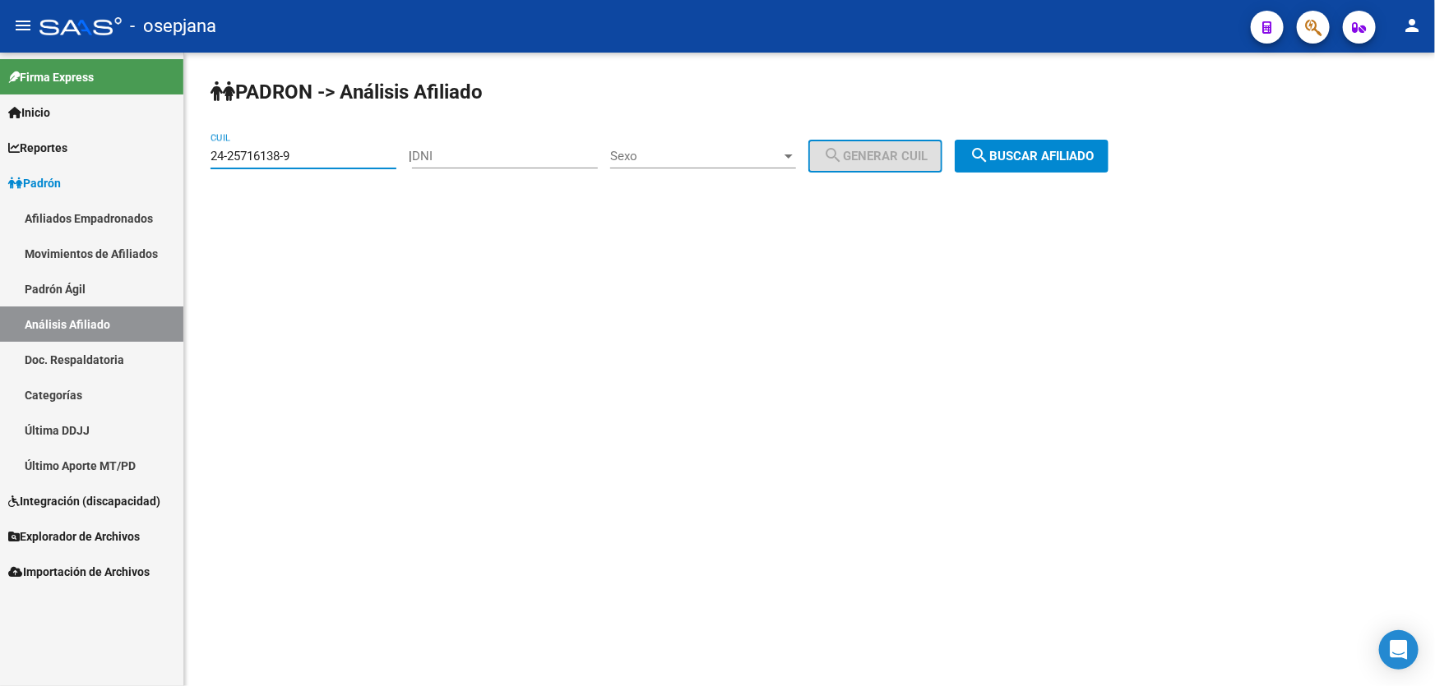
drag, startPoint x: 338, startPoint y: 161, endPoint x: 190, endPoint y: 173, distance: 148.4
click at [190, 173] on div "PADRON -> Análisis Afiliado 24-25716138-9 CUIL | DNI Sexo Sexo search Generar C…" at bounding box center [809, 139] width 1250 height 173
paste input "7-22344172-1"
click at [1051, 167] on button "search Buscar afiliado" at bounding box center [1031, 156] width 154 height 33
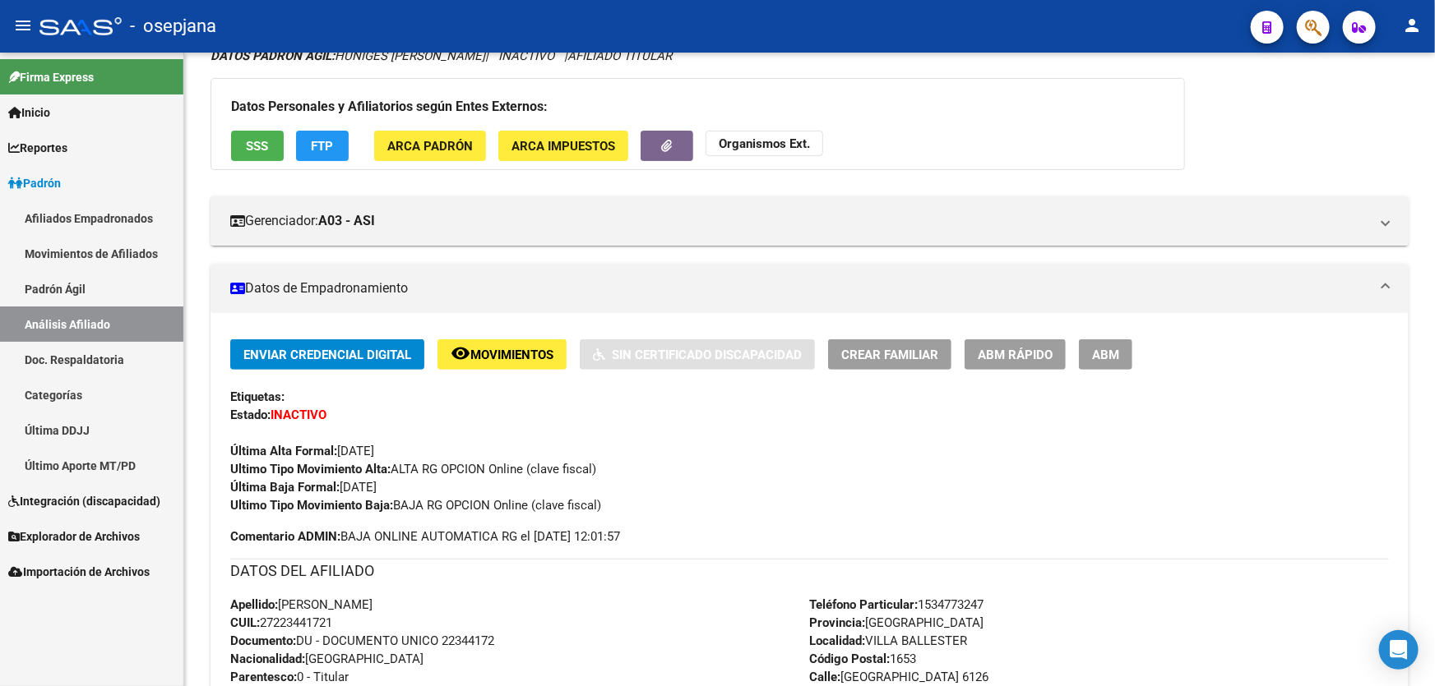
scroll to position [74, 0]
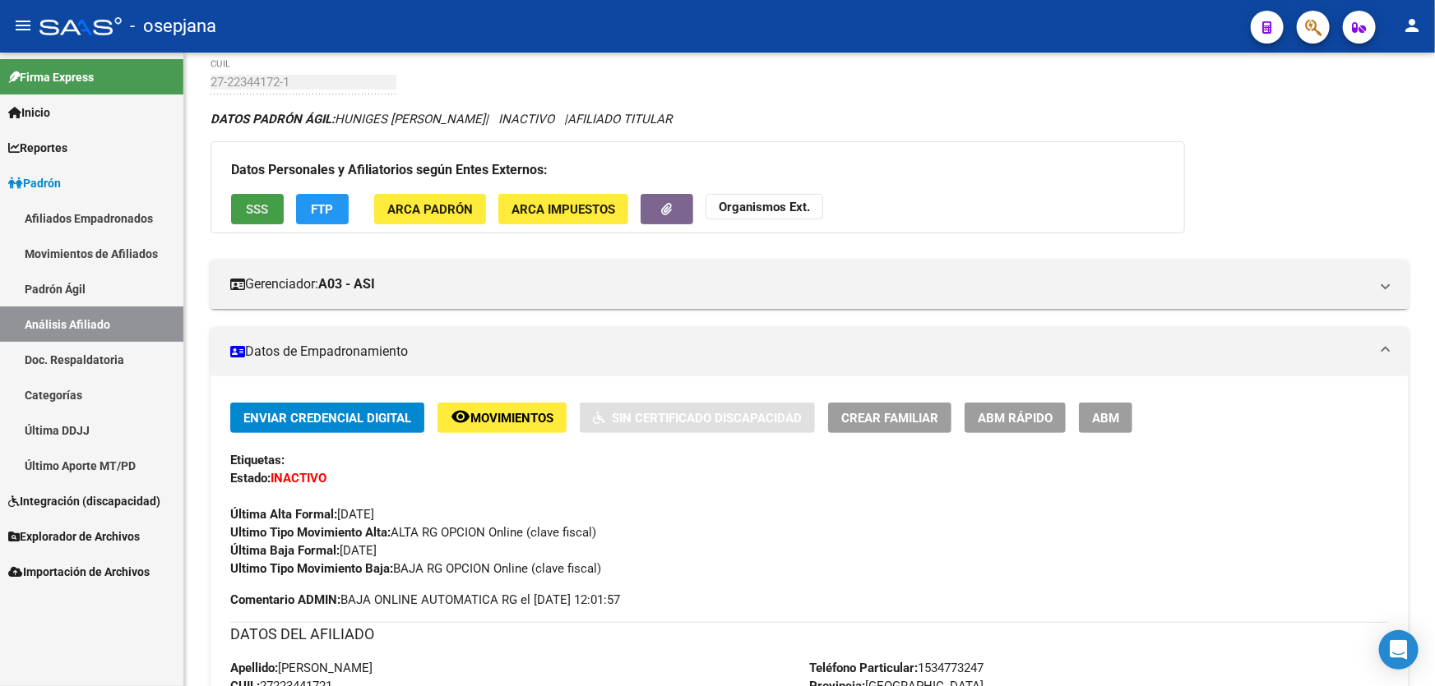
click at [243, 206] on button "SSS" at bounding box center [257, 209] width 53 height 30
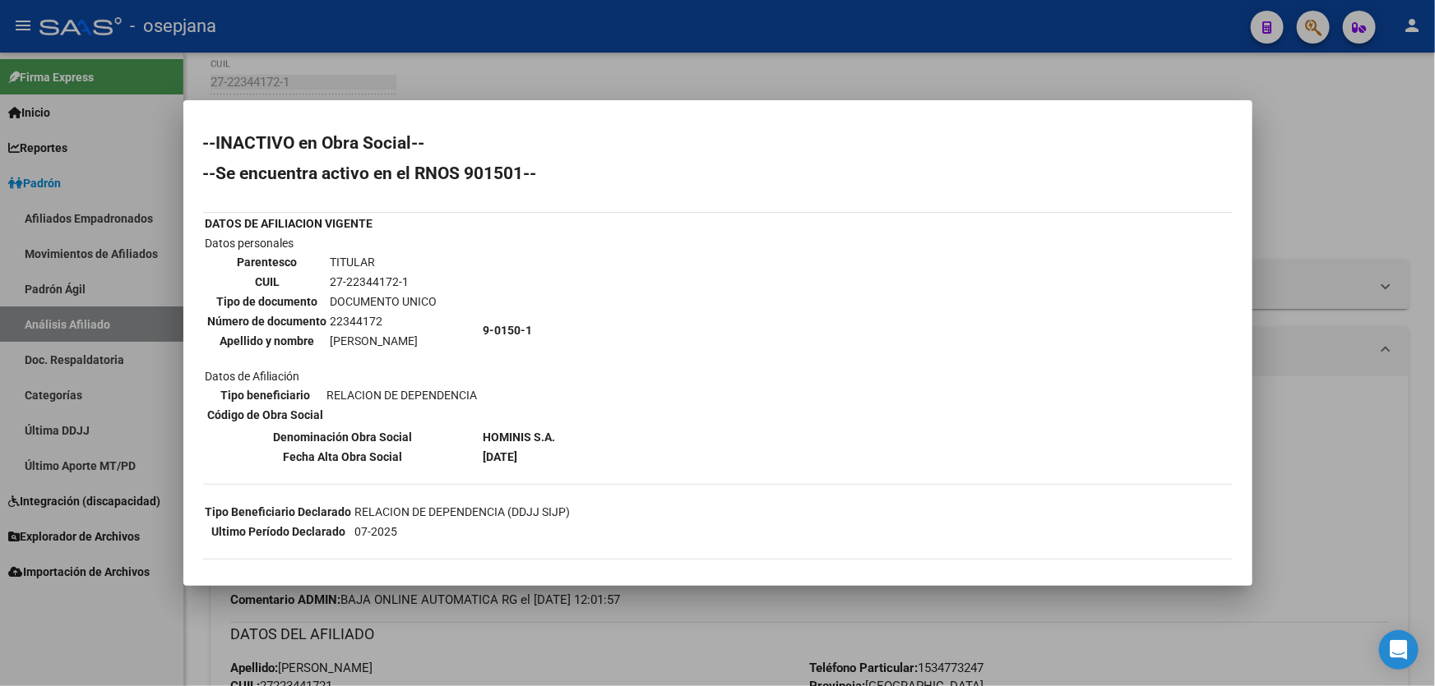
scroll to position [100, 0]
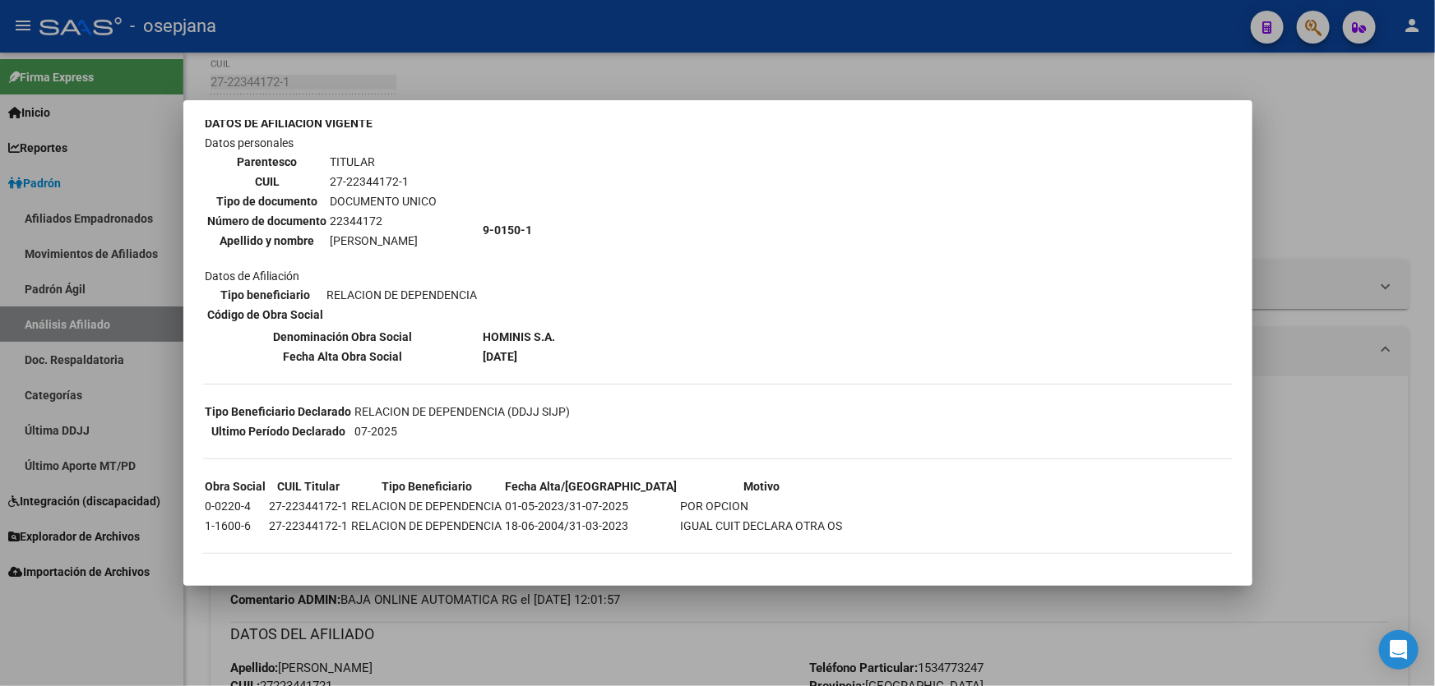
click at [1291, 156] on div at bounding box center [717, 343] width 1435 height 686
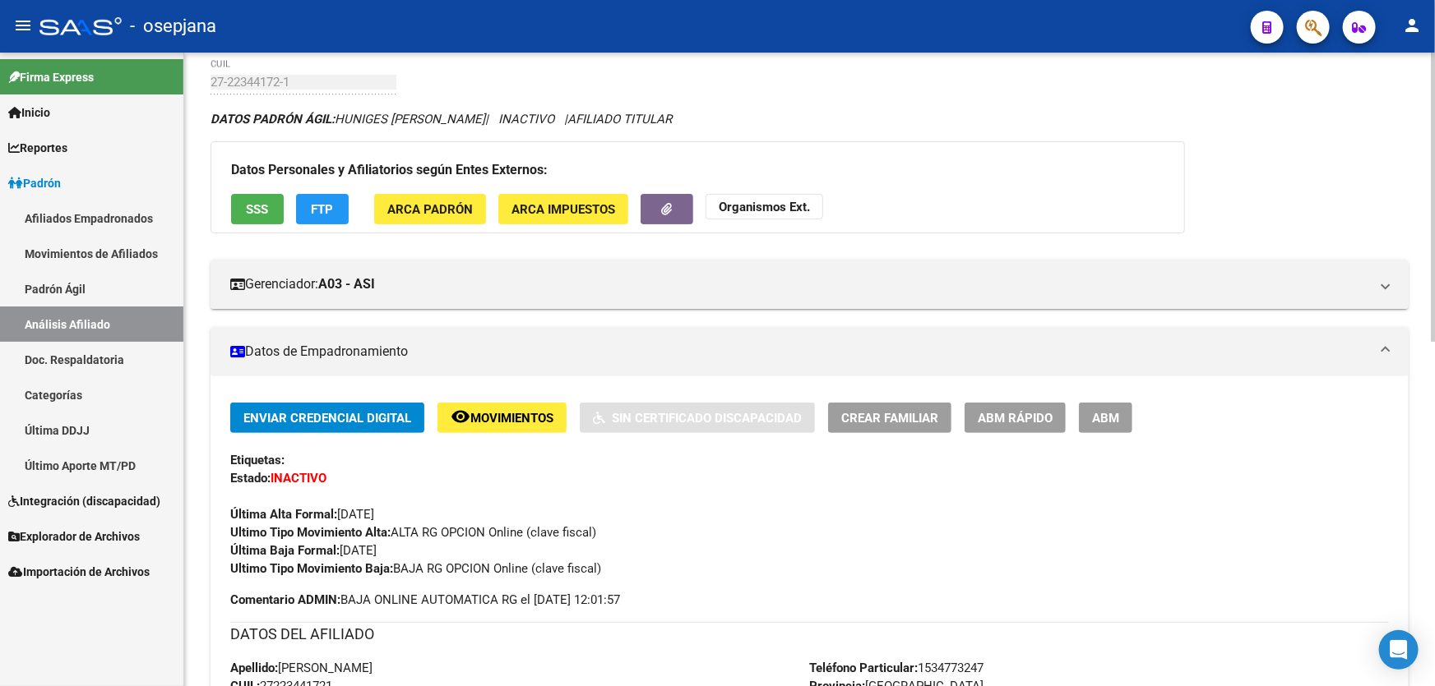
click at [312, 202] on span "FTP" at bounding box center [323, 209] width 22 height 15
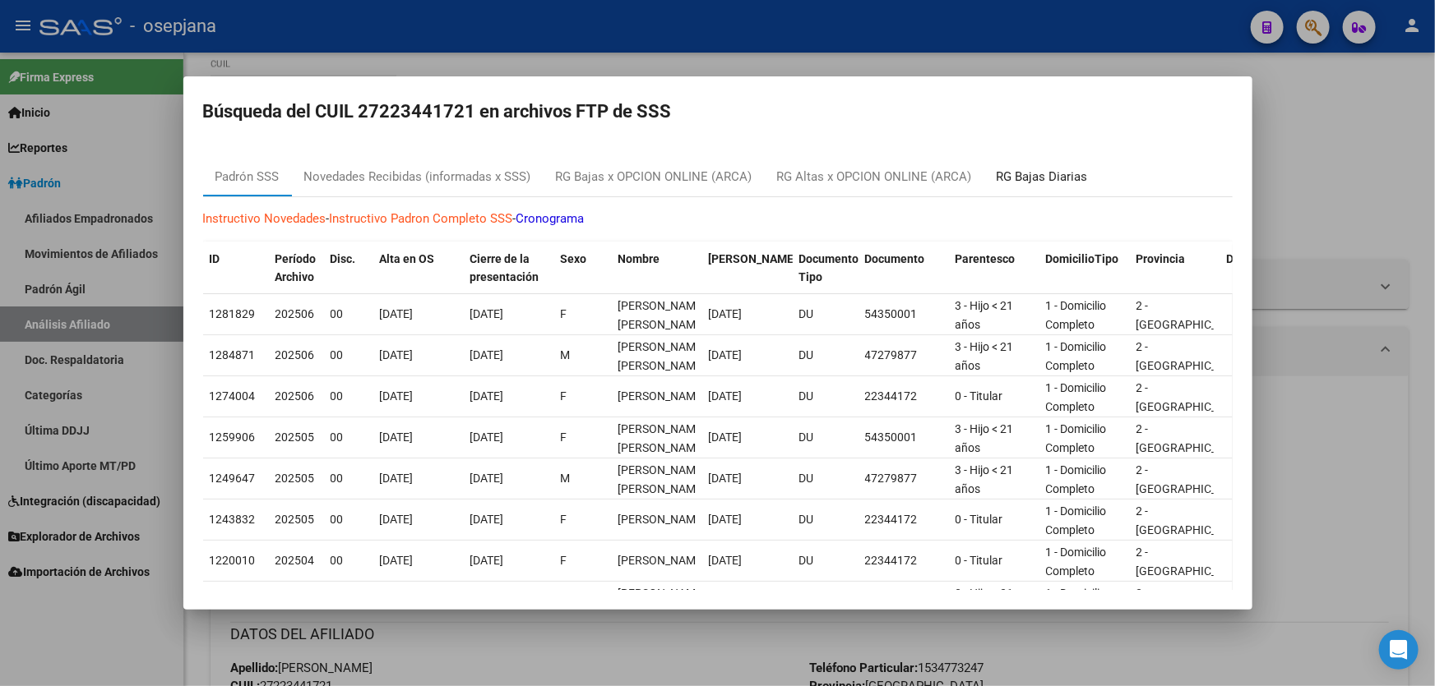
click at [1031, 180] on div "RG Bajas Diarias" at bounding box center [1041, 177] width 91 height 19
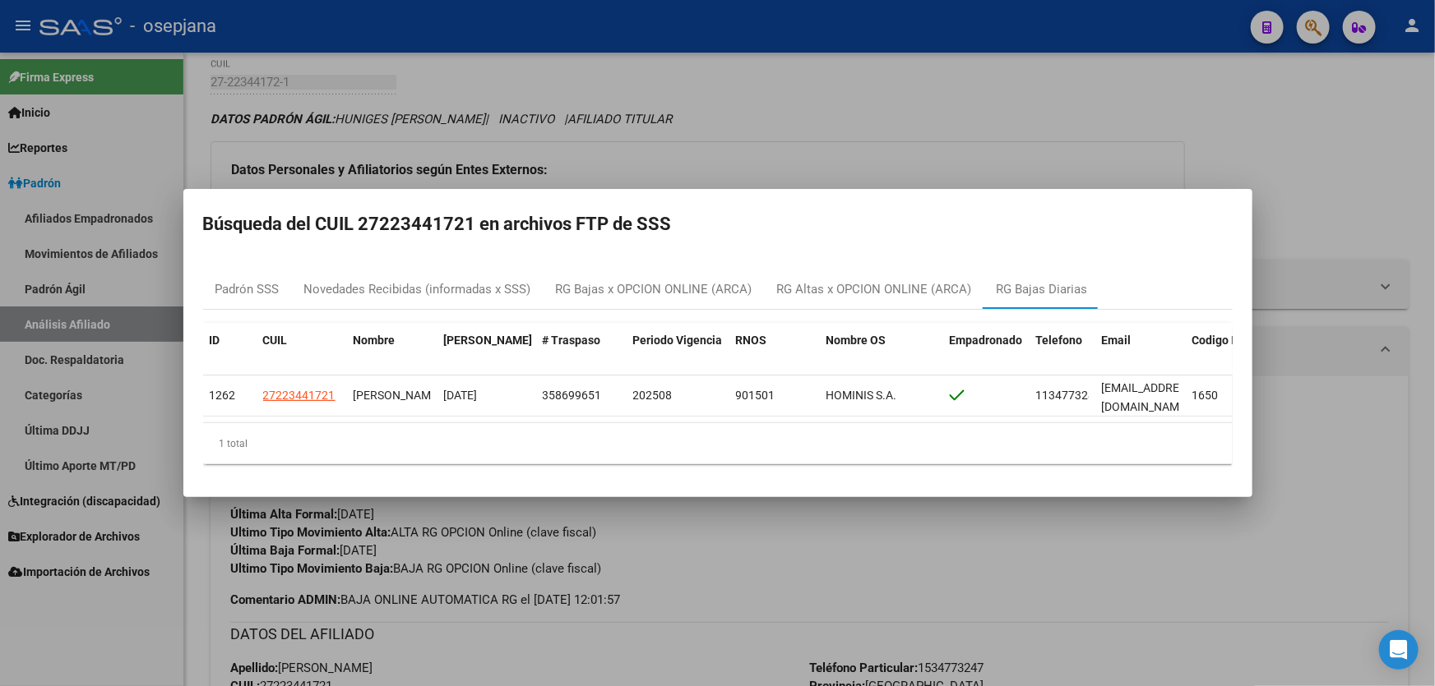
click at [1385, 247] on div at bounding box center [717, 343] width 1435 height 686
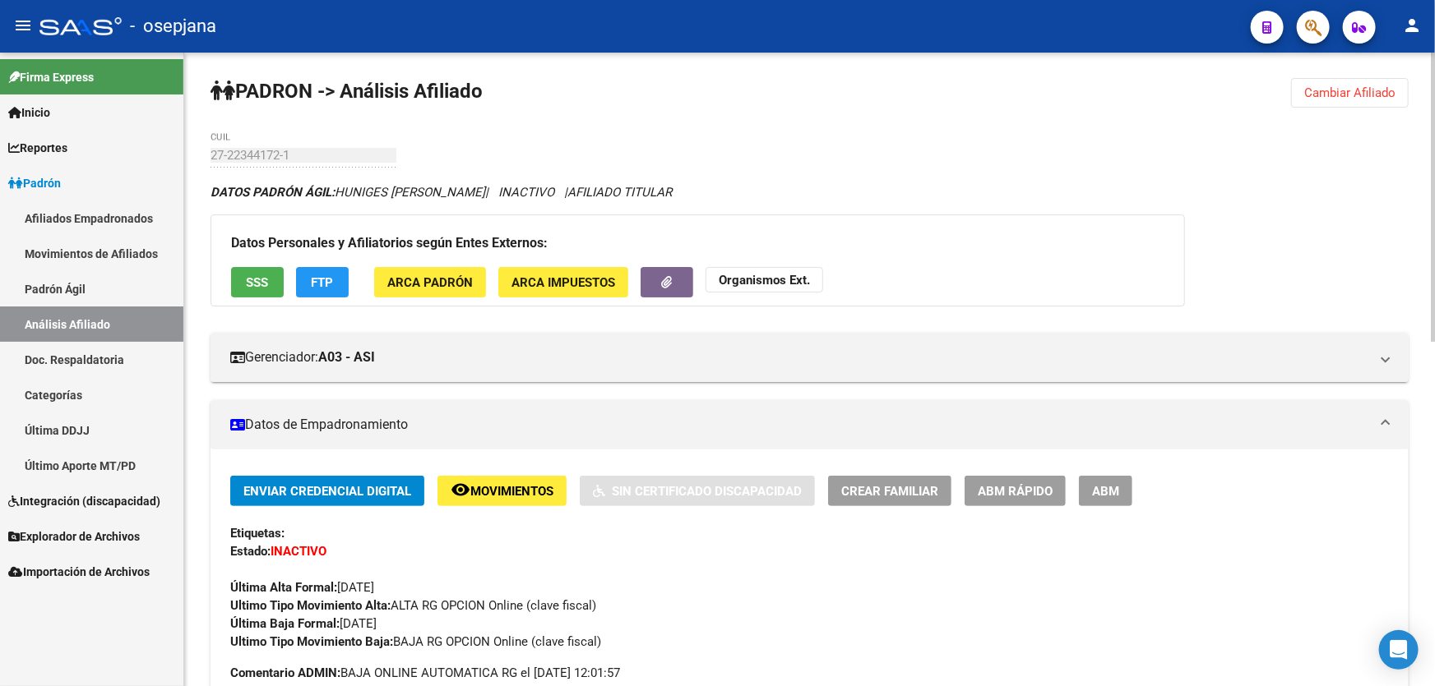
scroll to position [0, 0]
click at [1324, 99] on span "Cambiar Afiliado" at bounding box center [1349, 93] width 91 height 15
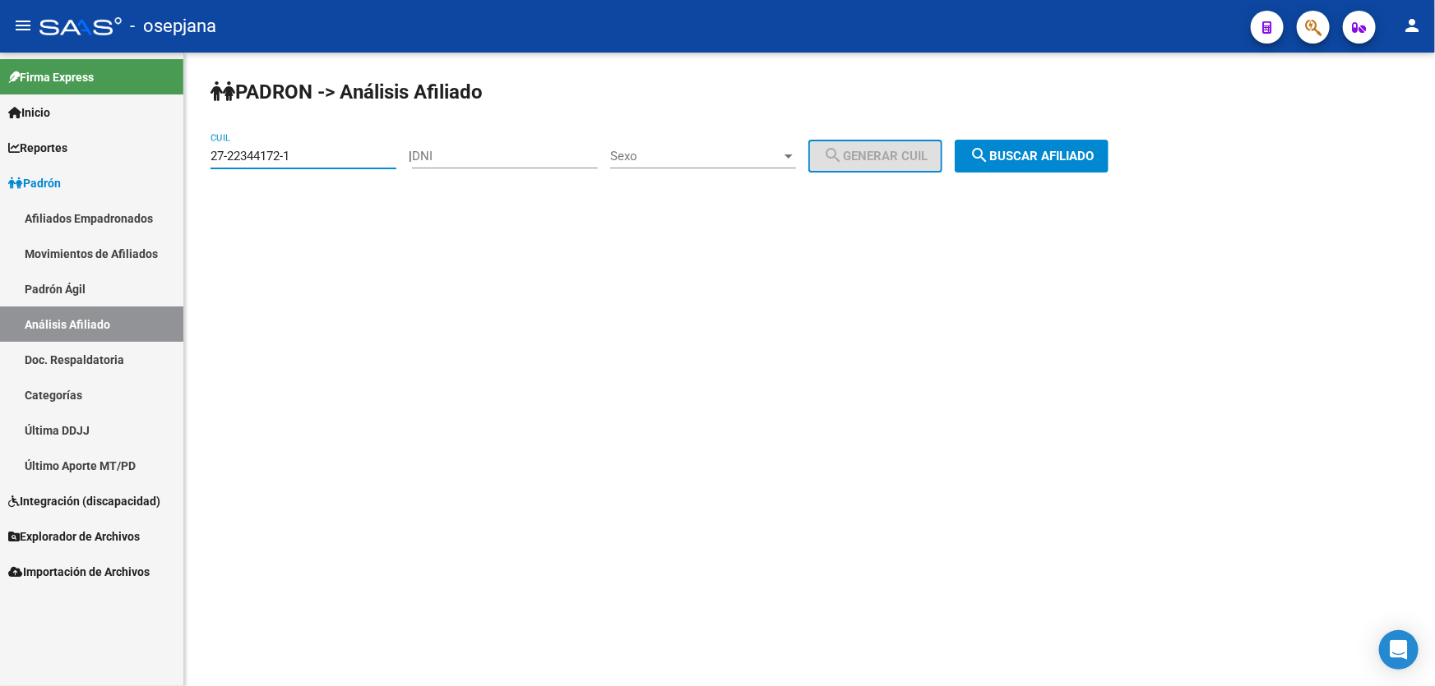
drag, startPoint x: 332, startPoint y: 161, endPoint x: 202, endPoint y: 173, distance: 130.5
click at [202, 173] on div "PADRON -> Análisis Afiliado 27-22344172-1 CUIL | DNI Sexo Sexo search Generar C…" at bounding box center [809, 139] width 1250 height 173
paste input "4231474-9"
click at [1062, 166] on button "search Buscar afiliado" at bounding box center [1031, 156] width 154 height 33
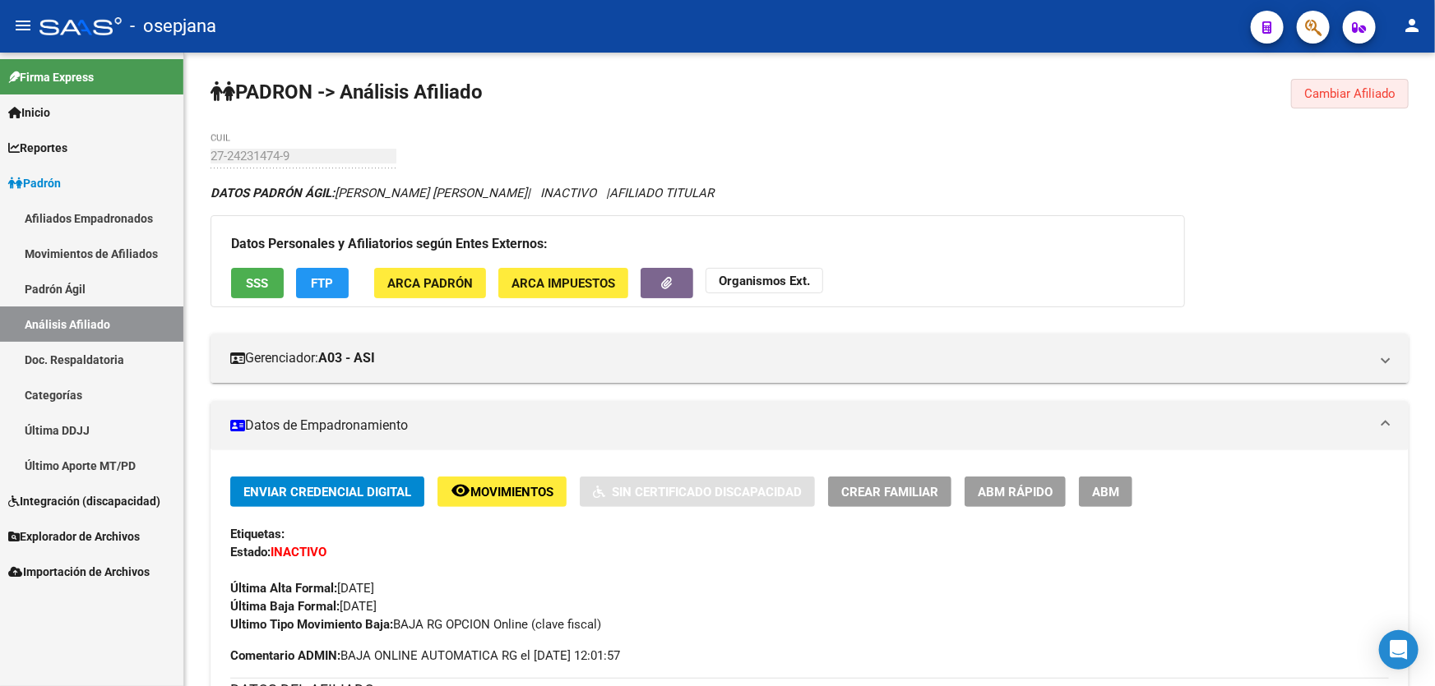
click at [1357, 96] on span "Cambiar Afiliado" at bounding box center [1349, 93] width 91 height 15
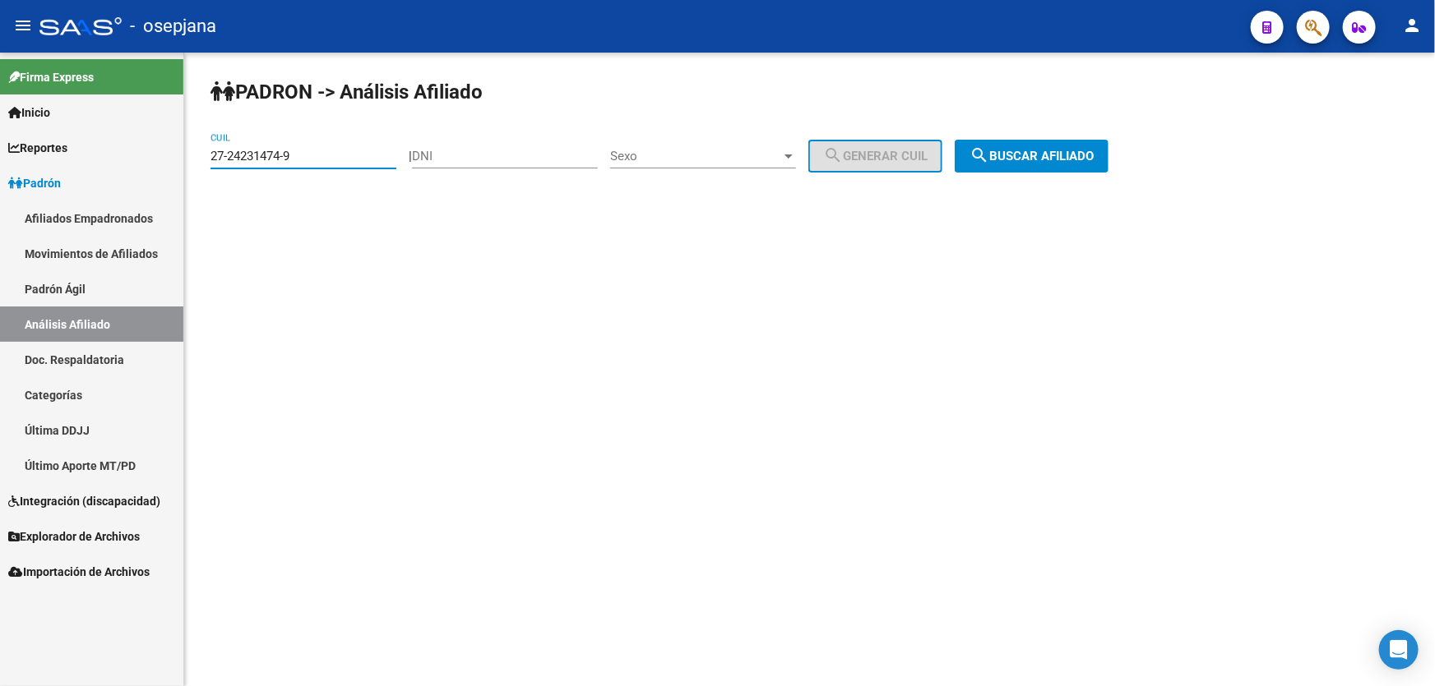
drag, startPoint x: 313, startPoint y: 148, endPoint x: 206, endPoint y: 159, distance: 107.5
click at [206, 159] on div "PADRON -> Análisis Afiliado 27-24231474-9 CUIL | DNI Sexo Sexo search Generar C…" at bounding box center [809, 139] width 1250 height 173
paste input
click at [1039, 159] on span "search Buscar afiliado" at bounding box center [1031, 156] width 124 height 15
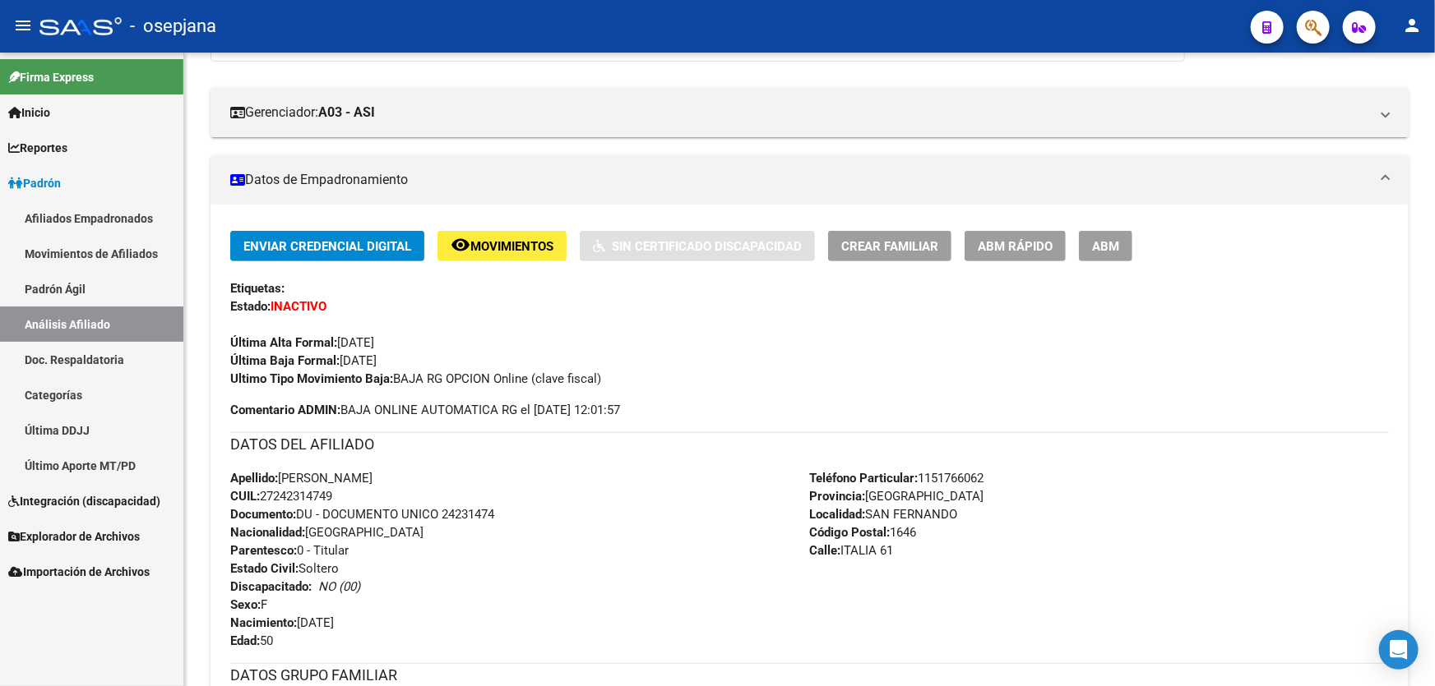
scroll to position [224, 0]
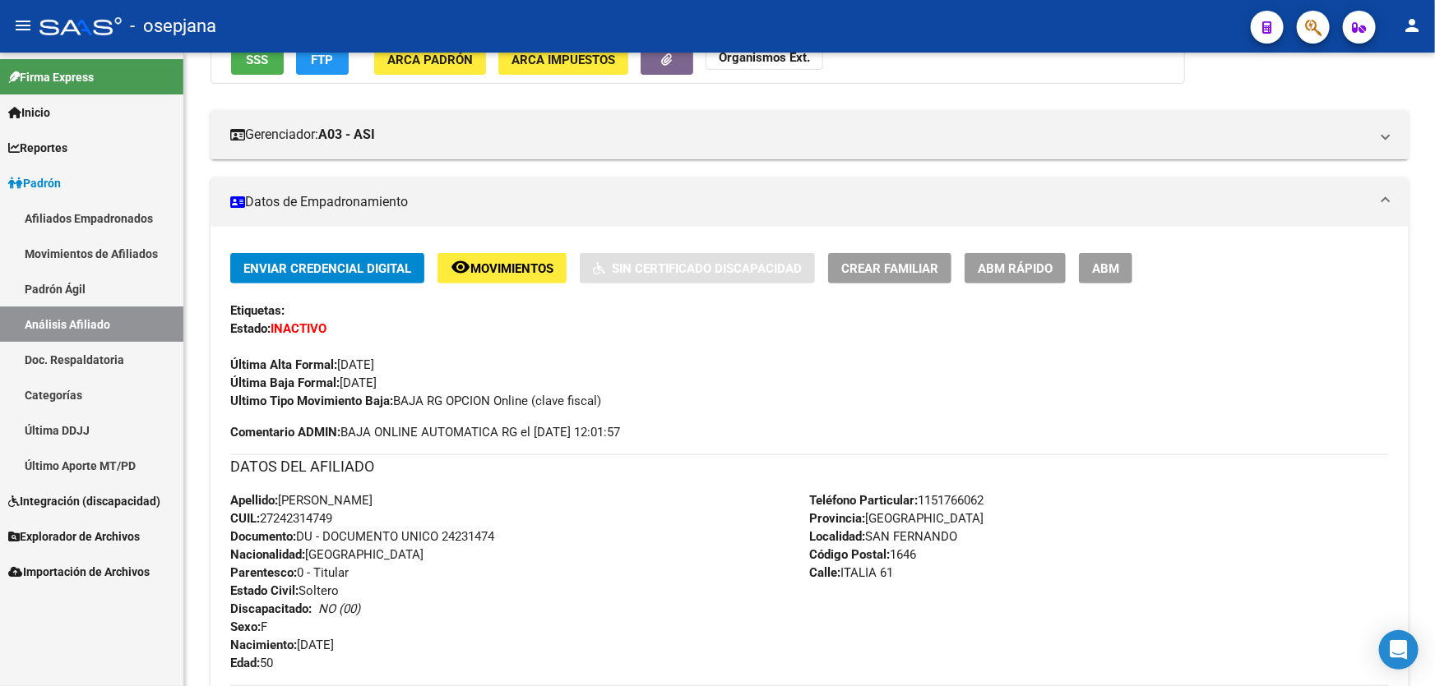
click at [332, 253] on button "Enviar Credencial Digital" at bounding box center [327, 268] width 194 height 30
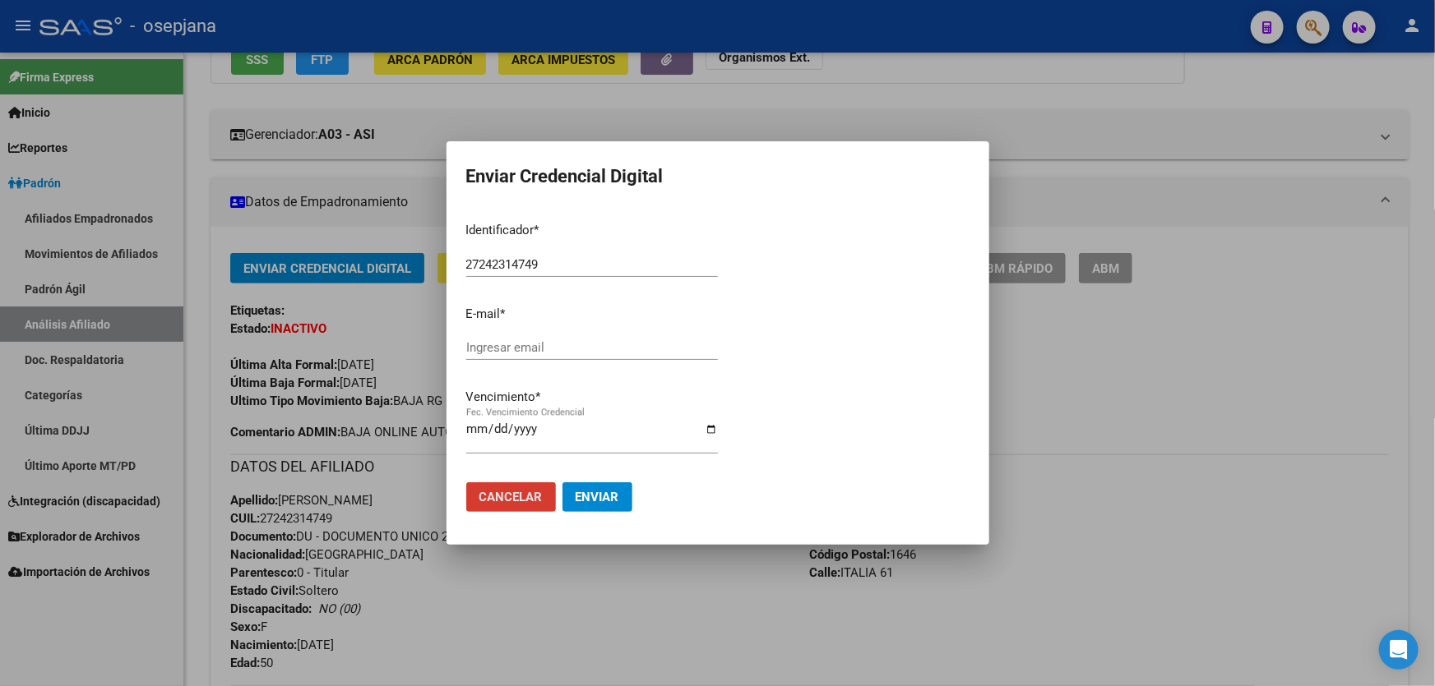
click at [833, 331] on div at bounding box center [844, 339] width 252 height 260
click at [870, 329] on div at bounding box center [844, 339] width 252 height 260
click at [516, 502] on span "Cancelar" at bounding box center [510, 497] width 63 height 15
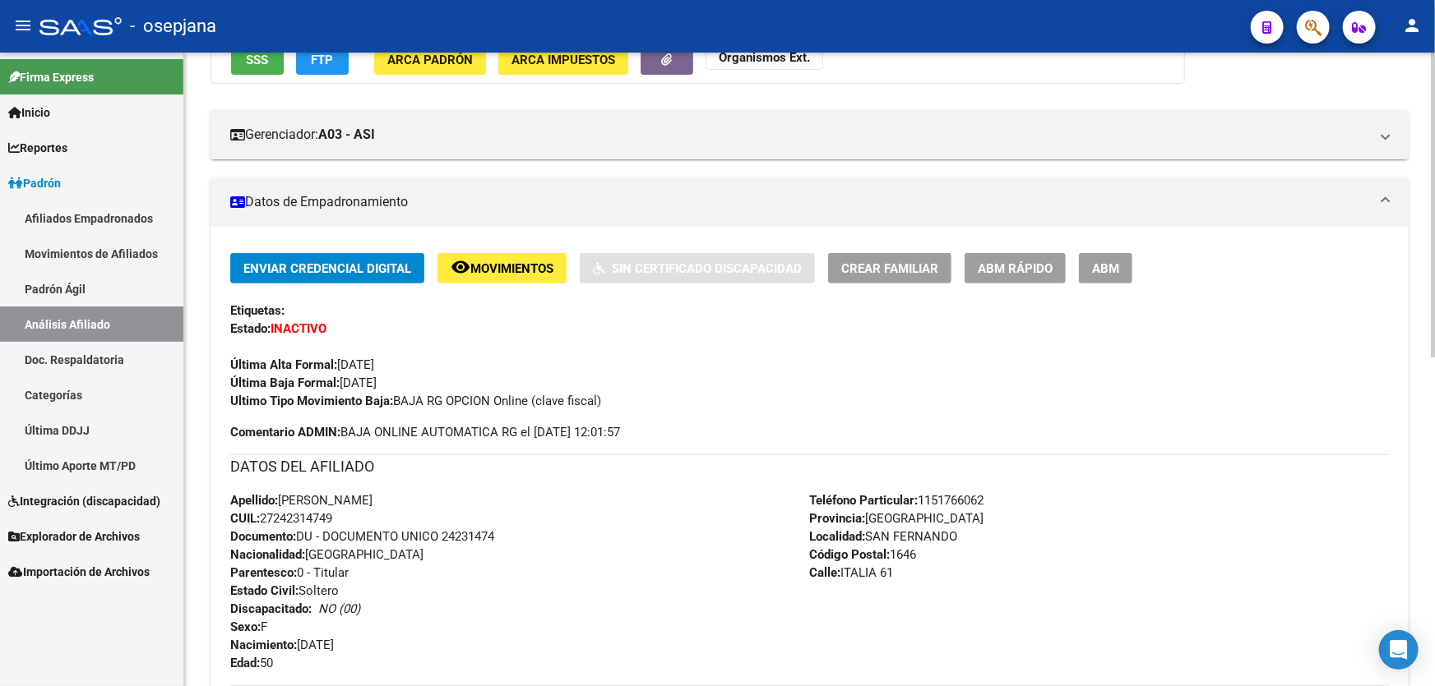
click at [1302, 305] on div "Etiquetas:" at bounding box center [809, 311] width 1158 height 18
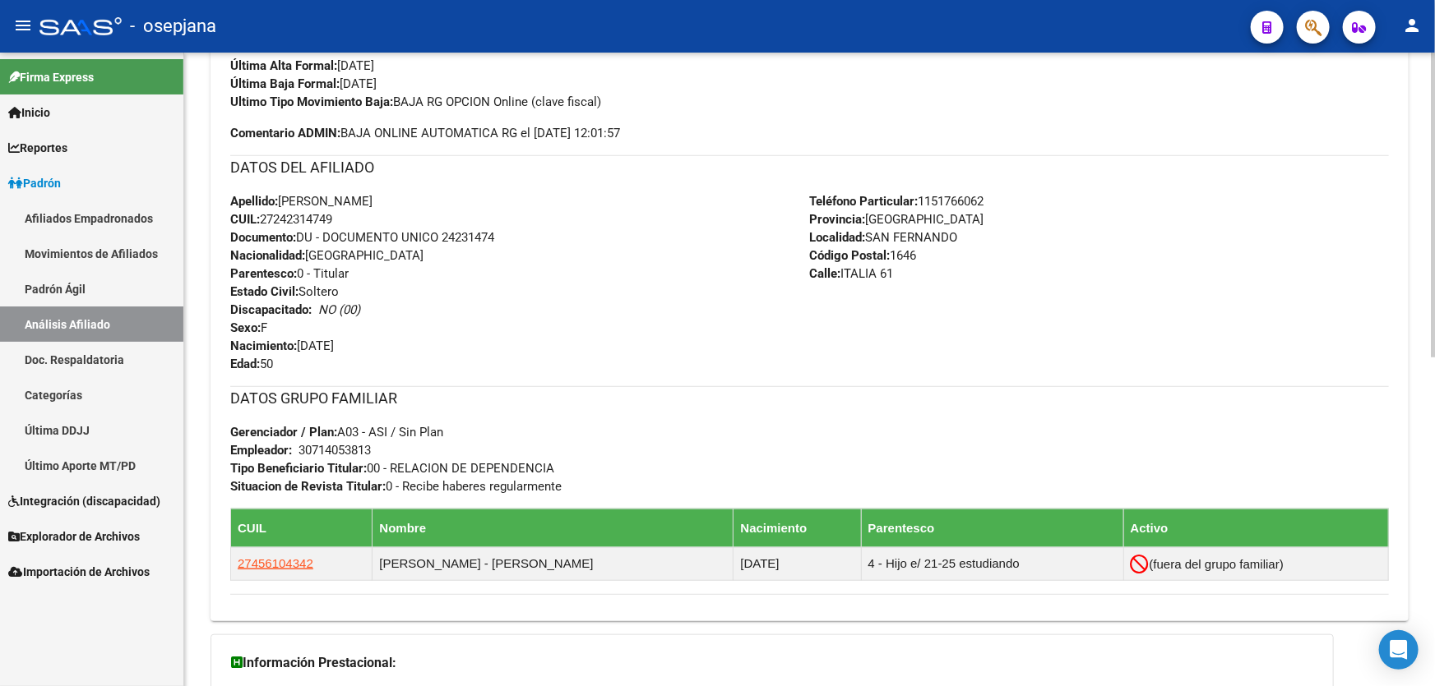
scroll to position [0, 0]
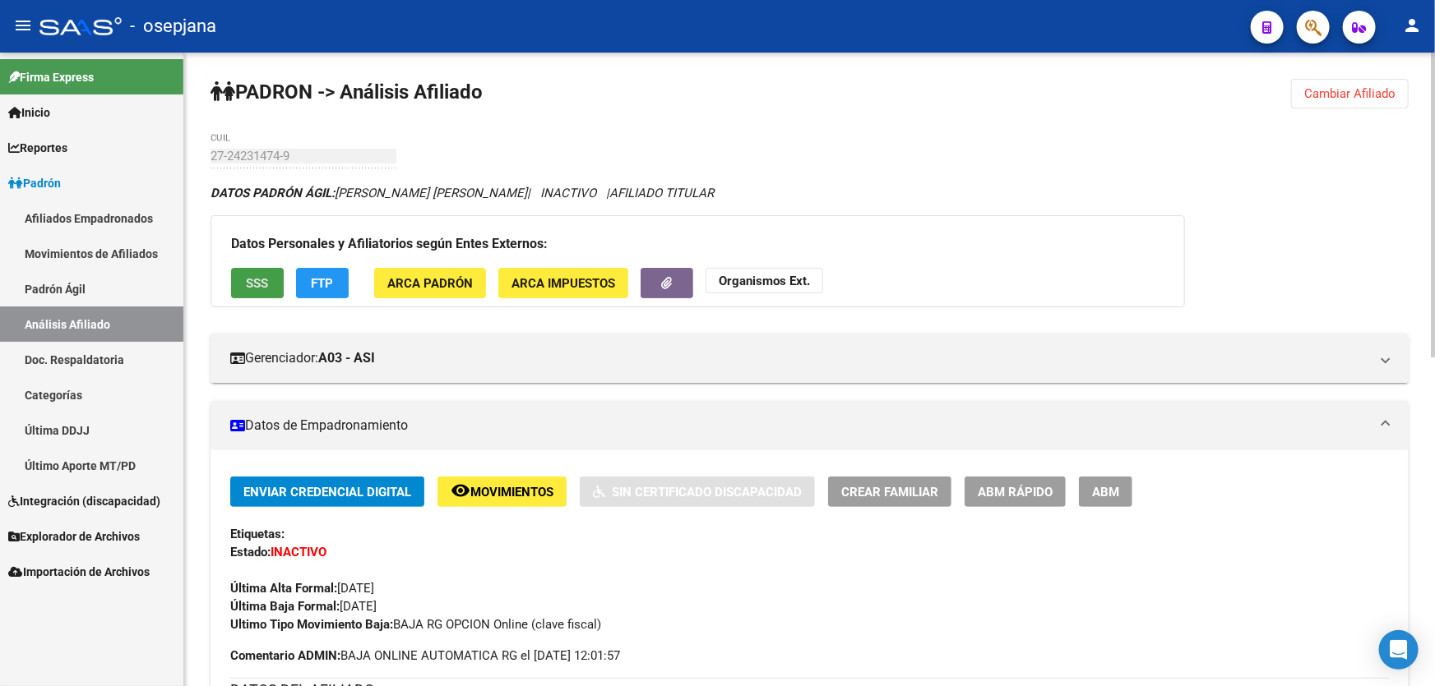
click at [247, 271] on button "SSS" at bounding box center [257, 283] width 53 height 30
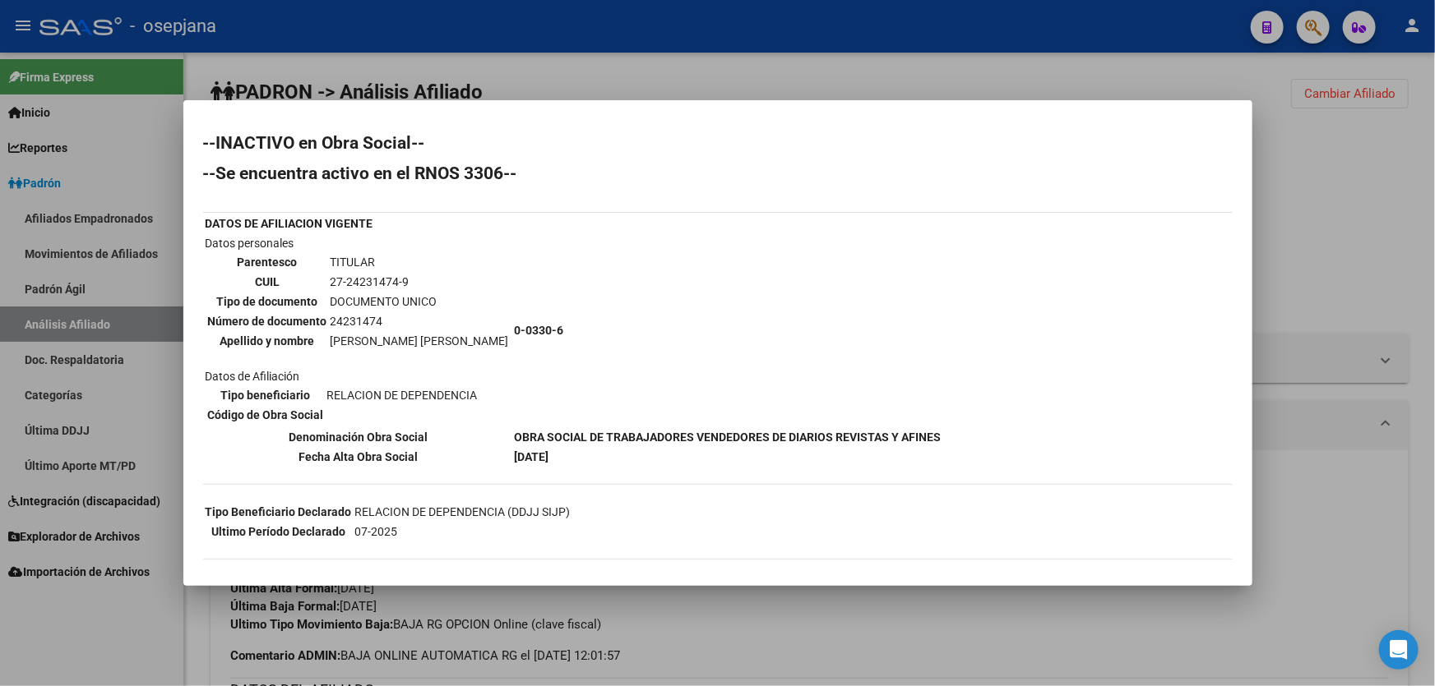
click at [1417, 130] on div at bounding box center [717, 343] width 1435 height 686
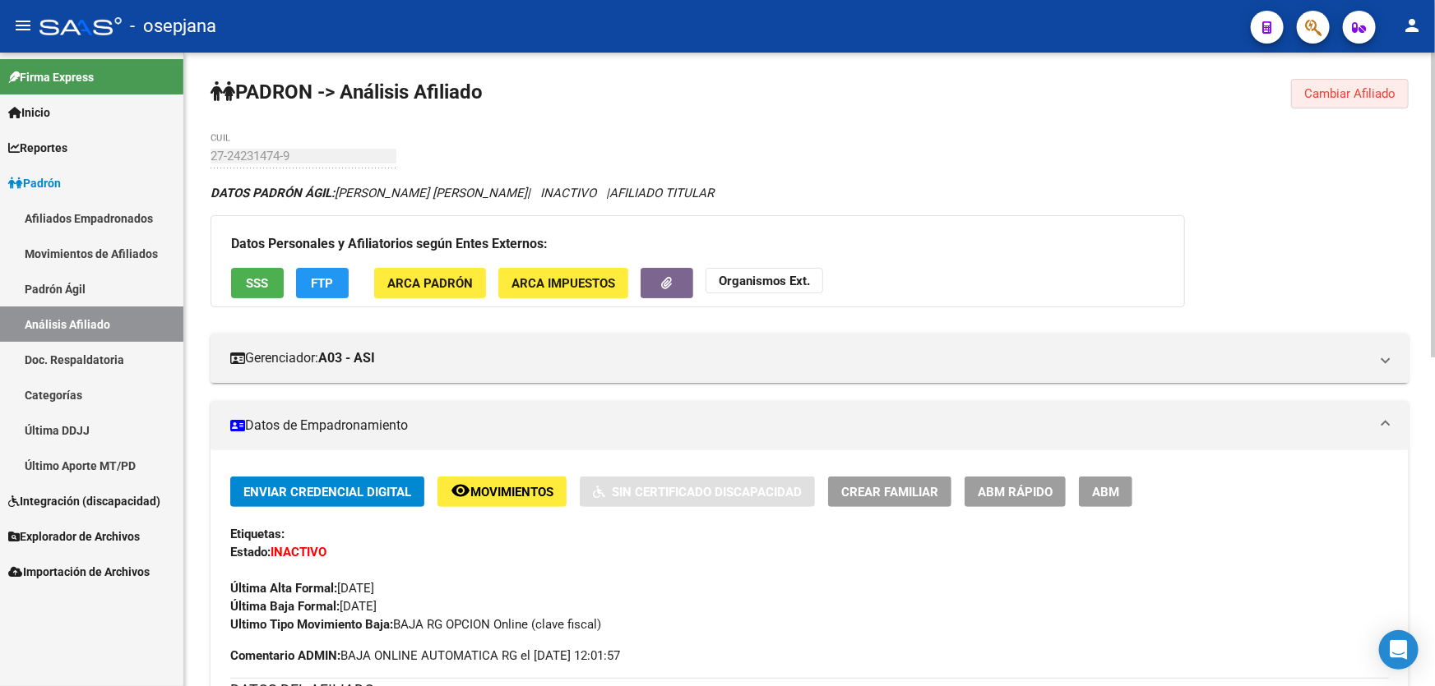
click at [1350, 97] on span "Cambiar Afiliado" at bounding box center [1349, 93] width 91 height 15
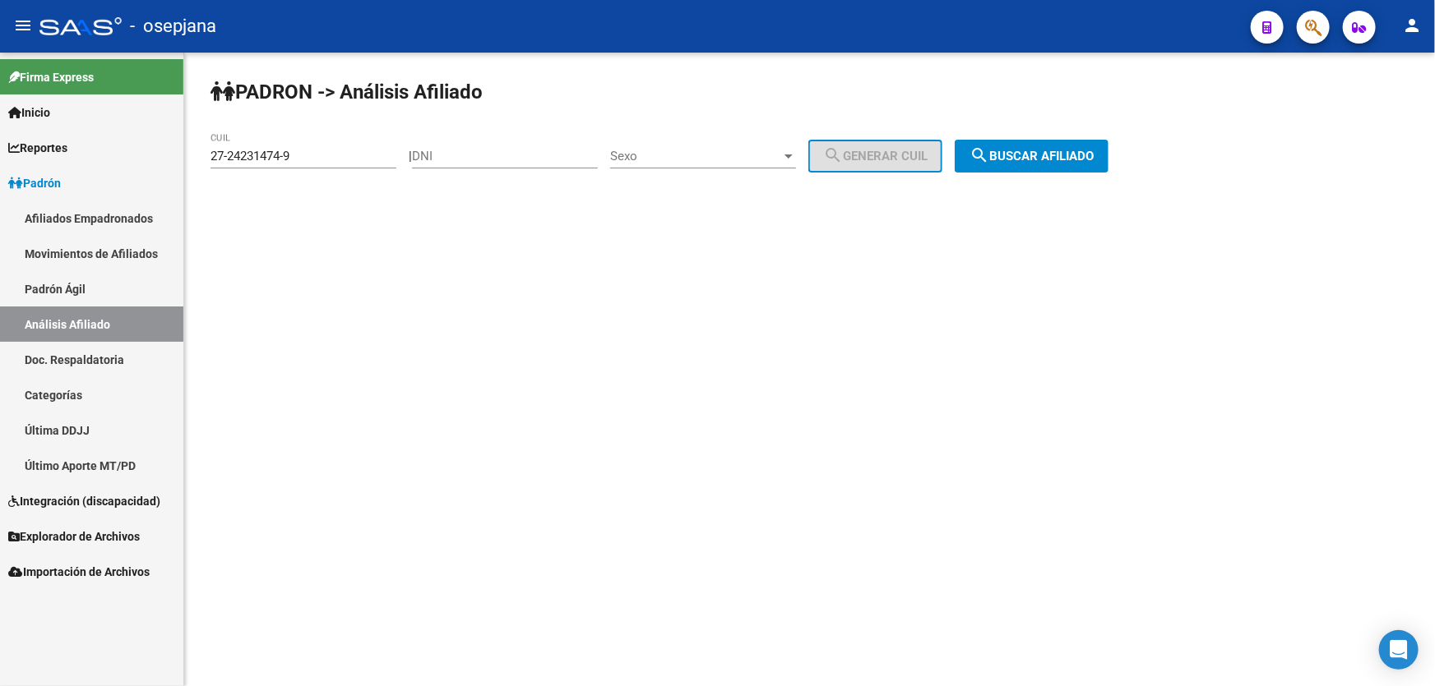
click at [326, 163] on div "27-24231474-9 CUIL" at bounding box center [303, 150] width 186 height 35
drag, startPoint x: 326, startPoint y: 159, endPoint x: 202, endPoint y: 159, distance: 124.1
click at [202, 159] on div "PADRON -> Análisis Afiliado 27-24231474-9 CUIL | DNI Sexo Sexo search Generar C…" at bounding box center [809, 139] width 1250 height 173
paste input "5340525-8"
click at [1093, 153] on span "search Buscar afiliado" at bounding box center [1031, 156] width 124 height 15
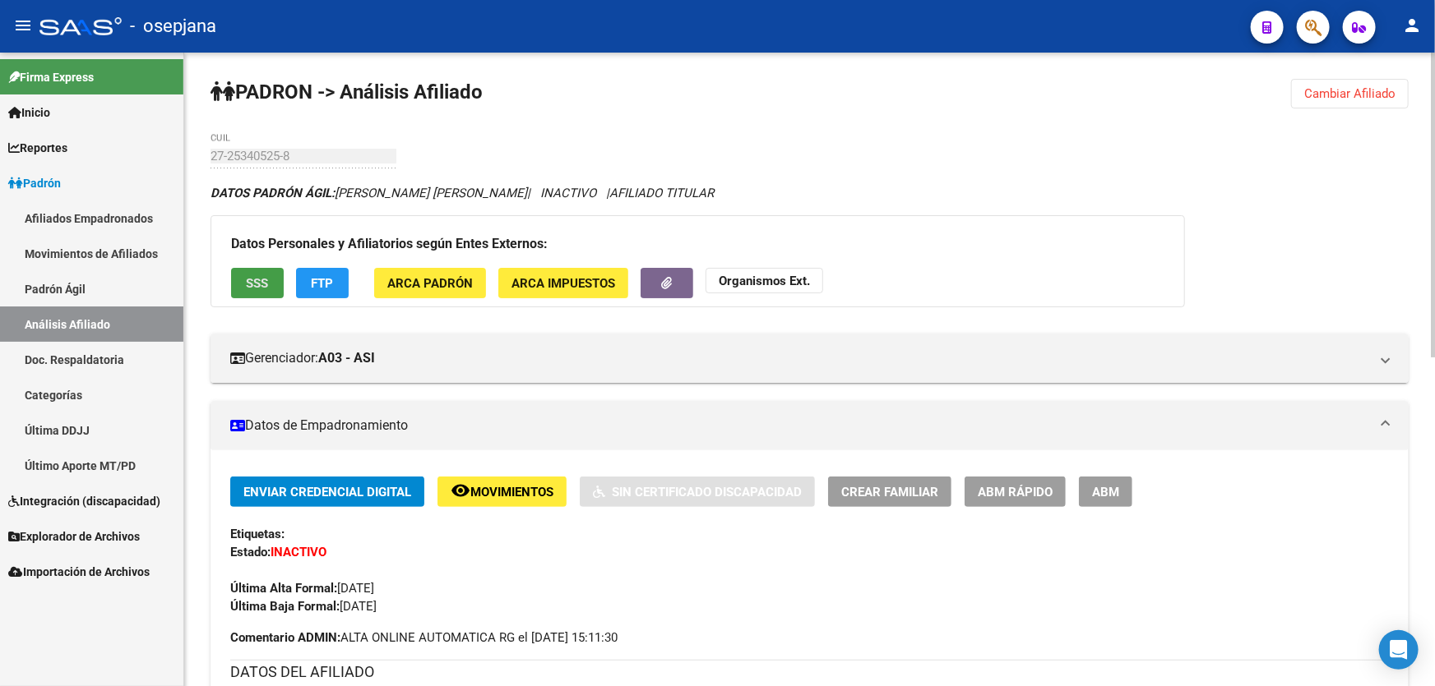
click at [261, 284] on span "SSS" at bounding box center [258, 283] width 22 height 15
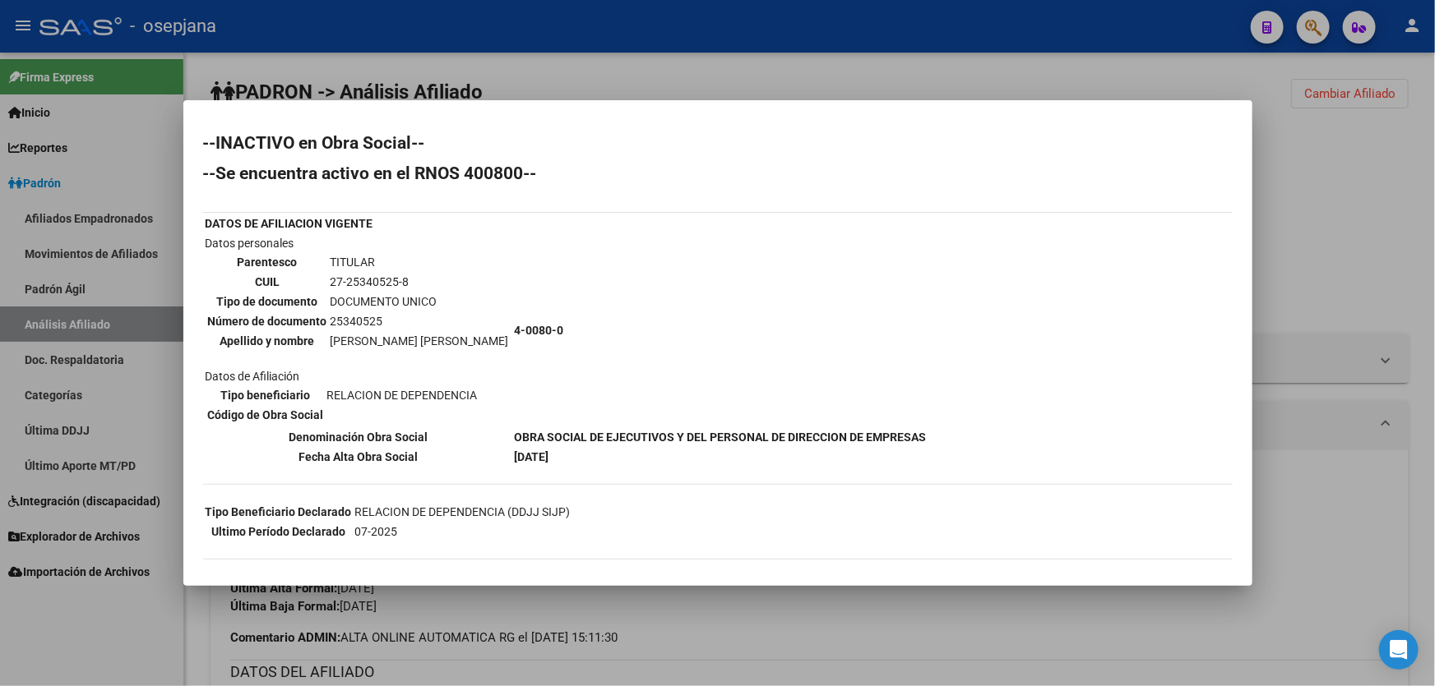
click at [775, 662] on div at bounding box center [717, 343] width 1435 height 686
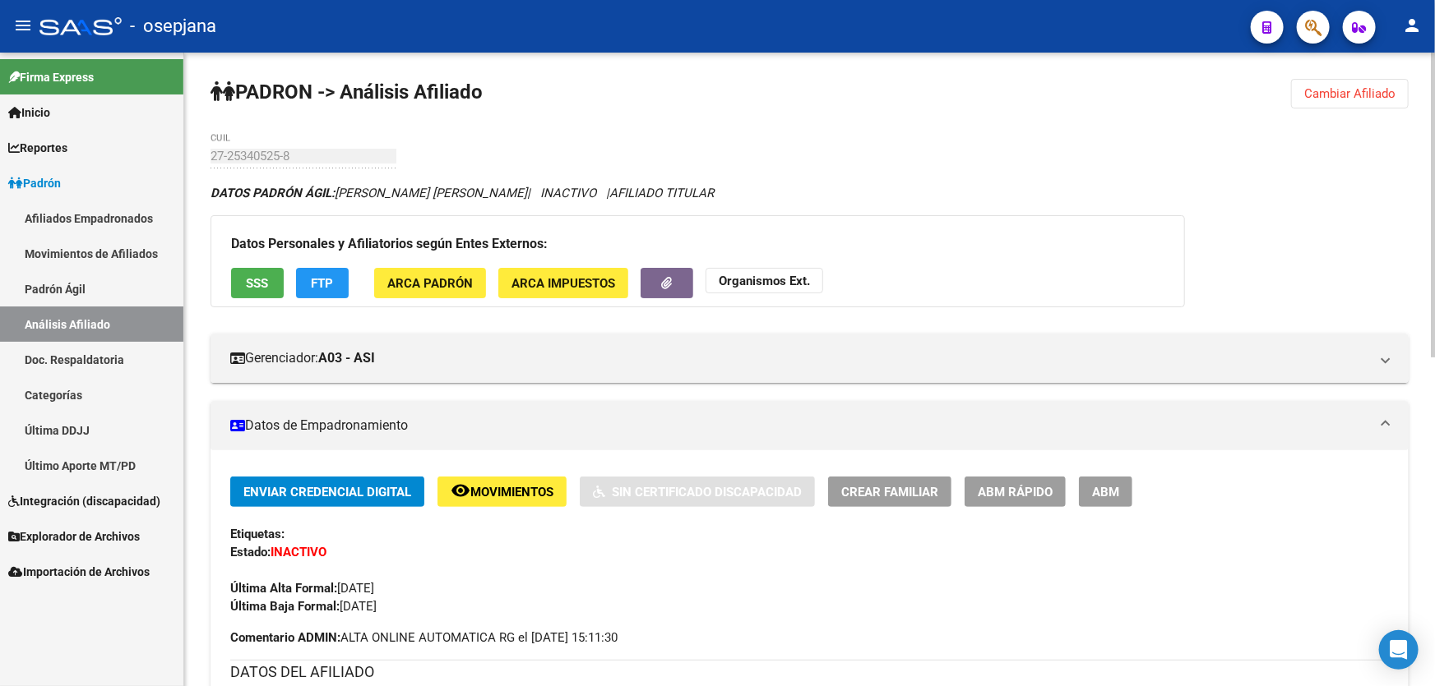
click at [1360, 95] on span "Cambiar Afiliado" at bounding box center [1349, 93] width 91 height 15
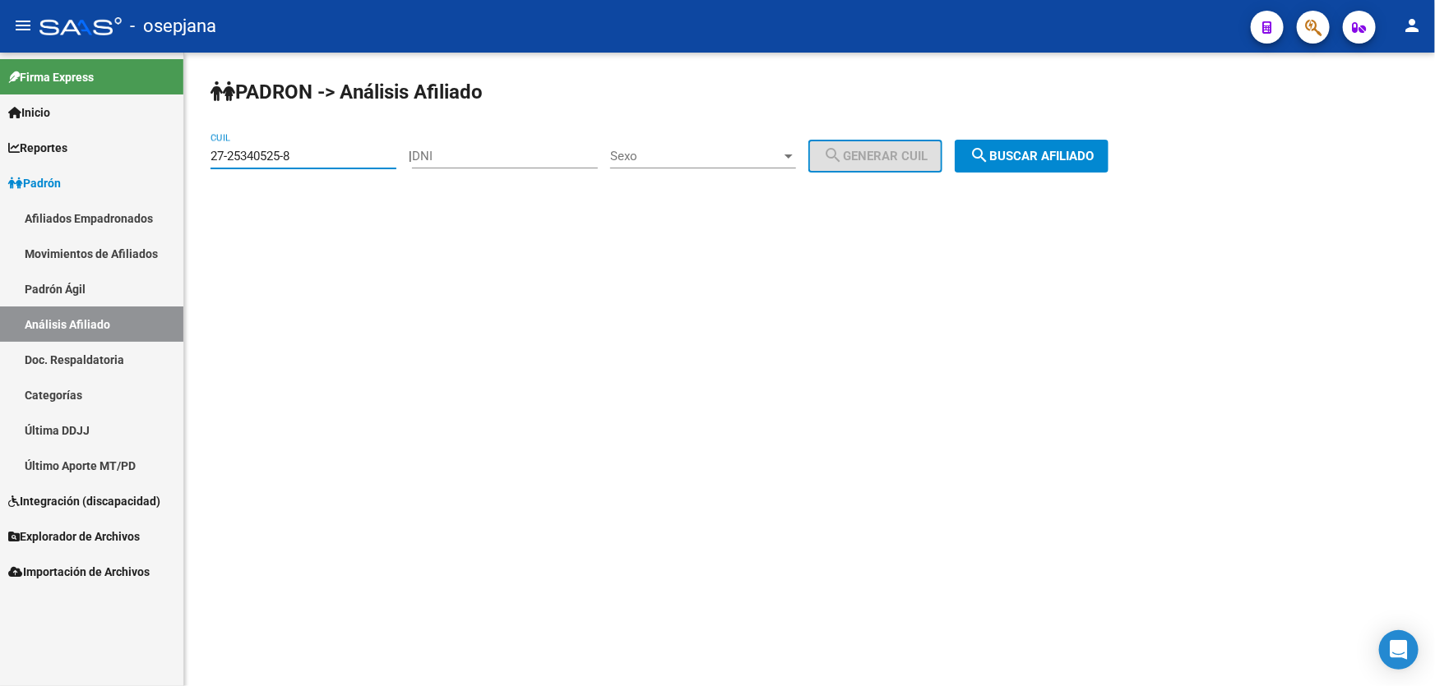
drag, startPoint x: 320, startPoint y: 154, endPoint x: 198, endPoint y: 164, distance: 122.1
click at [198, 164] on div "PADRON -> Análisis Afiliado 27-25340525-8 CUIL | DNI Sexo Sexo search Generar C…" at bounding box center [809, 139] width 1250 height 173
paste input "627424-3"
click at [1086, 146] on button "search Buscar afiliado" at bounding box center [1031, 156] width 154 height 33
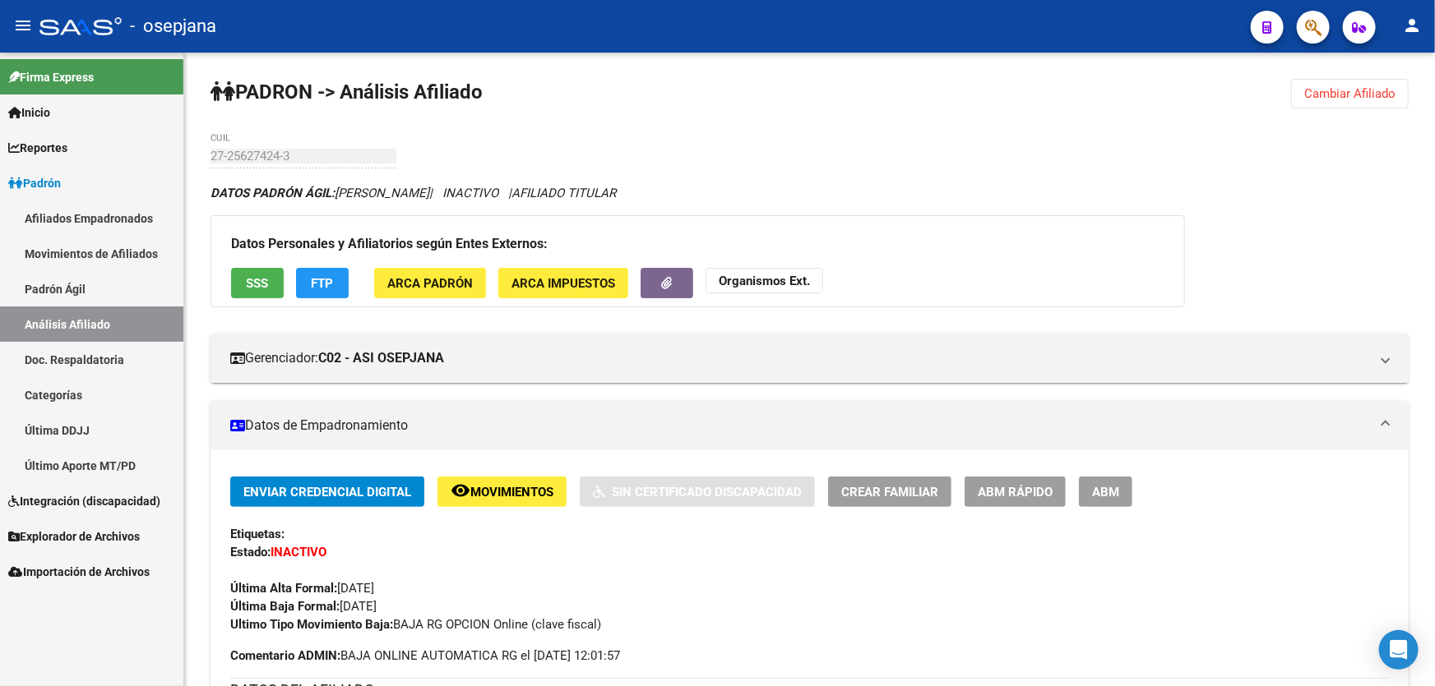
click at [1340, 93] on span "Cambiar Afiliado" at bounding box center [1349, 93] width 91 height 15
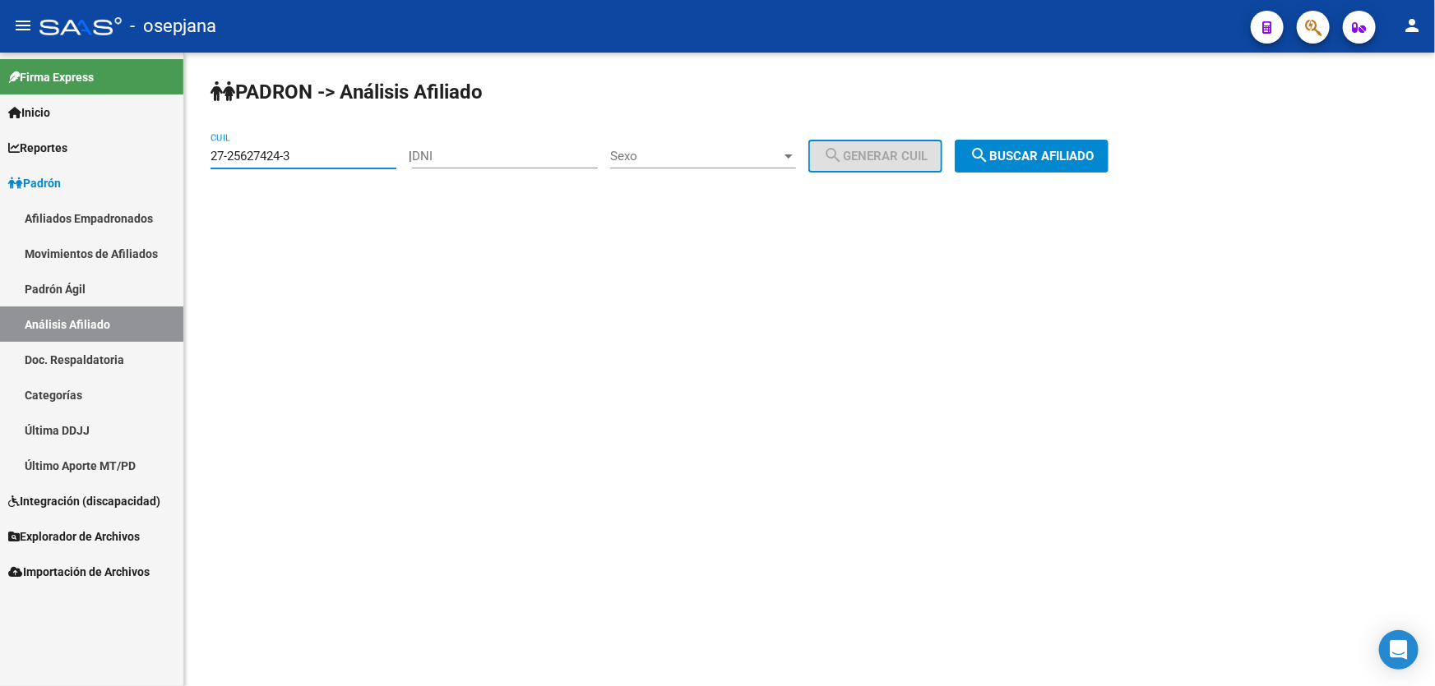
drag, startPoint x: 318, startPoint y: 160, endPoint x: 208, endPoint y: 155, distance: 110.3
click at [208, 155] on div "PADRON -> Análisis Afiliado 27-25627424-3 CUIL | DNI Sexo Sexo search Generar C…" at bounding box center [809, 139] width 1250 height 173
paste input "728731-4"
click at [1055, 156] on span "search Buscar afiliado" at bounding box center [1031, 156] width 124 height 15
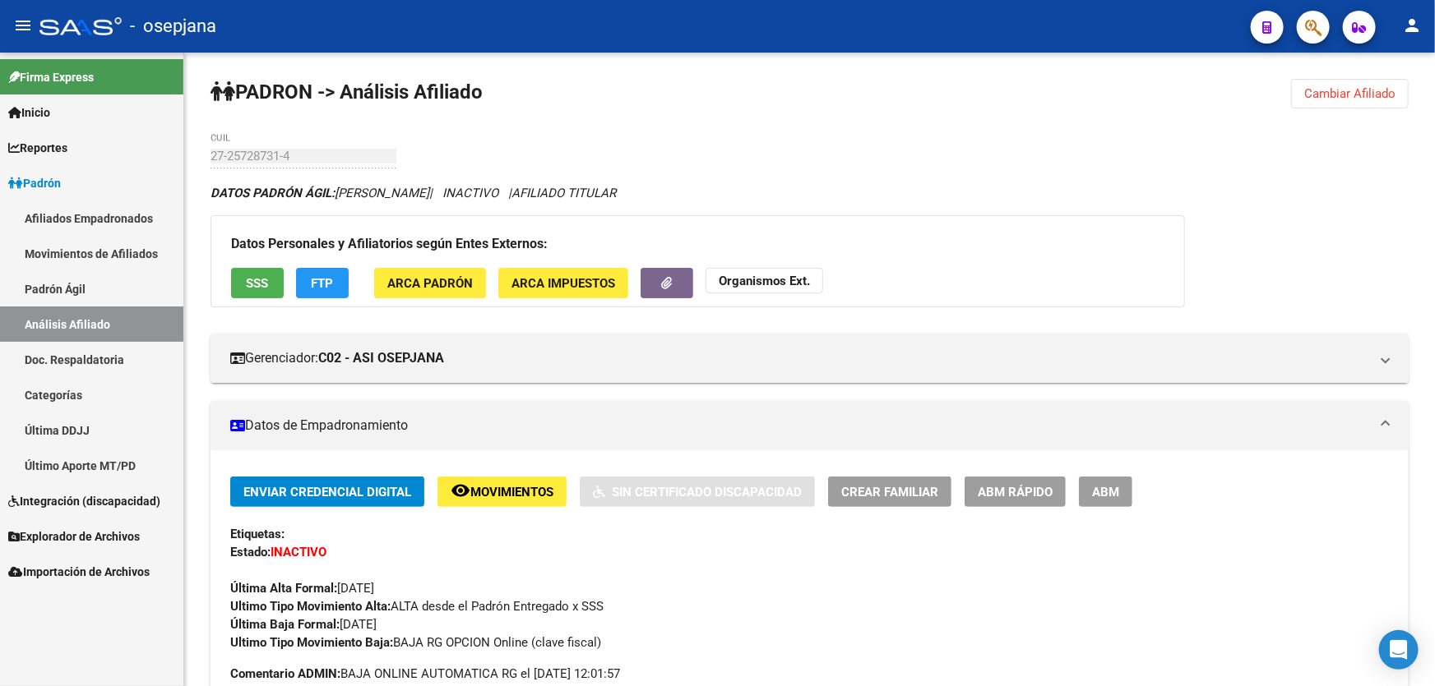
click at [264, 279] on span "SSS" at bounding box center [258, 283] width 22 height 15
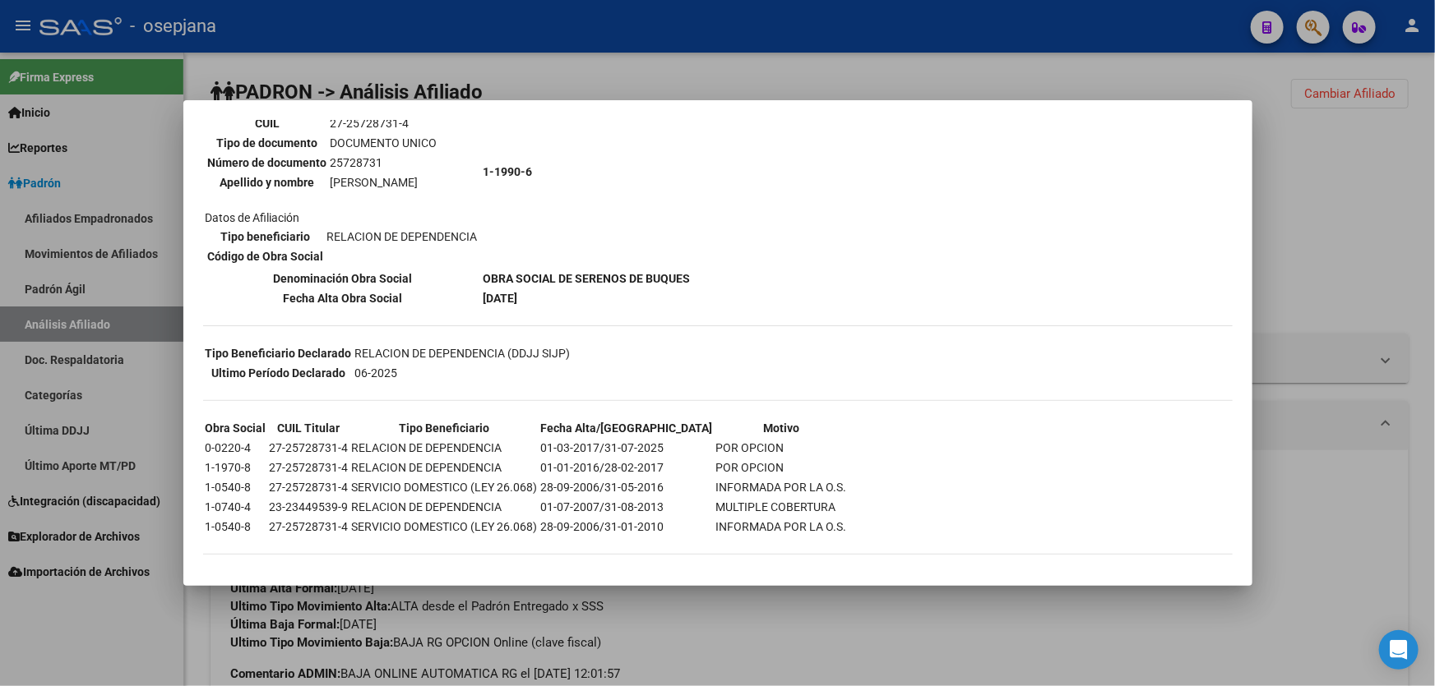
scroll to position [159, 0]
click at [1364, 221] on div at bounding box center [717, 343] width 1435 height 686
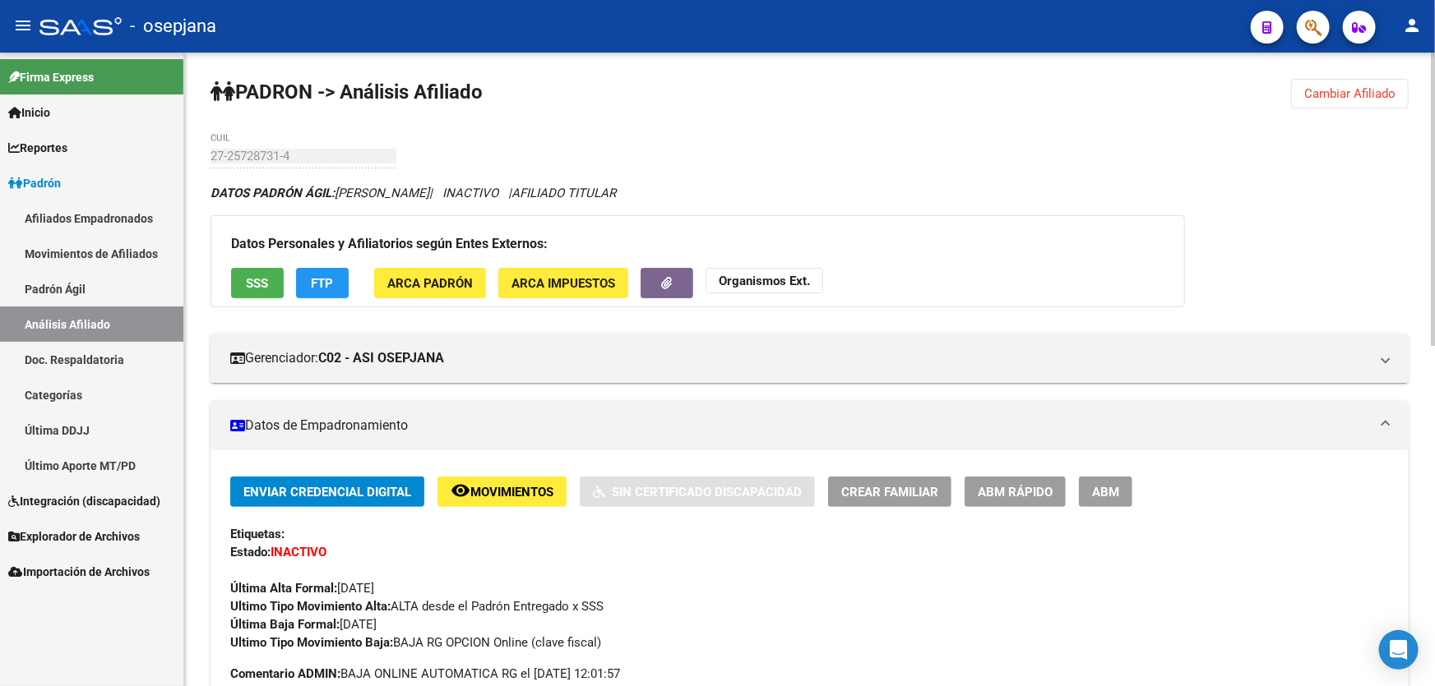
click at [1356, 93] on span "Cambiar Afiliado" at bounding box center [1349, 93] width 91 height 15
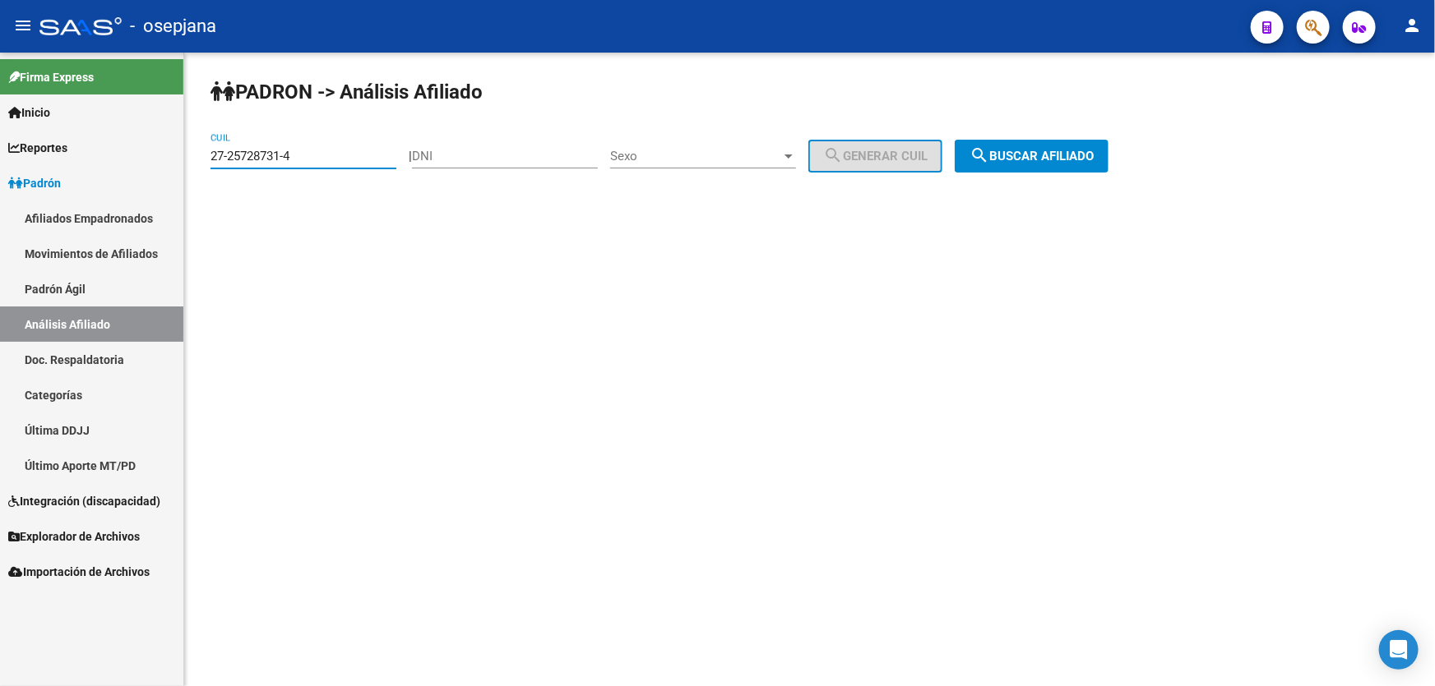
drag, startPoint x: 330, startPoint y: 156, endPoint x: 8, endPoint y: 156, distance: 322.3
click at [8, 156] on mat-sidenav-container "Firma Express Inicio Instructivos Contacto OS Reportes Padrón Traspasos x O.S. …" at bounding box center [717, 370] width 1435 height 634
click at [1066, 149] on span "search Buscar afiliado" at bounding box center [1031, 156] width 124 height 15
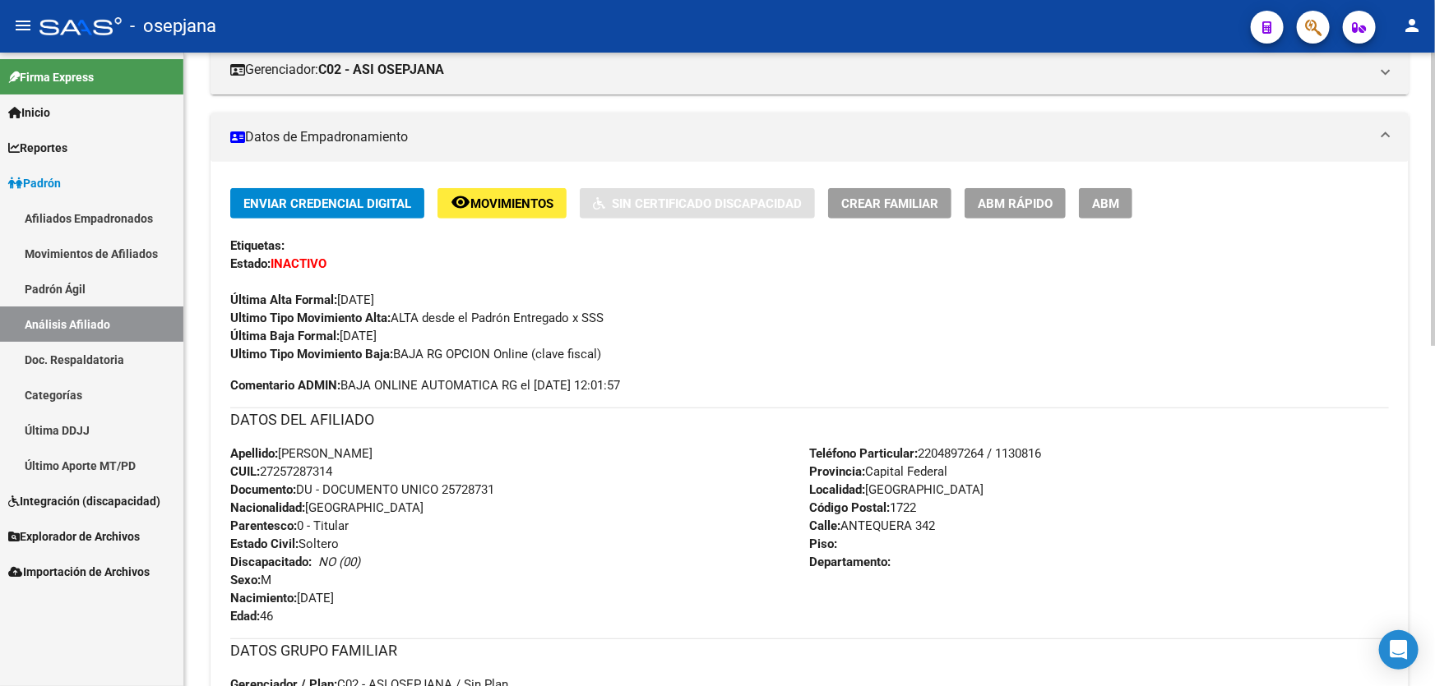
scroll to position [0, 0]
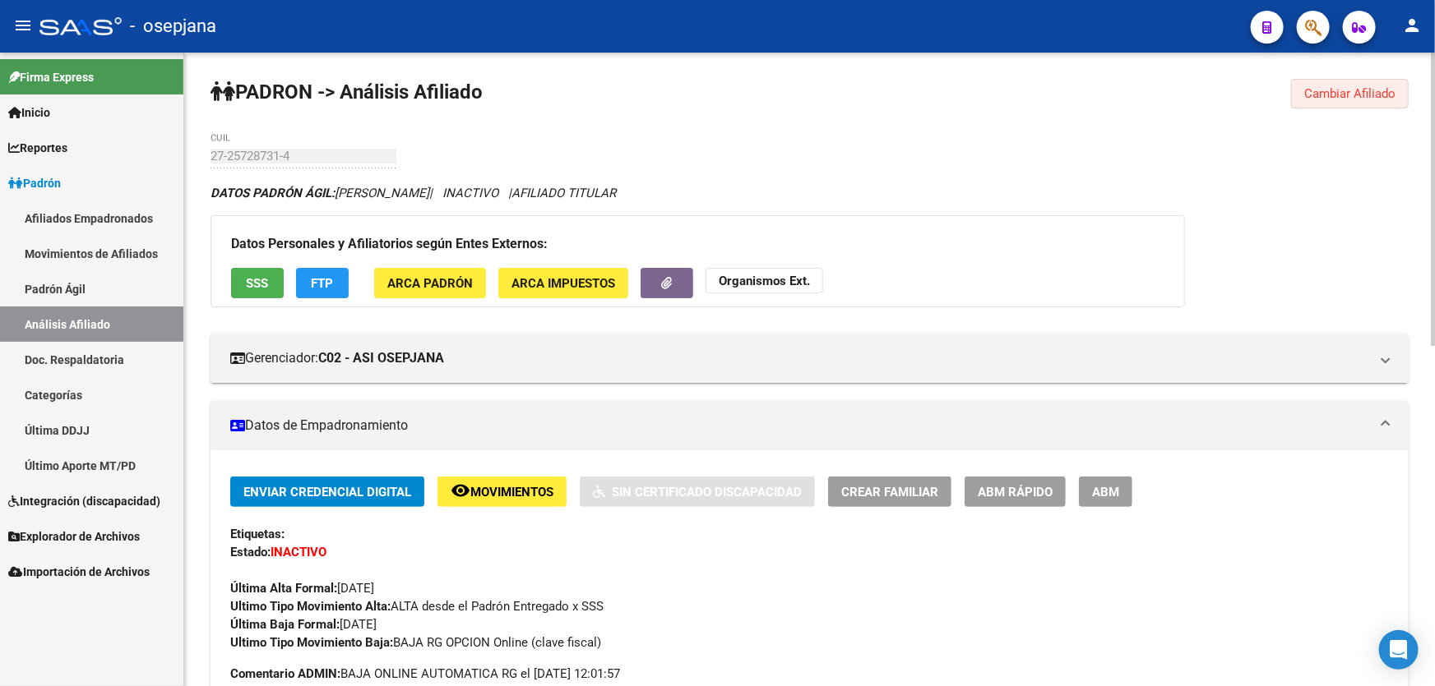
click at [1376, 94] on span "Cambiar Afiliado" at bounding box center [1349, 93] width 91 height 15
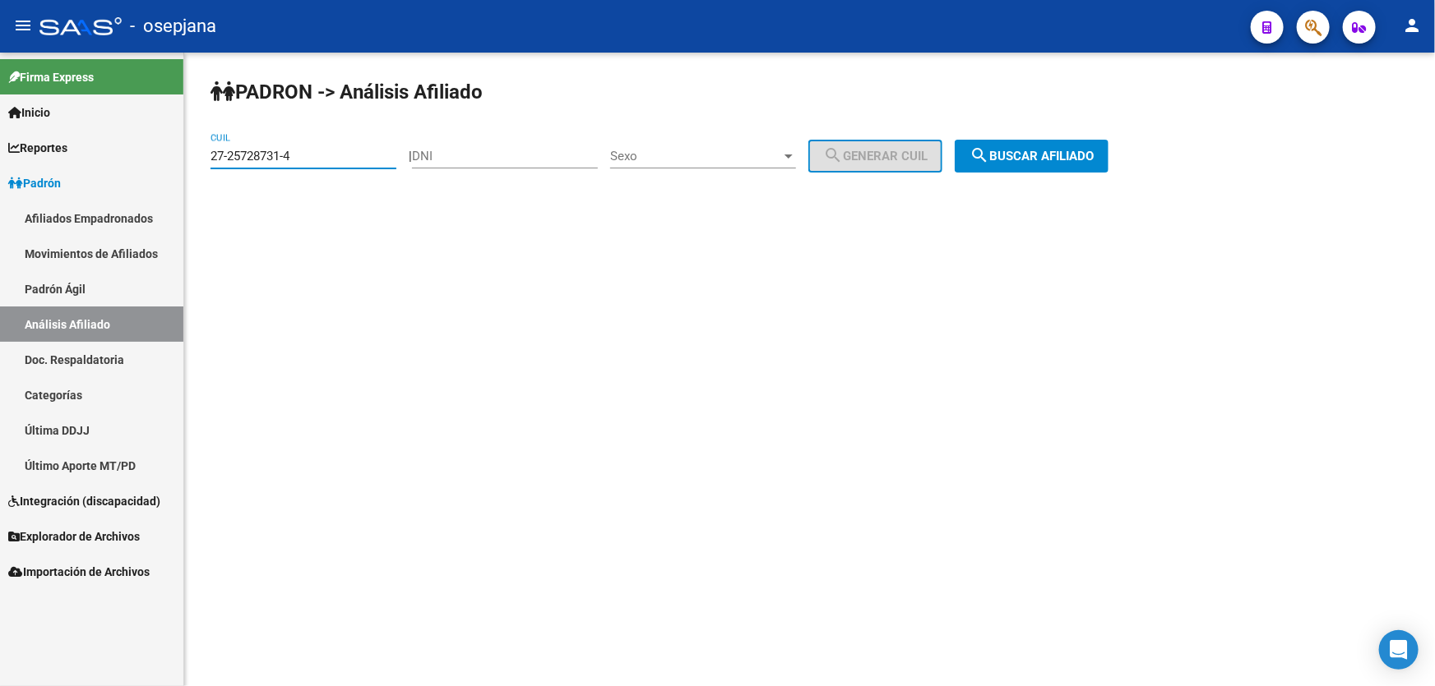
paste input "7181448-3"
click at [1156, 139] on div "PADRON -> Análisis Afiliado 27-27181448-3 CUIL | DNI Sexo Sexo search Generar C…" at bounding box center [809, 139] width 1250 height 173
click at [1093, 149] on span "search Buscar afiliado" at bounding box center [1031, 156] width 124 height 15
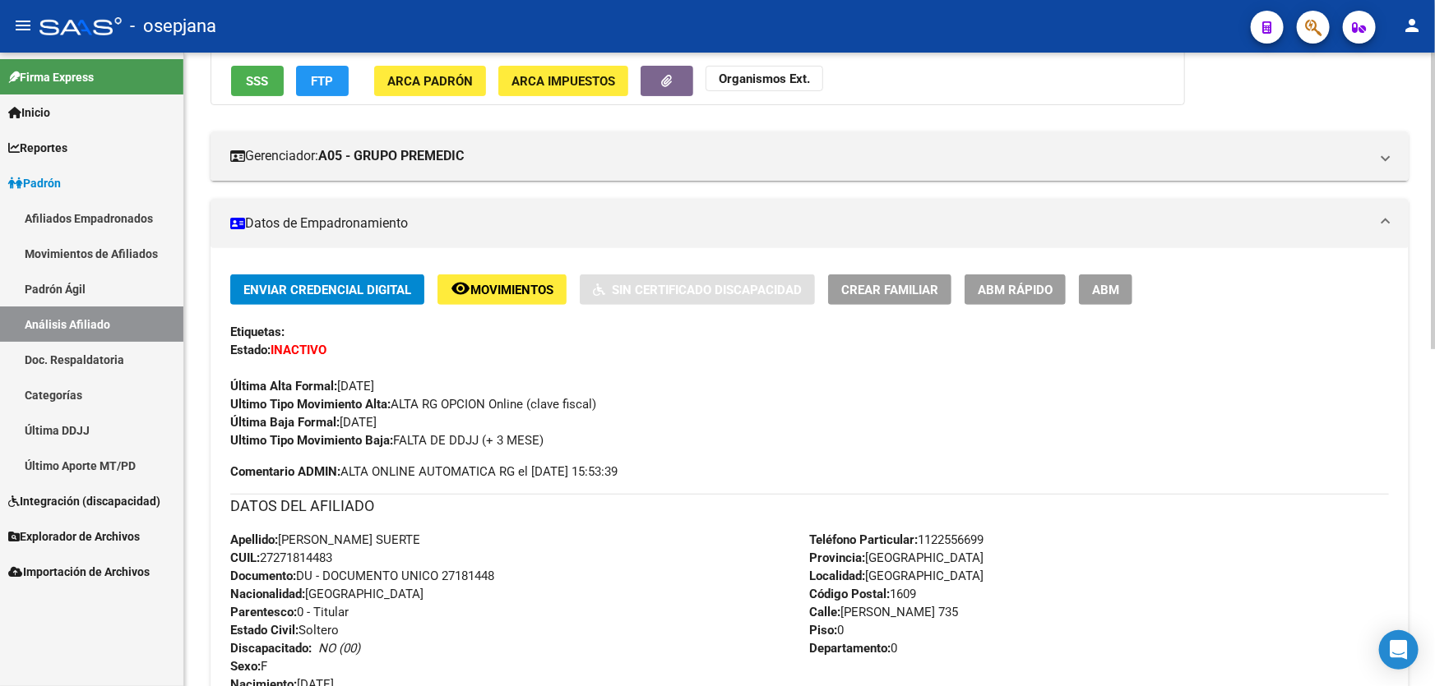
scroll to position [373, 0]
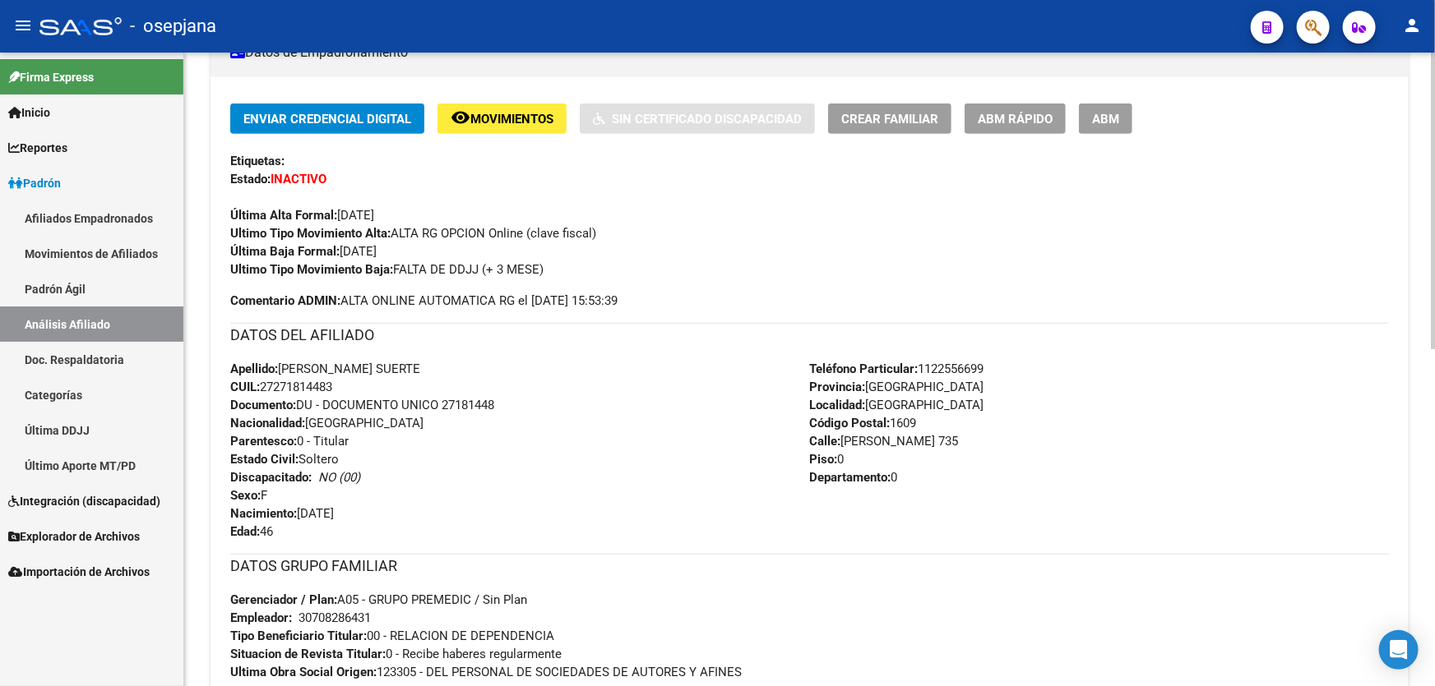
drag, startPoint x: 444, startPoint y: 397, endPoint x: 515, endPoint y: 401, distance: 71.6
click at [515, 401] on div "Apellido: [PERSON_NAME] SUERTE CUIL: 27271814483 Documento: DU - DOCUMENTO UNIC…" at bounding box center [520, 450] width 580 height 181
copy span "27181448"
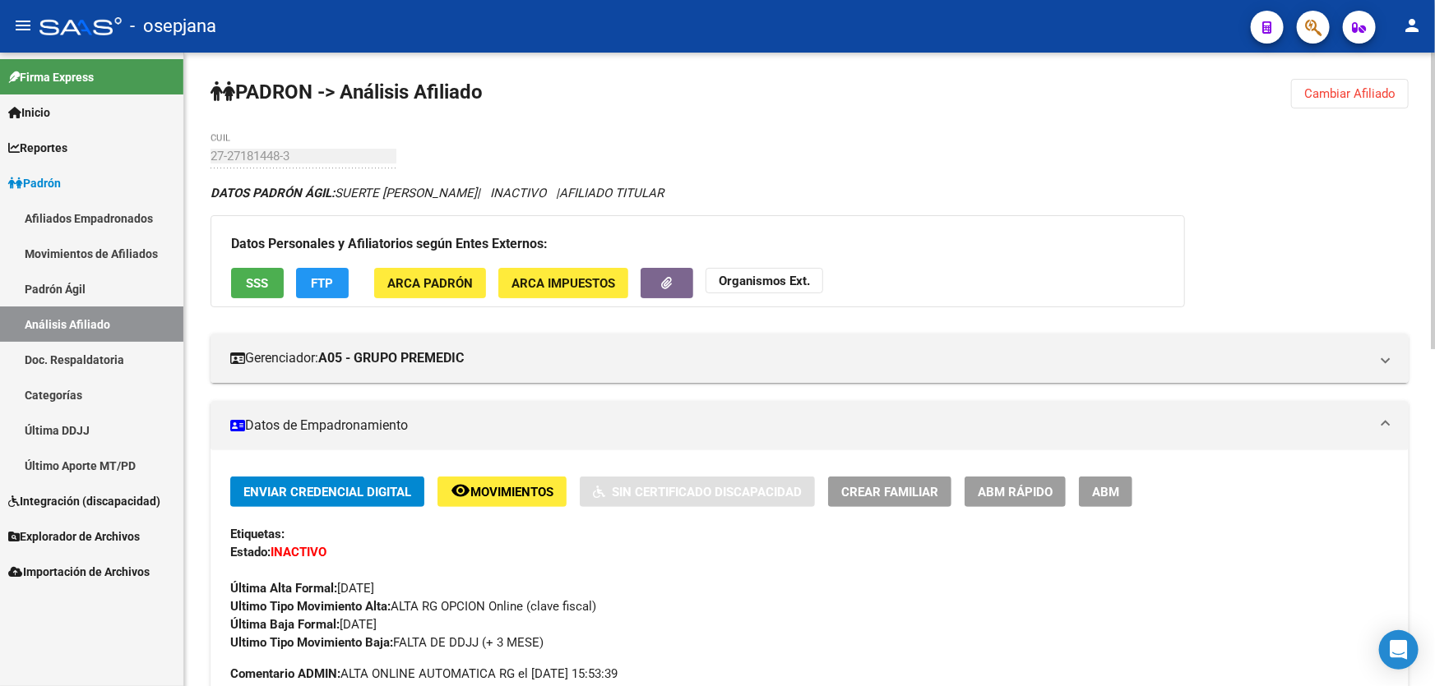
click at [1330, 90] on span "Cambiar Afiliado" at bounding box center [1349, 93] width 91 height 15
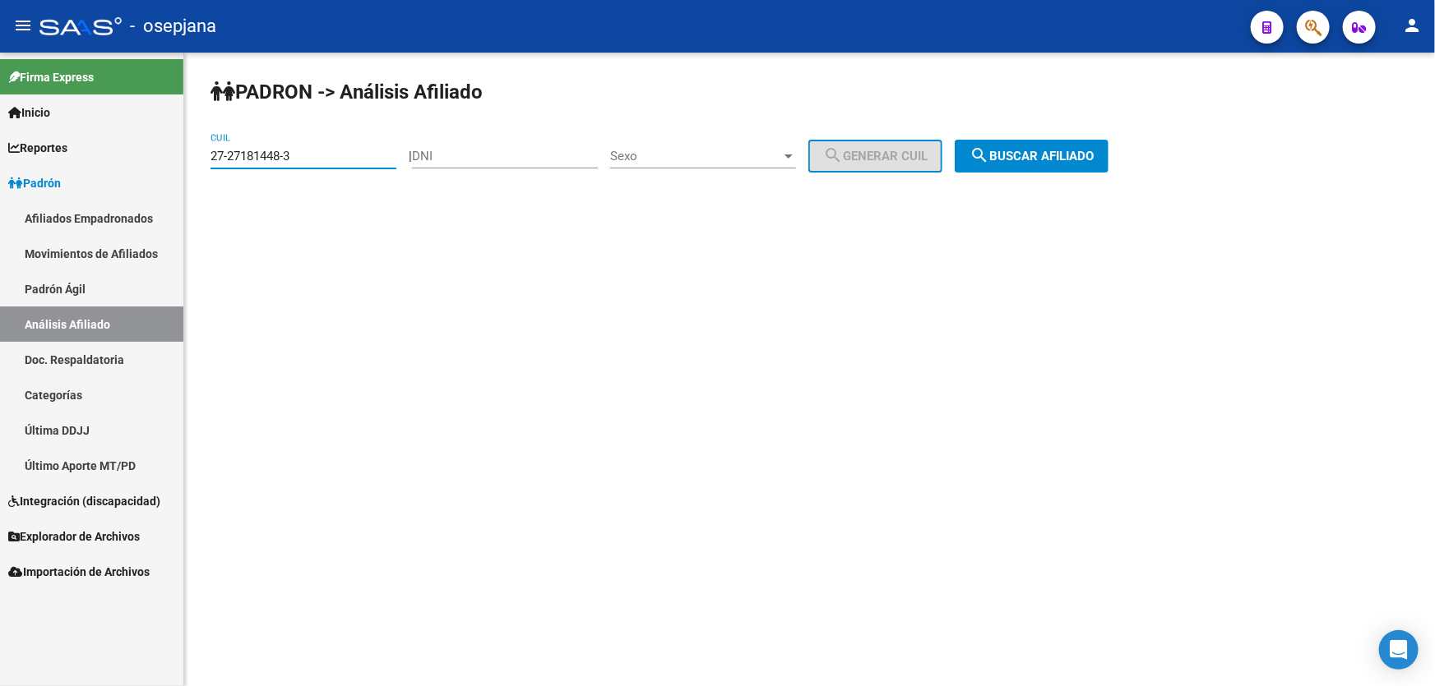
drag, startPoint x: 308, startPoint y: 150, endPoint x: 118, endPoint y: 169, distance: 191.7
click at [134, 162] on mat-sidenav-container "Firma Express Inicio Instructivos Contacto OS Reportes Padrón Traspasos x O.S. …" at bounding box center [717, 370] width 1435 height 634
paste input "734673-2"
click at [1068, 161] on span "search Buscar afiliado" at bounding box center [1031, 156] width 124 height 15
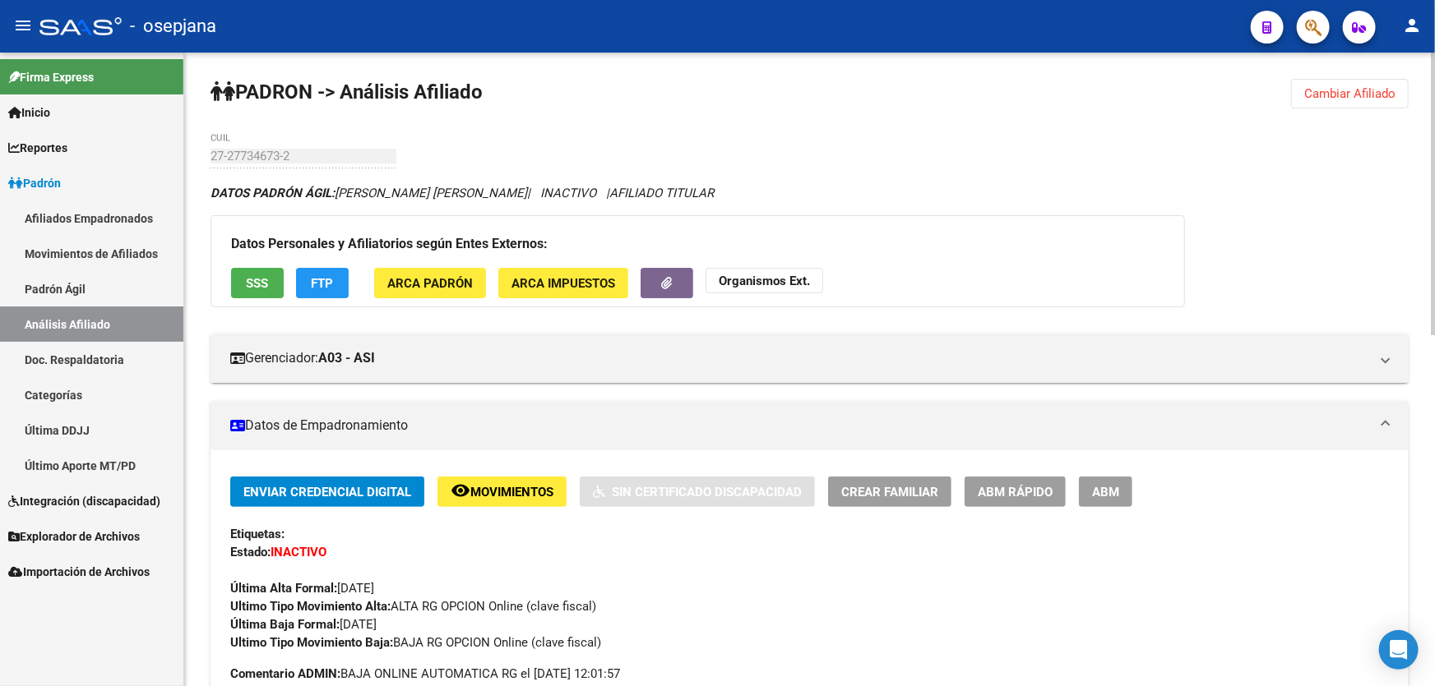
click at [1335, 93] on span "Cambiar Afiliado" at bounding box center [1349, 93] width 91 height 15
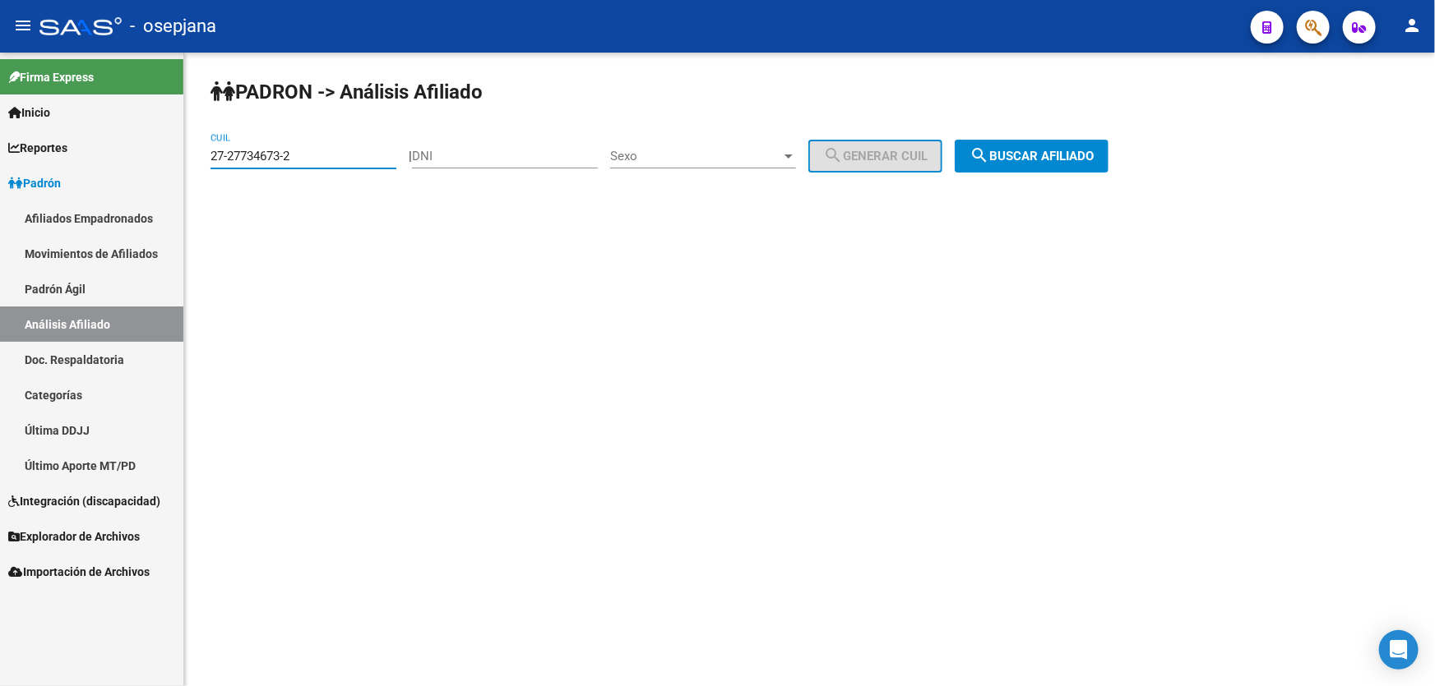
drag, startPoint x: 318, startPoint y: 159, endPoint x: 199, endPoint y: 156, distance: 119.2
click at [199, 156] on div "PADRON -> Análisis Afiliado 27-27734673-2 CUIL | DNI Sexo Sexo search Generar C…" at bounding box center [809, 139] width 1250 height 173
paste input
click at [1055, 156] on span "search Buscar afiliado" at bounding box center [1031, 156] width 124 height 15
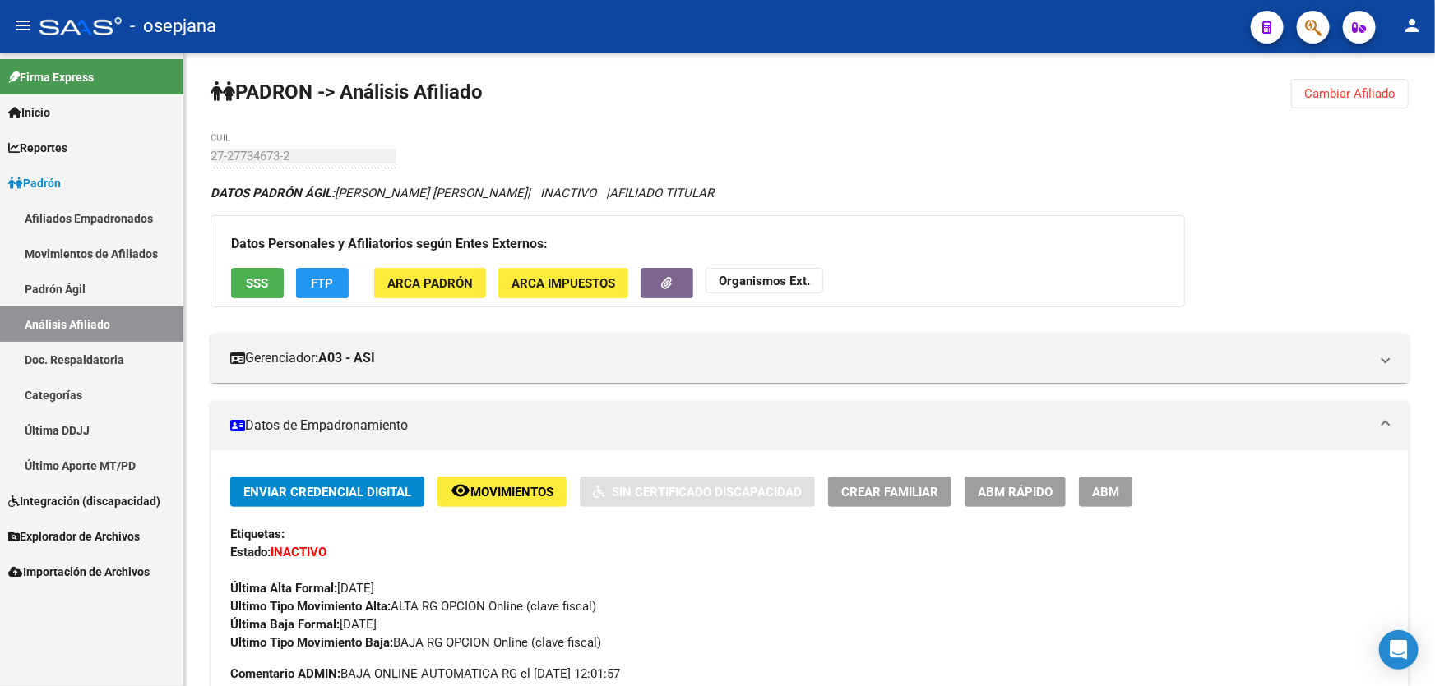
click at [1344, 91] on span "Cambiar Afiliado" at bounding box center [1349, 93] width 91 height 15
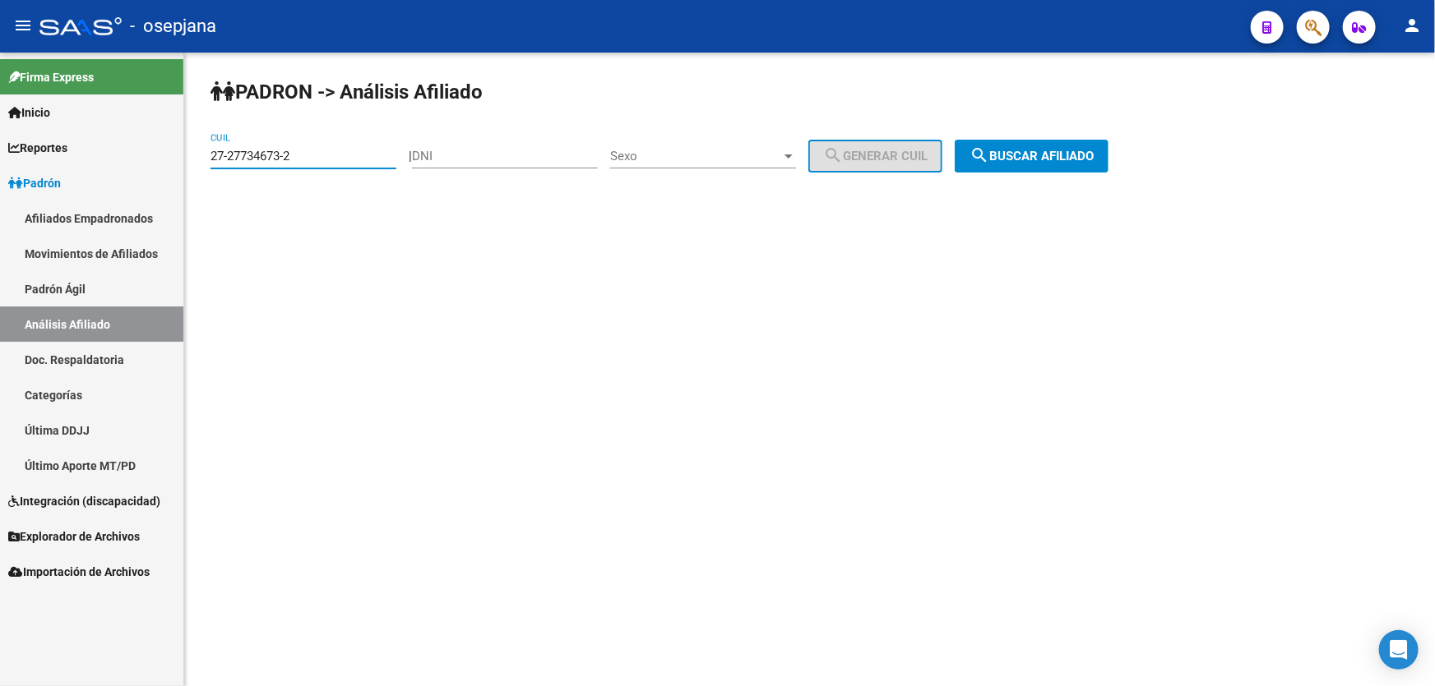
drag, startPoint x: 304, startPoint y: 154, endPoint x: 179, endPoint y: 161, distance: 125.2
click at [179, 161] on mat-sidenav-container "Firma Express Inicio Instructivos Contacto OS Reportes Padrón Traspasos x O.S. …" at bounding box center [717, 370] width 1435 height 634
paste input "30652969-8"
click at [1108, 146] on button "search Buscar afiliado" at bounding box center [1031, 156] width 154 height 33
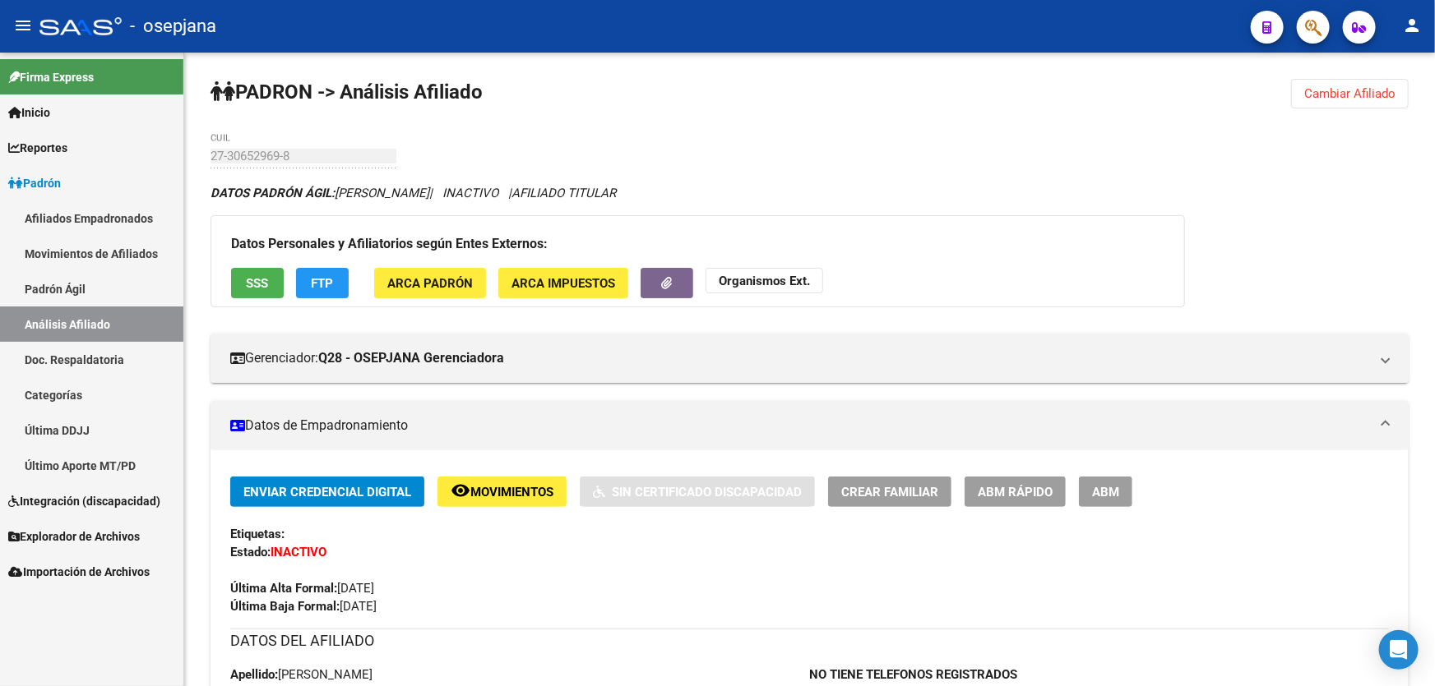
click at [1343, 89] on span "Cambiar Afiliado" at bounding box center [1349, 93] width 91 height 15
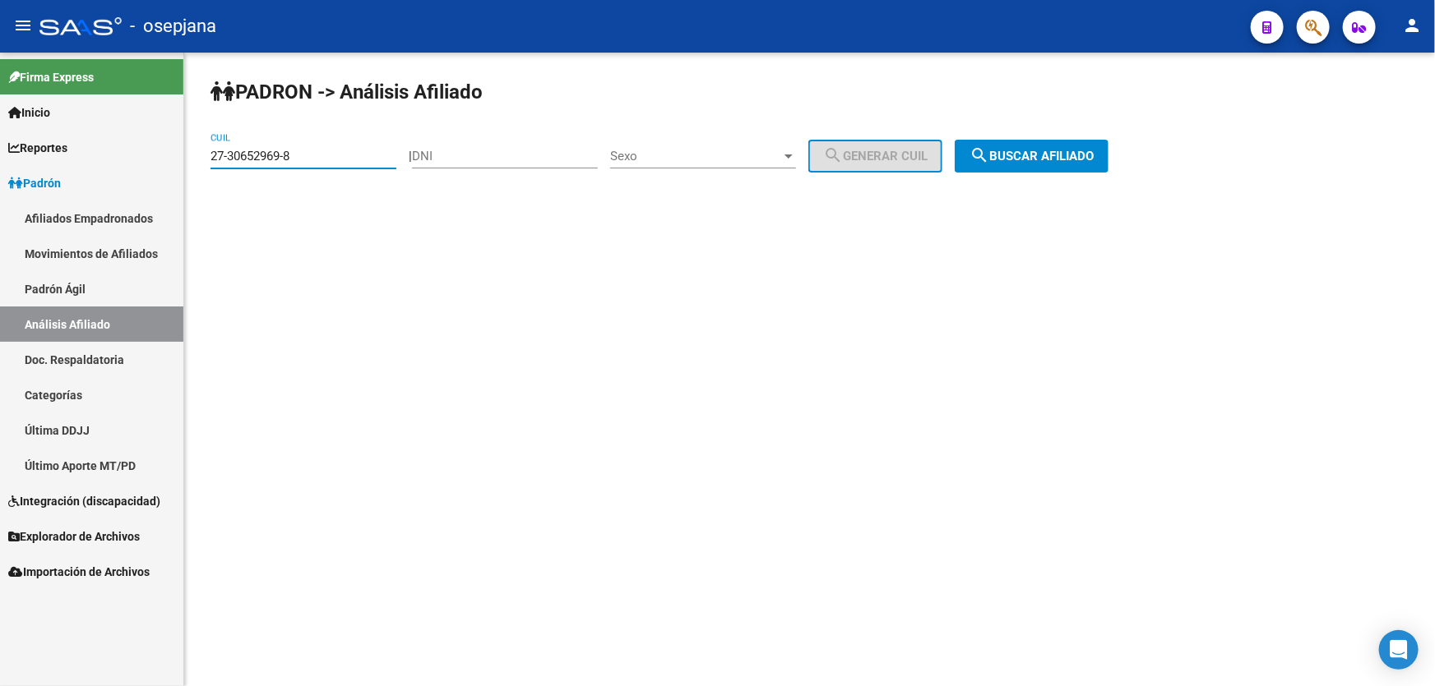
drag, startPoint x: 330, startPoint y: 156, endPoint x: 178, endPoint y: 153, distance: 152.1
click at [178, 153] on mat-sidenav-container "Firma Express Inicio Instructivos Contacto OS Reportes Padrón Traspasos x O.S. …" at bounding box center [717, 370] width 1435 height 634
drag, startPoint x: 228, startPoint y: 146, endPoint x: 402, endPoint y: 128, distance: 175.1
click at [402, 128] on div "PADRON -> Análisis Afiliado 27-30652969-8 CUIL | DNI Sexo Sexo search Generar C…" at bounding box center [809, 139] width 1250 height 173
drag, startPoint x: 320, startPoint y: 148, endPoint x: 212, endPoint y: 160, distance: 108.4
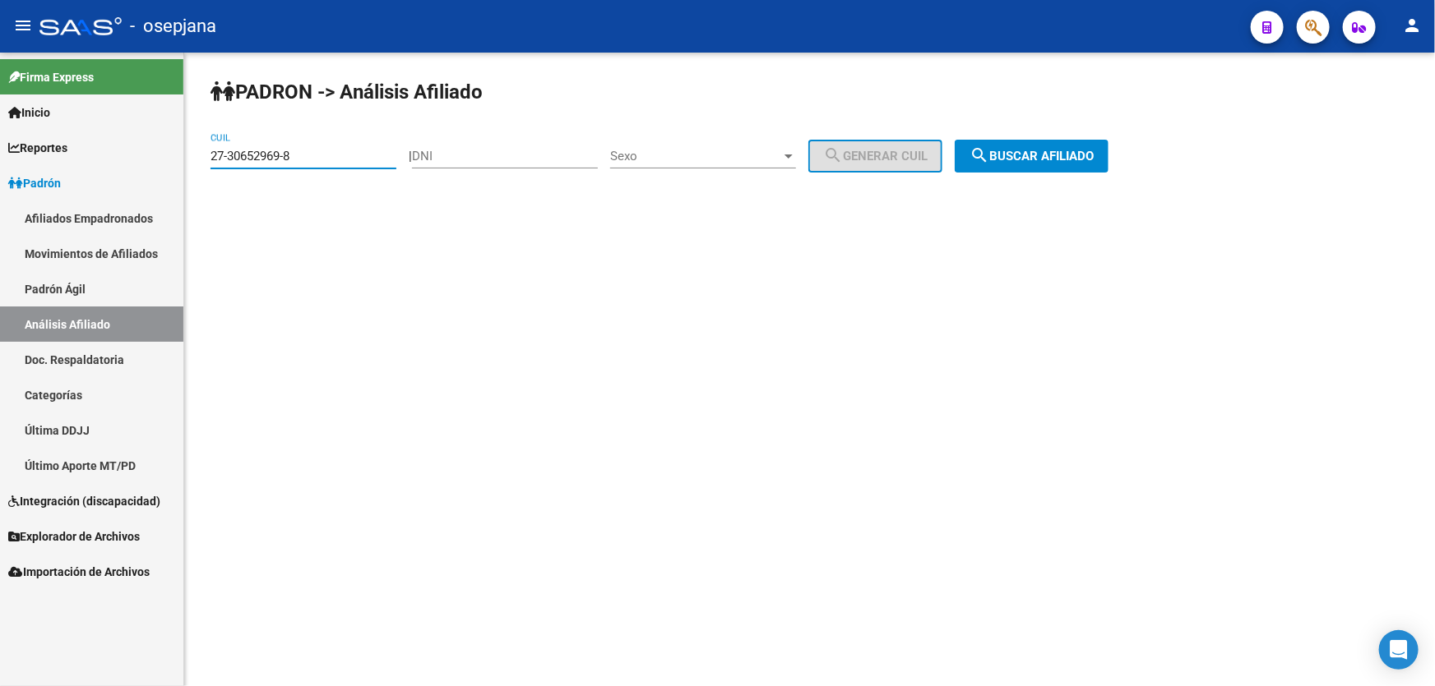
click at [212, 160] on input "27-30652969-8" at bounding box center [303, 156] width 186 height 15
paste input "1172616-7"
click at [1108, 159] on button "search Buscar afiliado" at bounding box center [1031, 156] width 154 height 33
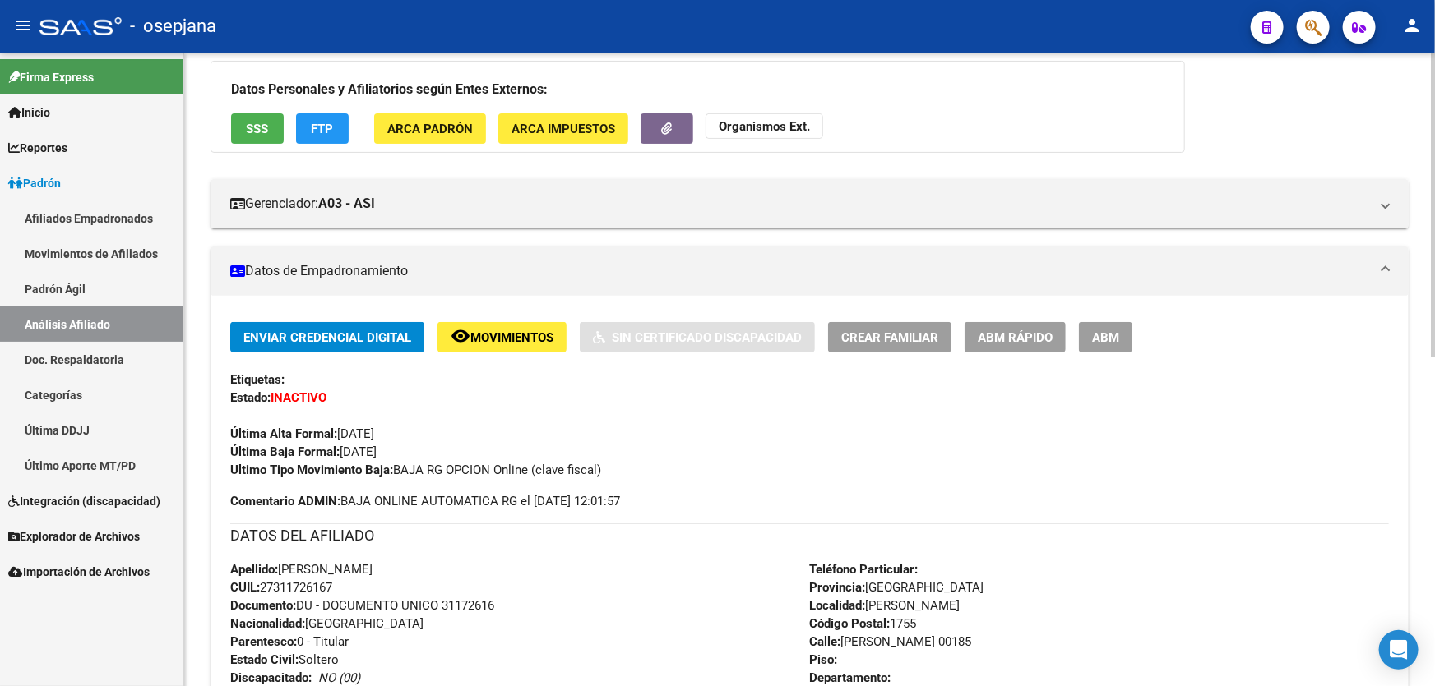
scroll to position [149, 0]
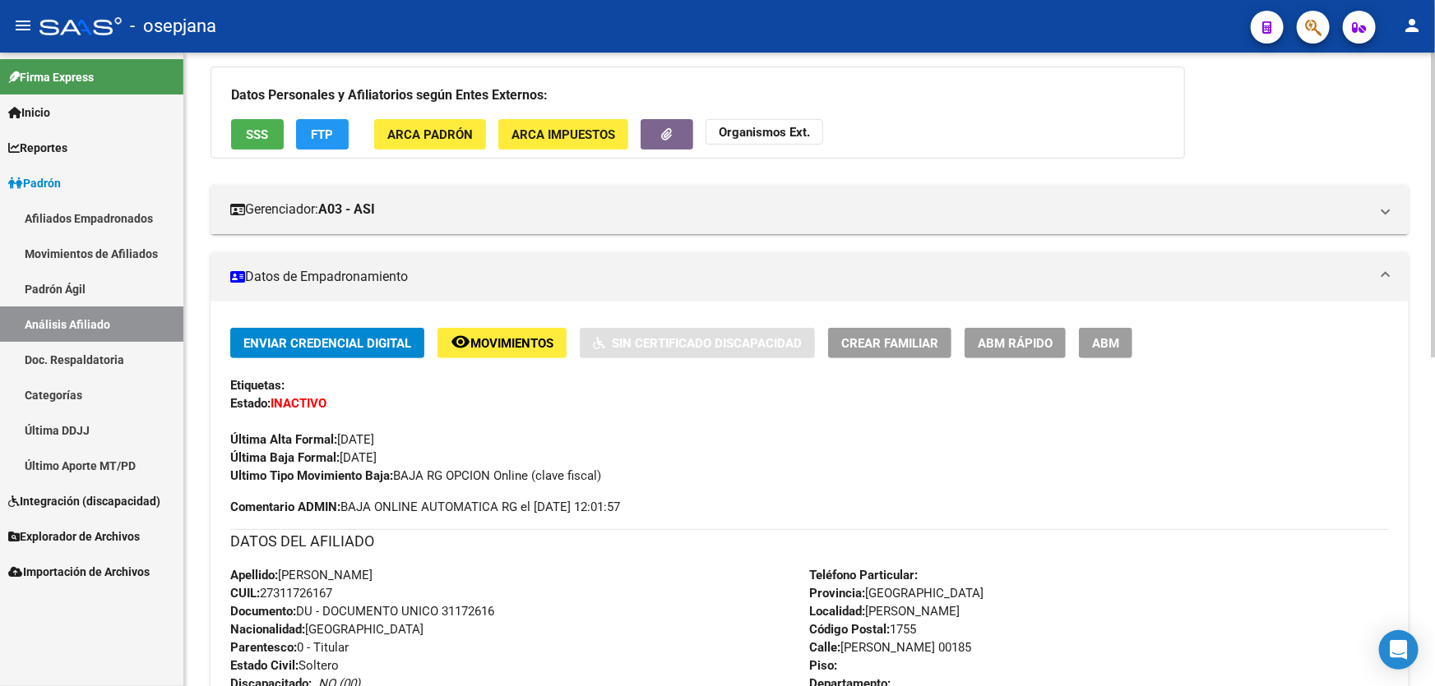
click at [259, 122] on button "SSS" at bounding box center [257, 134] width 53 height 30
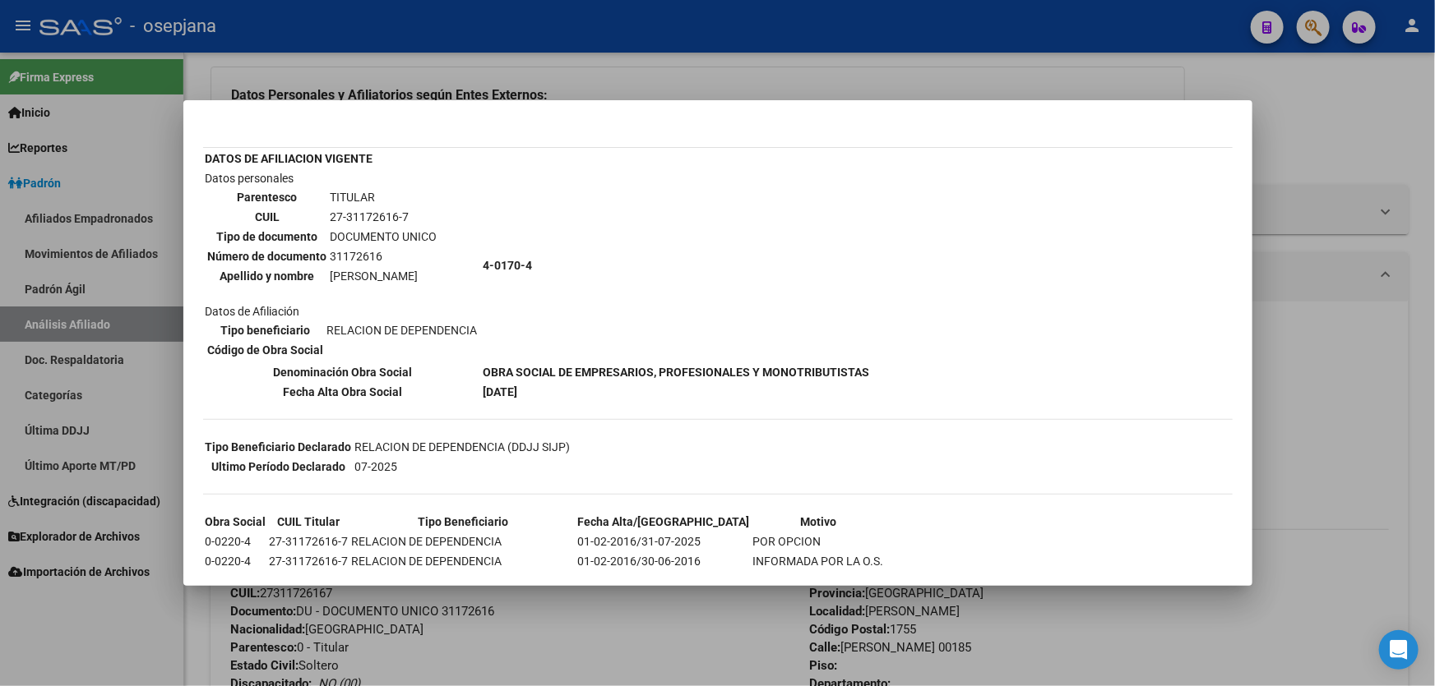
scroll to position [140, 0]
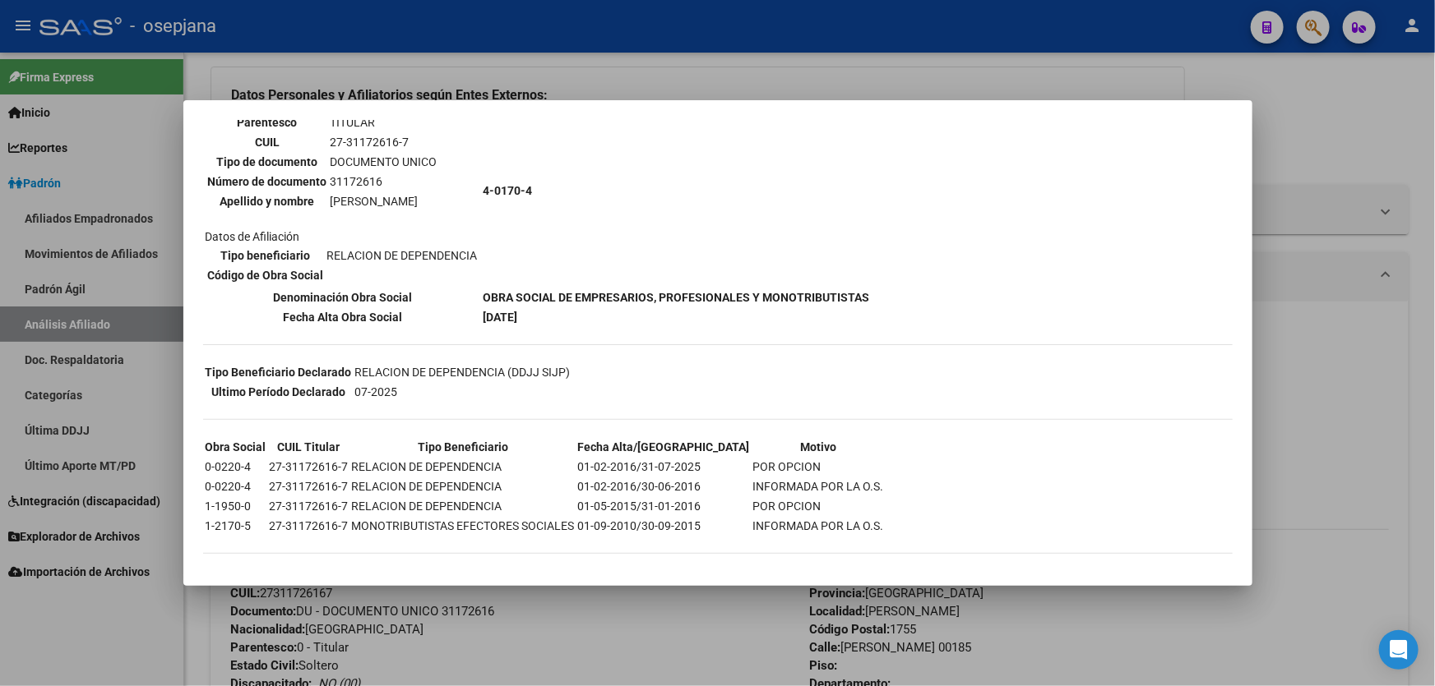
click at [1291, 204] on div at bounding box center [717, 343] width 1435 height 686
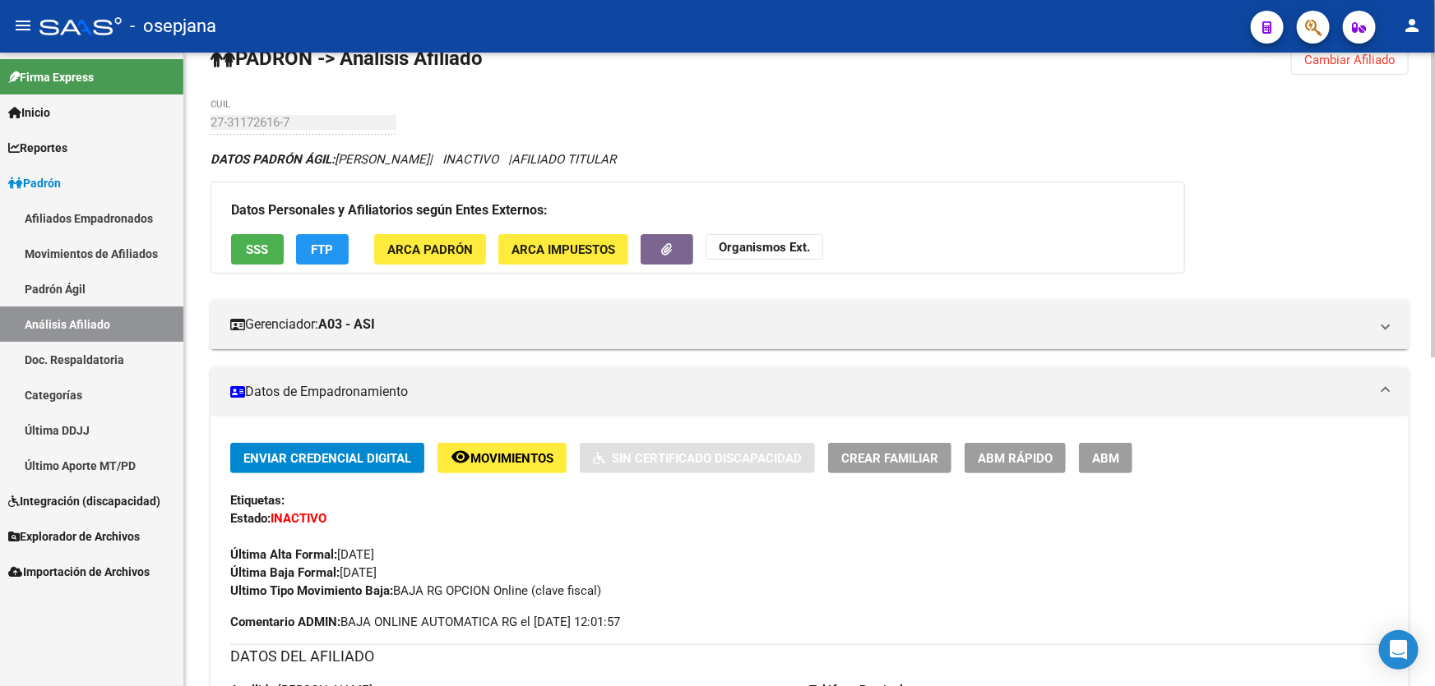
scroll to position [0, 0]
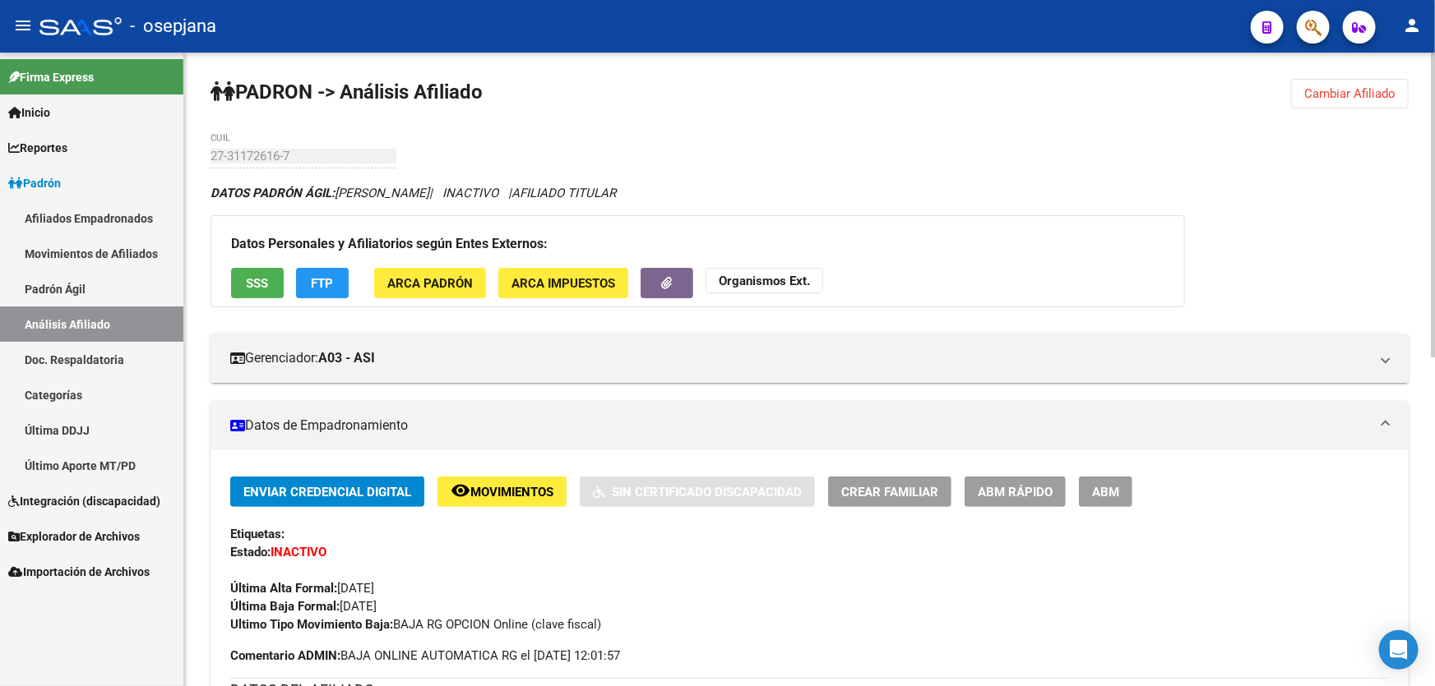
click at [1434, 132] on div at bounding box center [1433, 205] width 4 height 305
click at [1371, 91] on span "Cambiar Afiliado" at bounding box center [1349, 93] width 91 height 15
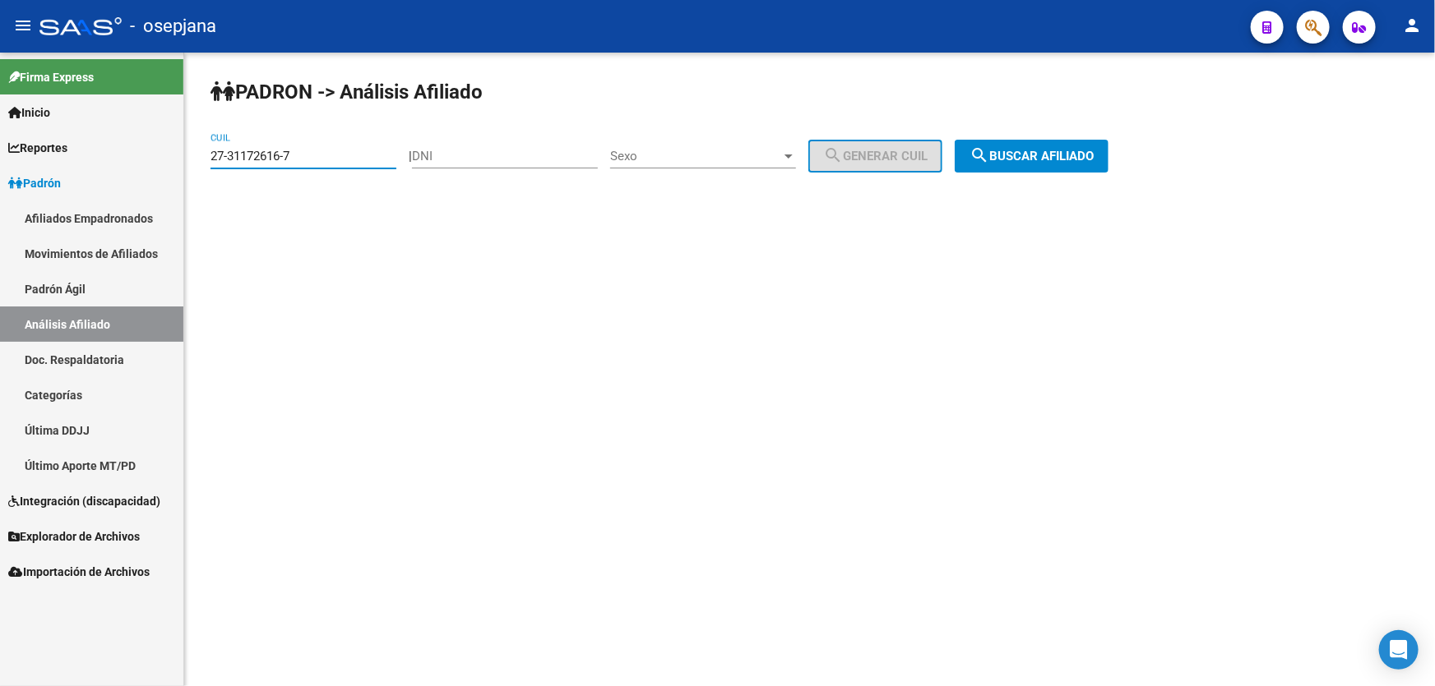
drag, startPoint x: 329, startPoint y: 156, endPoint x: 201, endPoint y: 153, distance: 127.5
click at [201, 153] on div "PADRON -> Análisis Afiliado 27-31172616-7 CUIL | DNI Sexo Sexo search Generar C…" at bounding box center [809, 139] width 1250 height 173
paste input "2311394-2"
click at [1038, 173] on div "PADRON -> Análisis Afiliado 27-32311394-2 CUIL | DNI Sexo Sexo search Generar C…" at bounding box center [809, 139] width 1250 height 173
click at [1038, 164] on button "search Buscar afiliado" at bounding box center [1031, 156] width 154 height 33
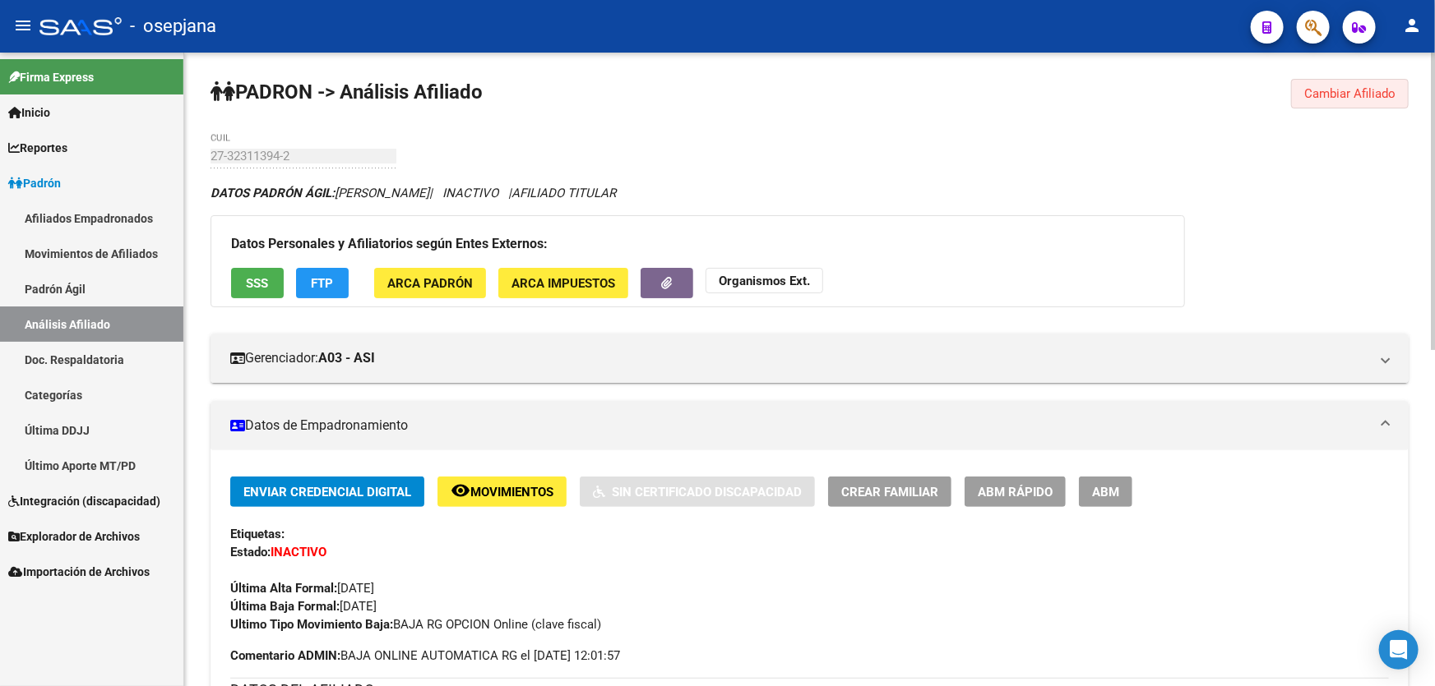
click at [1376, 90] on span "Cambiar Afiliado" at bounding box center [1349, 93] width 91 height 15
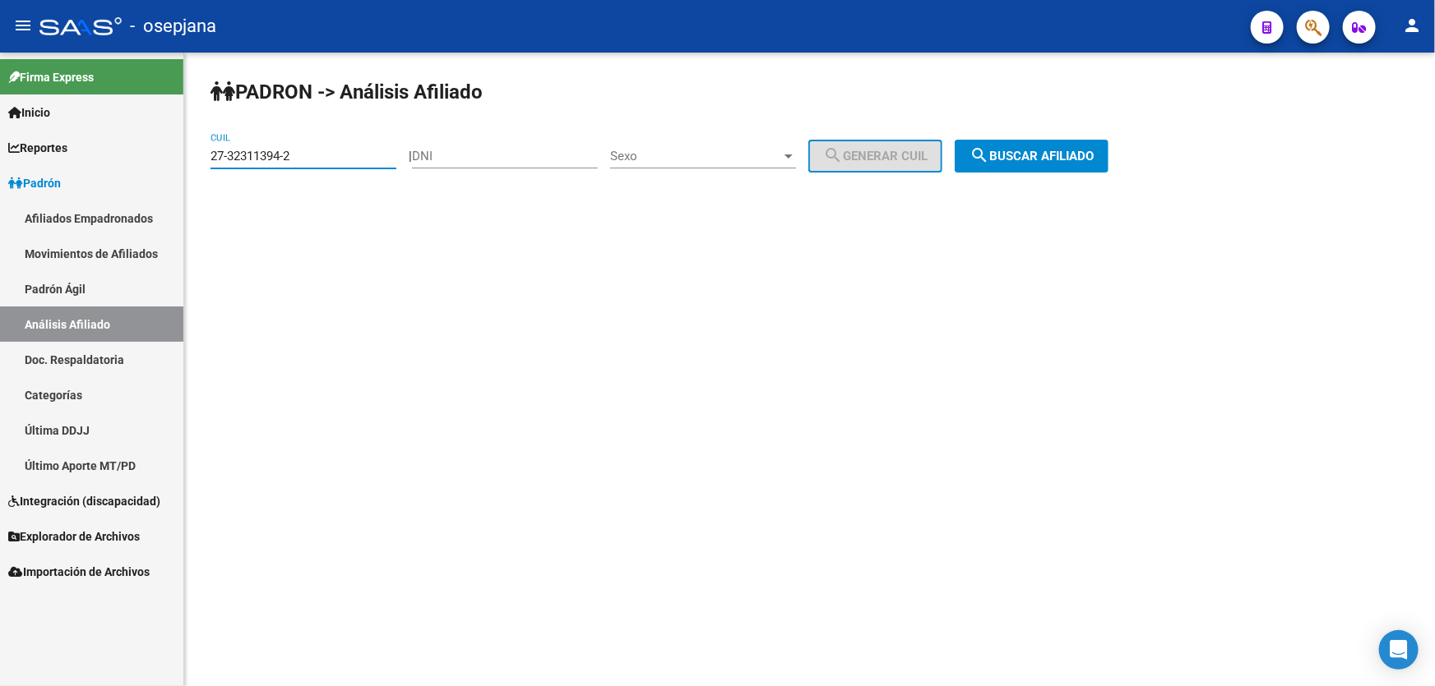
drag, startPoint x: 301, startPoint y: 149, endPoint x: 204, endPoint y: 156, distance: 97.3
click at [190, 158] on div "PADRON -> Análisis Afiliado 27-32311394-2 CUIL | DNI Sexo Sexo search Generar C…" at bounding box center [809, 139] width 1250 height 173
paste input
click at [1093, 151] on span "search Buscar afiliado" at bounding box center [1031, 156] width 124 height 15
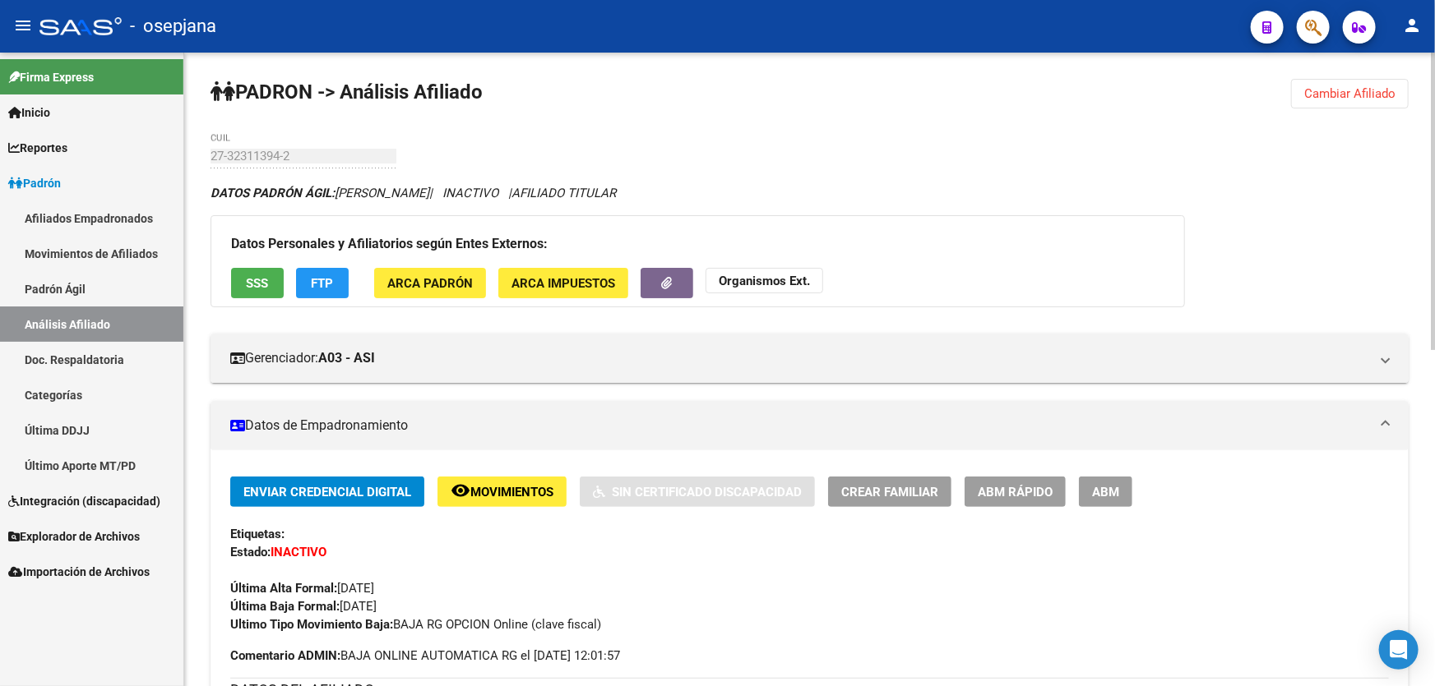
click at [250, 276] on span "SSS" at bounding box center [258, 283] width 22 height 15
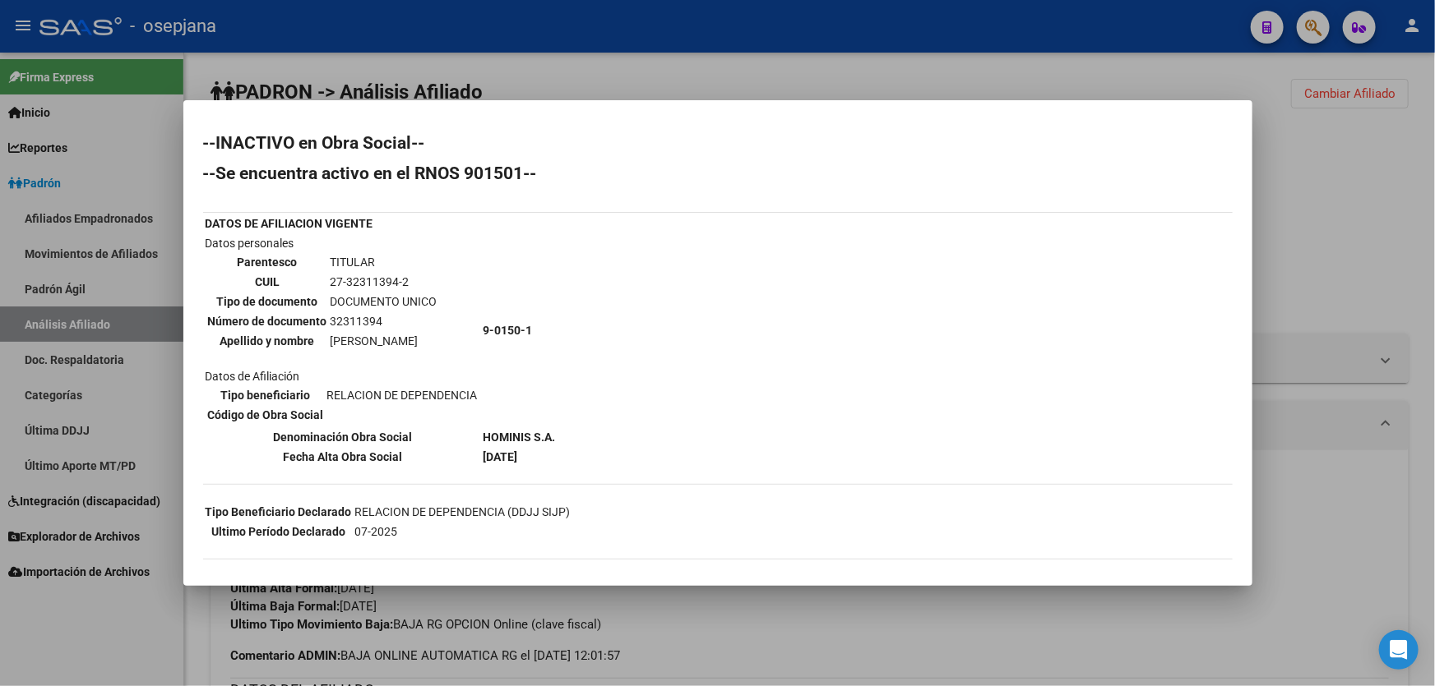
click at [1434, 215] on div at bounding box center [717, 343] width 1435 height 686
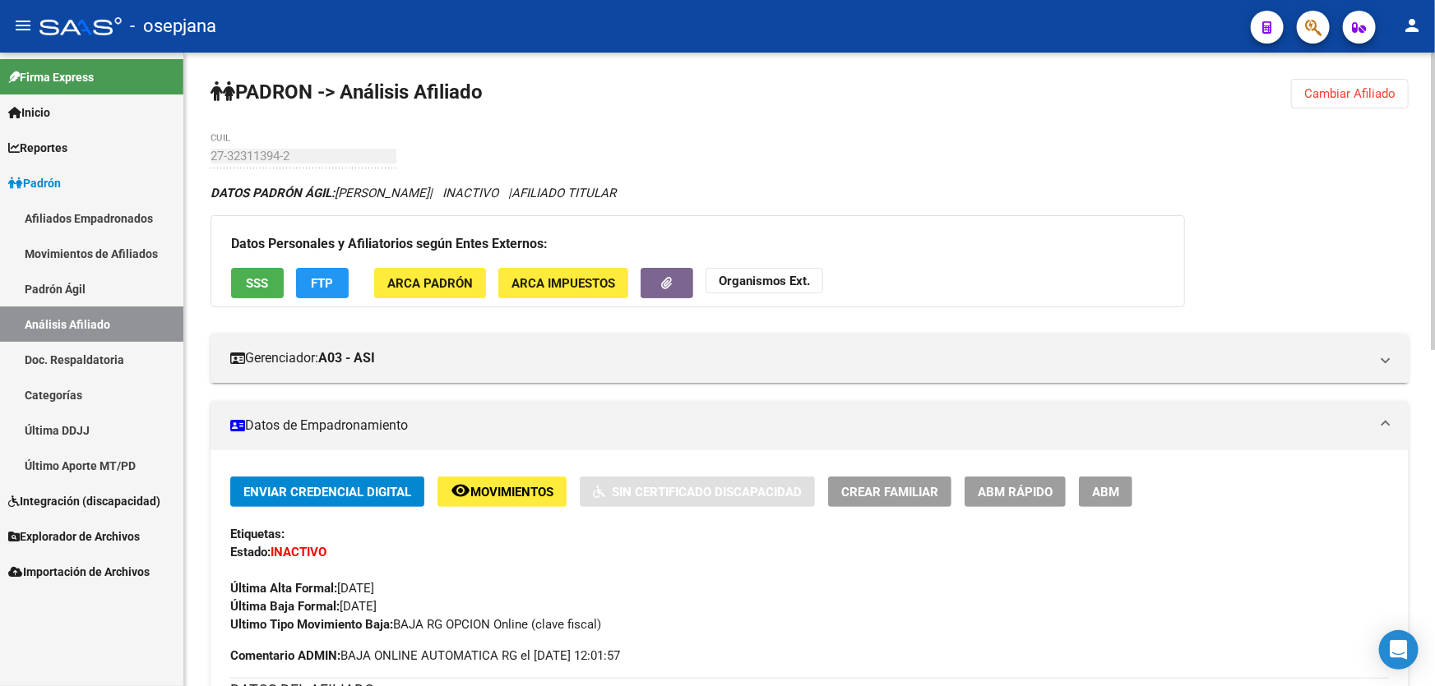
click at [343, 284] on button "FTP" at bounding box center [322, 283] width 53 height 30
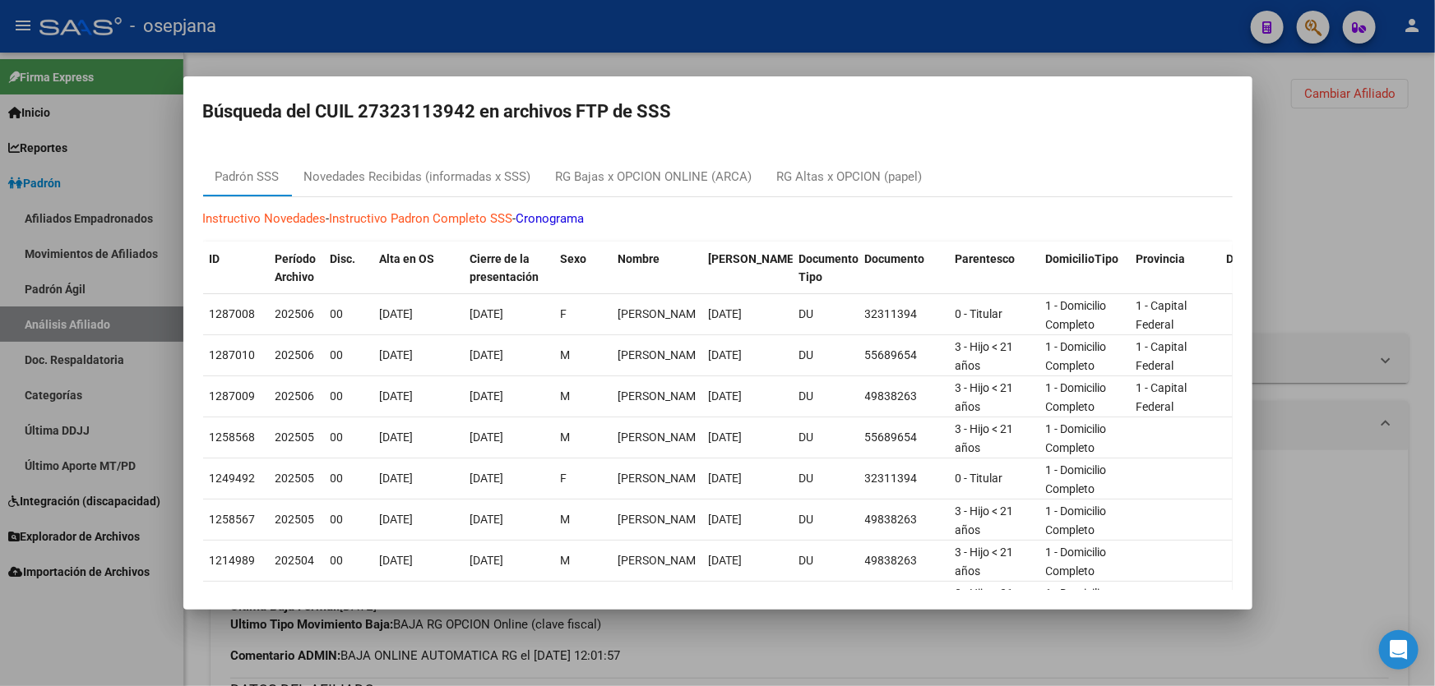
click at [1429, 280] on div at bounding box center [717, 343] width 1435 height 686
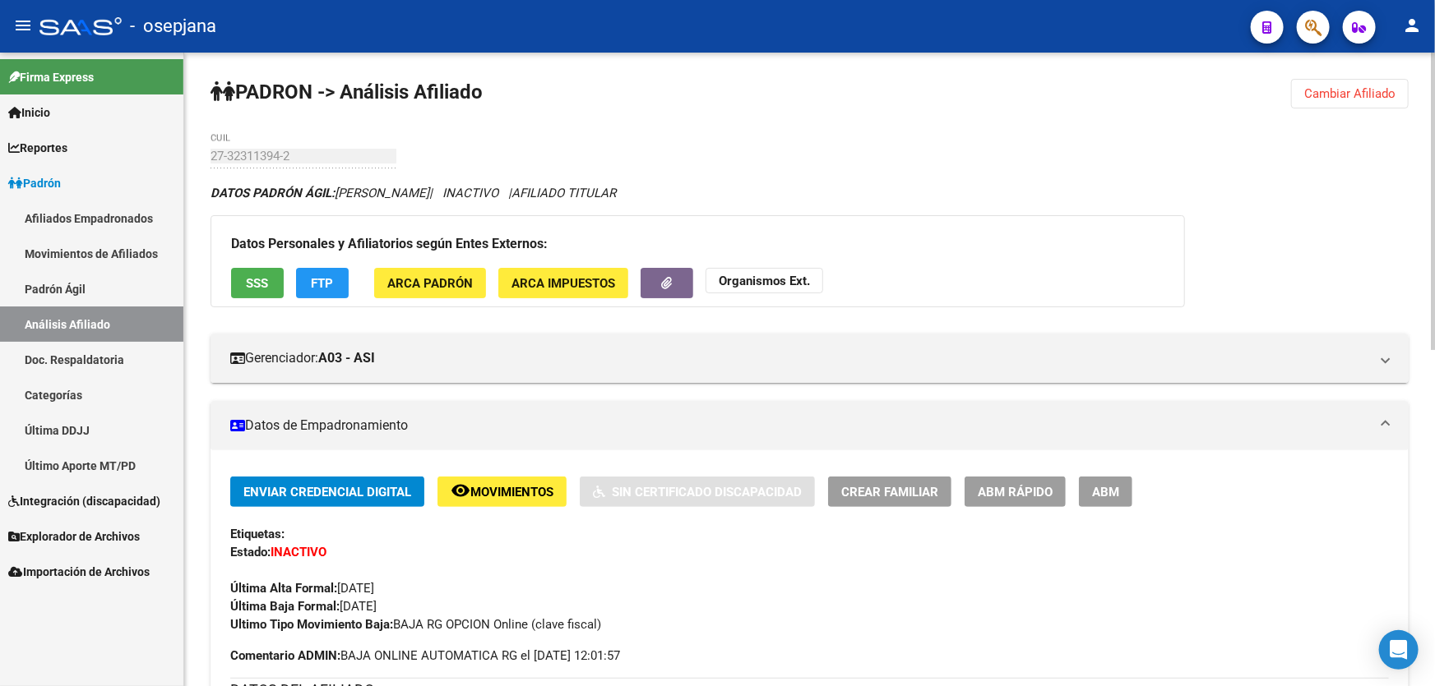
click at [1376, 92] on span "Cambiar Afiliado" at bounding box center [1349, 93] width 91 height 15
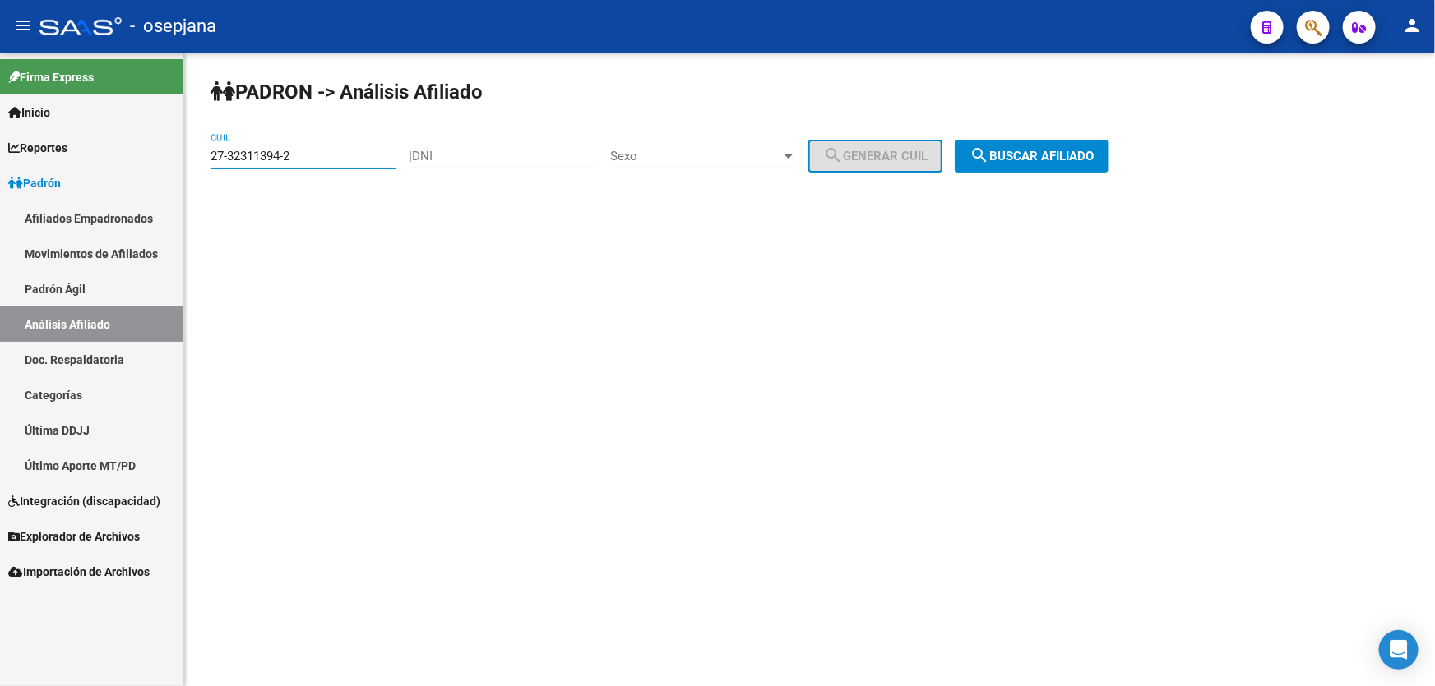
drag, startPoint x: 345, startPoint y: 156, endPoint x: 196, endPoint y: 156, distance: 148.8
click at [196, 156] on div "PADRON -> Análisis Afiliado 27-32311394-2 CUIL | DNI Sexo Sexo search Generar C…" at bounding box center [809, 139] width 1250 height 173
paste input "3736893-5"
click at [1062, 152] on span "search Buscar afiliado" at bounding box center [1031, 156] width 124 height 15
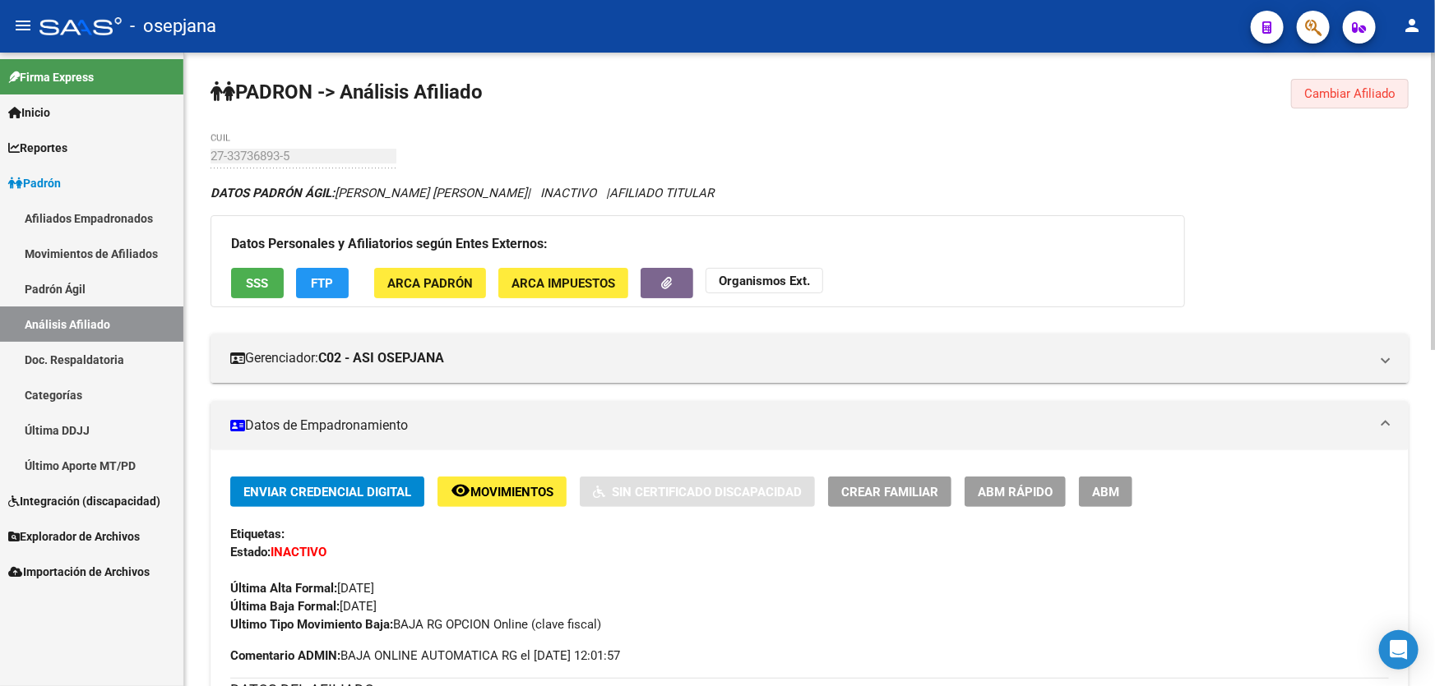
click at [1373, 87] on span "Cambiar Afiliado" at bounding box center [1349, 93] width 91 height 15
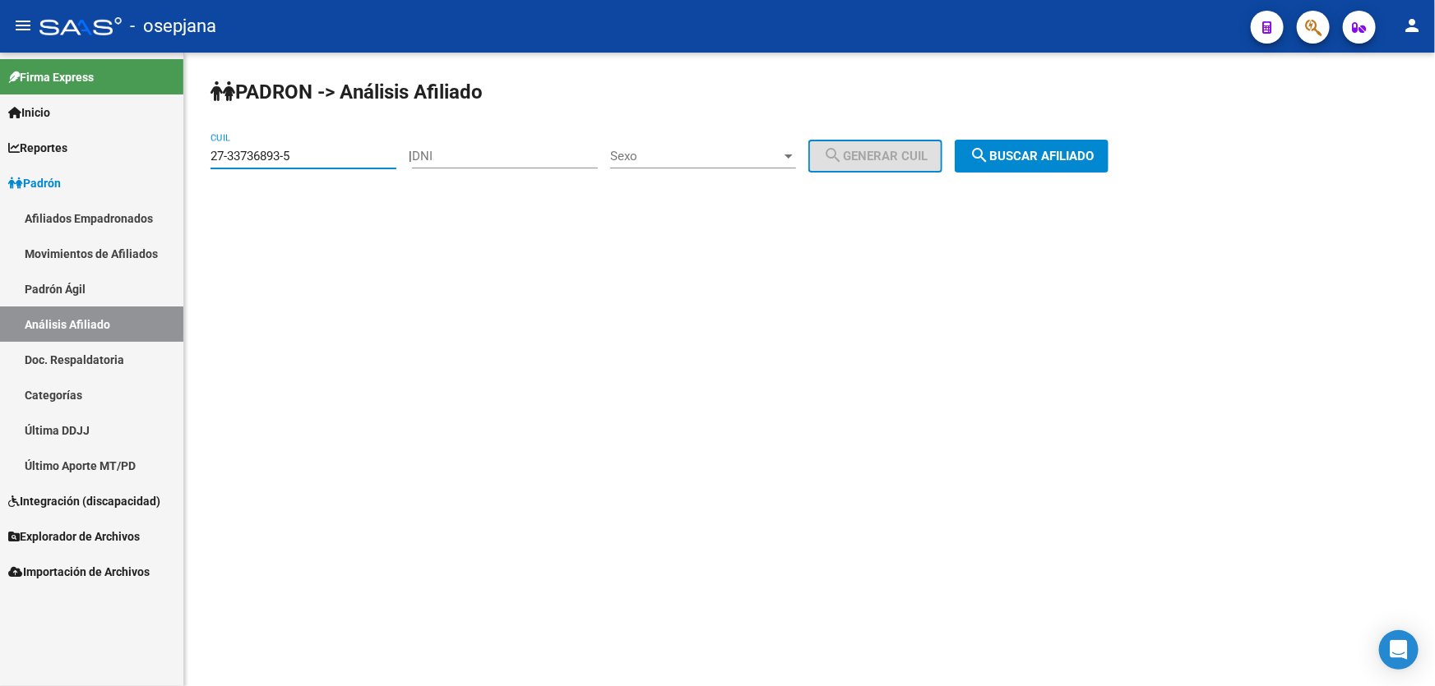
drag, startPoint x: 307, startPoint y: 159, endPoint x: 196, endPoint y: 164, distance: 112.0
click at [196, 164] on div "PADRON -> Análisis Afiliado 27-33736893-5 CUIL | DNI Sexo Sexo search Generar C…" at bounding box center [809, 139] width 1250 height 173
paste input "4086883-3"
click at [1037, 150] on span "search Buscar afiliado" at bounding box center [1031, 156] width 124 height 15
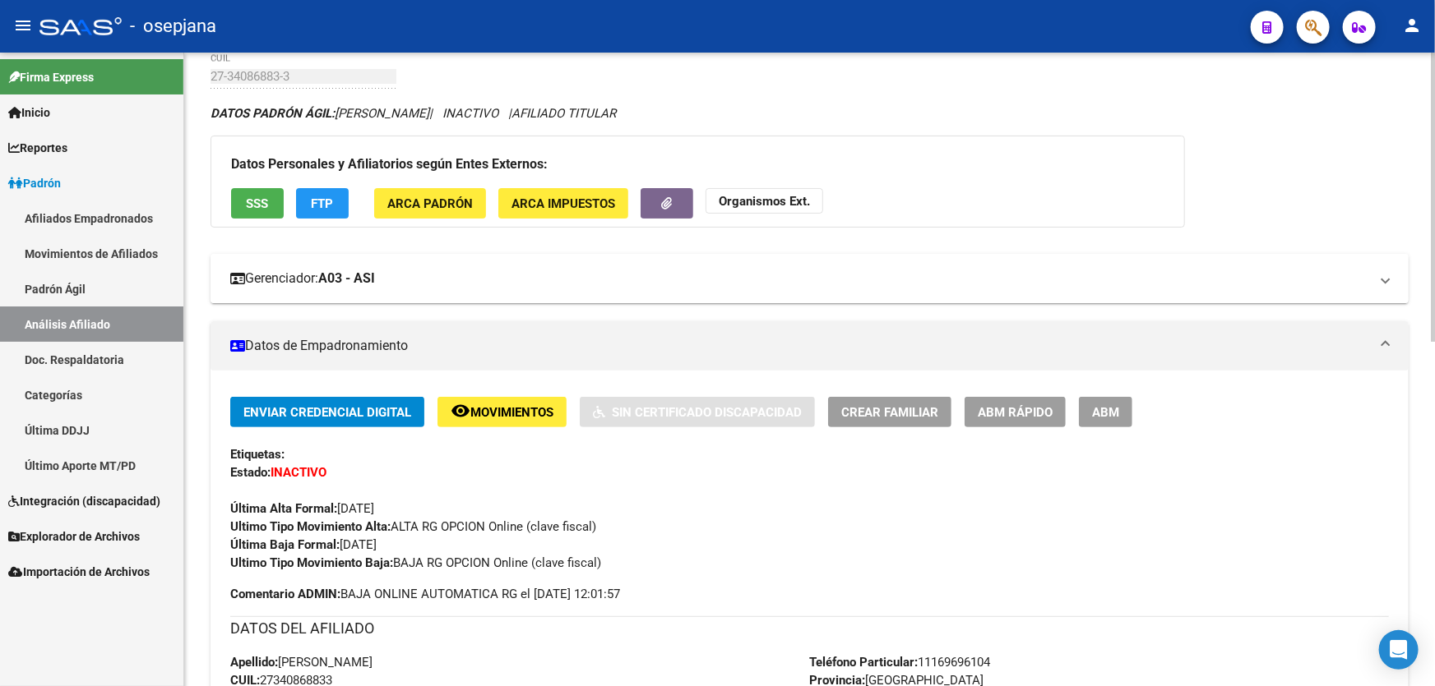
scroll to position [5, 0]
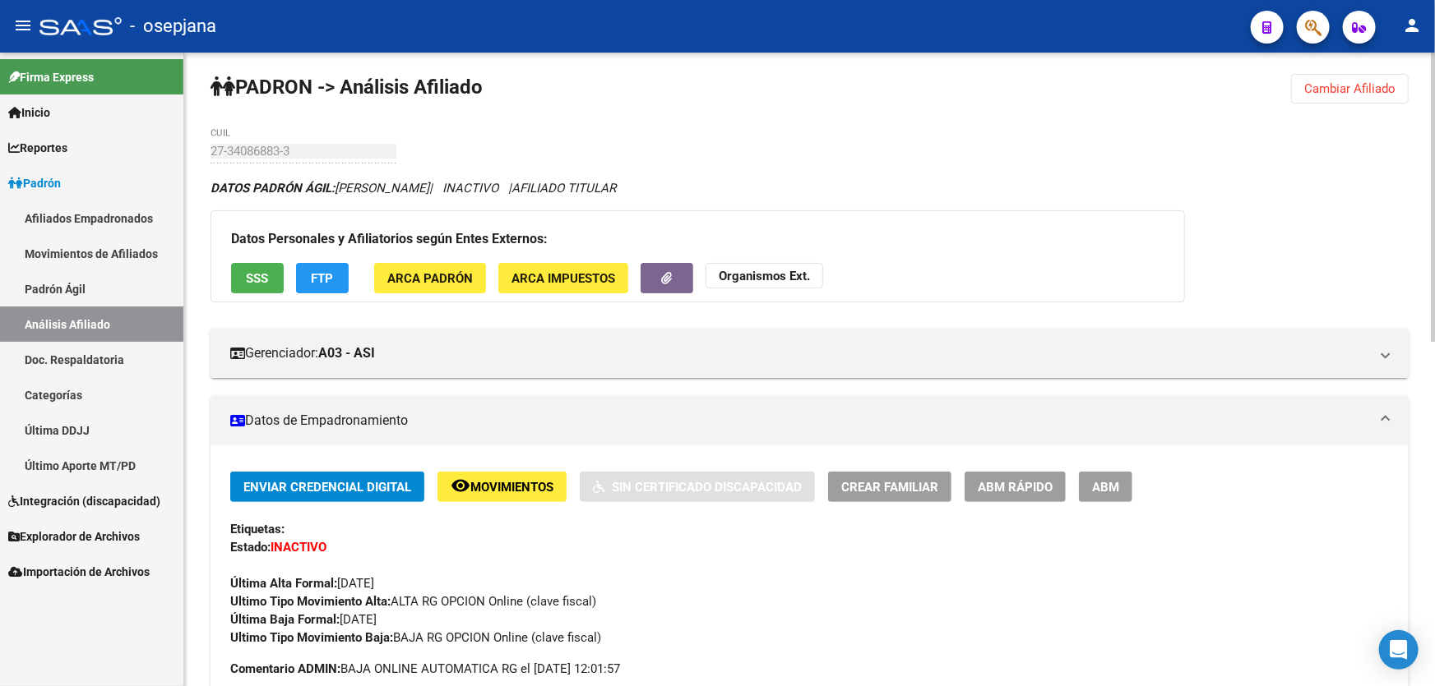
click at [247, 278] on span "SSS" at bounding box center [258, 278] width 22 height 15
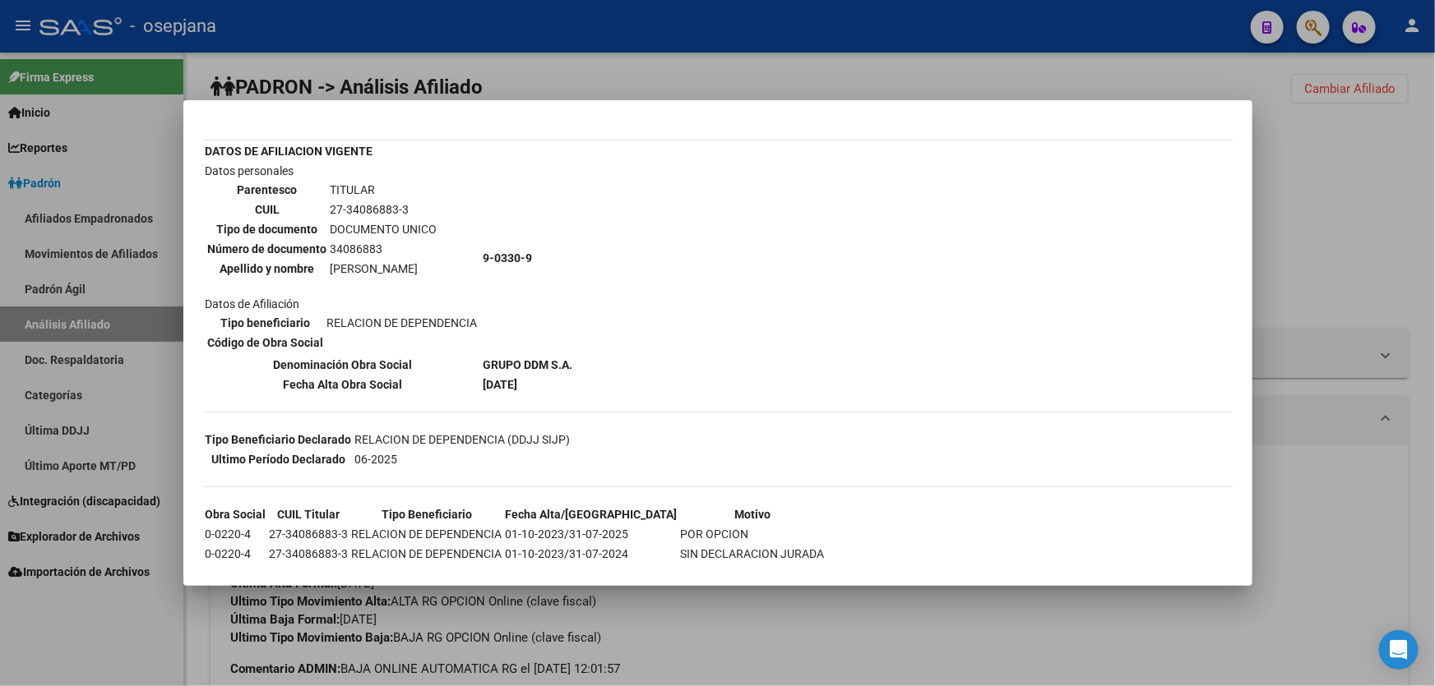
scroll to position [316, 0]
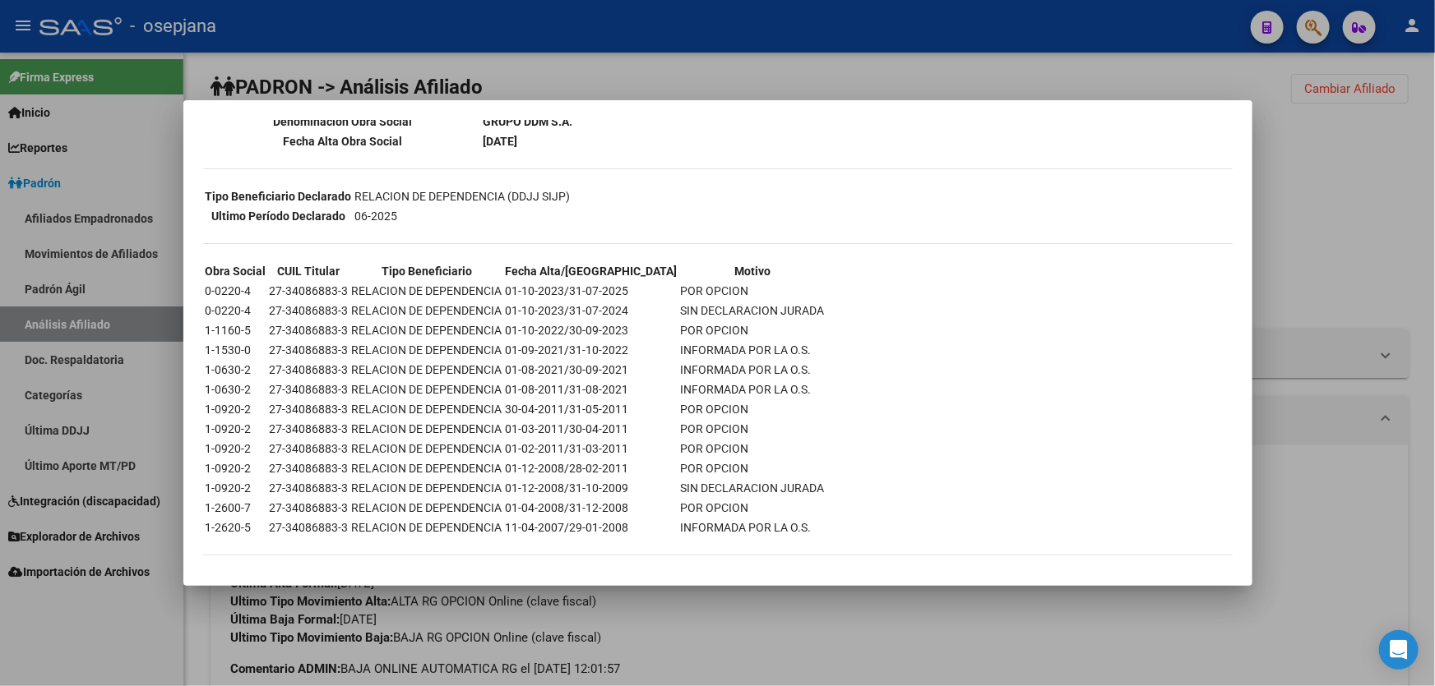
click at [1434, 210] on div at bounding box center [717, 343] width 1435 height 686
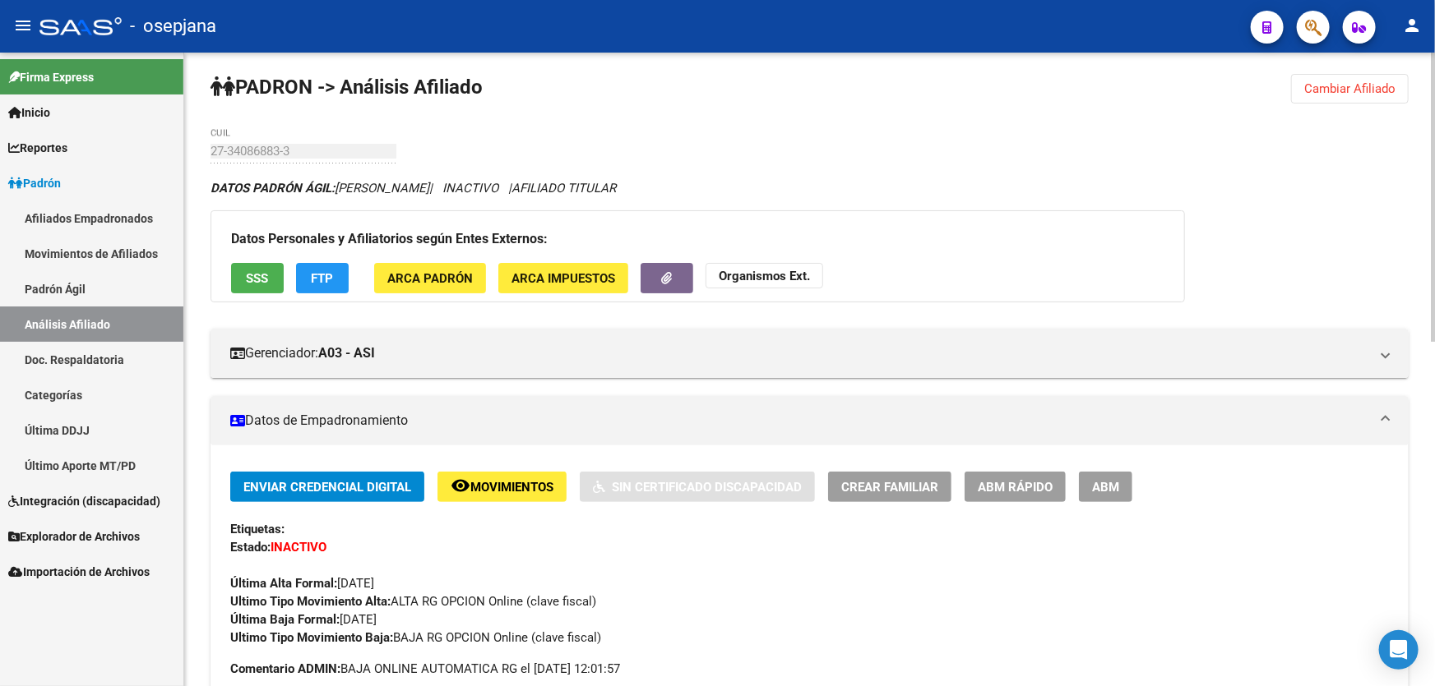
click at [327, 265] on button "FTP" at bounding box center [322, 278] width 53 height 30
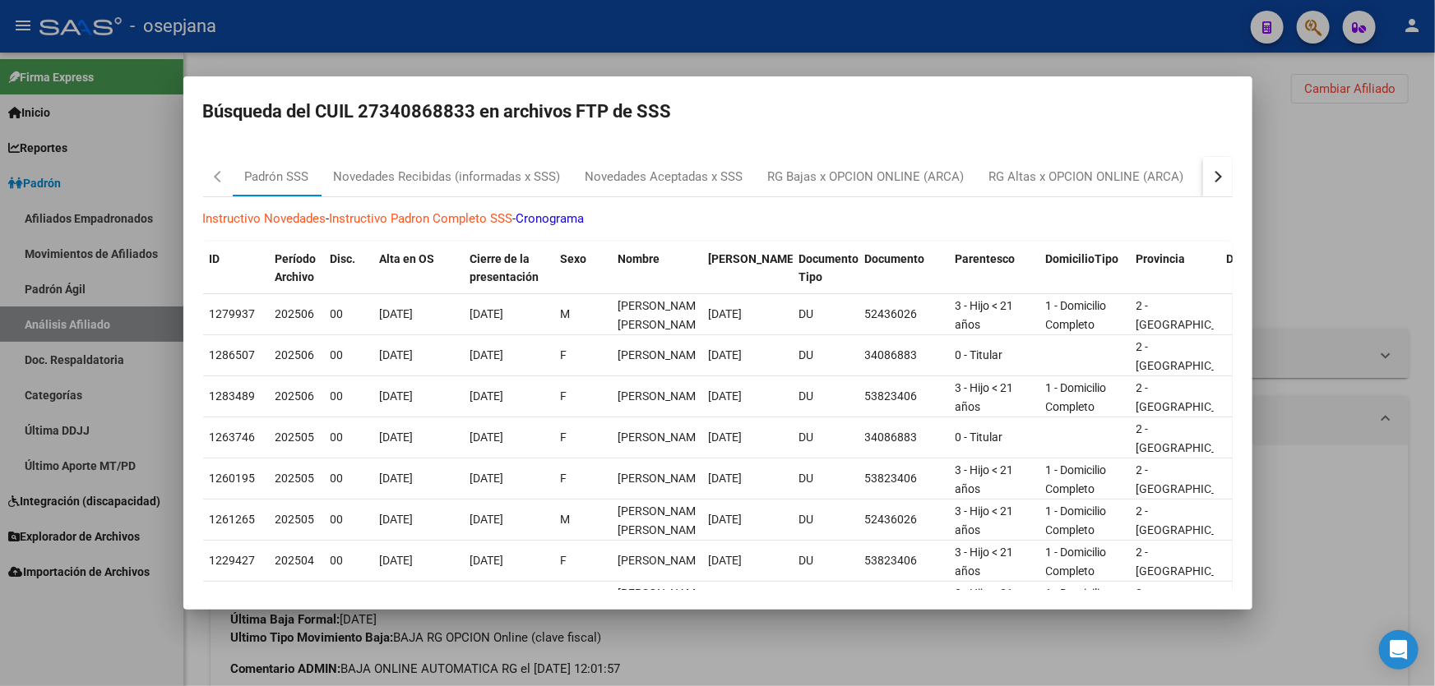
click at [1214, 175] on button "button" at bounding box center [1218, 176] width 30 height 39
click at [1377, 188] on div at bounding box center [717, 343] width 1435 height 686
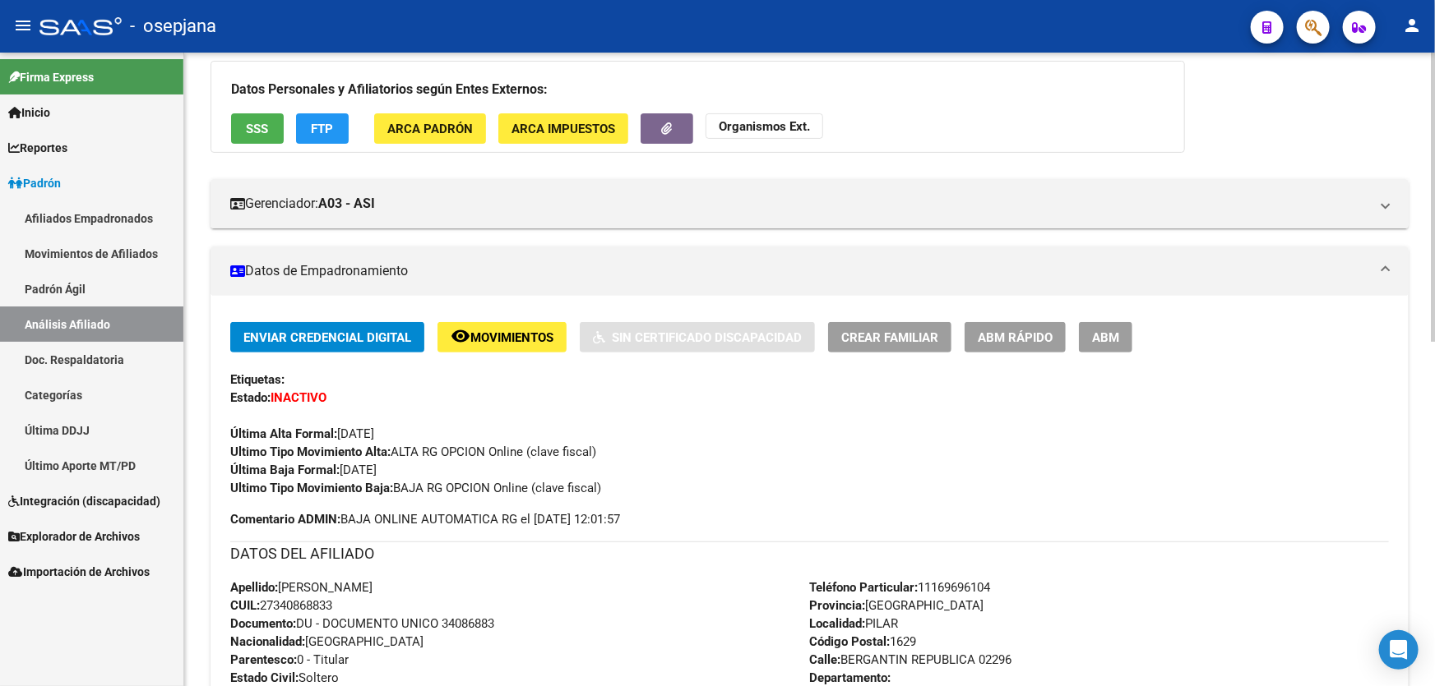
scroll to position [0, 0]
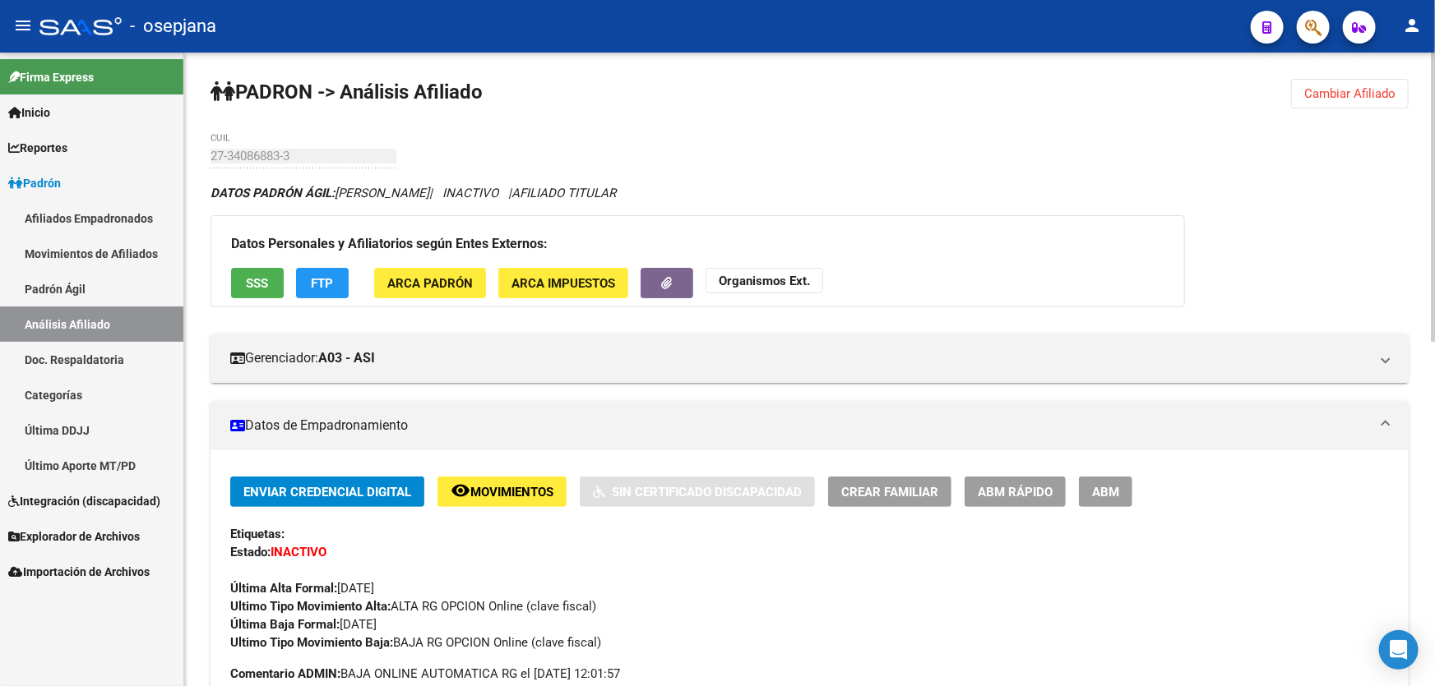
click at [1343, 97] on span "Cambiar Afiliado" at bounding box center [1349, 93] width 91 height 15
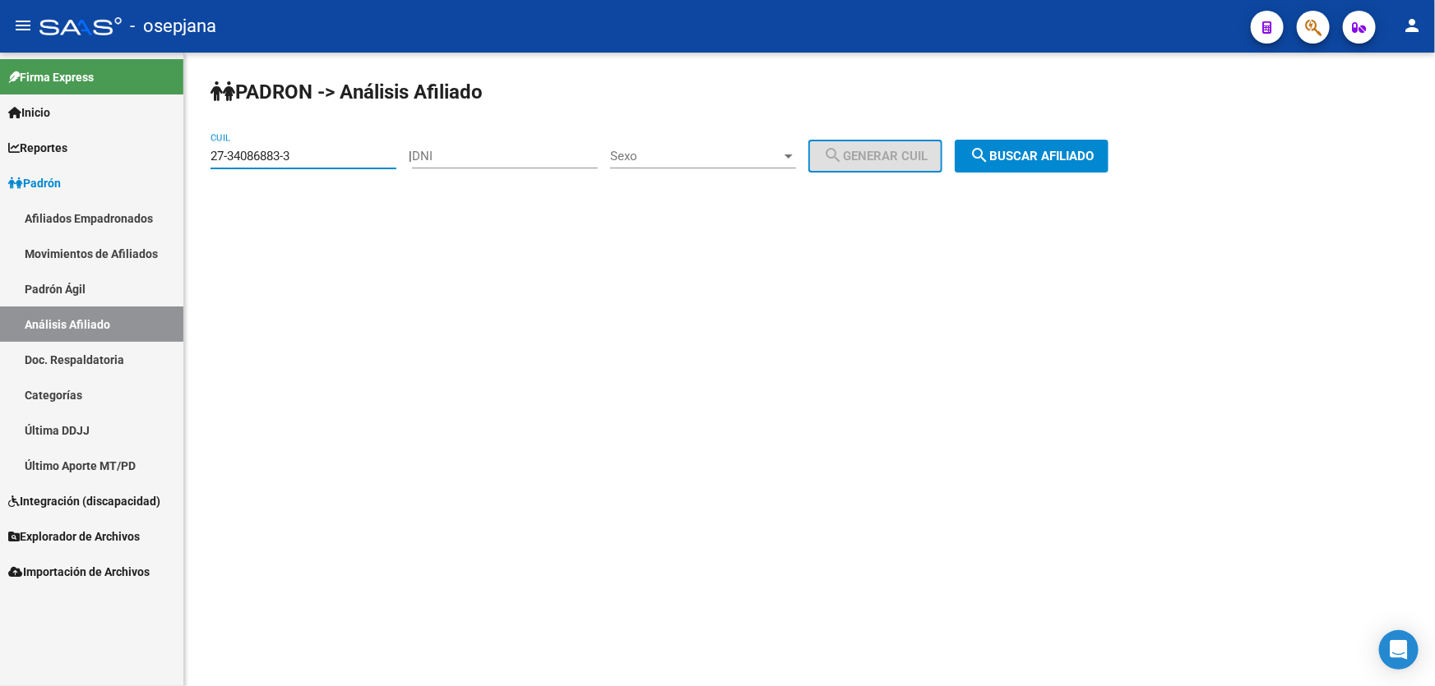
drag, startPoint x: 344, startPoint y: 154, endPoint x: 179, endPoint y: 163, distance: 164.7
click at [179, 163] on mat-sidenav-container "Firma Express Inicio Instructivos Contacto OS Reportes Padrón Traspasos x O.S. …" at bounding box center [717, 370] width 1435 height 634
paste input "101547-8"
click at [1052, 159] on span "search Buscar afiliado" at bounding box center [1031, 156] width 124 height 15
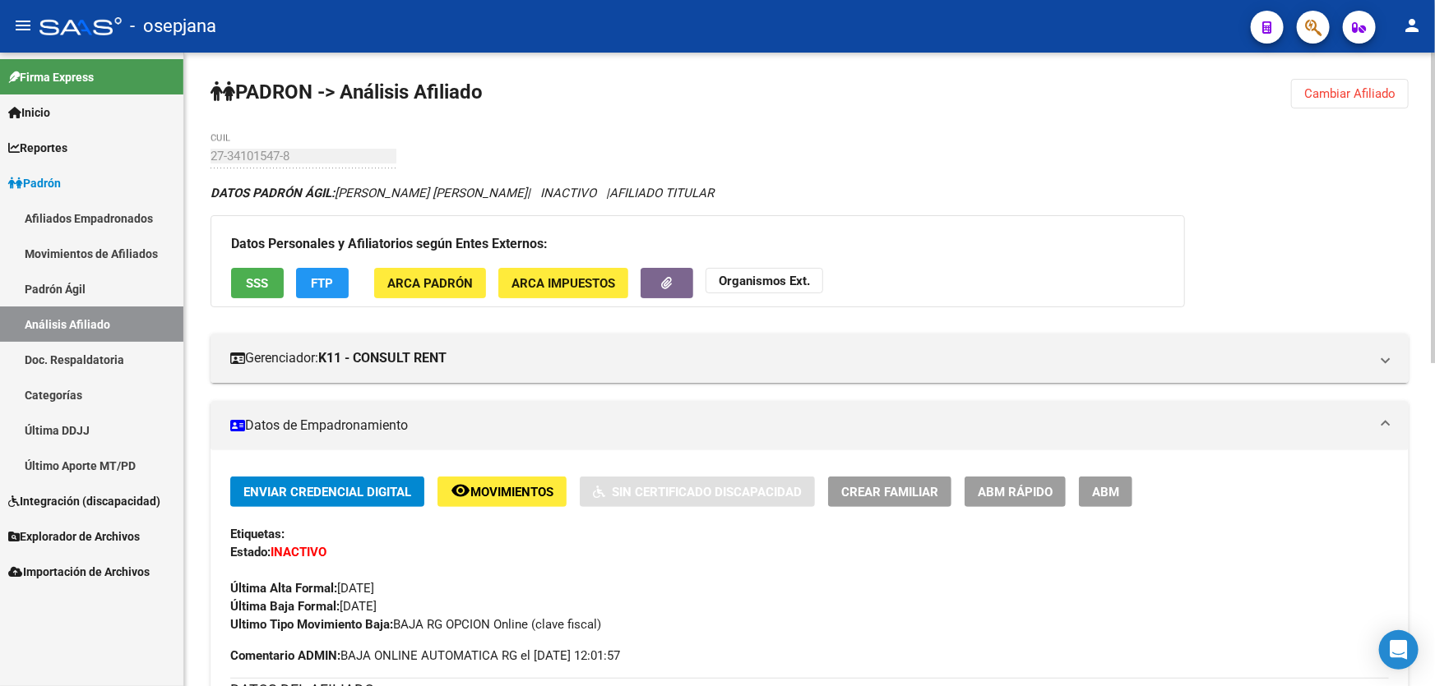
click at [1341, 93] on span "Cambiar Afiliado" at bounding box center [1349, 93] width 91 height 15
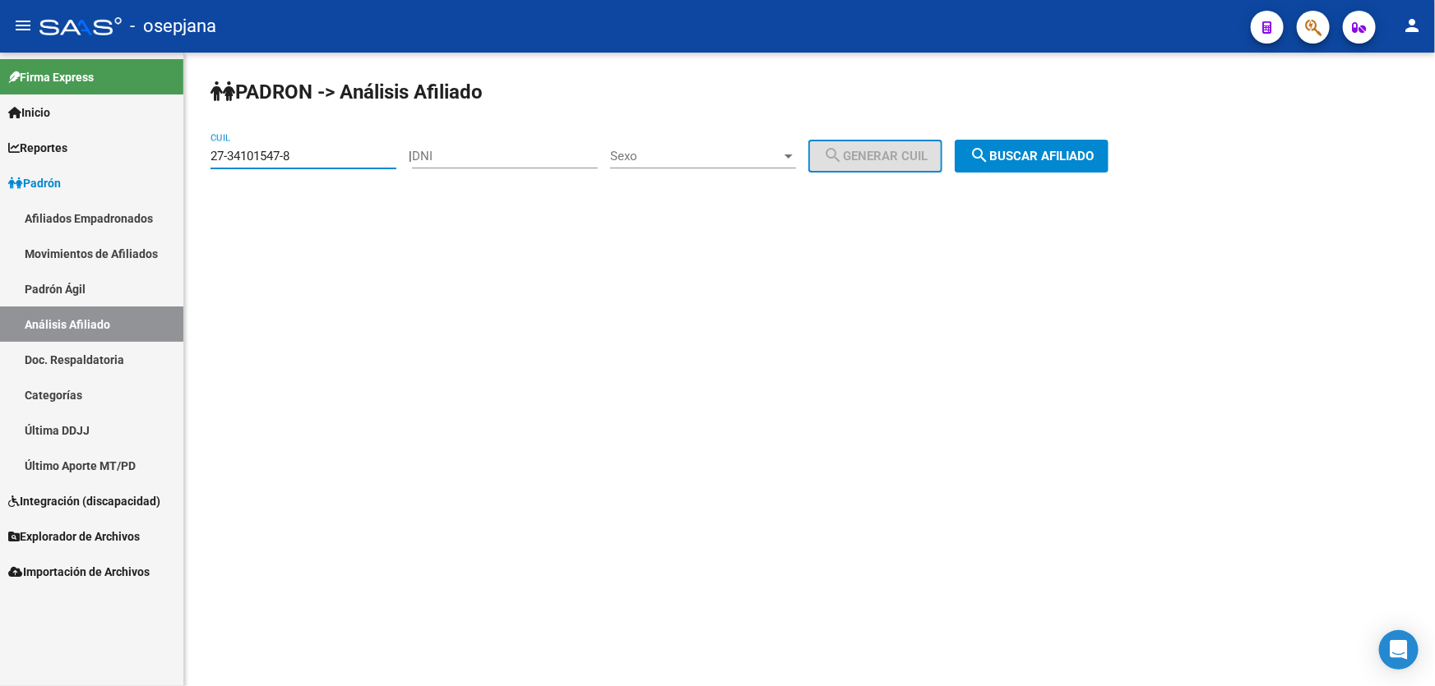
drag, startPoint x: 325, startPoint y: 151, endPoint x: 212, endPoint y: 157, distance: 112.8
click at [212, 157] on input "27-34101547-8" at bounding box center [303, 156] width 186 height 15
paste input "943161-6"
type input "27-34943161-6"
click at [1084, 156] on span "search Buscar afiliado" at bounding box center [1031, 156] width 124 height 15
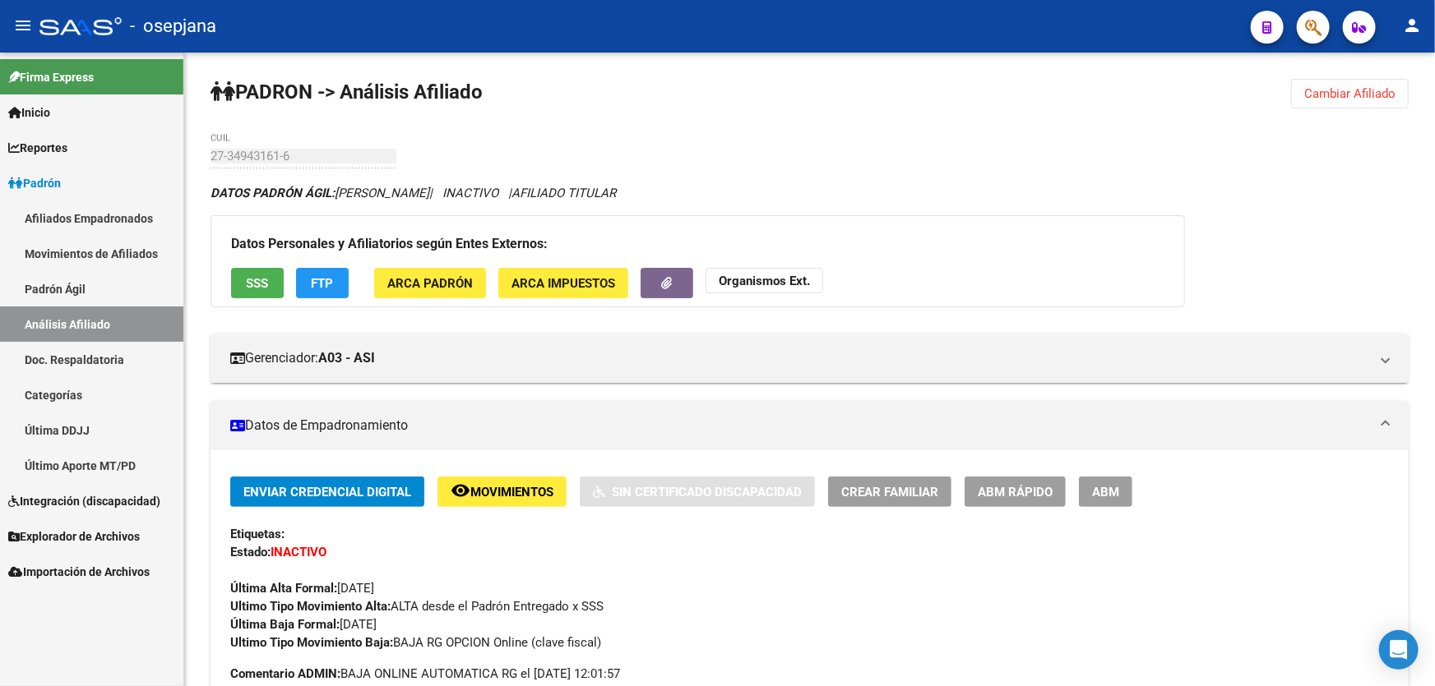
click at [1352, 80] on button "Cambiar Afiliado" at bounding box center [1350, 94] width 118 height 30
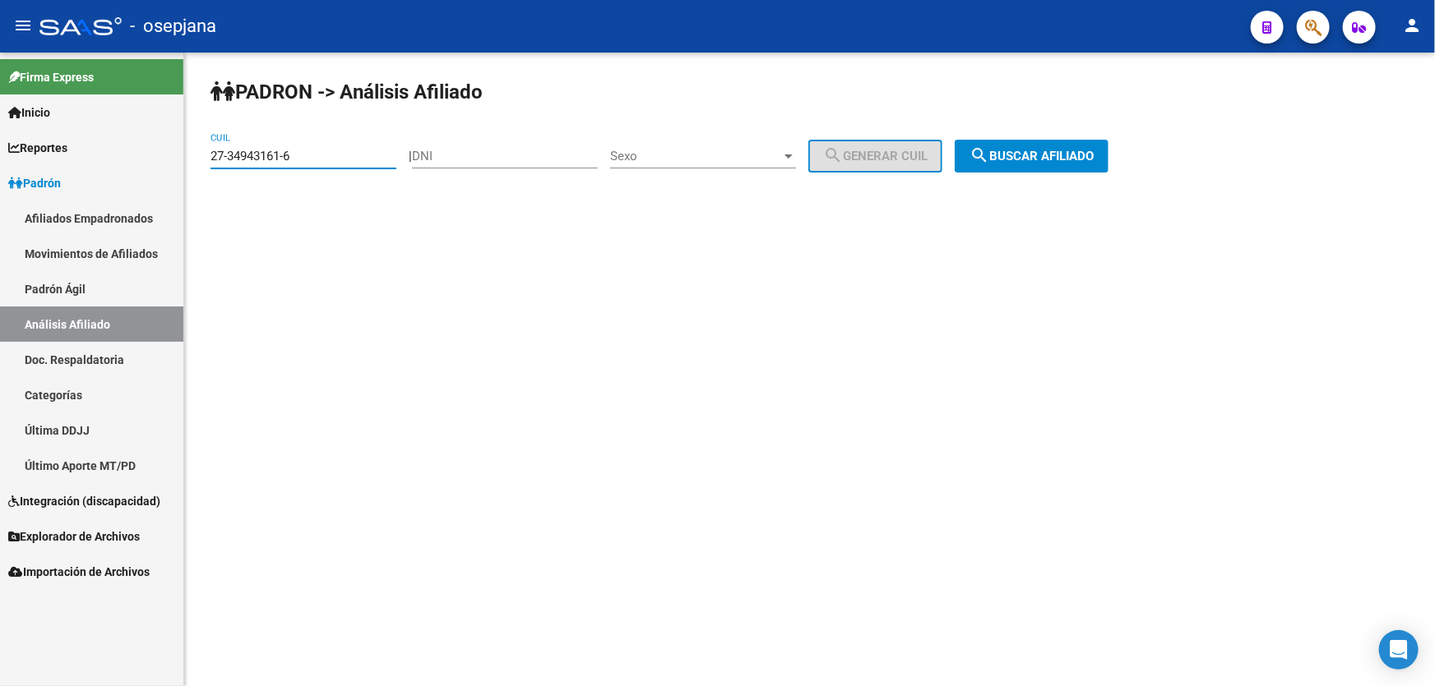
drag, startPoint x: 248, startPoint y: 159, endPoint x: 109, endPoint y: 165, distance: 139.9
click at [109, 165] on mat-sidenav-container "Firma Express Inicio Instructivos Contacto OS Reportes Padrón Traspasos x O.S. …" at bounding box center [717, 370] width 1435 height 634
paste input "27-35429422-8"
click at [1079, 149] on span "search Buscar afiliado" at bounding box center [1031, 156] width 124 height 15
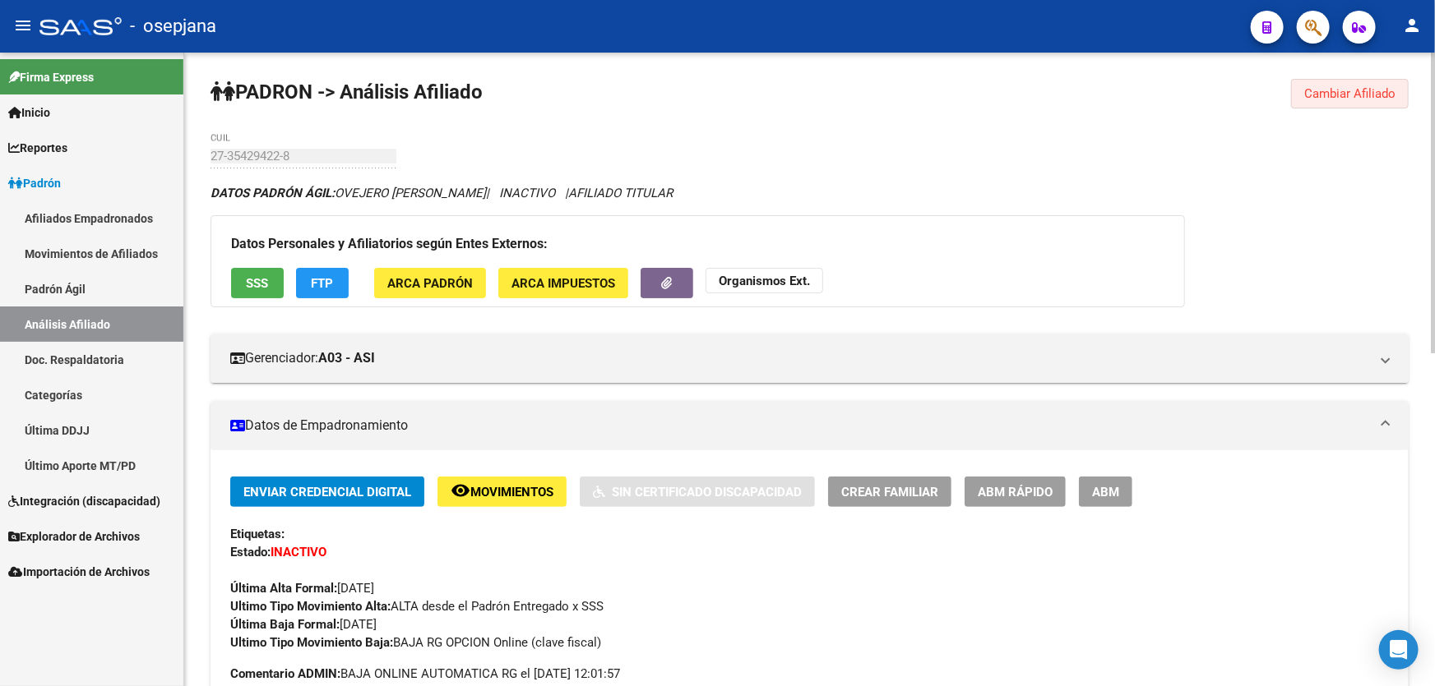
click at [1338, 90] on span "Cambiar Afiliado" at bounding box center [1349, 93] width 91 height 15
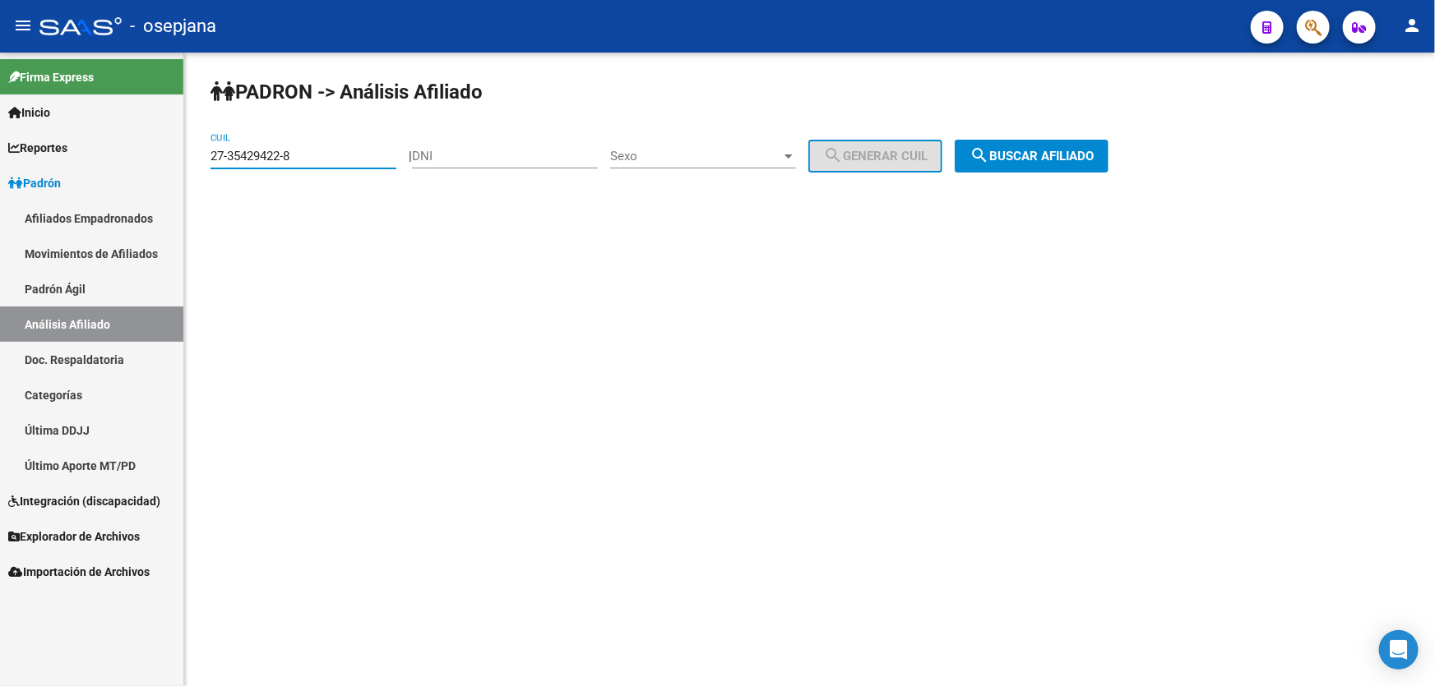
drag, startPoint x: 326, startPoint y: 163, endPoint x: 198, endPoint y: 169, distance: 128.4
click at [198, 169] on div "PADRON -> Análisis Afiliado 27-35429422-8 CUIL | DNI Sexo Sexo search Generar C…" at bounding box center [809, 139] width 1250 height 173
click at [1093, 155] on span "search Buscar afiliado" at bounding box center [1031, 156] width 124 height 15
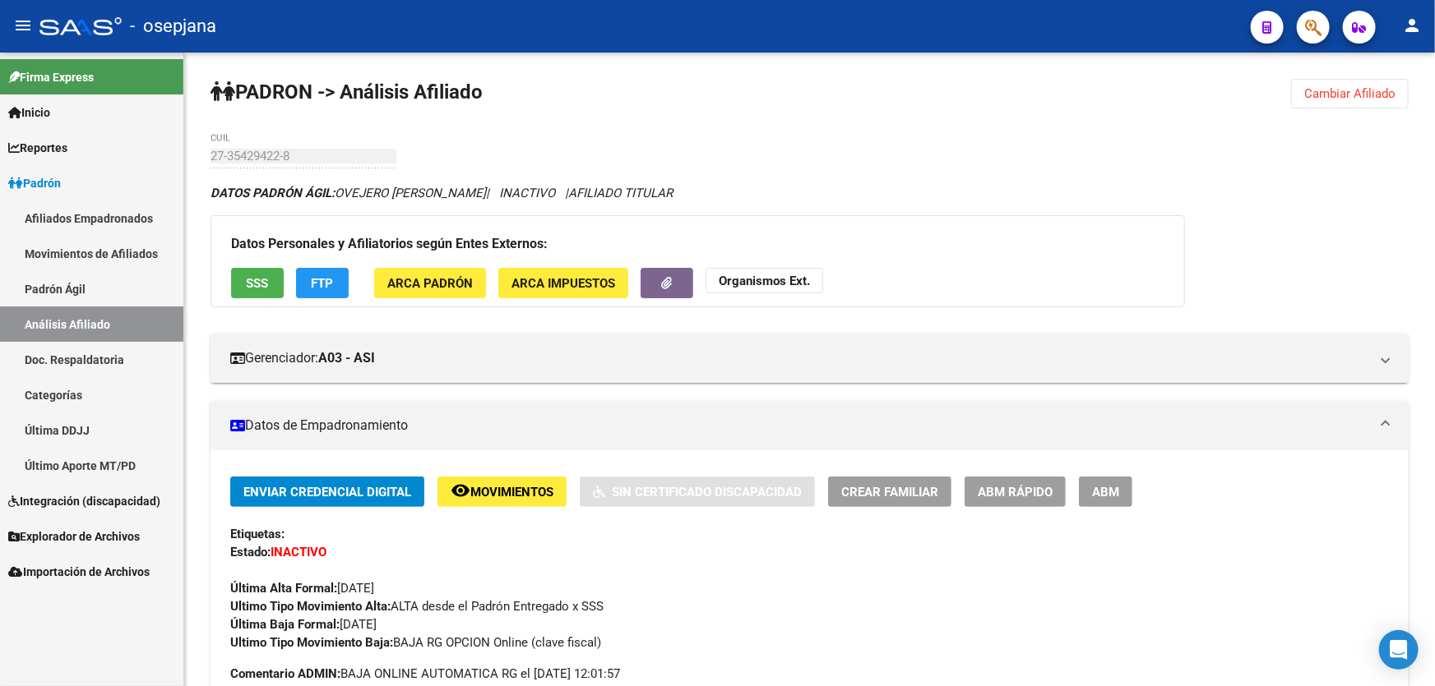
click at [1354, 86] on span "Cambiar Afiliado" at bounding box center [1349, 93] width 91 height 15
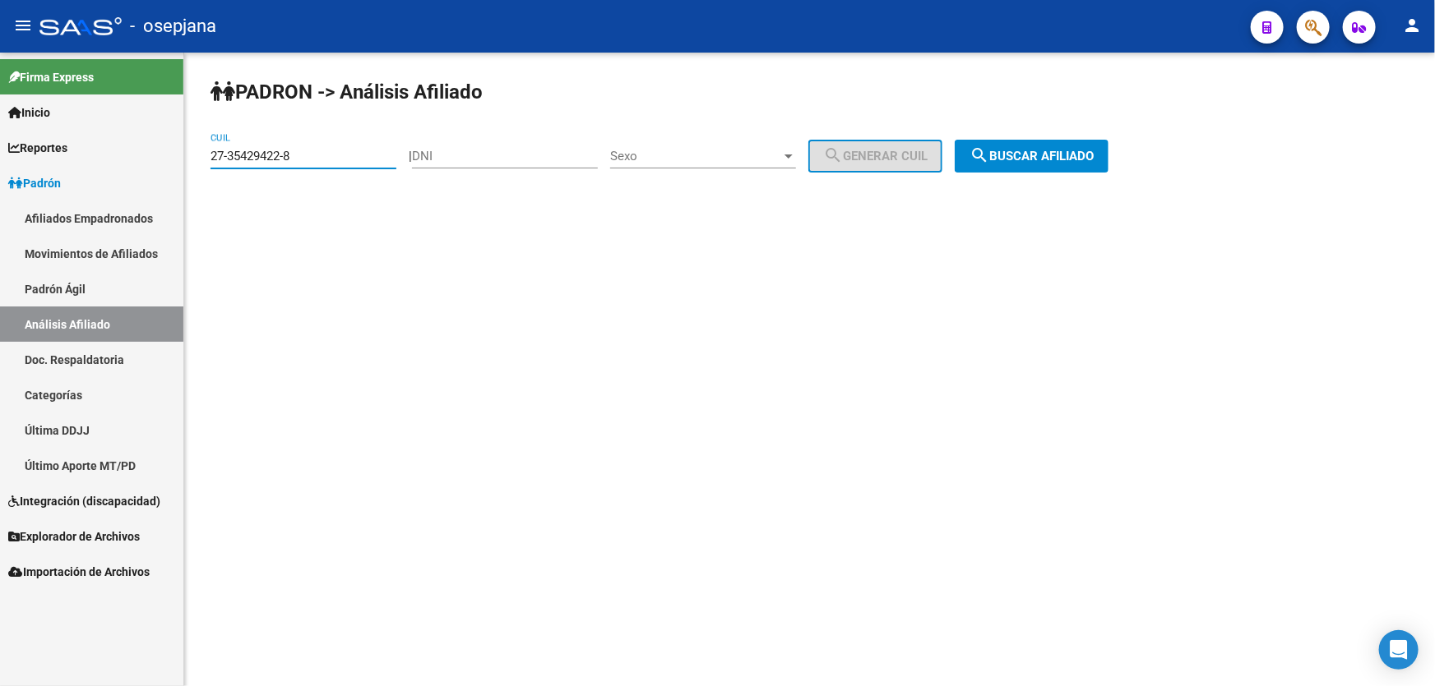
paste input "827421-3"
click at [1099, 169] on button "search Buscar afiliado" at bounding box center [1031, 156] width 154 height 33
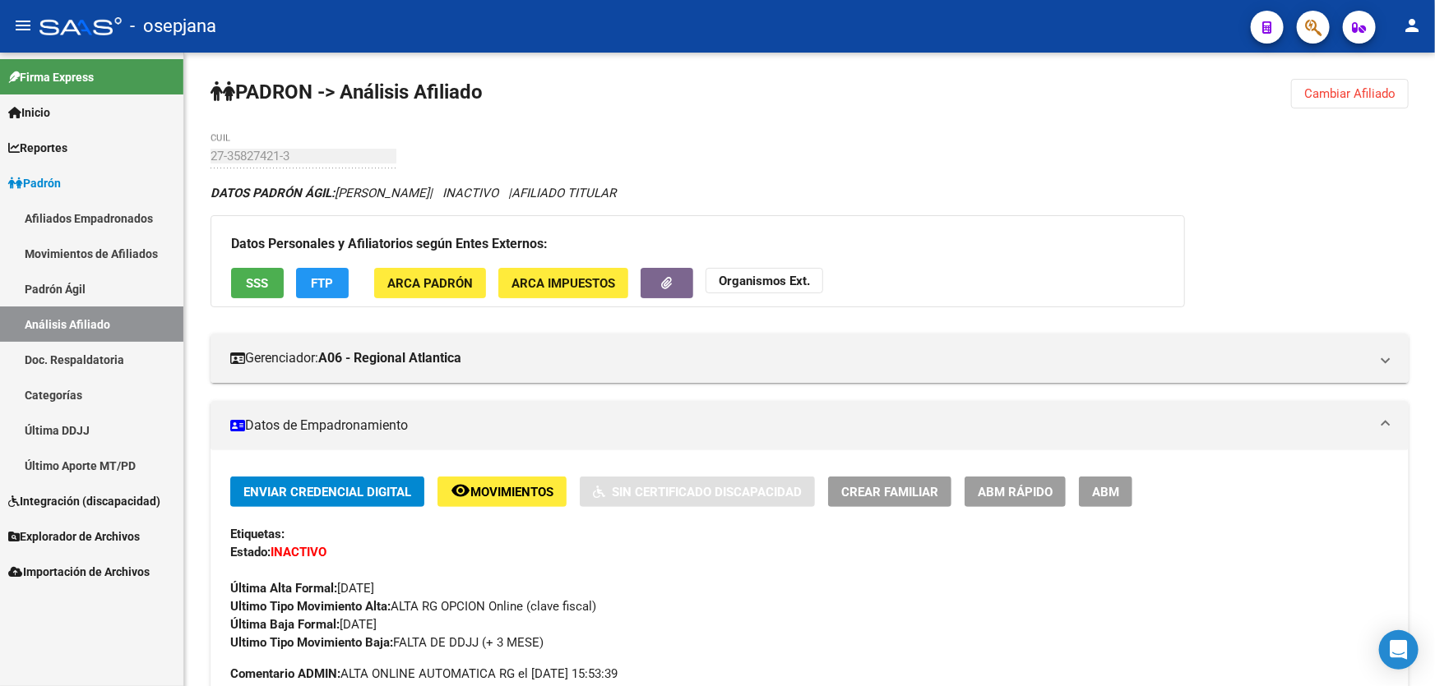
click at [1320, 92] on span "Cambiar Afiliado" at bounding box center [1349, 93] width 91 height 15
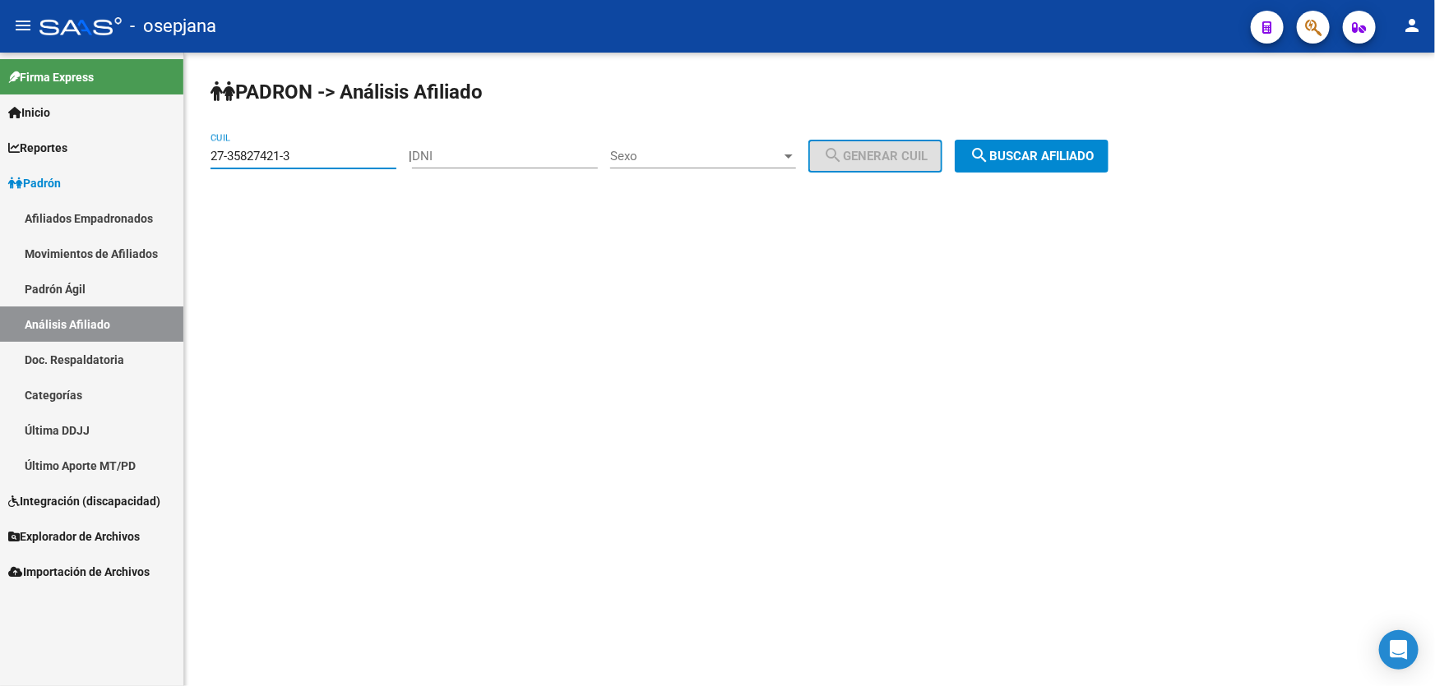
drag, startPoint x: 321, startPoint y: 154, endPoint x: 182, endPoint y: 176, distance: 141.5
click at [182, 176] on mat-sidenav-container "Firma Express Inicio Instructivos Contacto OS Reportes Padrón Traspasos x O.S. …" at bounding box center [717, 370] width 1435 height 634
paste input "6624414-5"
click at [1093, 150] on span "search Buscar afiliado" at bounding box center [1031, 156] width 124 height 15
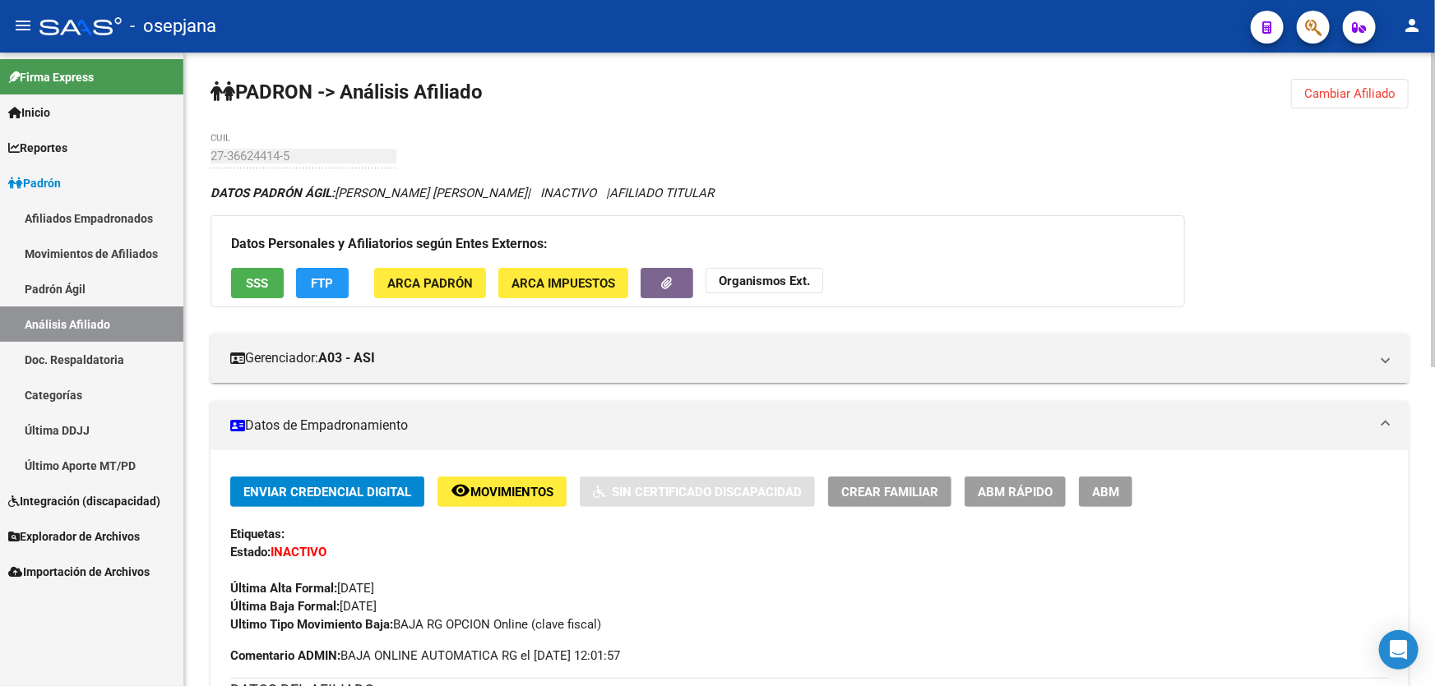
click at [1384, 86] on span "Cambiar Afiliado" at bounding box center [1349, 93] width 91 height 15
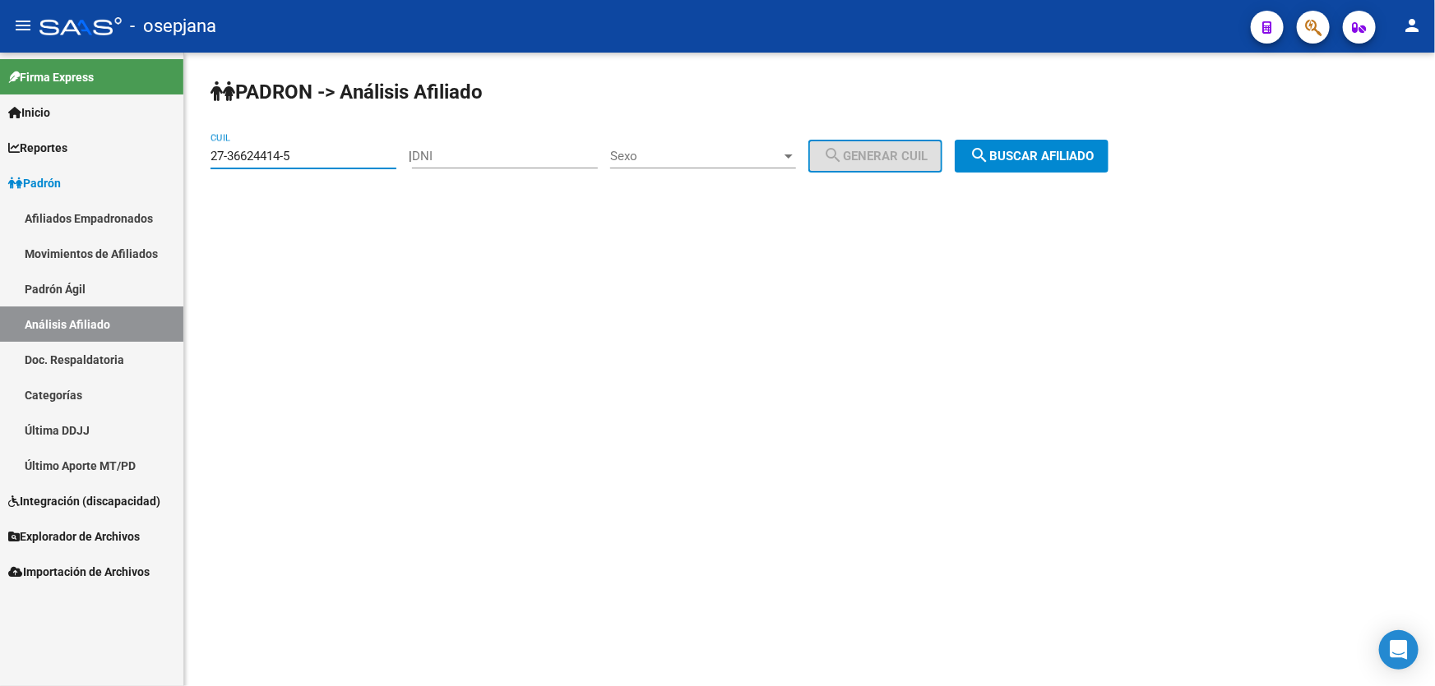
drag, startPoint x: 335, startPoint y: 153, endPoint x: 186, endPoint y: 158, distance: 149.7
click at [186, 158] on div "PADRON -> Análisis Afiliado 27-36624414-5 CUIL | DNI Sexo Sexo search Generar C…" at bounding box center [809, 139] width 1250 height 173
drag, startPoint x: 233, startPoint y: 144, endPoint x: 360, endPoint y: 130, distance: 128.2
click at [360, 130] on div "PADRON -> Análisis Afiliado 27-36624414-5 CUIL | DNI Sexo Sexo search Generar C…" at bounding box center [809, 139] width 1250 height 173
drag, startPoint x: 304, startPoint y: 150, endPoint x: 230, endPoint y: 155, distance: 74.2
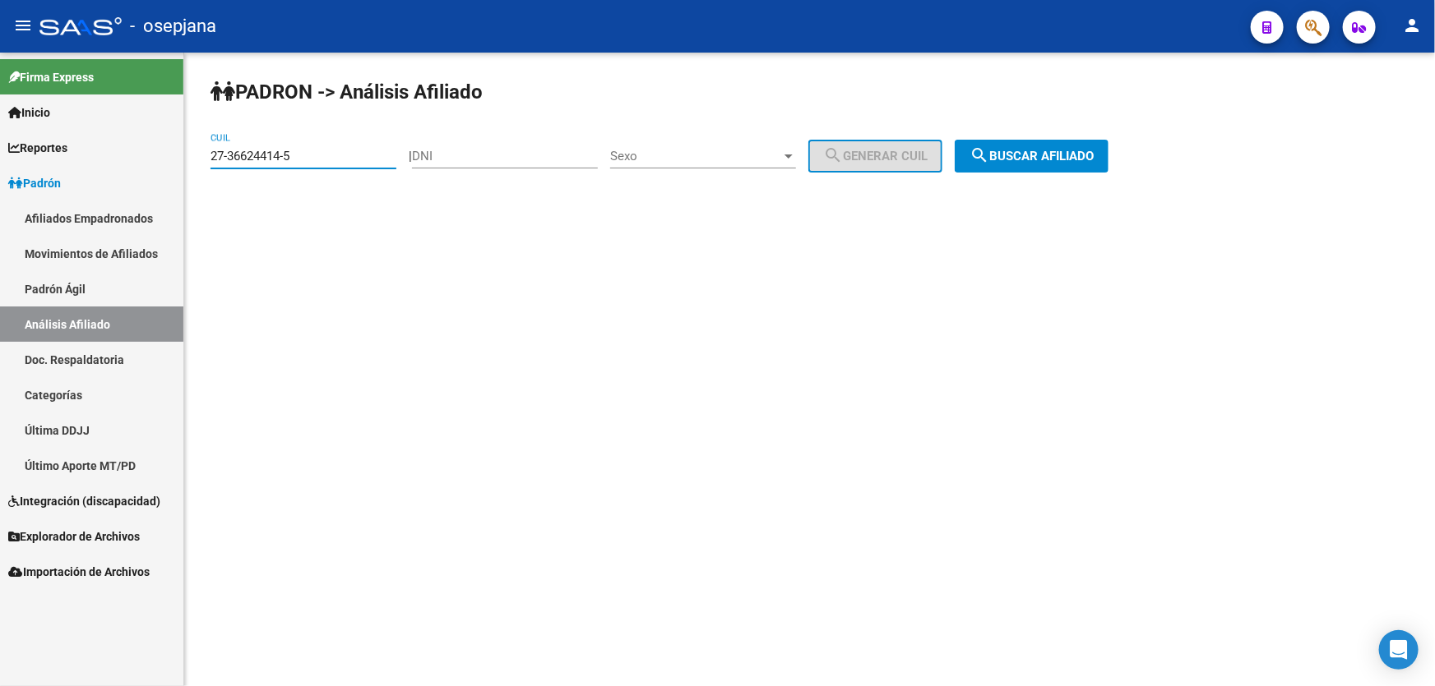
click at [196, 157] on div "PADRON -> Análisis Afiliado 27-36624414-5 CUIL | DNI Sexo Sexo search Generar C…" at bounding box center [809, 139] width 1250 height 173
paste input "7659023-8"
click at [1064, 149] on span "search Buscar afiliado" at bounding box center [1031, 156] width 124 height 15
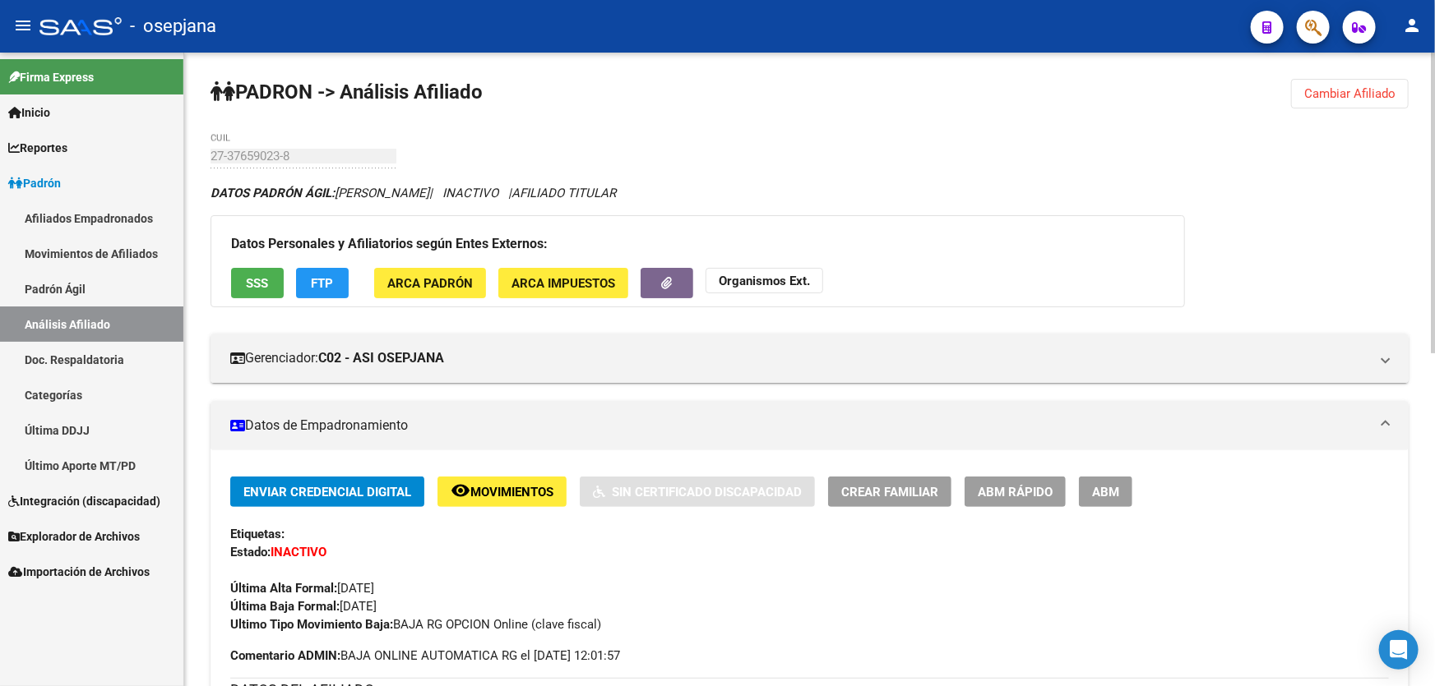
click at [1339, 90] on span "Cambiar Afiliado" at bounding box center [1349, 93] width 91 height 15
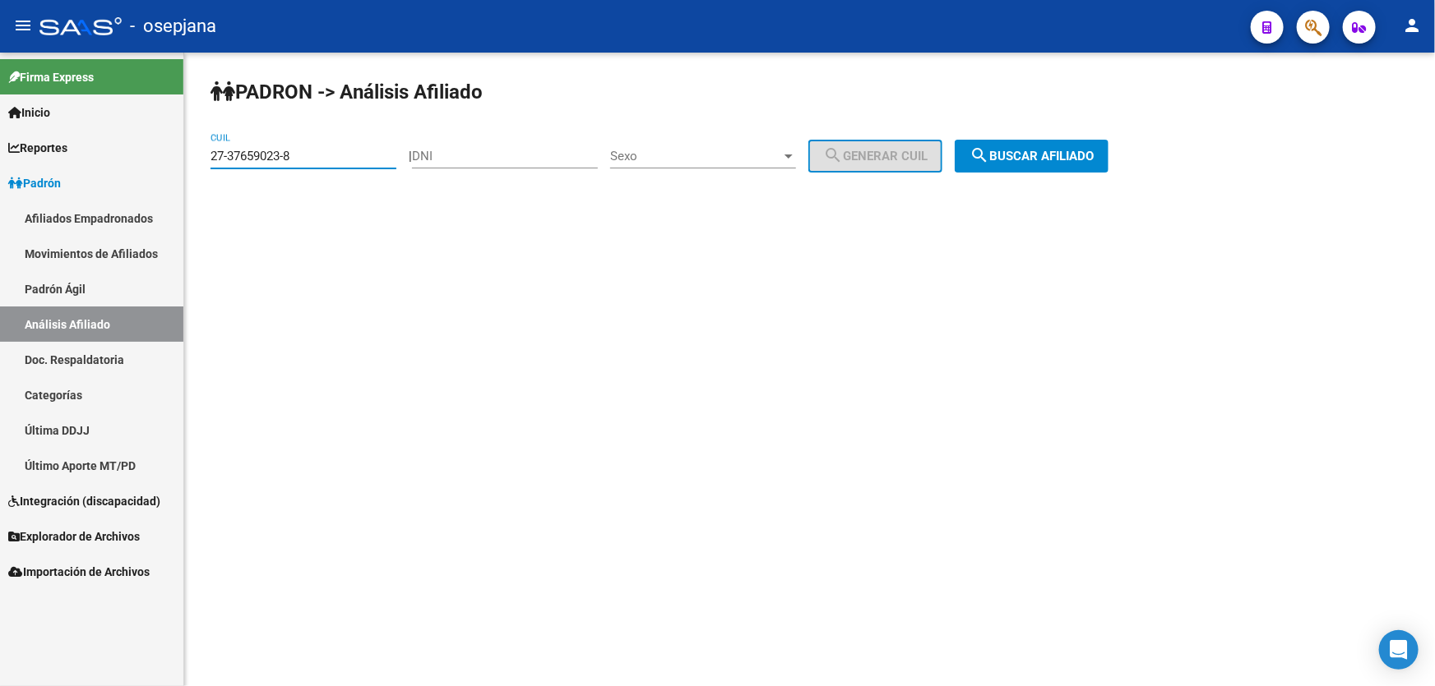
drag, startPoint x: 259, startPoint y: 158, endPoint x: 196, endPoint y: 167, distance: 63.1
click at [196, 167] on div "PADRON -> Análisis Afiliado 27-37659023-8 CUIL | DNI Sexo Sexo search Generar C…" at bounding box center [809, 139] width 1250 height 173
paste input "753135-9"
click at [989, 159] on mat-icon "search" at bounding box center [979, 156] width 20 height 20
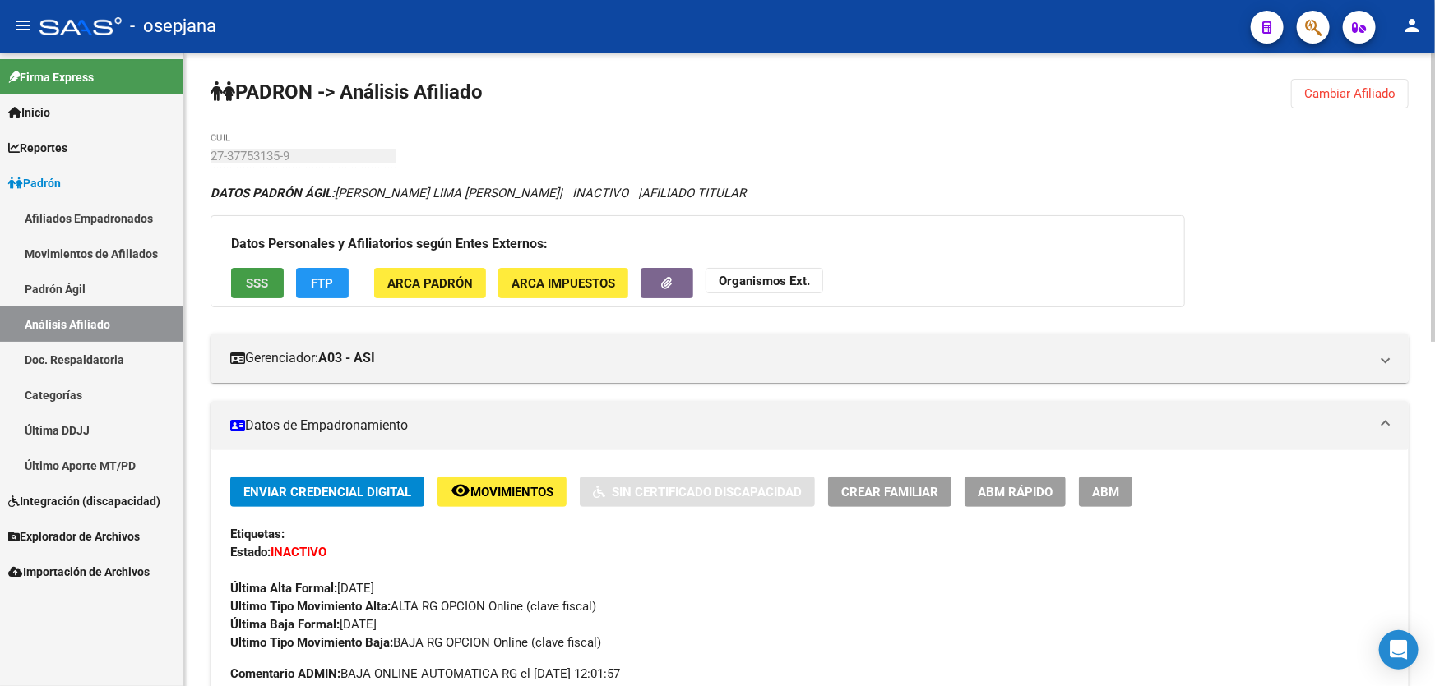
click at [251, 285] on span "SSS" at bounding box center [258, 283] width 22 height 15
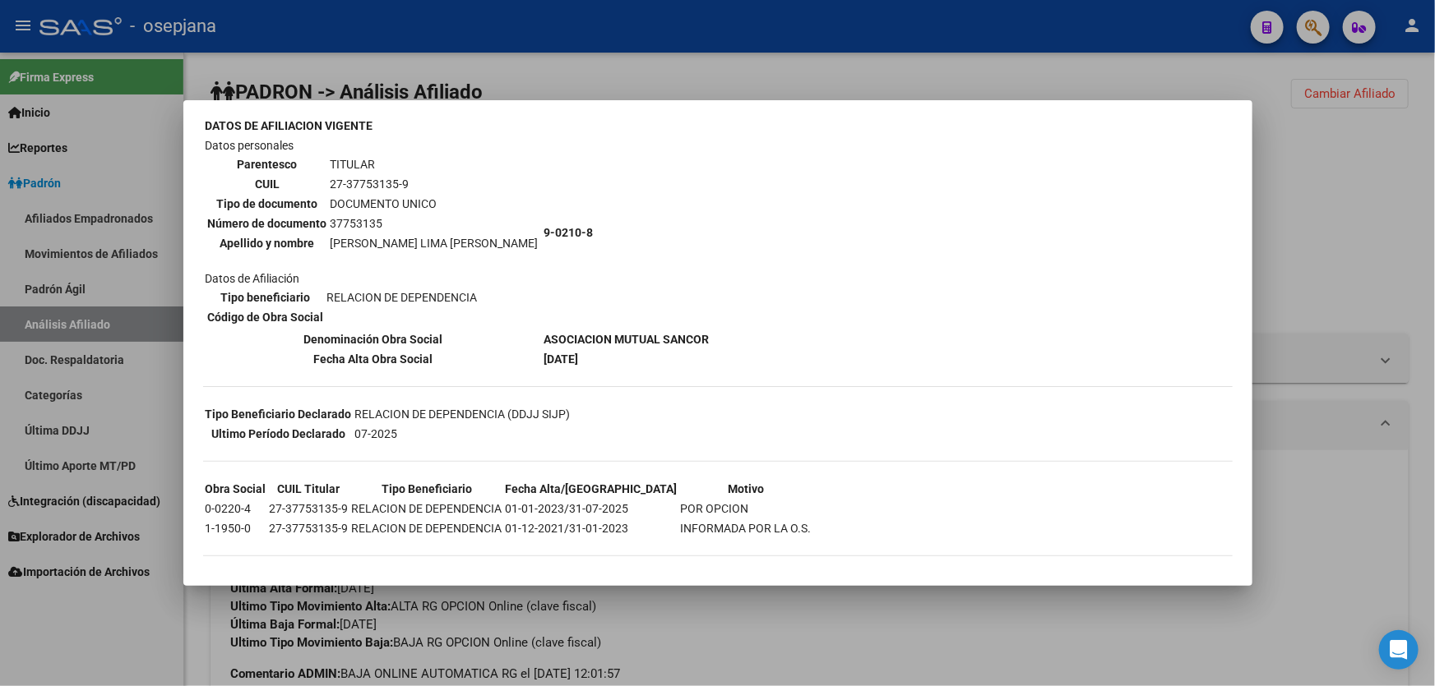
scroll to position [100, 0]
click at [1395, 285] on div at bounding box center [717, 343] width 1435 height 686
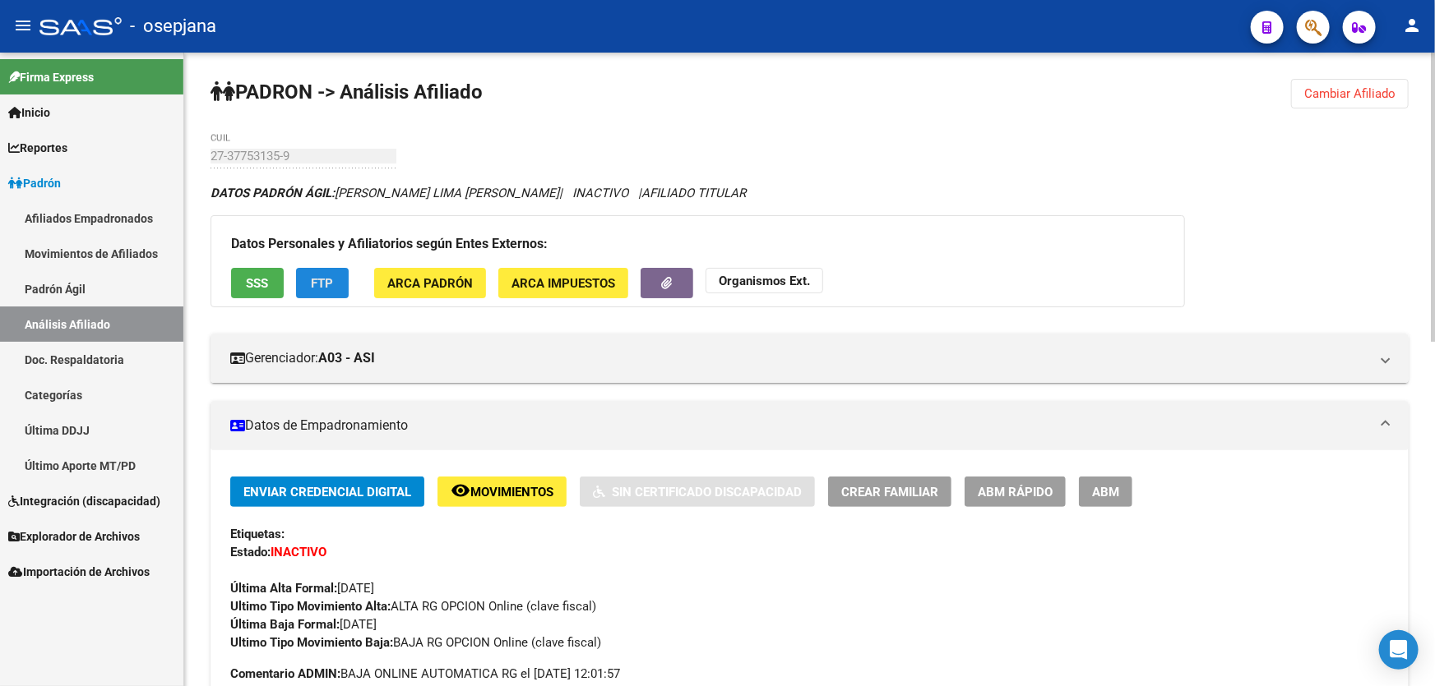
click at [330, 279] on span "FTP" at bounding box center [323, 283] width 22 height 15
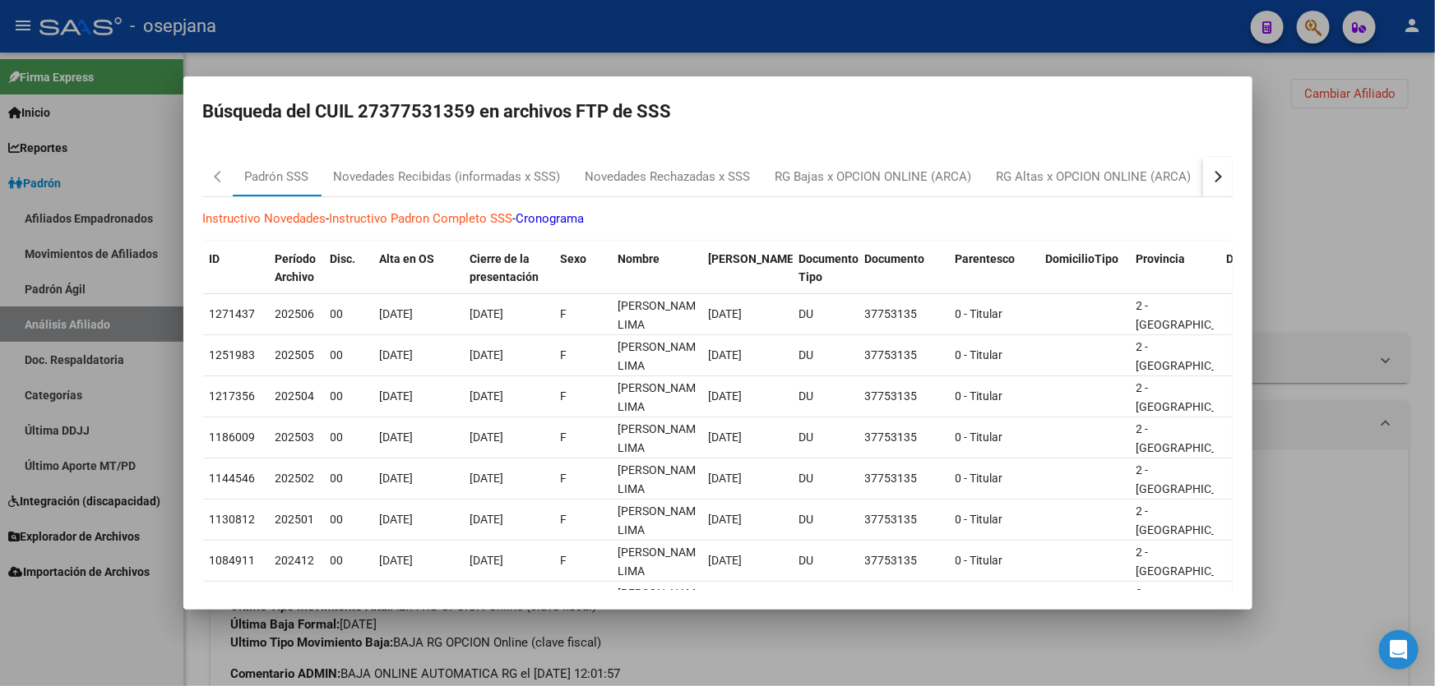
click at [1206, 168] on button "button" at bounding box center [1218, 176] width 30 height 39
click at [1334, 177] on div at bounding box center [717, 343] width 1435 height 686
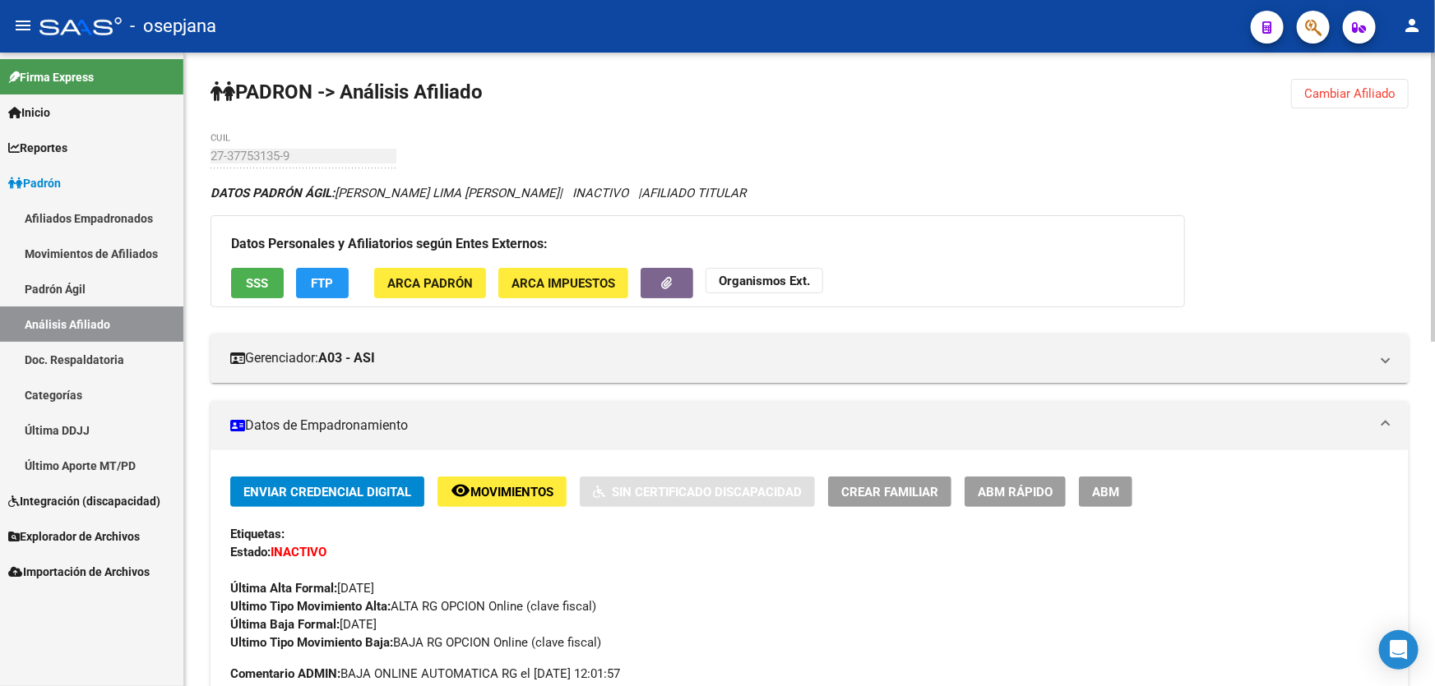
click at [507, 481] on button "remove_red_eye Movimientos" at bounding box center [501, 492] width 129 height 30
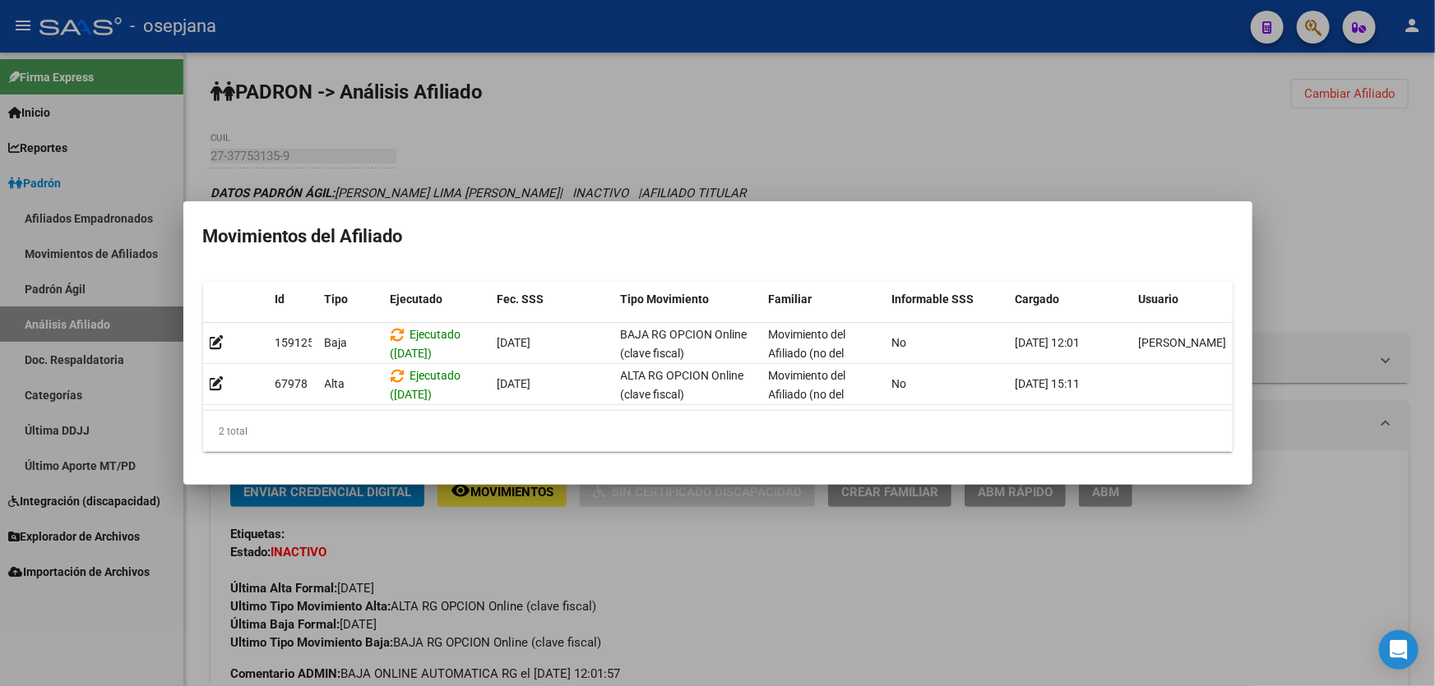
click at [1349, 254] on div at bounding box center [717, 343] width 1435 height 686
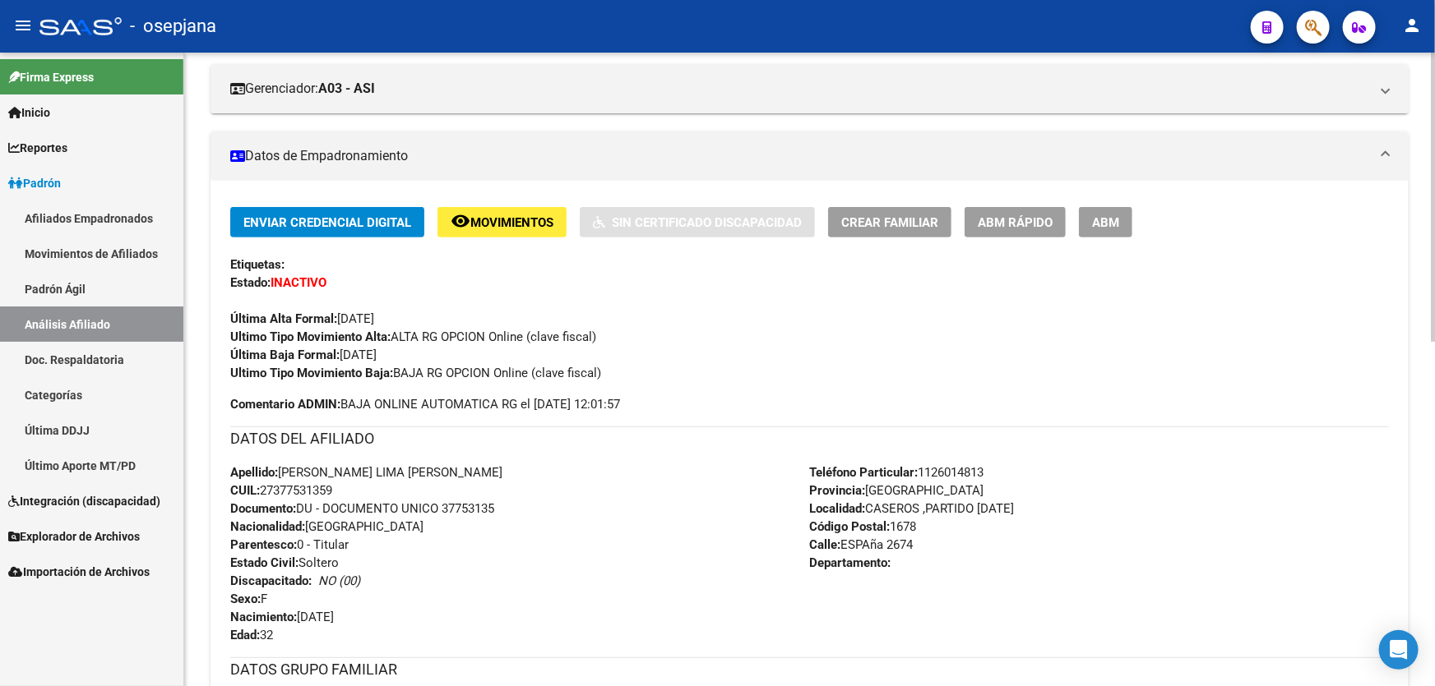
scroll to position [0, 0]
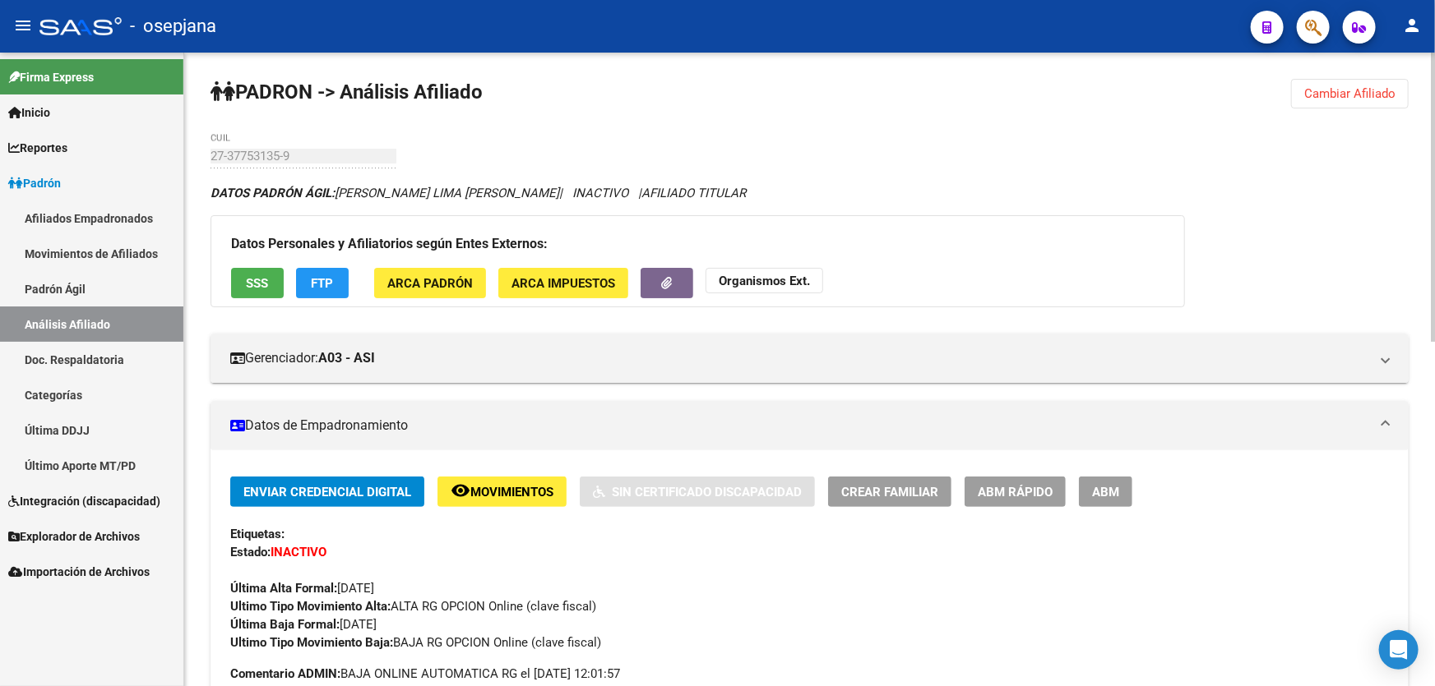
click at [1319, 94] on span "Cambiar Afiliado" at bounding box center [1349, 93] width 91 height 15
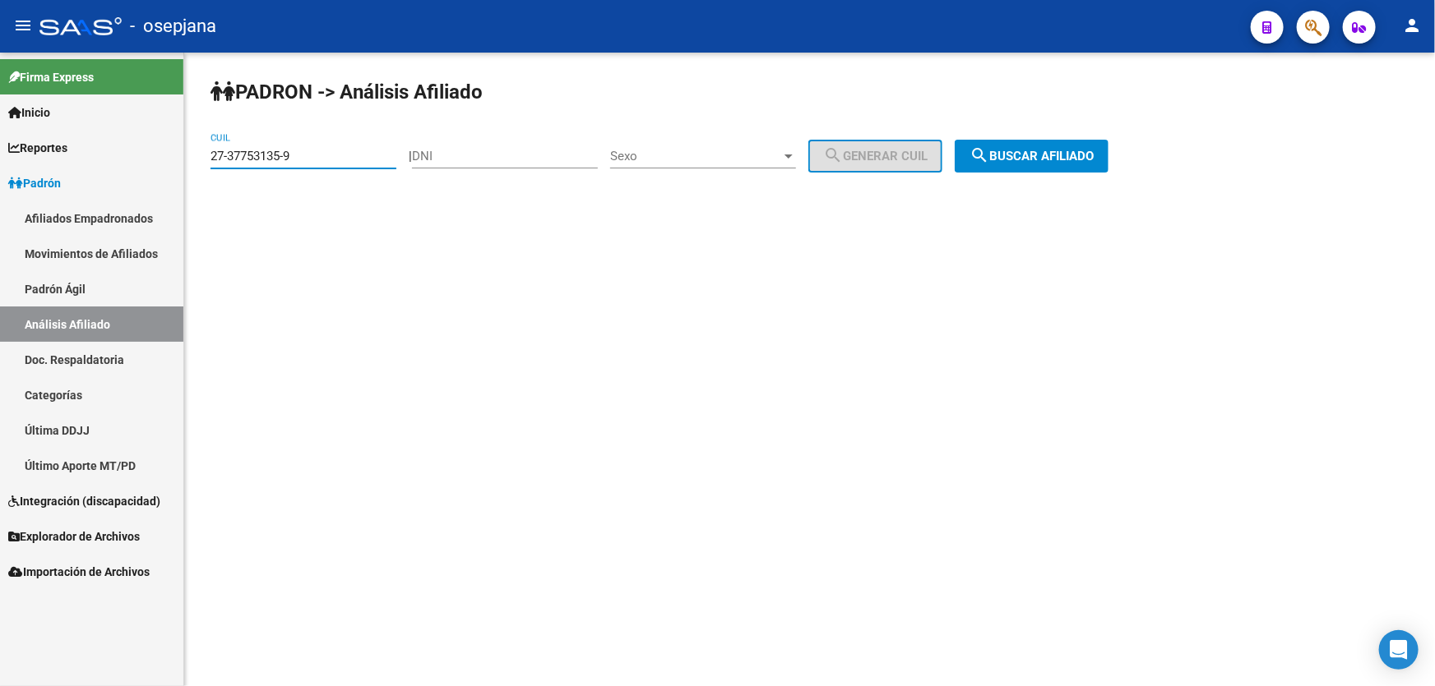
drag, startPoint x: 318, startPoint y: 151, endPoint x: 175, endPoint y: 154, distance: 143.1
click at [175, 154] on mat-sidenav-container "Firma Express Inicio Instructivos Contacto OS Reportes Padrón Traspasos x O.S. …" at bounding box center [717, 370] width 1435 height 634
paste input "784-5"
click at [1083, 149] on span "search Buscar afiliado" at bounding box center [1031, 156] width 124 height 15
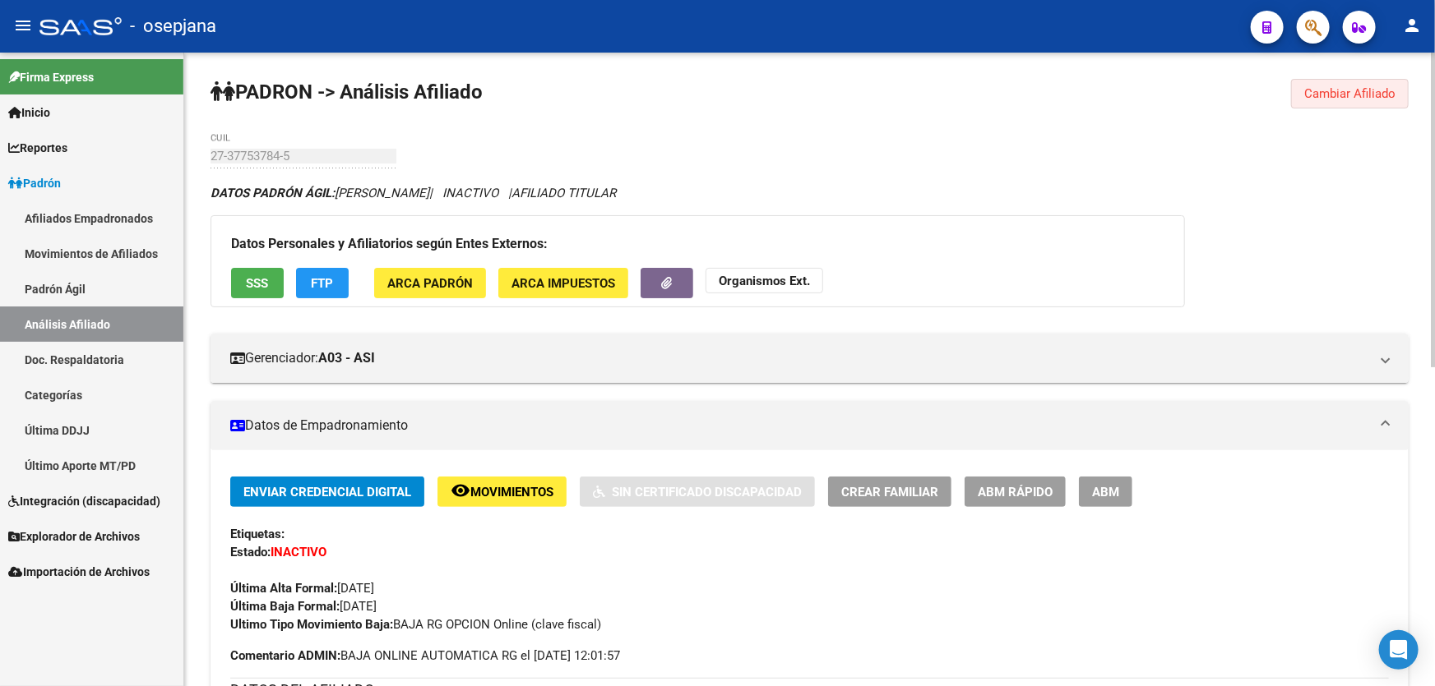
click at [1354, 91] on span "Cambiar Afiliado" at bounding box center [1349, 93] width 91 height 15
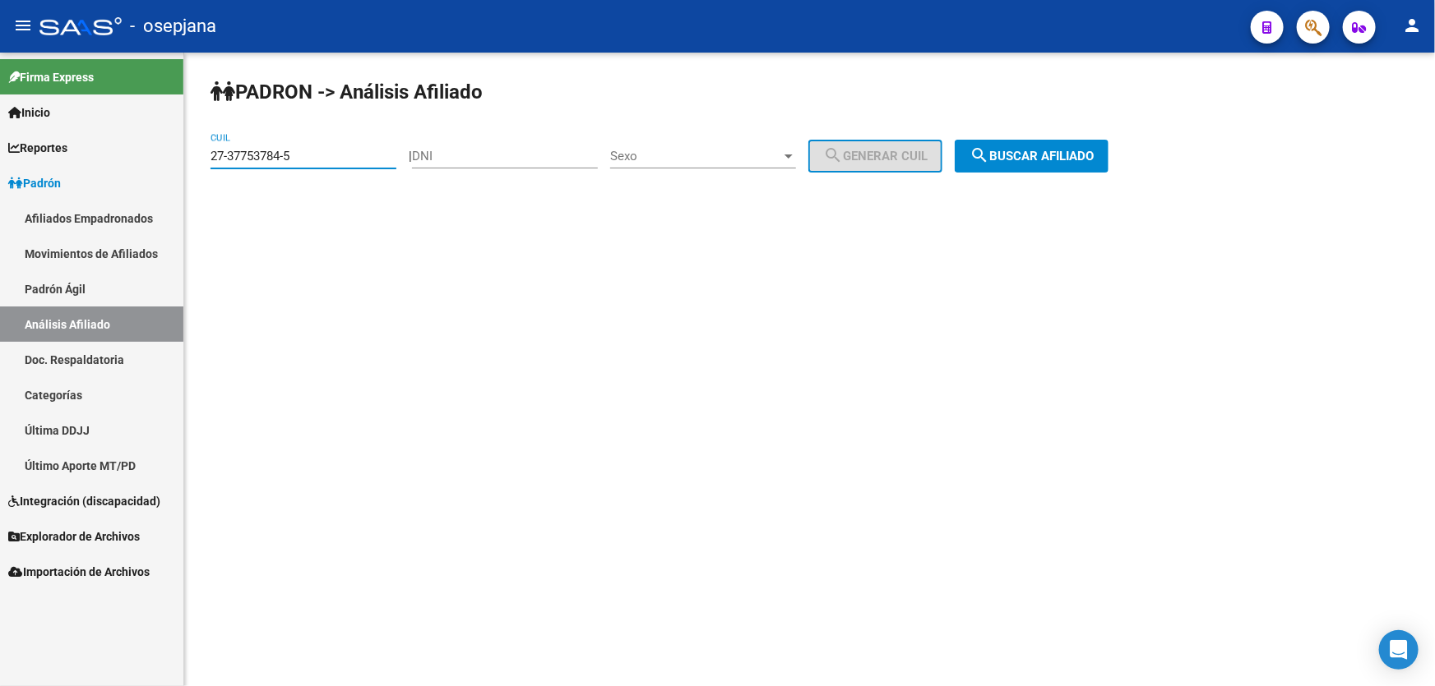
drag, startPoint x: 345, startPoint y: 158, endPoint x: 169, endPoint y: 159, distance: 175.9
click at [170, 159] on mat-sidenav-container "Firma Express Inicio Instructivos Contacto OS Reportes Padrón Traspasos x O.S. …" at bounding box center [717, 370] width 1435 height 634
paste input "8152757-9"
click at [1108, 146] on button "search Buscar afiliado" at bounding box center [1031, 156] width 154 height 33
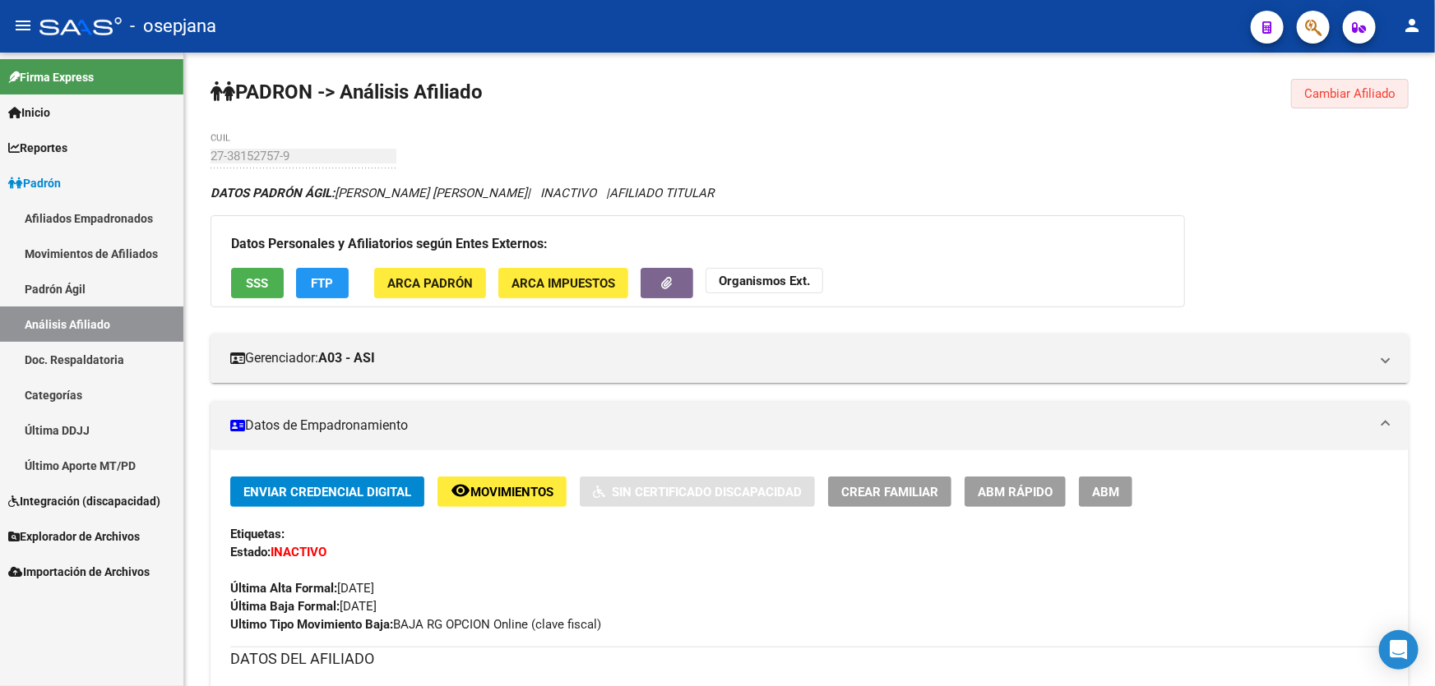
click at [1348, 104] on button "Cambiar Afiliado" at bounding box center [1350, 94] width 118 height 30
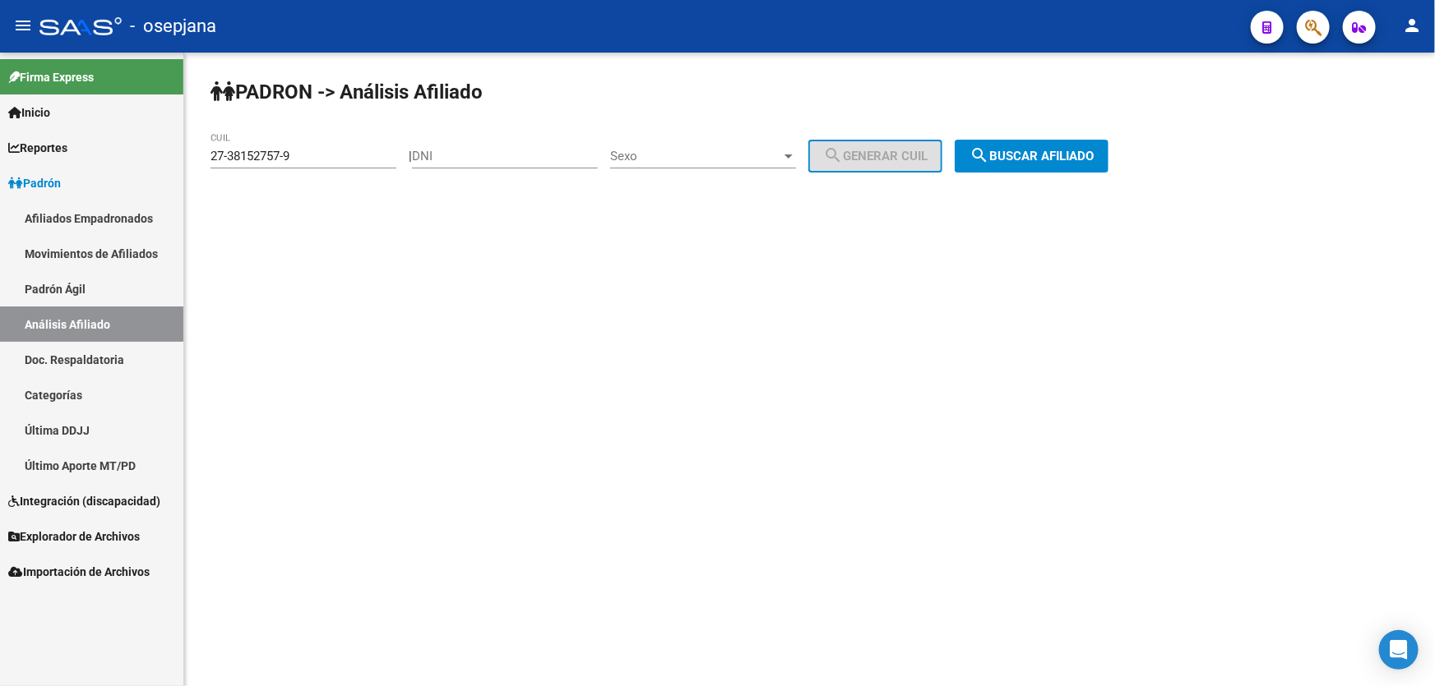
drag, startPoint x: 222, startPoint y: 247, endPoint x: 196, endPoint y: 322, distance: 80.1
click at [196, 321] on mat-sidenav-content "PADRON -> Análisis Afiliado 27-38152757-9 CUIL | DNI Sexo Sexo search Generar C…" at bounding box center [809, 370] width 1250 height 634
drag, startPoint x: 273, startPoint y: 150, endPoint x: 533, endPoint y: 223, distance: 269.7
click at [531, 223] on div "PADRON -> Análisis Afiliado 27-38152757-9 CUIL | DNI Sexo Sexo search Generar C…" at bounding box center [809, 139] width 1250 height 173
drag, startPoint x: 303, startPoint y: 153, endPoint x: 209, endPoint y: 166, distance: 94.6
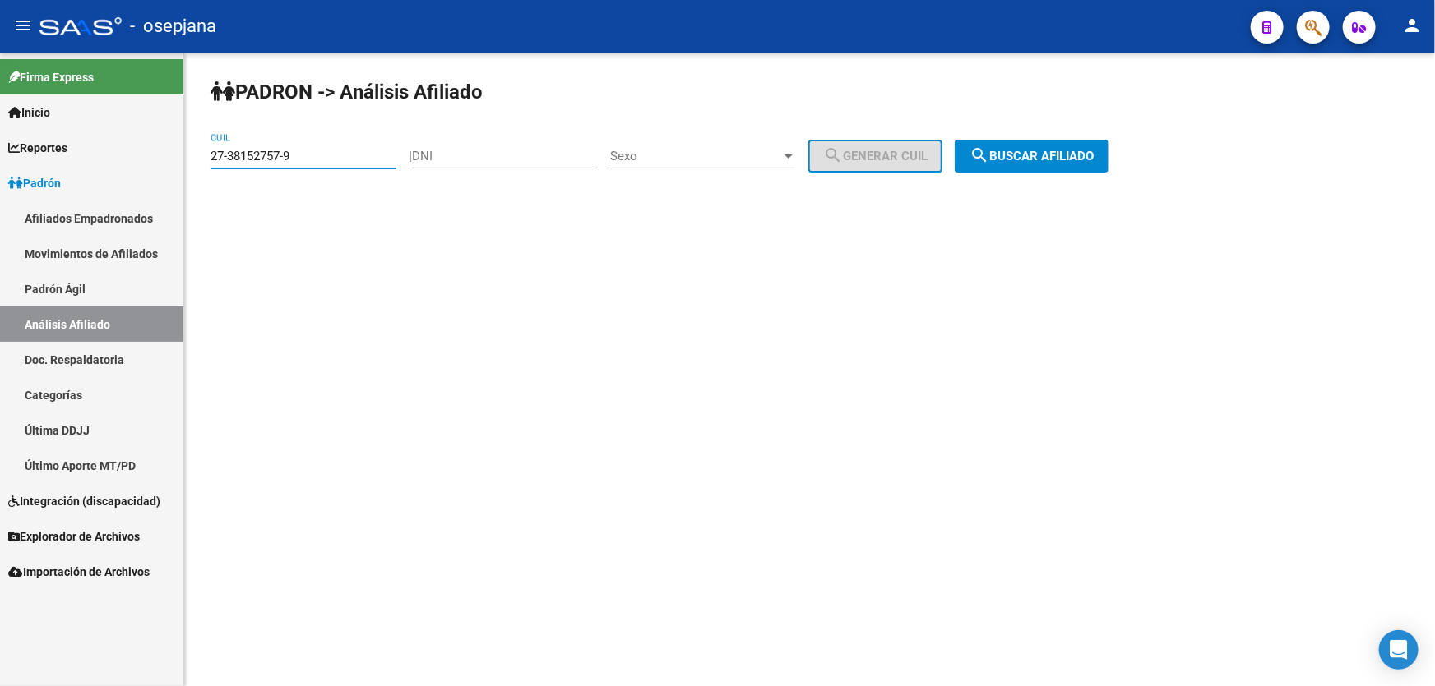
click at [209, 166] on div "PADRON -> Análisis Afiliado 27-38152757-9 CUIL | DNI Sexo Sexo search Generar C…" at bounding box center [809, 139] width 1250 height 173
paste input "40351187-6"
click at [1093, 155] on span "search Buscar afiliado" at bounding box center [1031, 156] width 124 height 15
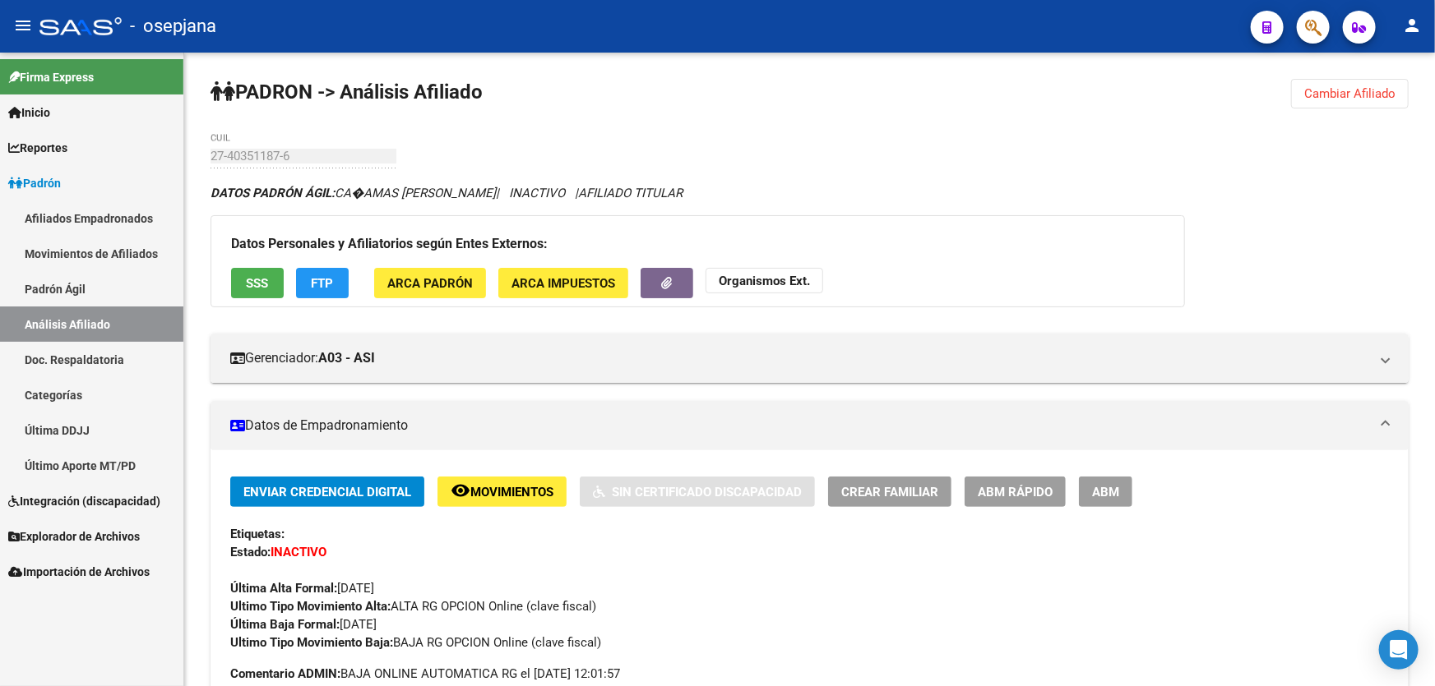
click at [1324, 98] on span "Cambiar Afiliado" at bounding box center [1349, 93] width 91 height 15
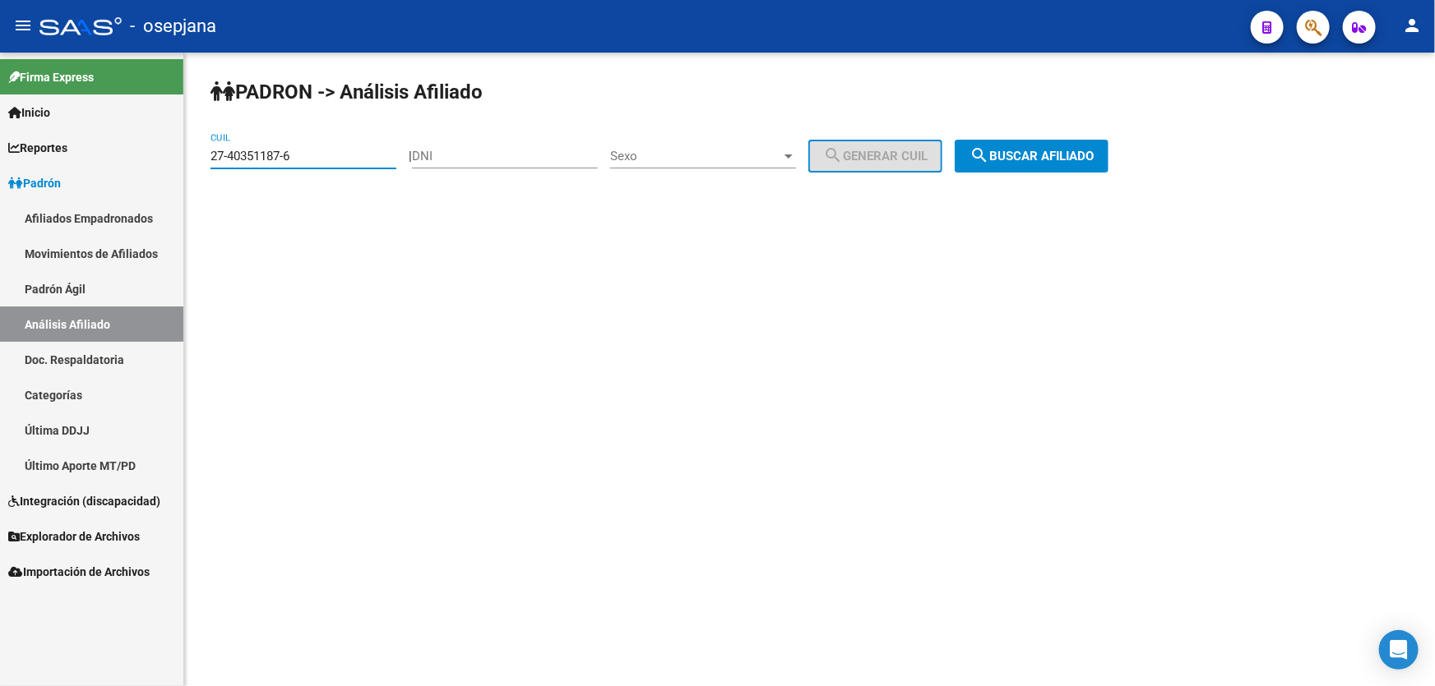
drag, startPoint x: 319, startPoint y: 150, endPoint x: 201, endPoint y: 160, distance: 118.0
click at [201, 160] on div "PADRON -> Análisis Afiliado 27-40351187-6 CUIL | DNI Sexo Sexo search Generar C…" at bounding box center [809, 139] width 1250 height 173
paste input "472277-3"
click at [1028, 153] on span "search Buscar afiliado" at bounding box center [1031, 156] width 124 height 15
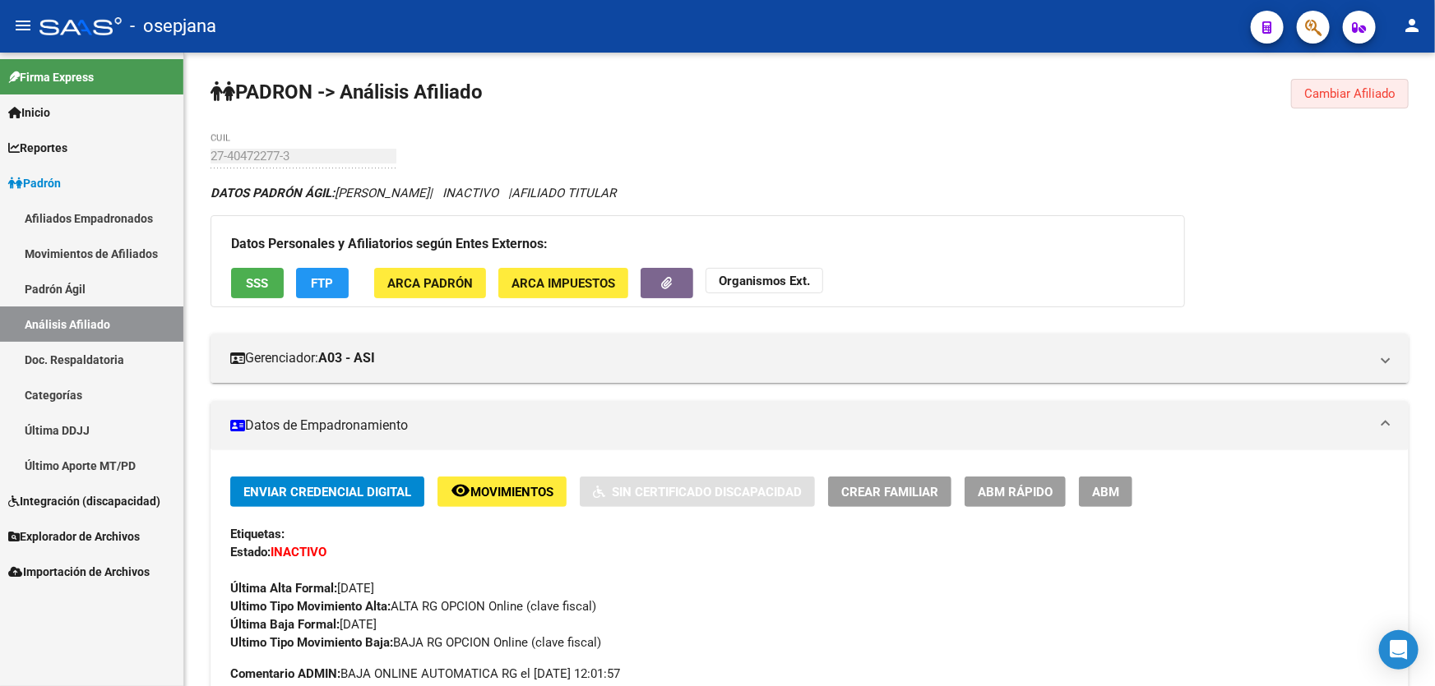
click at [1334, 84] on button "Cambiar Afiliado" at bounding box center [1350, 94] width 118 height 30
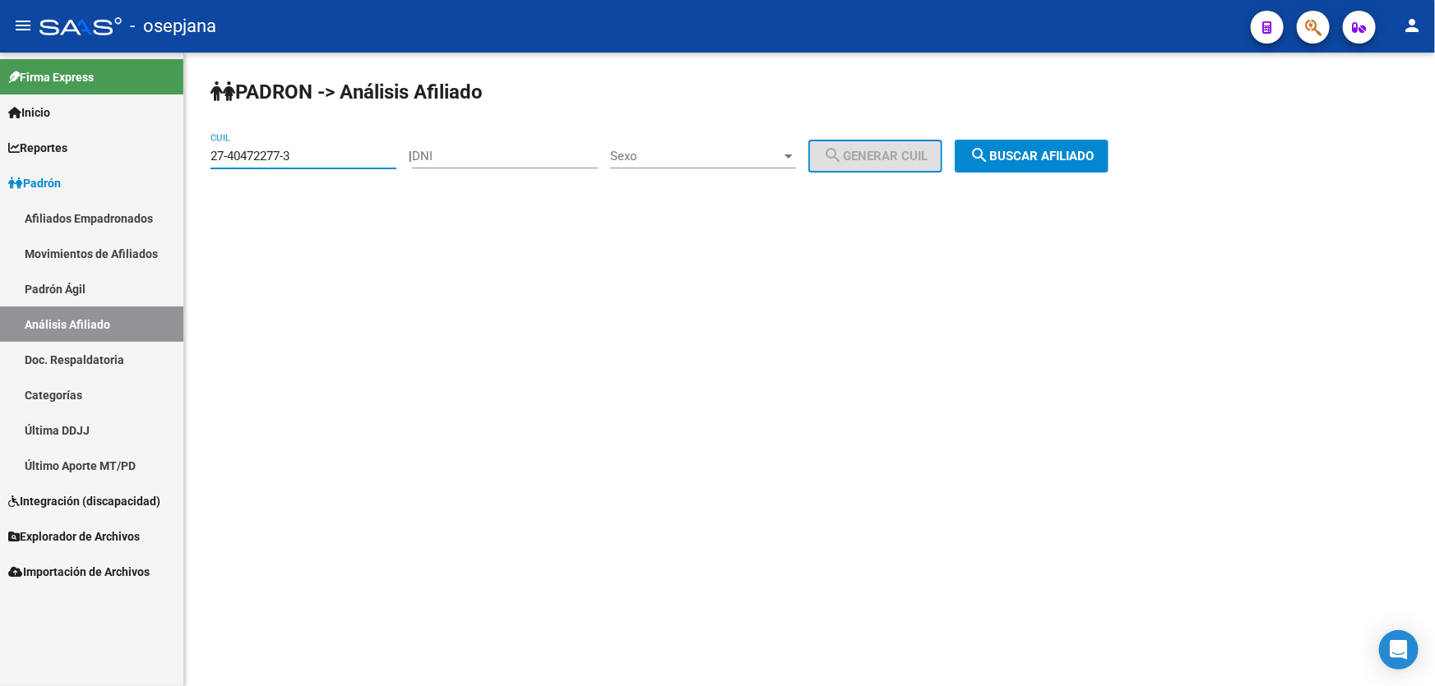
drag, startPoint x: 309, startPoint y: 163, endPoint x: 137, endPoint y: 168, distance: 171.9
click at [137, 168] on mat-sidenav-container "Firma Express Inicio Instructivos Contacto OS Reportes Padrón Traspasos x O.S. …" at bounding box center [717, 370] width 1435 height 634
paste input "895029-0"
click at [1044, 155] on span "search Buscar afiliado" at bounding box center [1031, 156] width 124 height 15
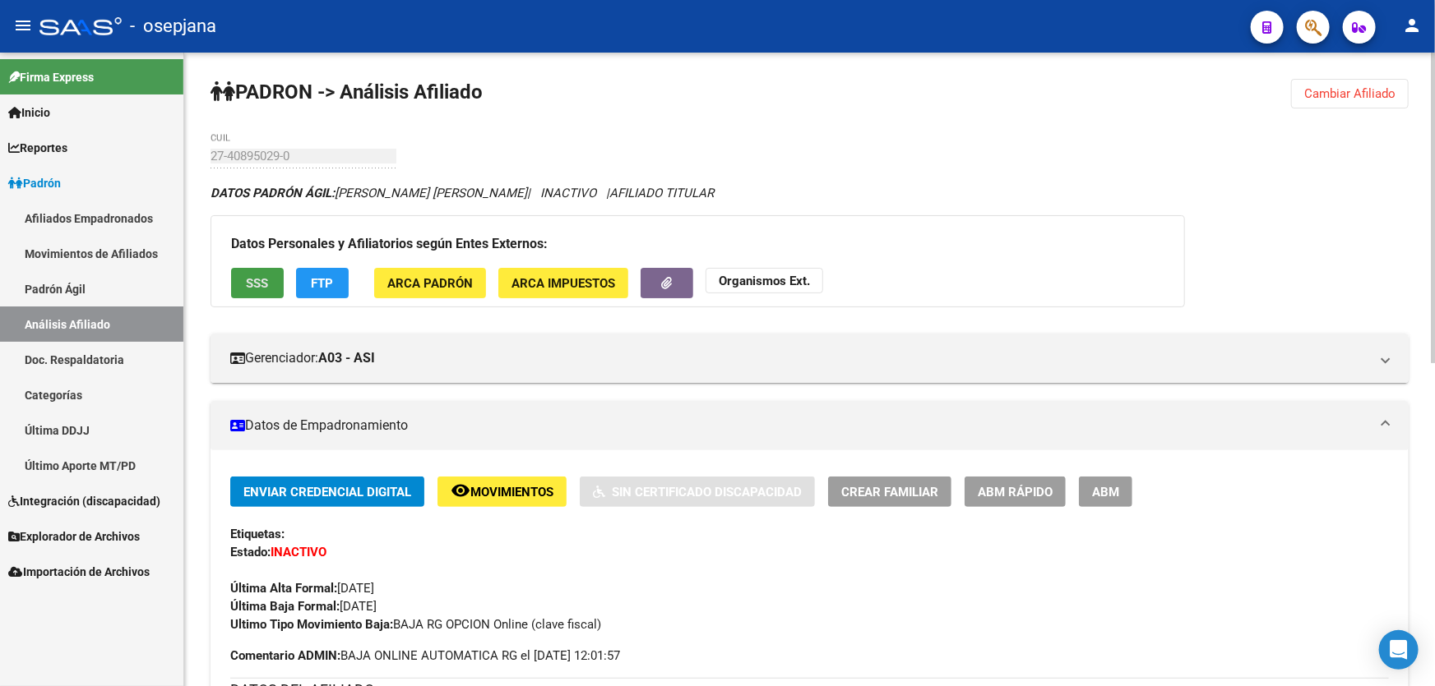
click at [247, 280] on span "SSS" at bounding box center [258, 283] width 22 height 15
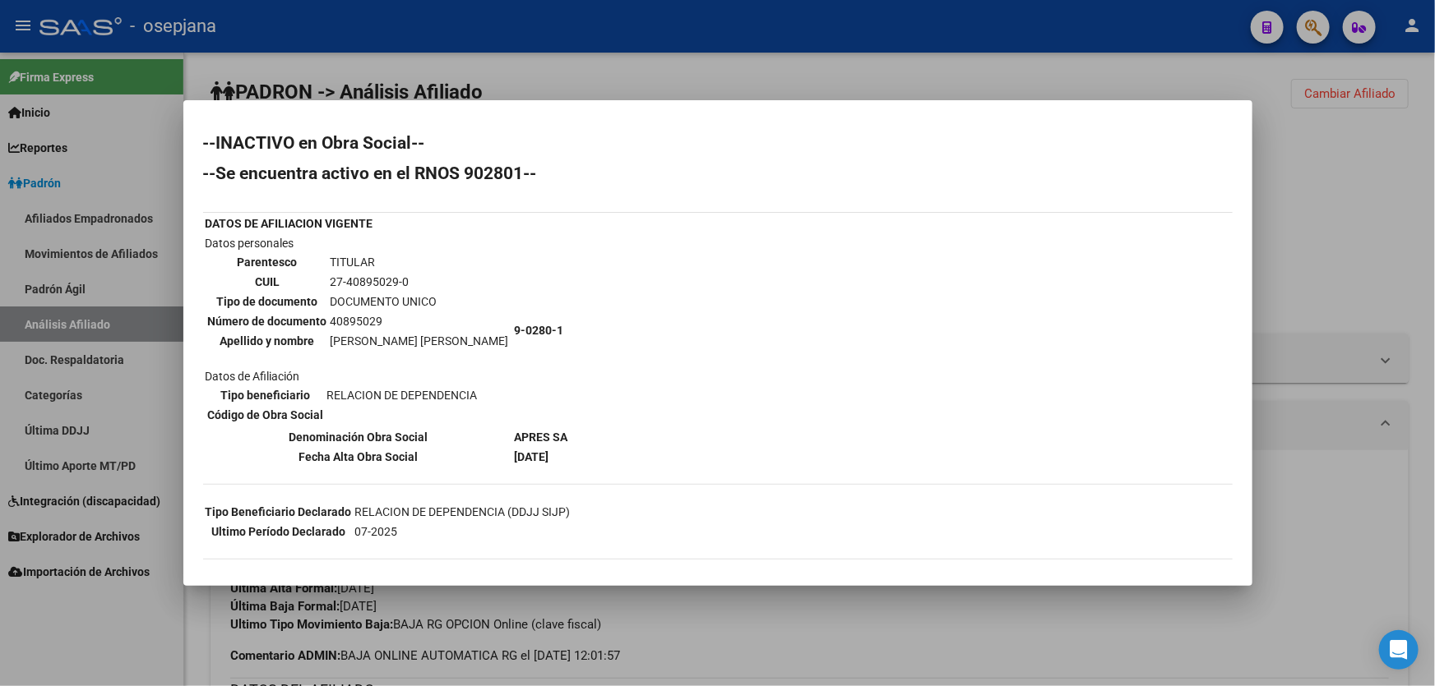
click at [1195, 279] on div "--INACTIVO en Obra Social-- --Se encuentra activo en el RNOS 902801-- DATOS DE …" at bounding box center [717, 472] width 1029 height 675
click at [1310, 244] on div at bounding box center [717, 343] width 1435 height 686
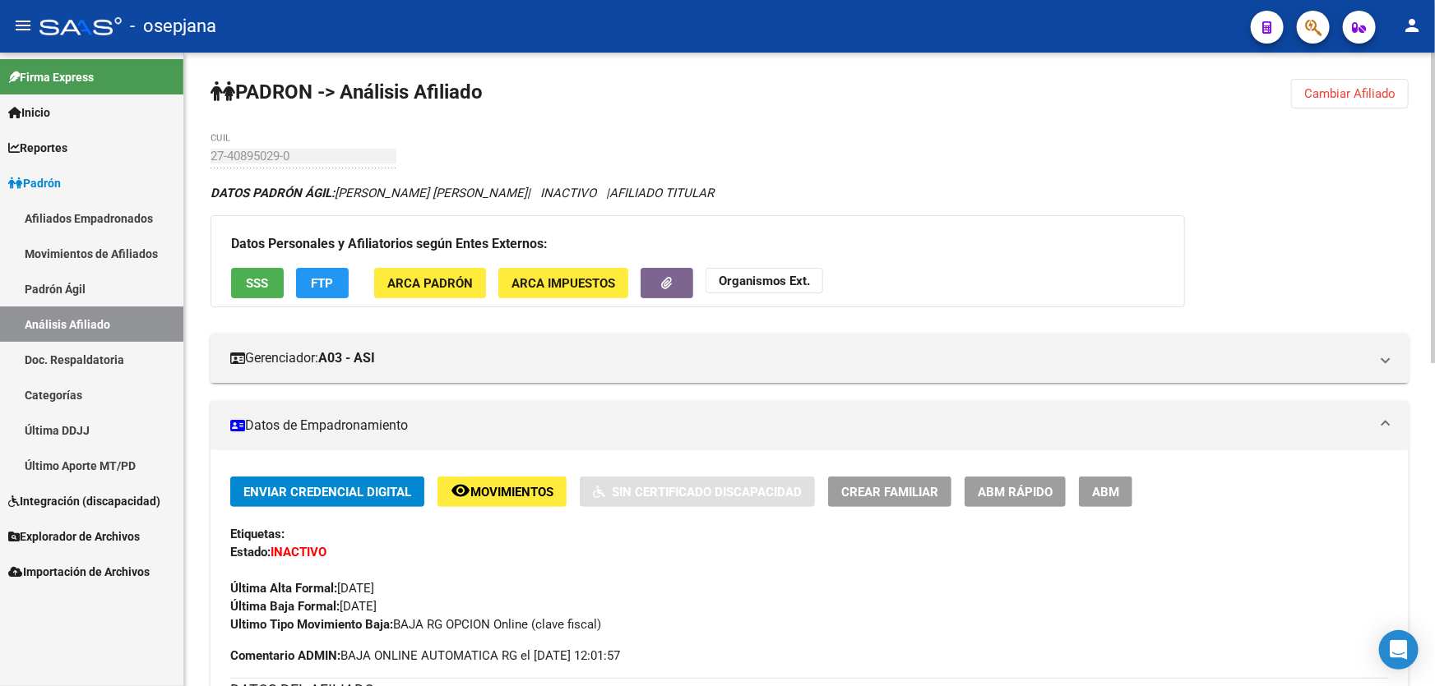
click at [255, 279] on span "SSS" at bounding box center [258, 283] width 22 height 15
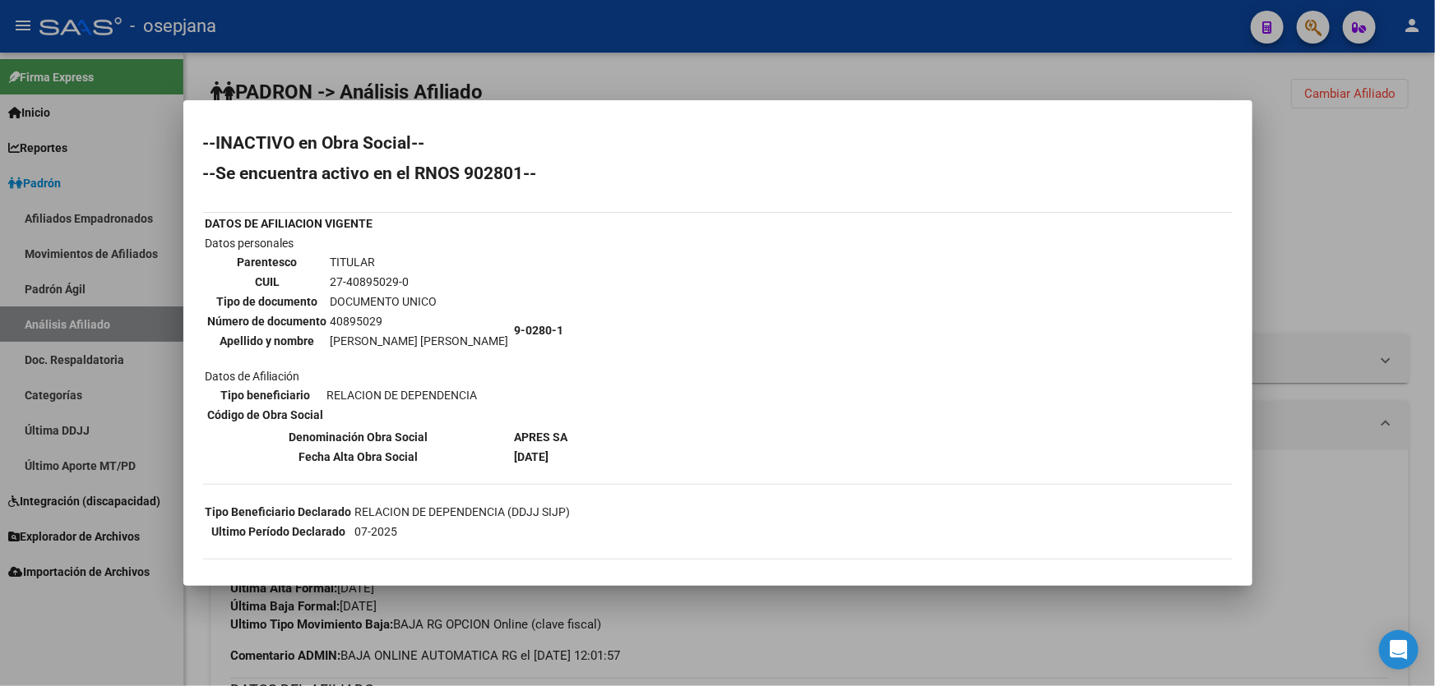
click at [1216, 358] on div "--INACTIVO en Obra Social-- --Se encuentra activo en el RNOS 902801-- DATOS DE …" at bounding box center [717, 472] width 1029 height 675
click at [1286, 215] on div at bounding box center [717, 343] width 1435 height 686
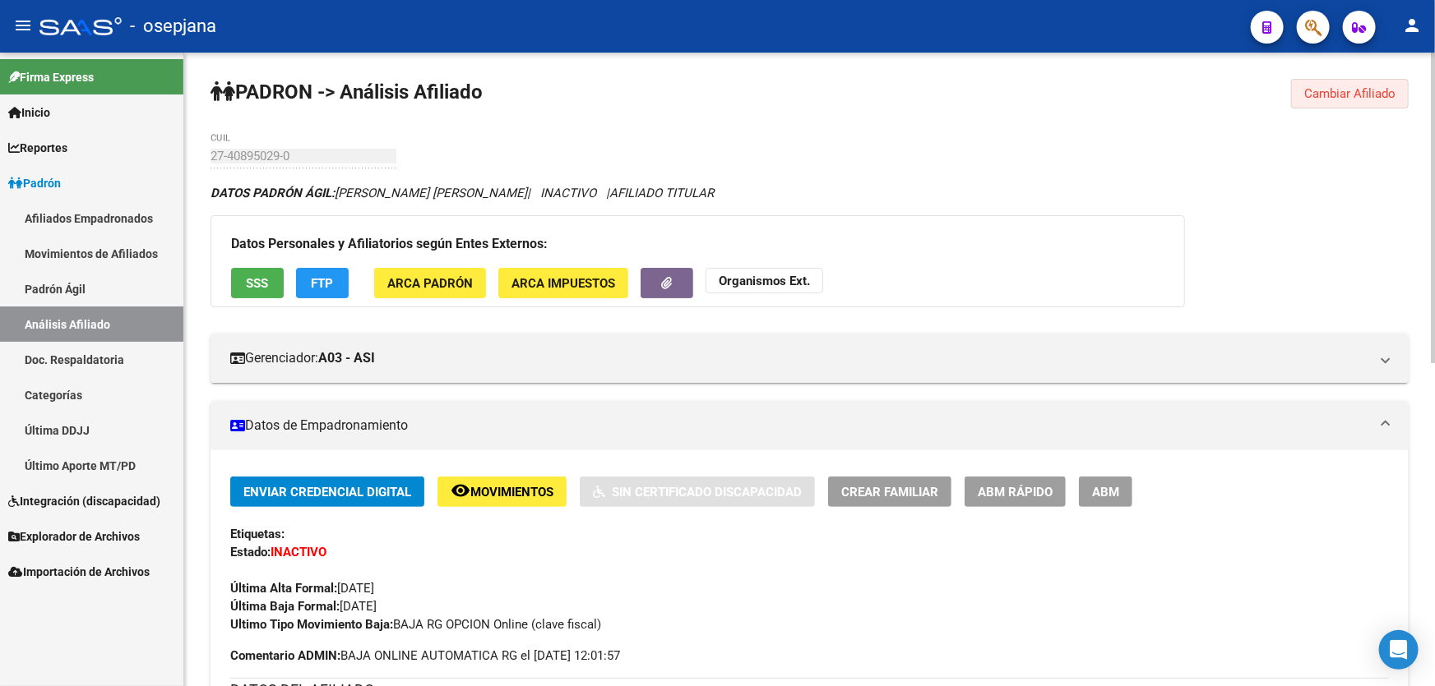
click at [1345, 79] on button "Cambiar Afiliado" at bounding box center [1350, 94] width 118 height 30
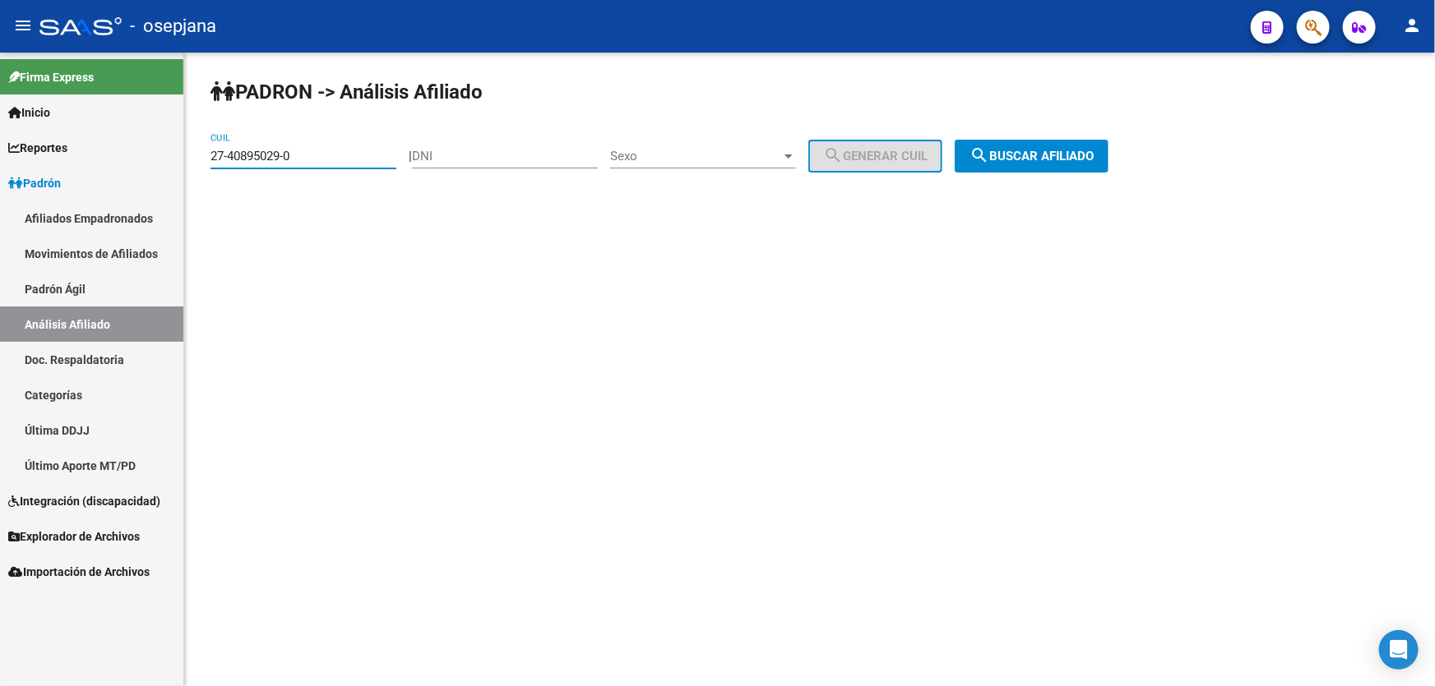
drag, startPoint x: 350, startPoint y: 155, endPoint x: 237, endPoint y: 146, distance: 113.8
click at [162, 162] on mat-sidenav-container "Firma Express Inicio Instructivos Contacto OS Reportes Padrón Traspasos x O.S. …" at bounding box center [717, 370] width 1435 height 634
paste input "1199277-8"
click at [1042, 147] on button "search Buscar afiliado" at bounding box center [1031, 156] width 154 height 33
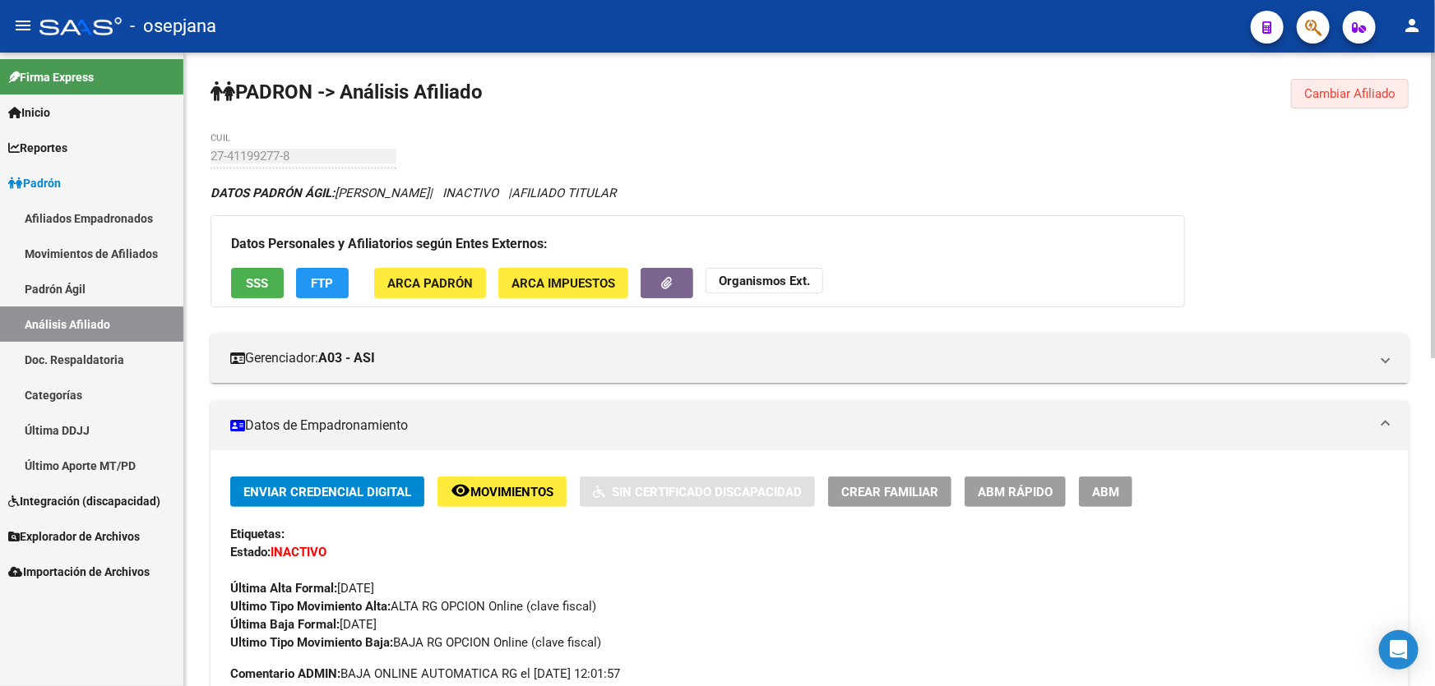
click at [1353, 88] on span "Cambiar Afiliado" at bounding box center [1349, 93] width 91 height 15
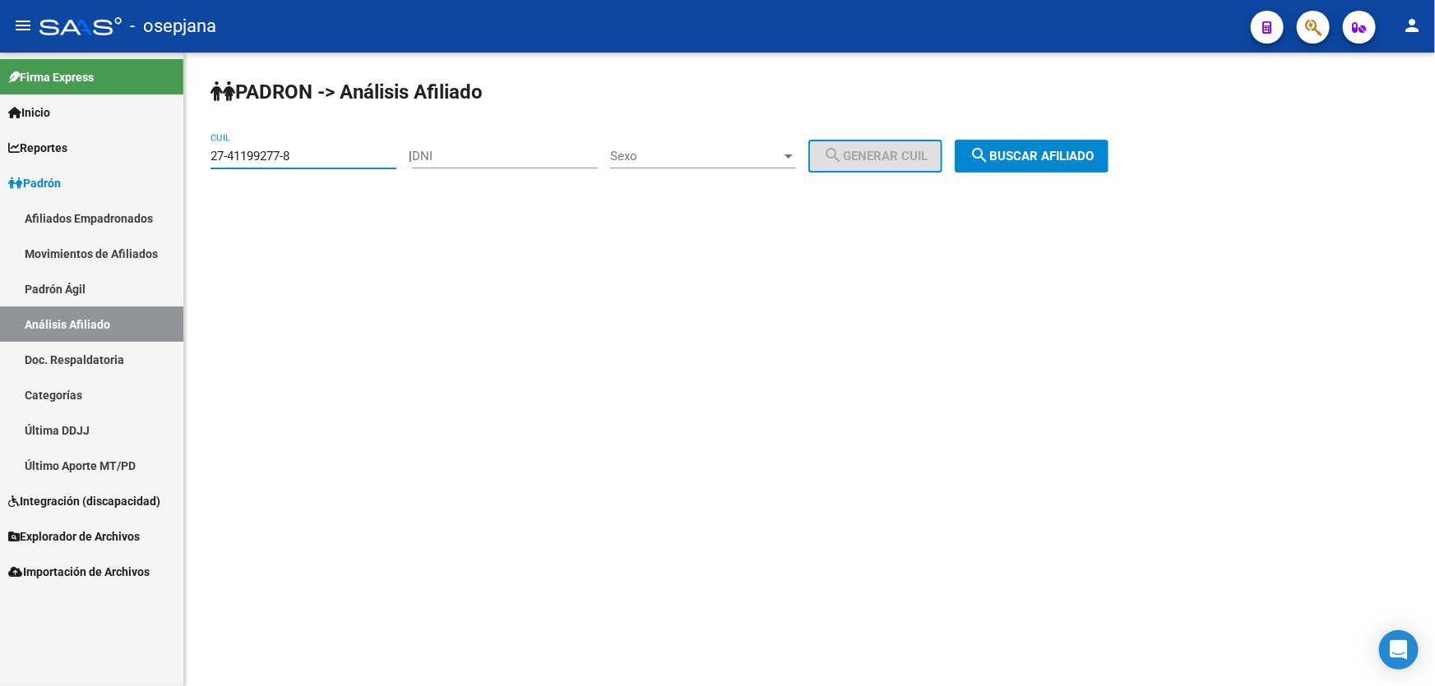
drag, startPoint x: 334, startPoint y: 156, endPoint x: 208, endPoint y: 160, distance: 125.9
click at [208, 160] on div "PADRON -> Análisis Afiliado 27-41199277-8 CUIL | DNI Sexo Sexo search Generar C…" at bounding box center [809, 139] width 1250 height 173
paste input "464288-3"
click at [980, 164] on button "search Buscar afiliado" at bounding box center [1031, 156] width 154 height 33
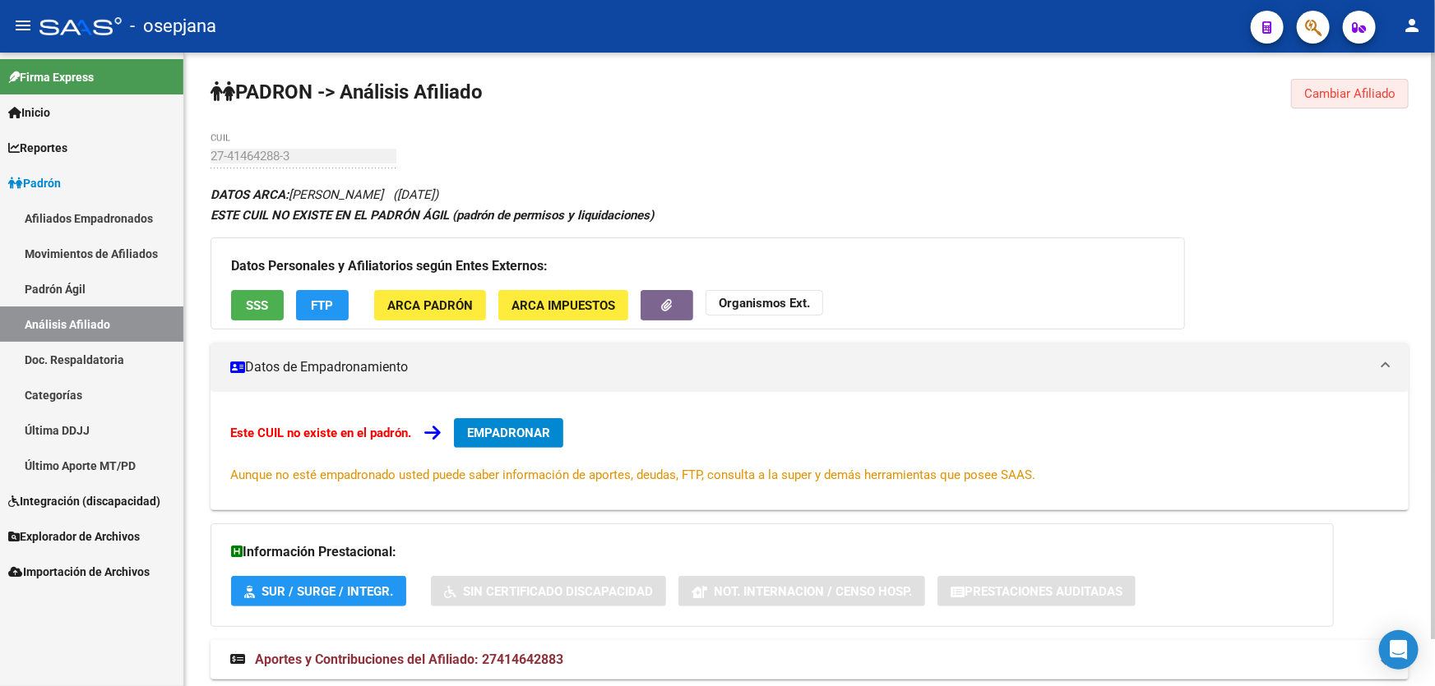
click at [1338, 90] on span "Cambiar Afiliado" at bounding box center [1349, 93] width 91 height 15
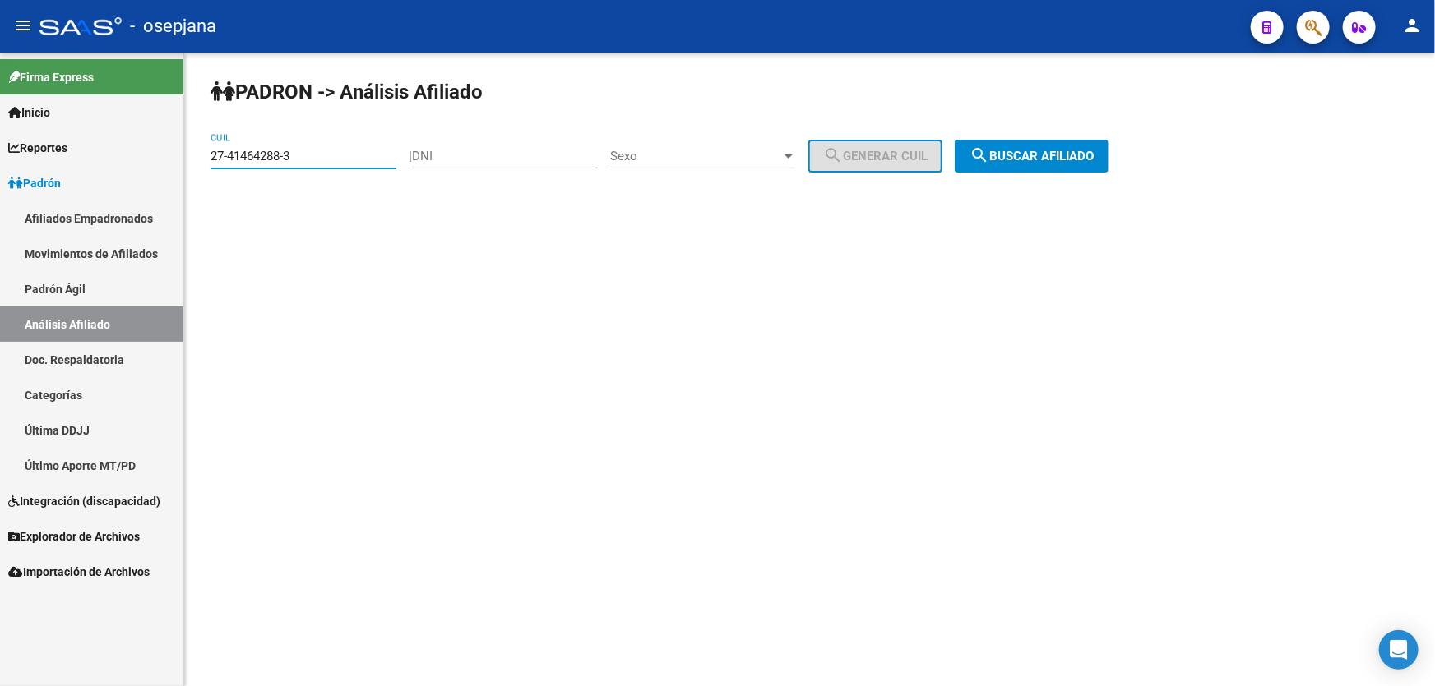
drag, startPoint x: 316, startPoint y: 153, endPoint x: 206, endPoint y: 157, distance: 110.2
click at [206, 157] on div "PADRON -> Análisis Afiliado 27-41464288-3 CUIL | DNI Sexo Sexo search Generar C…" at bounding box center [809, 139] width 1250 height 173
paste input "2628777-9"
click at [1026, 173] on div "PADRON -> Análisis Afiliado 27-42628777-9 CUIL | DNI Sexo Sexo search Generar C…" at bounding box center [809, 139] width 1250 height 173
click at [1033, 157] on span "search Buscar afiliado" at bounding box center [1031, 156] width 124 height 15
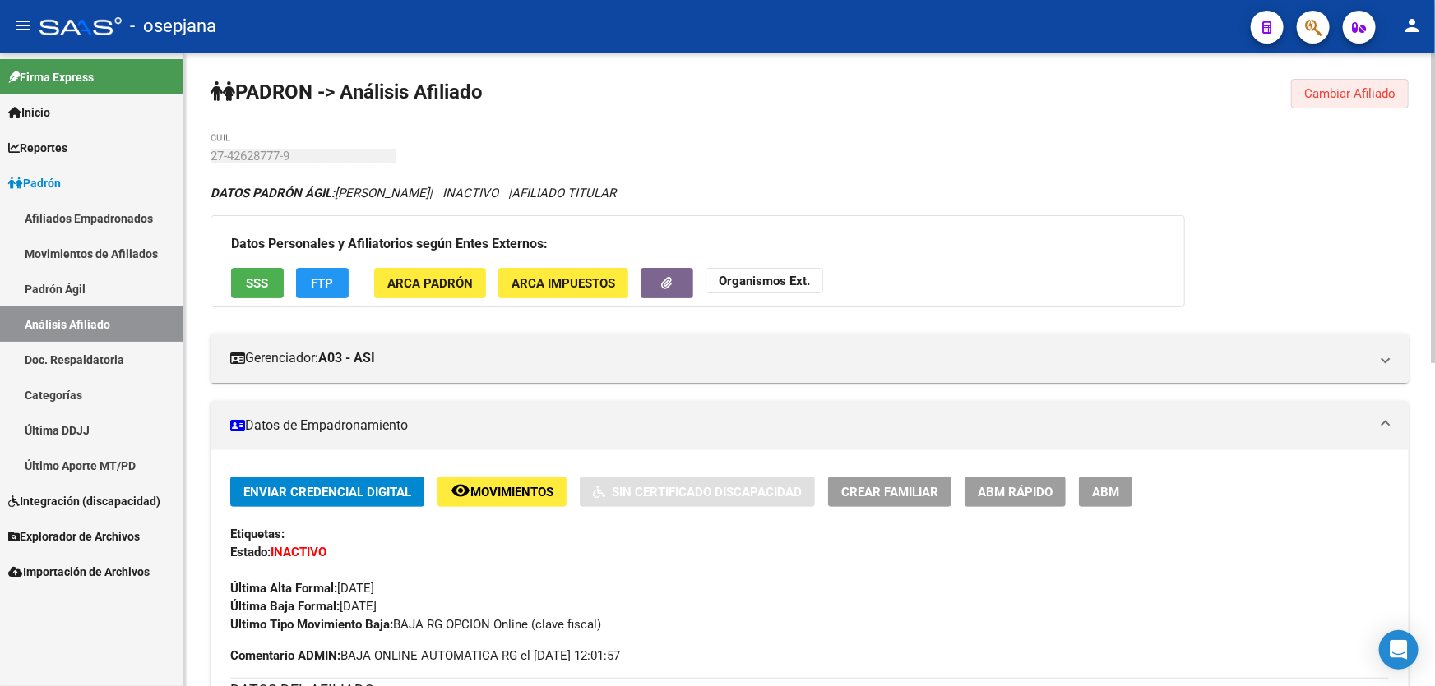
drag, startPoint x: 1361, startPoint y: 90, endPoint x: 1331, endPoint y: 90, distance: 30.4
click at [1333, 90] on span "Cambiar Afiliado" at bounding box center [1349, 93] width 91 height 15
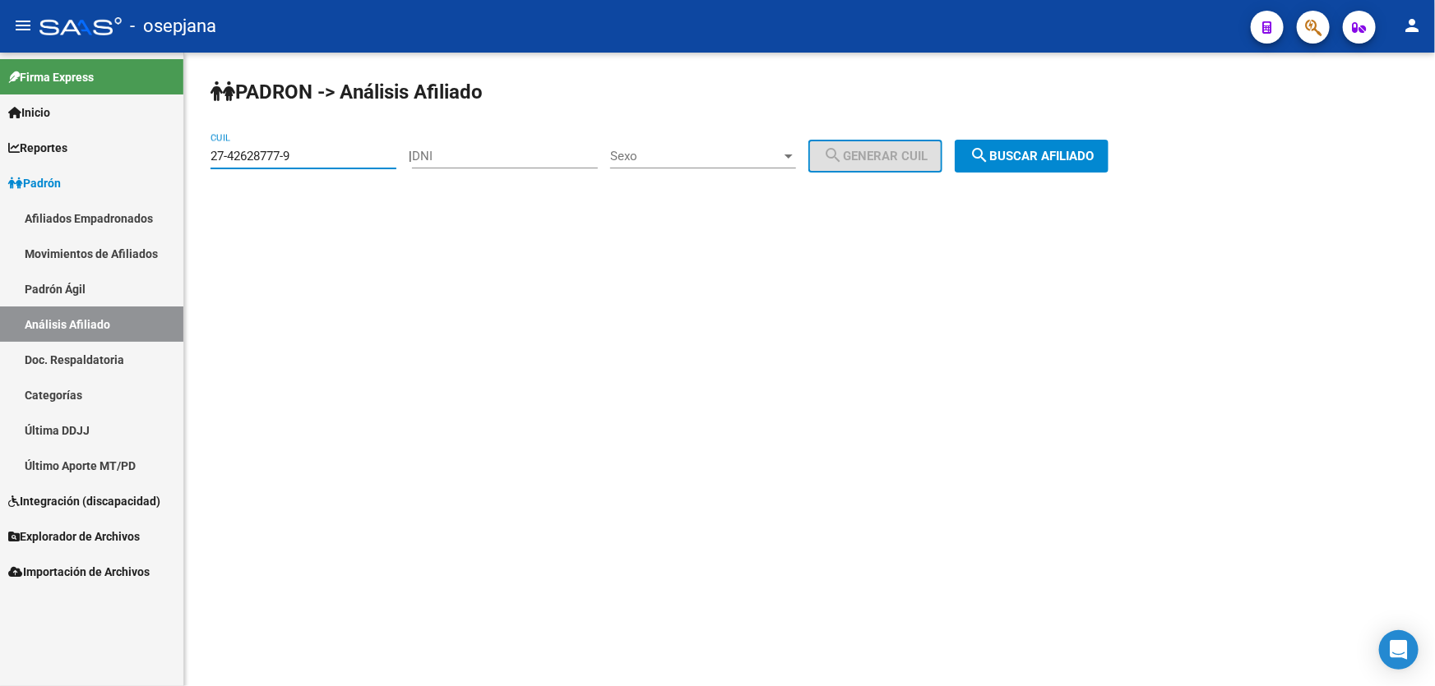
drag, startPoint x: 321, startPoint y: 154, endPoint x: 224, endPoint y: 152, distance: 97.0
click at [224, 152] on input "27-42628777-9" at bounding box center [303, 156] width 186 height 15
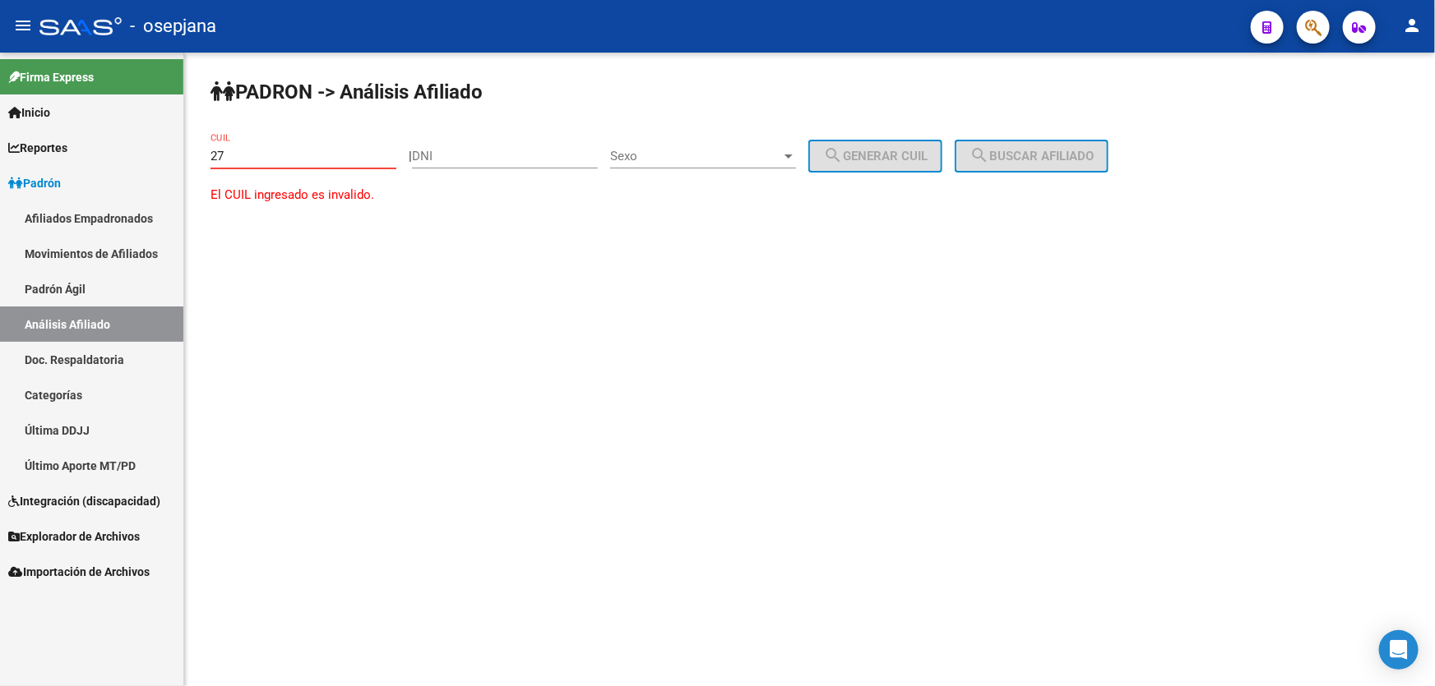
type input "2"
paste input "27-43866715-1"
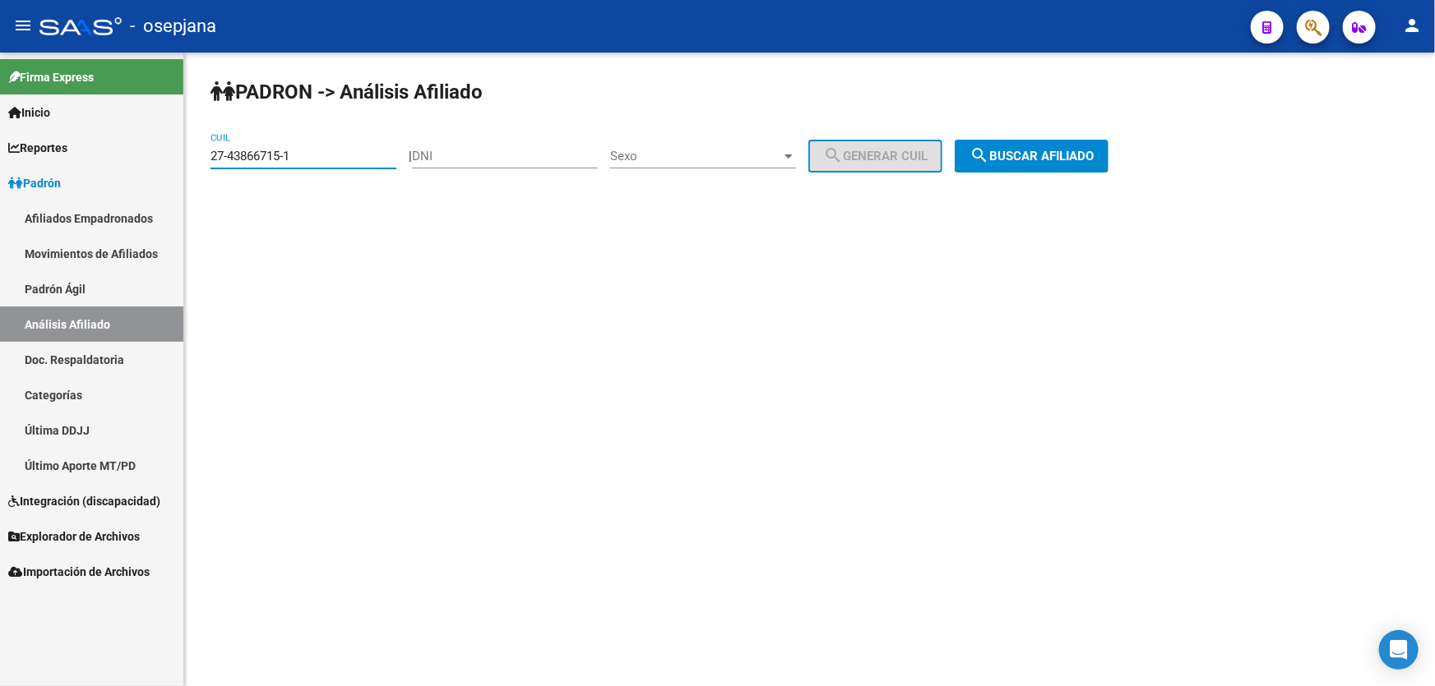
type input "27-43866715-1"
click at [1035, 164] on button "search Buscar afiliado" at bounding box center [1031, 156] width 154 height 33
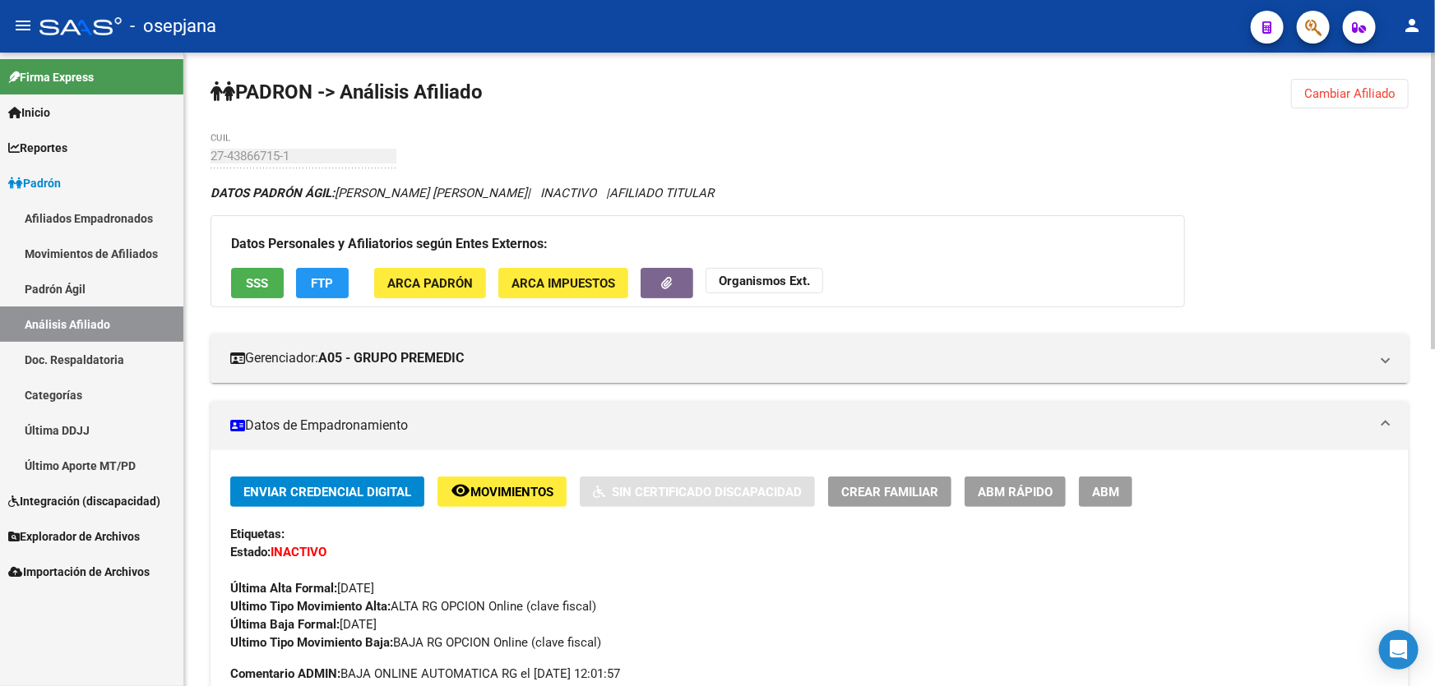
click at [1336, 87] on span "Cambiar Afiliado" at bounding box center [1349, 93] width 91 height 15
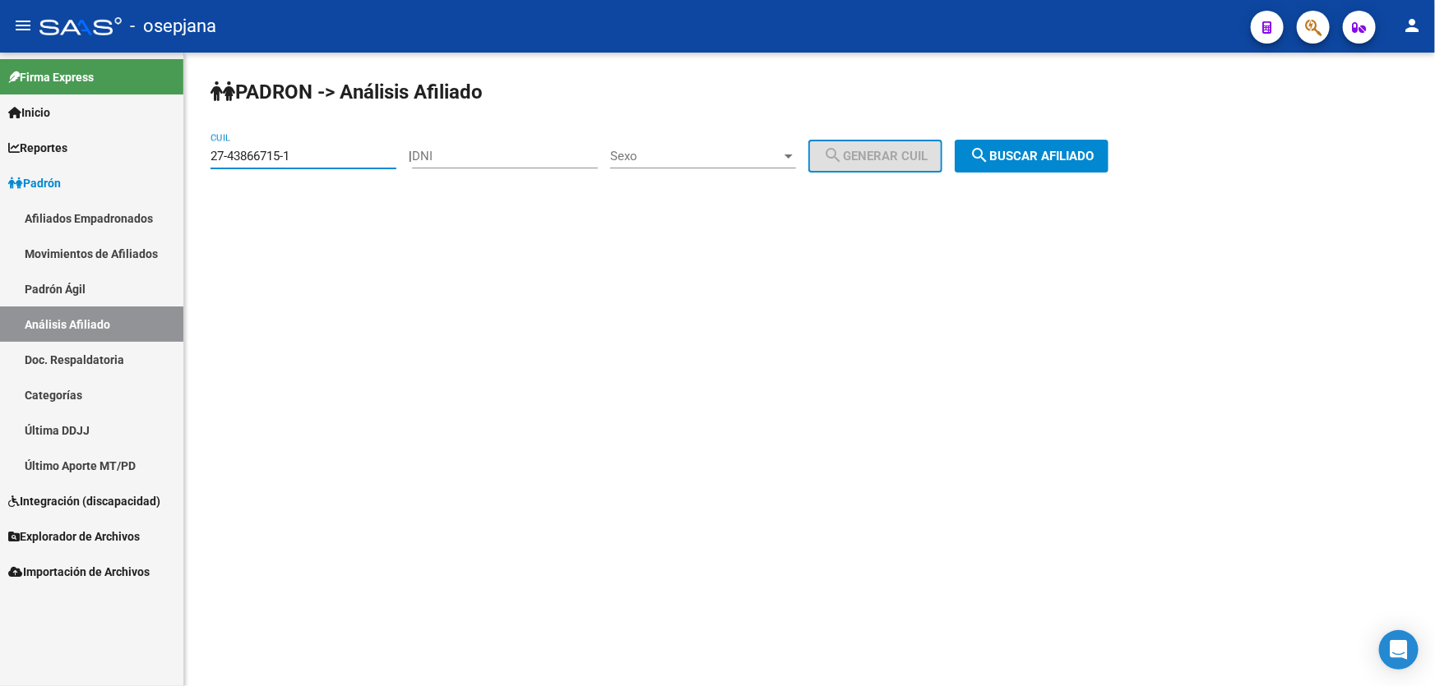
drag, startPoint x: 344, startPoint y: 156, endPoint x: 165, endPoint y: 158, distance: 179.2
click at [169, 156] on mat-sidenav-container "Firma Express Inicio Instructivos Contacto OS Reportes Padrón Traspasos x O.S. …" at bounding box center [717, 370] width 1435 height 634
click at [1020, 158] on span "search Buscar afiliado" at bounding box center [1031, 156] width 124 height 15
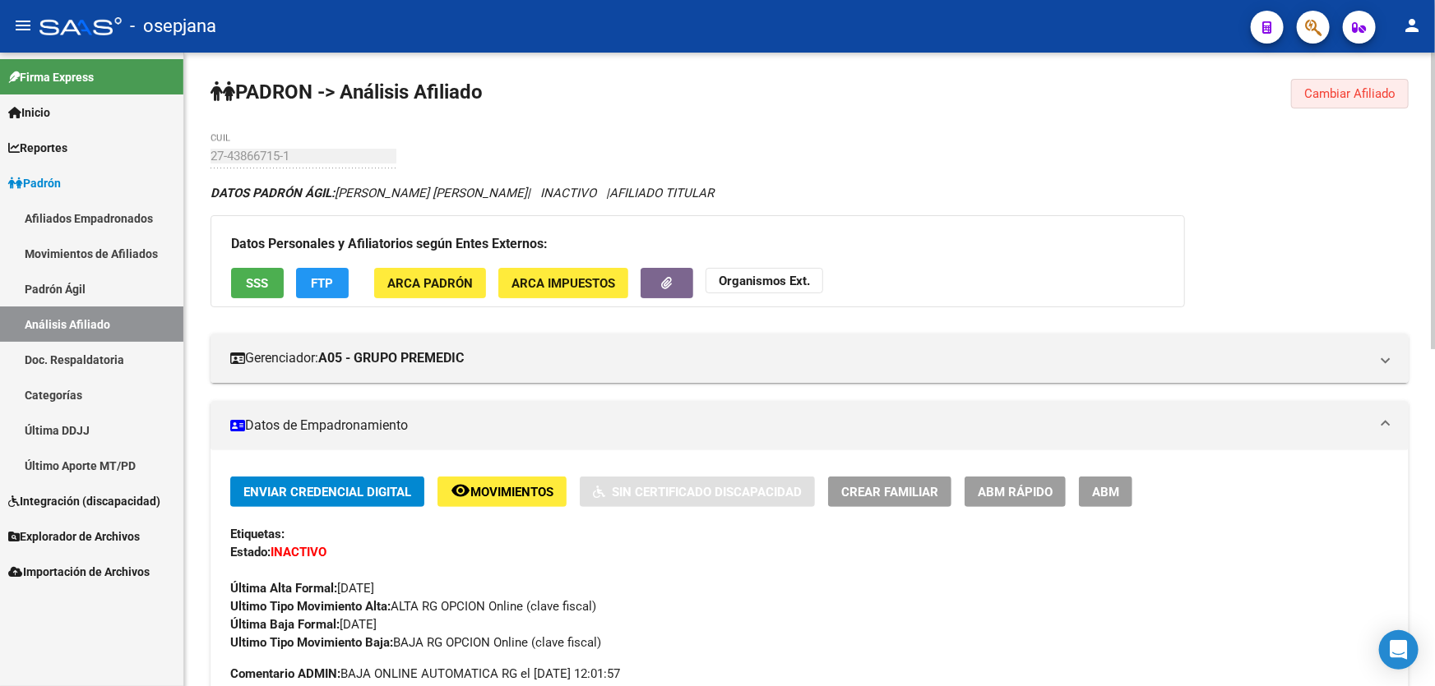
click at [1347, 90] on span "Cambiar Afiliado" at bounding box center [1349, 93] width 91 height 15
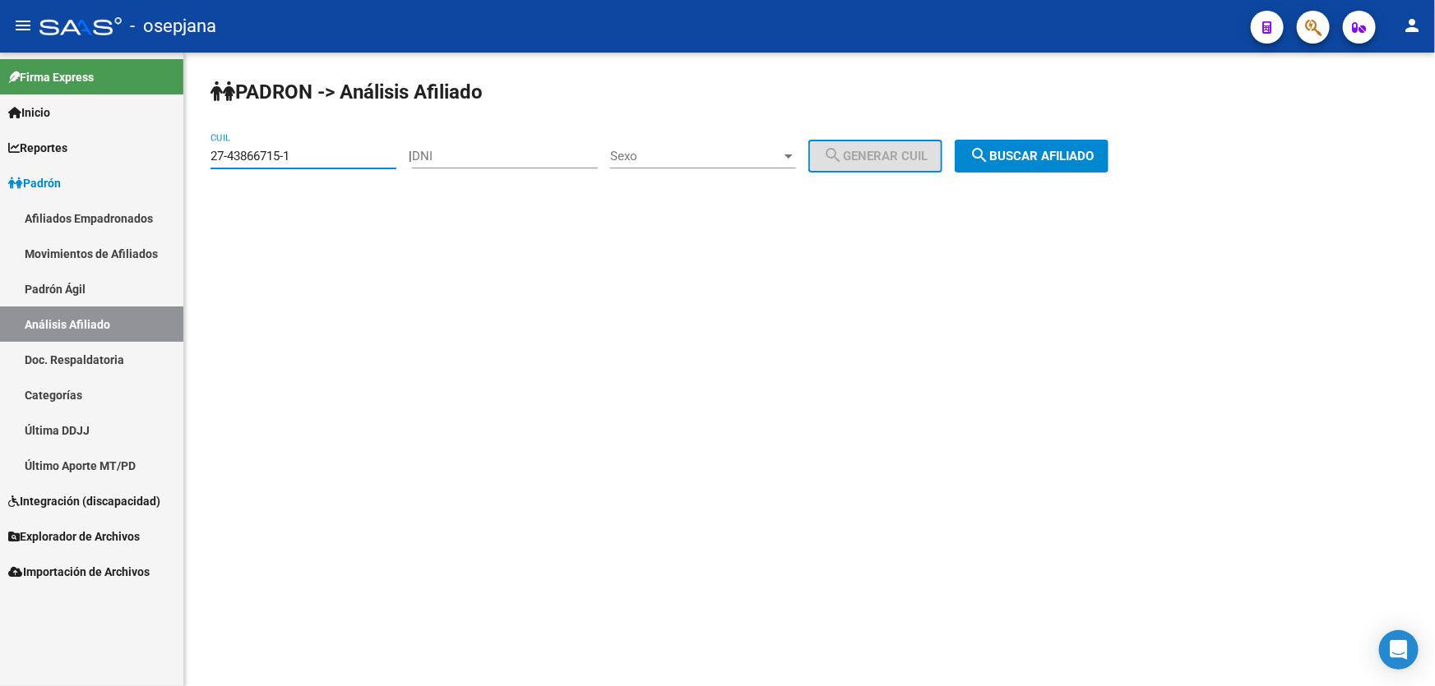
drag, startPoint x: 312, startPoint y: 154, endPoint x: 0, endPoint y: 198, distance: 315.5
click at [0, 197] on mat-sidenav-container "Firma Express Inicio Instructivos Contacto OS Reportes Padrón Traspasos x O.S. …" at bounding box center [717, 370] width 1435 height 634
paste input "27-44397364-3"
click at [1093, 151] on span "search Buscar afiliado" at bounding box center [1031, 156] width 124 height 15
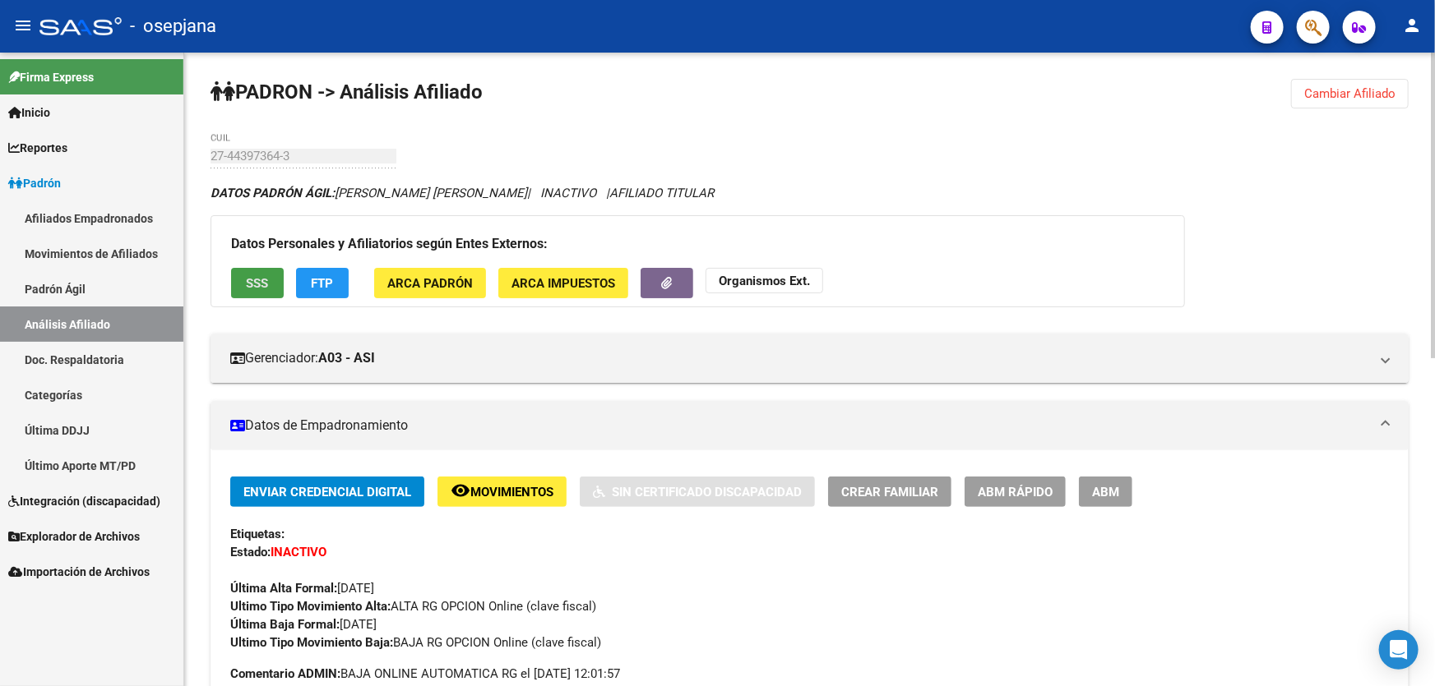
click at [262, 271] on button "SSS" at bounding box center [257, 283] width 53 height 30
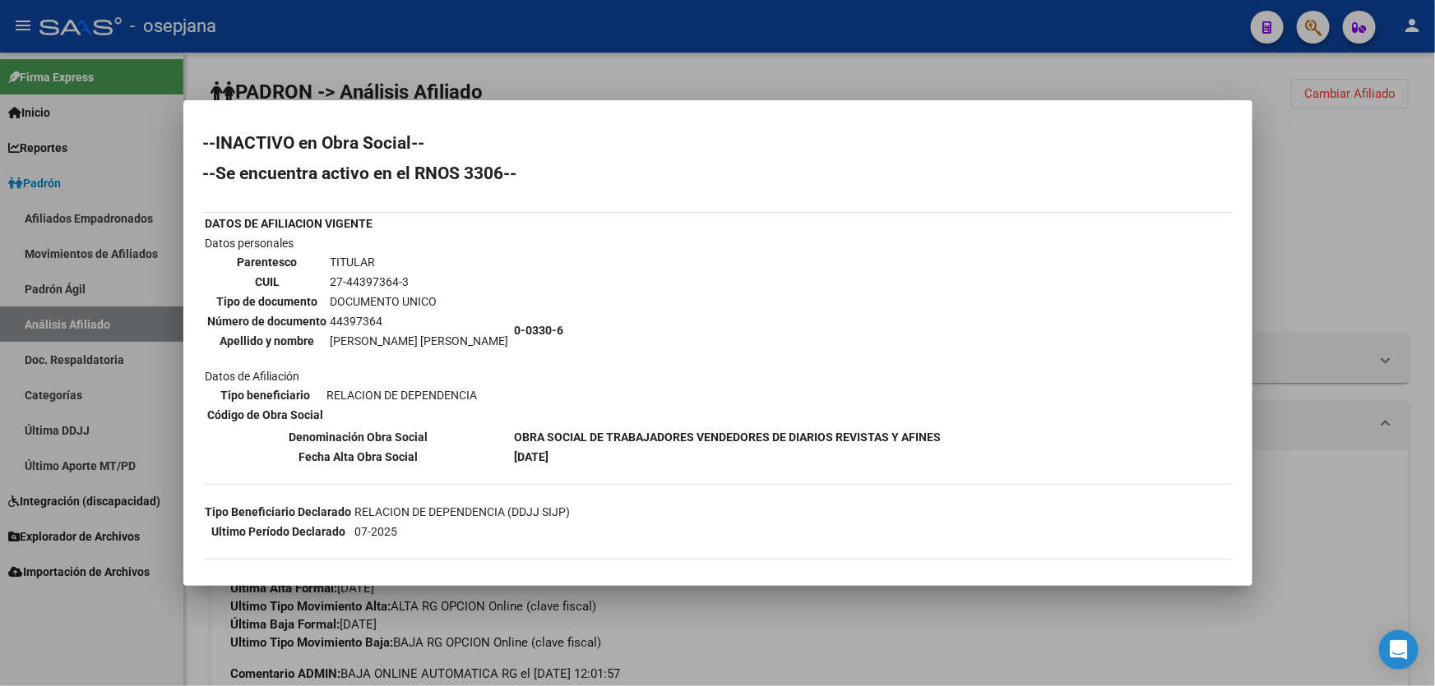
click at [1024, 633] on div at bounding box center [717, 343] width 1435 height 686
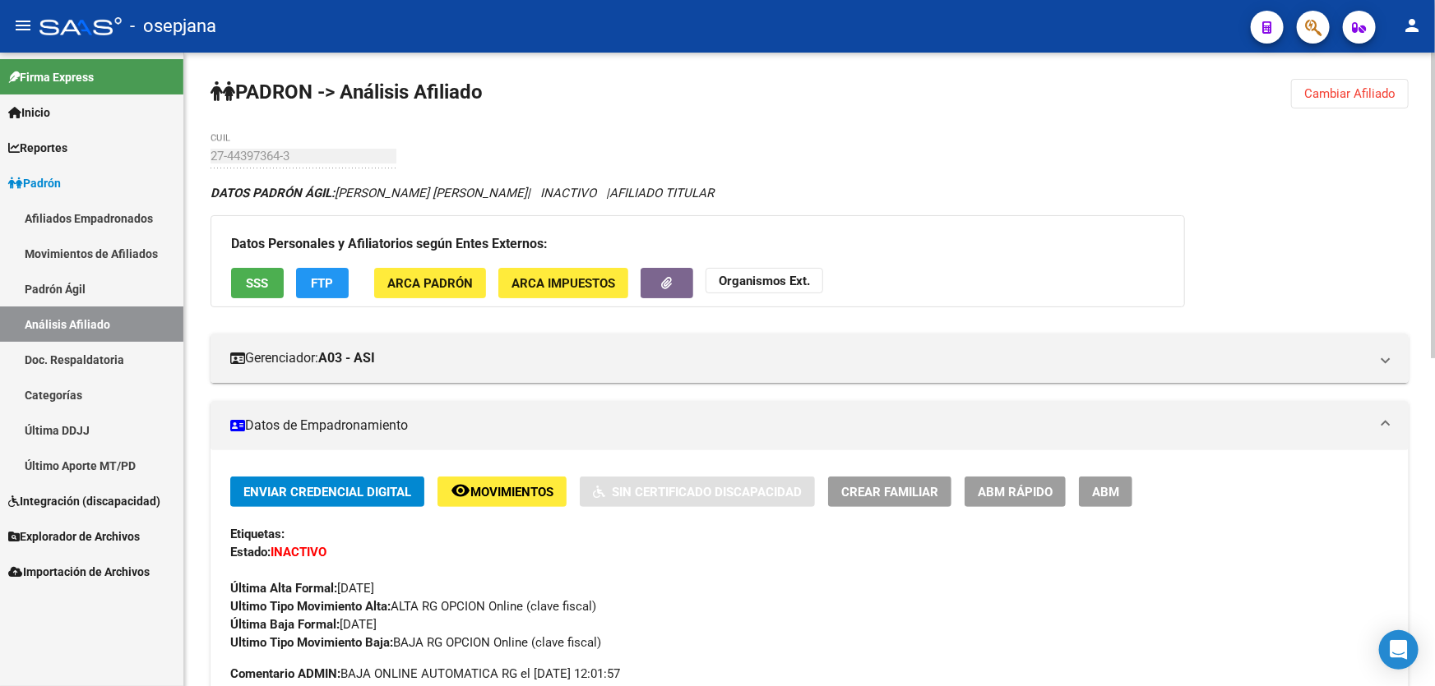
click at [1299, 100] on button "Cambiar Afiliado" at bounding box center [1350, 94] width 118 height 30
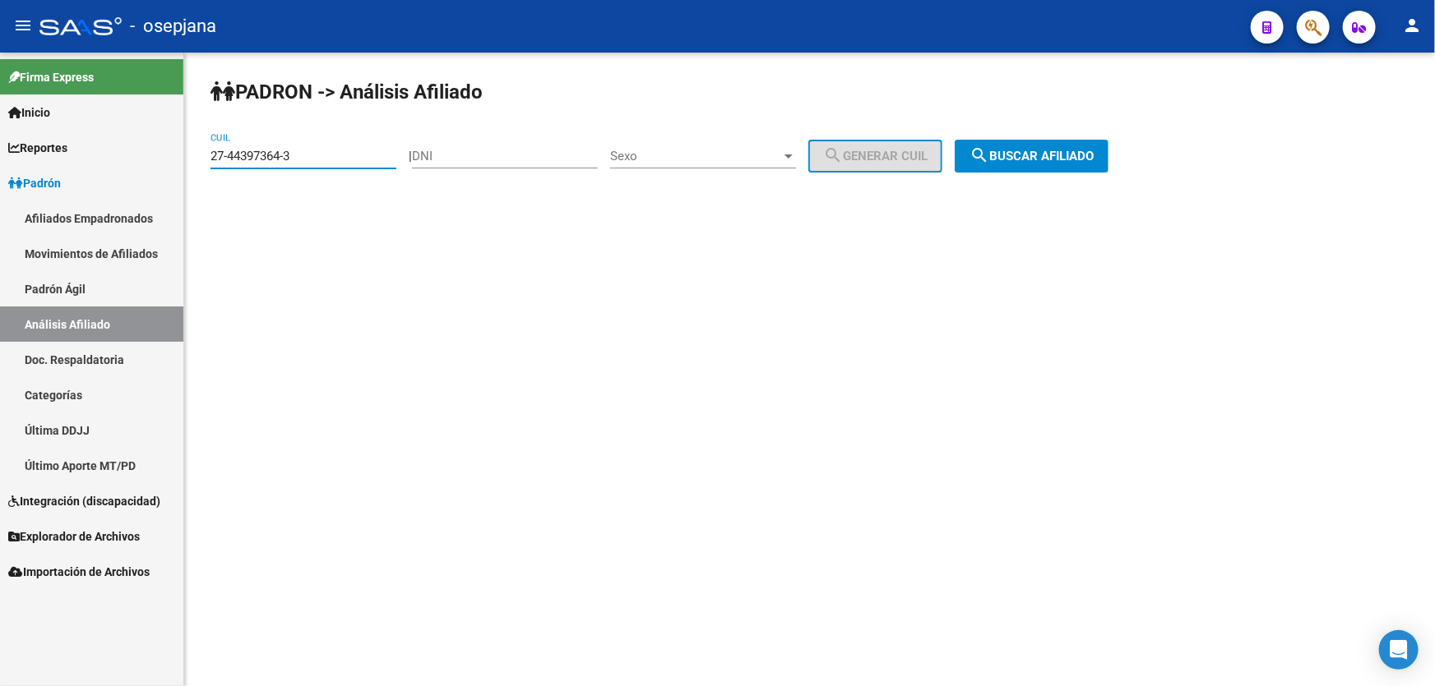
drag, startPoint x: 255, startPoint y: 151, endPoint x: 191, endPoint y: 156, distance: 64.3
click at [191, 156] on div "PADRON -> Análisis Afiliado 27-44397364-3 CUIL | DNI Sexo Sexo search Generar C…" at bounding box center [809, 139] width 1250 height 173
paste input "5317972-4"
click at [1107, 181] on div "PADRON -> Análisis Afiliado 27-45317972-4 CUIL | DNI Sexo Sexo search Generar C…" at bounding box center [809, 139] width 1250 height 173
click at [1093, 155] on span "search Buscar afiliado" at bounding box center [1031, 156] width 124 height 15
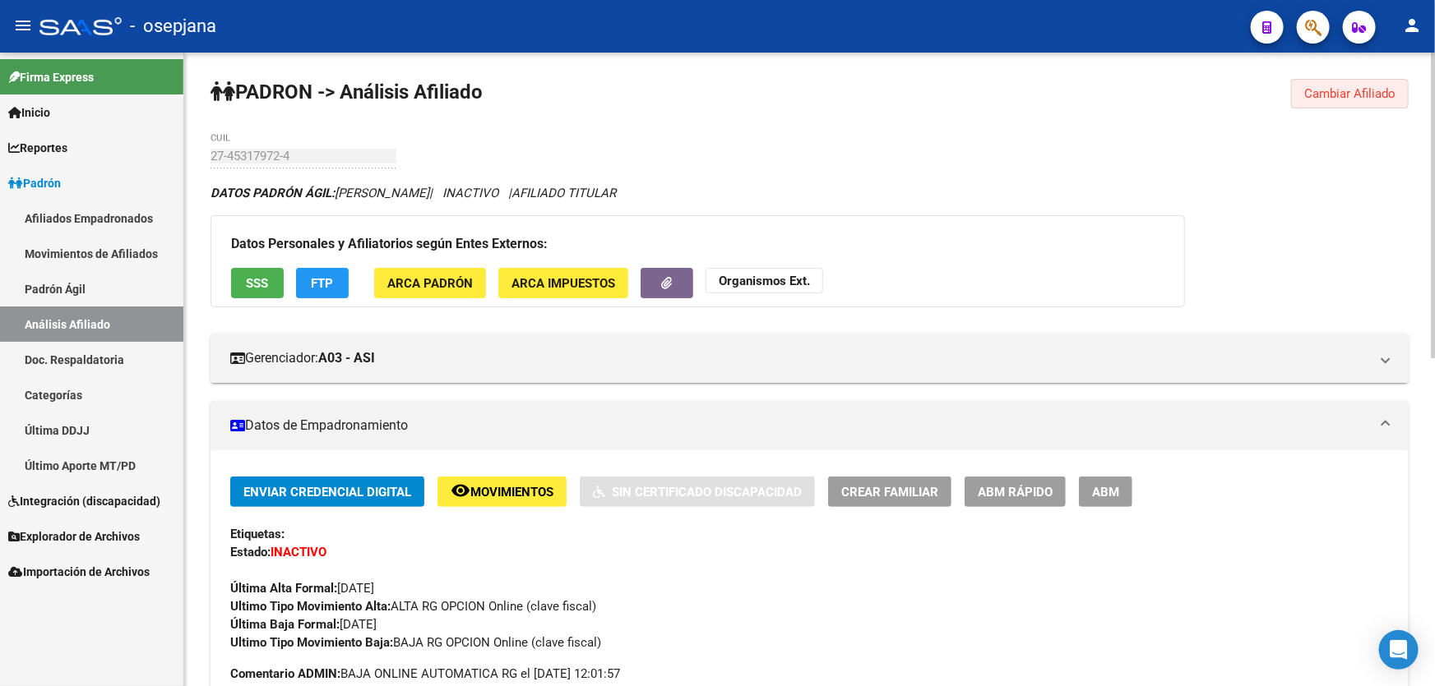
click at [1370, 86] on span "Cambiar Afiliado" at bounding box center [1349, 93] width 91 height 15
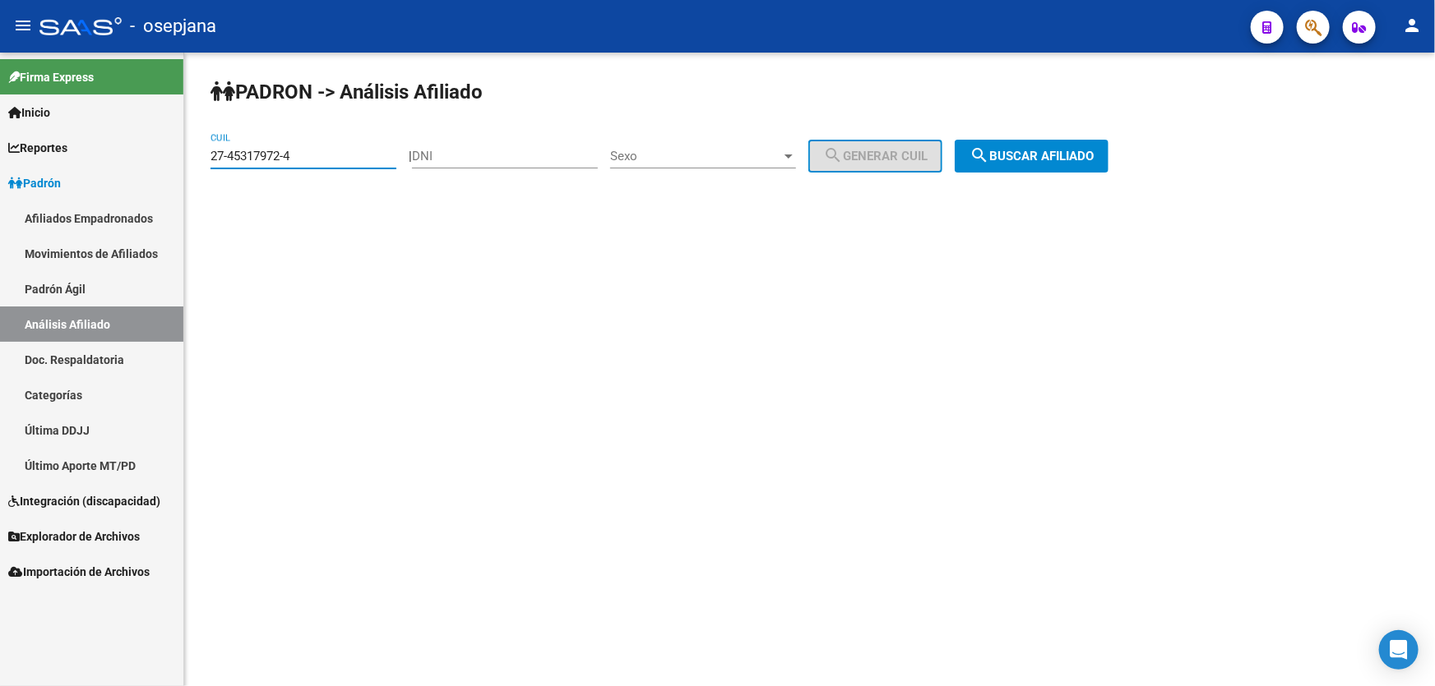
drag, startPoint x: 326, startPoint y: 159, endPoint x: 210, endPoint y: 159, distance: 115.9
click at [210, 159] on input "27-45317972-4" at bounding box center [303, 156] width 186 height 15
paste input "6106091"
type input "27-46106091-4"
click at [1059, 150] on span "search Buscar afiliado" at bounding box center [1031, 156] width 124 height 15
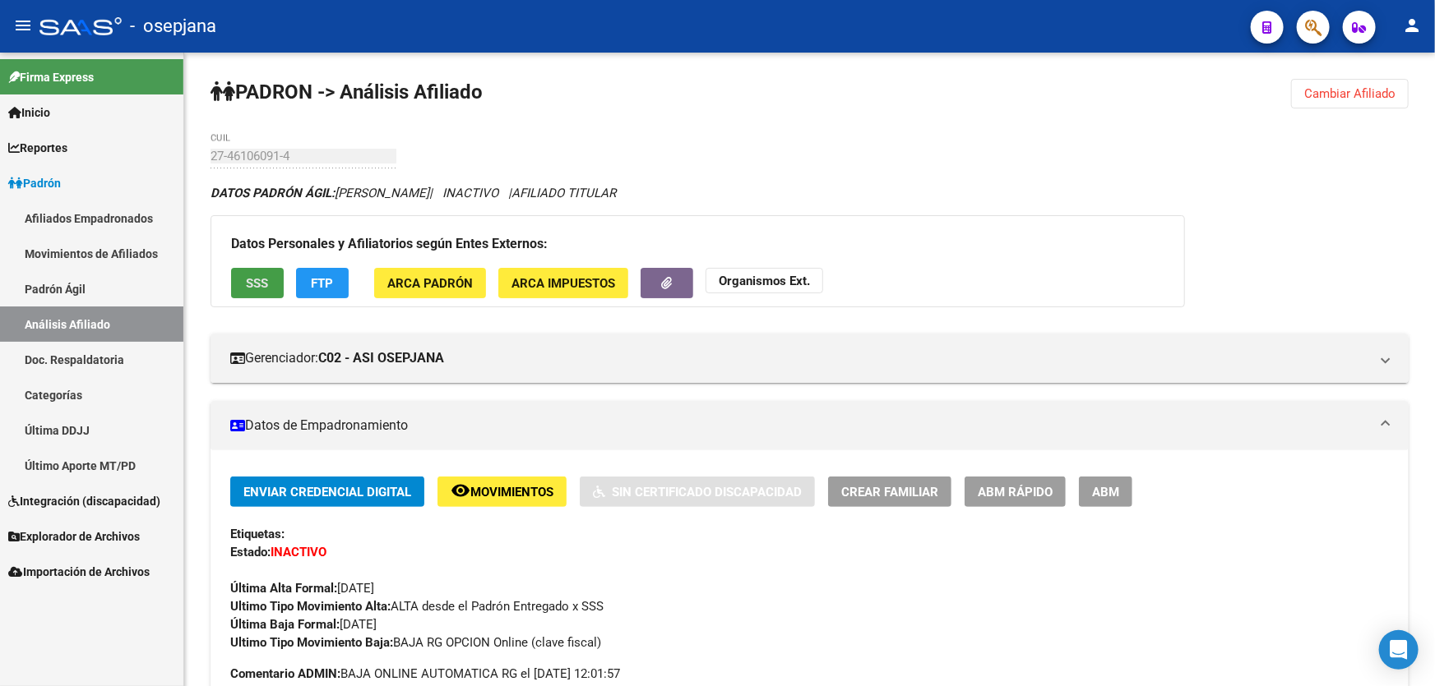
click at [257, 271] on button "SSS" at bounding box center [257, 283] width 53 height 30
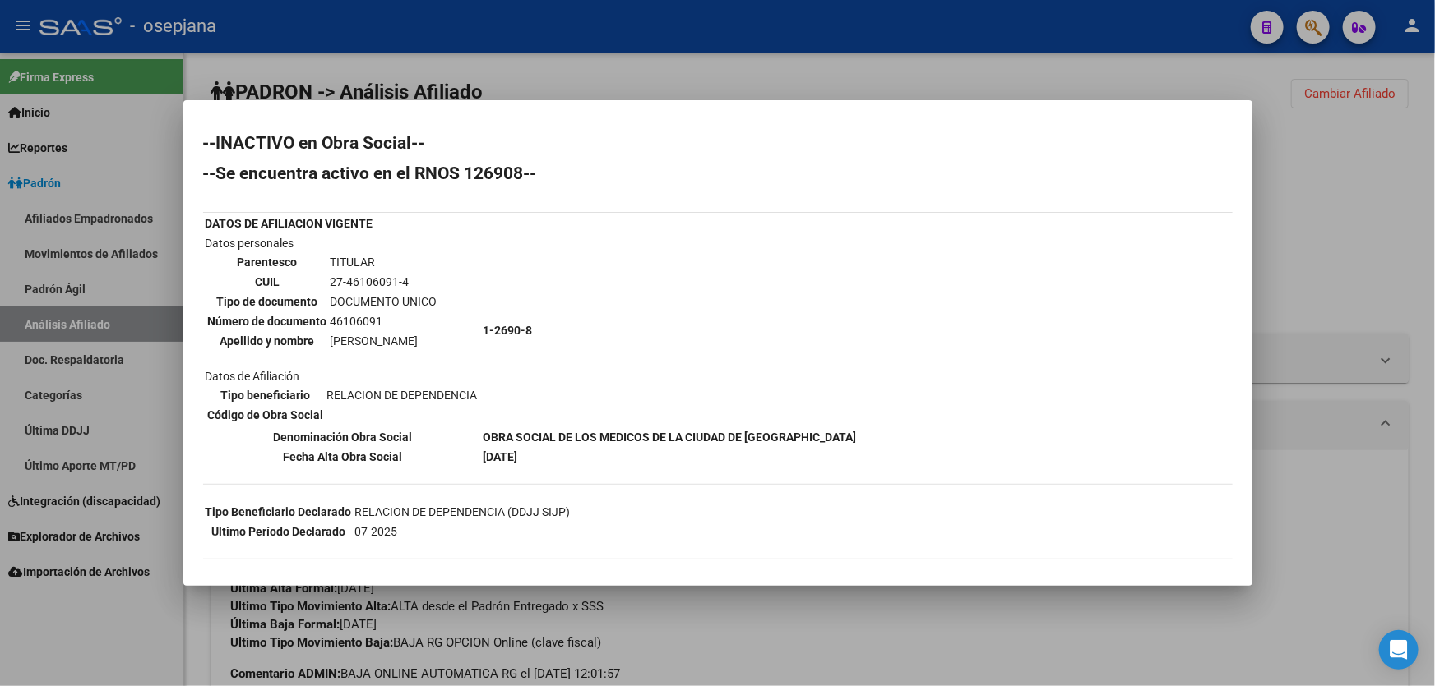
click at [1347, 217] on div at bounding box center [717, 343] width 1435 height 686
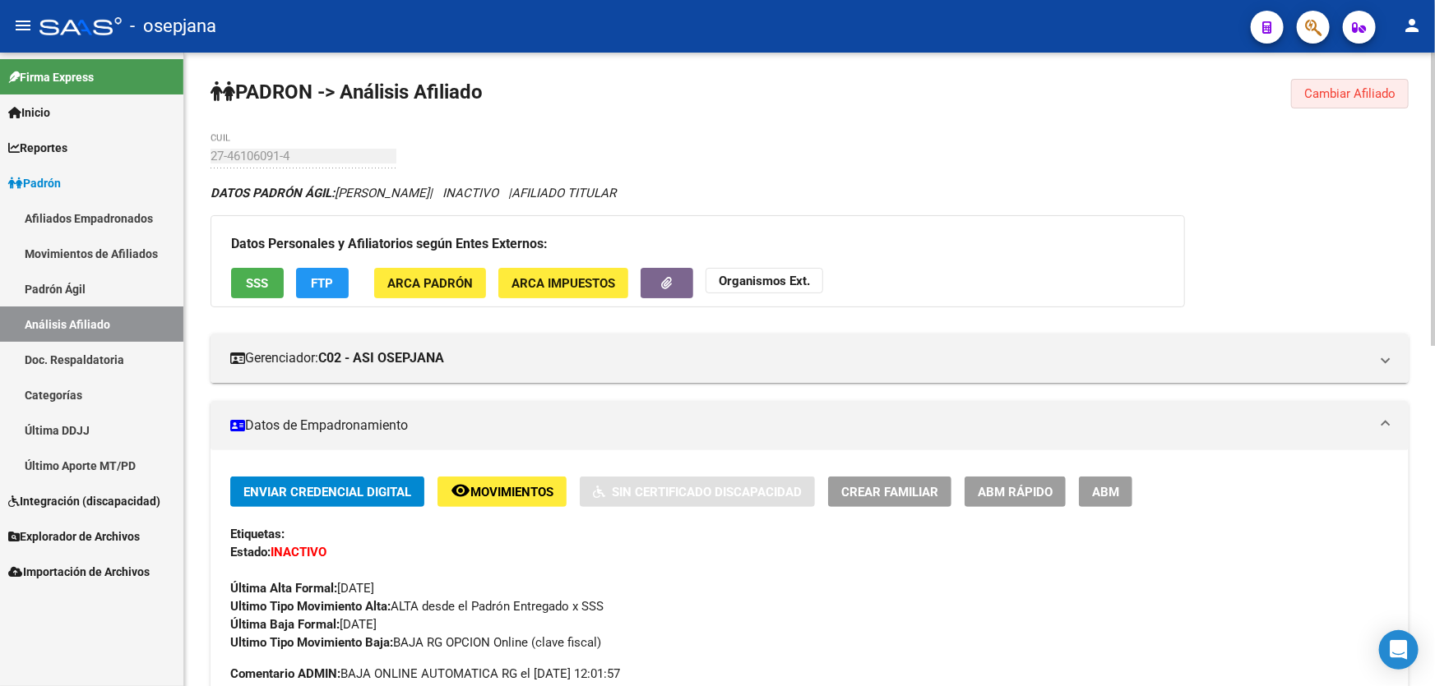
click at [1373, 99] on span "Cambiar Afiliado" at bounding box center [1349, 93] width 91 height 15
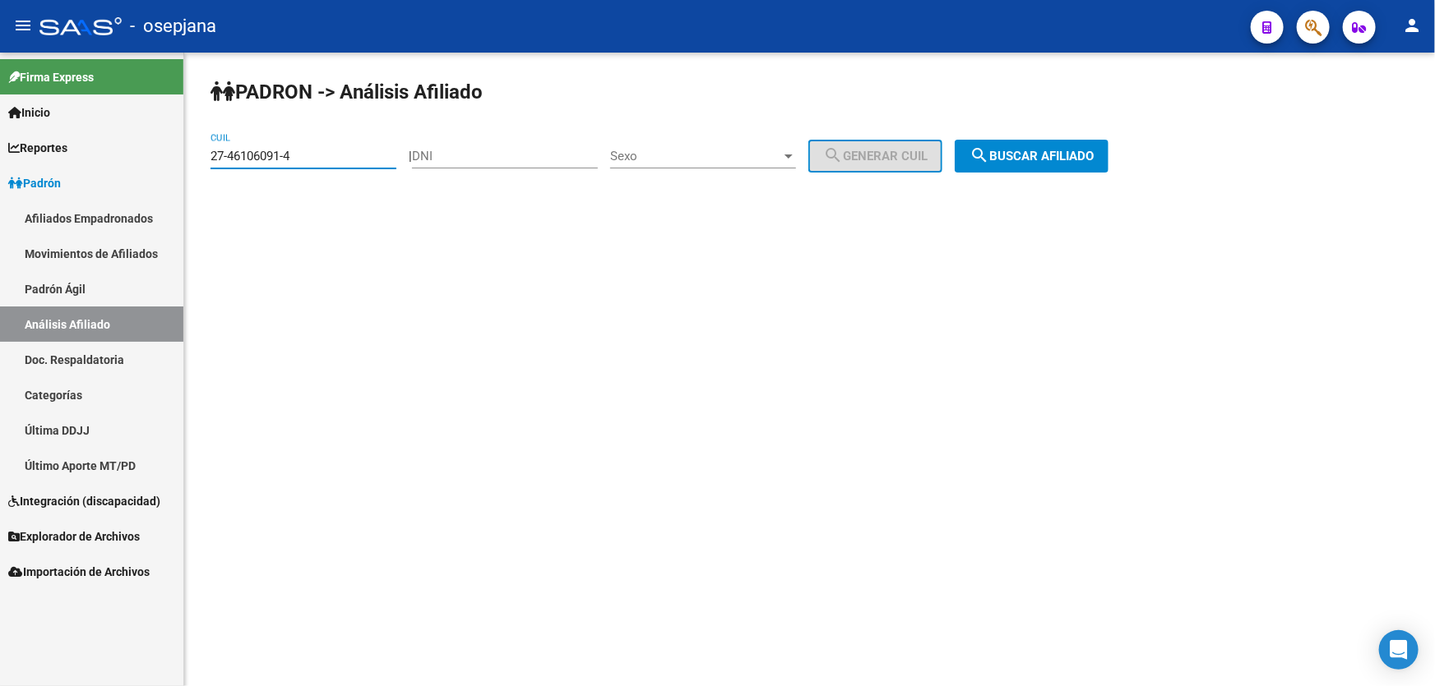
drag, startPoint x: 309, startPoint y: 155, endPoint x: 55, endPoint y: 168, distance: 254.3
click at [57, 165] on mat-sidenav-container "Firma Express Inicio Instructivos Contacto OS Reportes Padrón Traspasos x O.S. …" at bounding box center [717, 370] width 1435 height 634
paste input "27-95347386-6"
type input "27-95347386-6"
click at [1070, 154] on span "search Buscar afiliado" at bounding box center [1031, 156] width 124 height 15
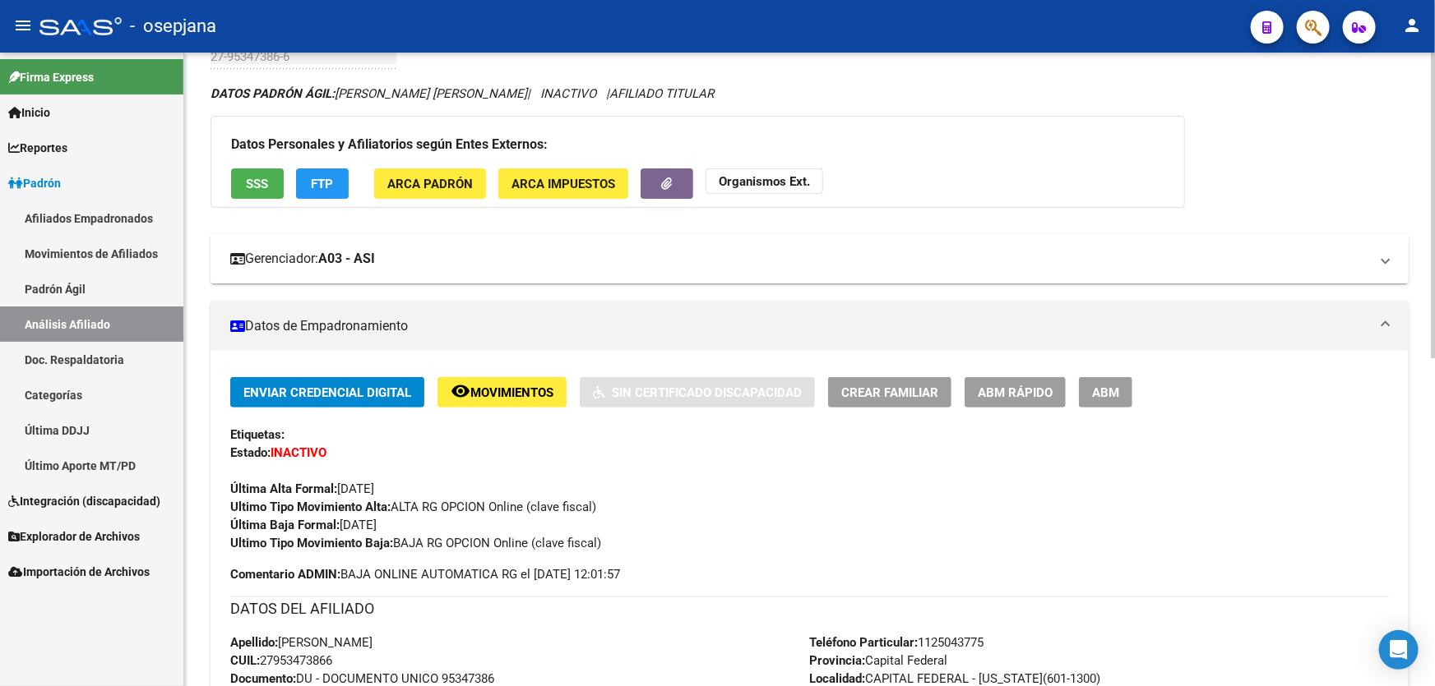
scroll to position [74, 0]
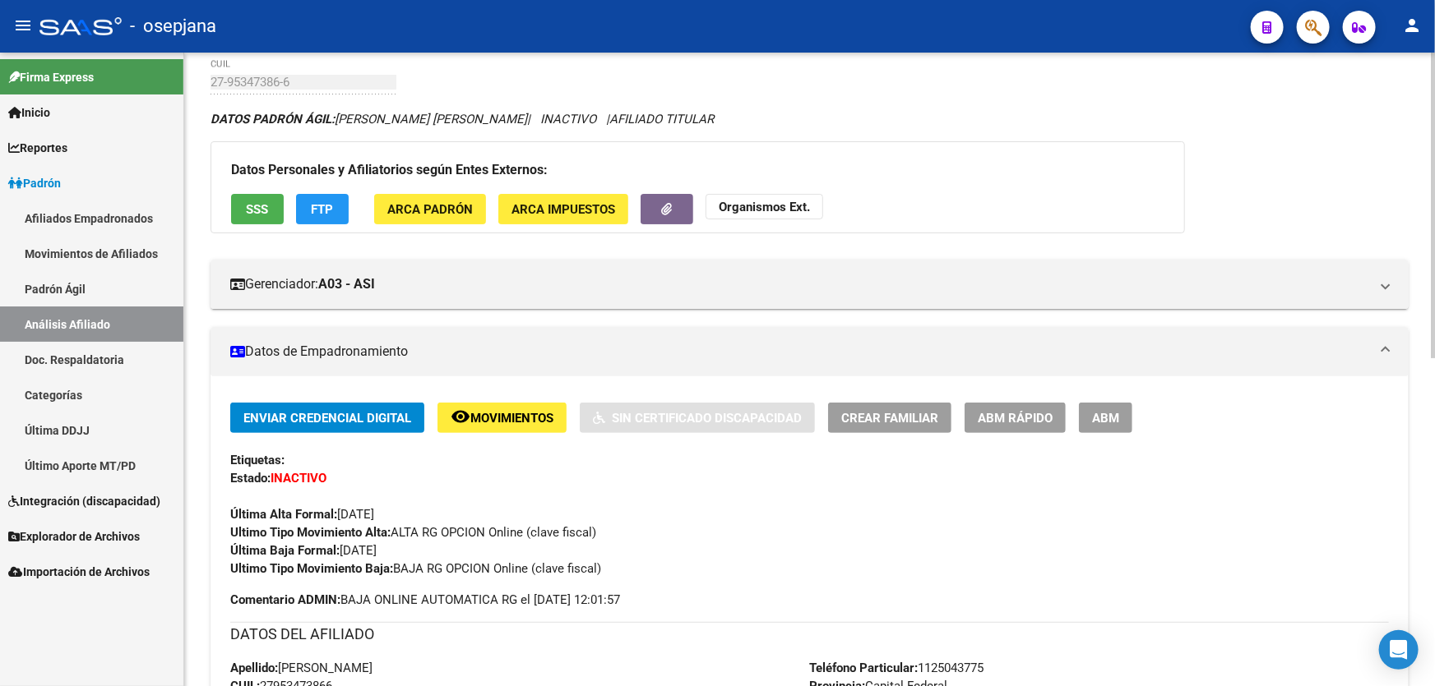
click at [255, 203] on span "SSS" at bounding box center [258, 209] width 22 height 15
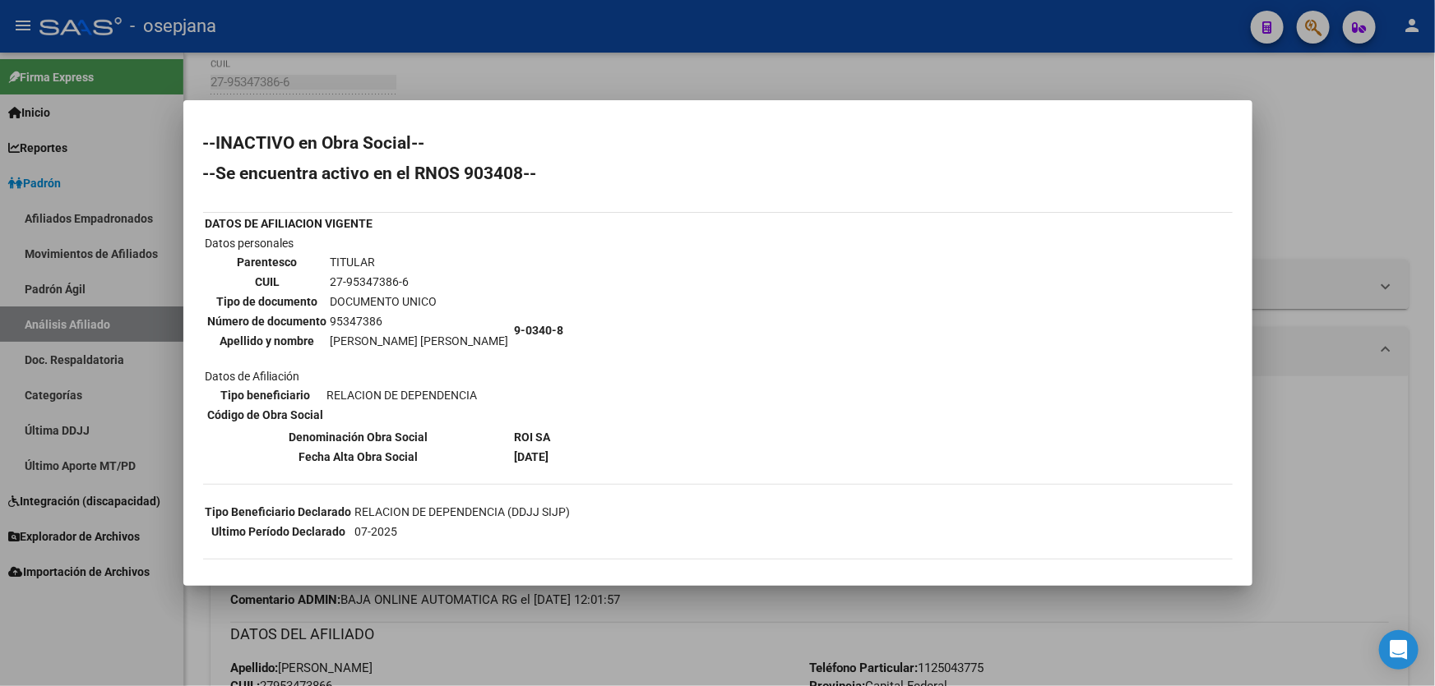
click at [1382, 221] on div at bounding box center [717, 343] width 1435 height 686
